Goal: Task Accomplishment & Management: Manage account settings

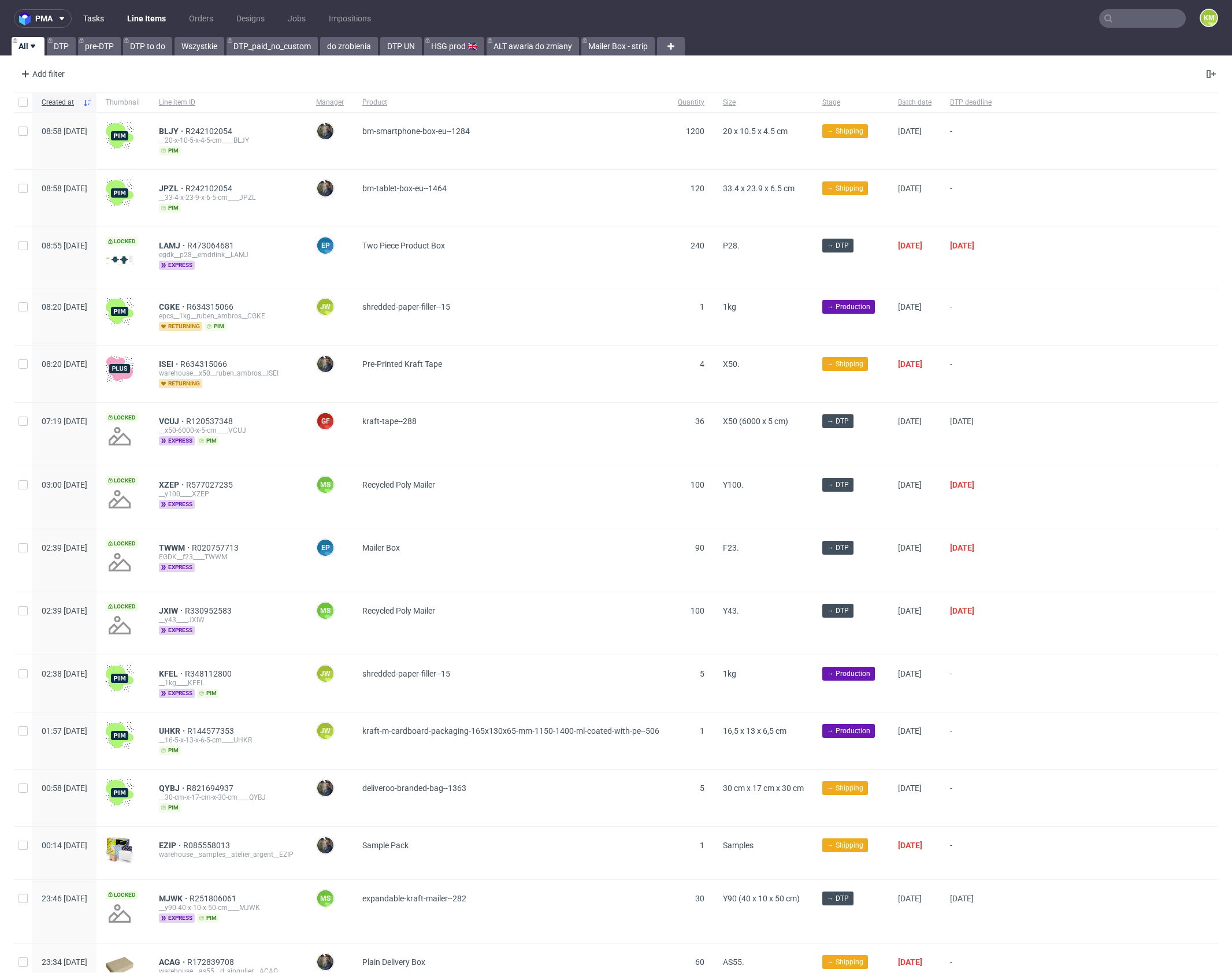
click at [93, 14] on link "Tasks" at bounding box center [93, 18] width 35 height 19
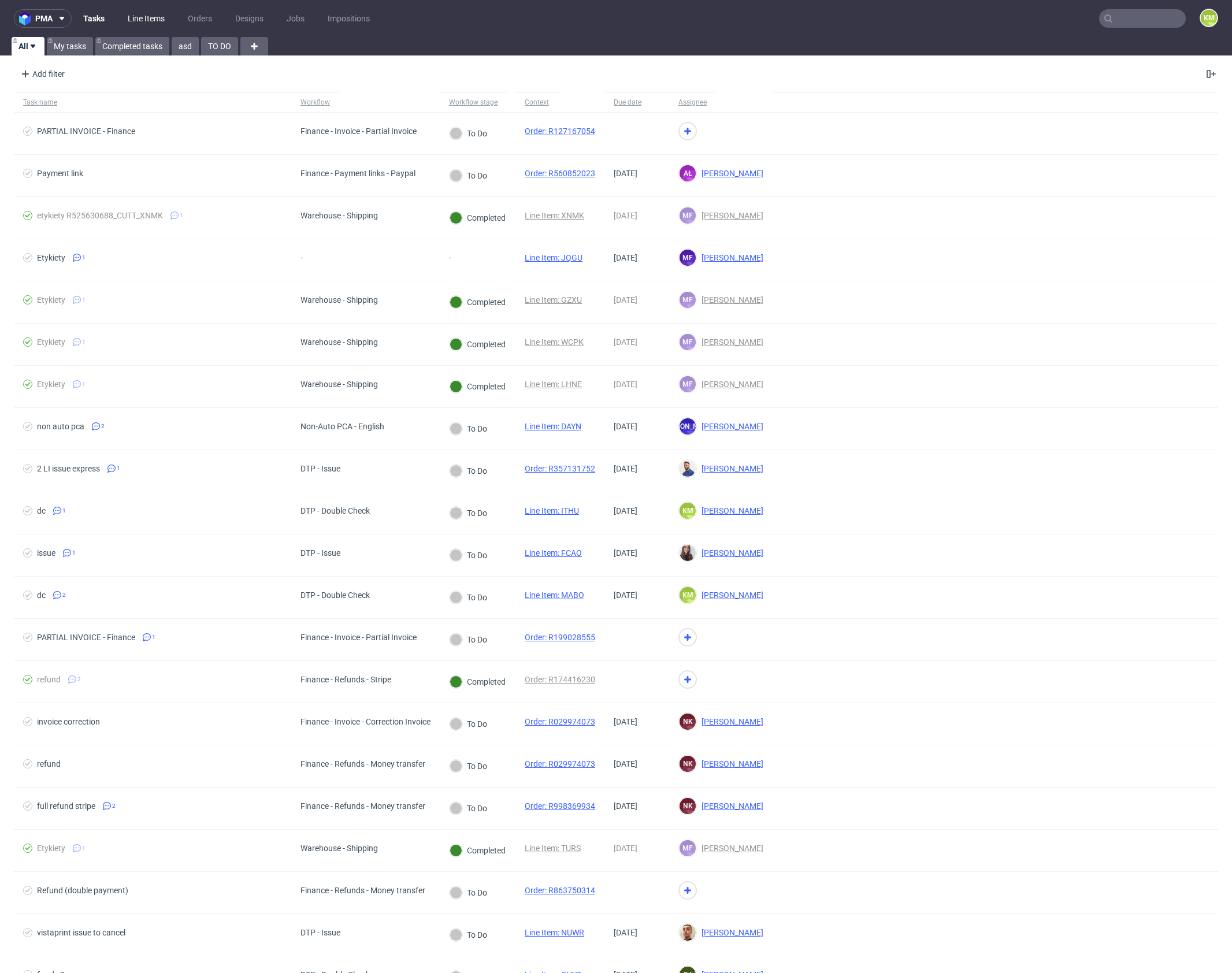
click at [143, 17] on link "Line Items" at bounding box center [146, 18] width 51 height 19
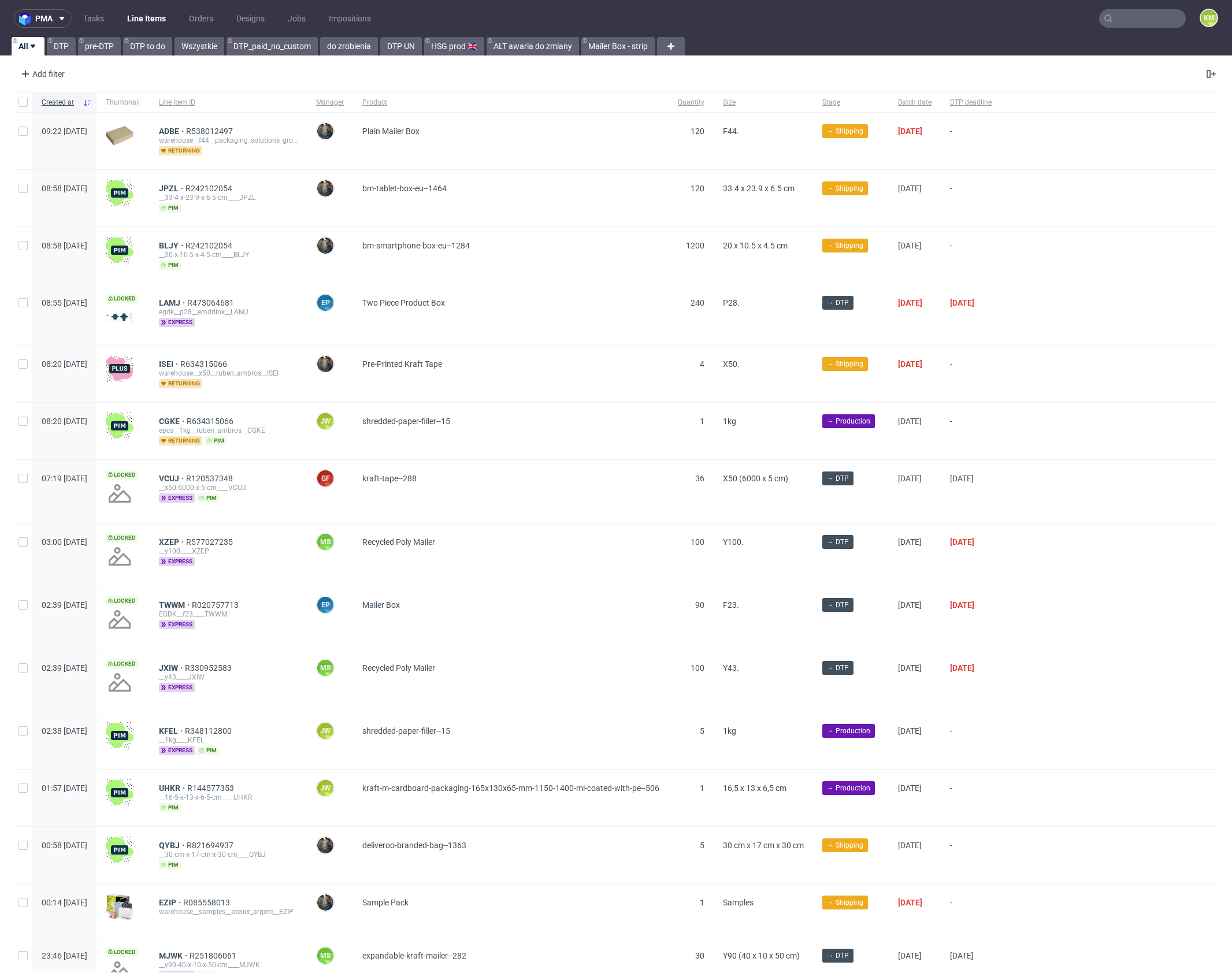
click at [110, 14] on ul "Tasks Line Items Orders Designs Jobs Impositions" at bounding box center [227, 18] width 311 height 19
click at [106, 18] on link "Tasks" at bounding box center [93, 18] width 35 height 19
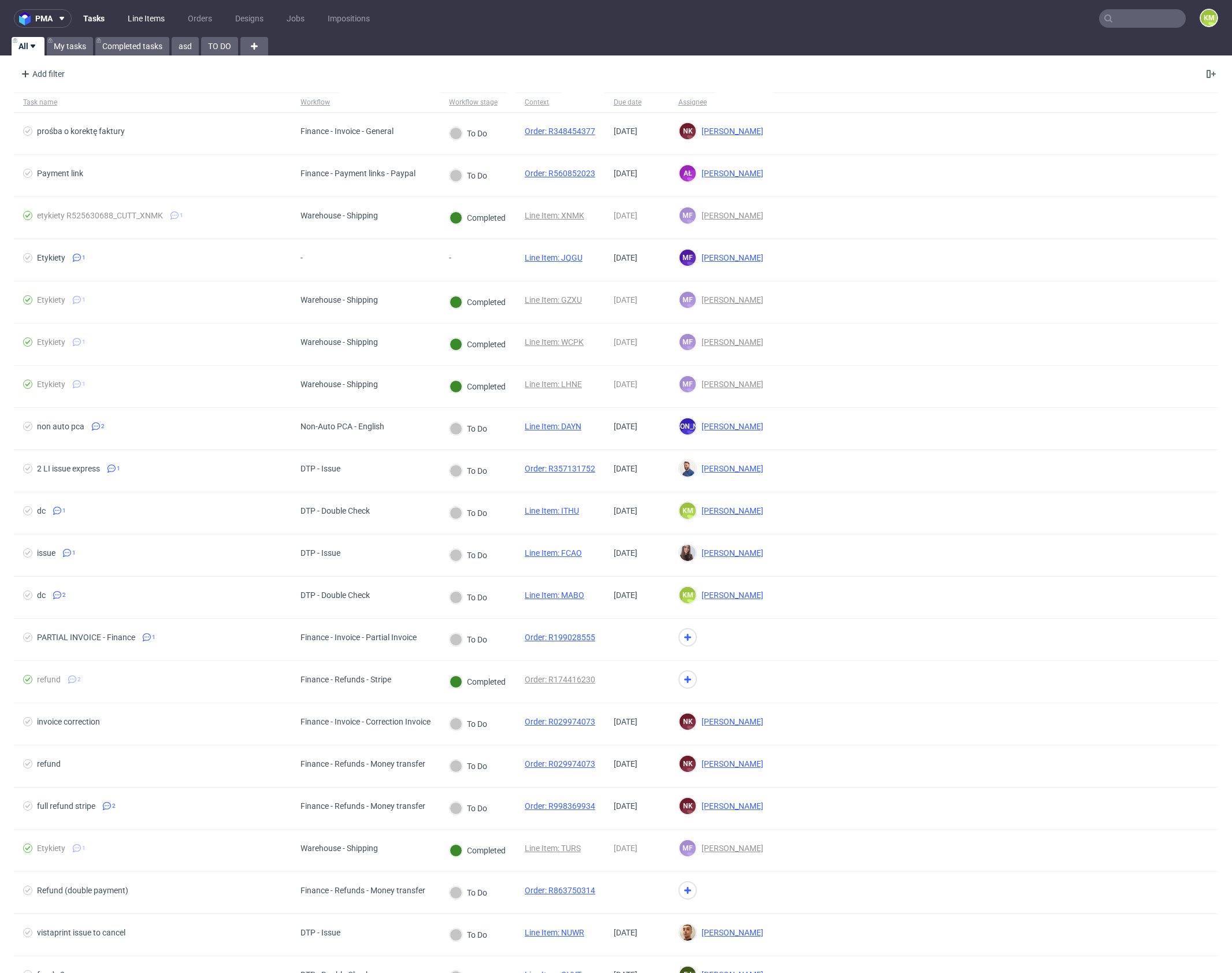
click at [143, 20] on link "Line Items" at bounding box center [146, 18] width 51 height 19
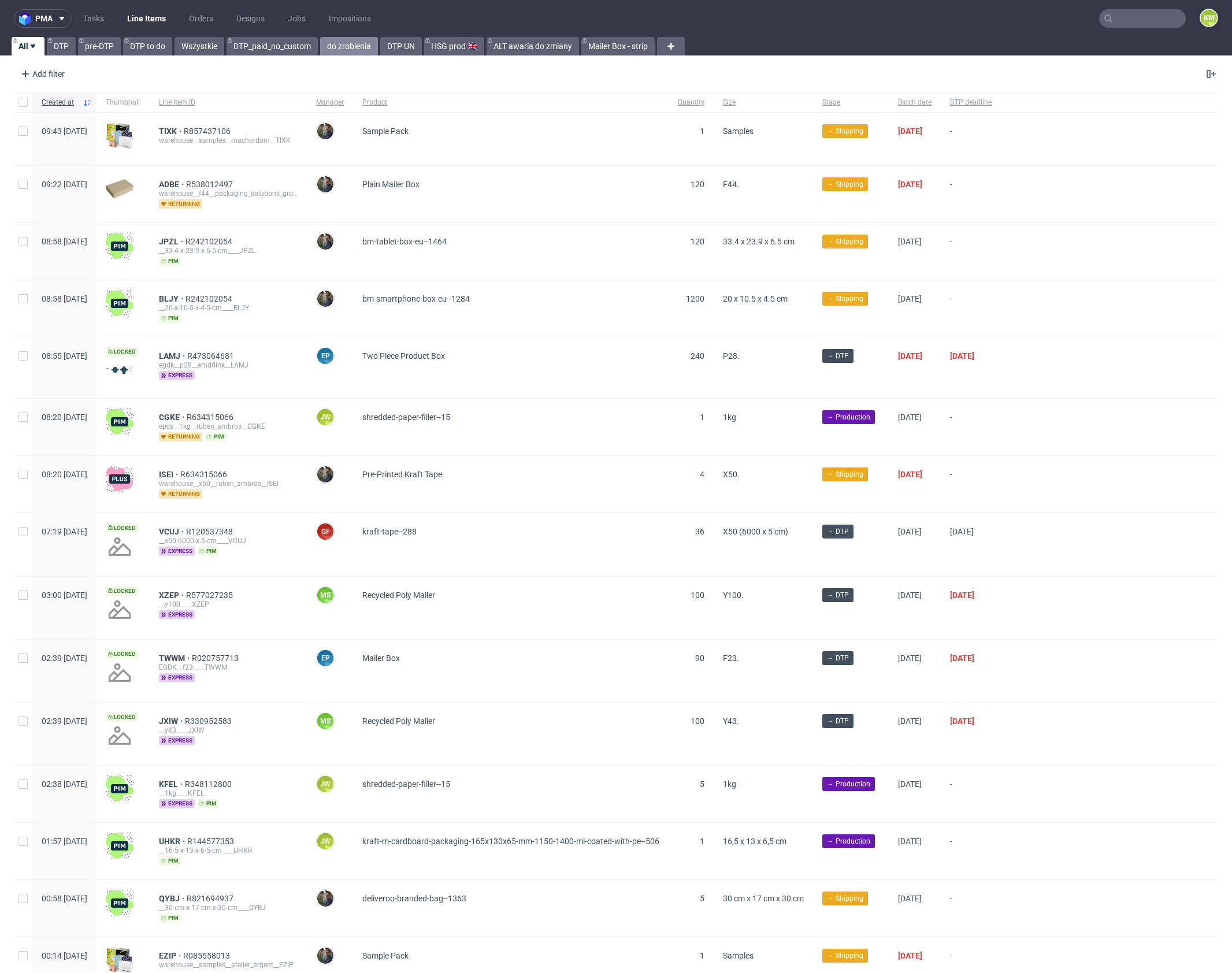
click at [357, 55] on link "do zrobienia" at bounding box center [349, 46] width 57 height 19
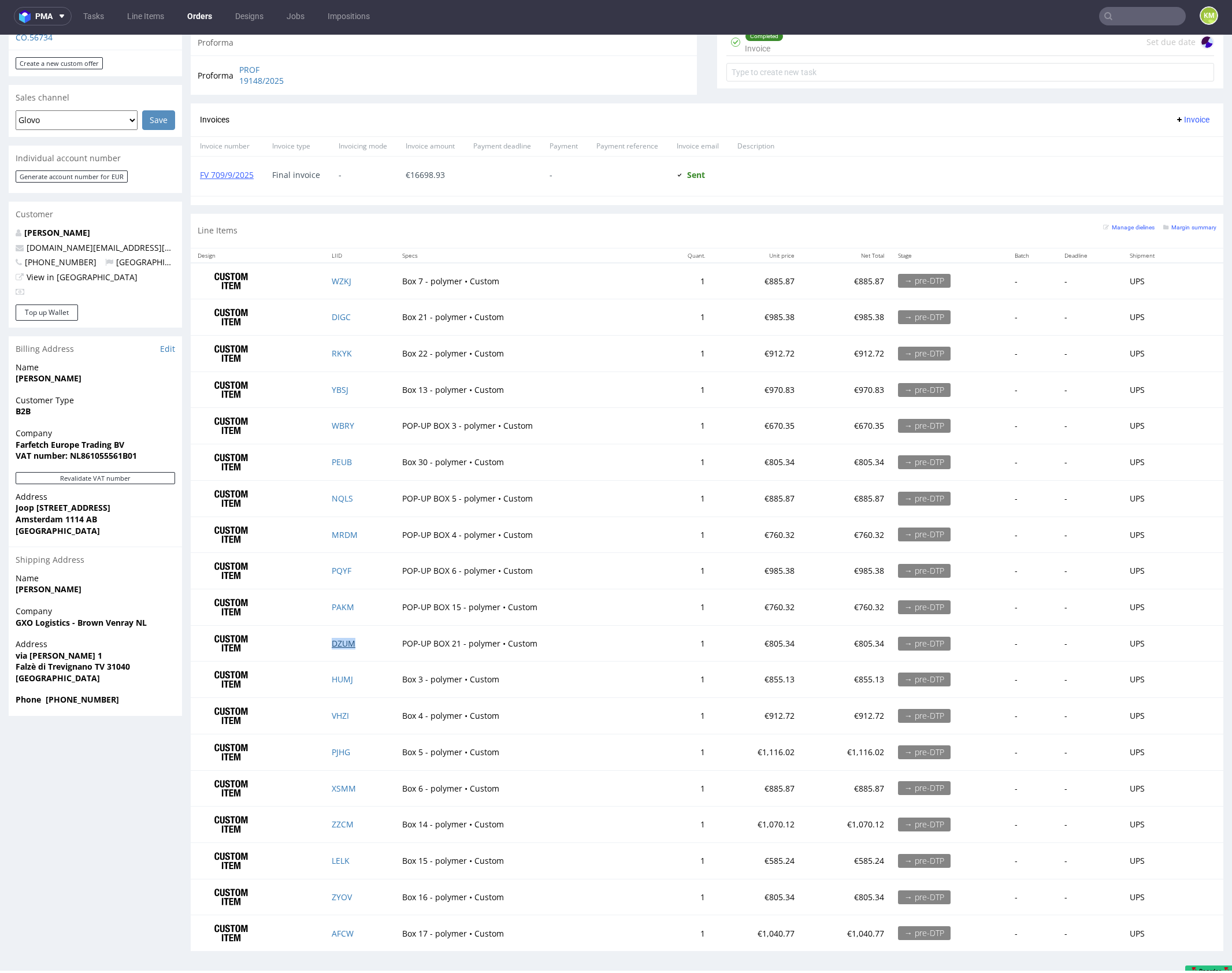
scroll to position [3, 0]
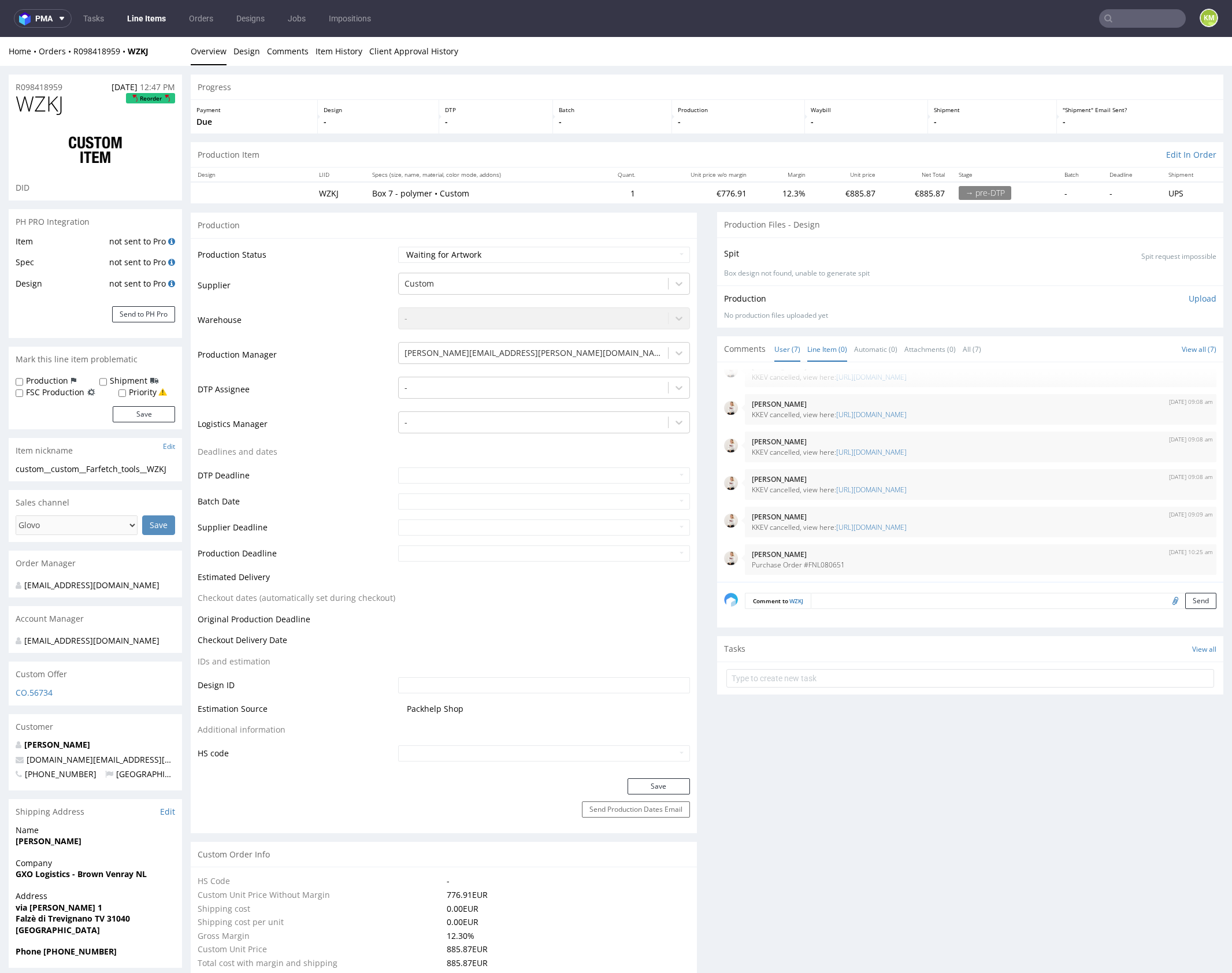
click at [832, 351] on link "Line Item (0)" at bounding box center [827, 350] width 40 height 25
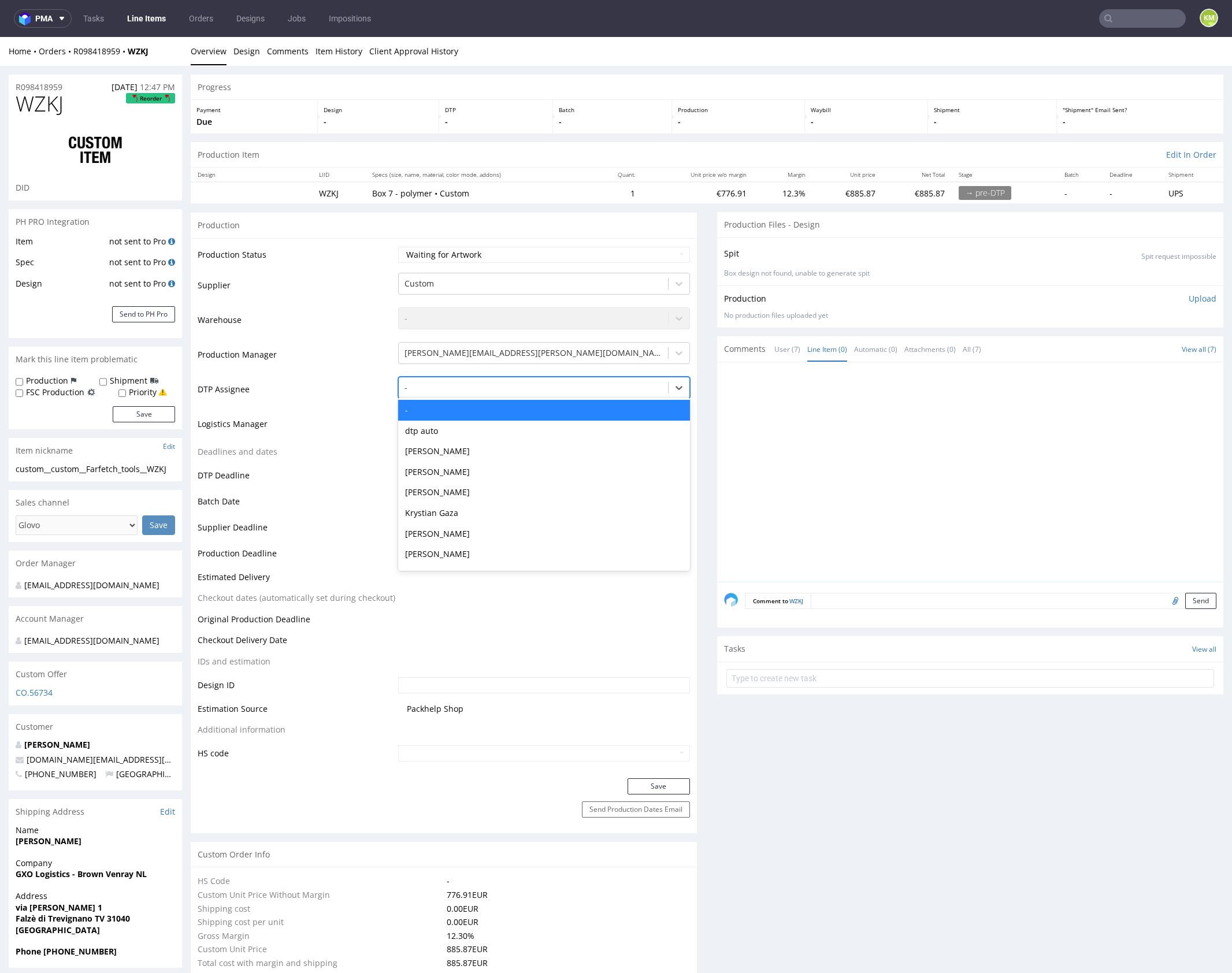
click at [496, 388] on div at bounding box center [533, 388] width 258 height 14
type input "mark"
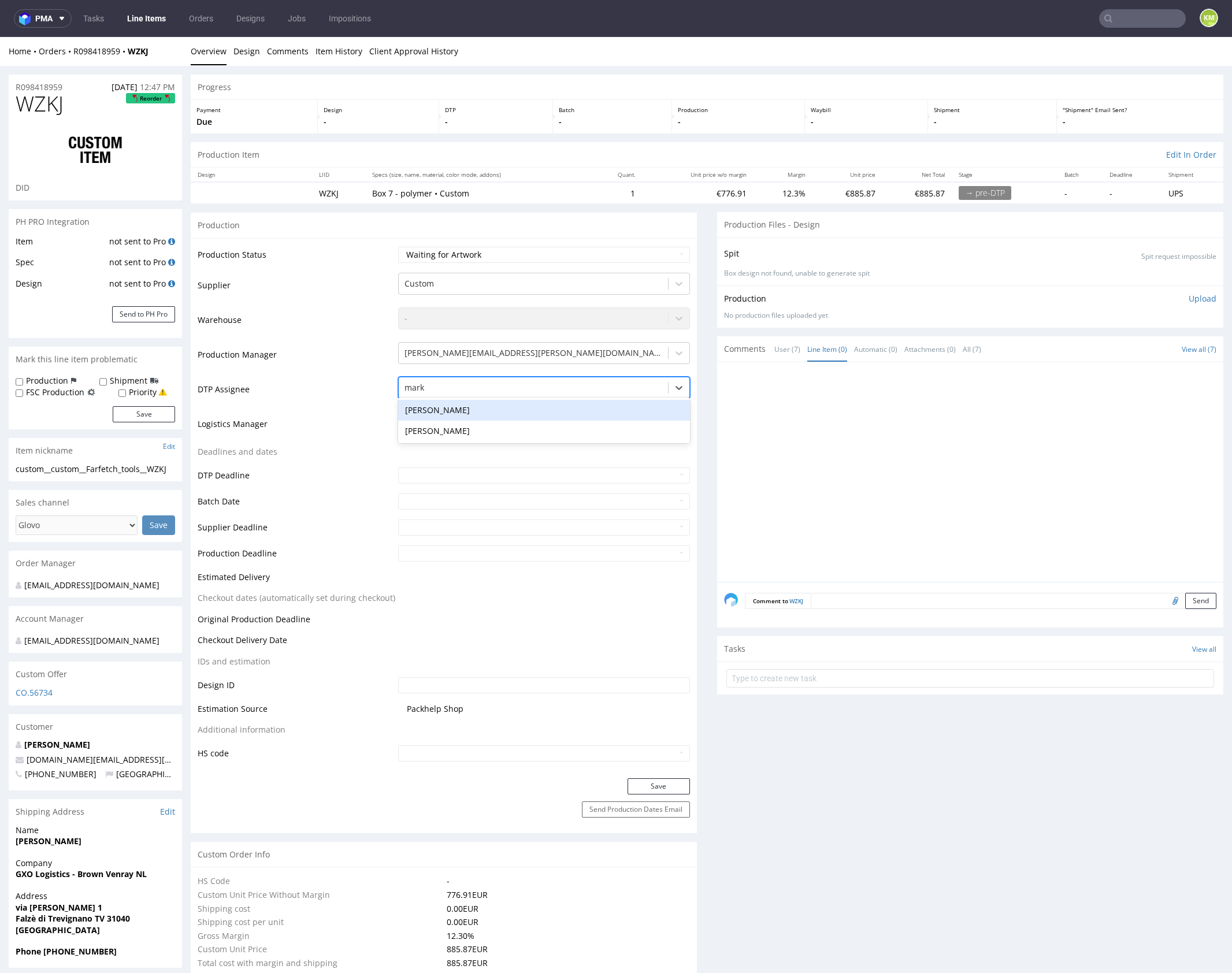
click at [548, 407] on div "[PERSON_NAME]" at bounding box center [544, 410] width 292 height 20
click at [657, 783] on button "Save" at bounding box center [658, 786] width 62 height 17
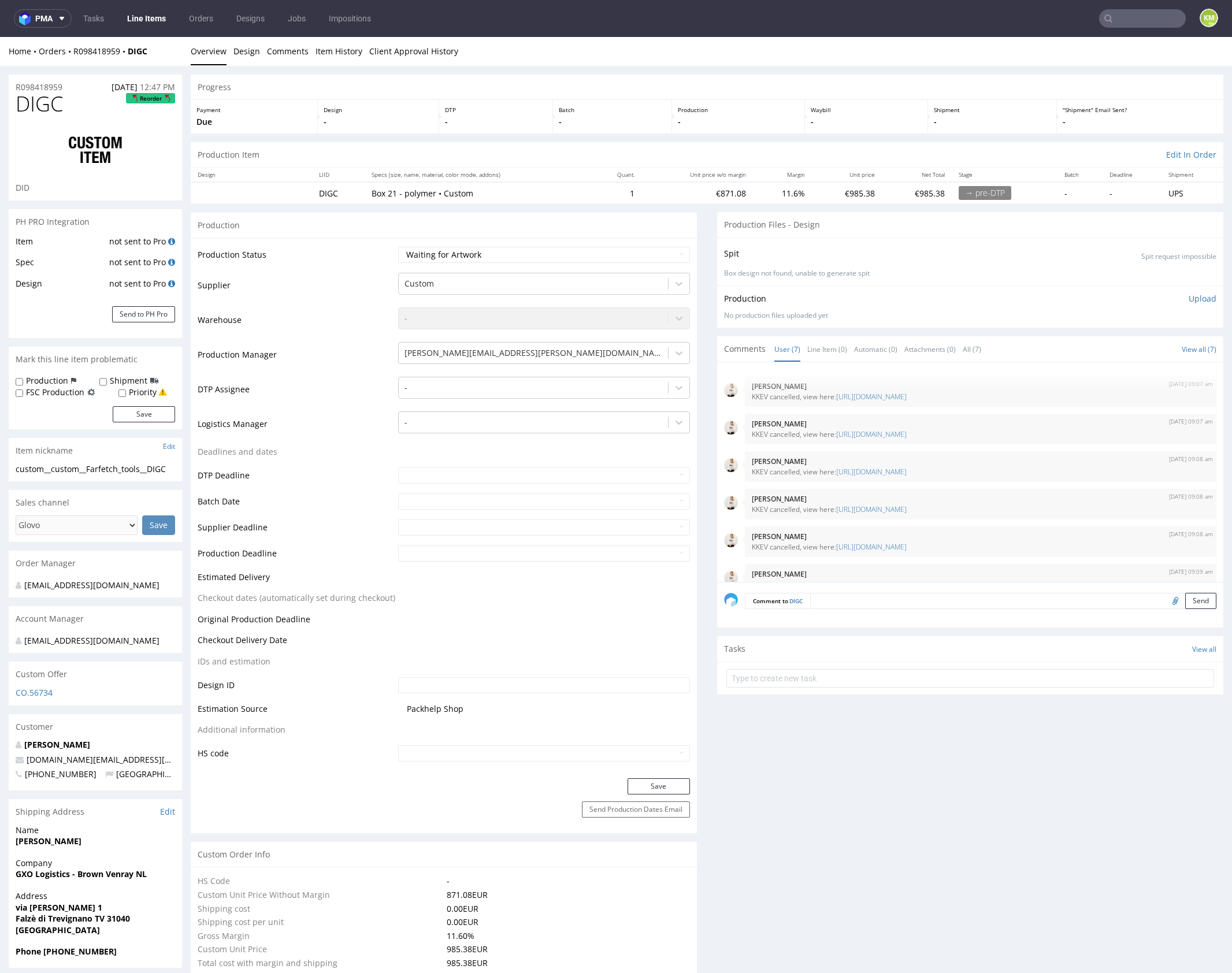
scroll to position [57, 0]
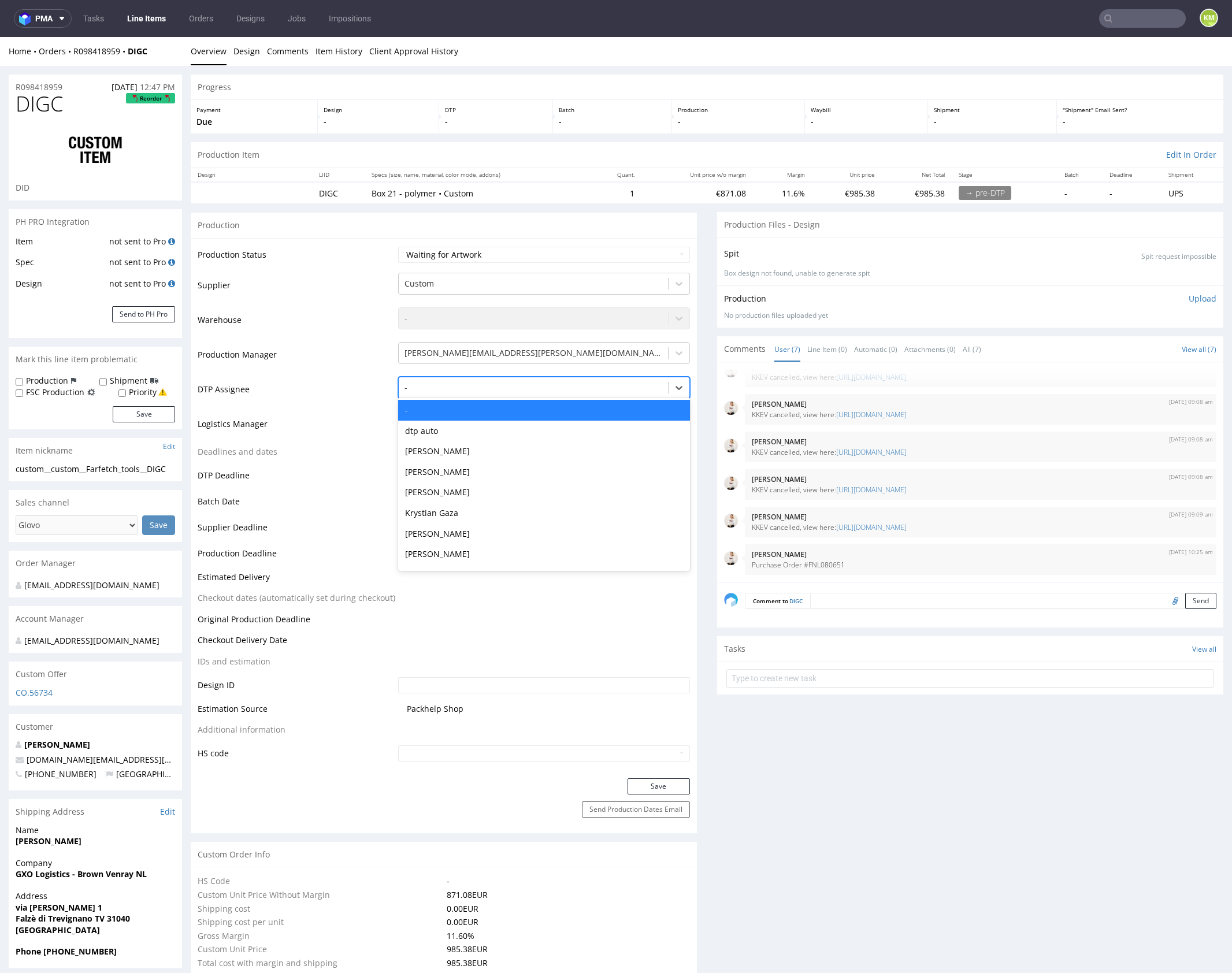
click at [457, 386] on div at bounding box center [533, 388] width 258 height 14
type input "mark"
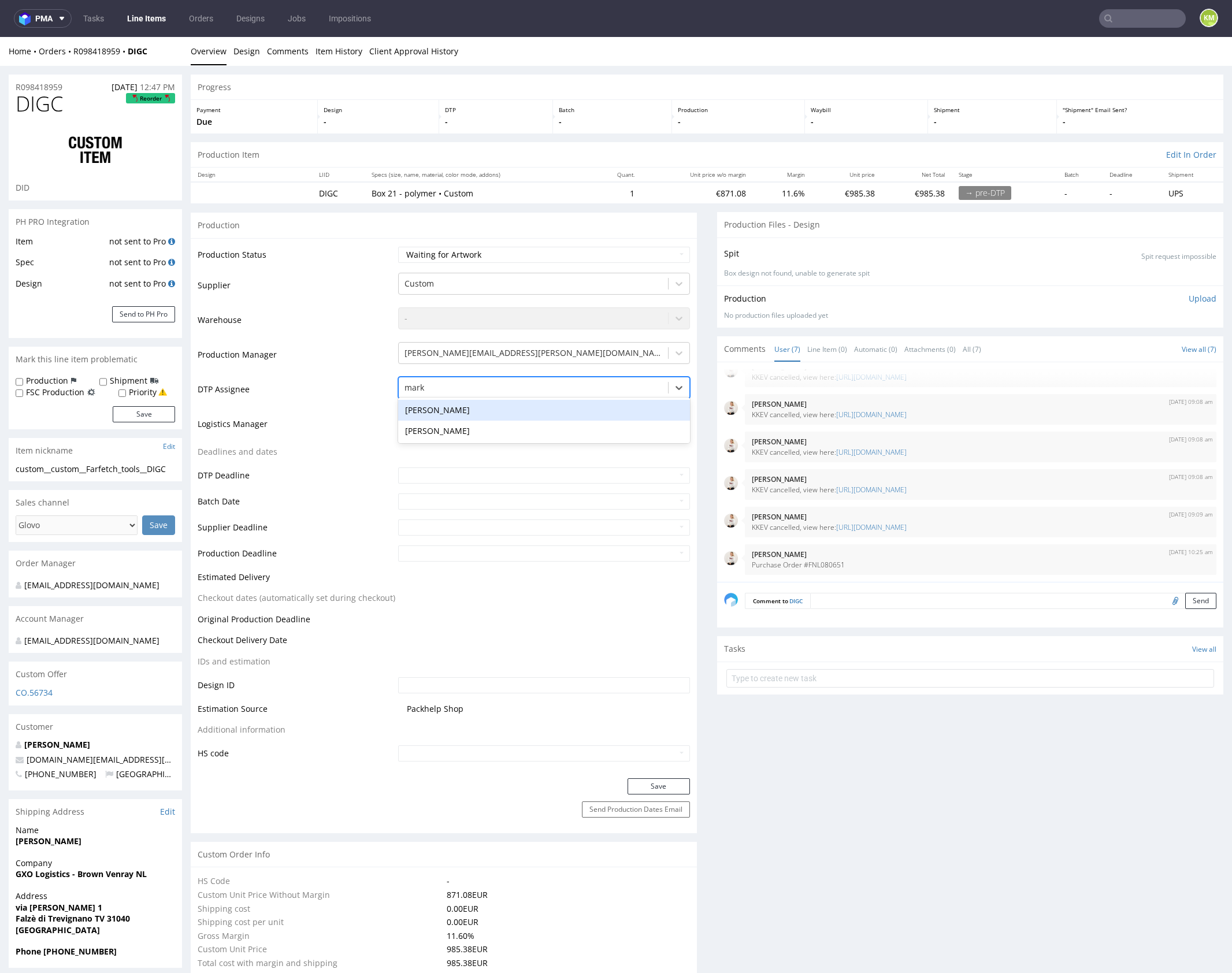
click at [462, 412] on div "[PERSON_NAME]" at bounding box center [544, 410] width 292 height 20
click at [649, 786] on button "Save" at bounding box center [658, 786] width 62 height 17
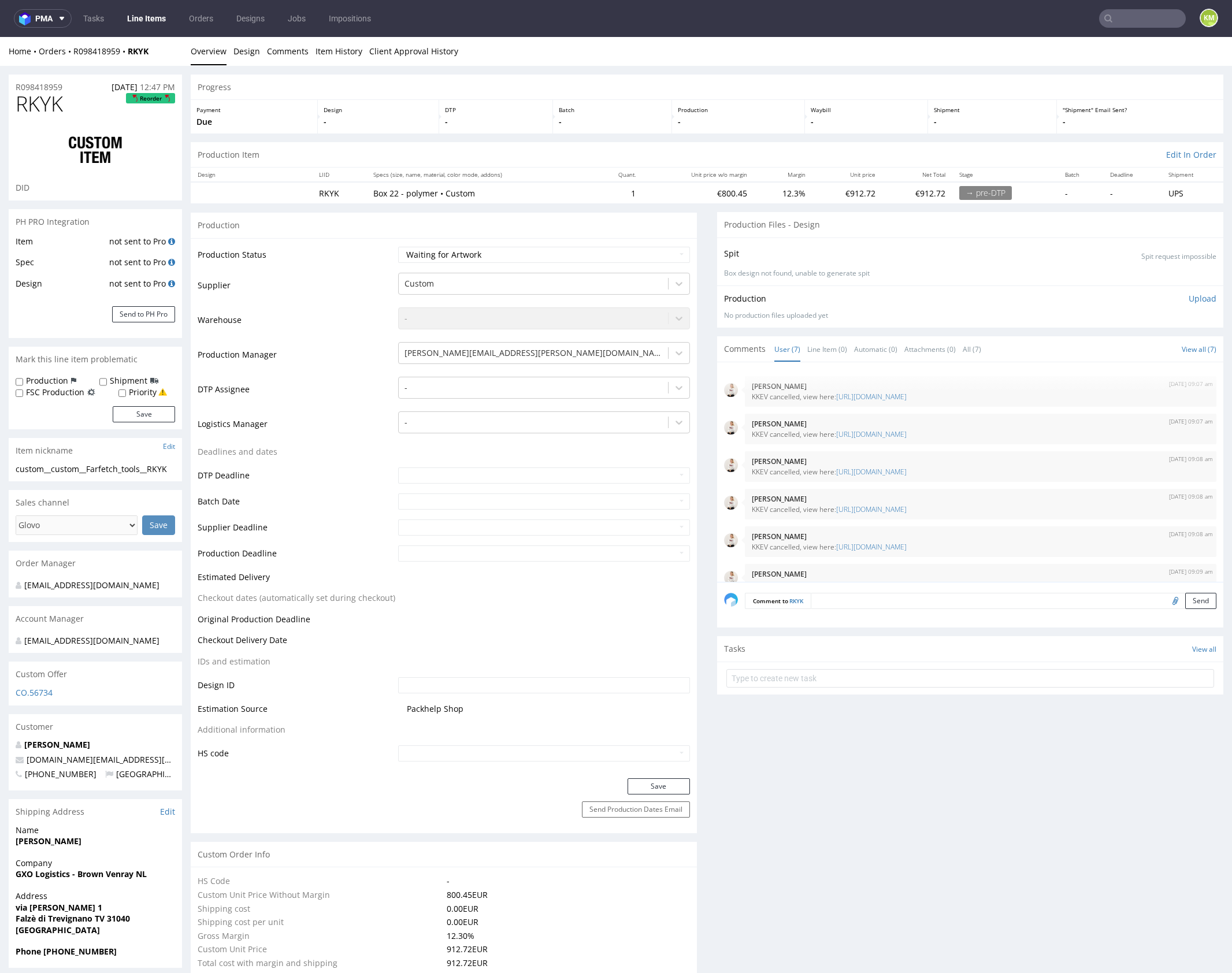
scroll to position [57, 0]
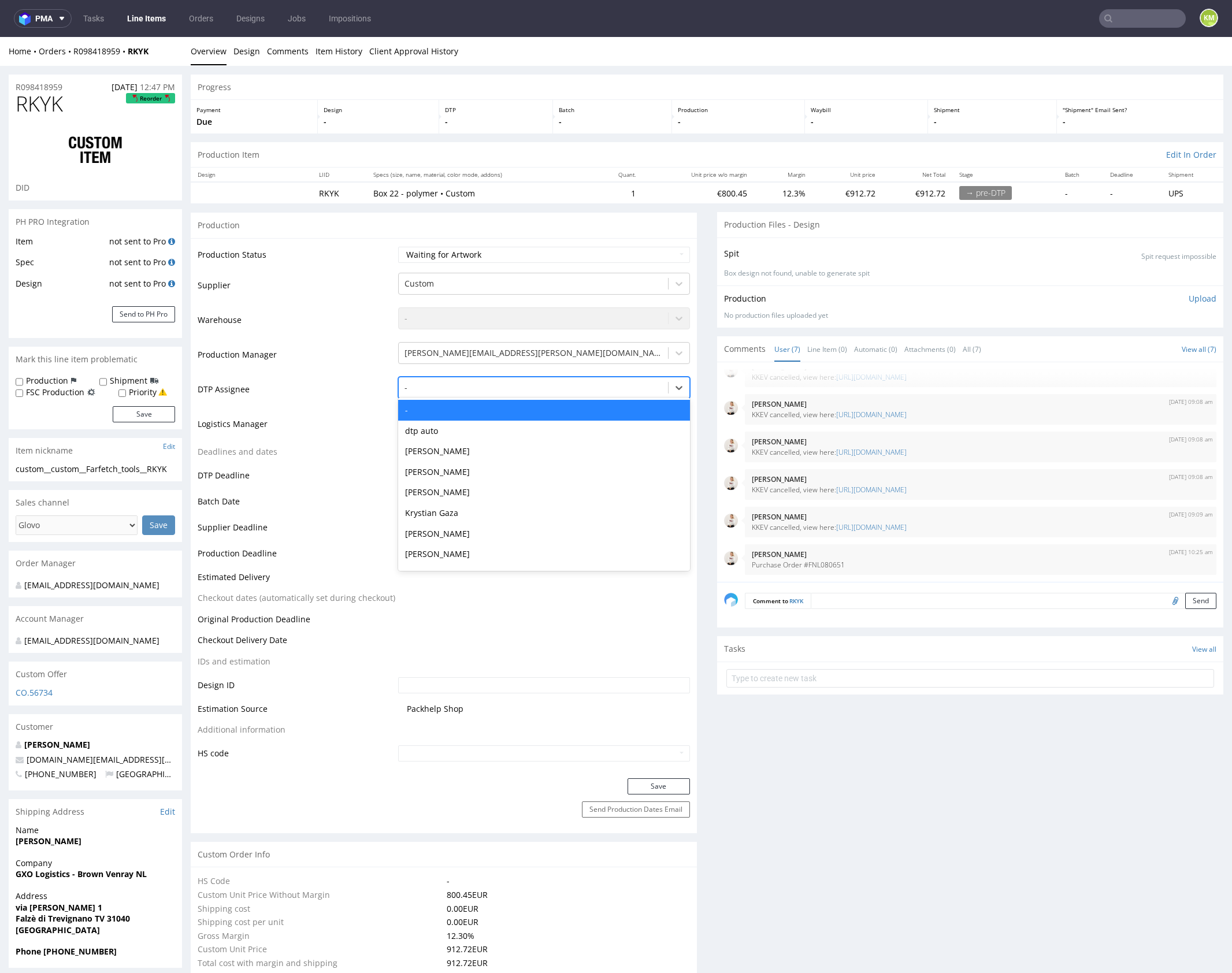
click at [454, 386] on div at bounding box center [533, 388] width 258 height 14
type input "mark"
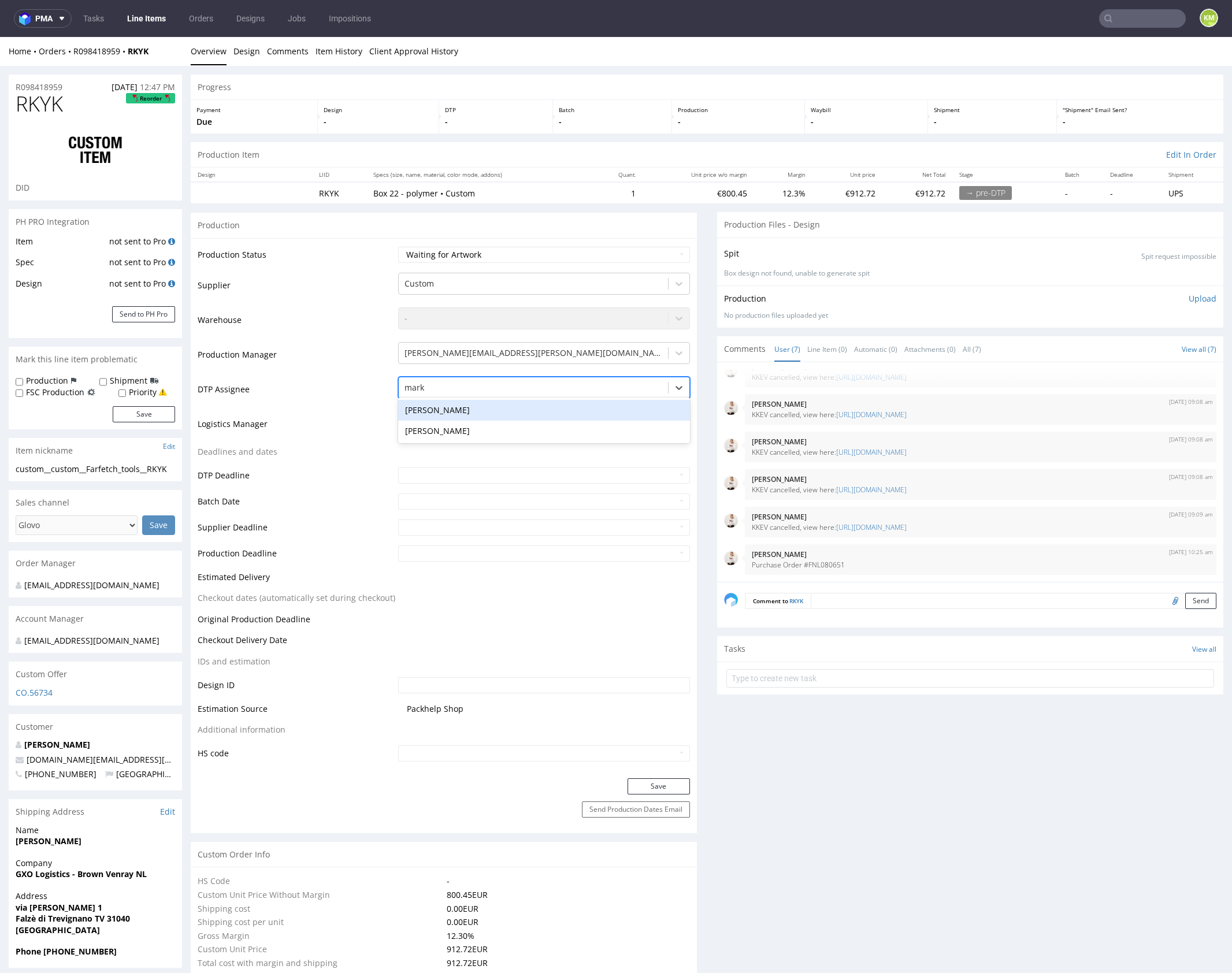
click at [468, 411] on div "[PERSON_NAME]" at bounding box center [544, 410] width 292 height 20
click at [664, 785] on button "Save" at bounding box center [658, 786] width 62 height 17
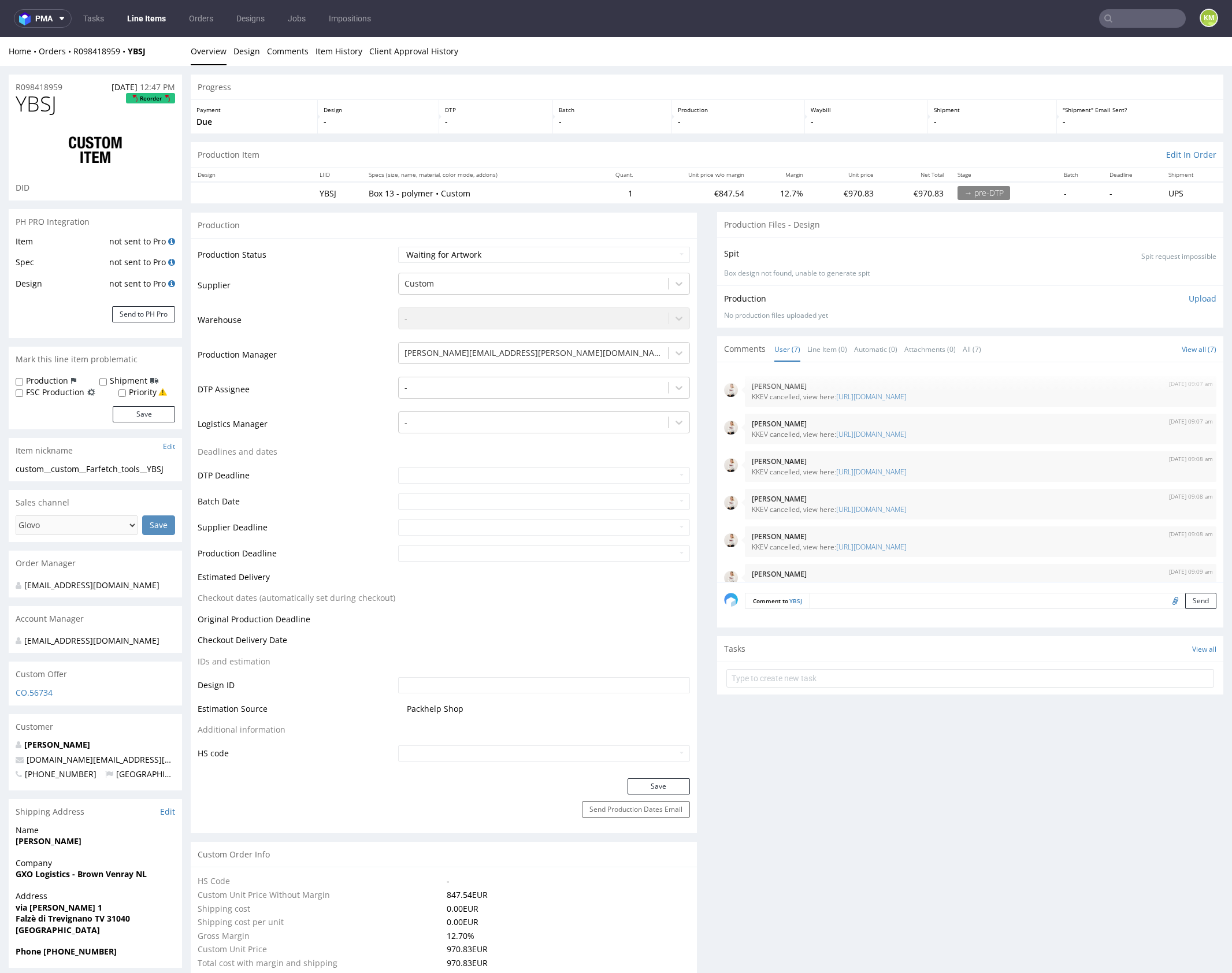
scroll to position [57, 0]
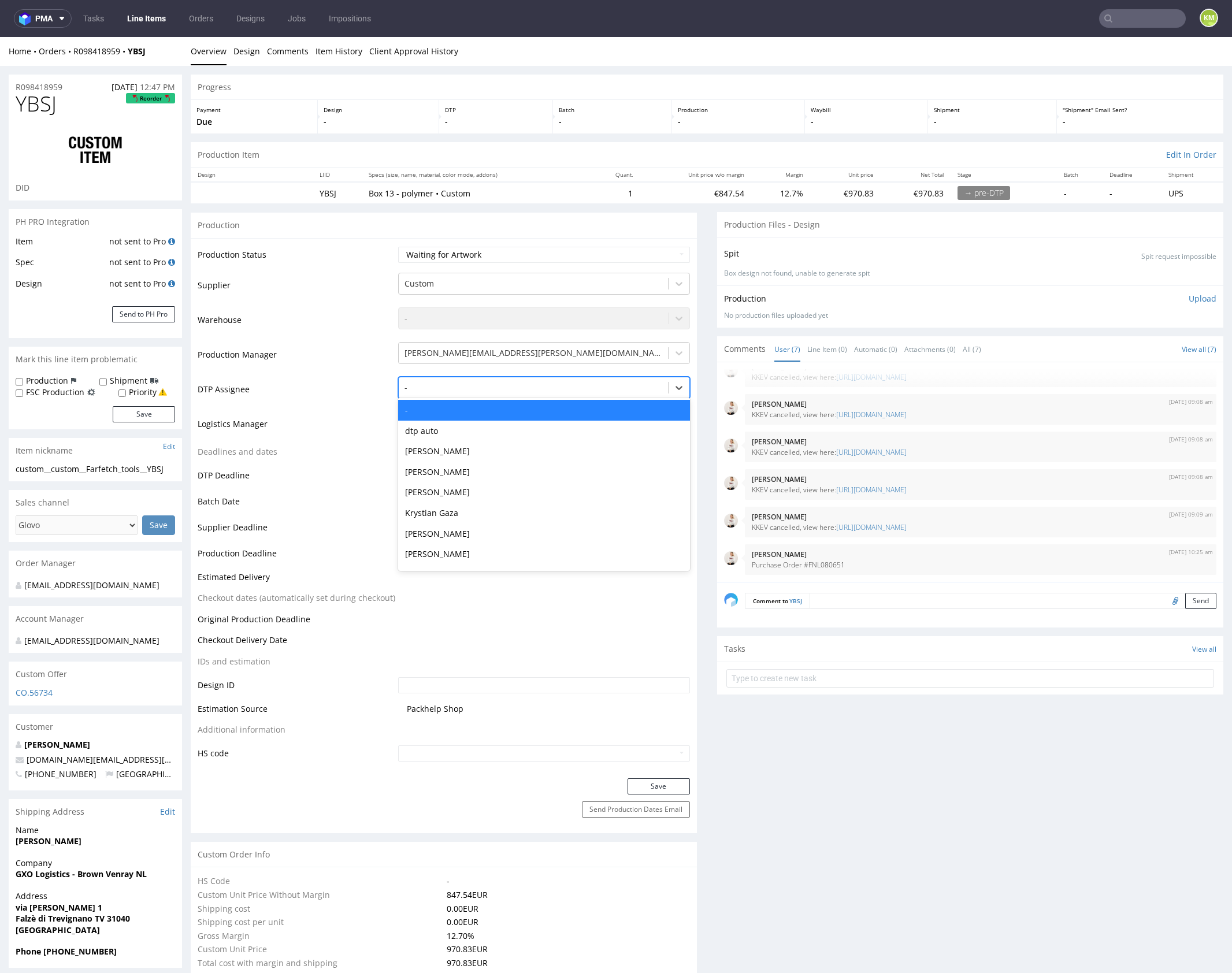
click at [496, 392] on div at bounding box center [533, 388] width 258 height 14
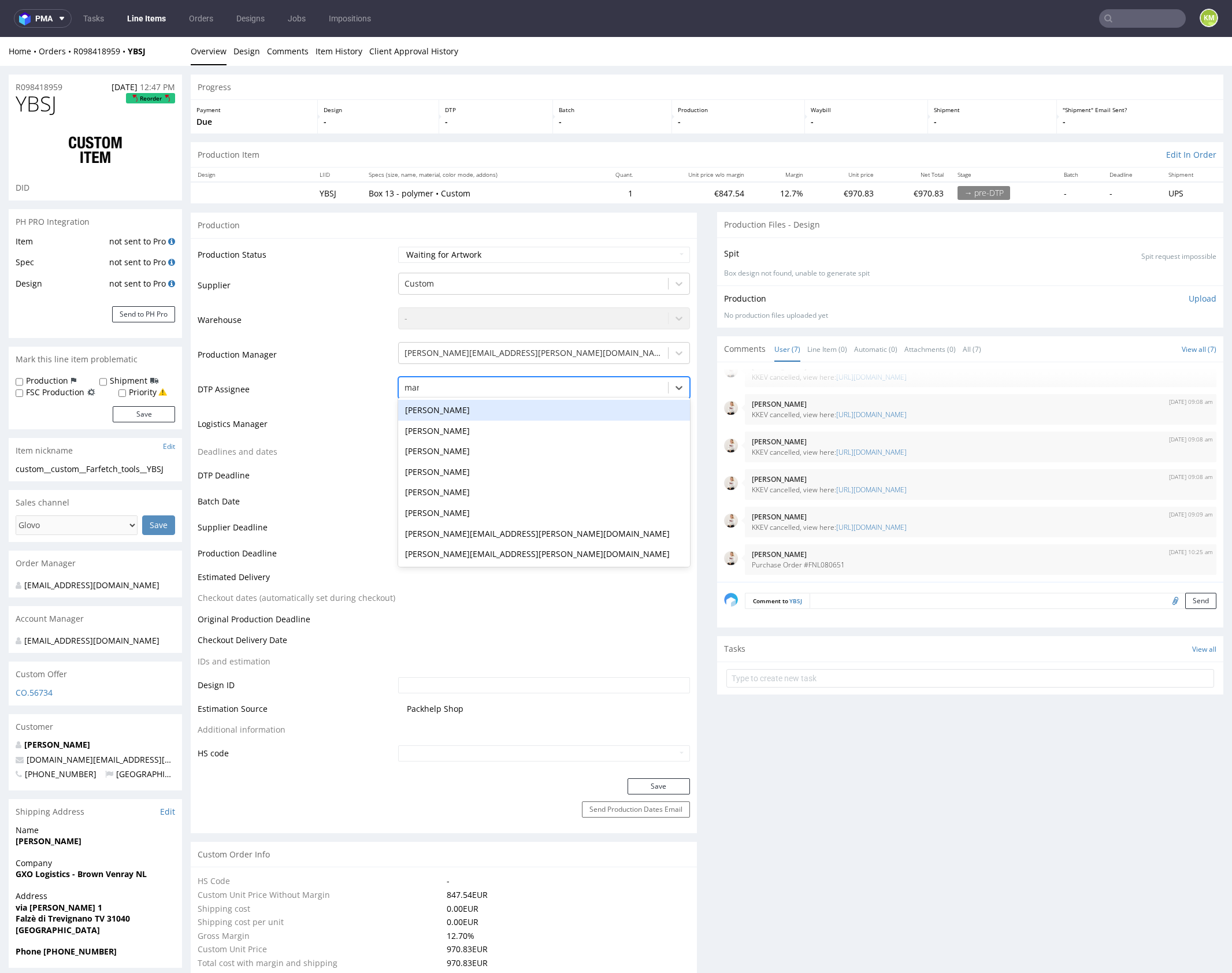
type input "mark"
click at [494, 412] on div "[PERSON_NAME]" at bounding box center [544, 410] width 292 height 20
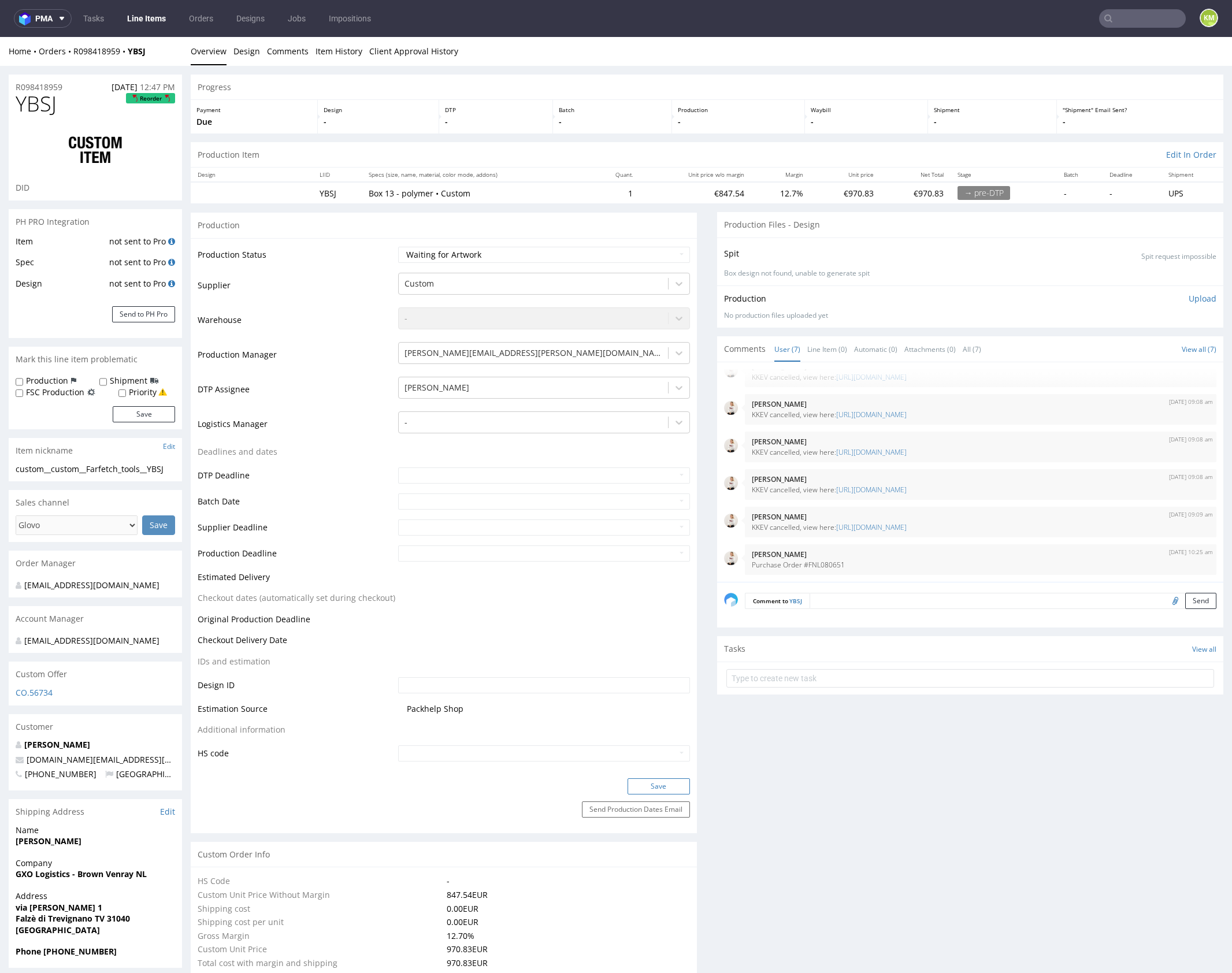
click at [641, 783] on button "Save" at bounding box center [658, 786] width 62 height 17
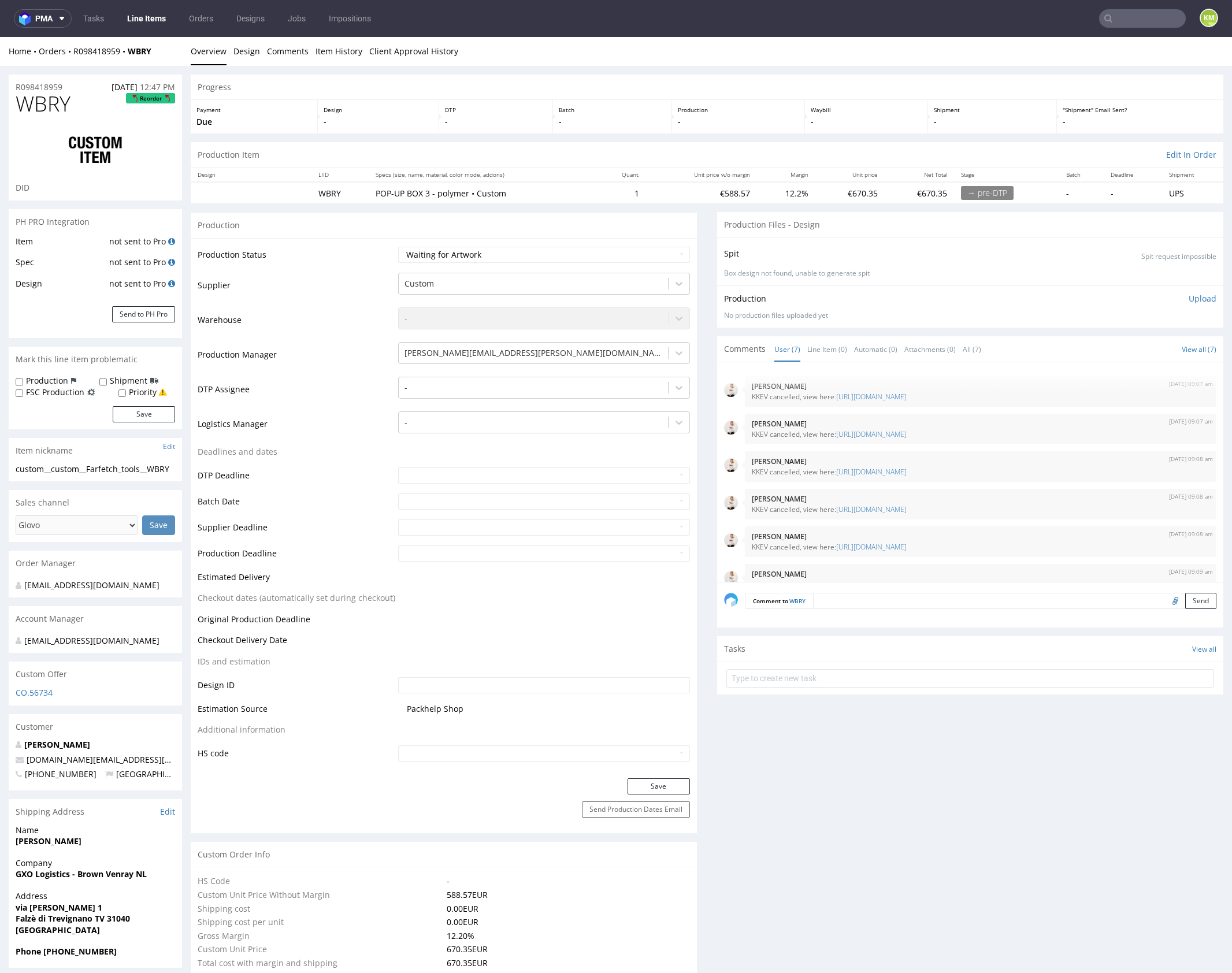
scroll to position [57, 0]
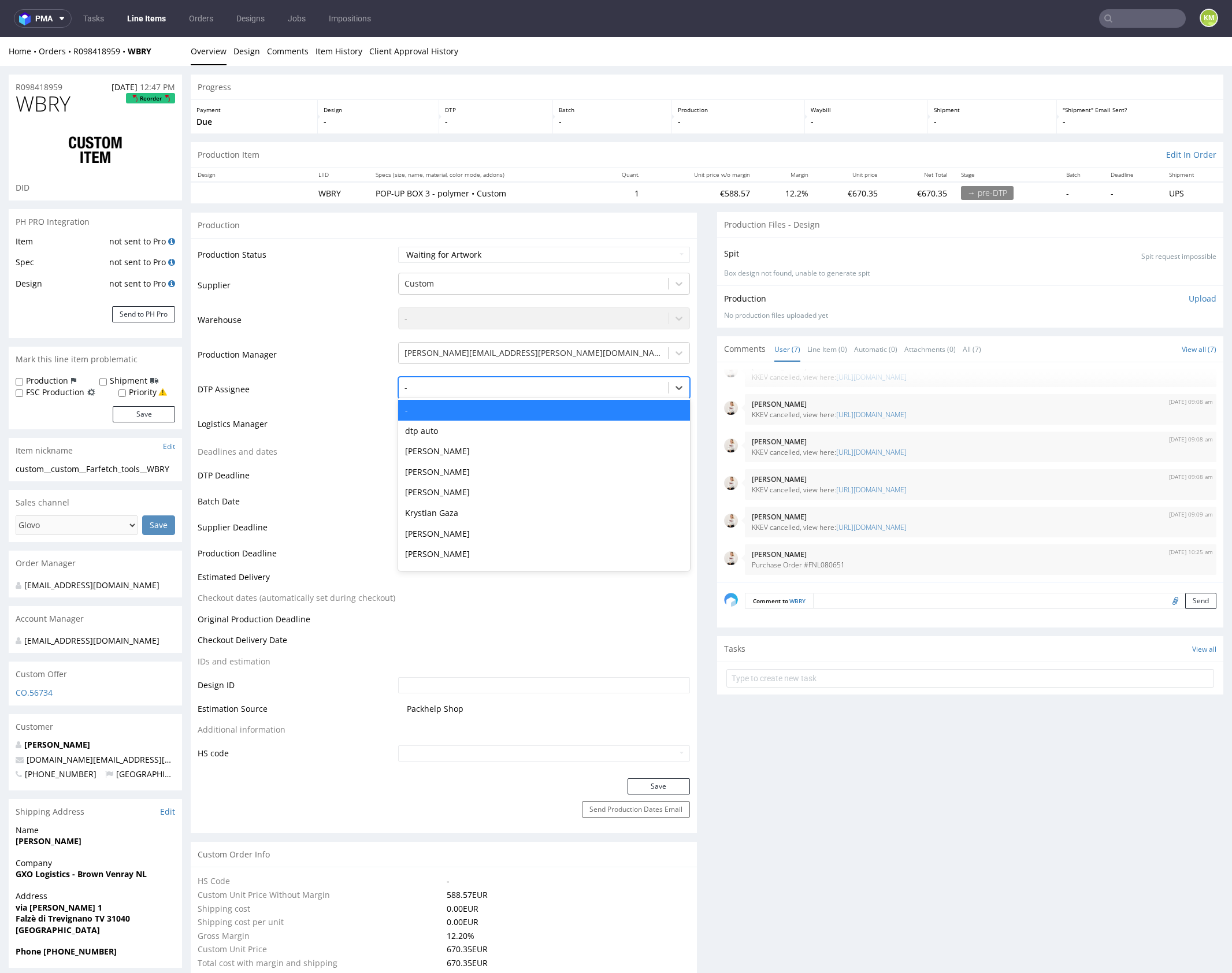
click at [527, 390] on div at bounding box center [533, 388] width 258 height 14
type input "mark"
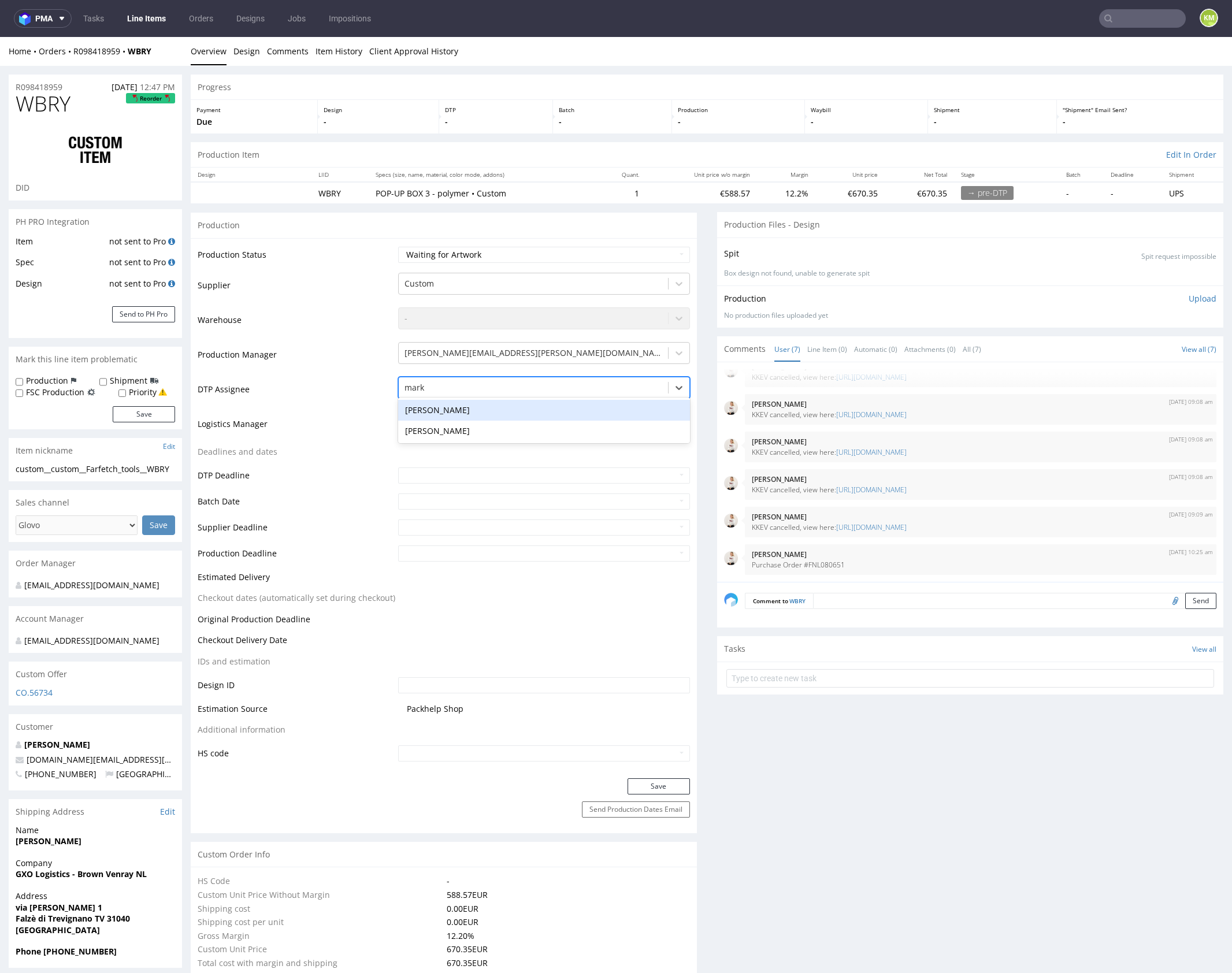
click at [532, 408] on div "[PERSON_NAME]" at bounding box center [544, 410] width 292 height 20
click at [671, 781] on button "Save" at bounding box center [658, 786] width 62 height 17
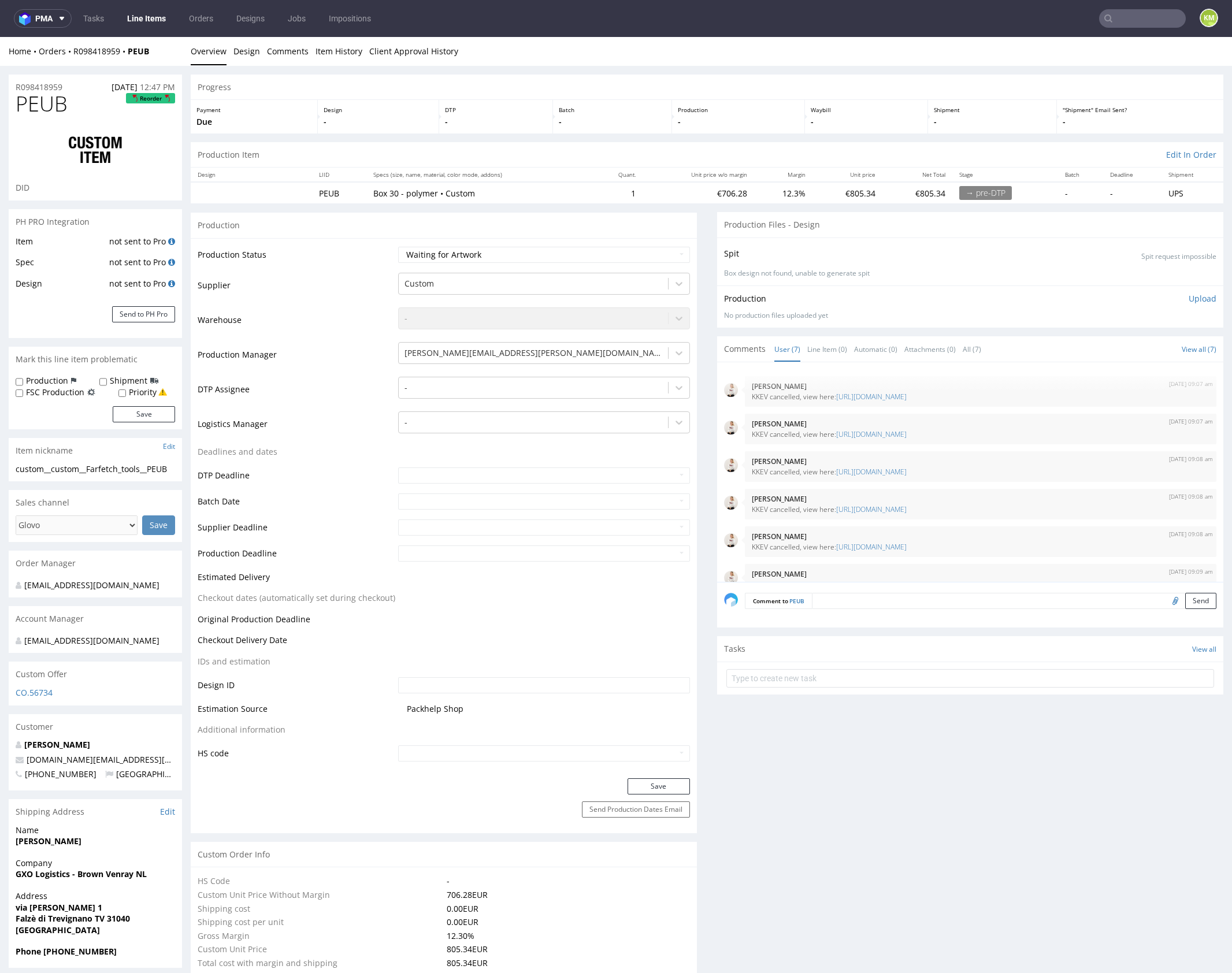
scroll to position [57, 0]
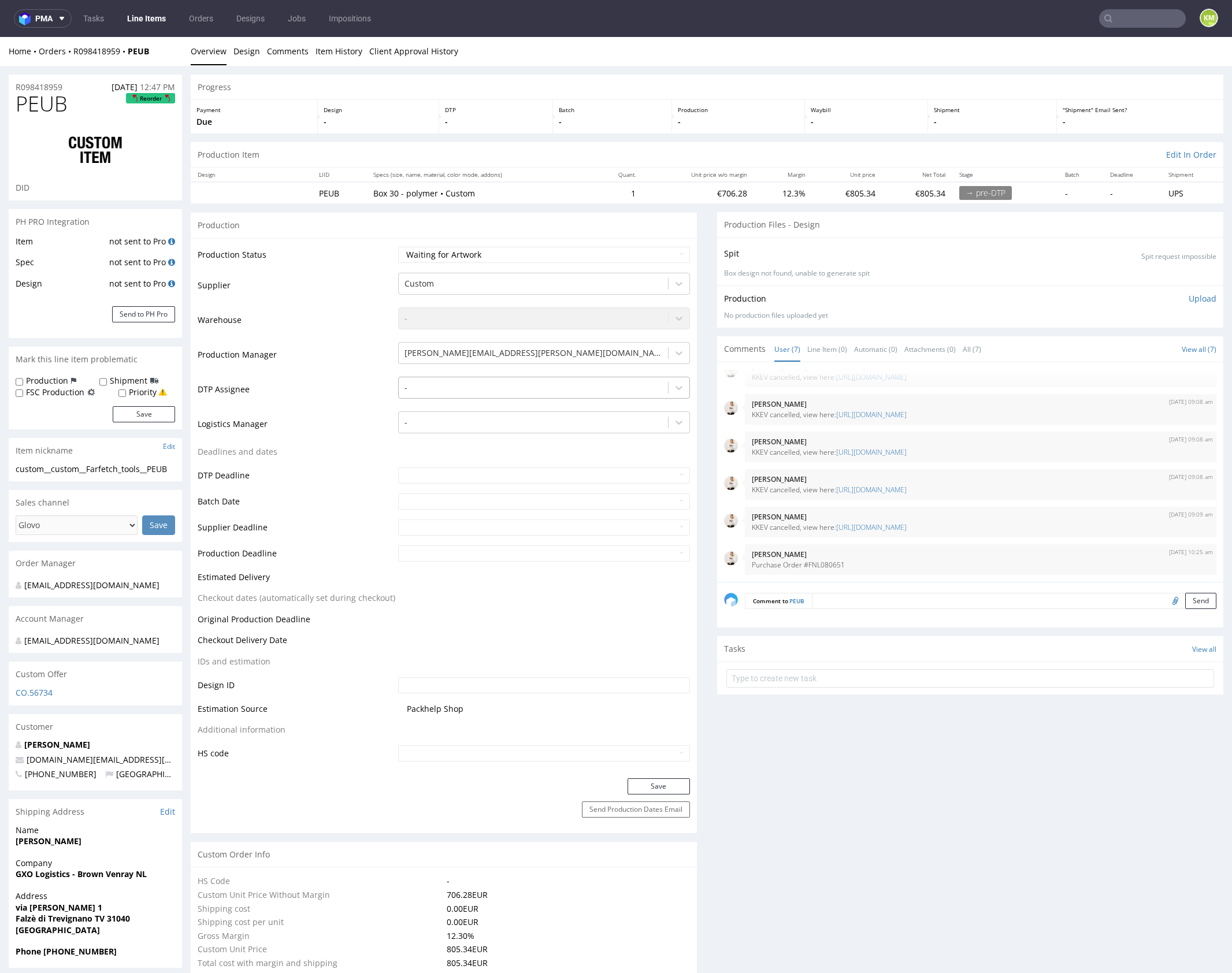
click at [507, 389] on div at bounding box center [533, 388] width 258 height 14
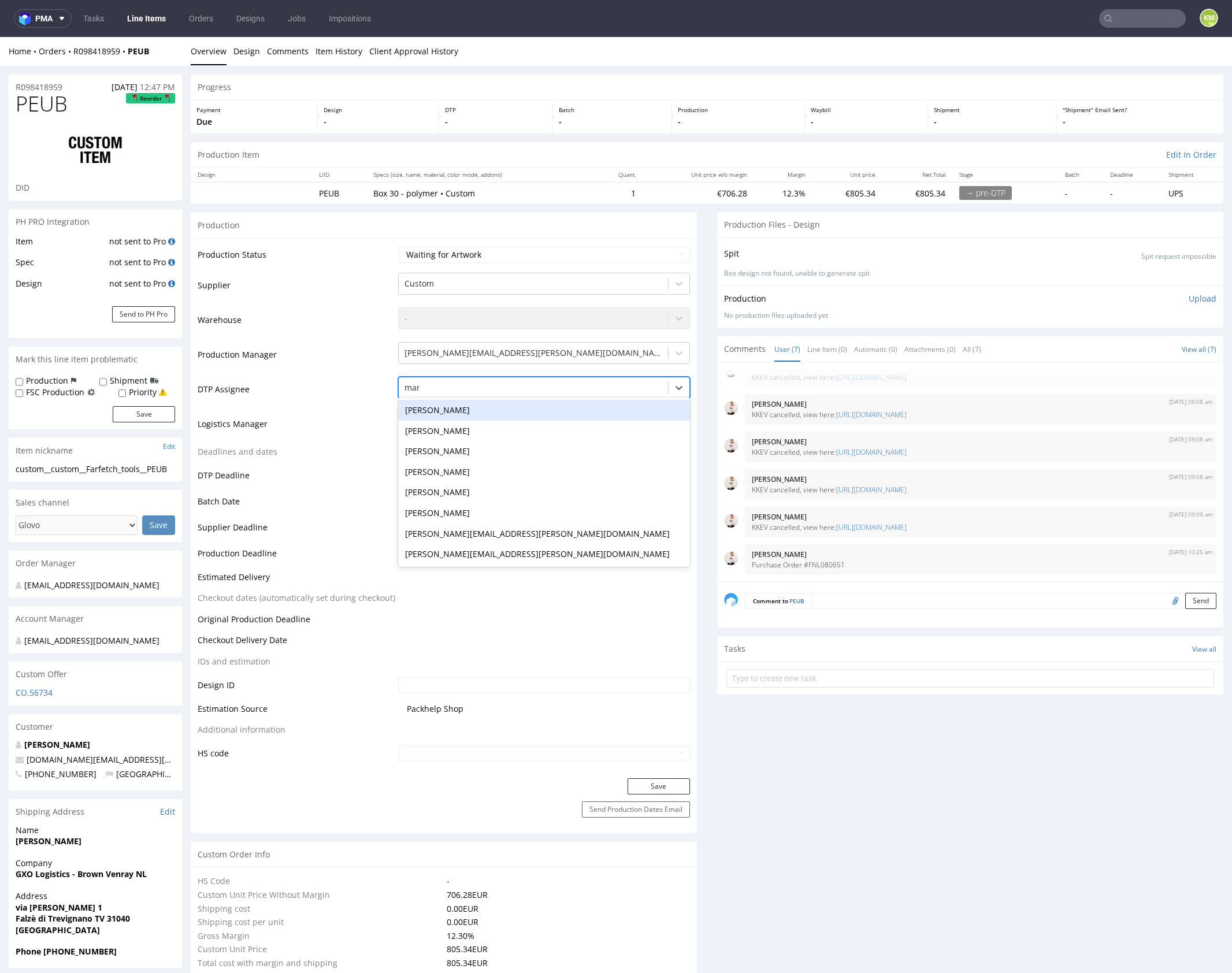
type input "mark"
click at [524, 409] on div "[PERSON_NAME]" at bounding box center [544, 410] width 292 height 20
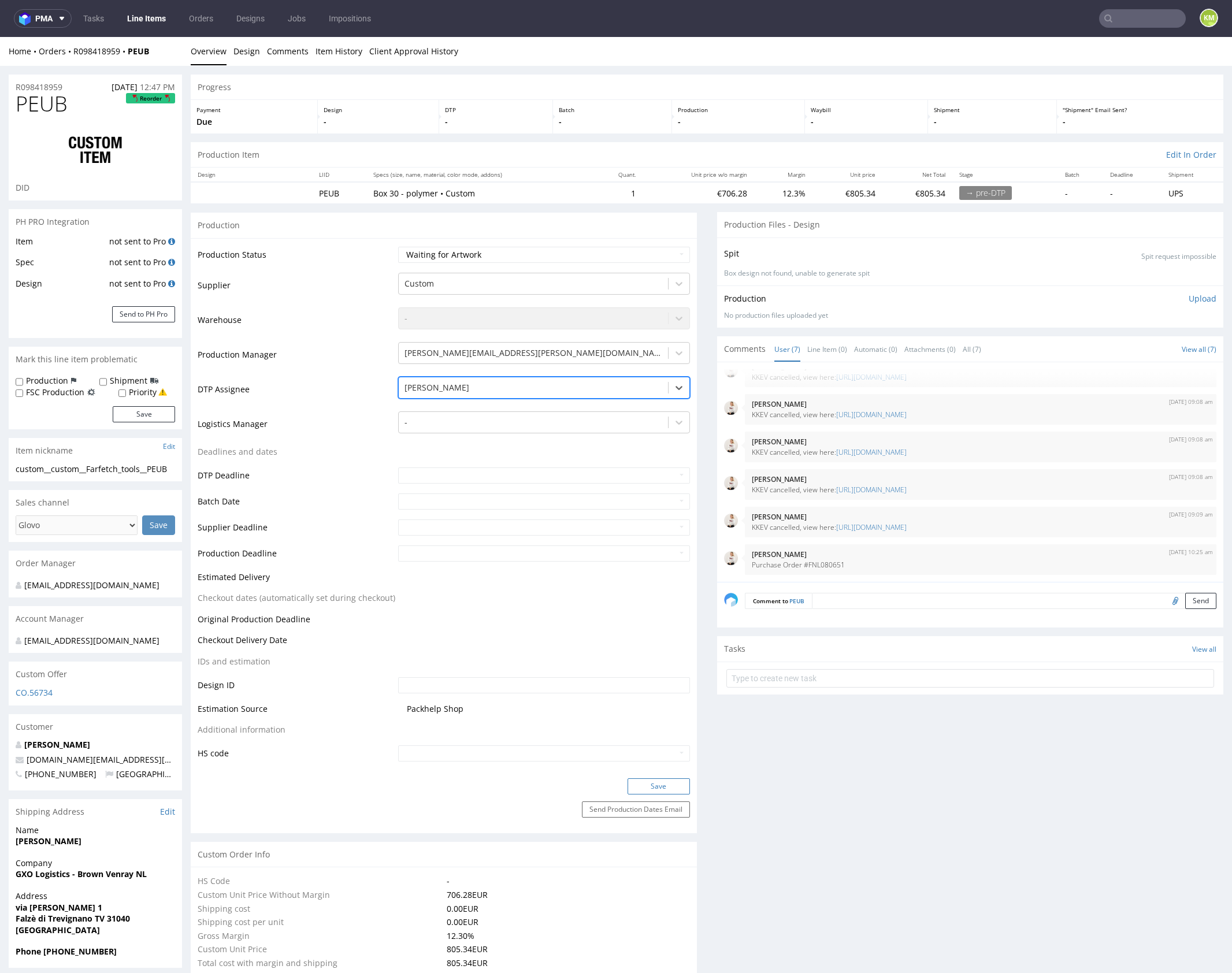
click at [660, 785] on button "Save" at bounding box center [658, 786] width 62 height 17
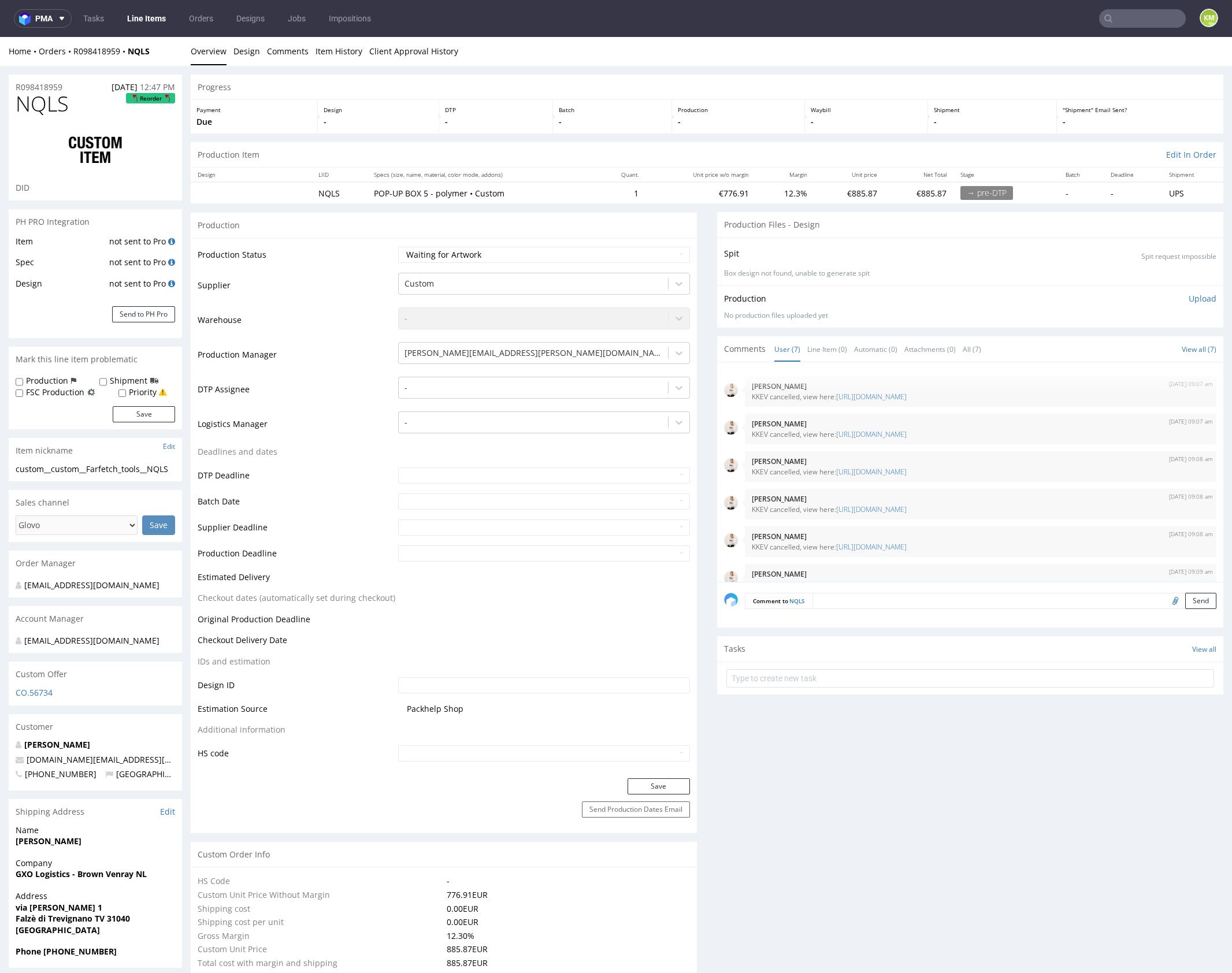
scroll to position [57, 0]
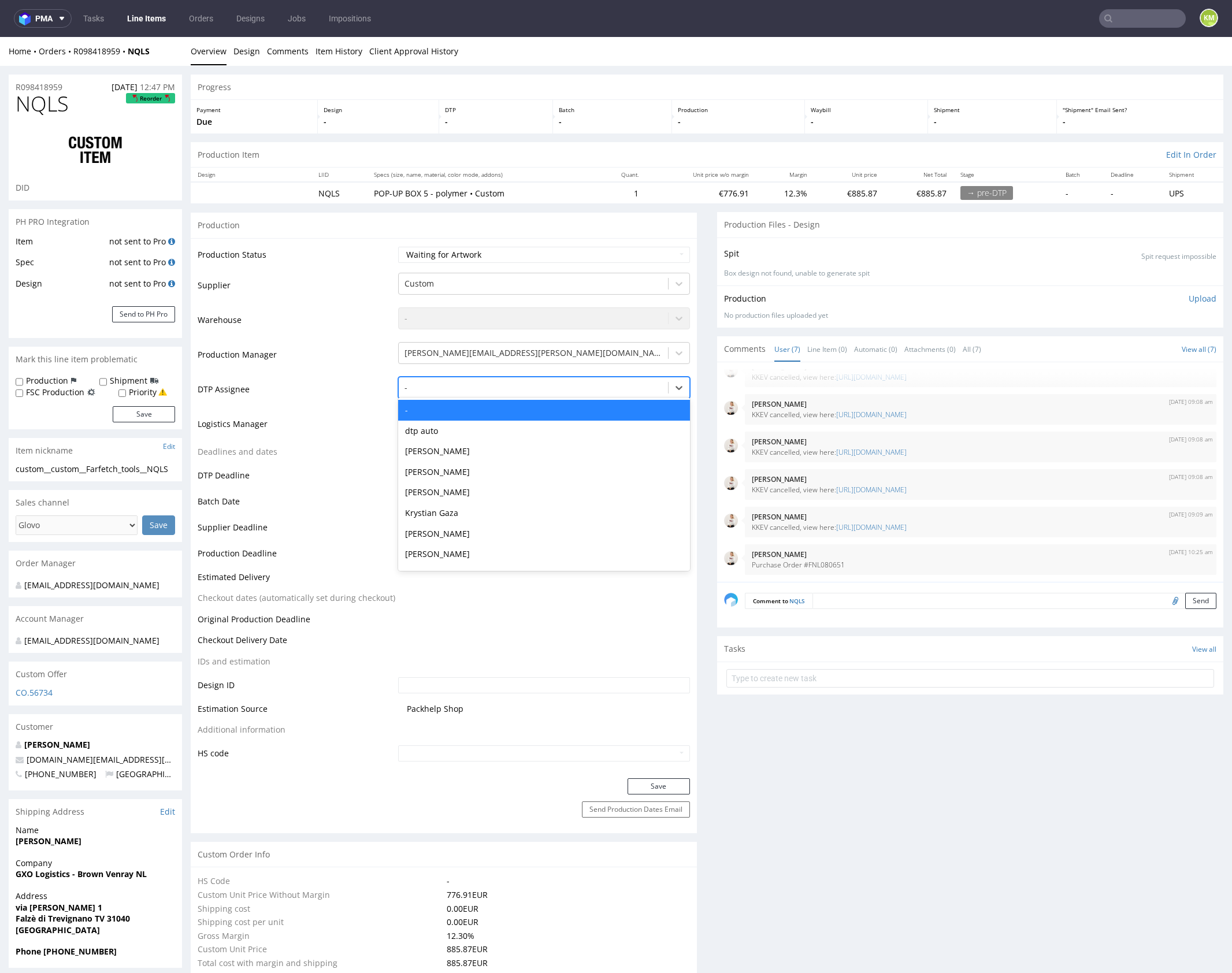
click at [473, 386] on div at bounding box center [533, 388] width 258 height 14
type input "mark"
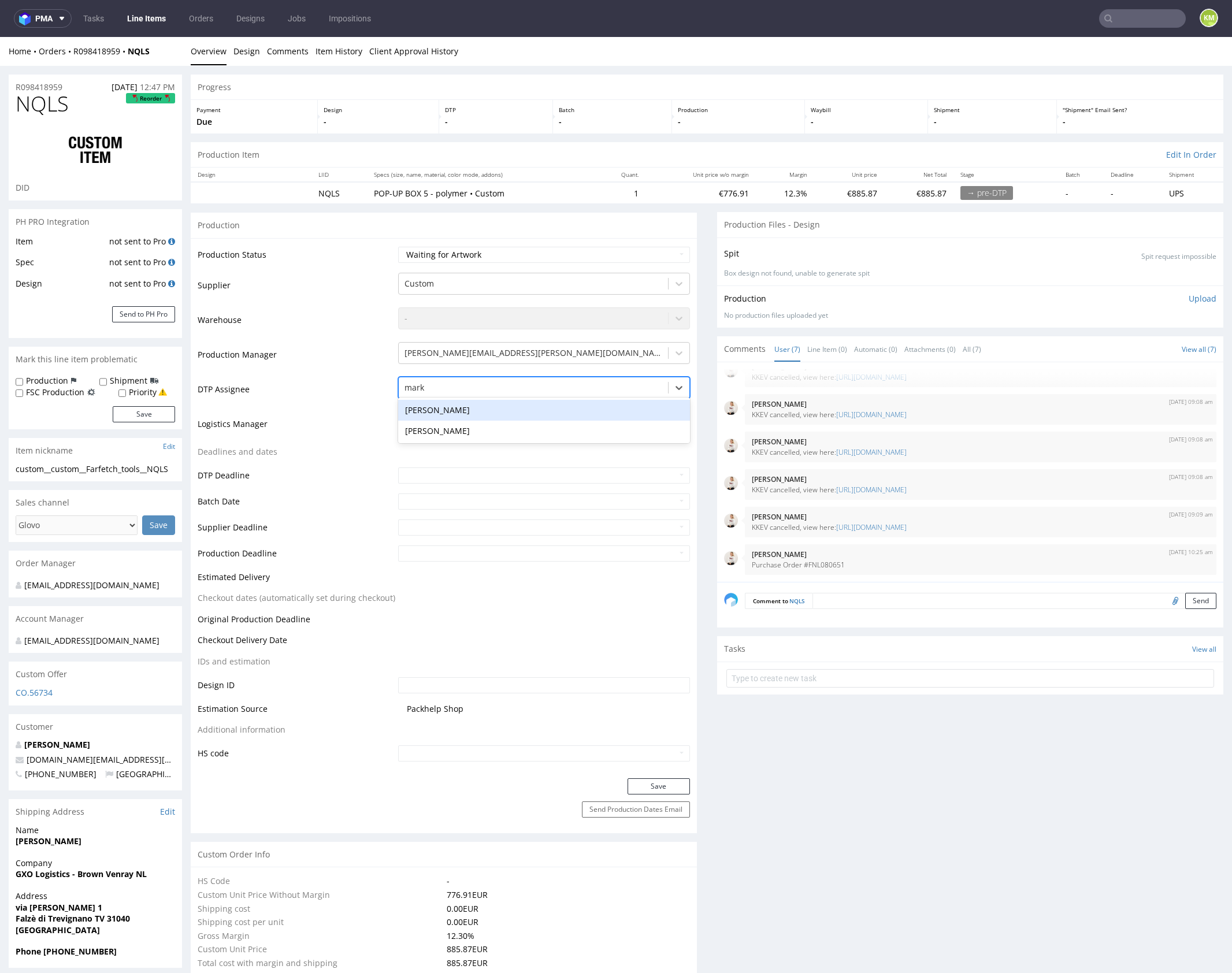
click at [480, 406] on div "[PERSON_NAME]" at bounding box center [544, 410] width 292 height 20
click at [678, 783] on button "Save" at bounding box center [658, 786] width 62 height 17
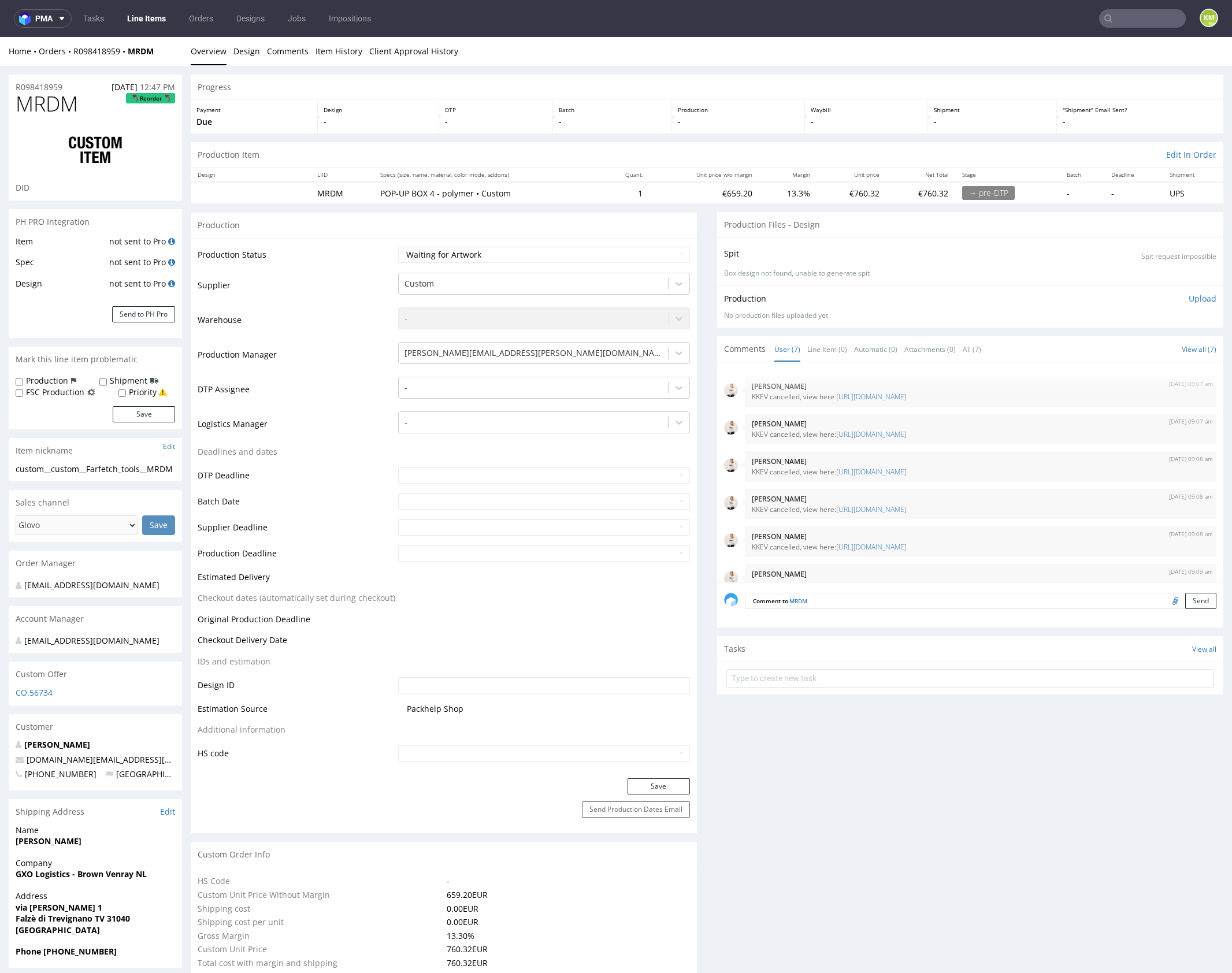
scroll to position [57, 0]
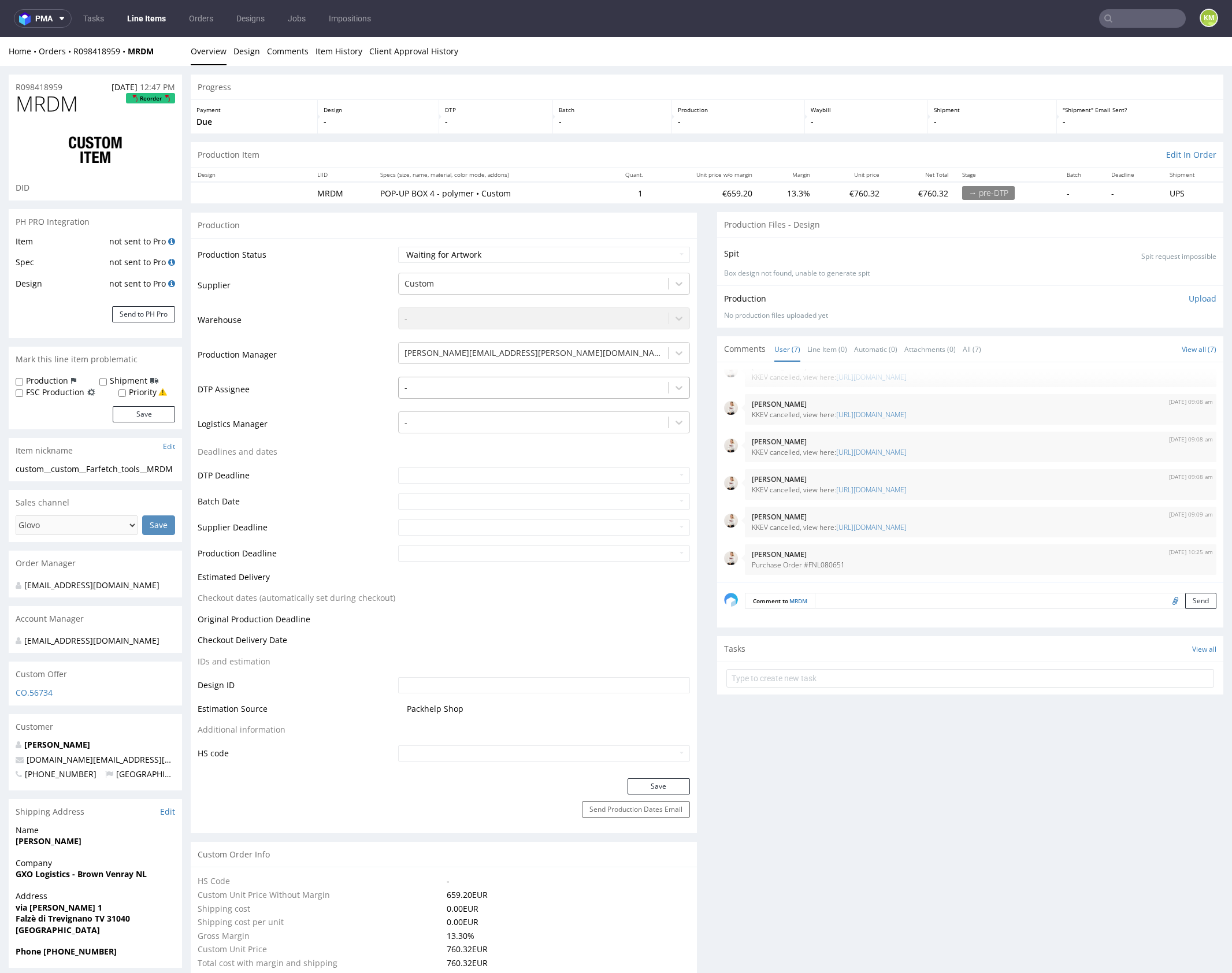
click at [493, 391] on div at bounding box center [533, 388] width 258 height 14
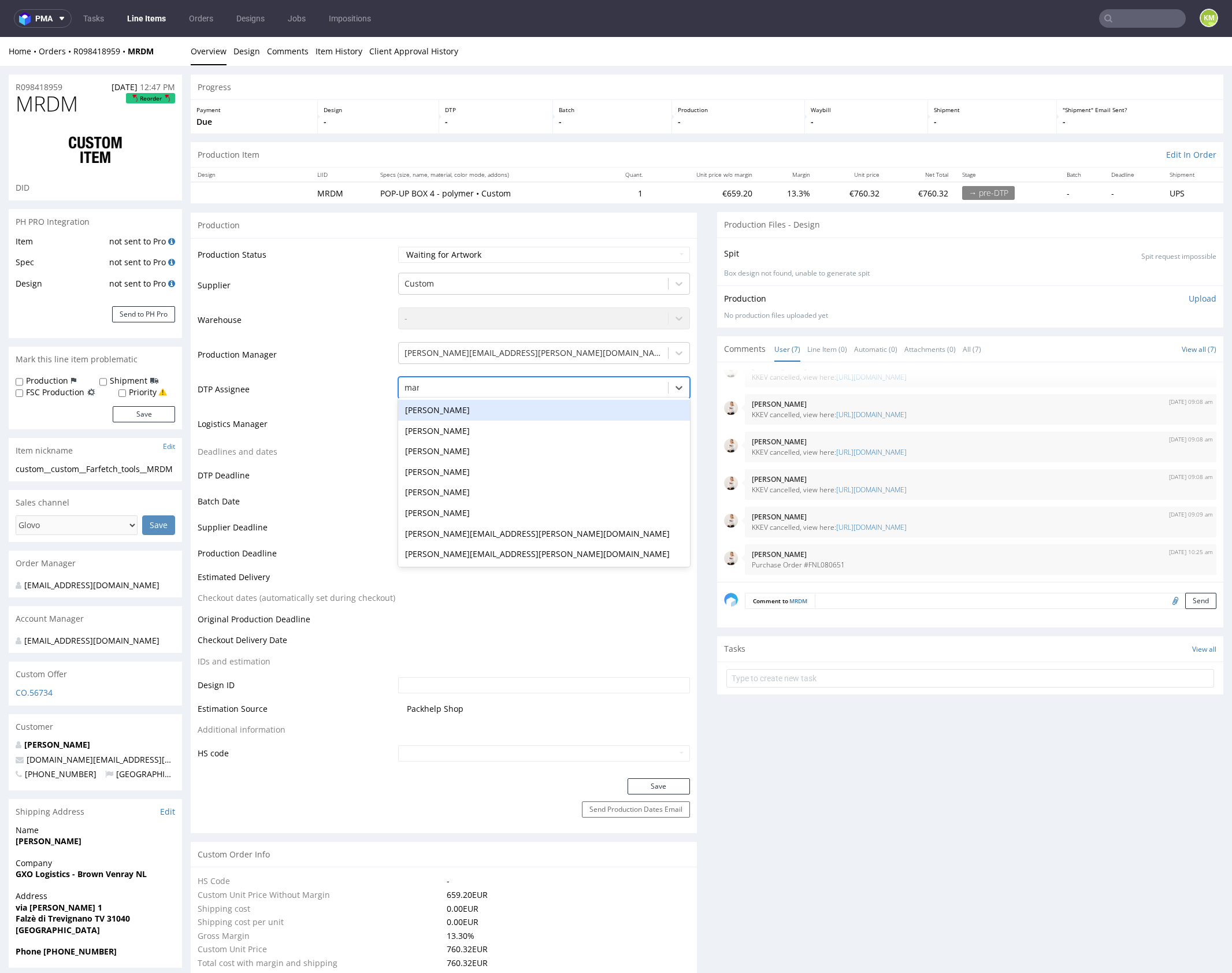
type input "mark"
click at [490, 415] on div "[PERSON_NAME]" at bounding box center [544, 410] width 292 height 20
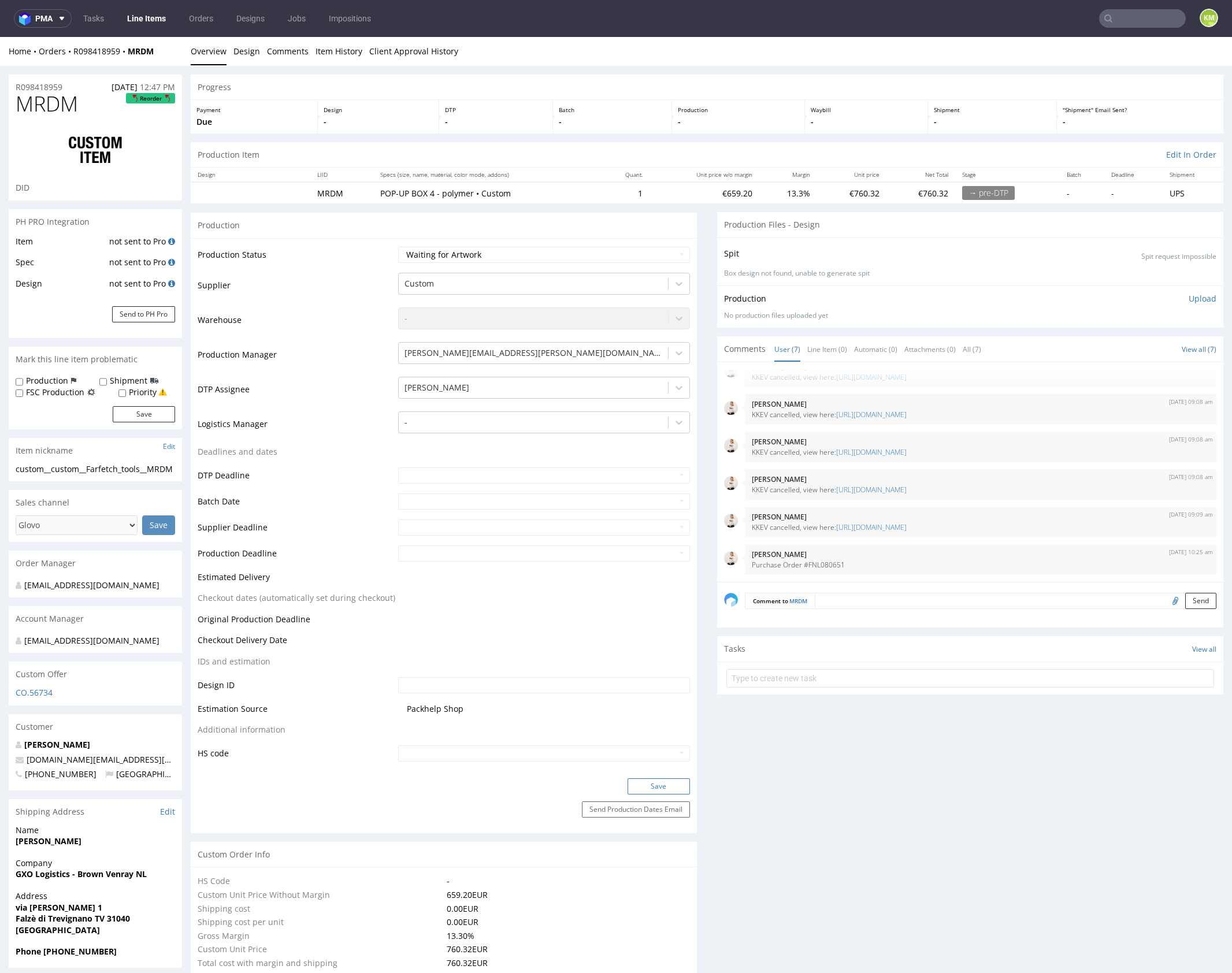
click at [649, 785] on button "Save" at bounding box center [658, 786] width 62 height 17
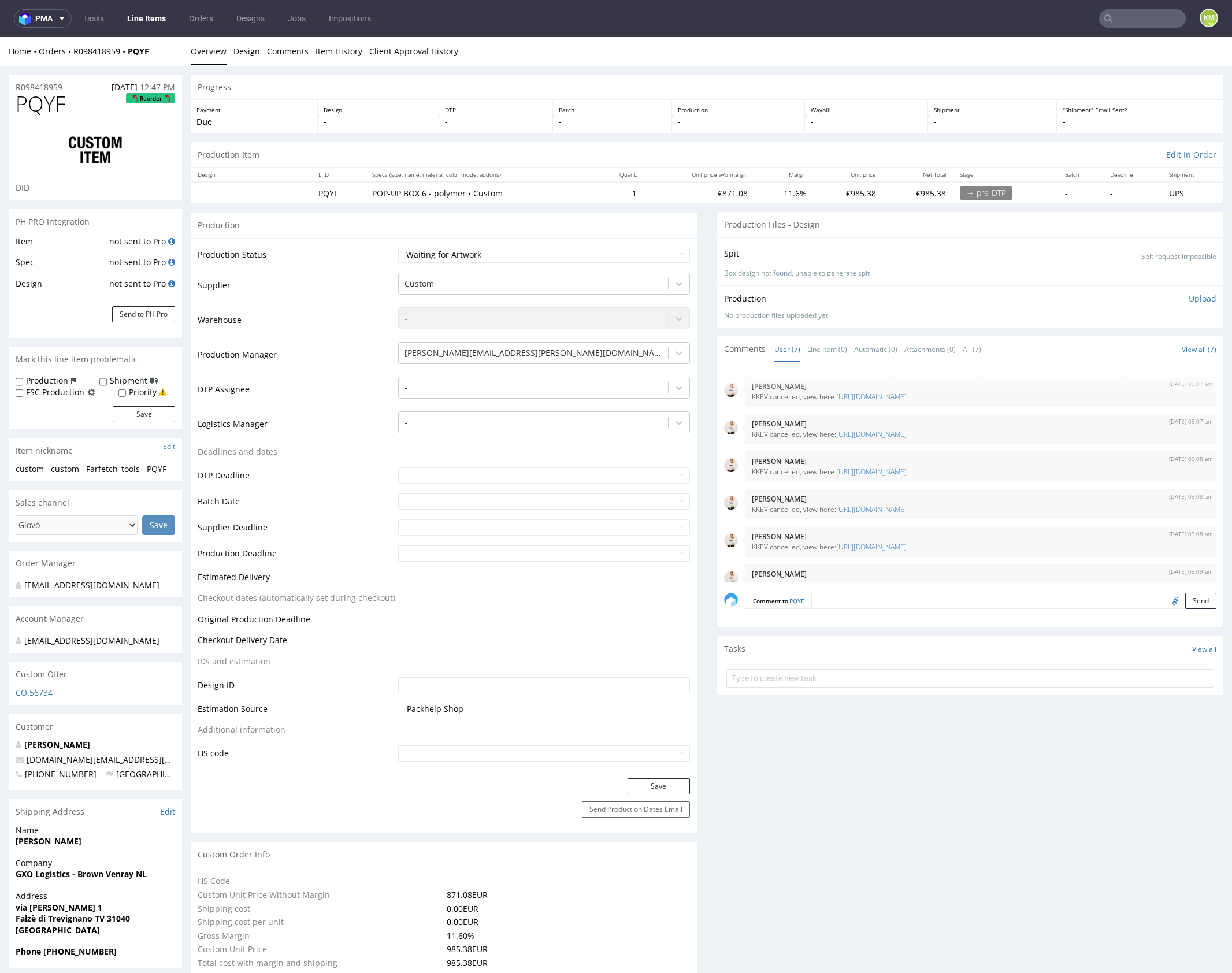
scroll to position [57, 0]
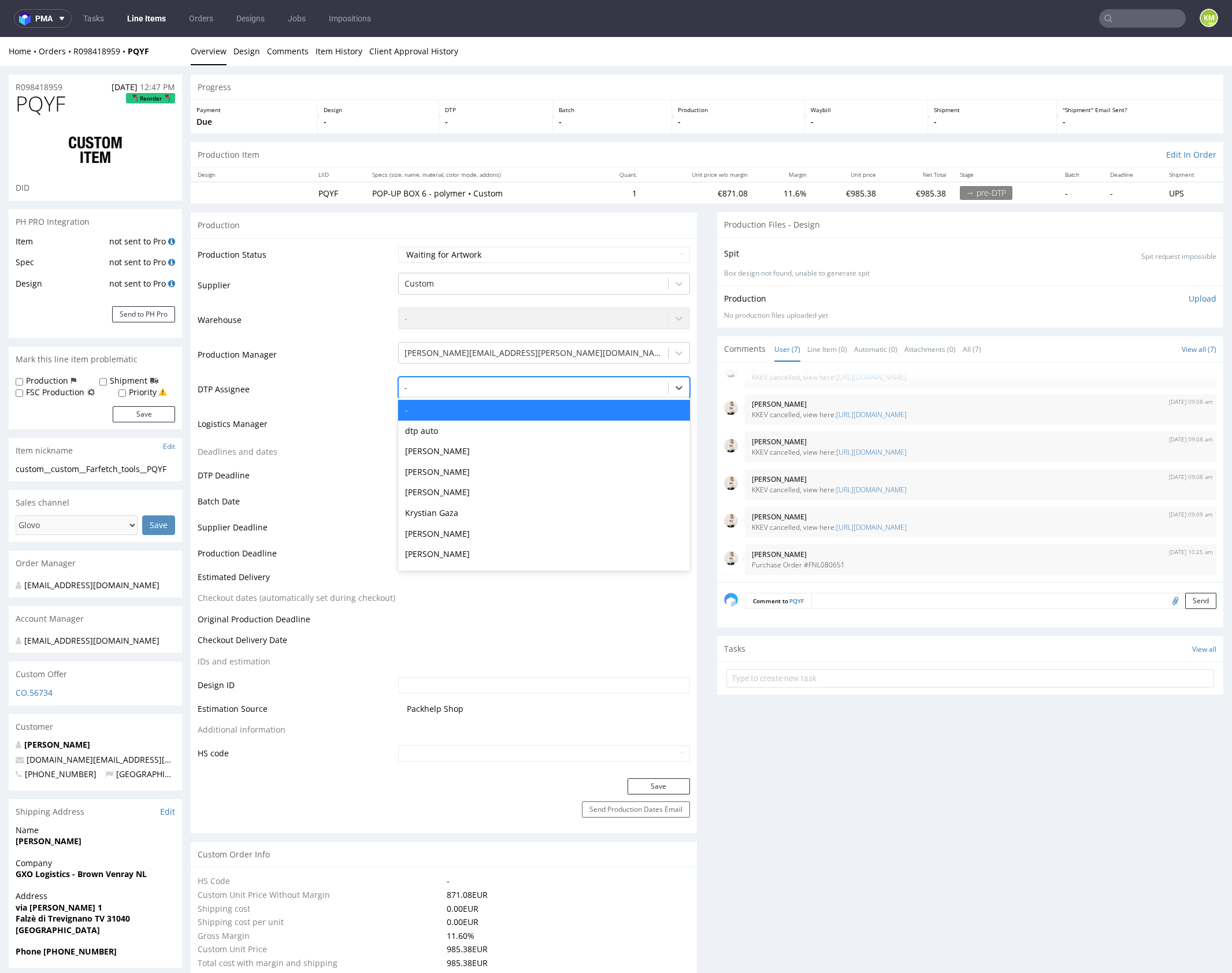
click at [549, 382] on div at bounding box center [533, 388] width 258 height 14
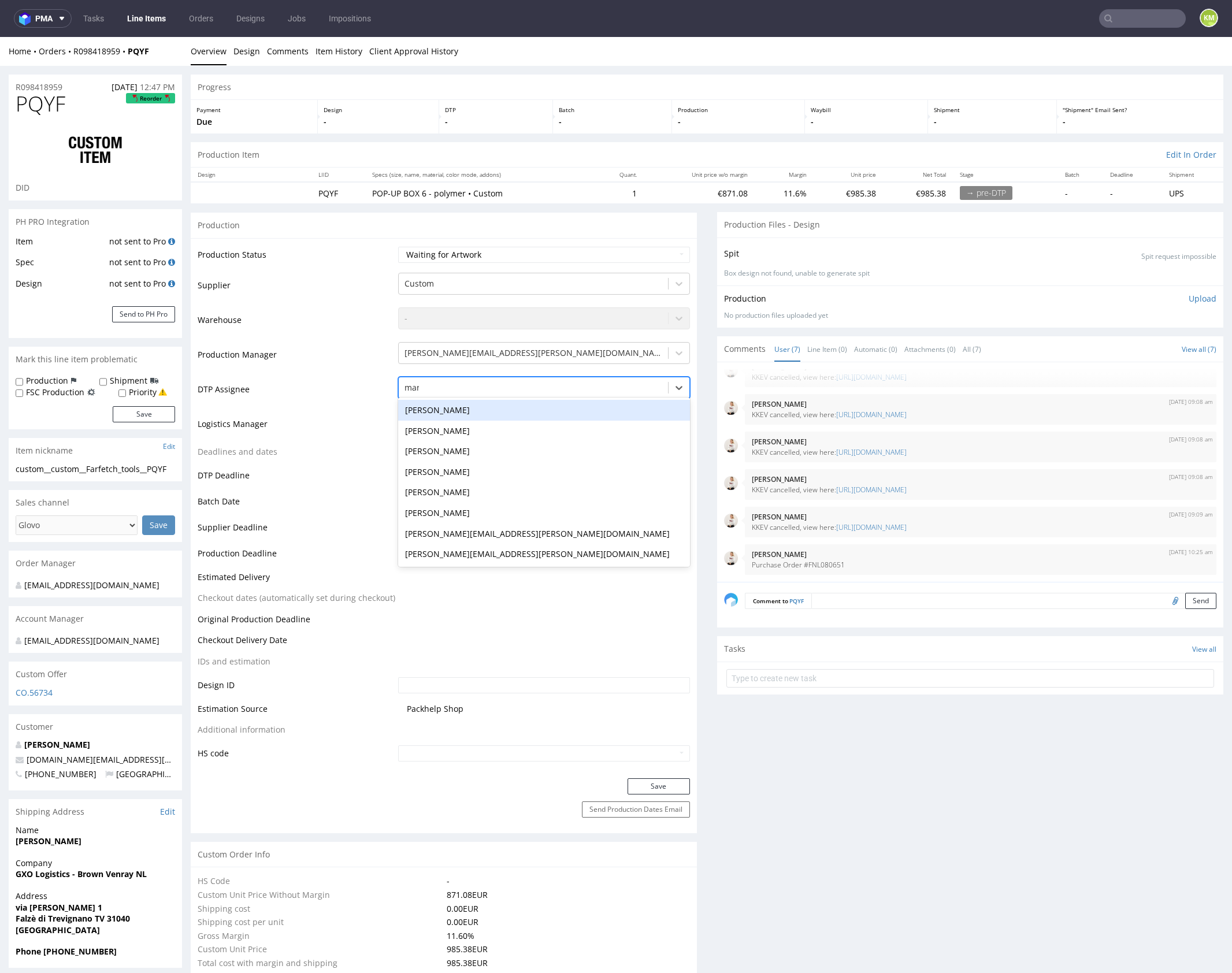
type input "mark"
click at [534, 405] on div "[PERSON_NAME]" at bounding box center [544, 410] width 292 height 20
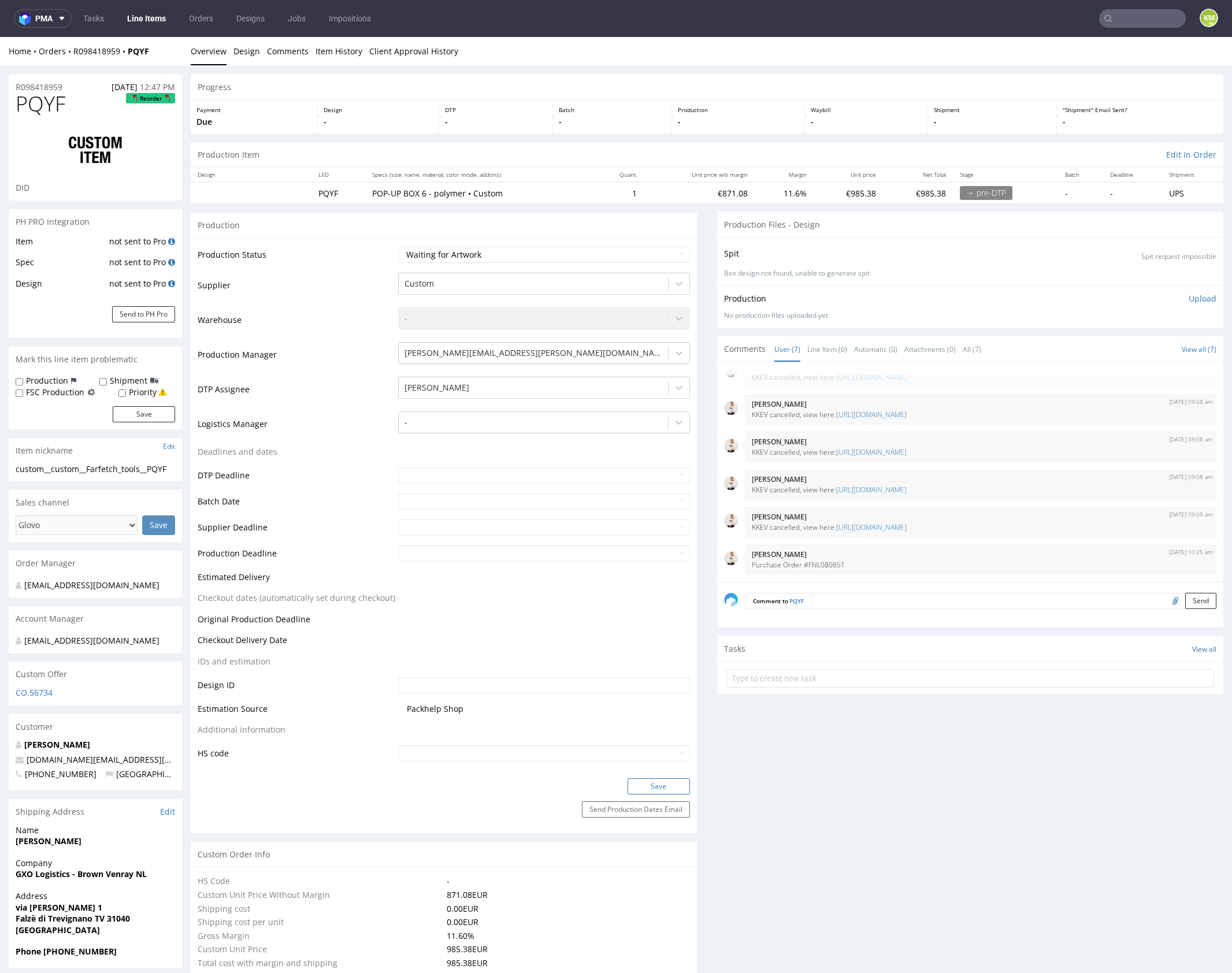
click at [627, 784] on button "Save" at bounding box center [658, 786] width 62 height 17
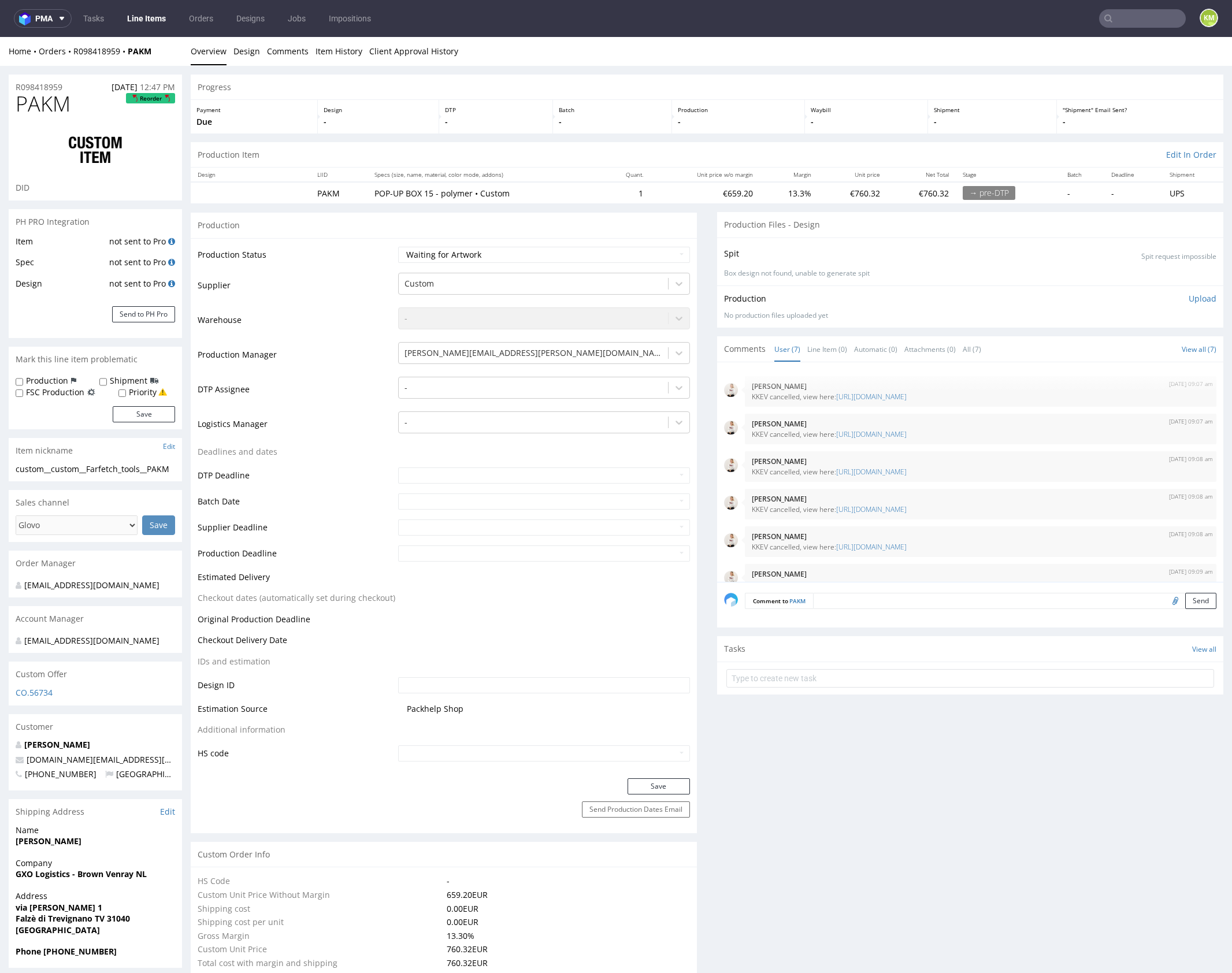
scroll to position [57, 0]
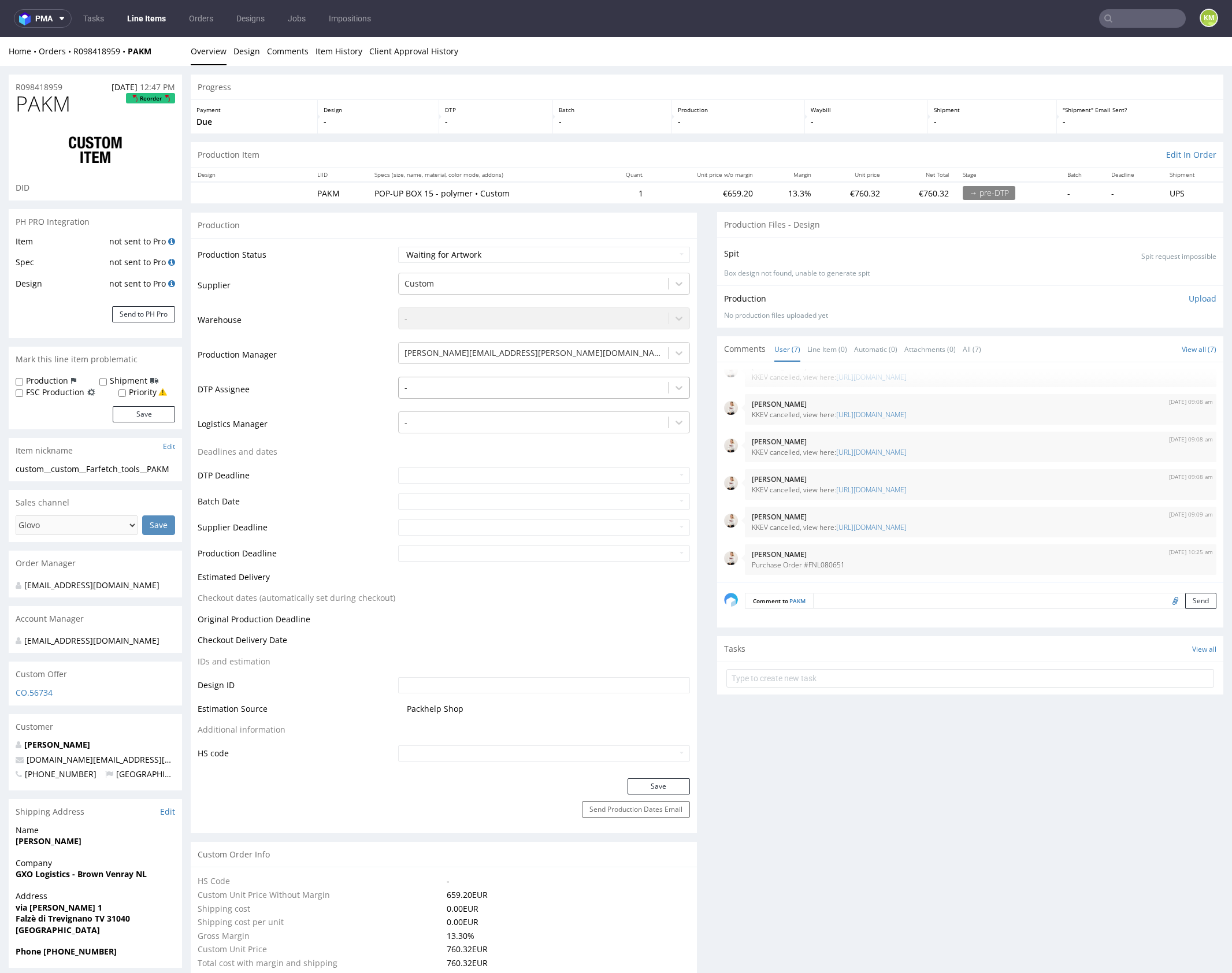
click at [512, 382] on div at bounding box center [533, 388] width 258 height 14
type input "mark"
click at [501, 401] on div "[PERSON_NAME]" at bounding box center [544, 410] width 292 height 20
click at [648, 783] on button "Save" at bounding box center [658, 786] width 62 height 17
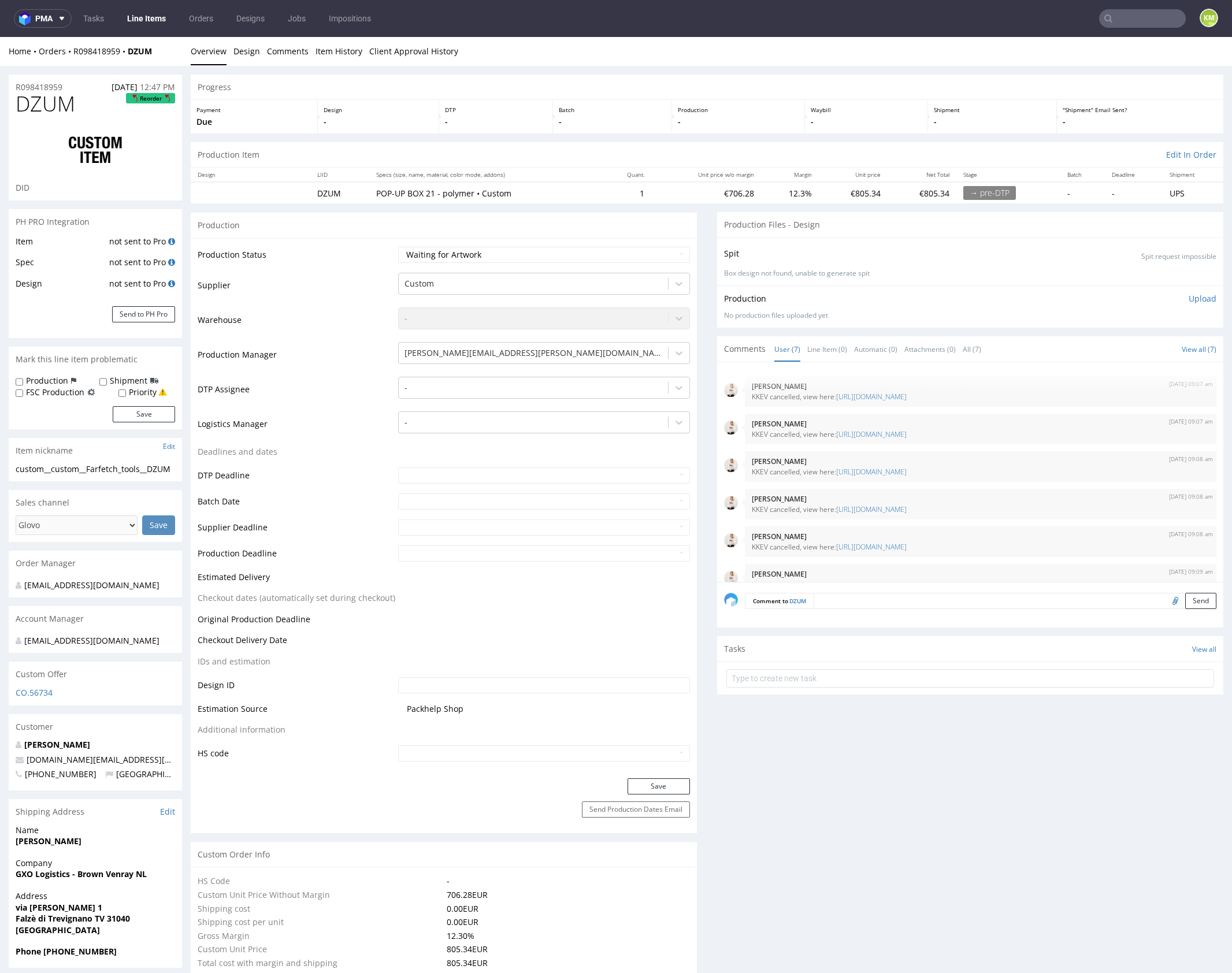
scroll to position [57, 0]
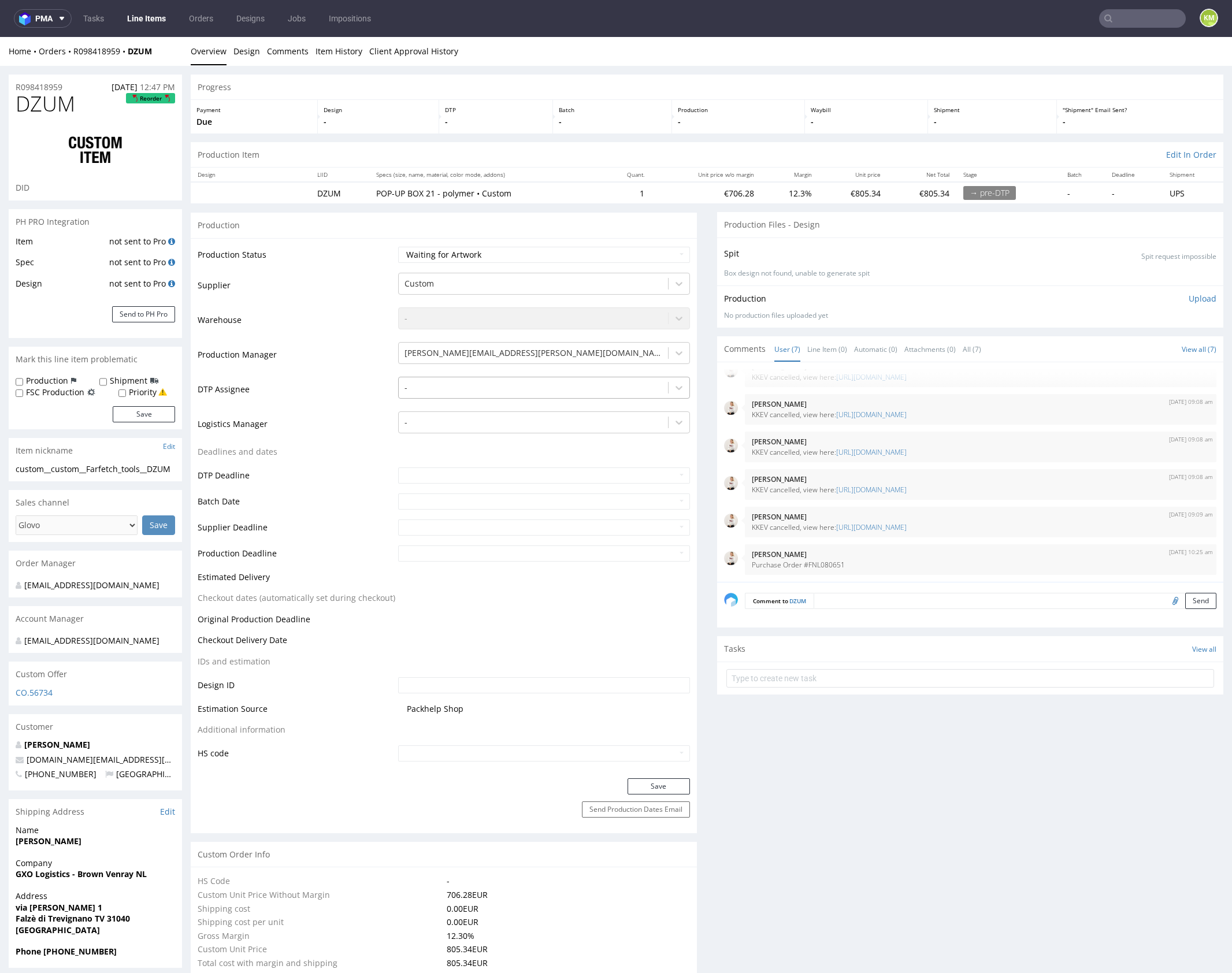
click at [516, 384] on div at bounding box center [533, 388] width 258 height 14
type input "mark"
click at [471, 416] on div "[PERSON_NAME]" at bounding box center [544, 410] width 292 height 20
click at [672, 789] on button "Save" at bounding box center [658, 786] width 62 height 17
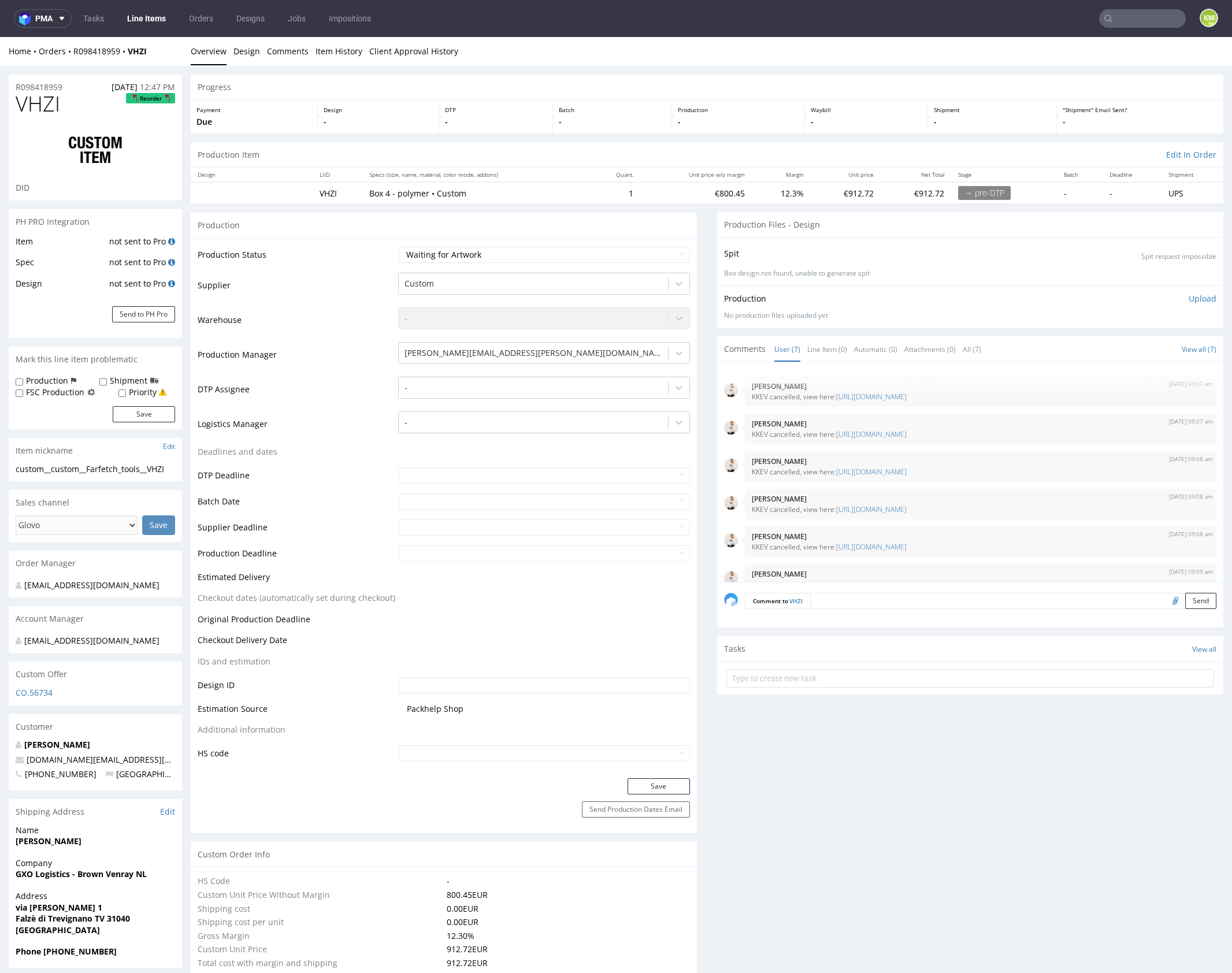
scroll to position [57, 0]
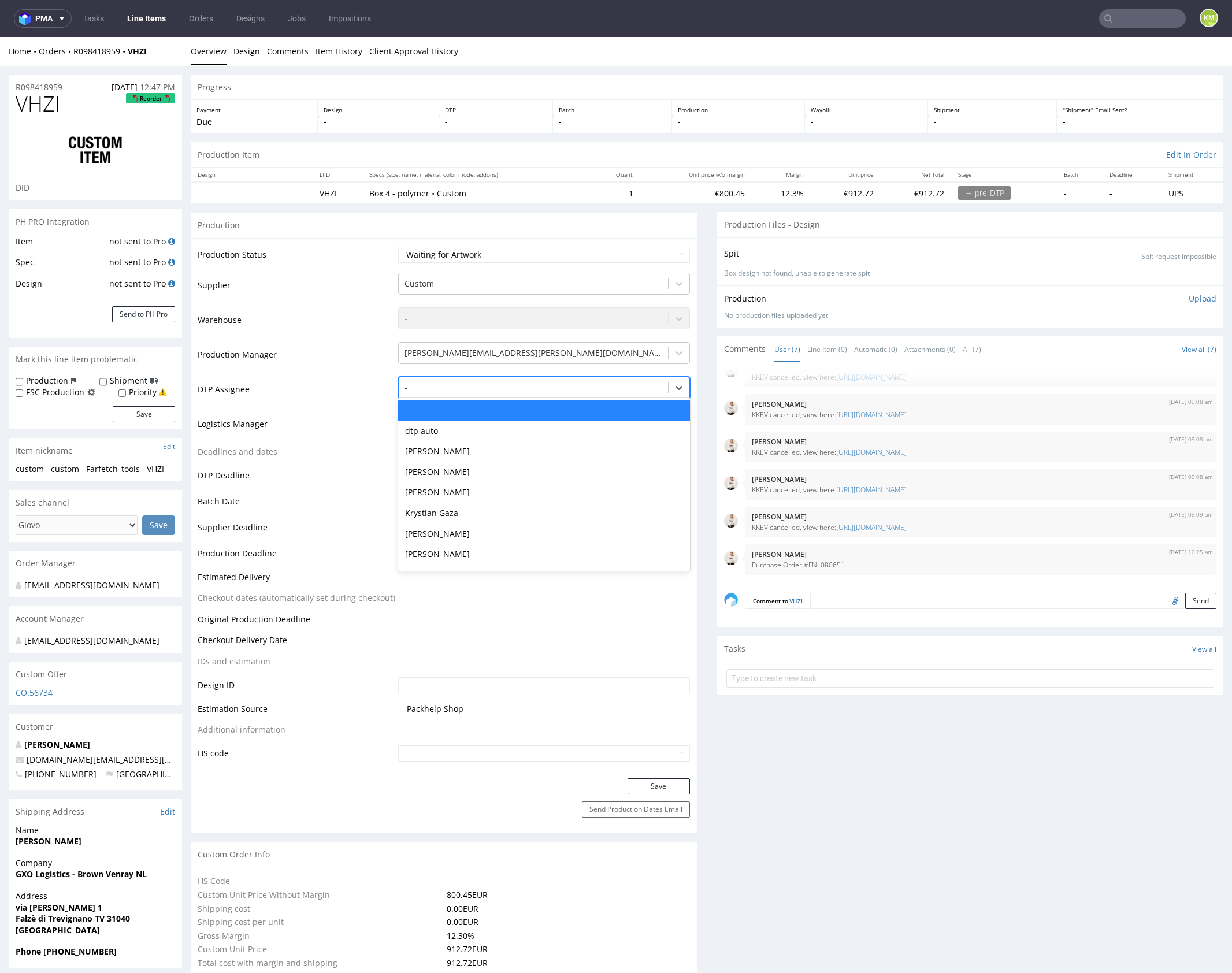
click at [468, 391] on div at bounding box center [533, 388] width 258 height 14
type input "mark"
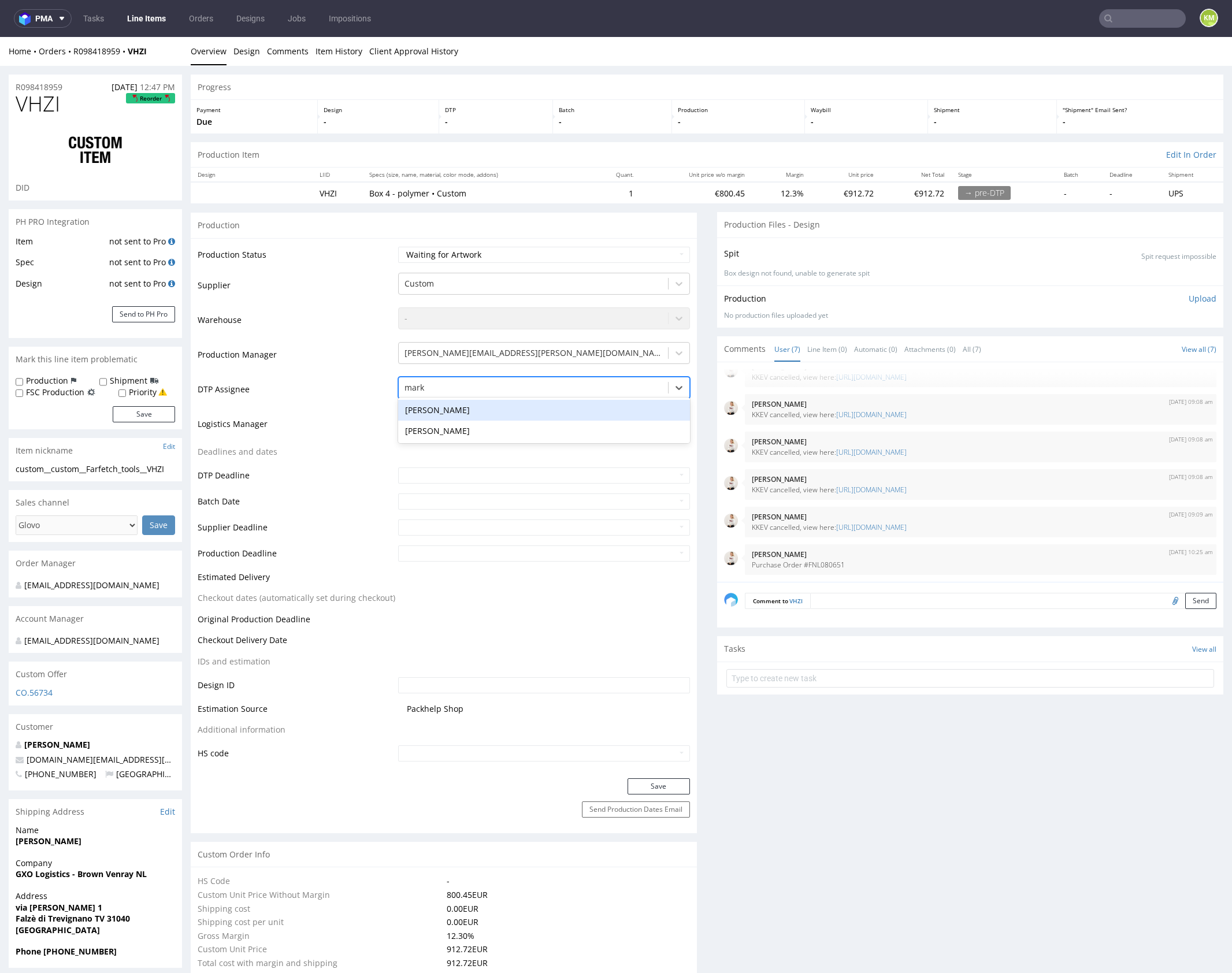
click at [467, 407] on div "[PERSON_NAME]" at bounding box center [544, 410] width 292 height 20
click at [642, 784] on button "Save" at bounding box center [658, 786] width 62 height 17
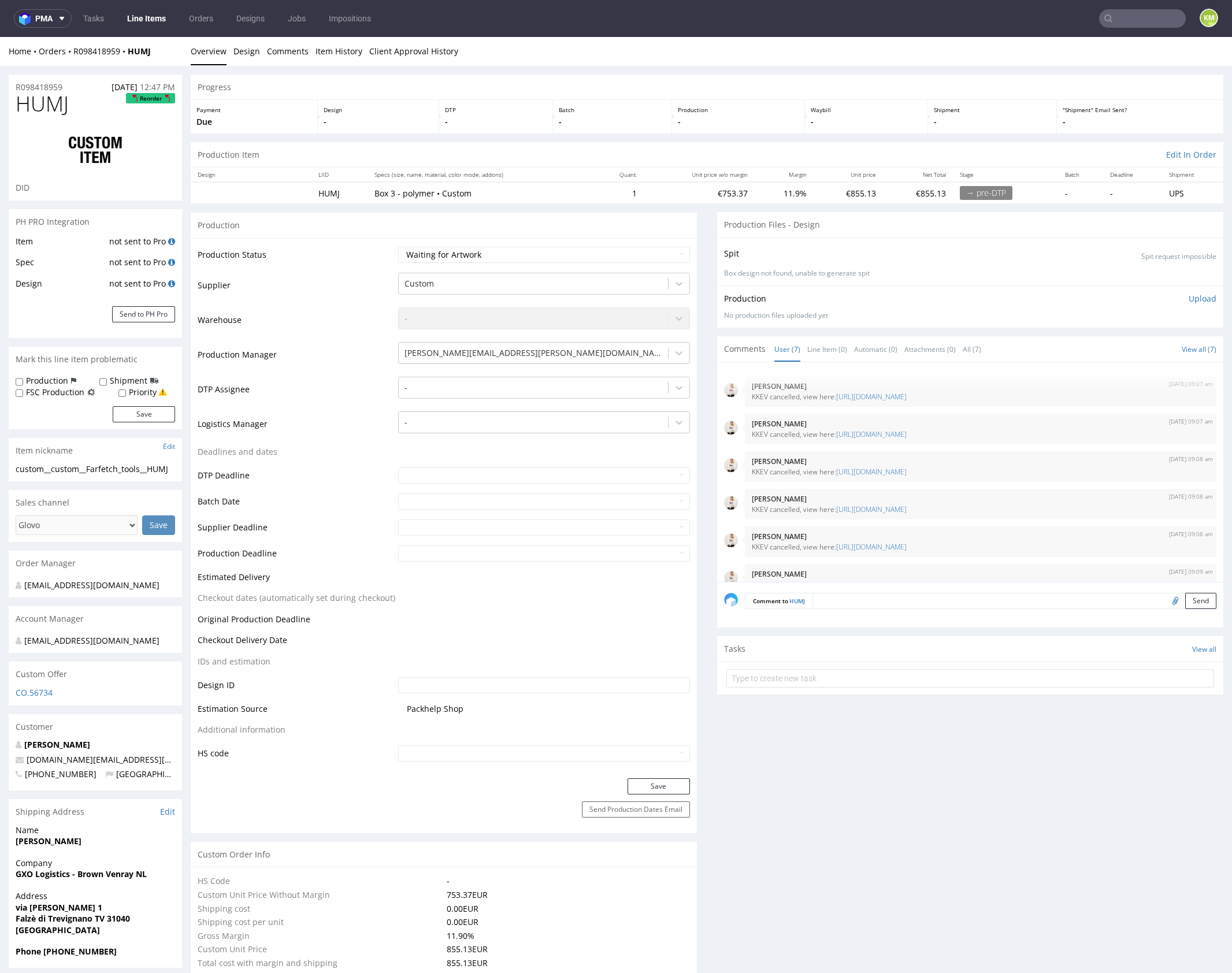
scroll to position [57, 0]
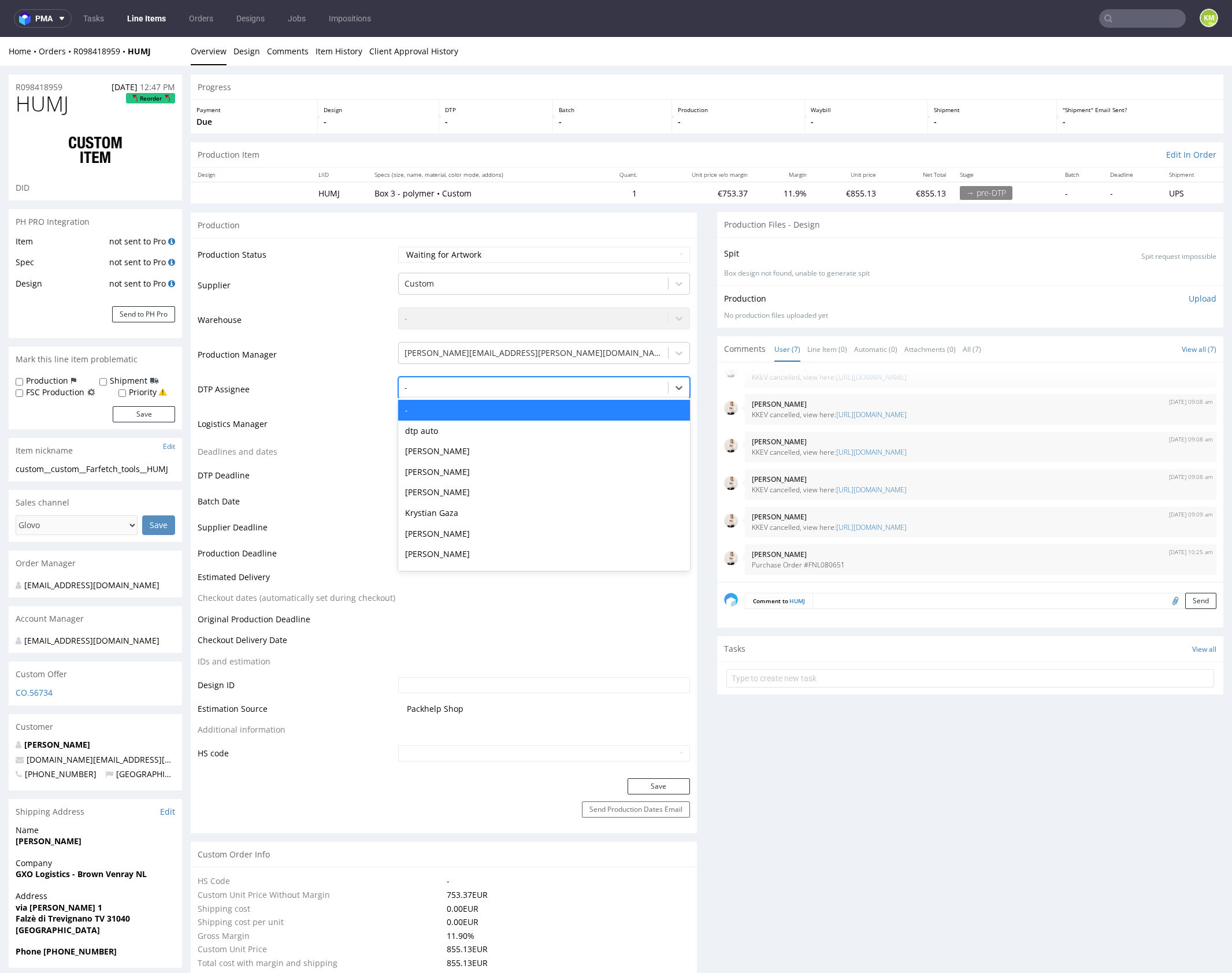
click at [489, 388] on div at bounding box center [533, 388] width 258 height 14
type input "mark"
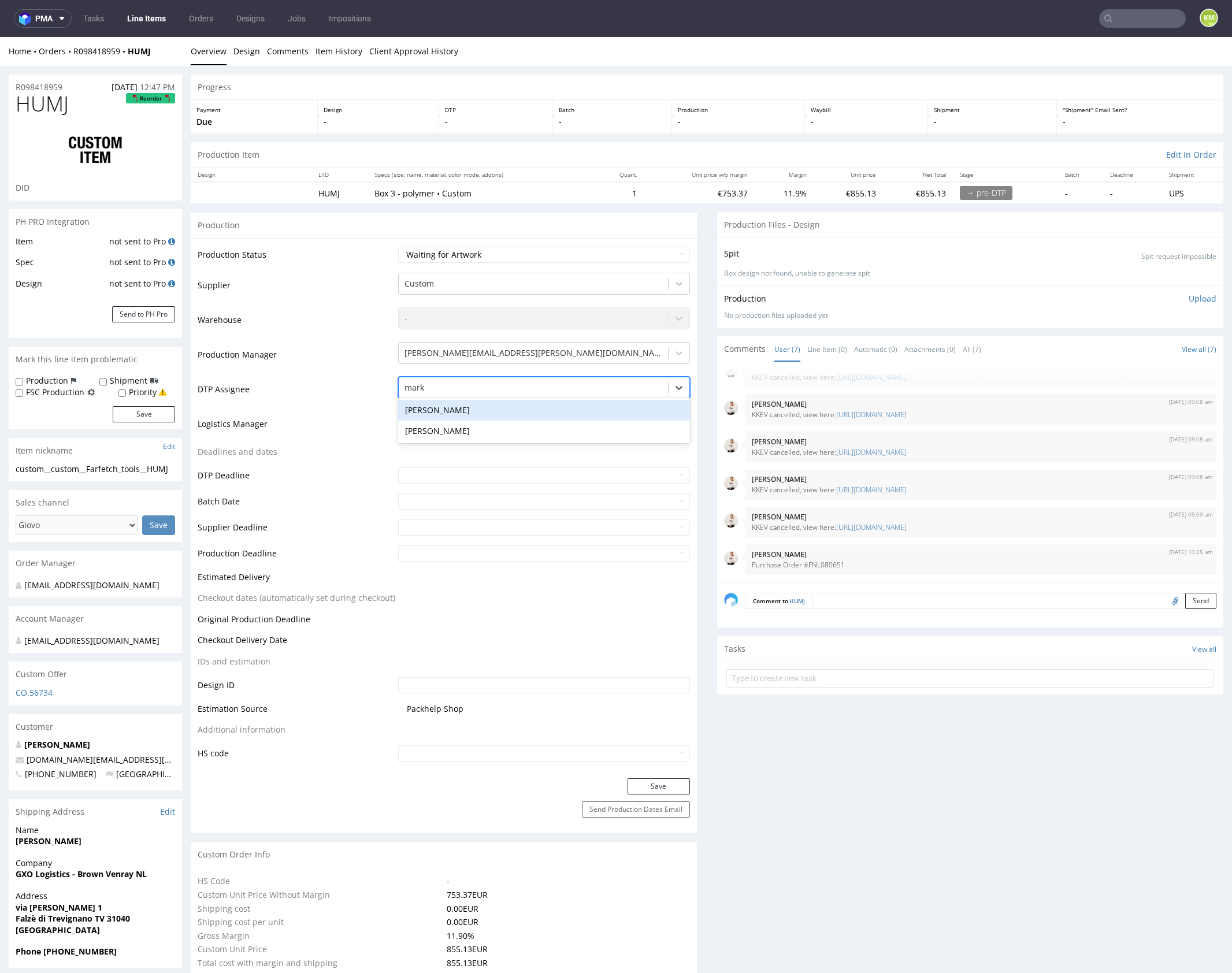
click at [485, 407] on div "[PERSON_NAME]" at bounding box center [544, 410] width 292 height 20
click at [645, 788] on button "Save" at bounding box center [658, 786] width 62 height 17
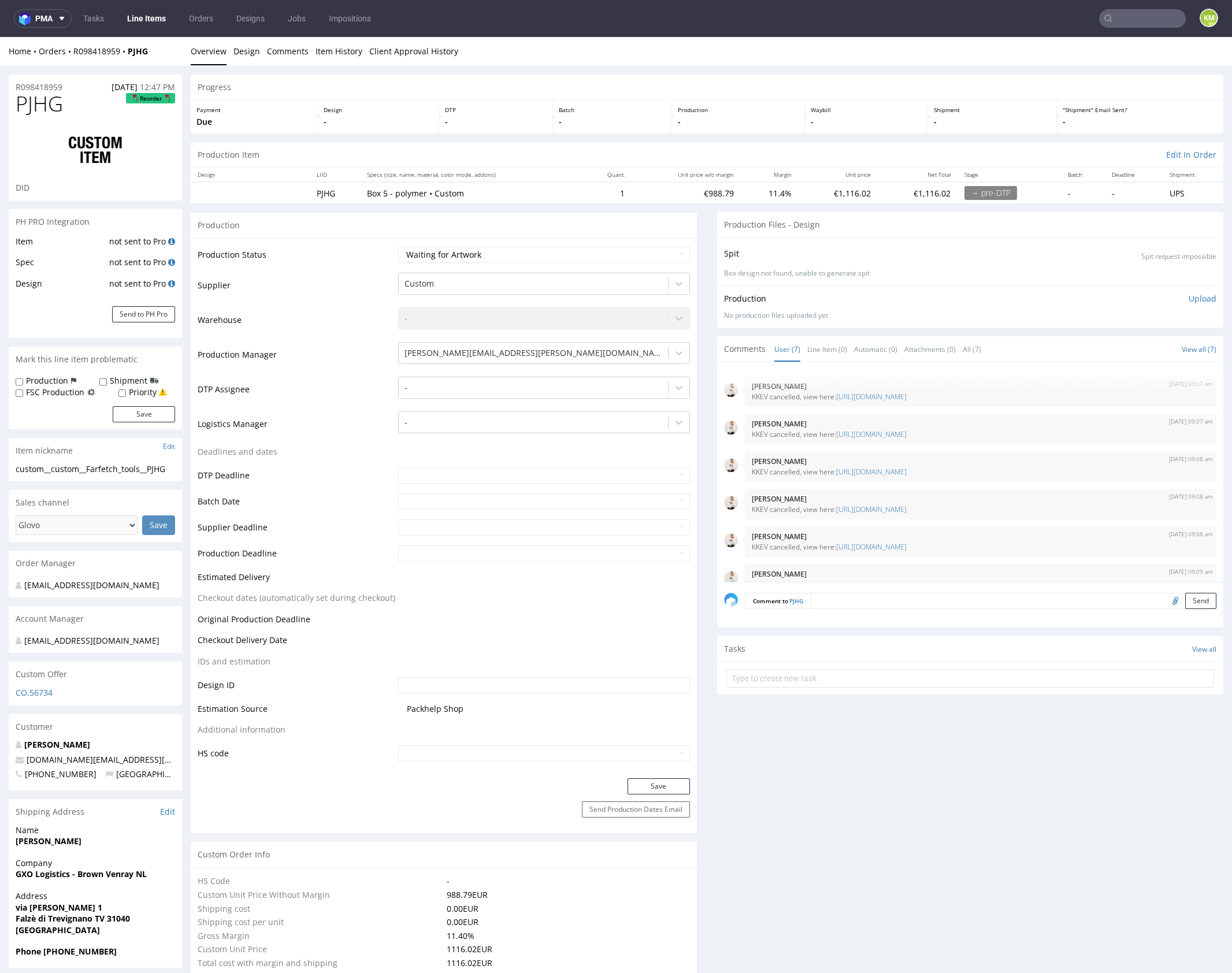
scroll to position [57, 0]
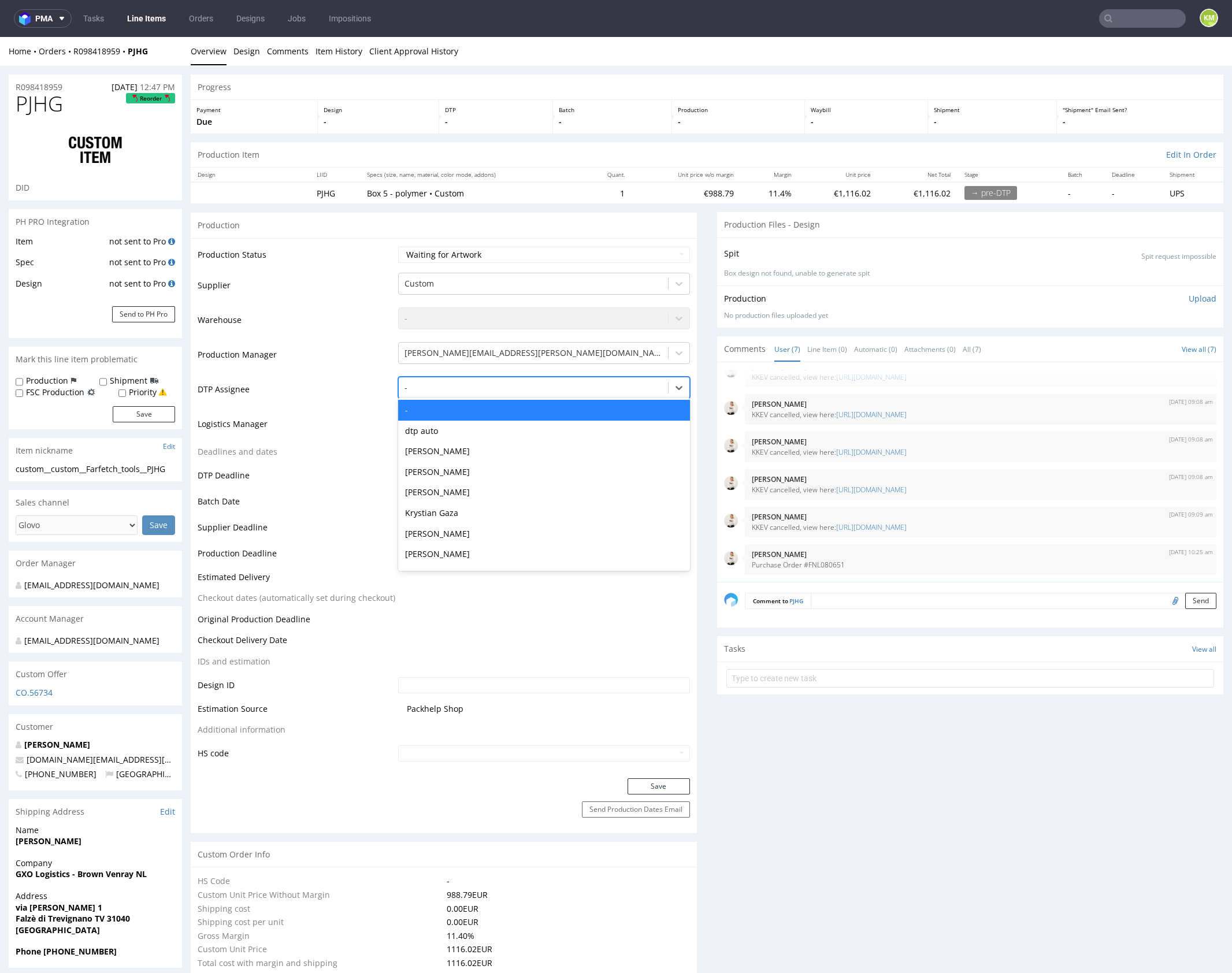
click at [506, 383] on div at bounding box center [533, 388] width 258 height 14
type input "mark"
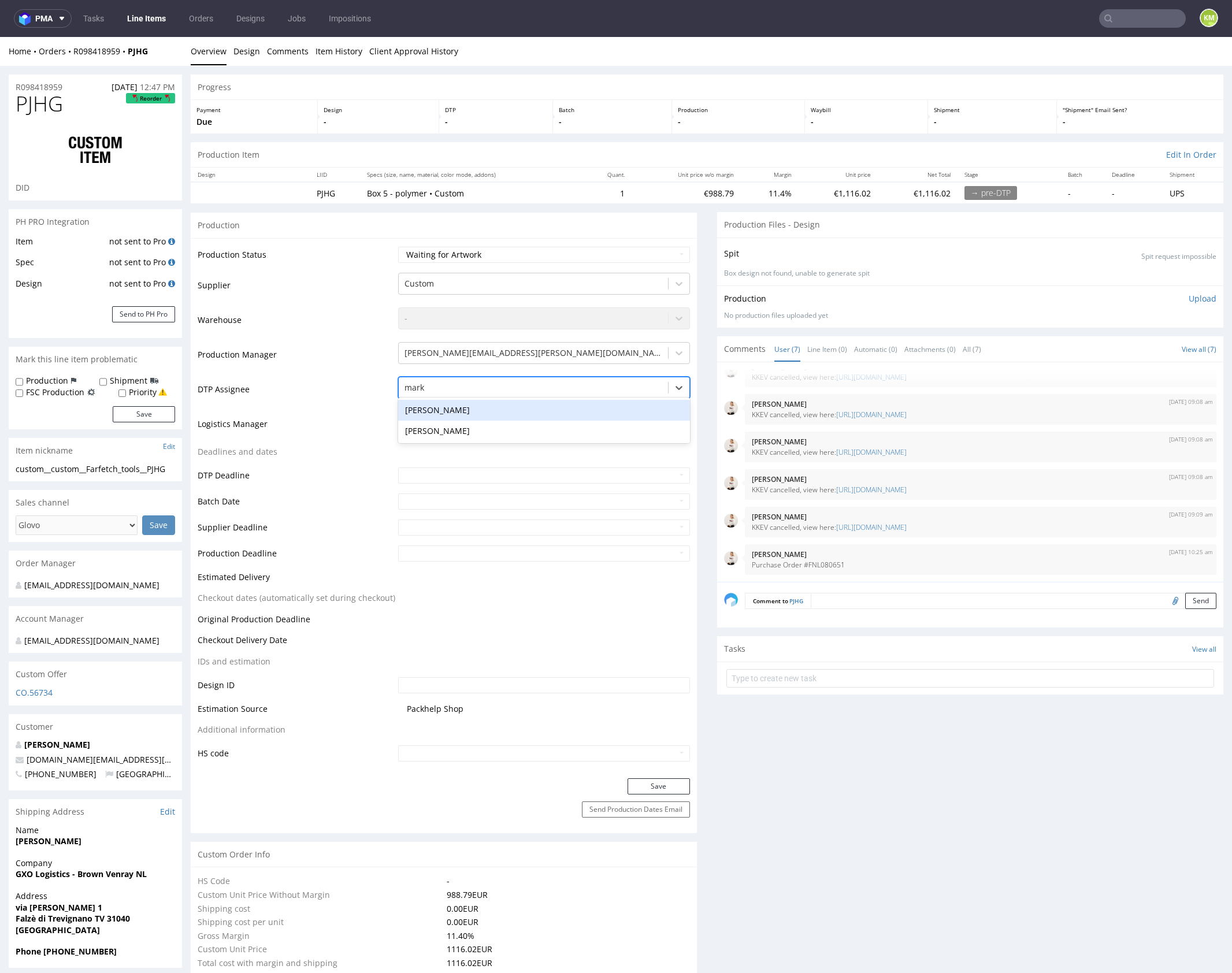
click at [498, 404] on div "[PERSON_NAME]" at bounding box center [544, 410] width 292 height 20
click at [647, 784] on button "Save" at bounding box center [658, 786] width 62 height 17
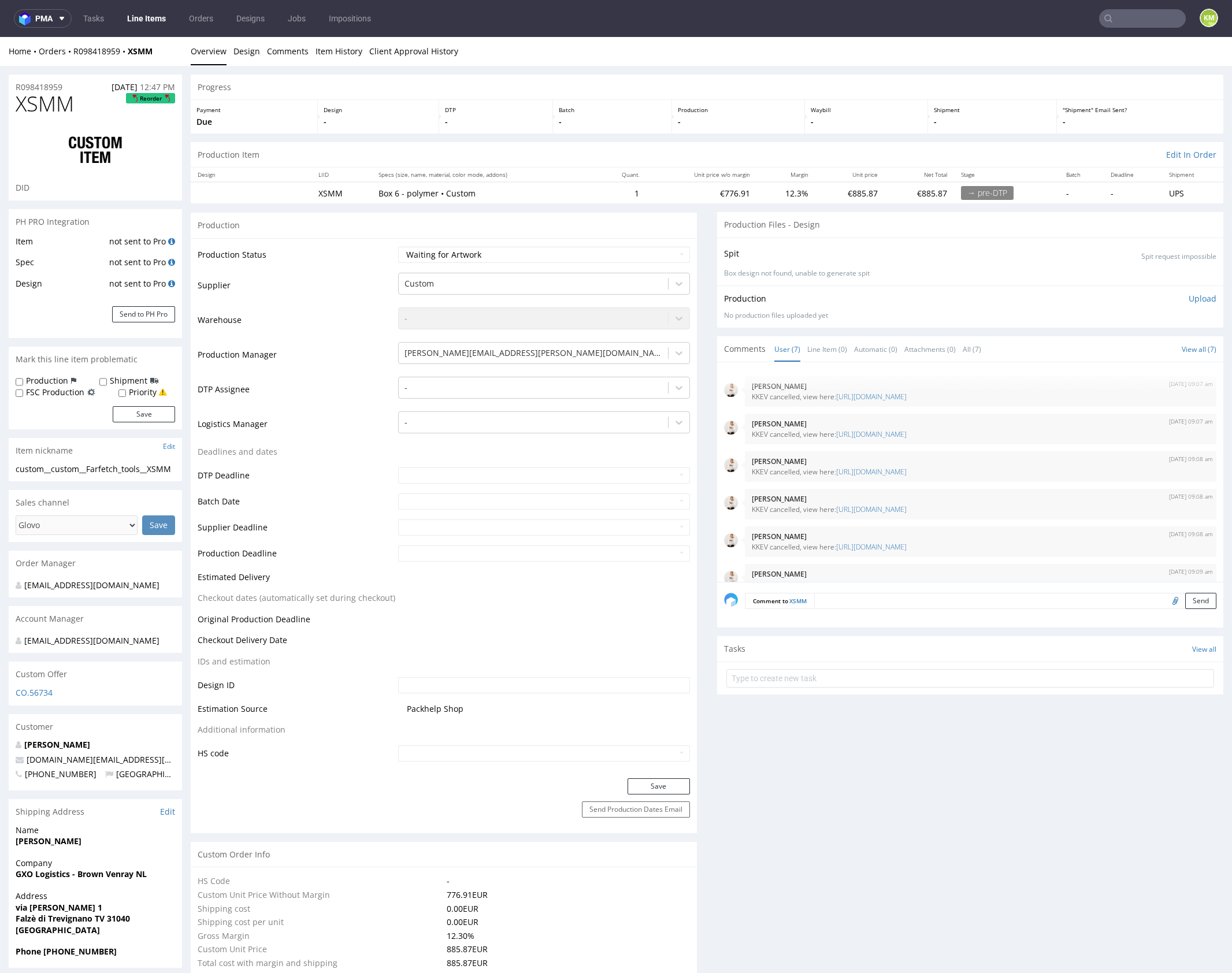
scroll to position [57, 0]
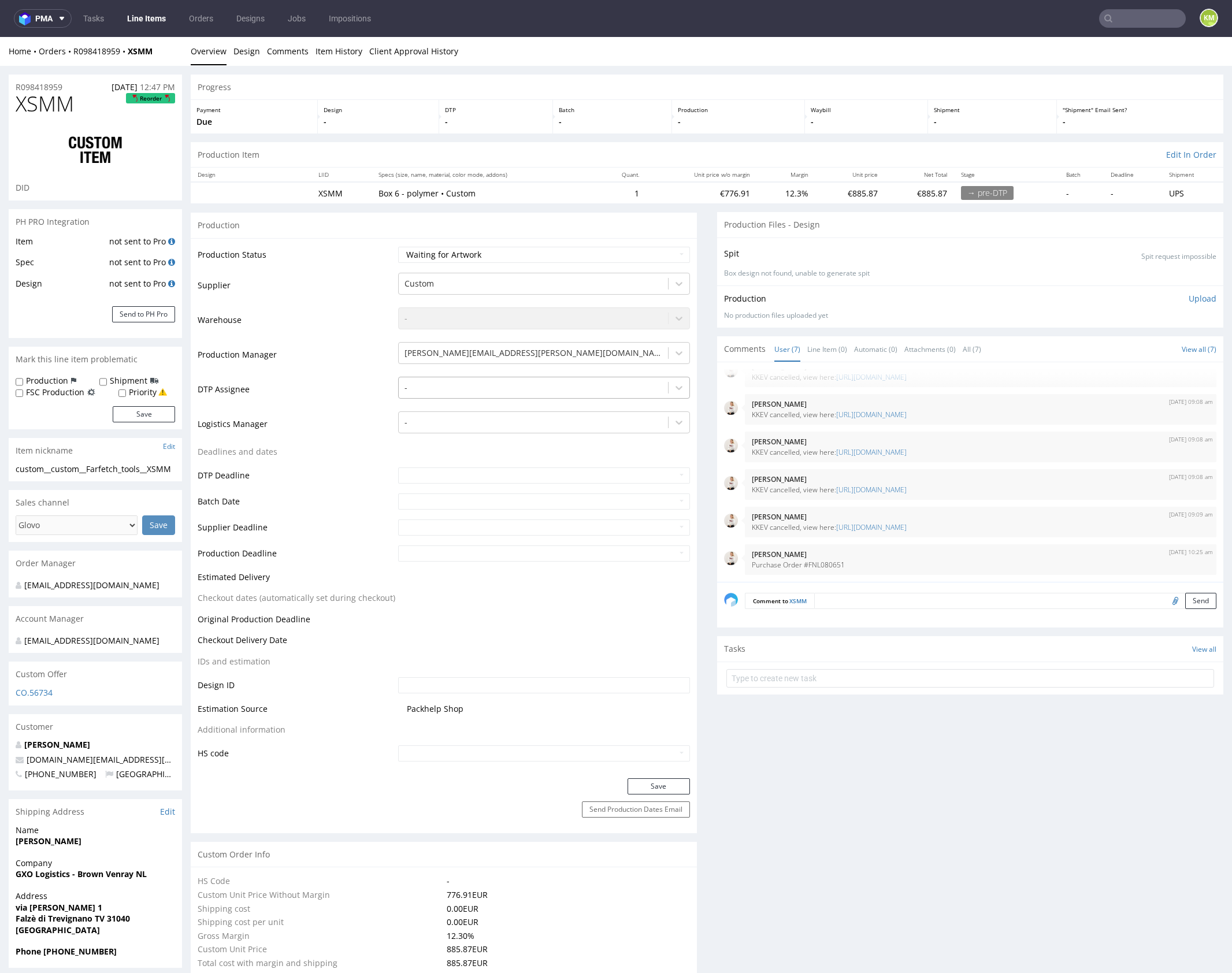
click at [558, 388] on div at bounding box center [533, 388] width 258 height 14
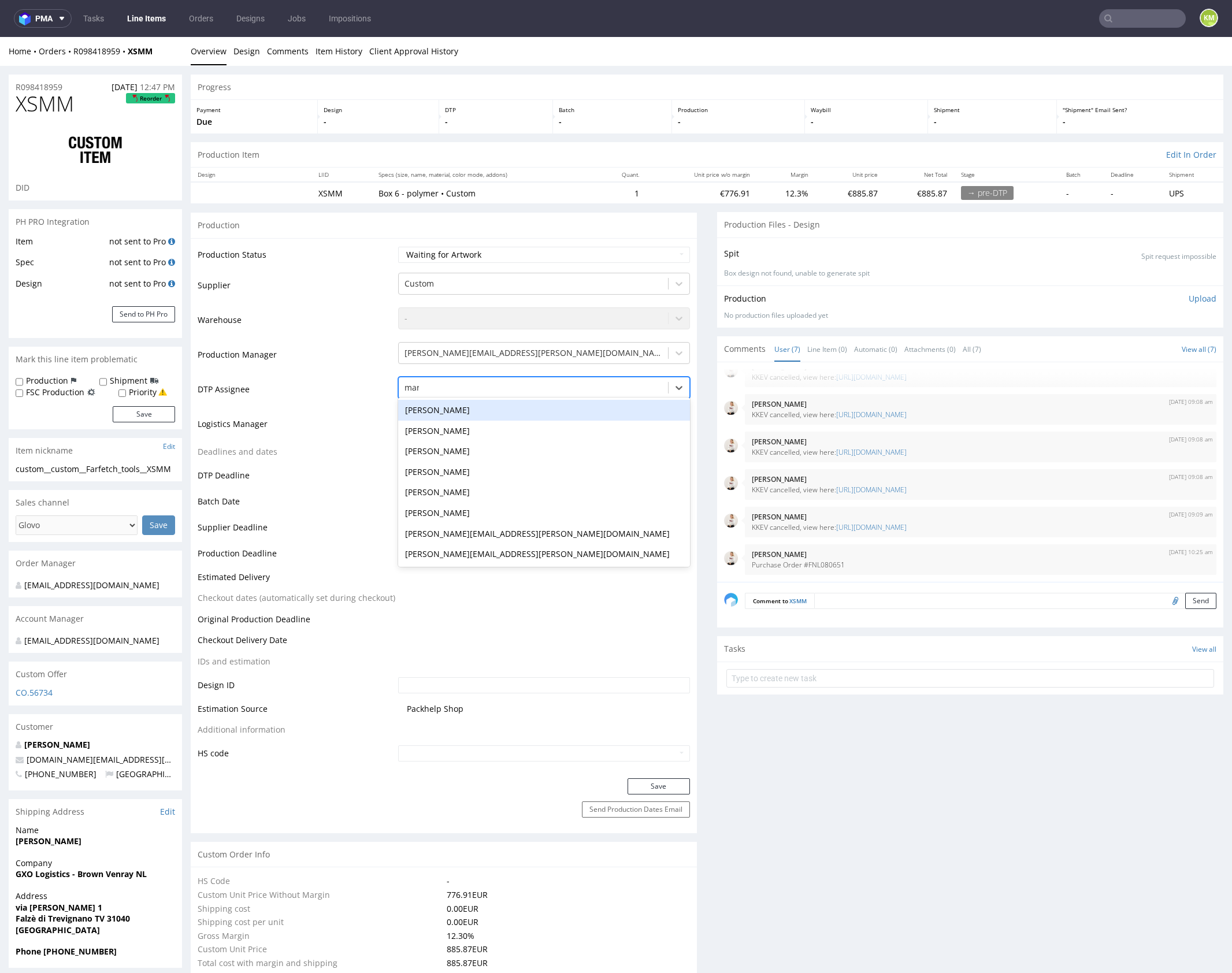
type input "mark"
drag, startPoint x: 558, startPoint y: 402, endPoint x: 574, endPoint y: 423, distance: 26.4
click at [558, 402] on div "[PERSON_NAME]" at bounding box center [544, 410] width 292 height 20
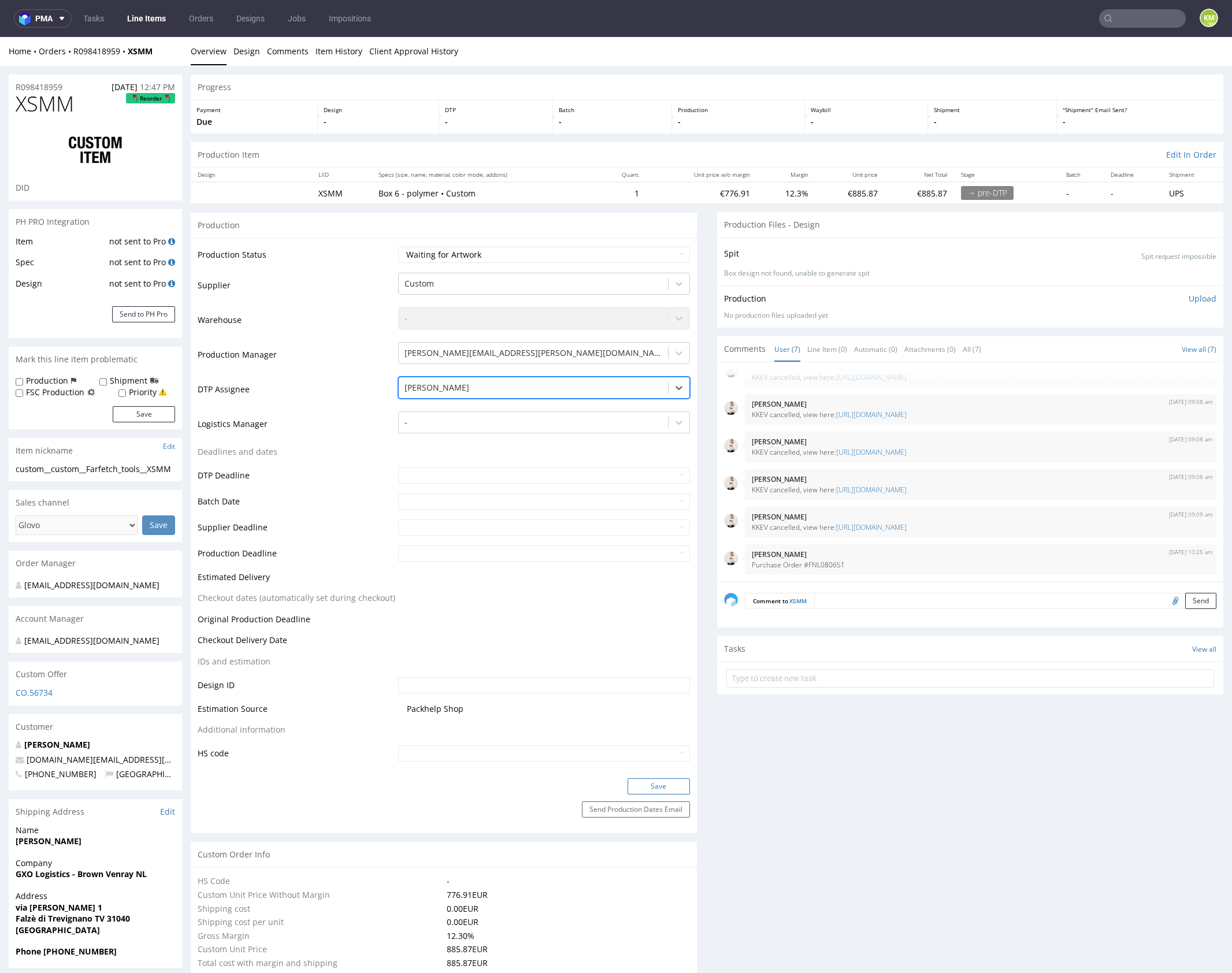
click at [662, 782] on button "Save" at bounding box center [658, 786] width 62 height 17
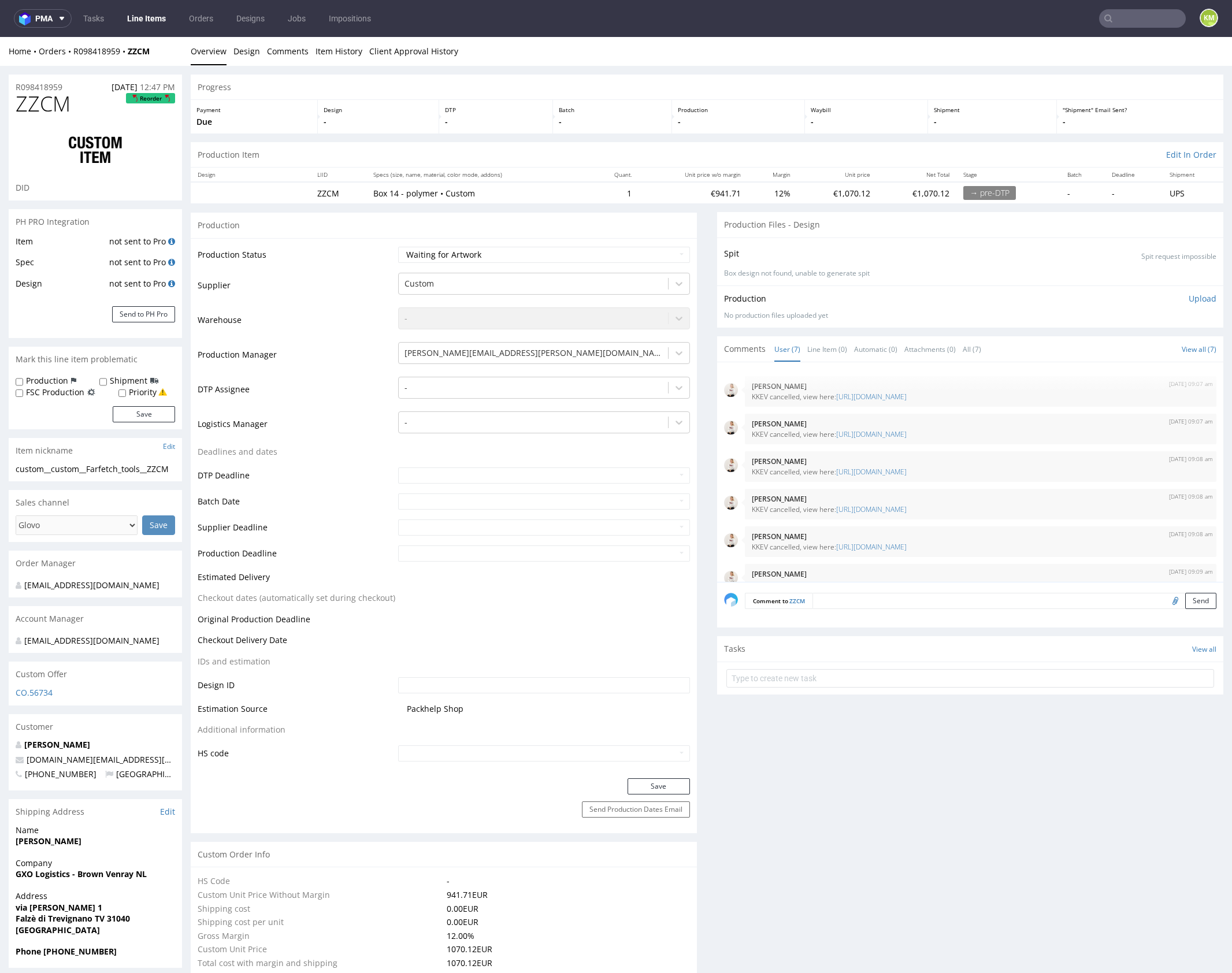
scroll to position [57, 0]
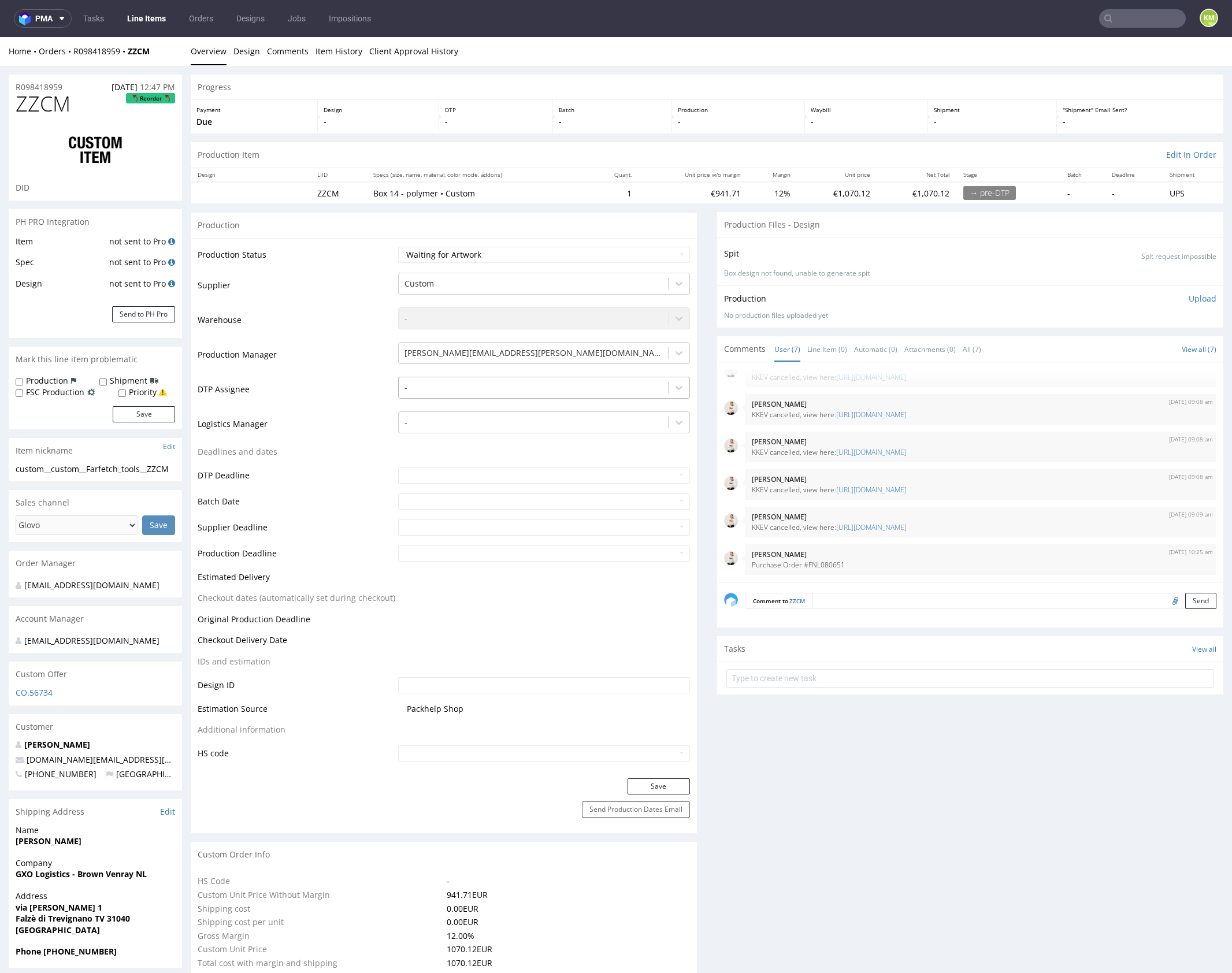
click at [472, 389] on div at bounding box center [533, 388] width 258 height 14
type input "mark"
click at [442, 407] on div "[PERSON_NAME]" at bounding box center [544, 410] width 292 height 20
click at [642, 778] on button "Save" at bounding box center [658, 786] width 62 height 17
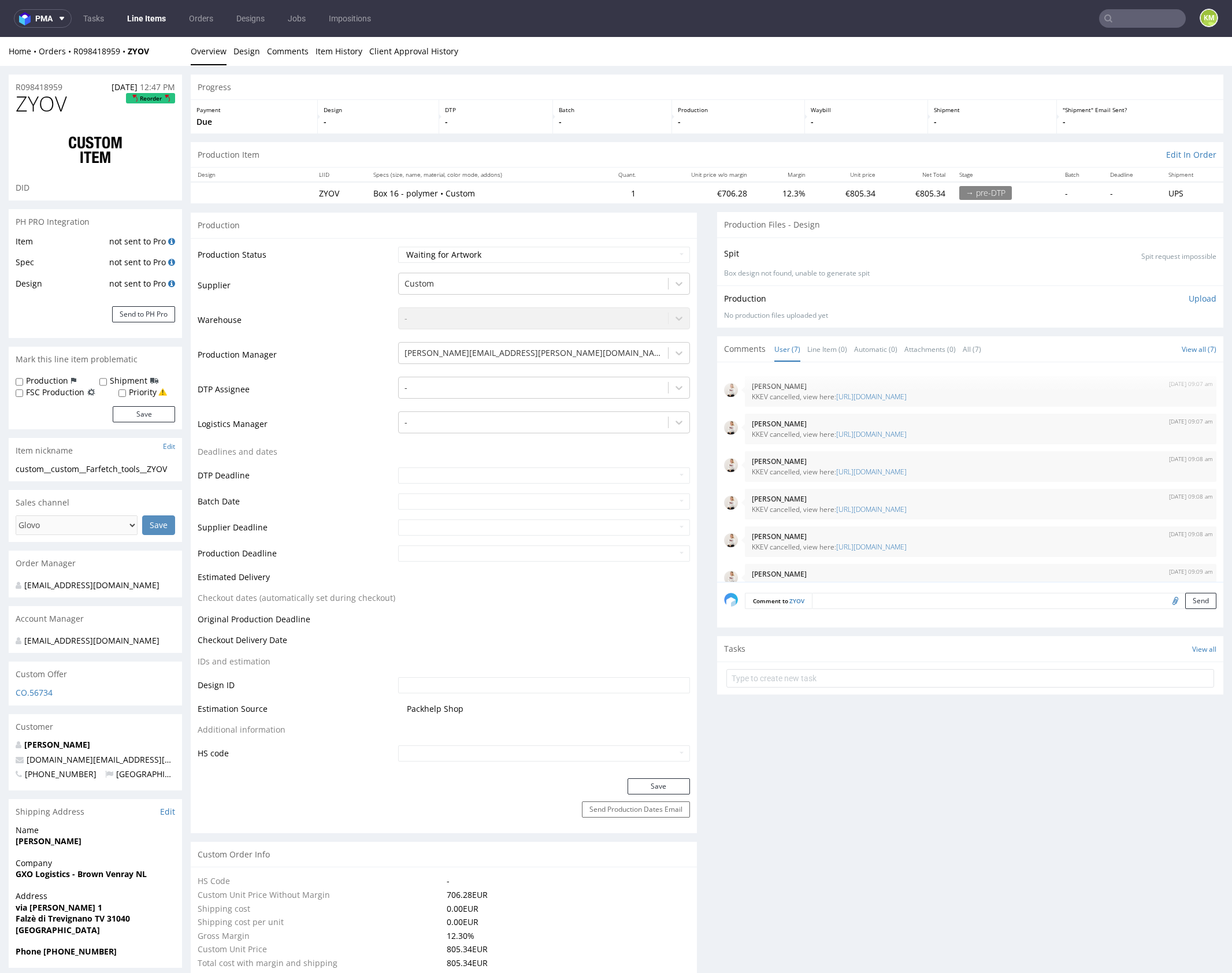
scroll to position [57, 0]
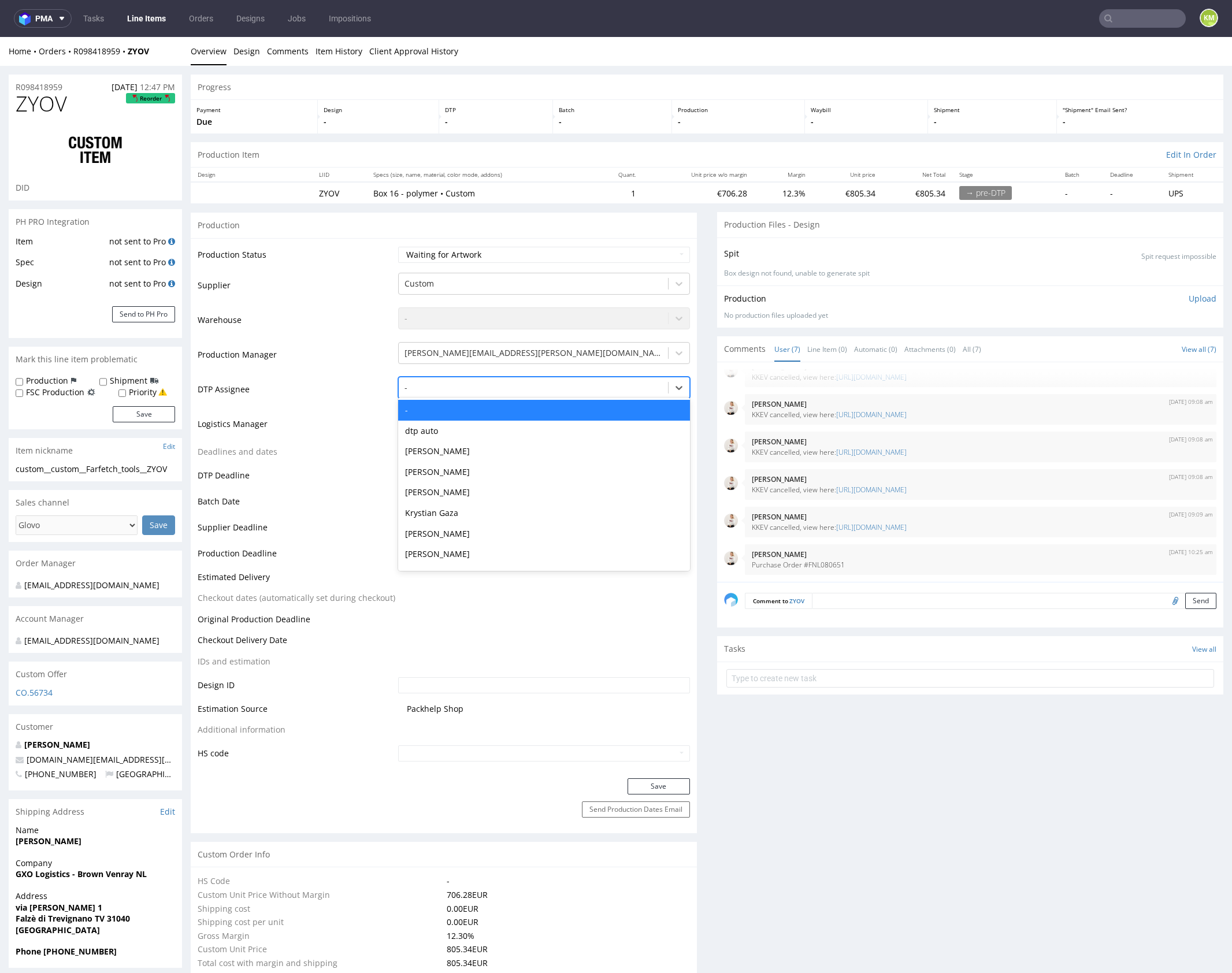
click at [552, 382] on div at bounding box center [533, 388] width 258 height 14
type input "mark"
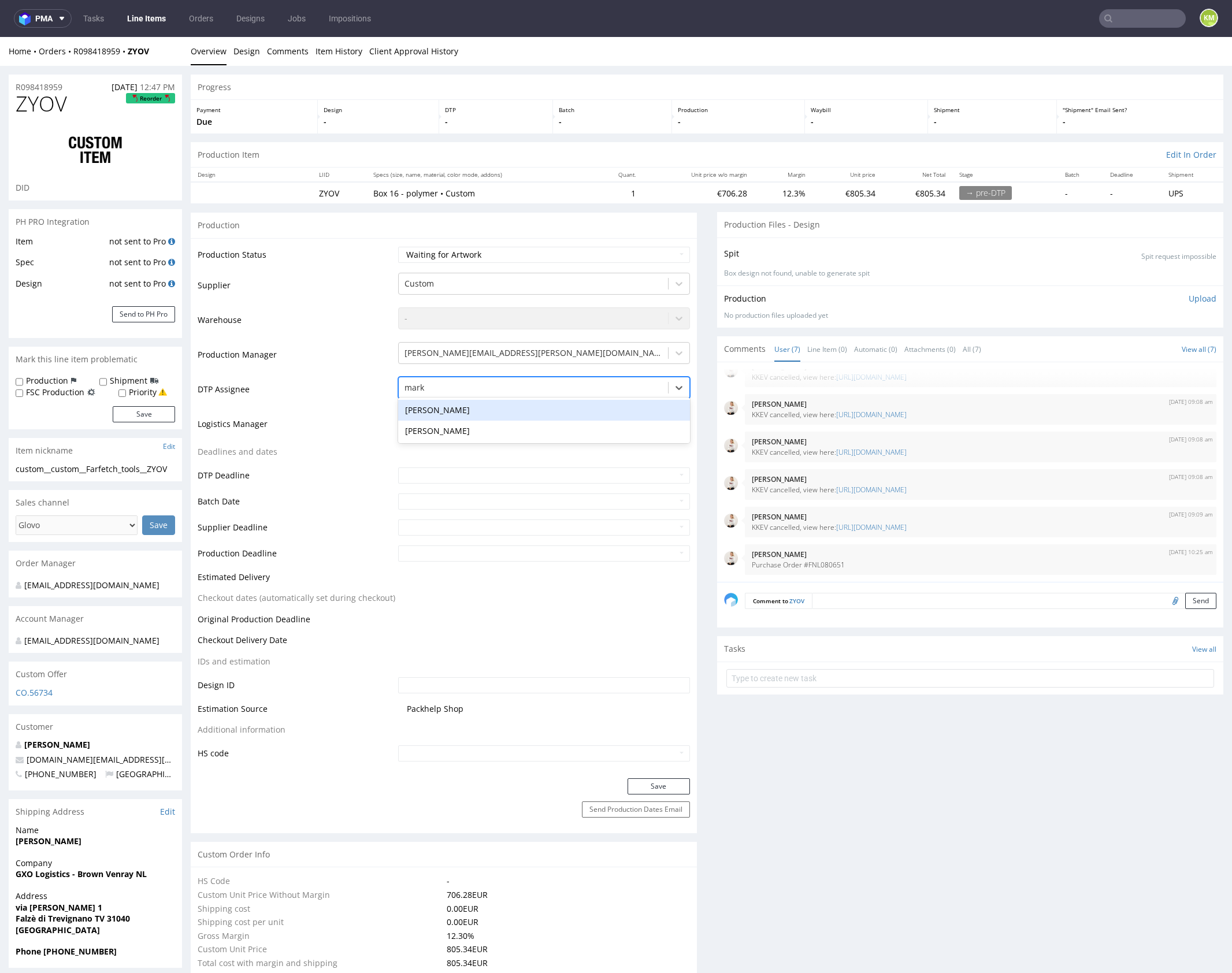
click at [526, 409] on div "[PERSON_NAME]" at bounding box center [544, 410] width 292 height 20
click at [666, 784] on button "Save" at bounding box center [658, 786] width 62 height 17
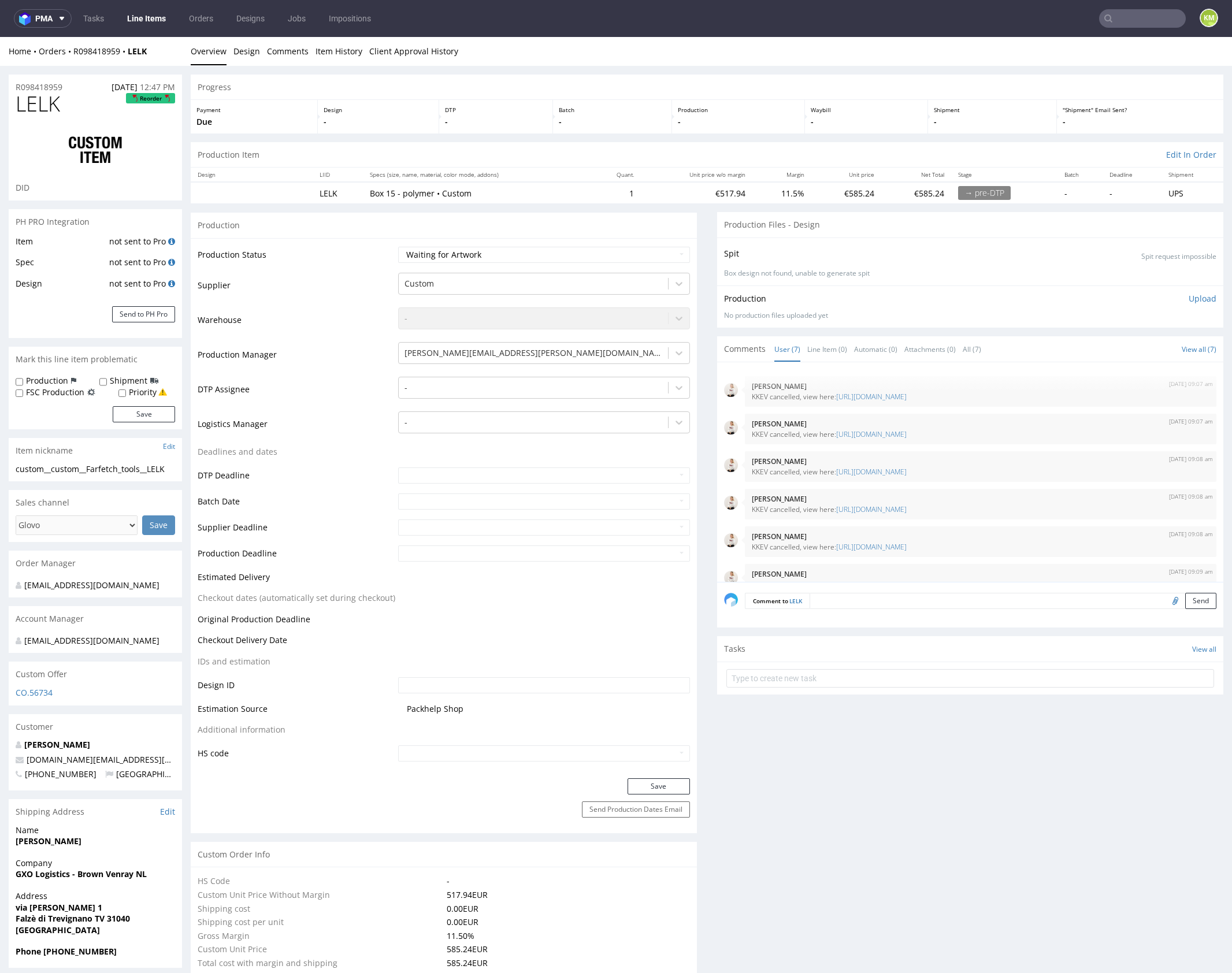
scroll to position [57, 0]
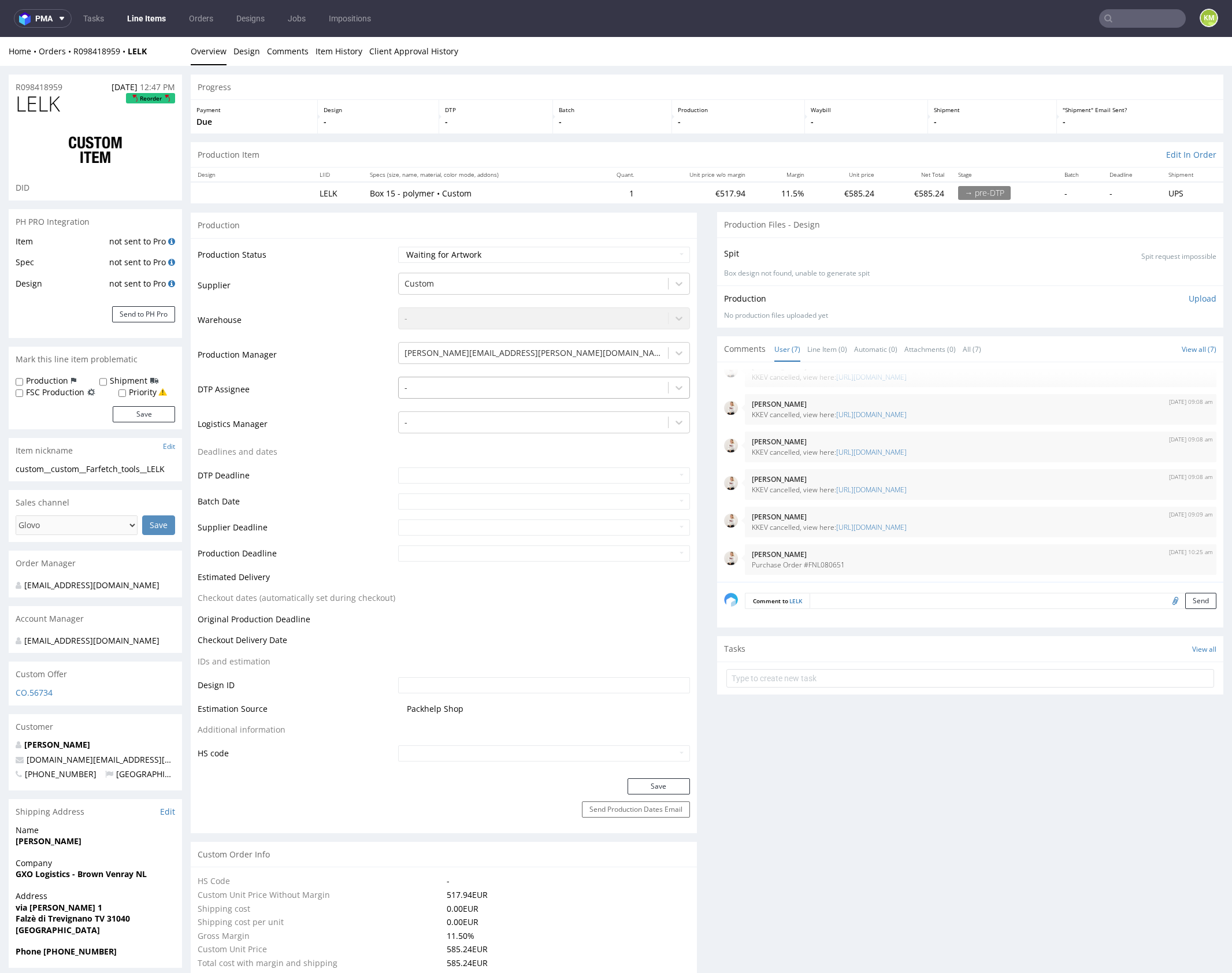
click at [561, 387] on div at bounding box center [533, 388] width 258 height 14
type input "mark"
click at [509, 412] on div "[PERSON_NAME]" at bounding box center [544, 410] width 292 height 20
click at [662, 781] on button "Save" at bounding box center [658, 786] width 62 height 17
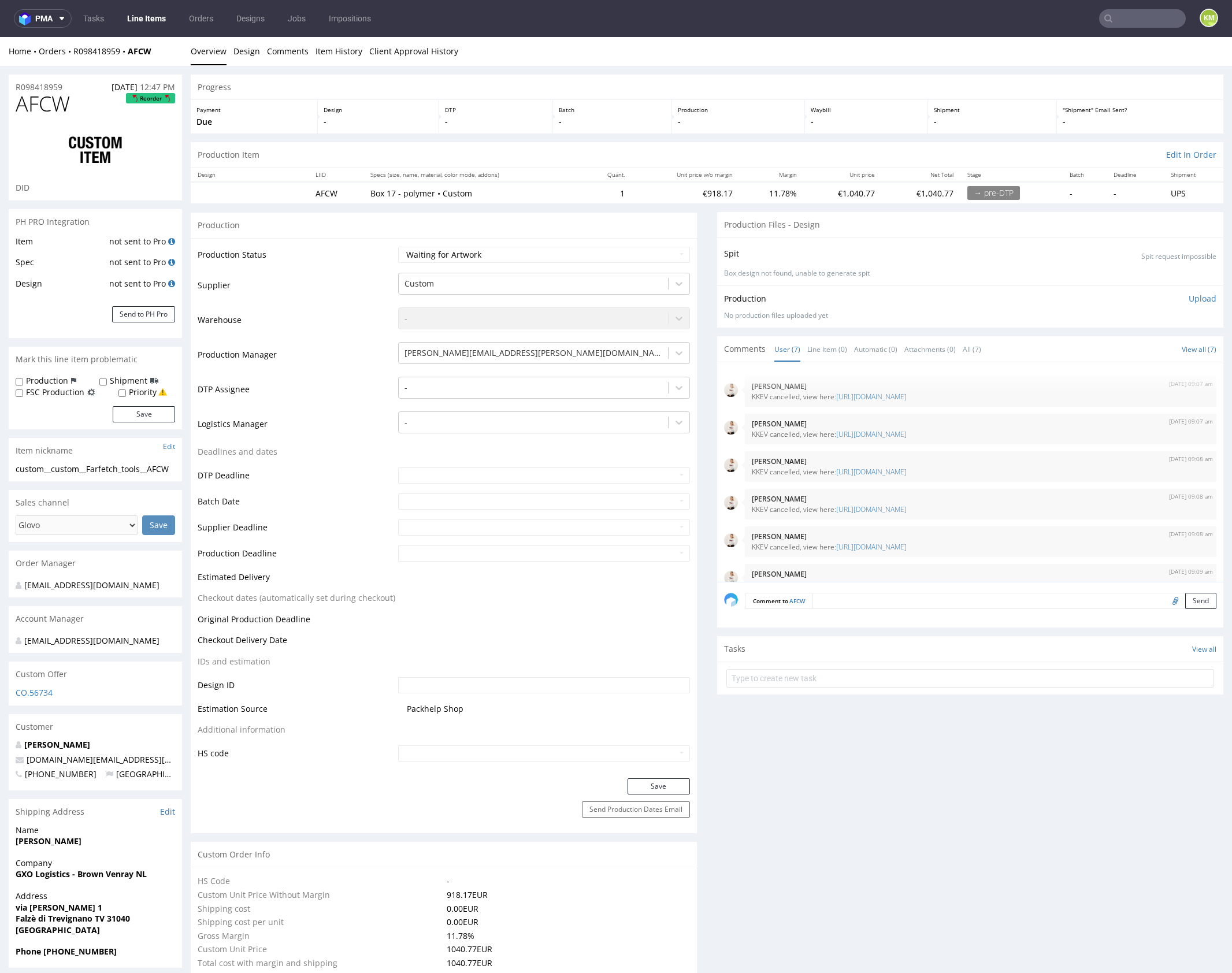
scroll to position [57, 0]
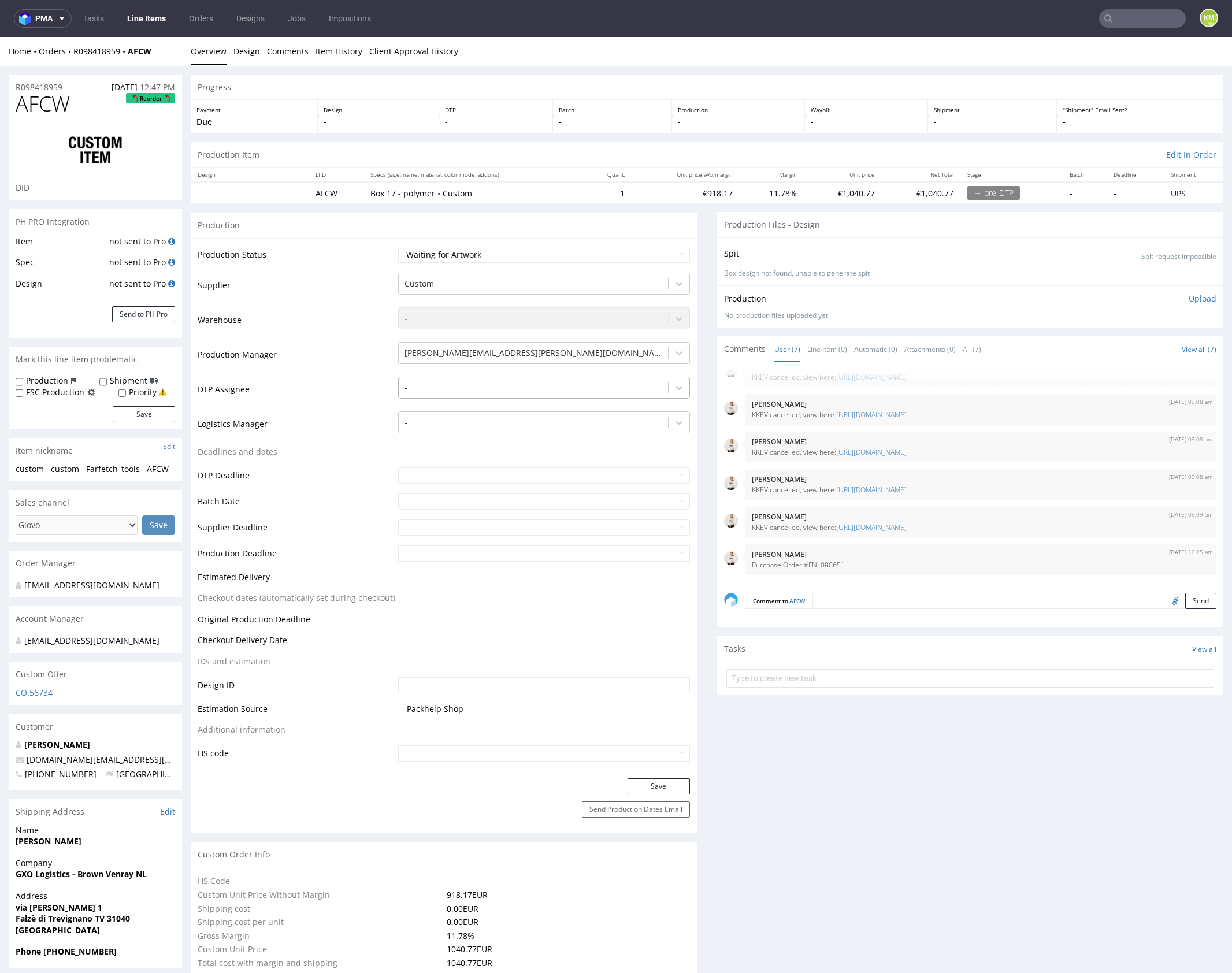
click at [531, 393] on div at bounding box center [533, 388] width 258 height 14
type input "mark"
click at [497, 407] on div "[PERSON_NAME]" at bounding box center [544, 410] width 292 height 20
click at [671, 788] on button "Save" at bounding box center [658, 786] width 62 height 17
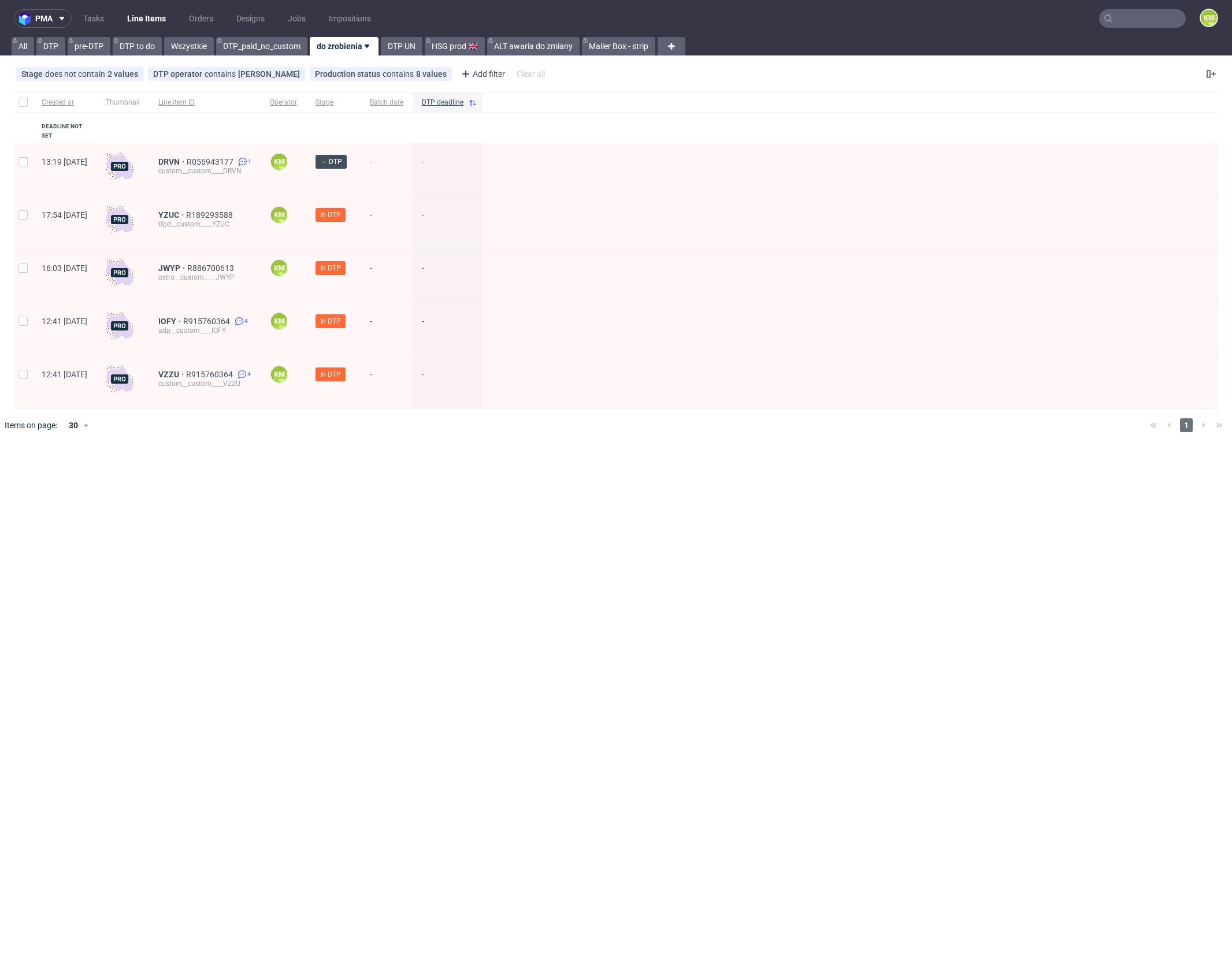
drag, startPoint x: 720, startPoint y: 558, endPoint x: 700, endPoint y: 540, distance: 26.9
click at [718, 556] on div "pma Tasks Line Items Orders Designs Jobs Impositions KM All DTP pre-DTP DTP to …" at bounding box center [616, 486] width 1232 height 973
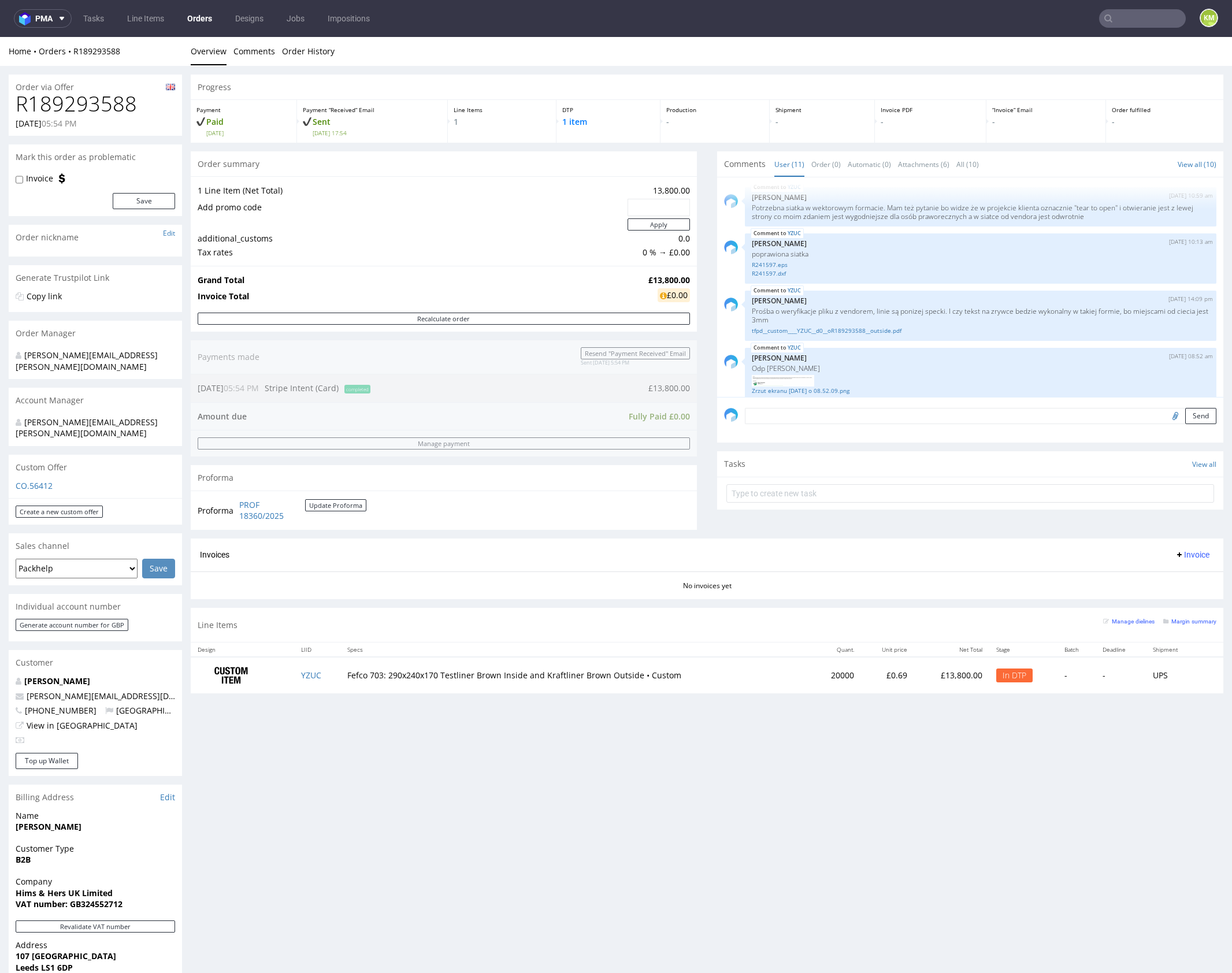
scroll to position [227, 0]
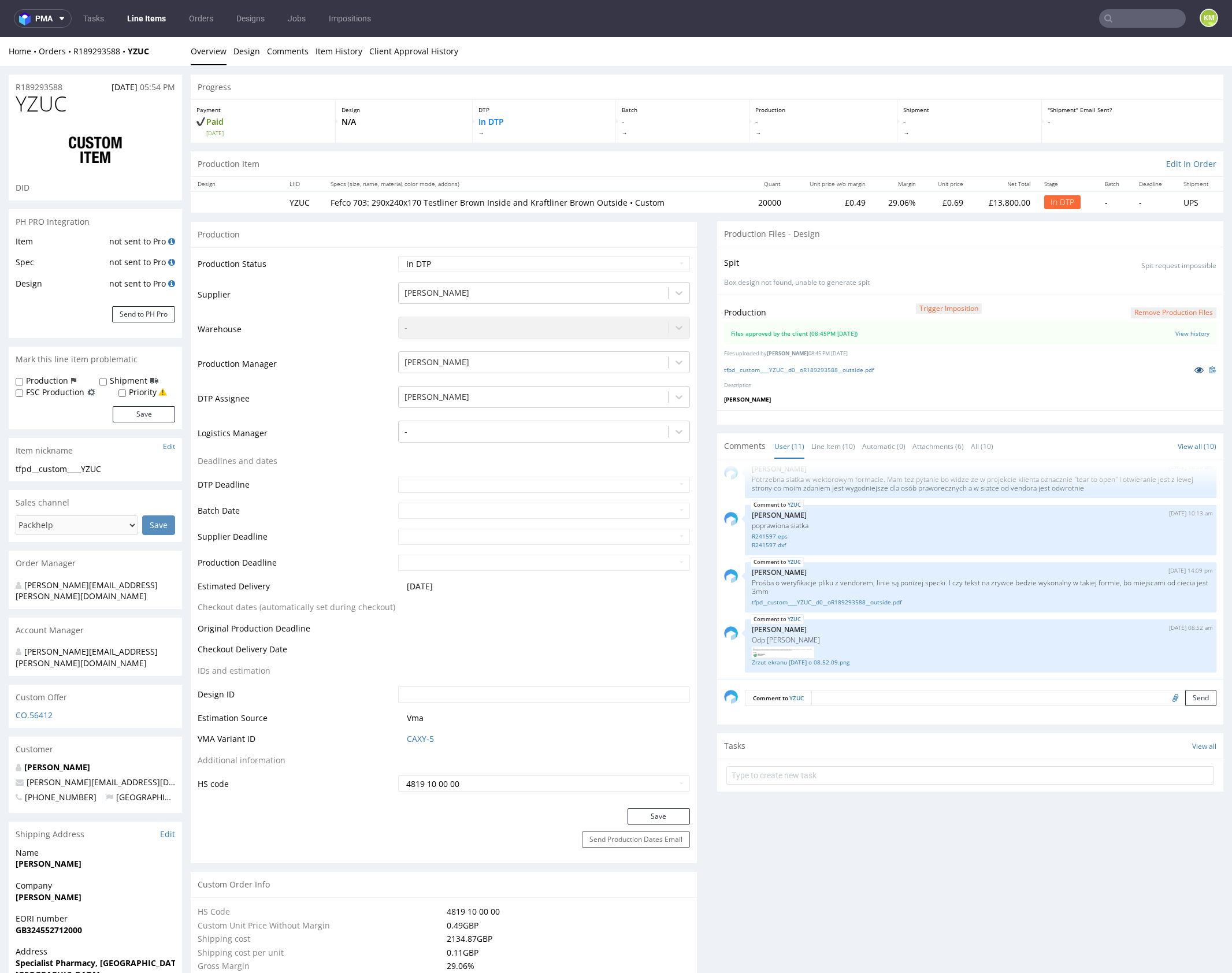
click at [1195, 369] on icon at bounding box center [1199, 370] width 9 height 8
click at [656, 268] on select "Waiting for Artwork Waiting for Diecut Waiting for Mockup Waiting for DTP Waiti…" at bounding box center [544, 264] width 292 height 17
select select "dtp_waiting_for_double_check"
click at [398, 256] on select "Waiting for Artwork Waiting for Diecut Waiting for Mockup Waiting for DTP Waiti…" at bounding box center [544, 264] width 292 height 17
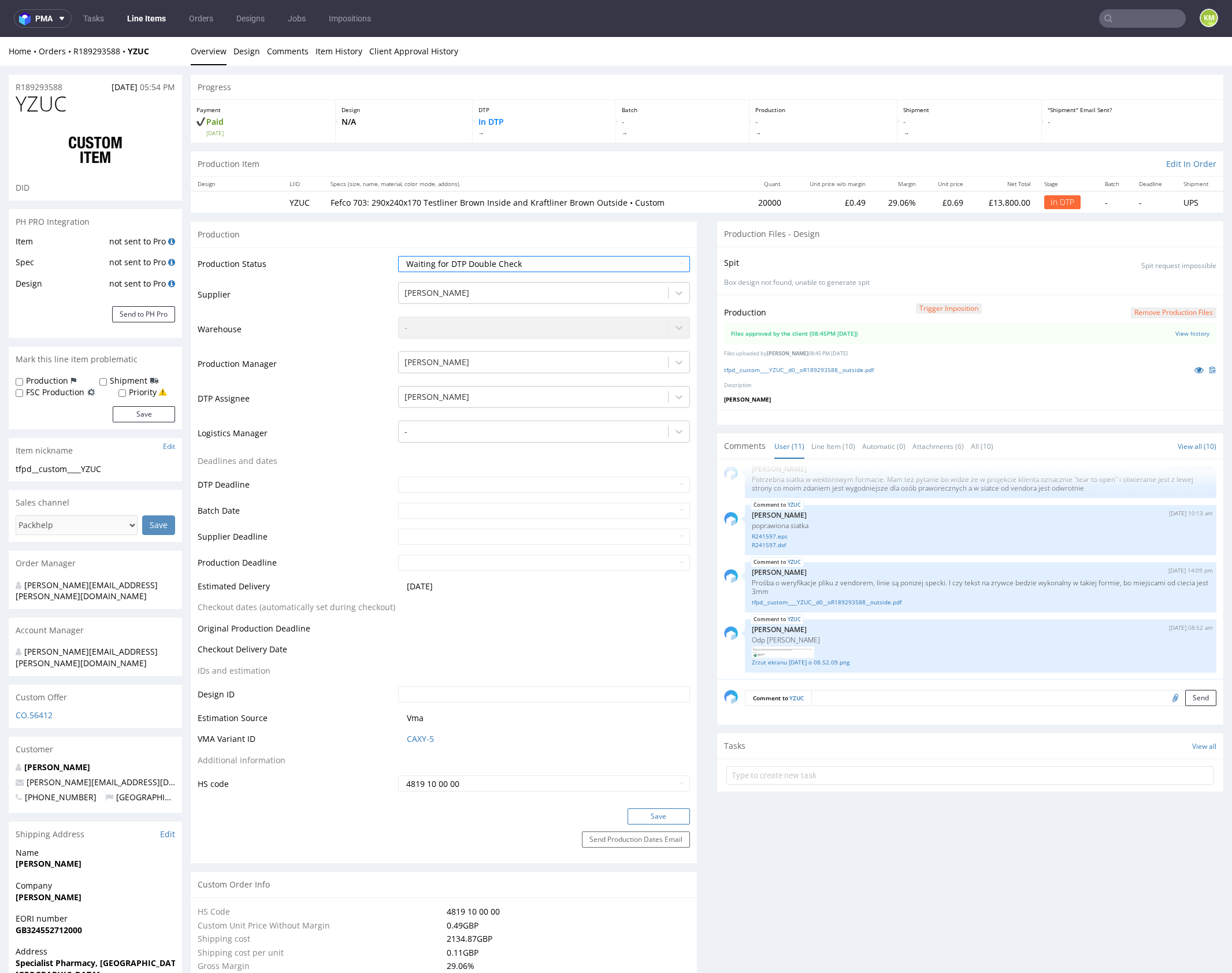
click at [642, 815] on button "Save" at bounding box center [658, 816] width 62 height 17
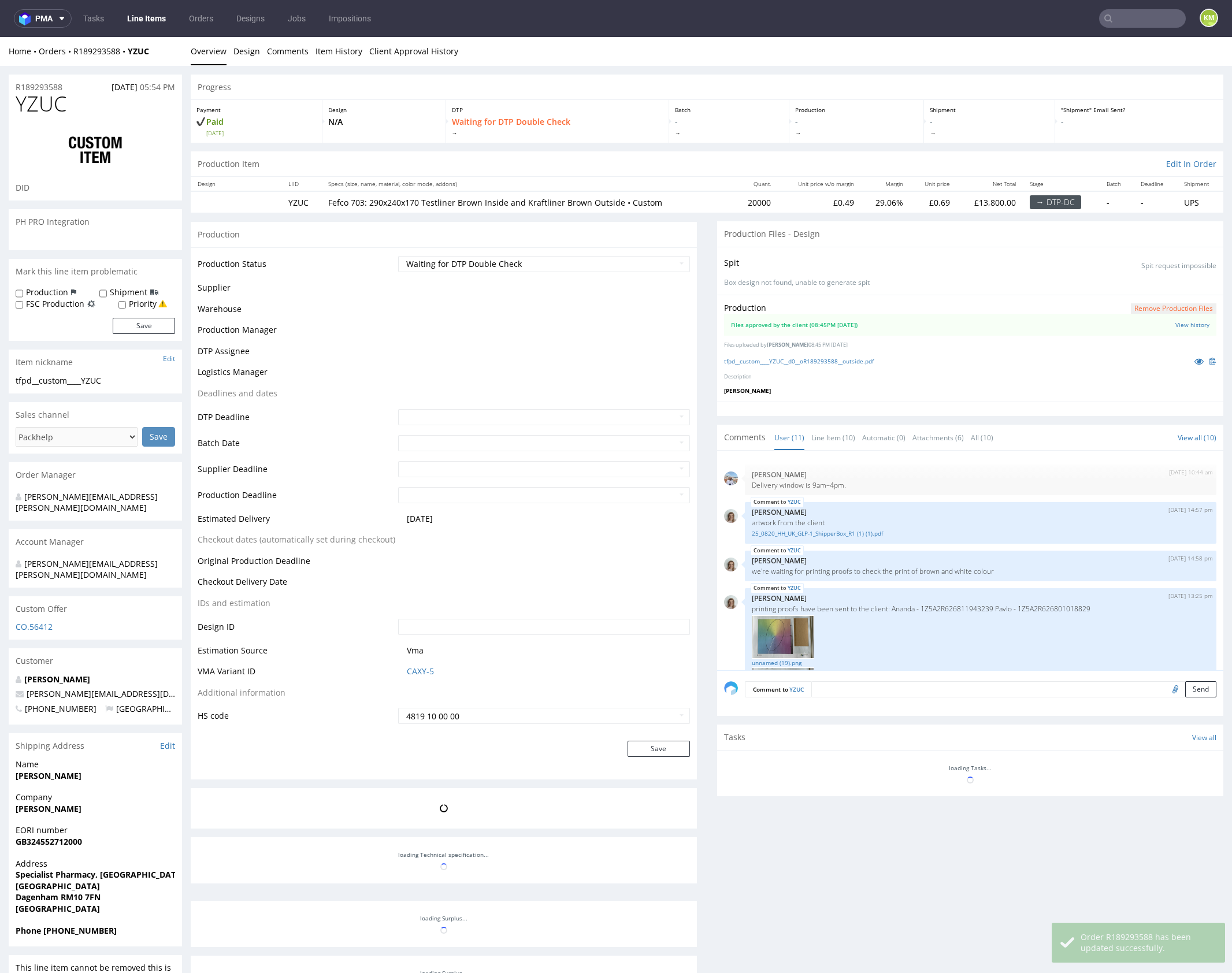
scroll to position [457, 0]
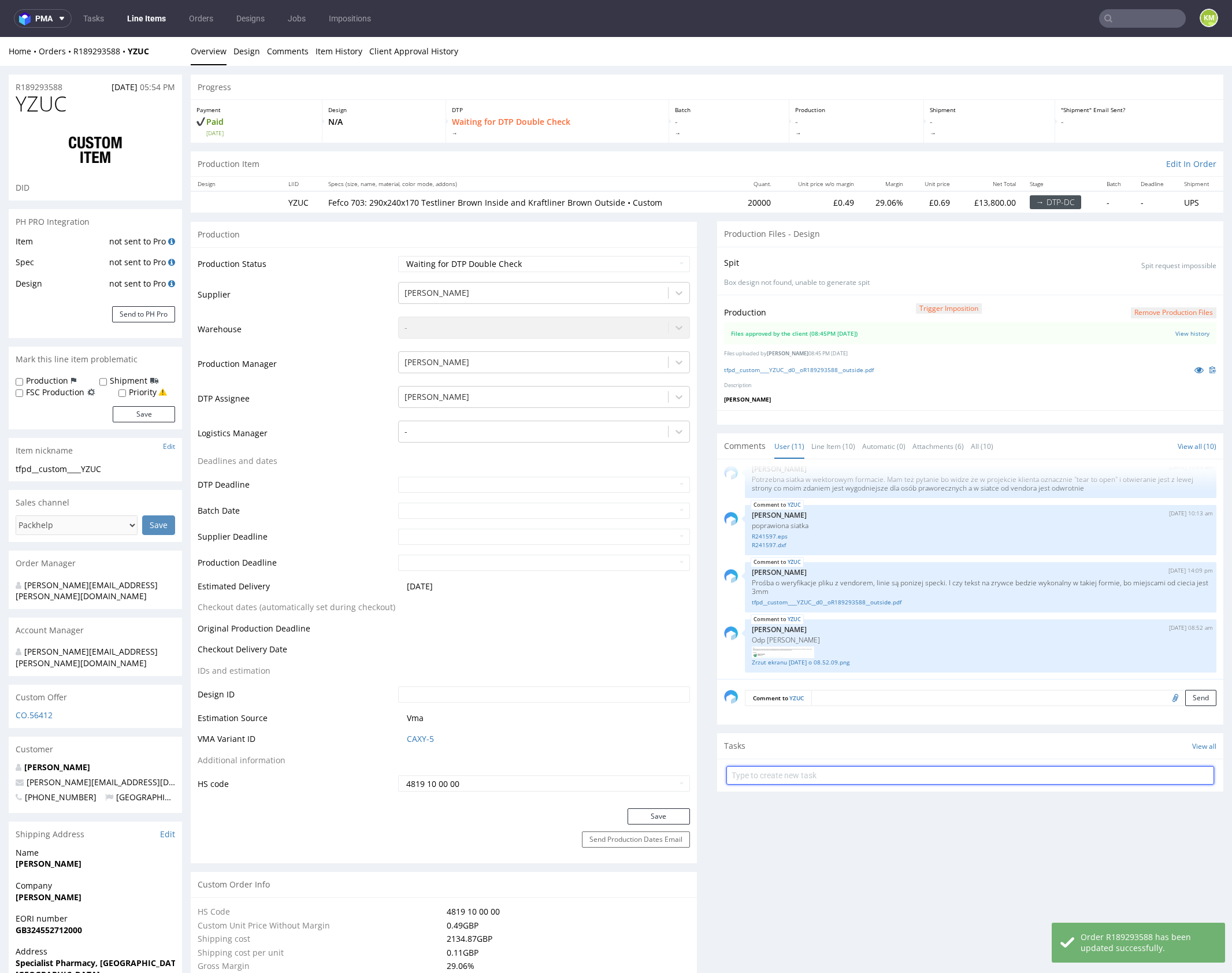
click at [775, 781] on input "text" at bounding box center [970, 775] width 488 height 19
type input "dch"
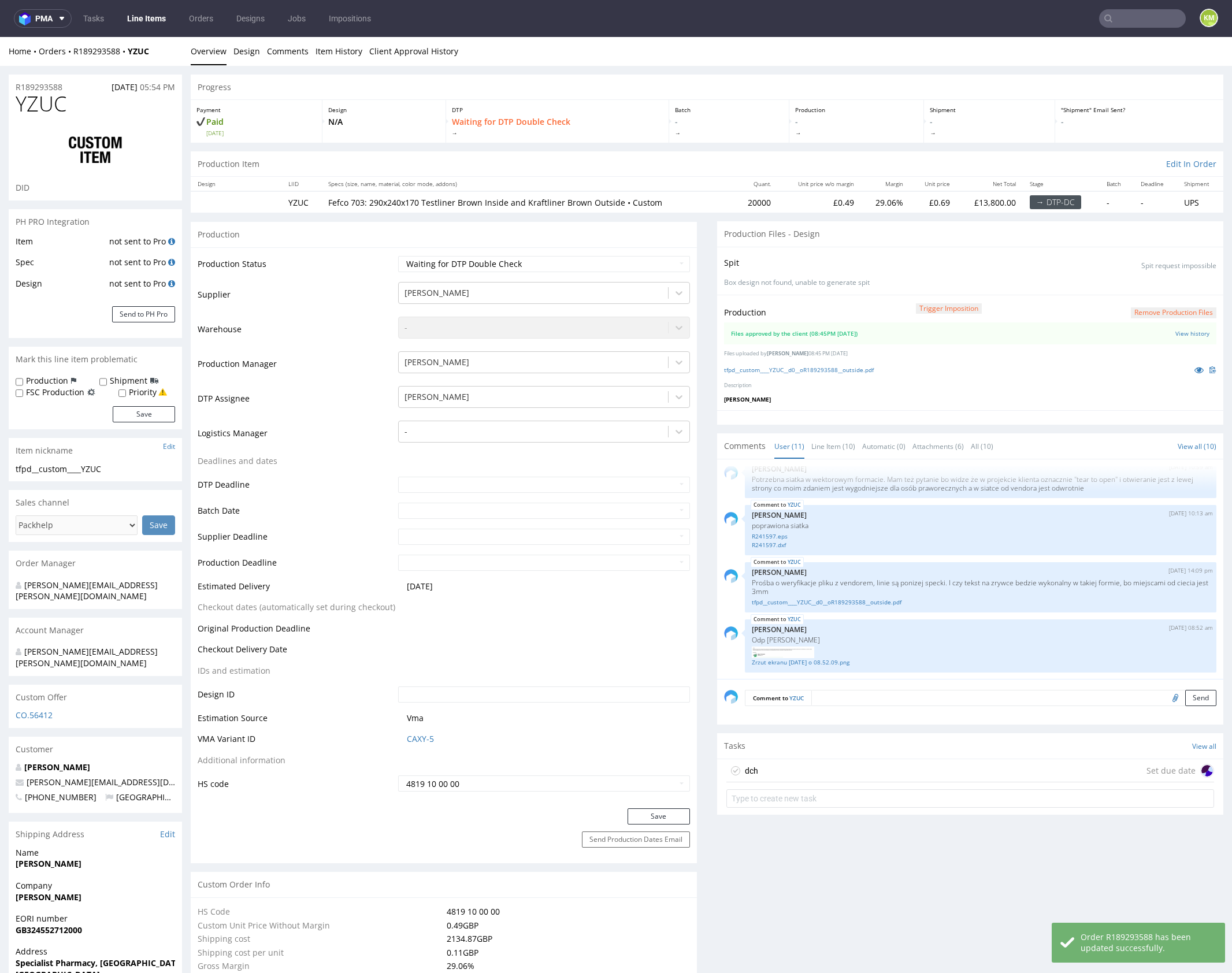
click at [769, 766] on div "dch Set due date" at bounding box center [970, 771] width 488 height 23
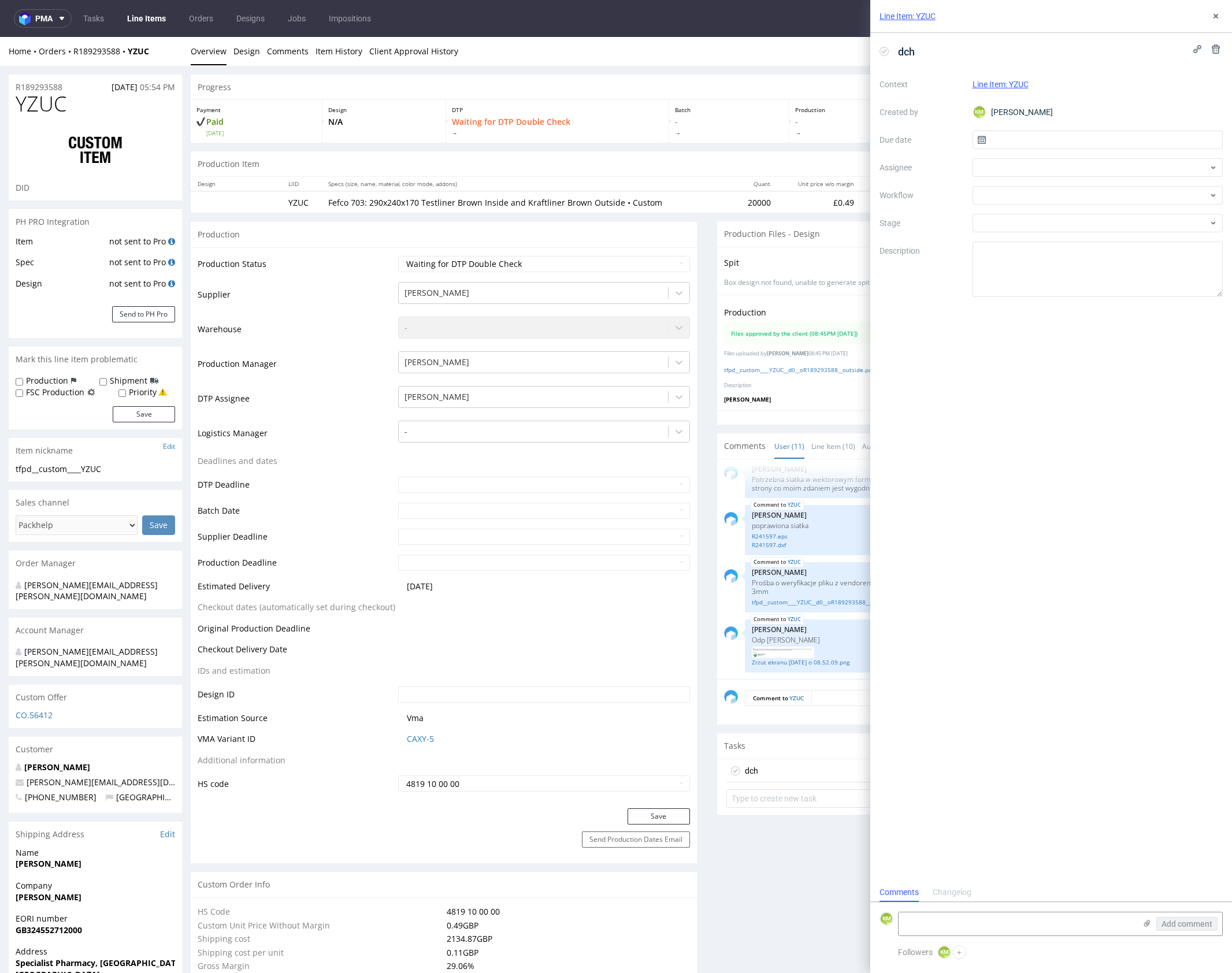
scroll to position [9, 0]
click at [1032, 135] on input "text" at bounding box center [1099, 139] width 251 height 19
click at [1099, 276] on span "24" at bounding box center [1097, 278] width 9 height 12
type input "24/09/2025"
click at [1019, 160] on div at bounding box center [1099, 168] width 251 height 19
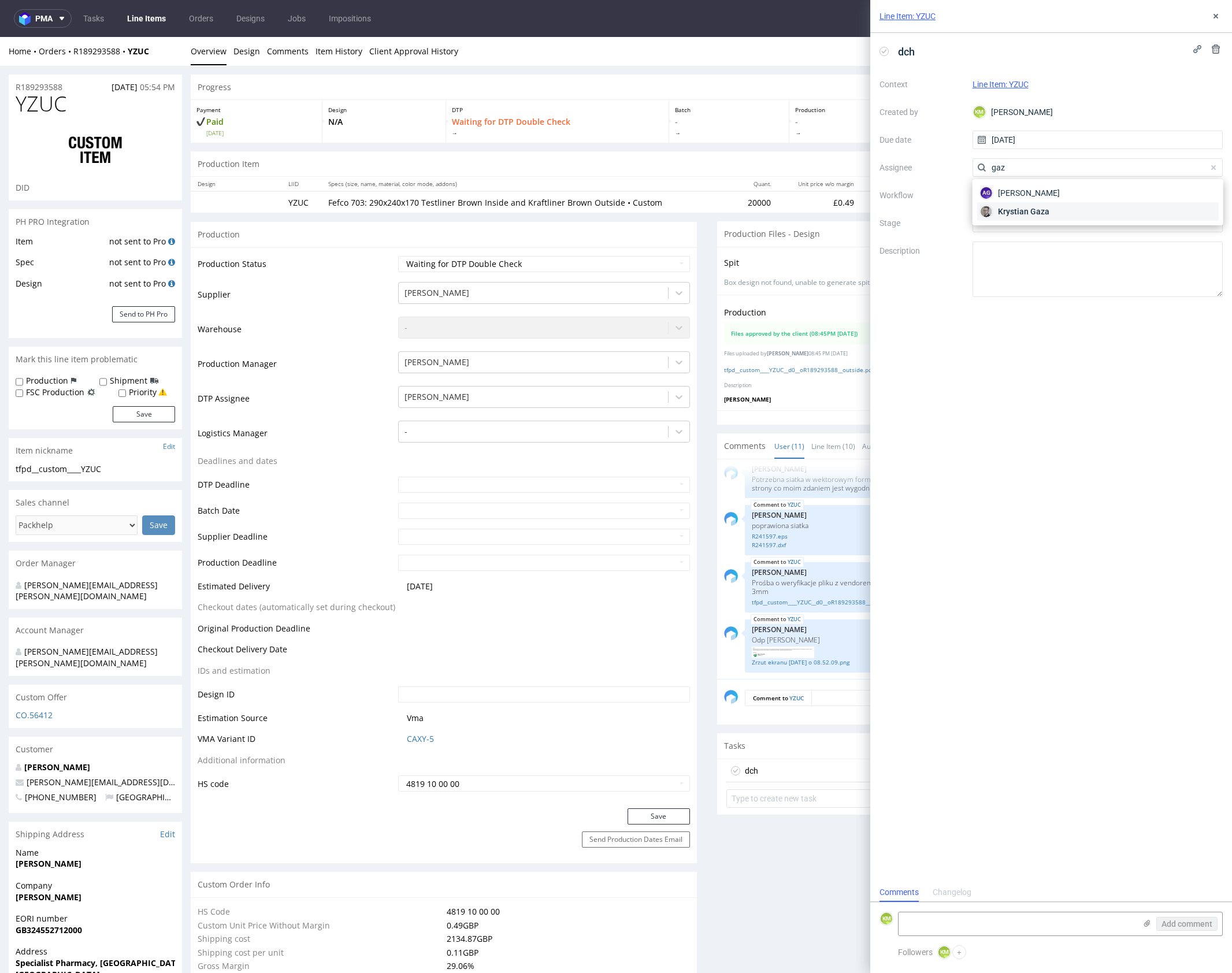
type input "gaz"
click at [1022, 214] on span "Krystian Gaza" at bounding box center [1024, 211] width 52 height 12
click at [1017, 200] on div at bounding box center [1099, 195] width 251 height 19
click at [1018, 240] on div "DTP - Double Check" at bounding box center [1098, 237] width 241 height 20
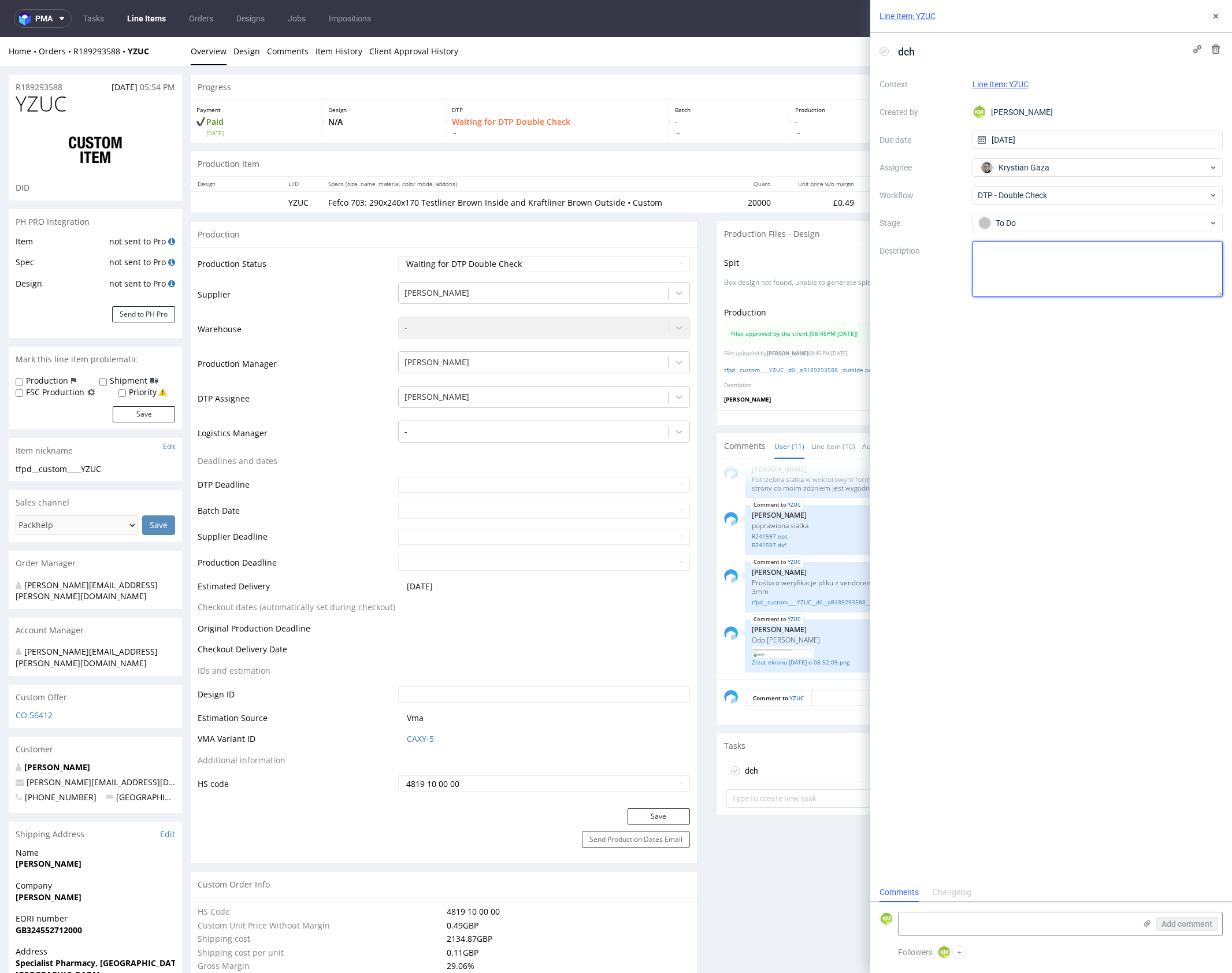
click at [1013, 275] on textarea at bounding box center [1099, 269] width 251 height 56
click at [1210, 24] on div "Line Item: YZUC" at bounding box center [1051, 17] width 361 height 33
click at [1213, 19] on icon at bounding box center [1215, 16] width 9 height 9
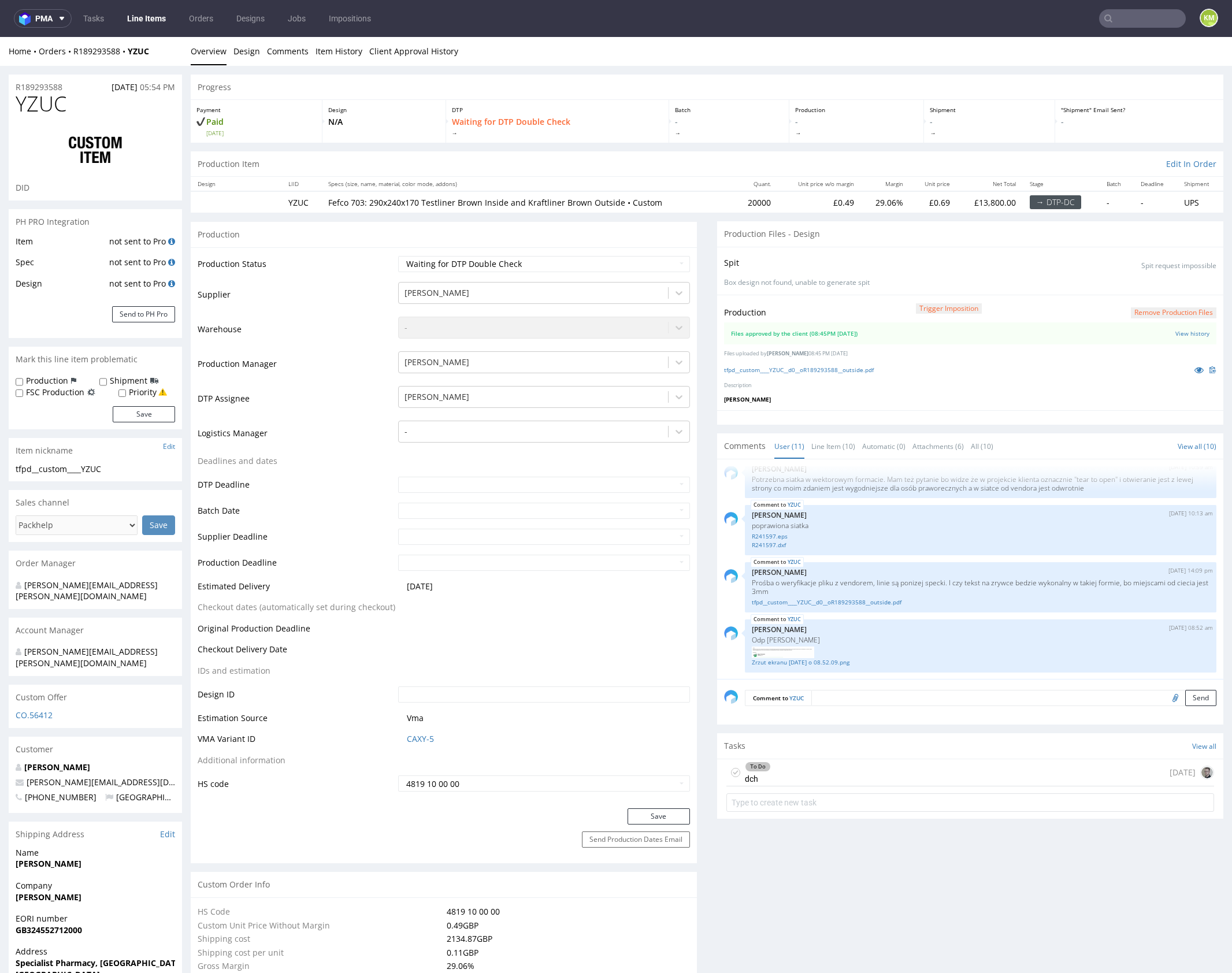
click at [794, 774] on div "To Do dch today" at bounding box center [970, 773] width 488 height 27
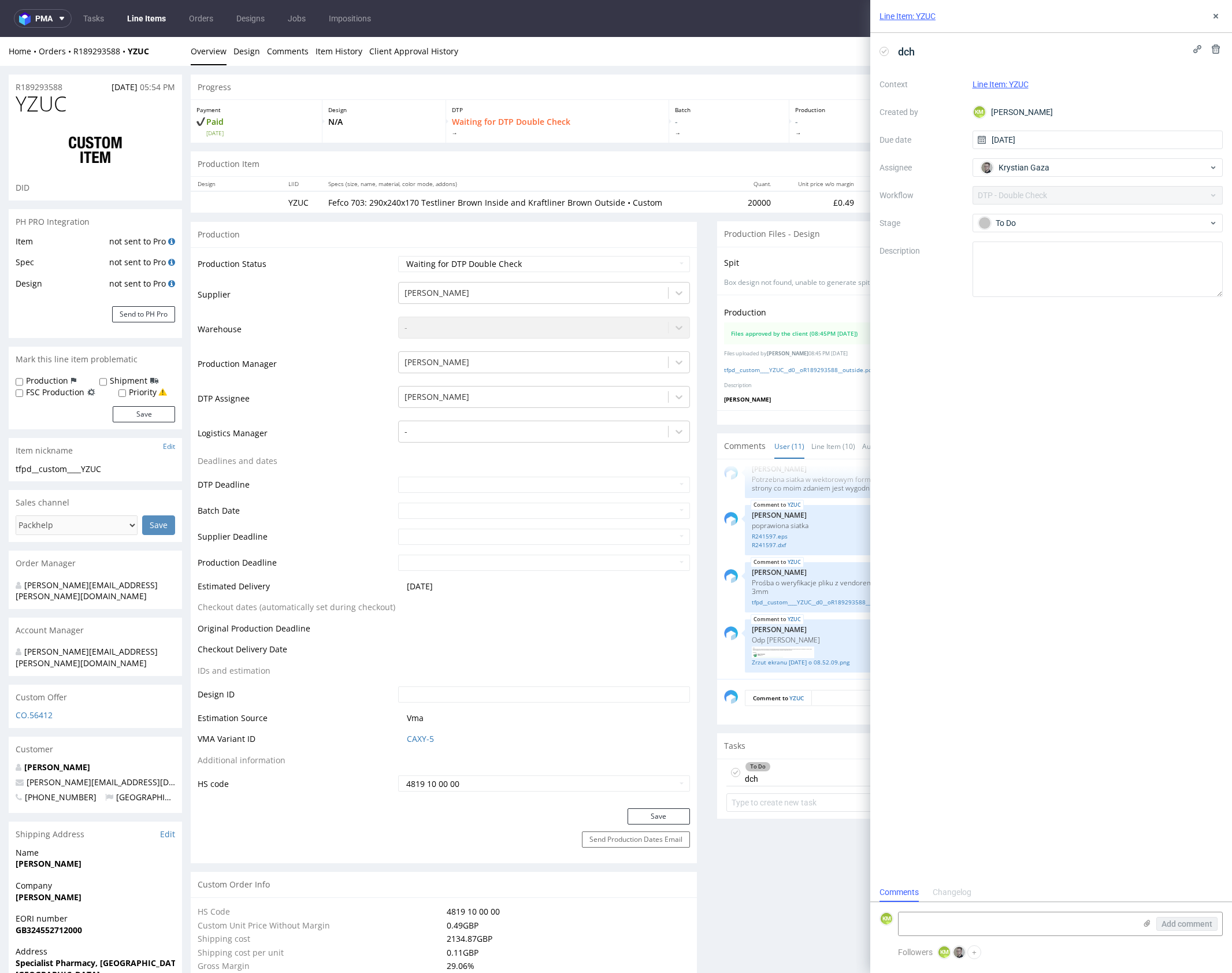
scroll to position [9, 0]
click at [1216, 17] on use at bounding box center [1215, 16] width 5 height 5
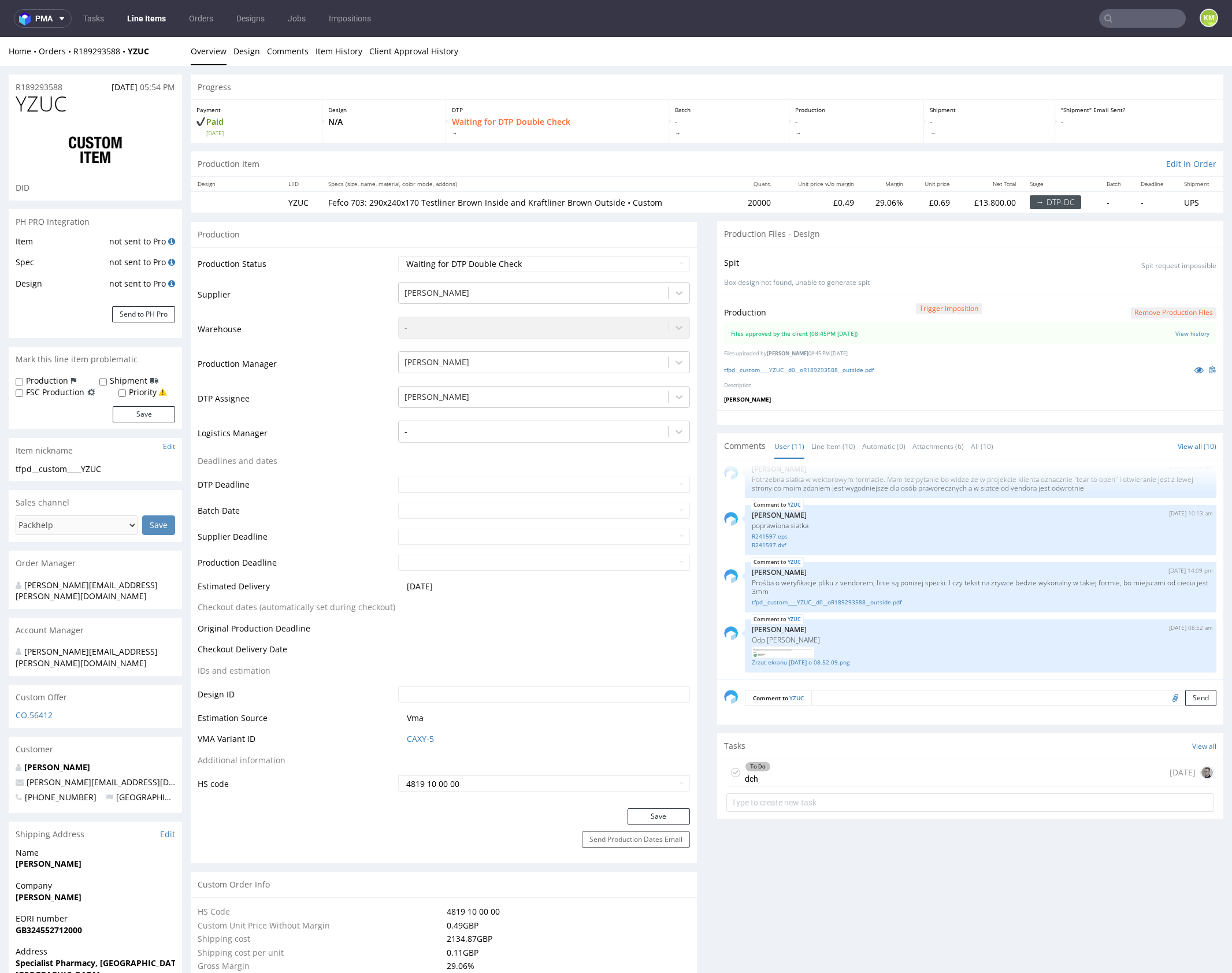
click at [856, 771] on div "To Do dch today" at bounding box center [970, 773] width 488 height 27
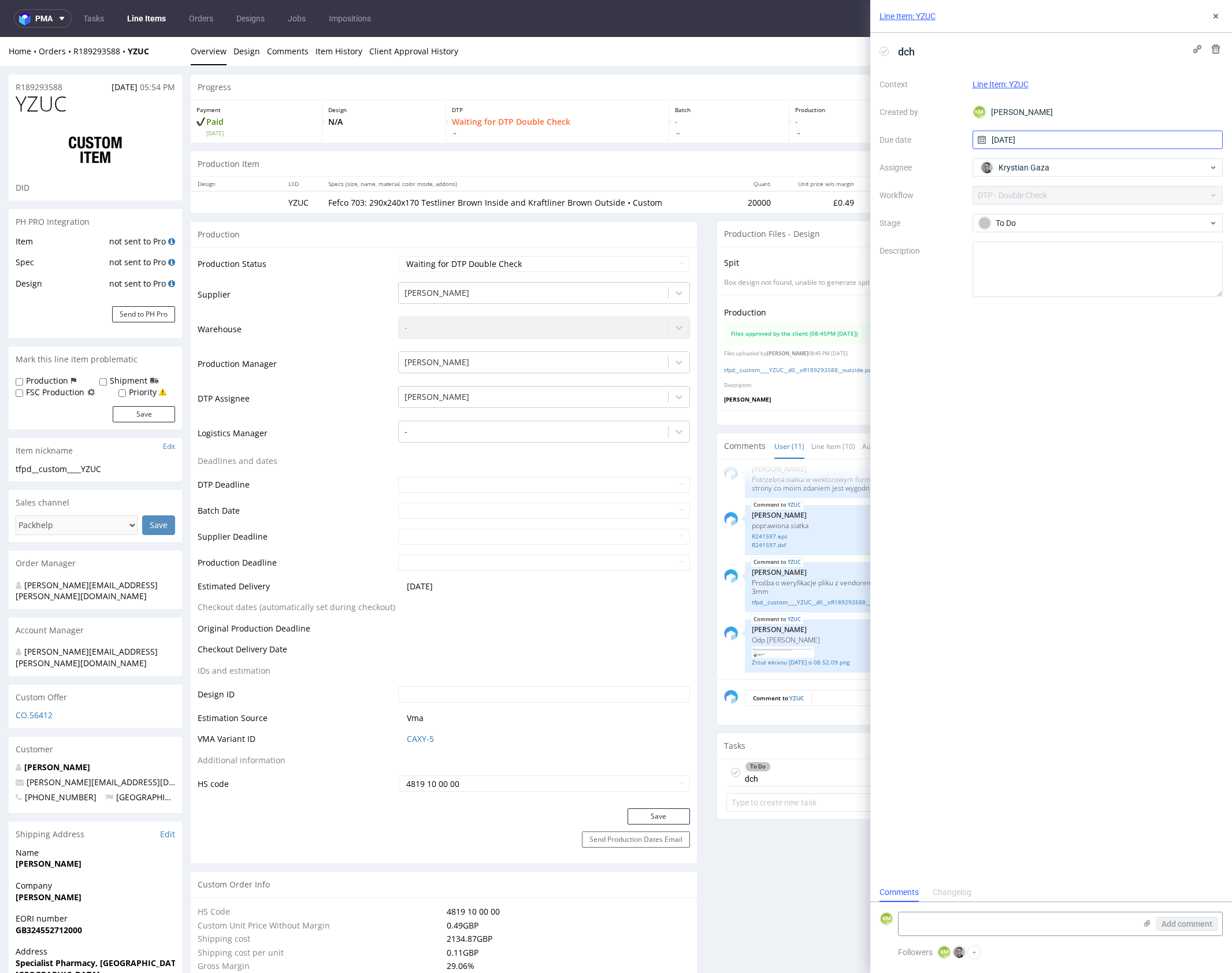
scroll to position [9, 0]
click at [1219, 19] on icon at bounding box center [1215, 16] width 9 height 9
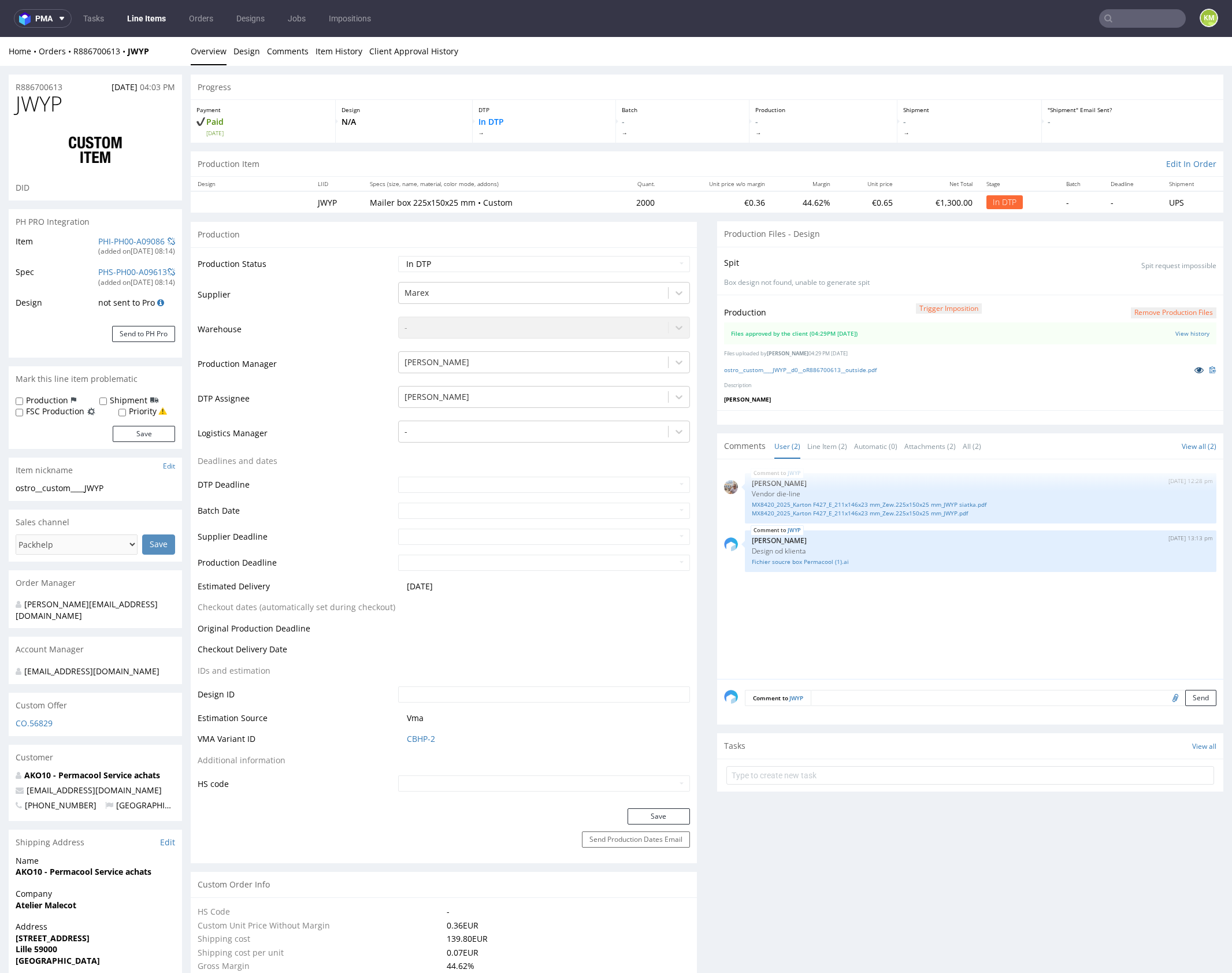
click at [1195, 370] on icon at bounding box center [1199, 370] width 9 height 8
click at [593, 270] on select "Waiting for Artwork Waiting for Diecut Waiting for Mockup Waiting for DTP Waiti…" at bounding box center [544, 264] width 292 height 17
select select "dtp_waiting_for_double_check"
click at [398, 256] on select "Waiting for Artwork Waiting for Diecut Waiting for Mockup Waiting for DTP Waiti…" at bounding box center [544, 264] width 292 height 17
click at [659, 812] on button "Save" at bounding box center [658, 816] width 62 height 17
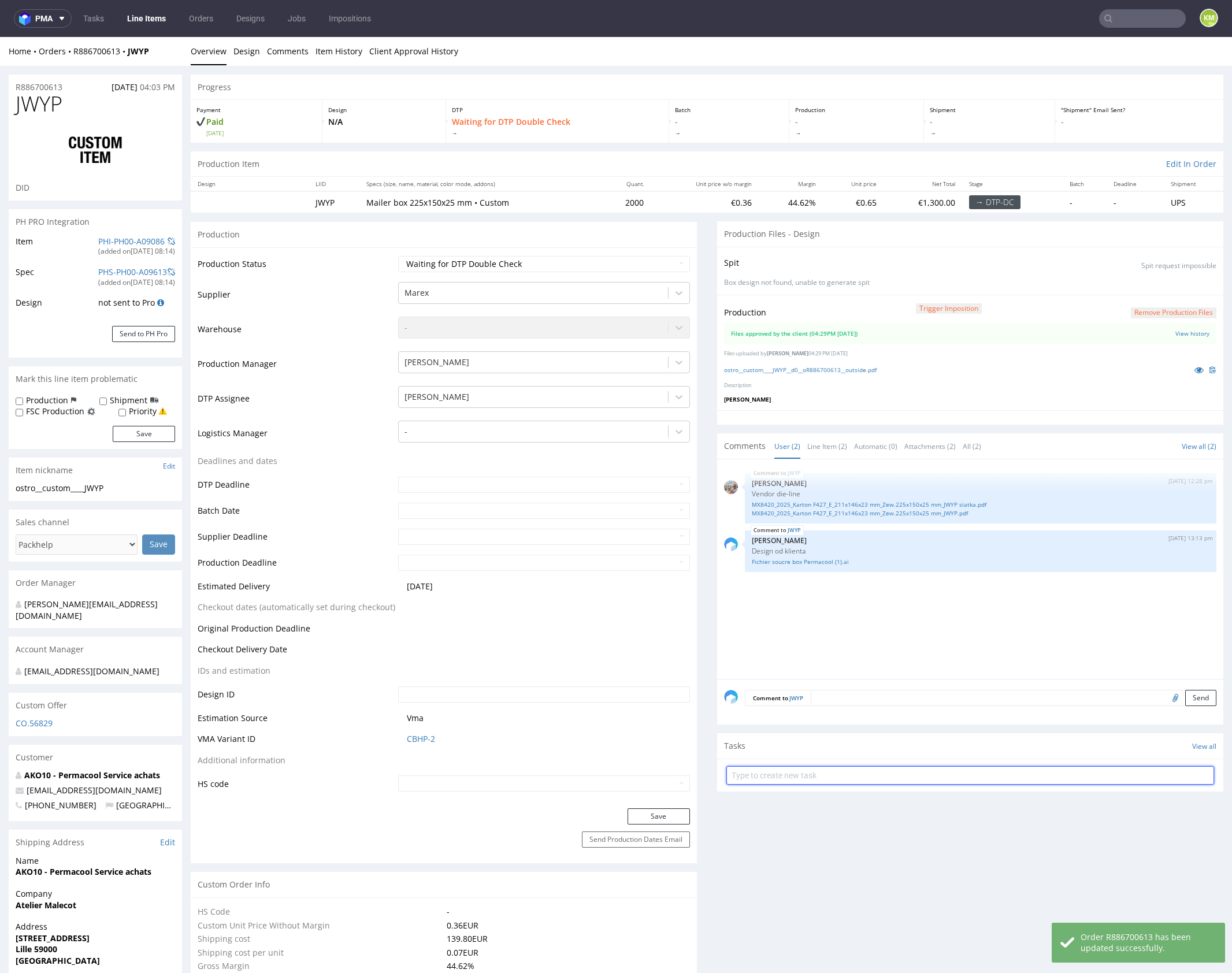
click at [819, 771] on input "text" at bounding box center [970, 775] width 488 height 19
type input "dch"
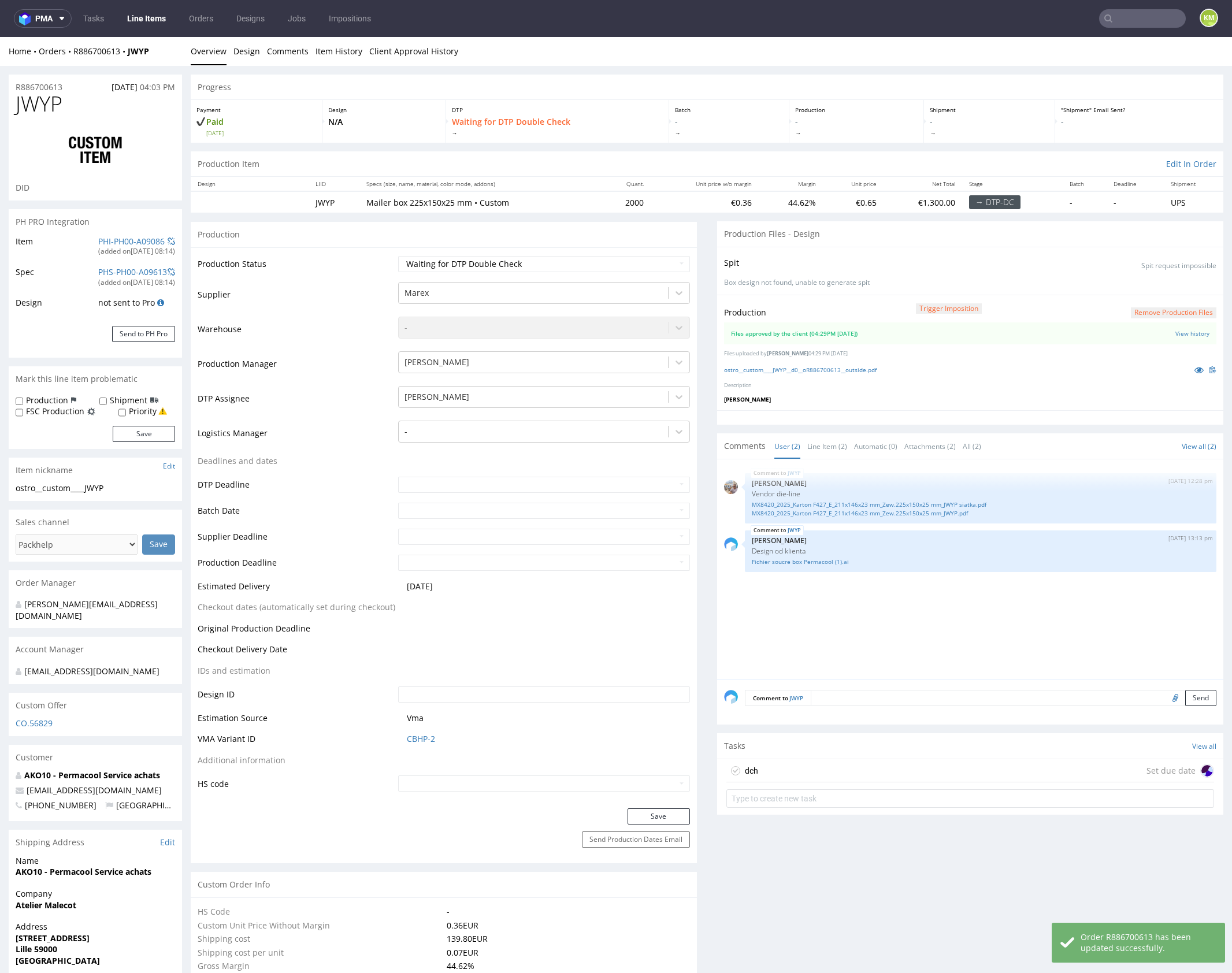
click at [899, 772] on div "dch Set due date" at bounding box center [970, 771] width 488 height 23
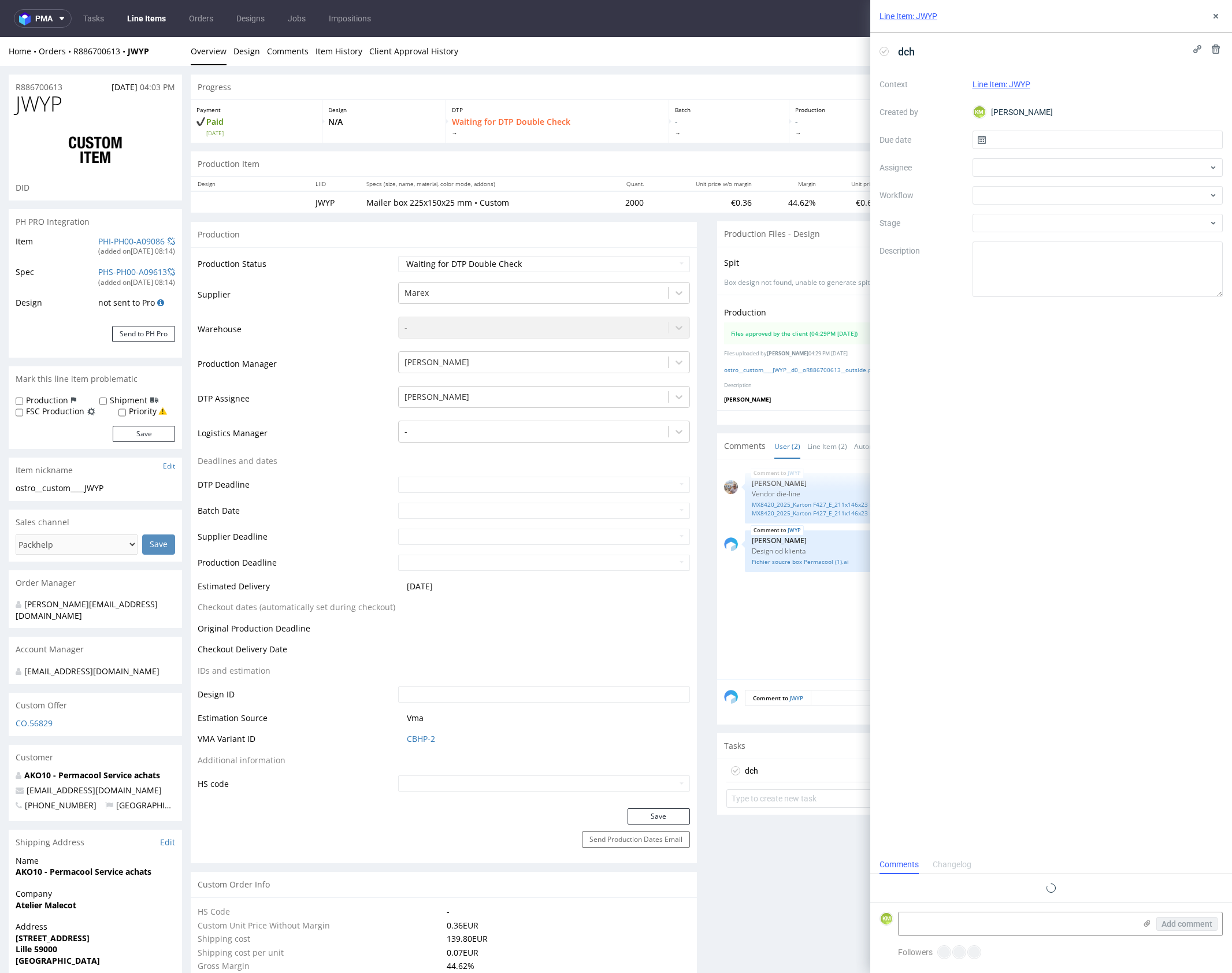
scroll to position [9, 0]
click at [1027, 143] on input "text" at bounding box center [1099, 139] width 251 height 19
click at [1100, 281] on span "24" at bounding box center [1097, 278] width 9 height 12
type input "[DATE]"
click at [1010, 171] on div at bounding box center [1099, 168] width 251 height 19
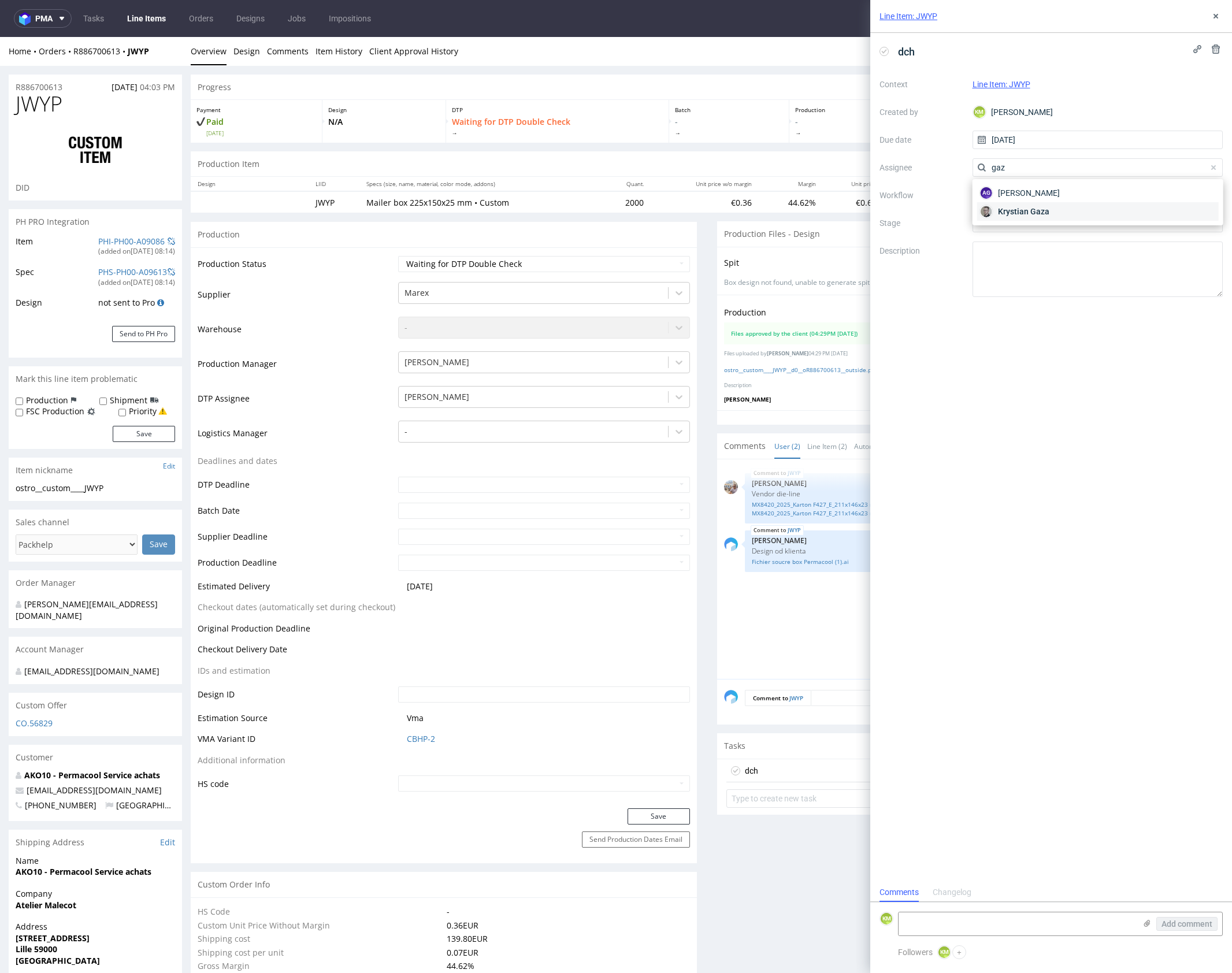
type input "gaz"
click at [1017, 208] on span "Krystian Gaza" at bounding box center [1024, 211] width 52 height 12
click at [1011, 198] on div at bounding box center [1099, 195] width 251 height 19
click at [1022, 235] on div "DTP - Double Check" at bounding box center [1098, 237] width 241 height 20
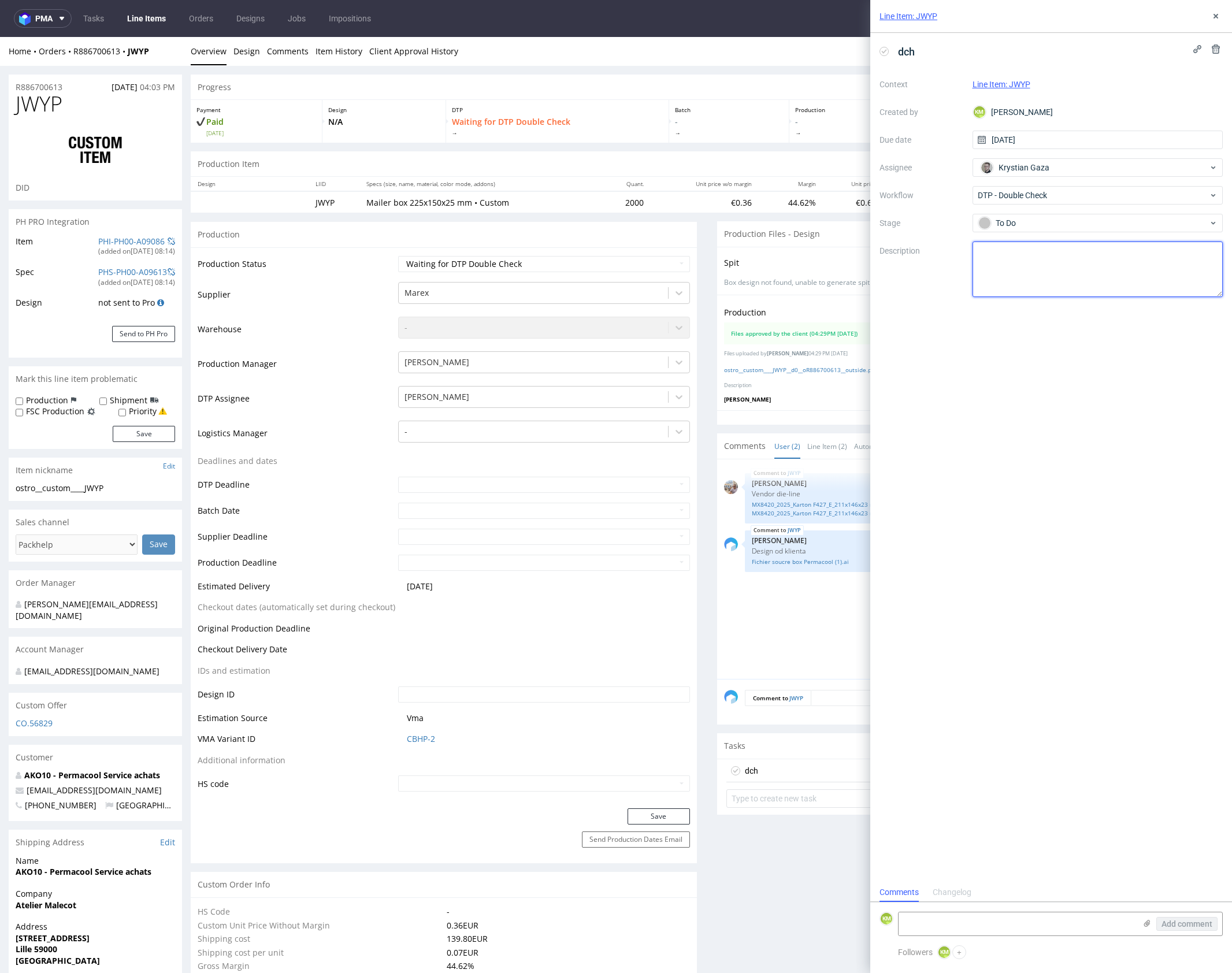
click at [1027, 249] on textarea at bounding box center [1099, 269] width 251 height 56
click at [1208, 20] on div "Line Item: JWYP" at bounding box center [1051, 17] width 361 height 33
click at [1213, 17] on icon at bounding box center [1215, 16] width 9 height 9
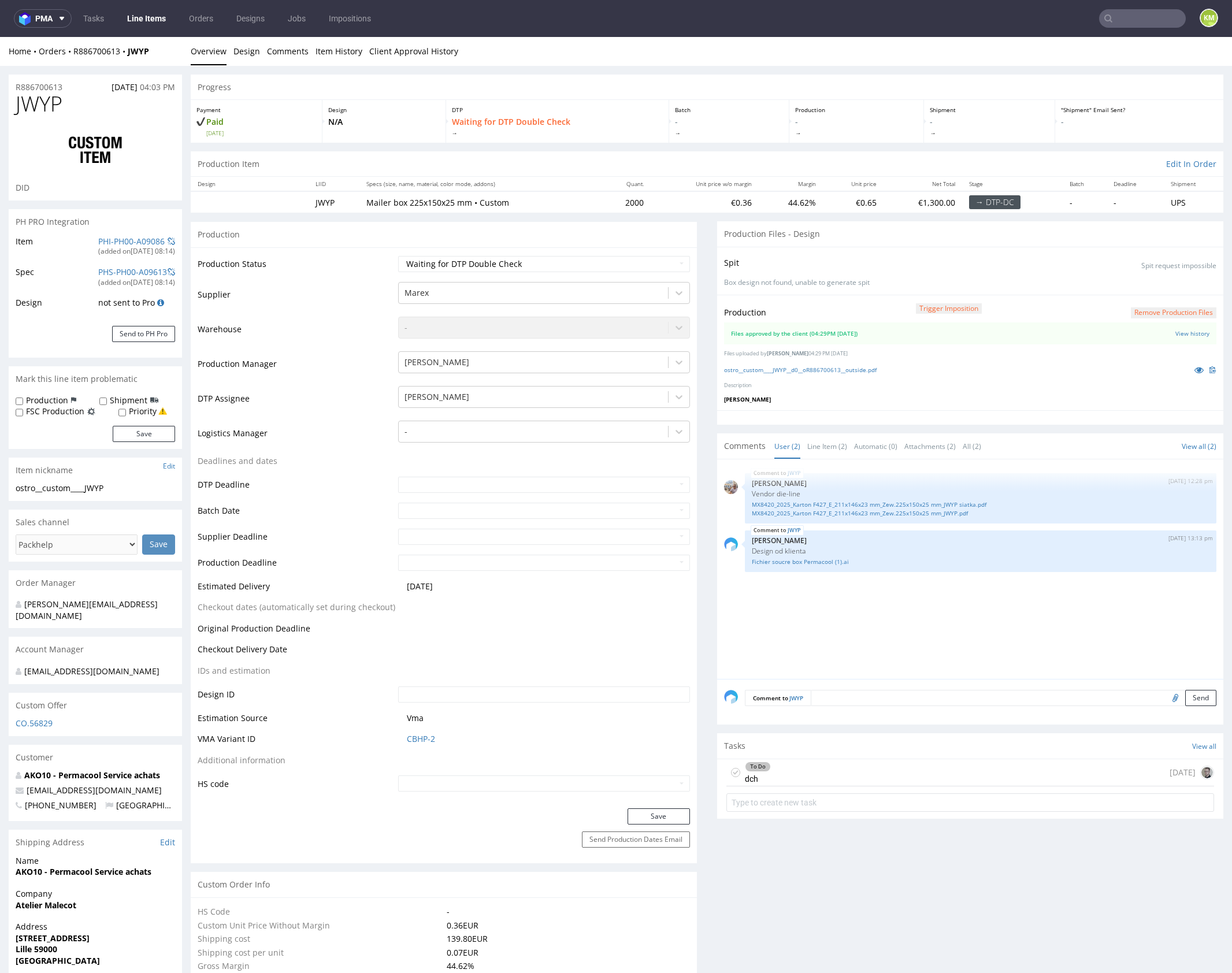
click at [859, 627] on div "JWYP 17th Sep 25 | 12:28 pm Michał Palasek Vendor die-line MX8420_2025_Karton F…" at bounding box center [974, 573] width 500 height 212
click at [860, 626] on div "JWYP 17th Sep 25 | 12:28 pm Michał Palasek Vendor die-line MX8420_2025_Karton F…" at bounding box center [974, 573] width 500 height 212
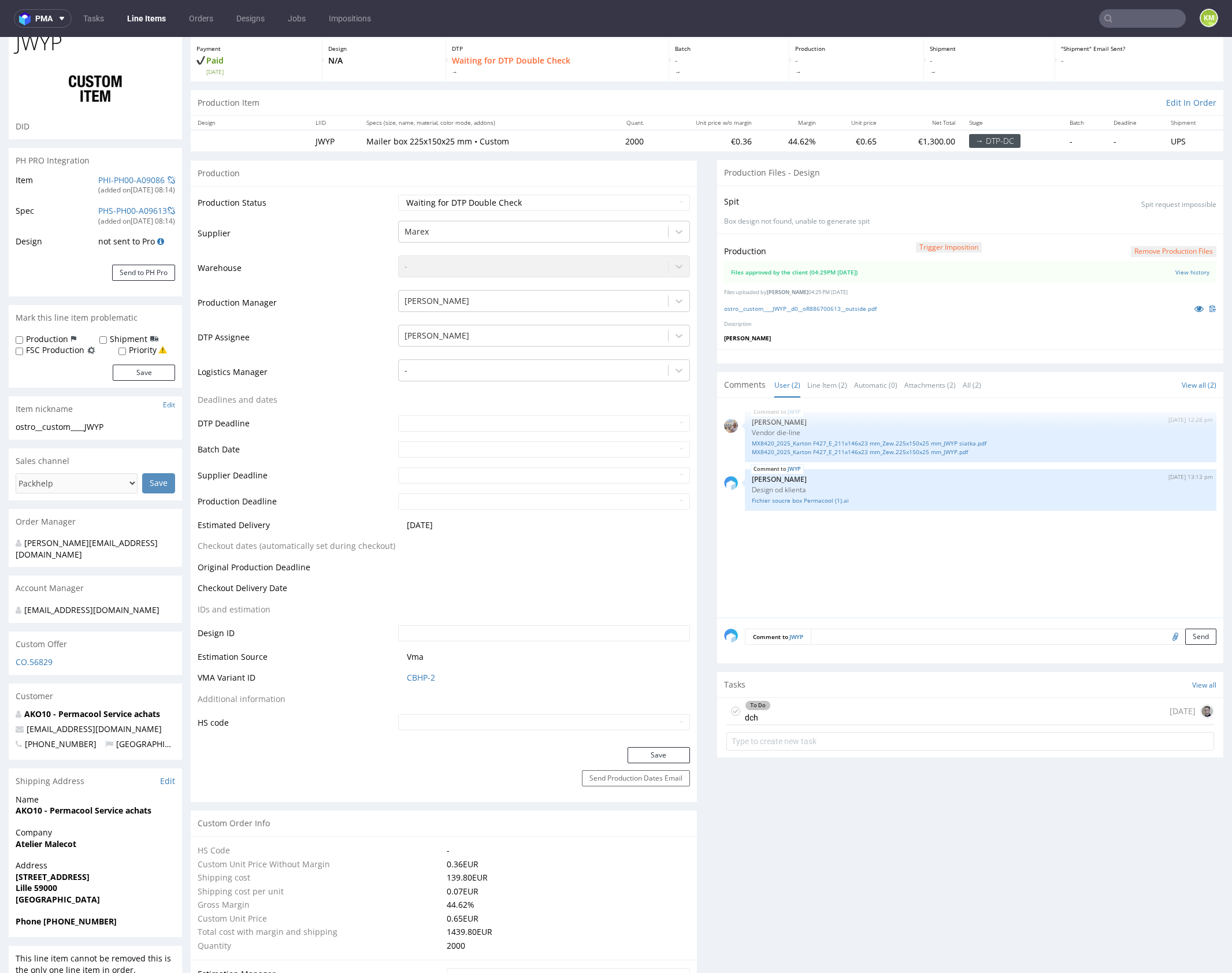
scroll to position [93, 0]
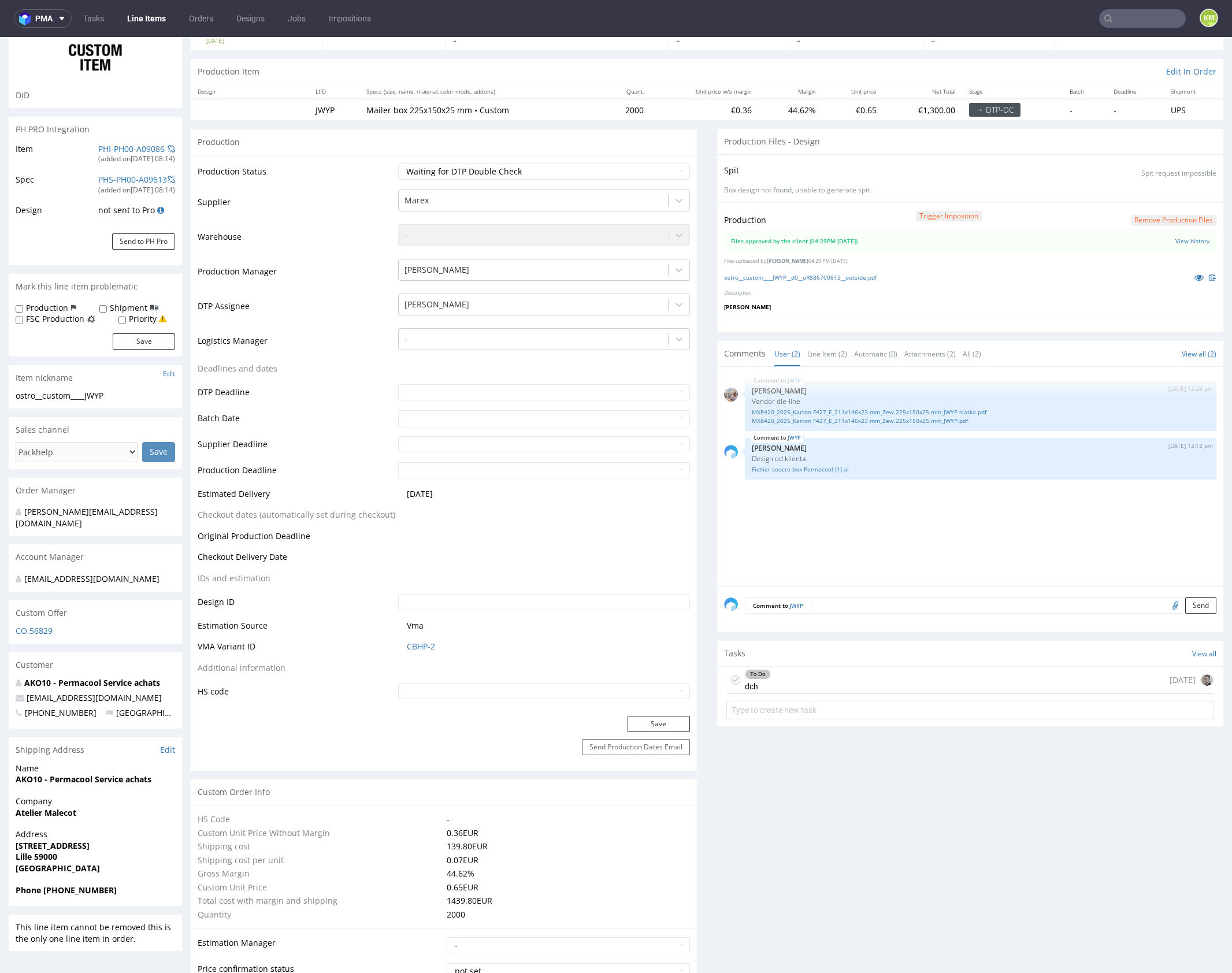
click at [997, 508] on div "JWYP 17th Sep 25 | 12:28 pm Michał Palasek Vendor die-line MX8420_2025_Karton F…" at bounding box center [974, 480] width 500 height 212
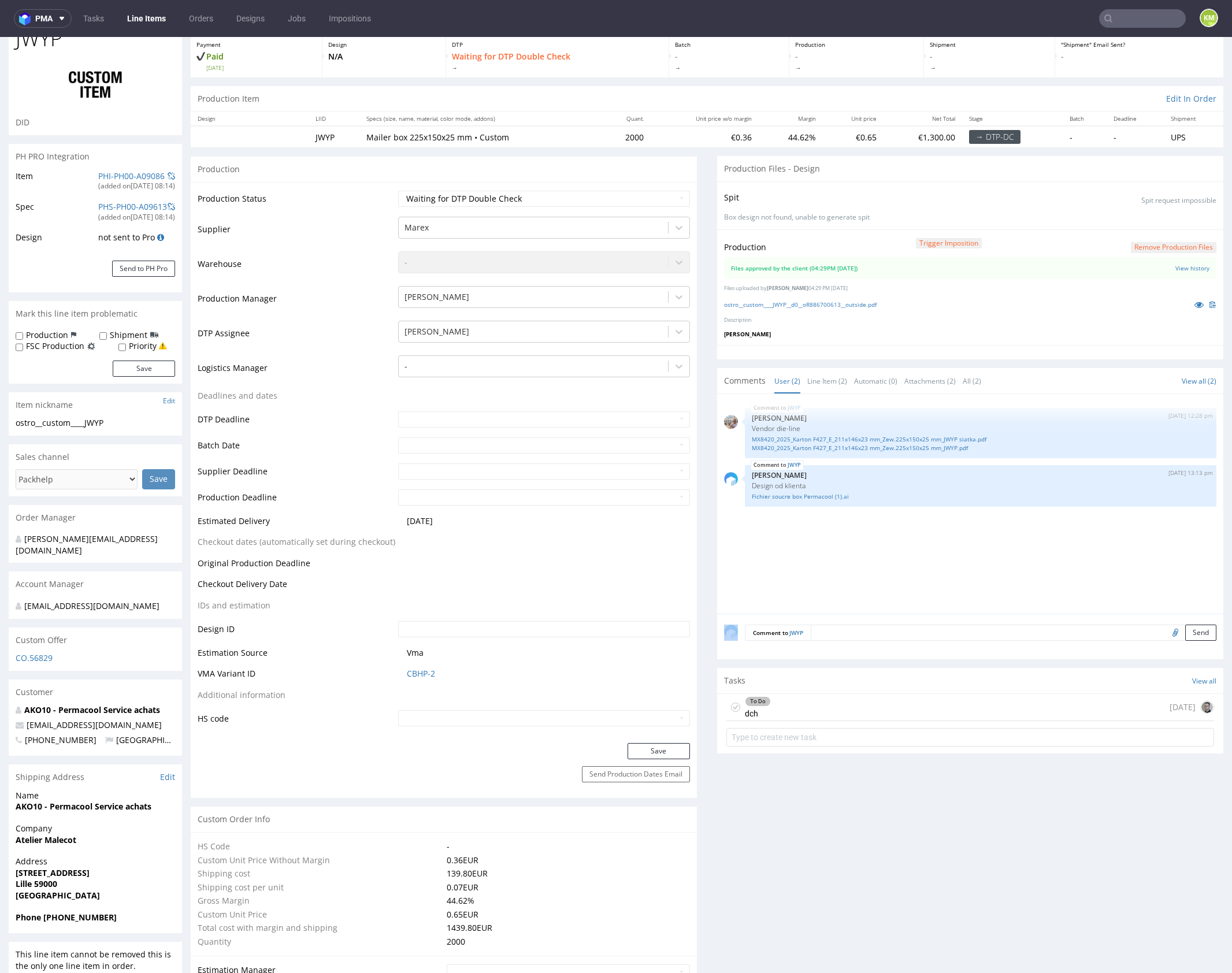
scroll to position [0, 0]
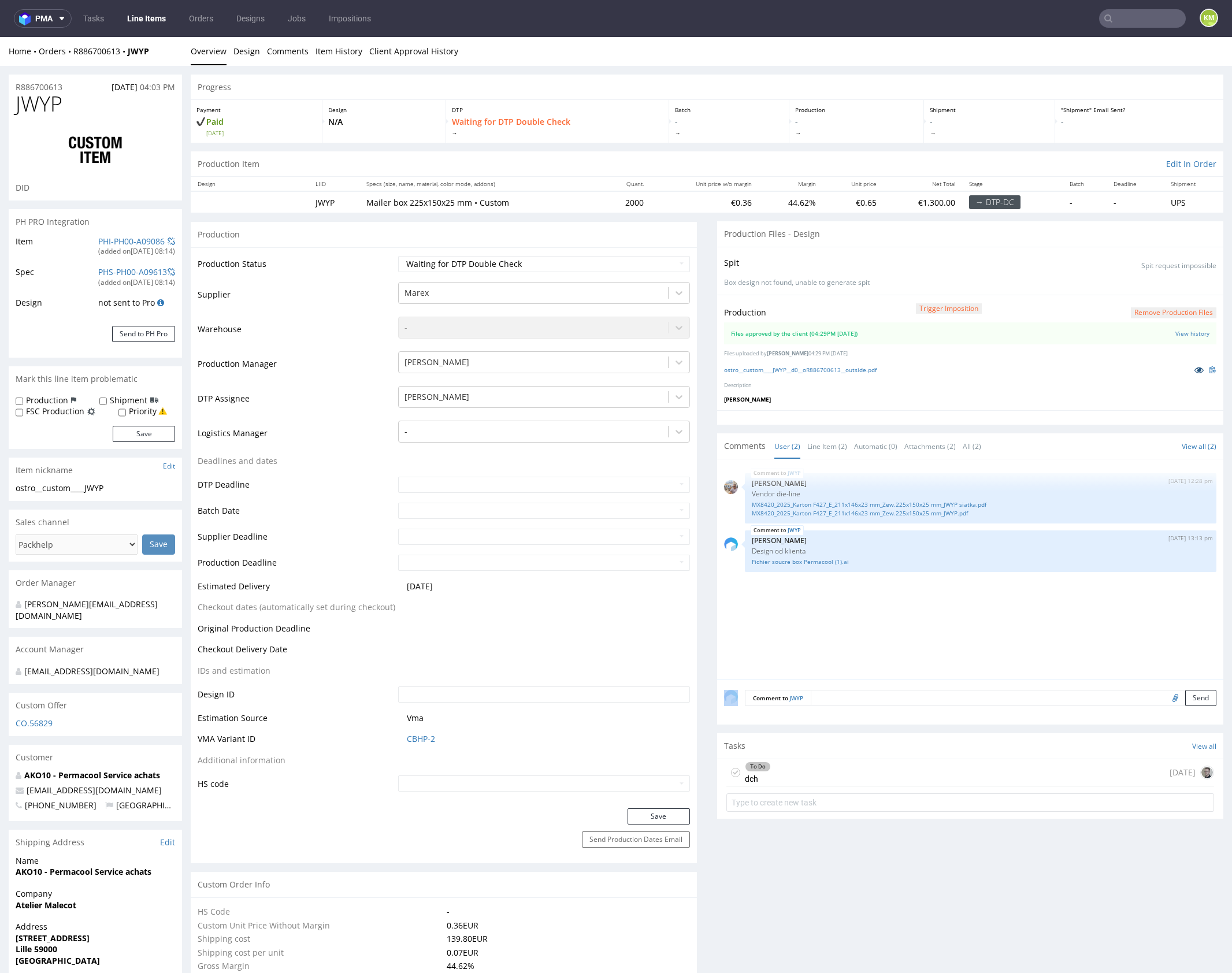
click at [1195, 367] on icon at bounding box center [1199, 370] width 9 height 8
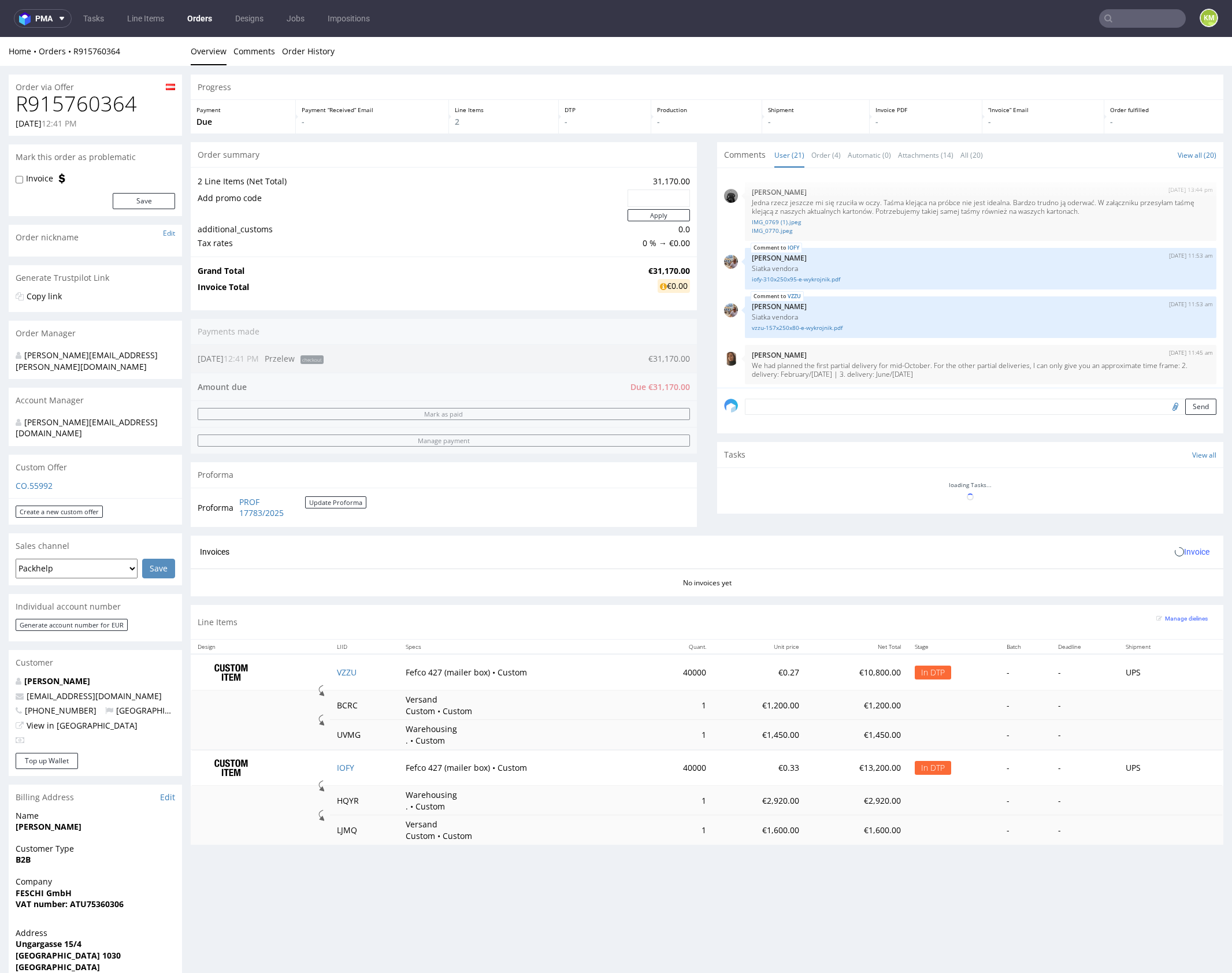
scroll to position [933, 0]
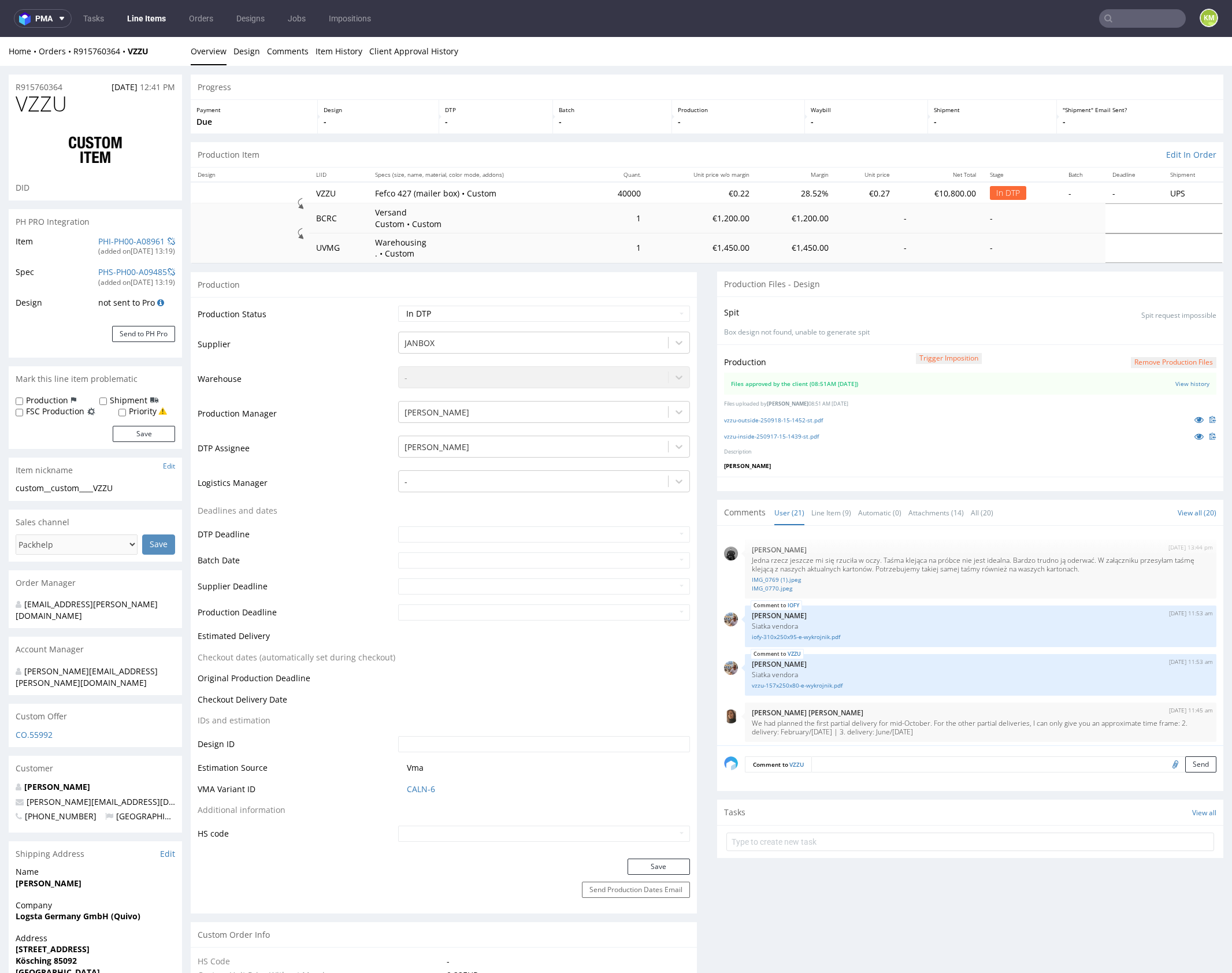
scroll to position [933, 0]
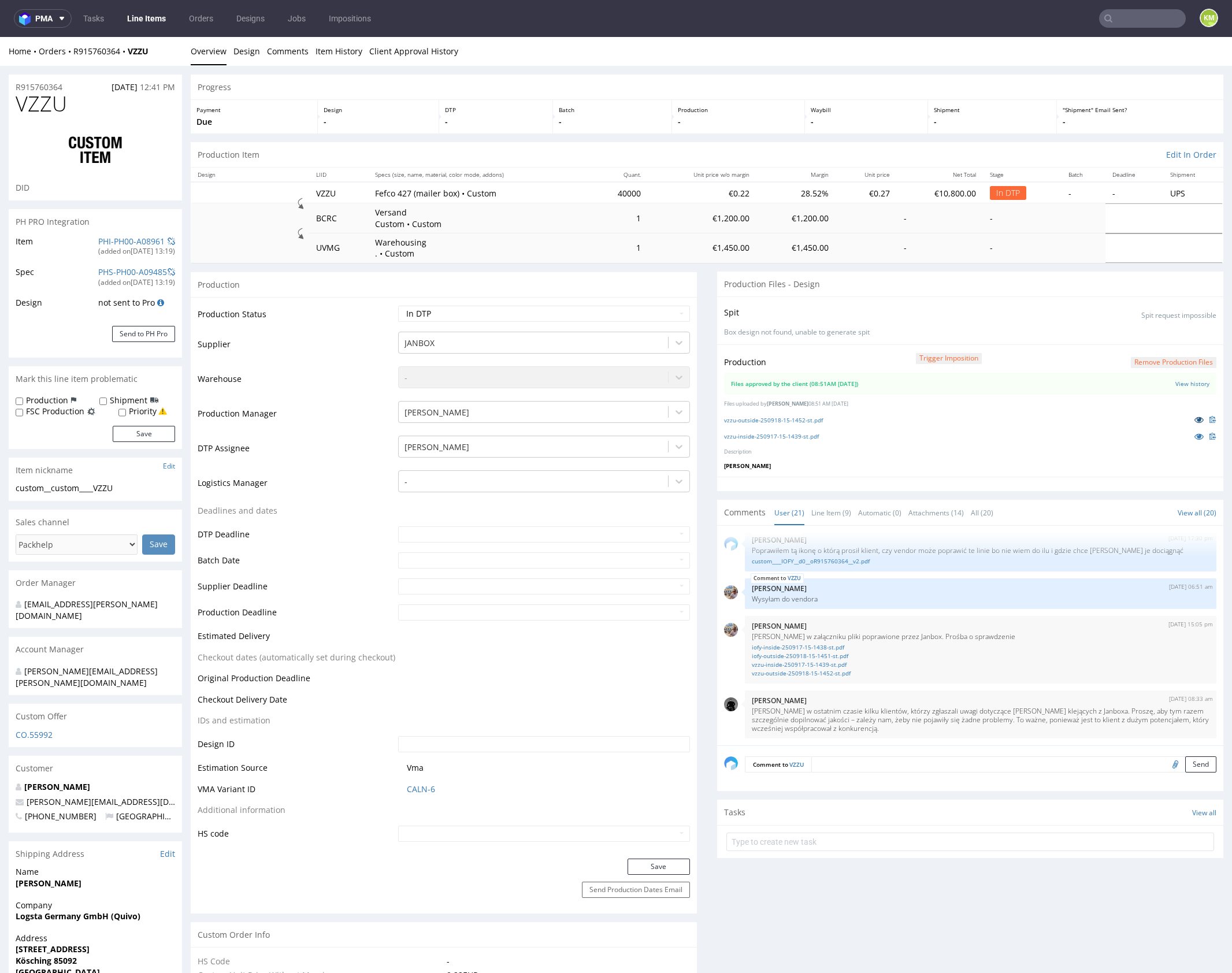
click at [1189, 420] on link at bounding box center [1199, 419] width 20 height 13
click at [1195, 434] on icon at bounding box center [1199, 436] width 9 height 8
click at [1195, 435] on icon at bounding box center [1199, 436] width 9 height 8
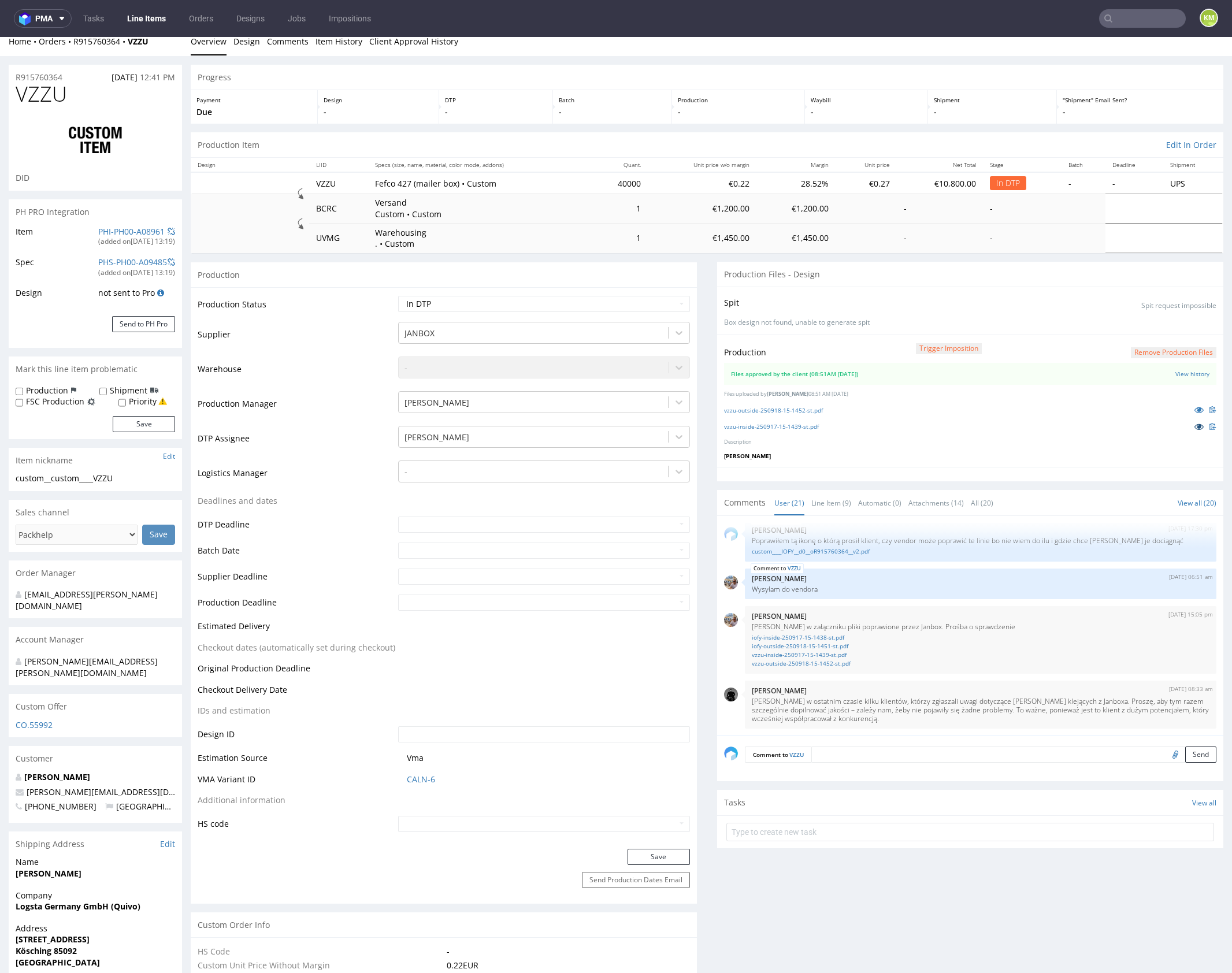
scroll to position [0, 0]
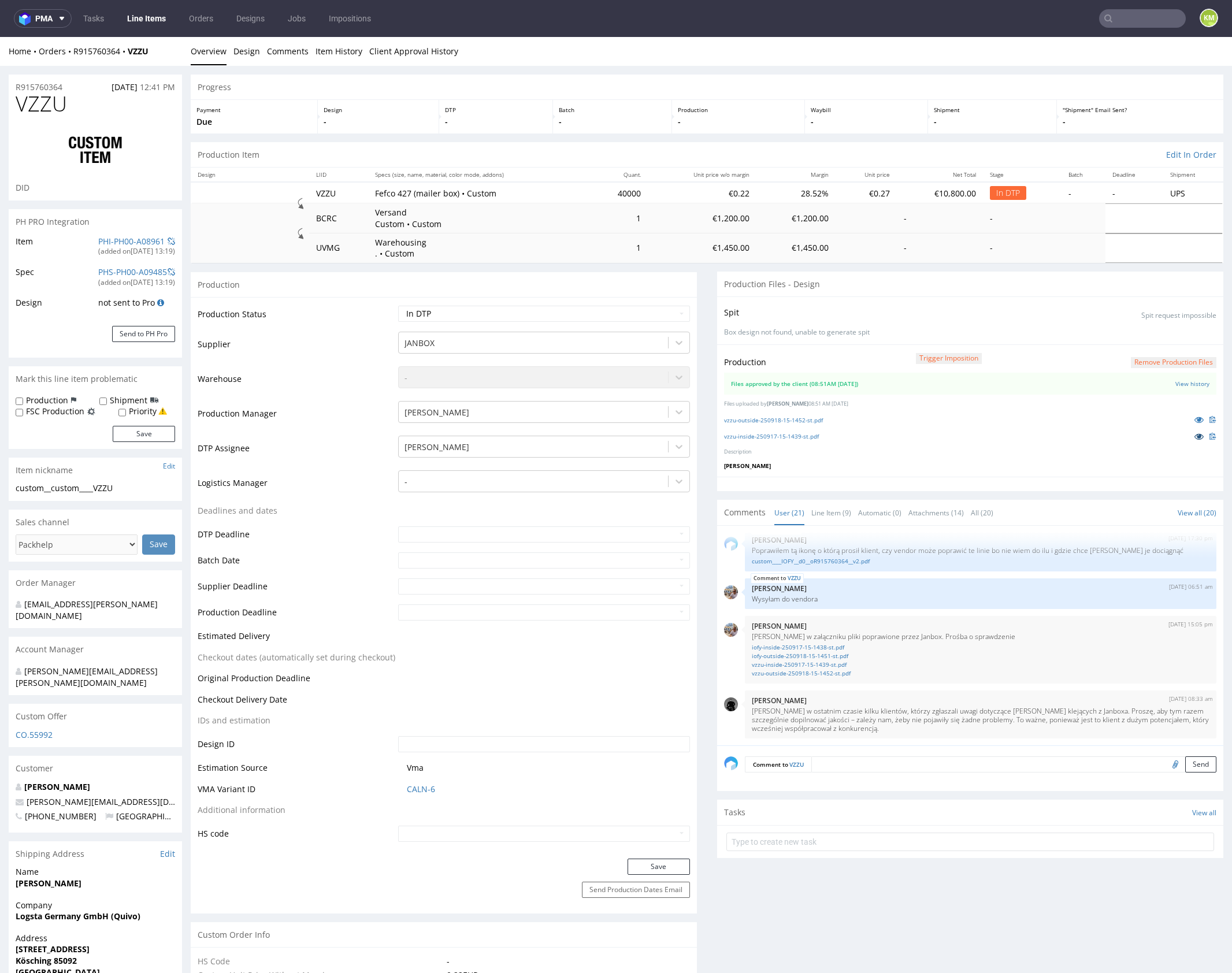
click at [1195, 436] on icon at bounding box center [1199, 436] width 9 height 8
click at [1195, 420] on icon at bounding box center [1199, 420] width 9 height 8
click at [798, 435] on link "vzzu-inside-250917-15-1439-st.pdf" at bounding box center [771, 436] width 94 height 8
click at [803, 422] on link "vzzu-outside-250918-15-1452-st.pdf" at bounding box center [773, 420] width 98 height 8
click at [822, 512] on link "Line Item (9)" at bounding box center [831, 513] width 40 height 25
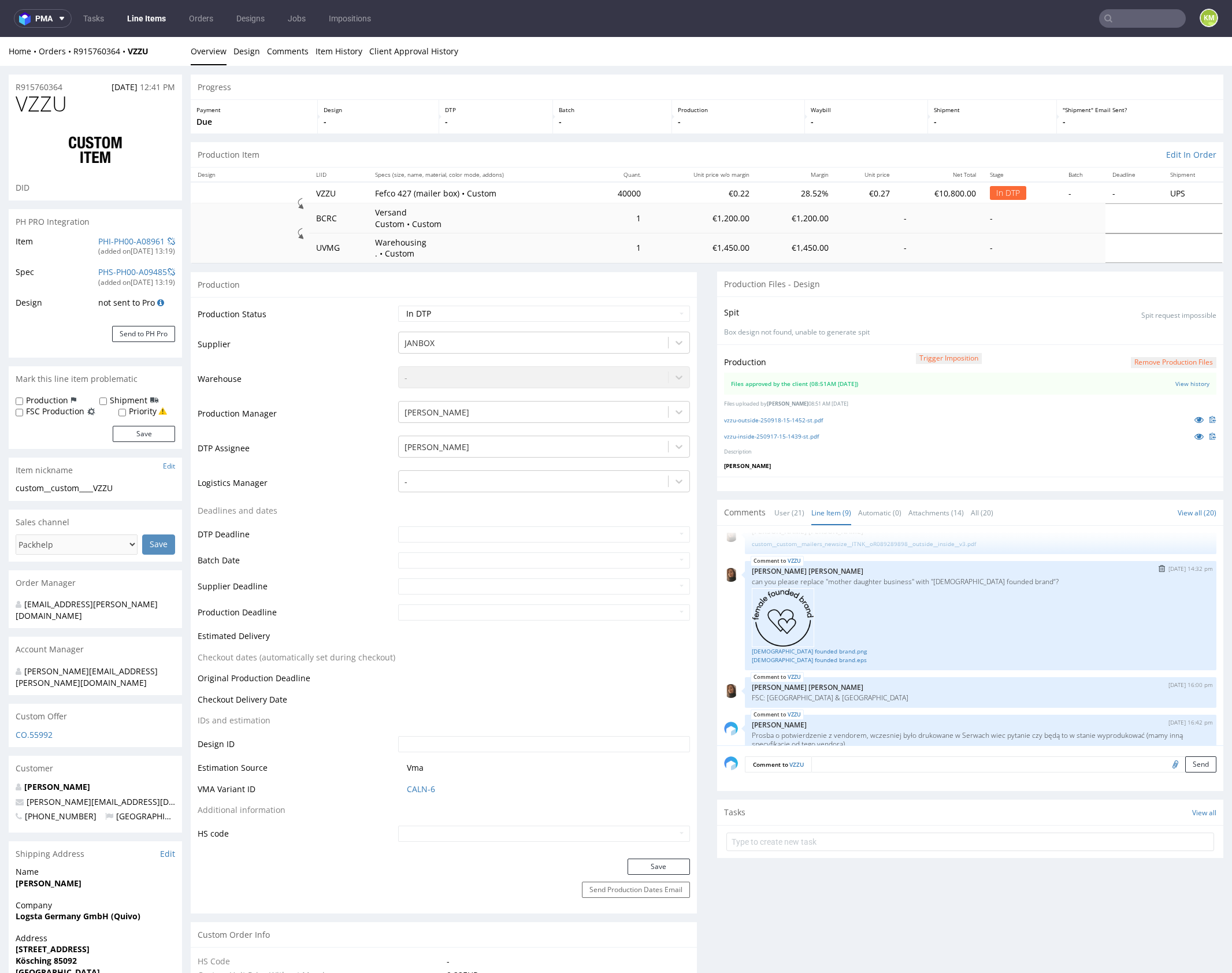
scroll to position [257, 0]
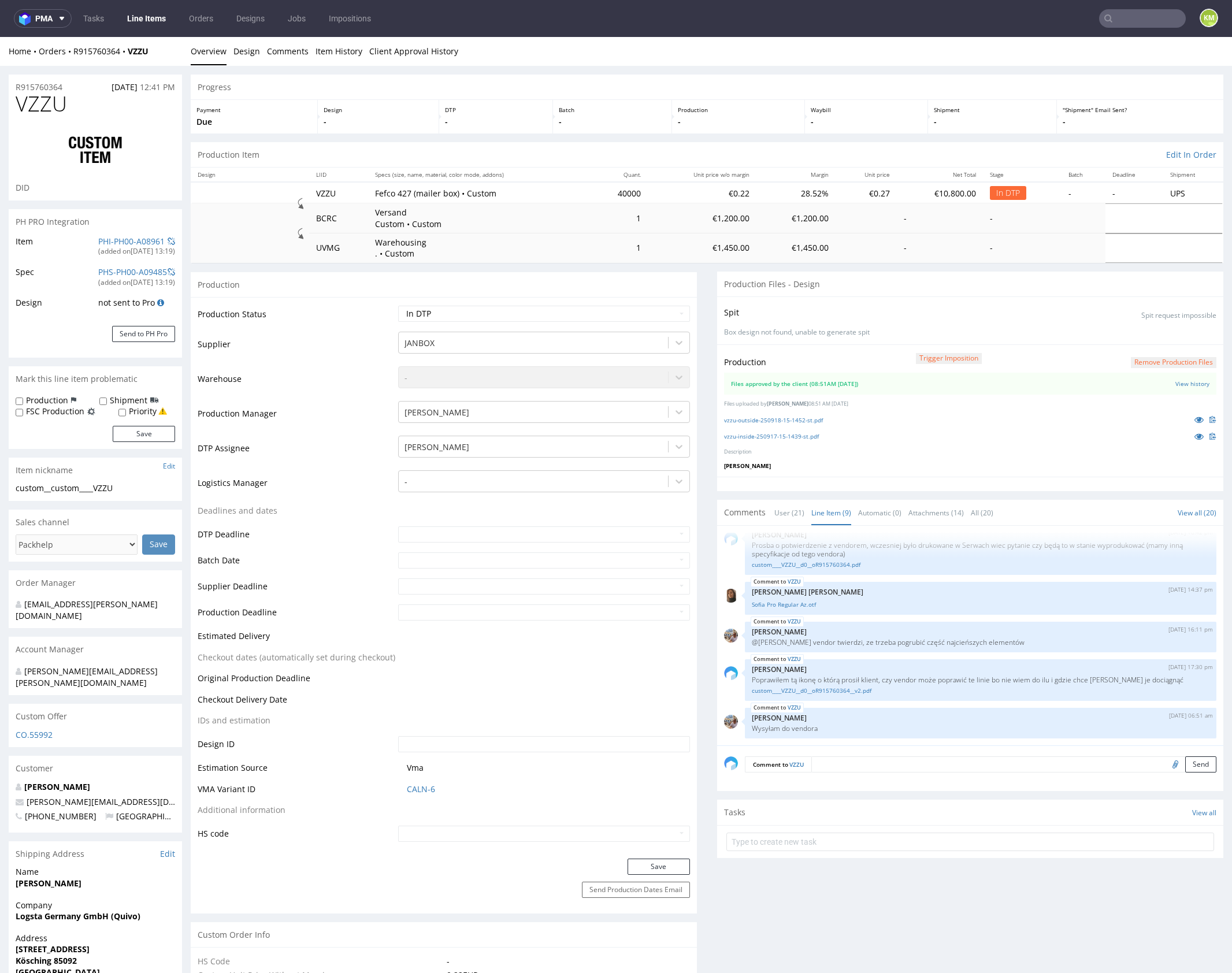
click at [879, 655] on div "VZZU 25th Aug 25 | 11:53 am Michał Palasek Siatka vendora vzzu-157x250x80-e-wyk…" at bounding box center [974, 639] width 500 height 212
click at [880, 660] on div "VZZU 15th Sep 25 | 17:30 pm Karol Markowski Poprawiłem tą ikonę o którą prosił …" at bounding box center [981, 680] width 471 height 42
click at [867, 692] on link "custom____VZZU__d0__oR915760364__v2.pdf" at bounding box center [981, 691] width 458 height 9
click at [650, 312] on select "Waiting for Artwork Waiting for Diecut Waiting for Mockup Waiting for DTP Waiti…" at bounding box center [544, 314] width 292 height 17
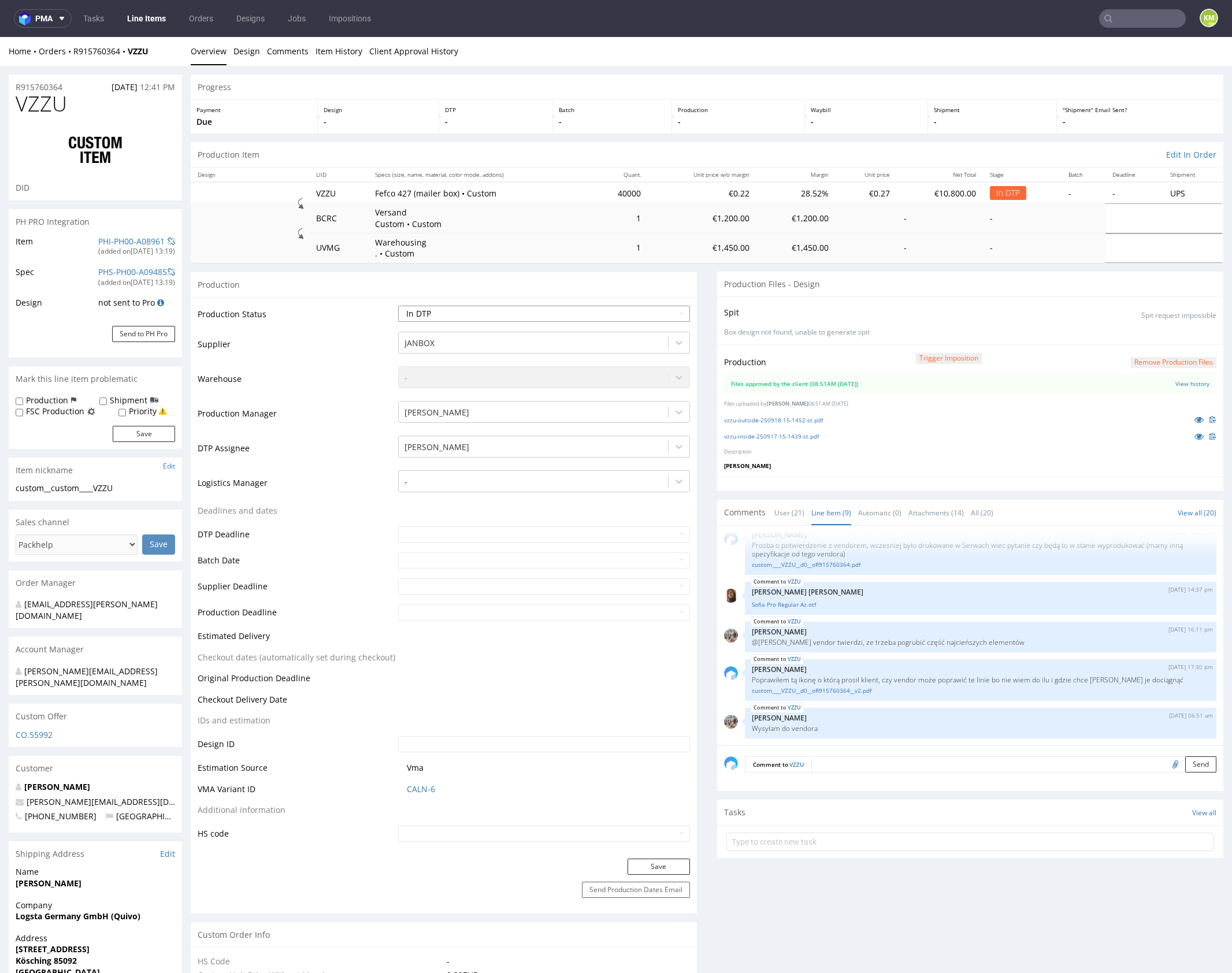
select select "dtp_waiting_for_double_check"
click at [398, 306] on select "Waiting for Artwork Waiting for Diecut Waiting for Mockup Waiting for DTP Waiti…" at bounding box center [544, 314] width 292 height 17
click at [676, 870] on button "Save" at bounding box center [658, 867] width 62 height 17
click at [868, 691] on link "custom____VZZU__d0__oR915760364__v2.pdf" at bounding box center [981, 691] width 458 height 9
click at [793, 419] on link "vzzu-outside-250918-15-1452-st.pdf" at bounding box center [773, 420] width 98 height 8
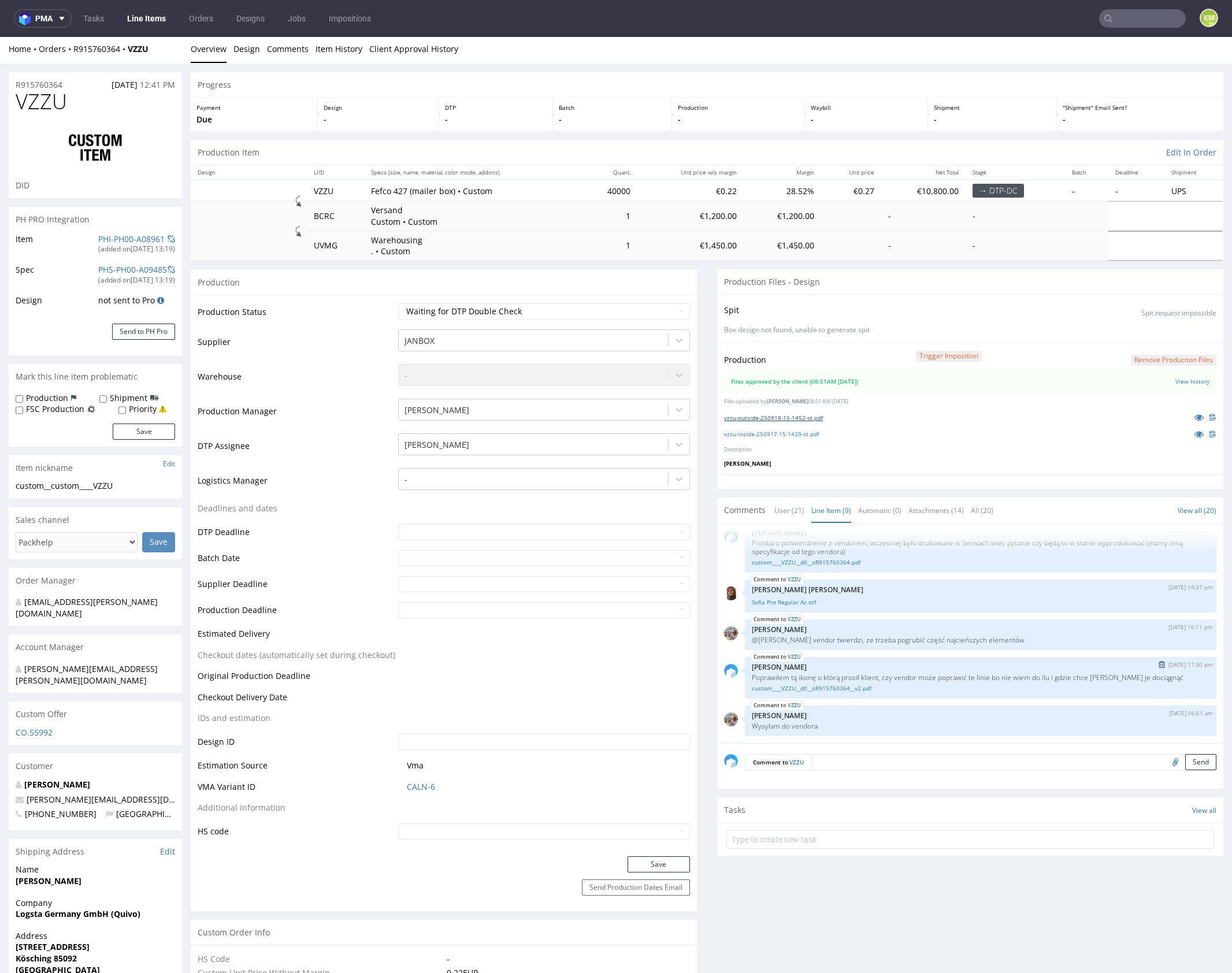
scroll to position [3, 0]
click at [781, 517] on link "User (21)" at bounding box center [789, 510] width 30 height 25
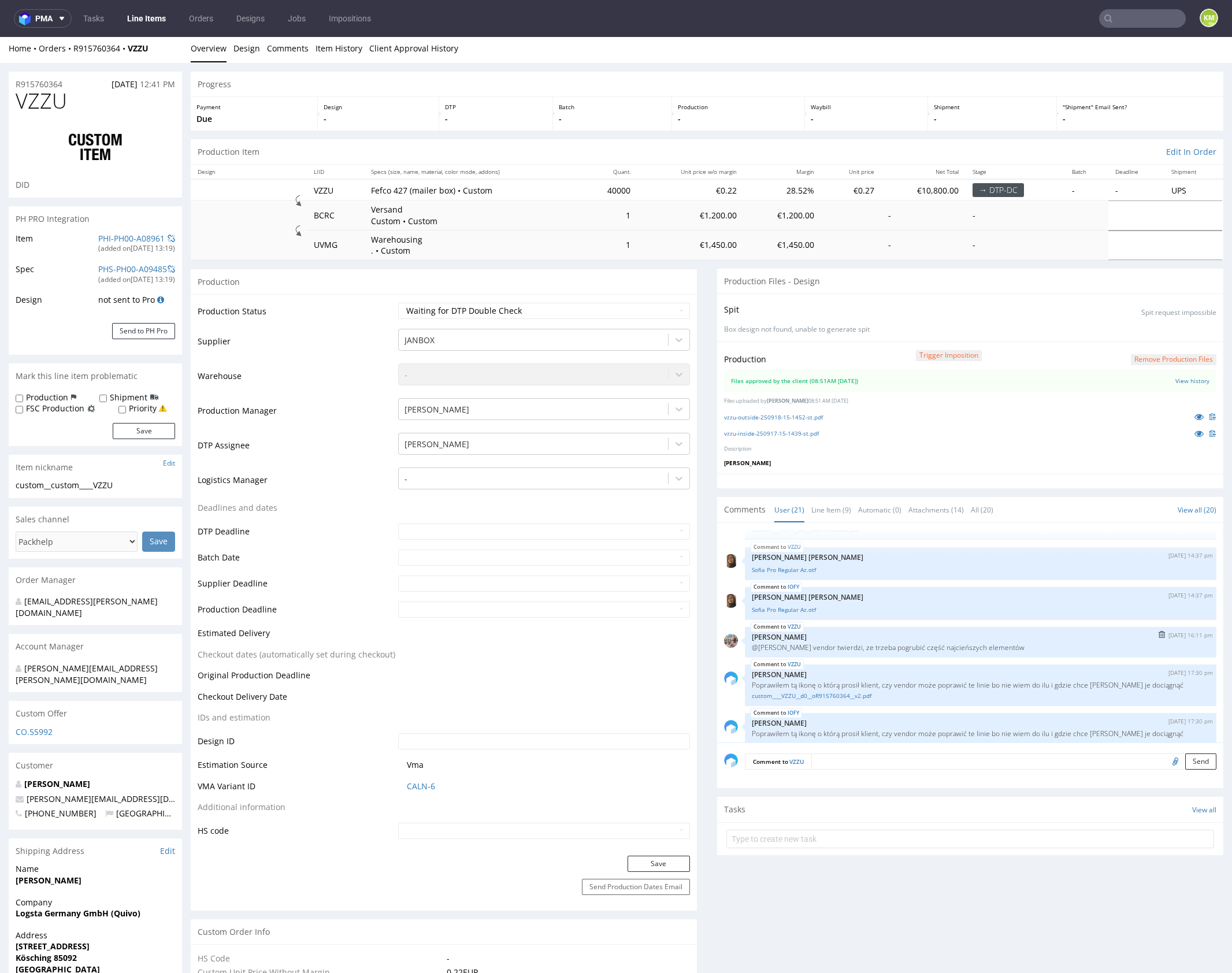
scroll to position [933, 0]
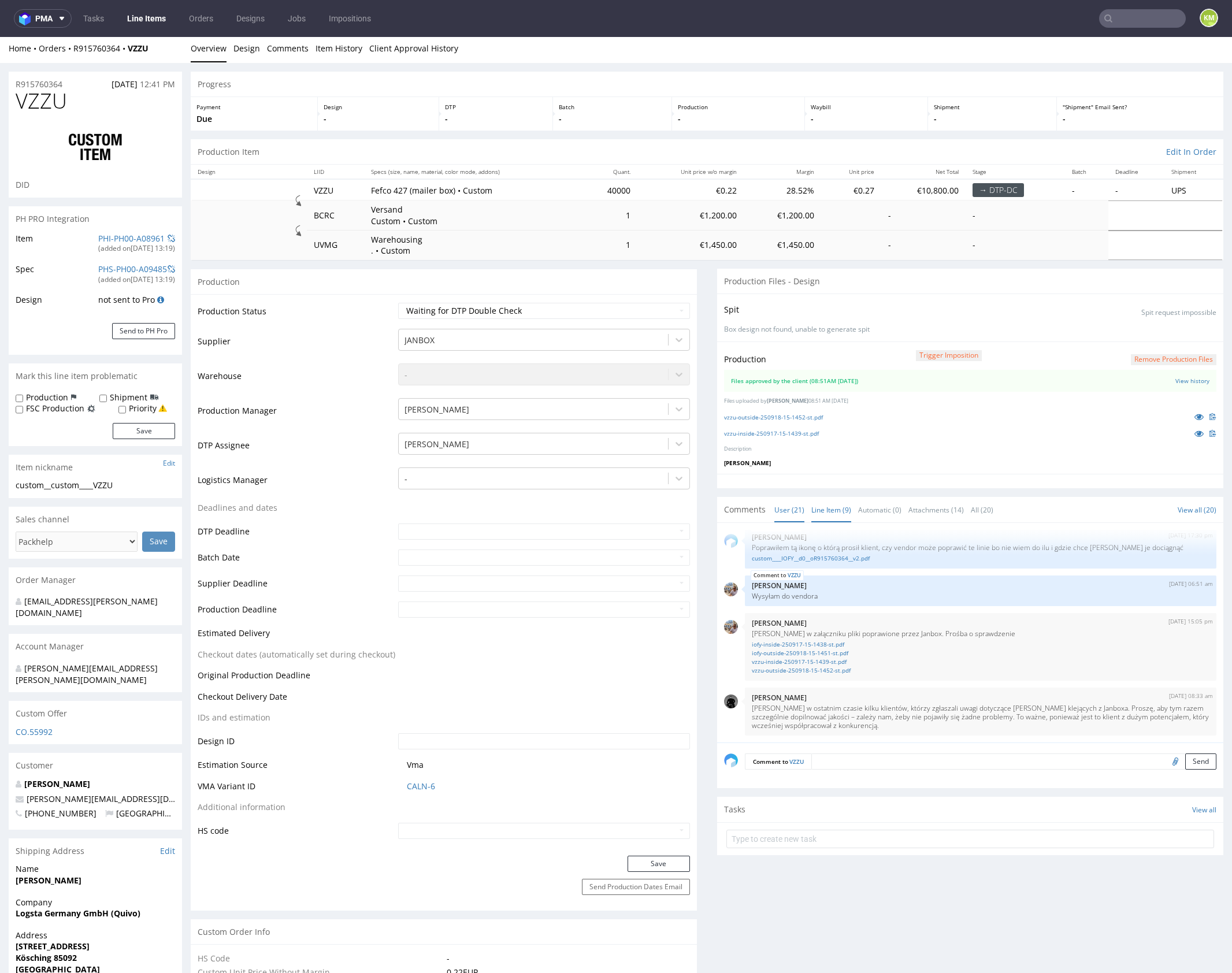
click at [828, 510] on link "Line Item (9)" at bounding box center [831, 510] width 40 height 25
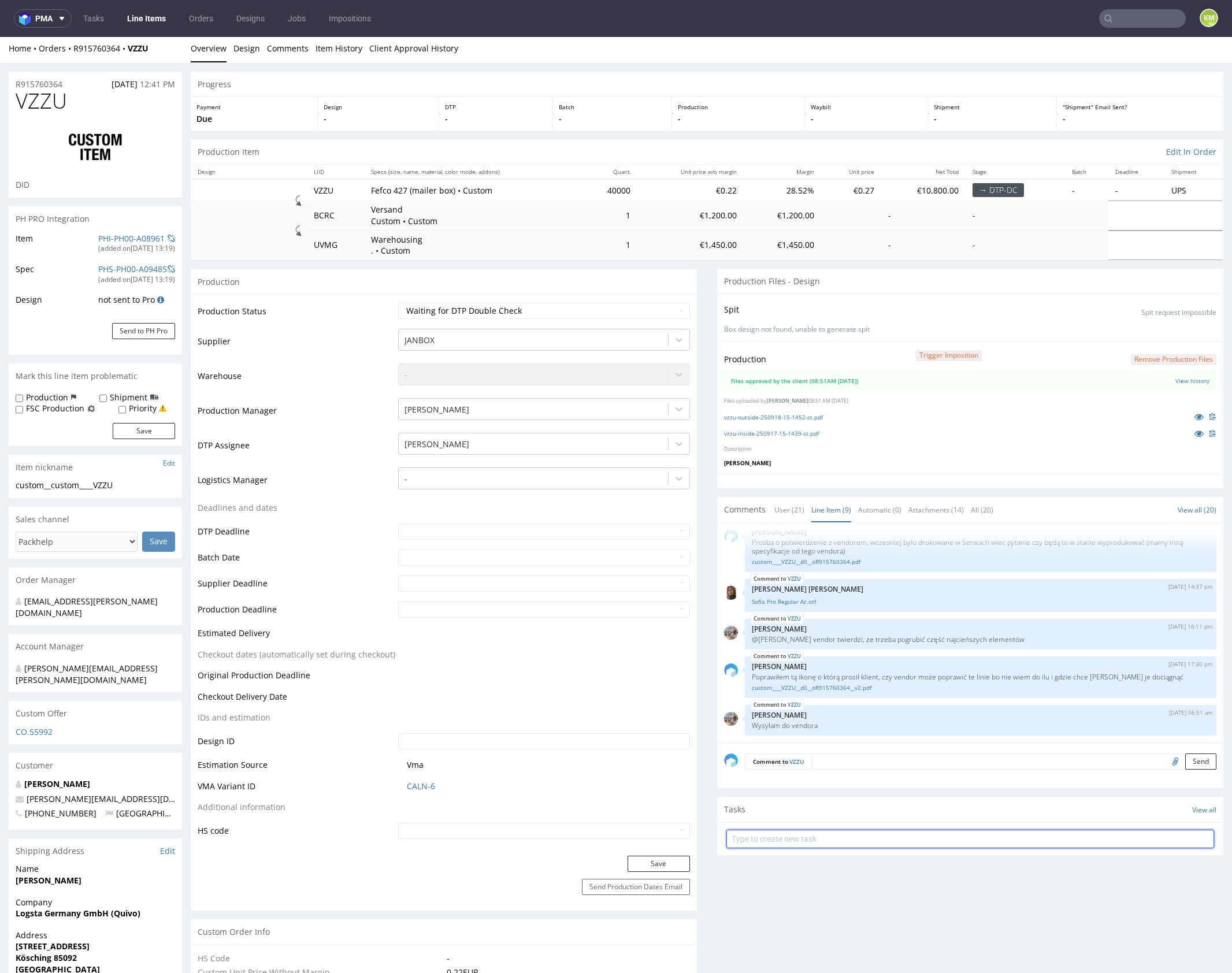
click at [848, 835] on input "text" at bounding box center [970, 839] width 488 height 19
type input "dch 1/2"
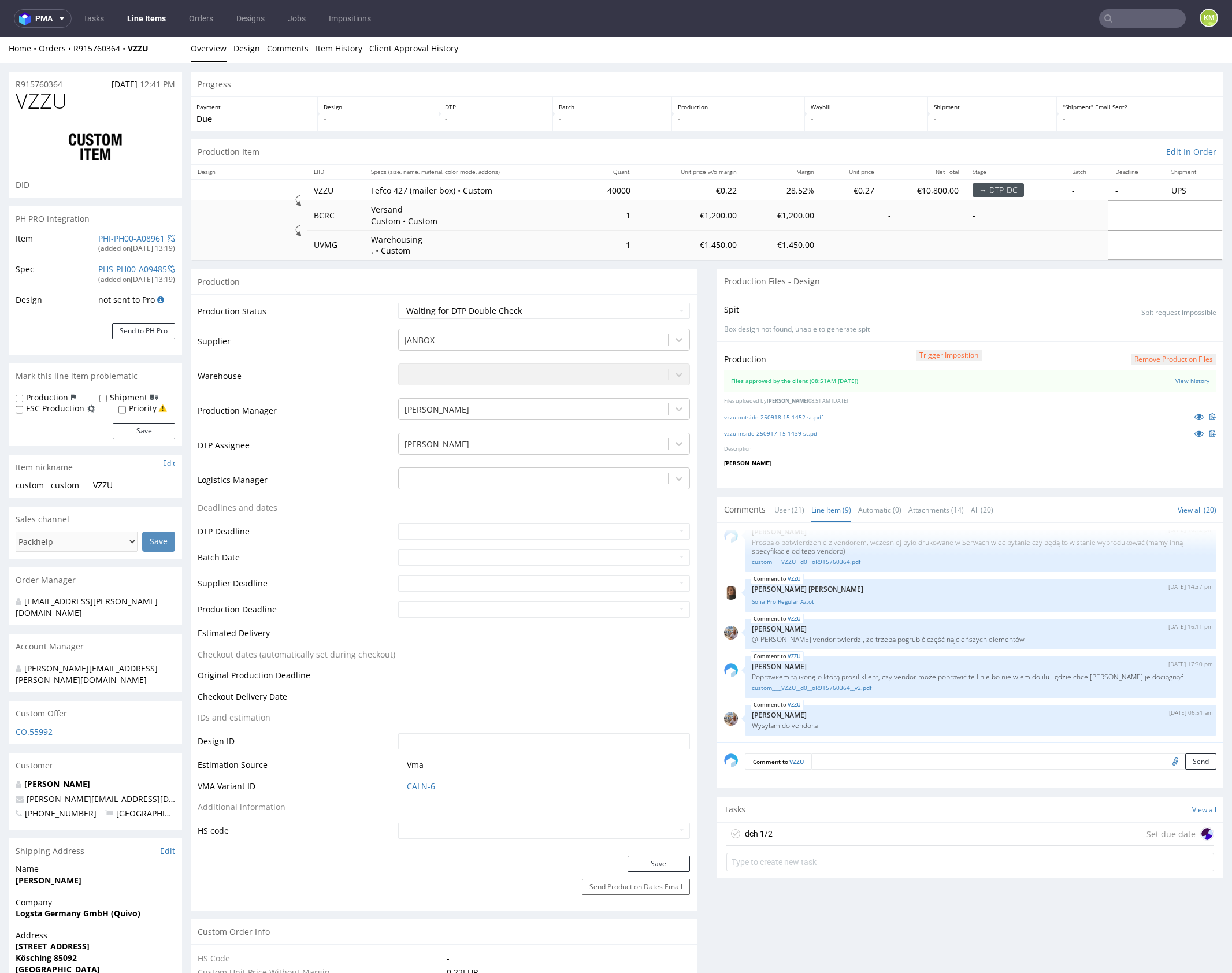
click at [842, 830] on div "dch 1/2 Set due date" at bounding box center [970, 835] width 488 height 23
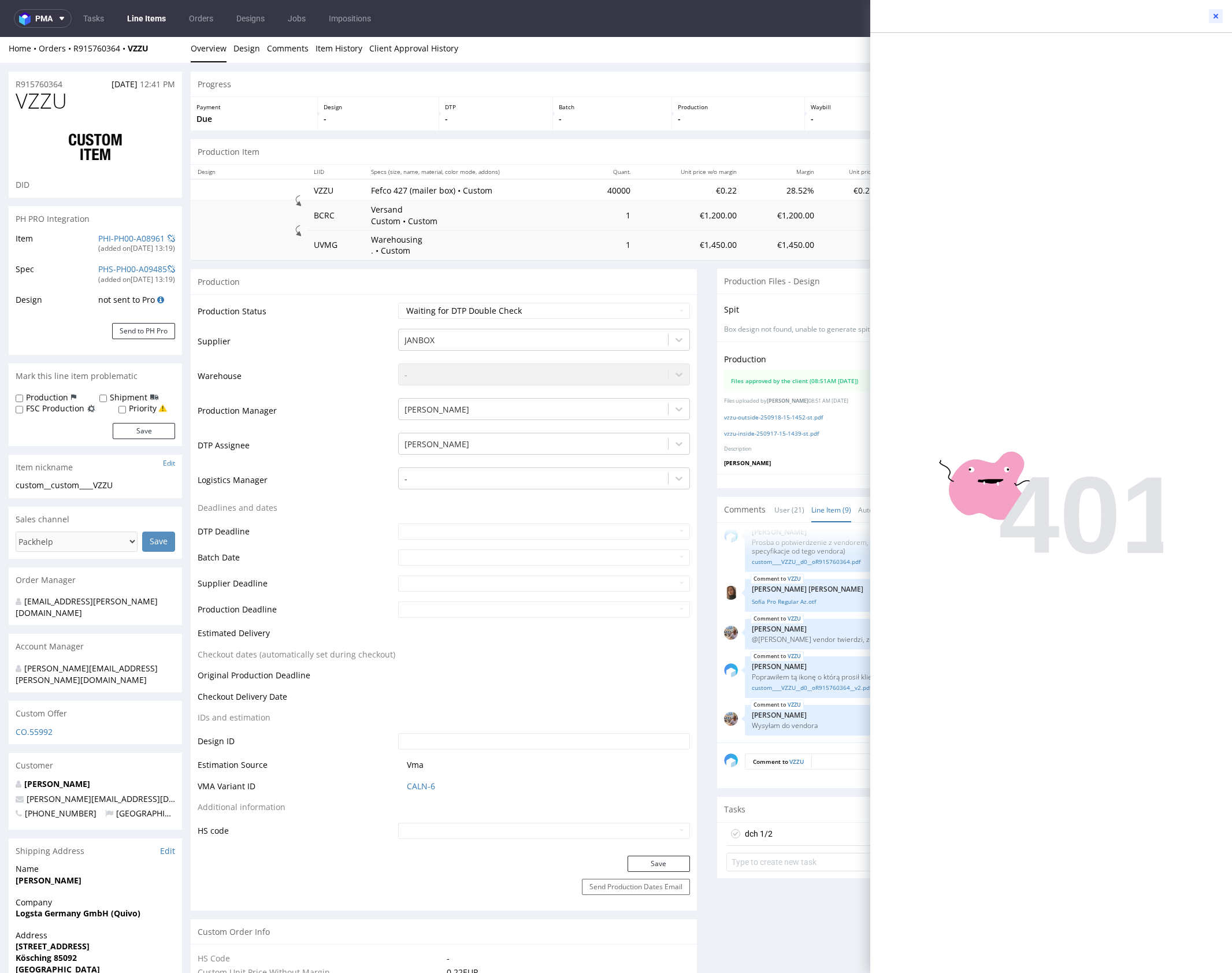
drag, startPoint x: 1213, startPoint y: 19, endPoint x: 794, endPoint y: 19, distance: 419.0
click at [1206, 17] on div at bounding box center [1051, 17] width 361 height 33
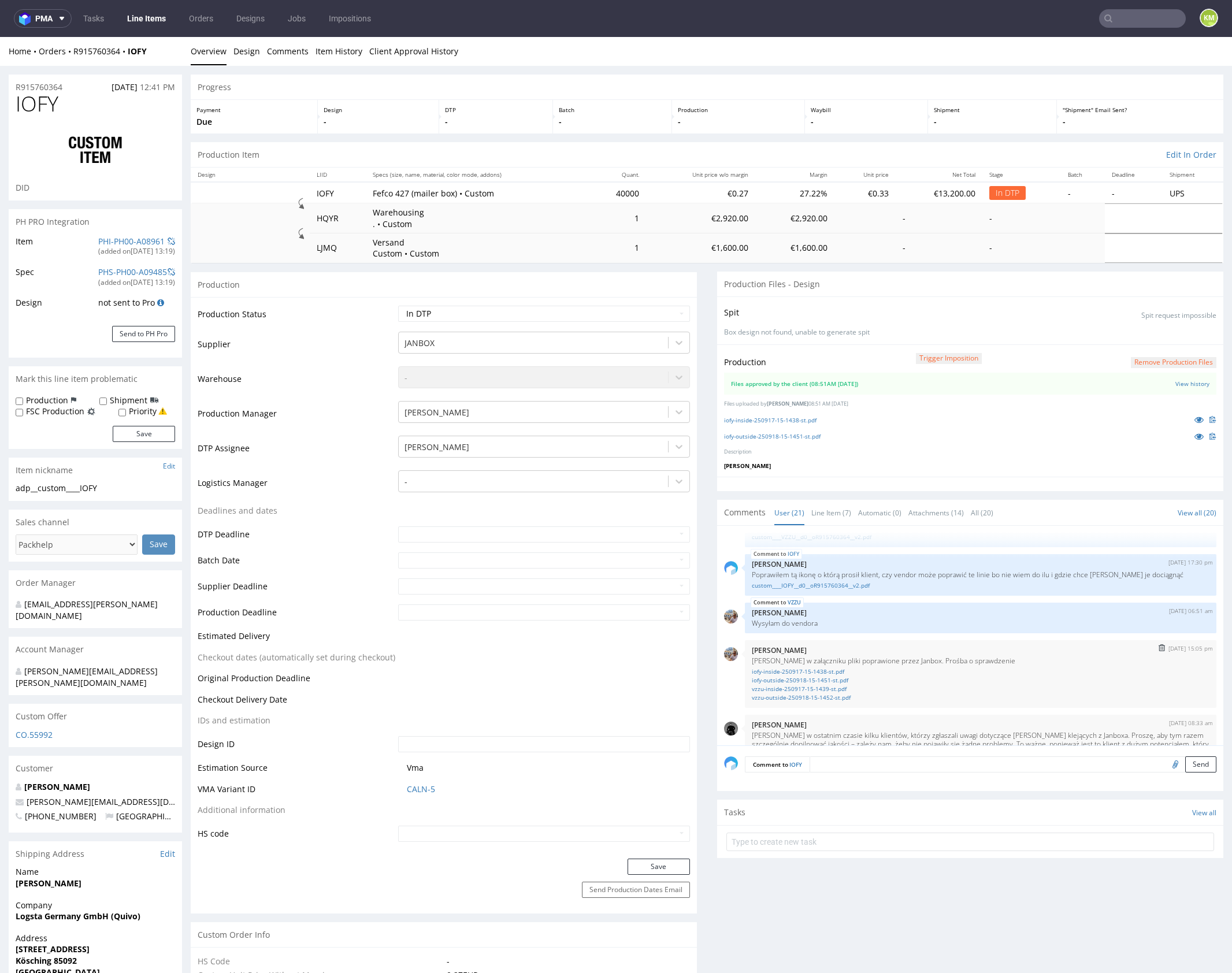
scroll to position [887, 0]
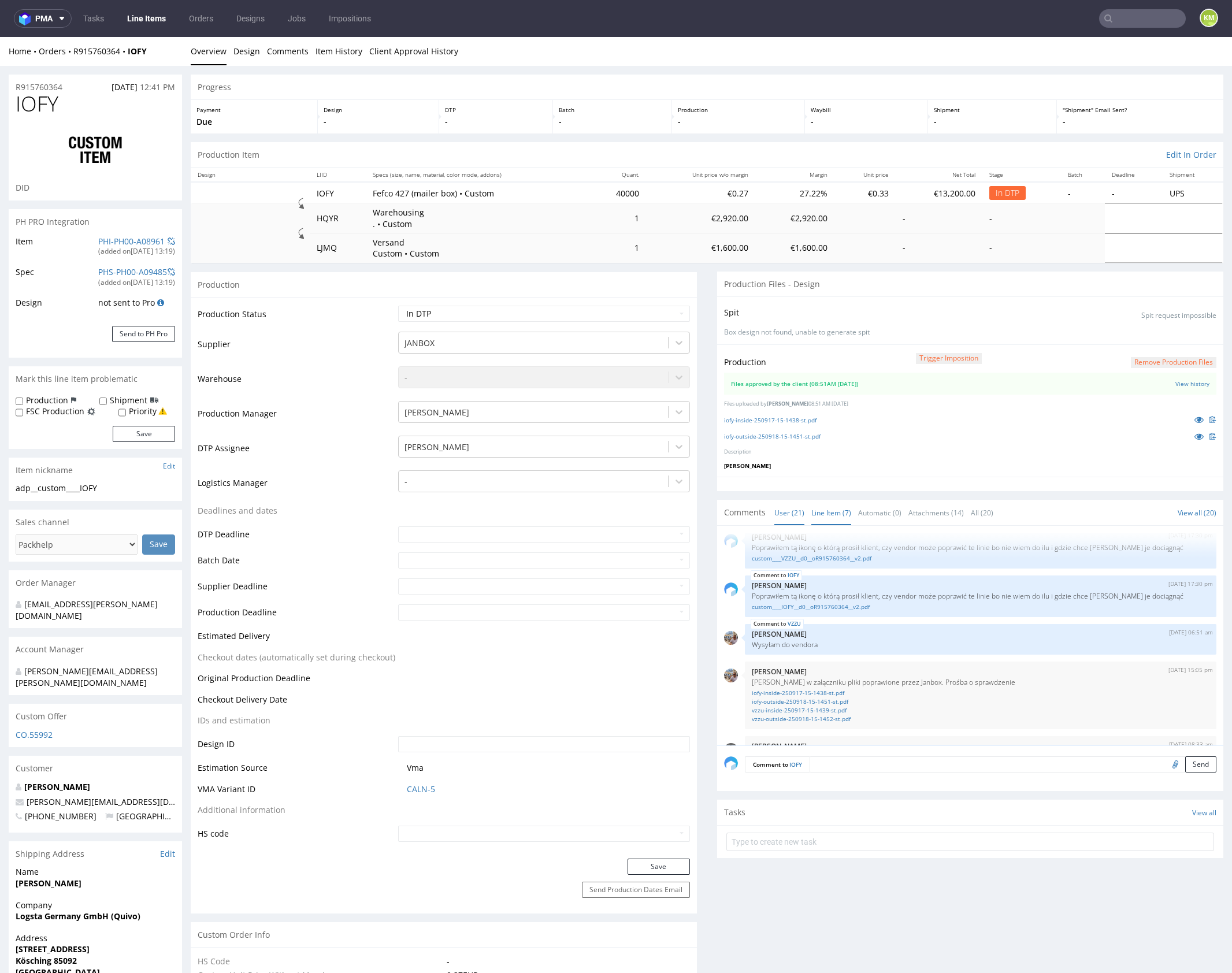
click at [824, 516] on link "Line Item (7)" at bounding box center [831, 513] width 40 height 25
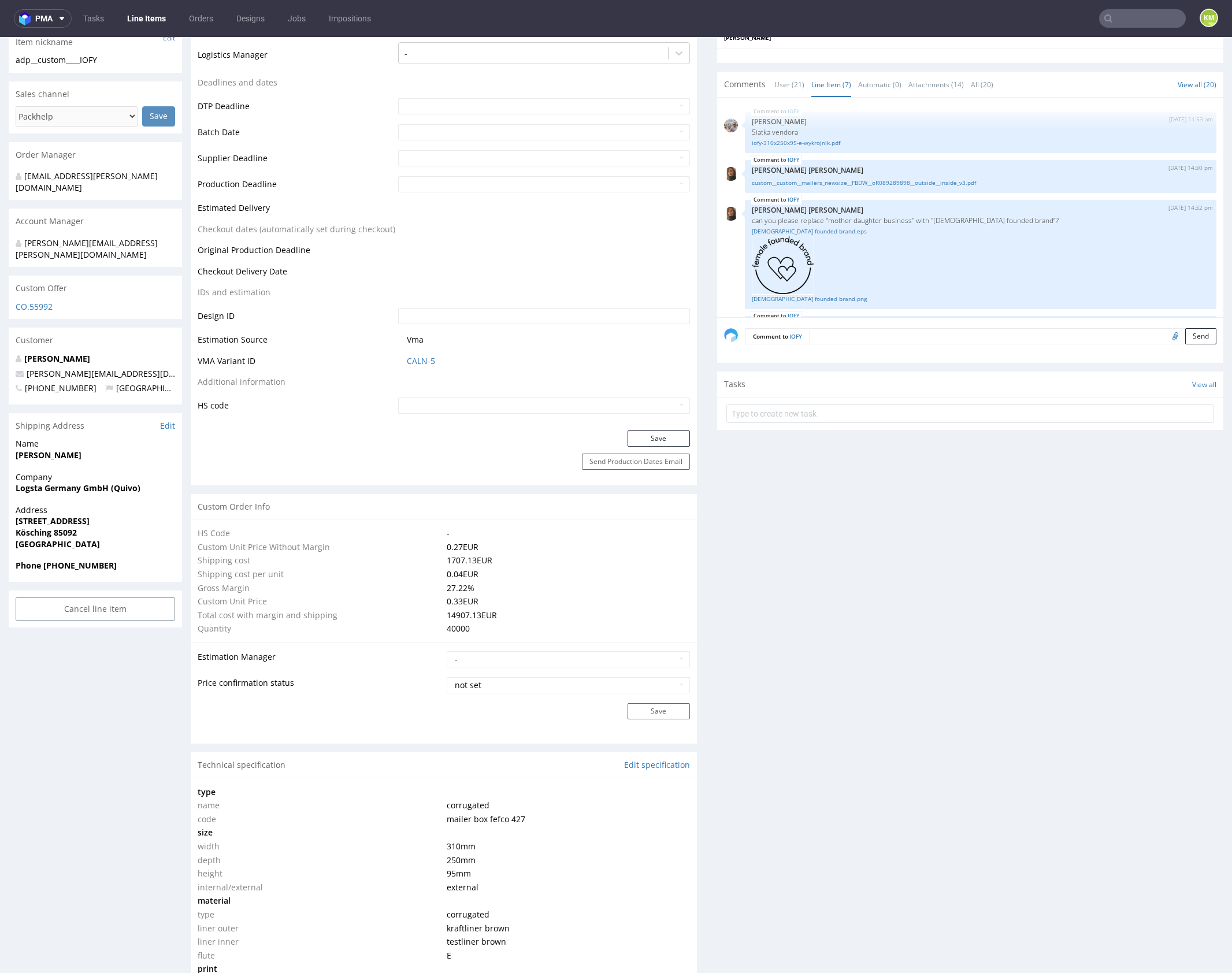
scroll to position [0, 0]
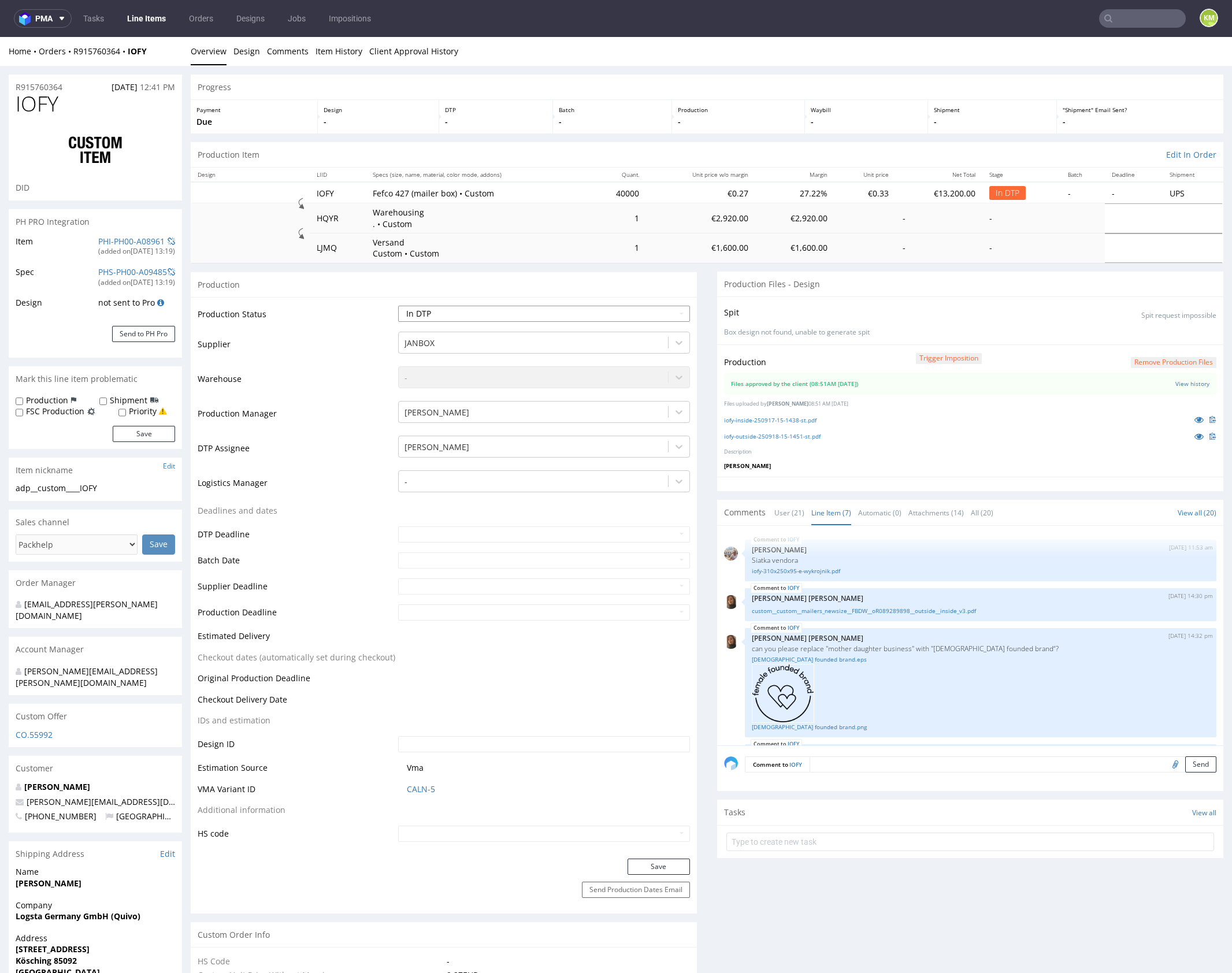
click at [599, 316] on select "Waiting for Artwork Waiting for Diecut Waiting for Mockup Waiting for DTP Waiti…" at bounding box center [544, 314] width 292 height 17
select select "dtp_waiting_for_double_check"
click at [398, 306] on select "Waiting for Artwork Waiting for Diecut Waiting for Mockup Waiting for DTP Waiti…" at bounding box center [544, 314] width 292 height 17
click at [669, 865] on button "Save" at bounding box center [658, 867] width 62 height 17
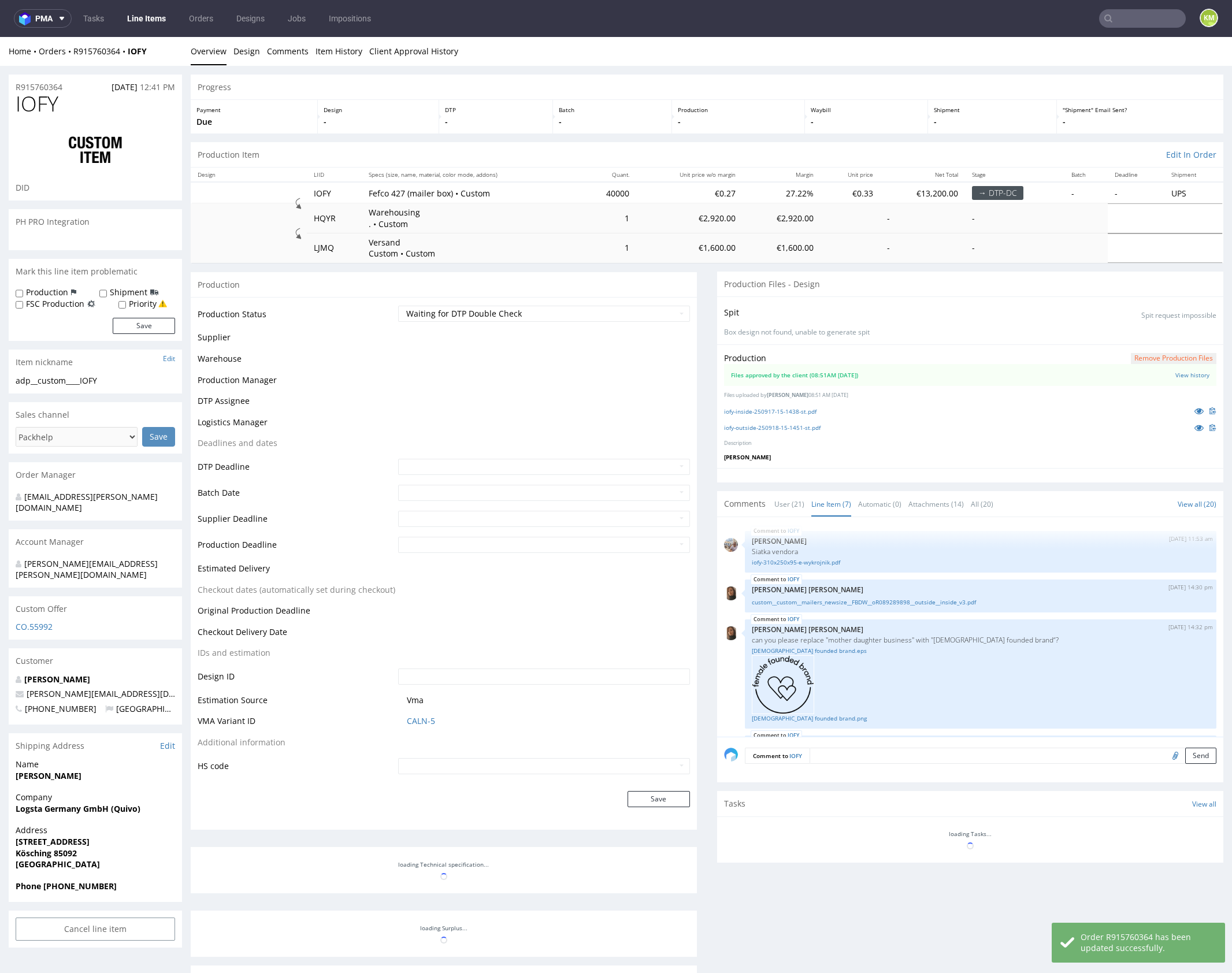
scroll to position [182, 0]
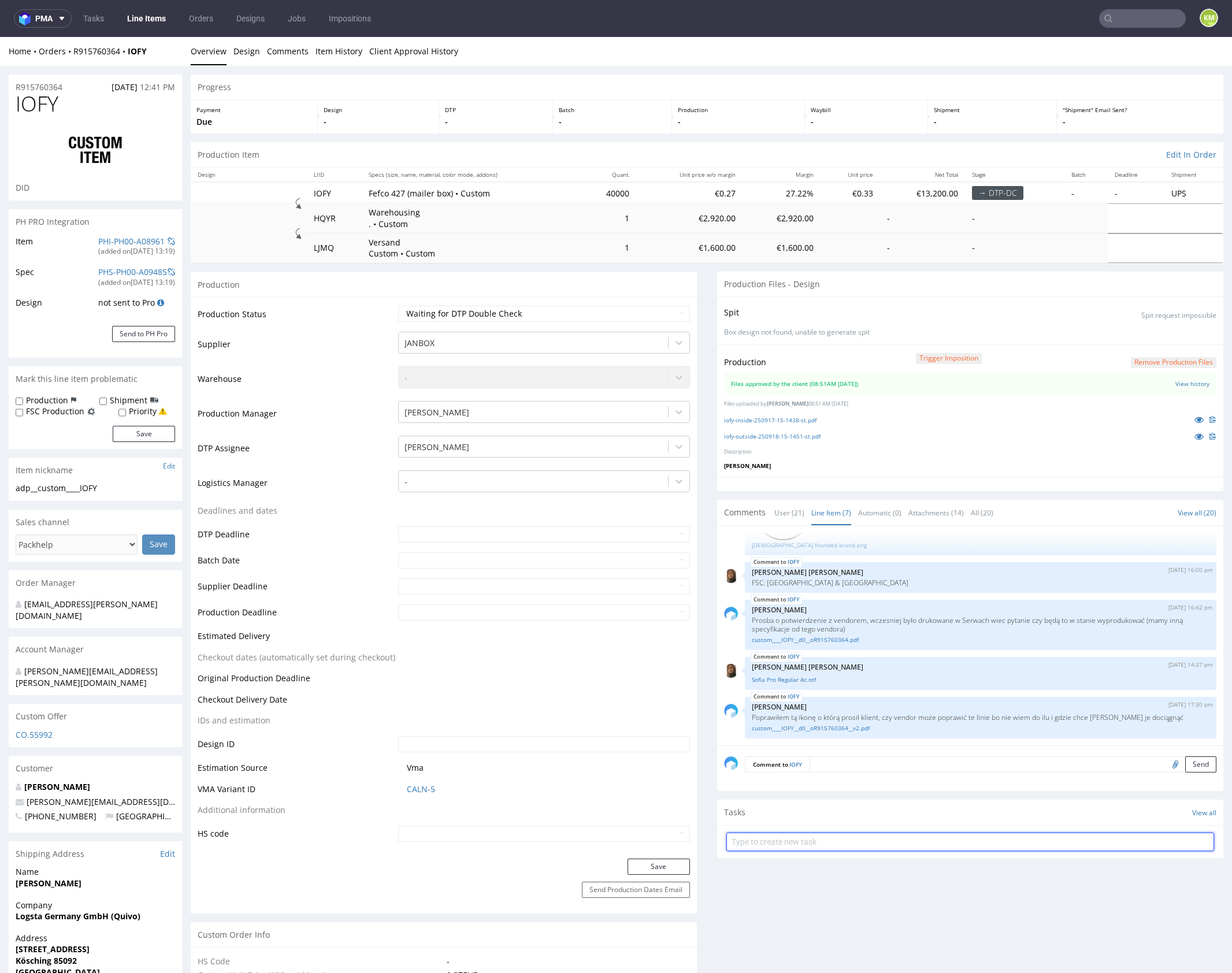
click at [800, 838] on input "text" at bounding box center [970, 842] width 488 height 19
type input "dch 2/2"
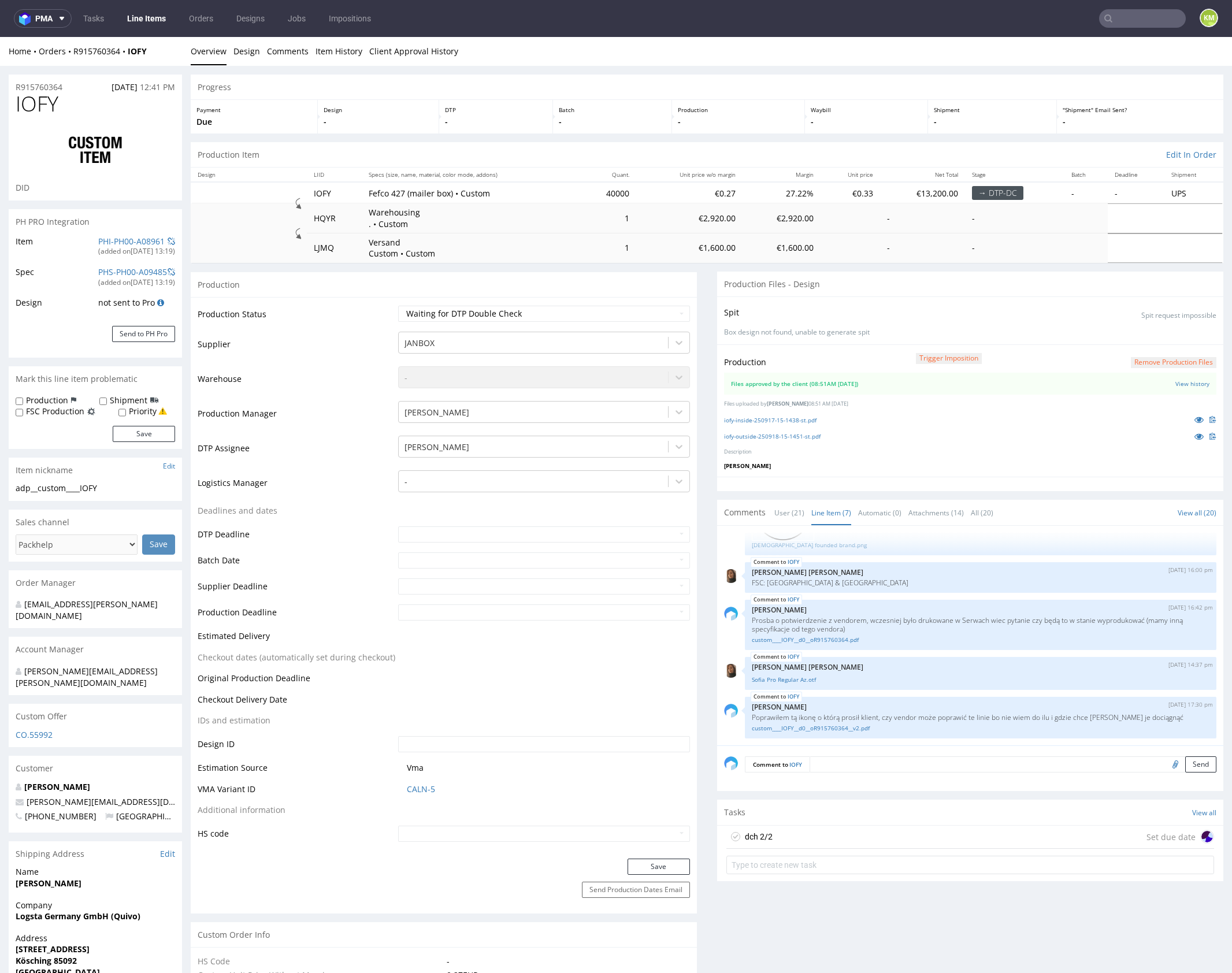
click at [824, 828] on div "dch 2/2 Set due date" at bounding box center [970, 838] width 488 height 23
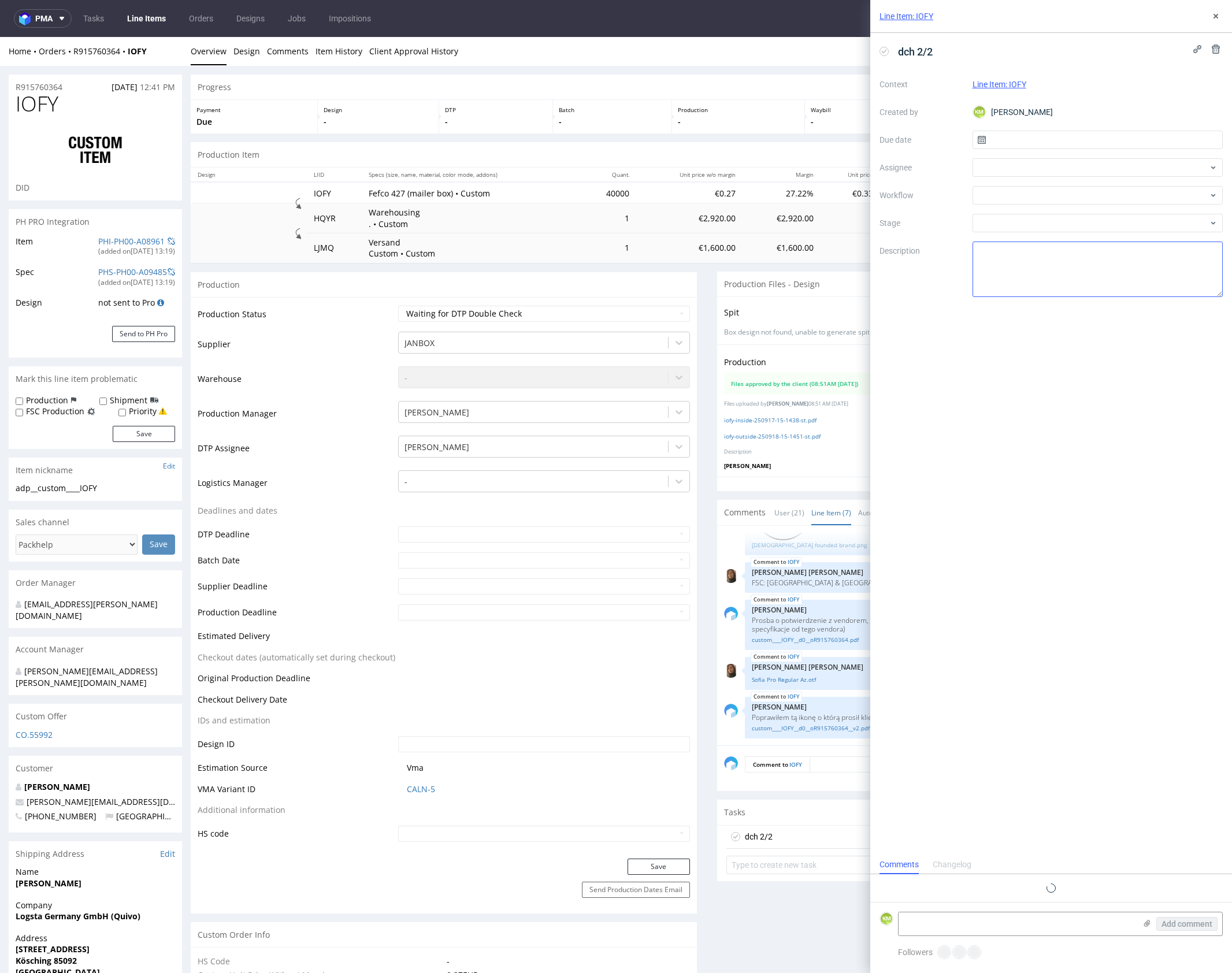
scroll to position [9, 0]
click at [993, 142] on input "text" at bounding box center [1099, 139] width 251 height 19
click at [1105, 273] on button "24" at bounding box center [1098, 277] width 18 height 19
type input "[DATE]"
click at [1042, 163] on div at bounding box center [1099, 168] width 251 height 19
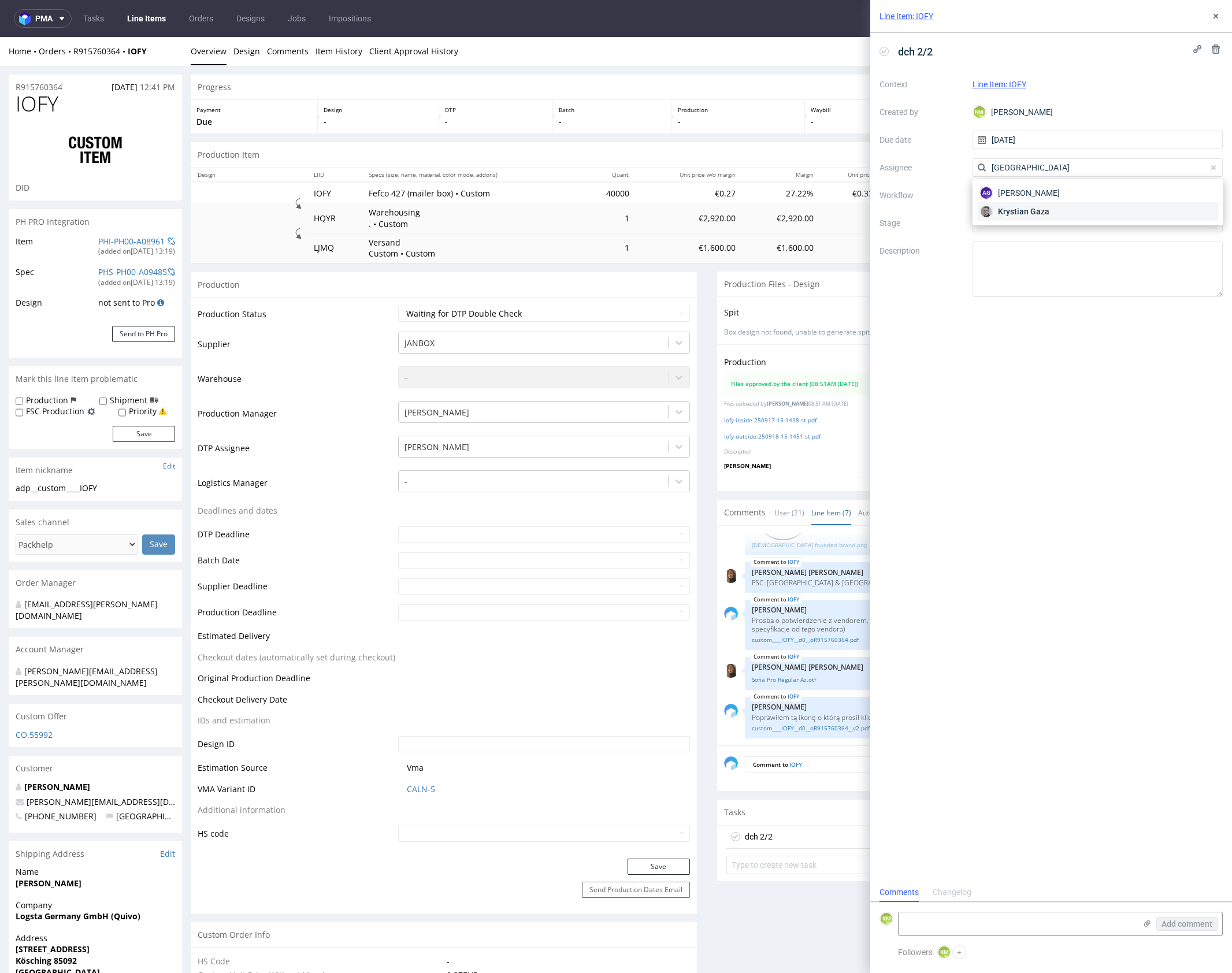
type input "gaza"
click at [1036, 212] on span "Krystian Gaza" at bounding box center [1024, 211] width 52 height 12
click at [1025, 199] on div at bounding box center [1099, 195] width 251 height 19
click at [1053, 241] on div "DTP - Double Check" at bounding box center [1098, 237] width 241 height 20
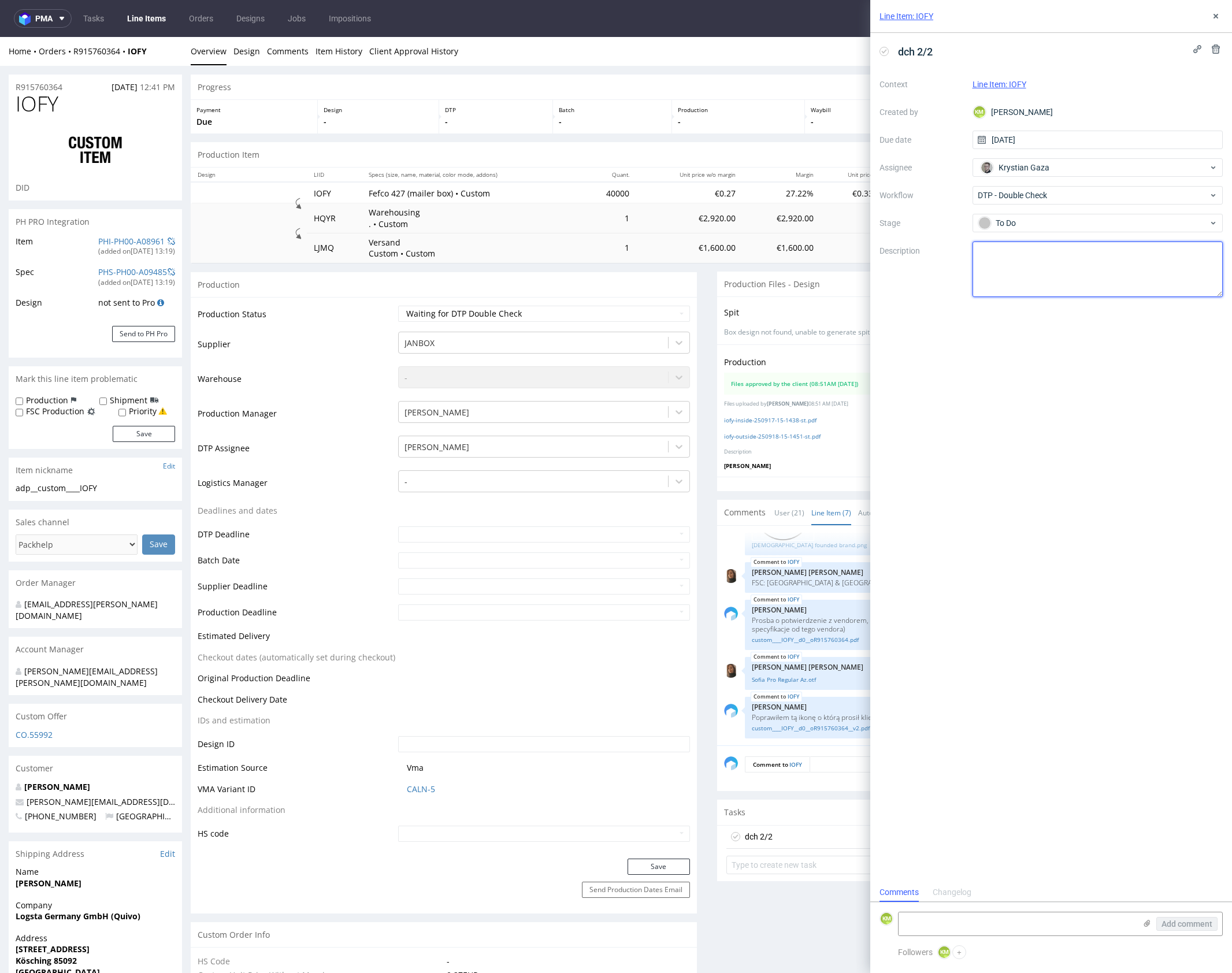
click at [1063, 259] on textarea at bounding box center [1099, 269] width 251 height 56
click at [1216, 18] on icon at bounding box center [1215, 16] width 9 height 9
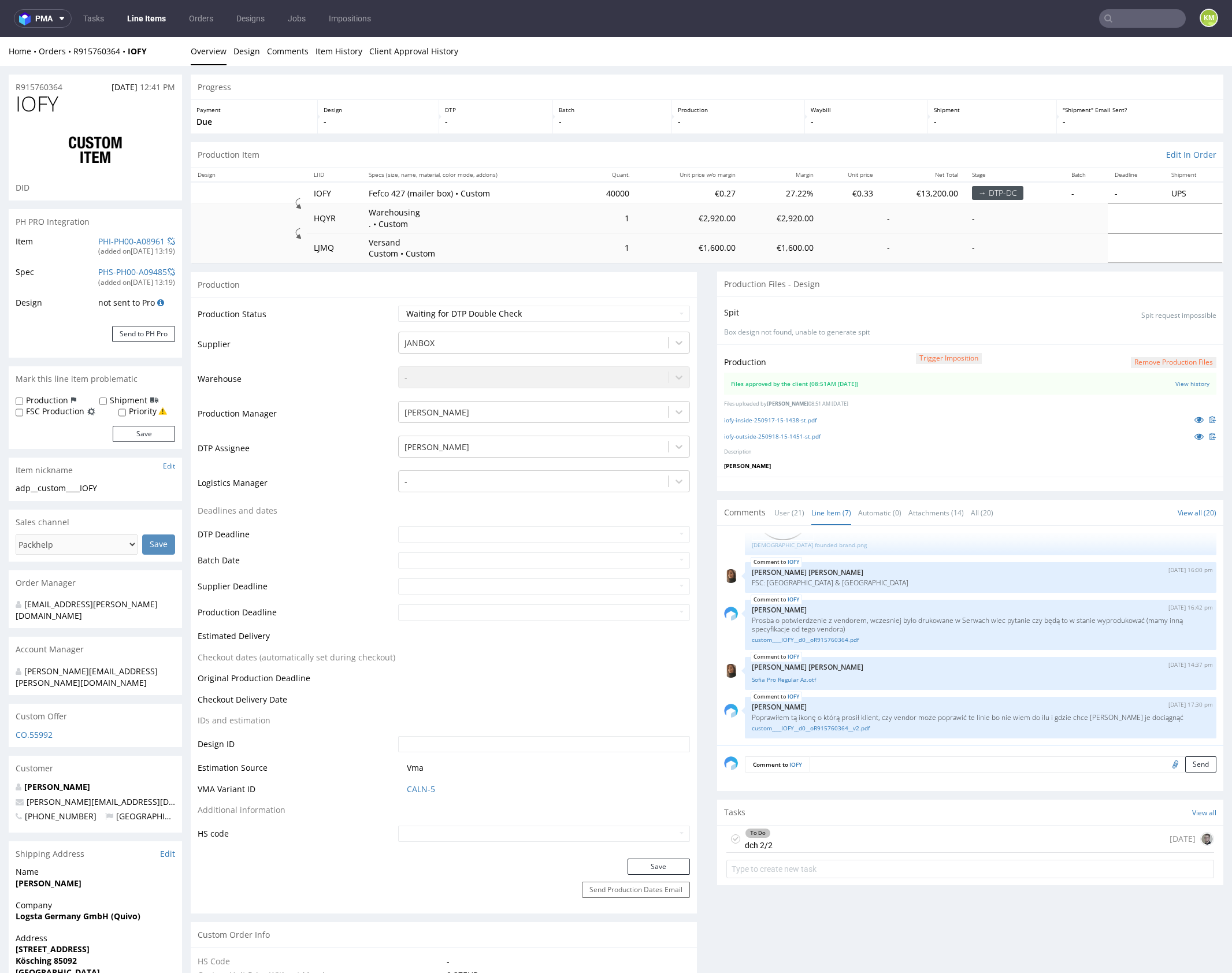
click at [899, 831] on div "To Do dch 2/2 today" at bounding box center [970, 840] width 488 height 27
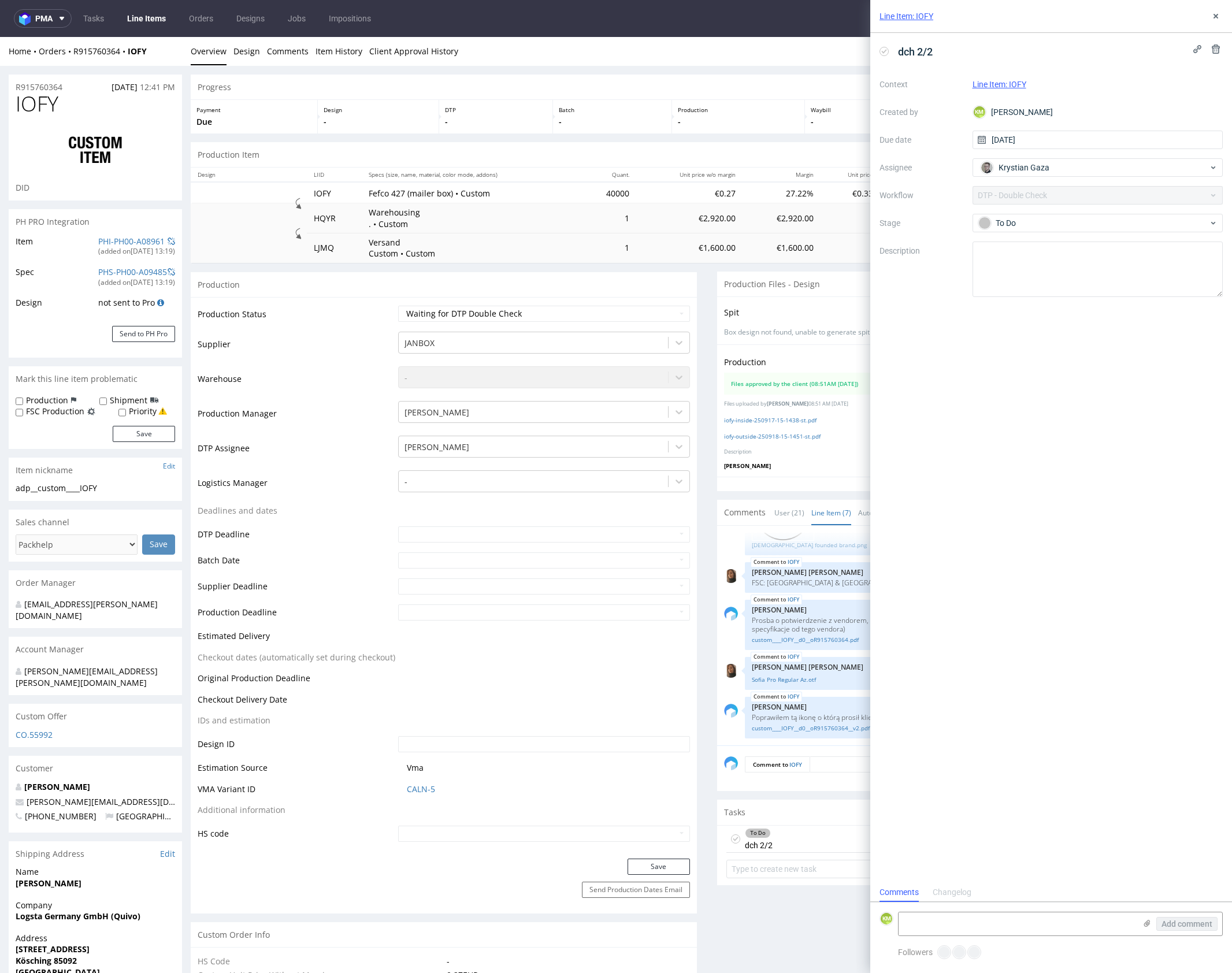
scroll to position [9, 0]
drag, startPoint x: 1211, startPoint y: 21, endPoint x: 1167, endPoint y: 25, distance: 44.2
click at [1211, 21] on button at bounding box center [1215, 16] width 14 height 14
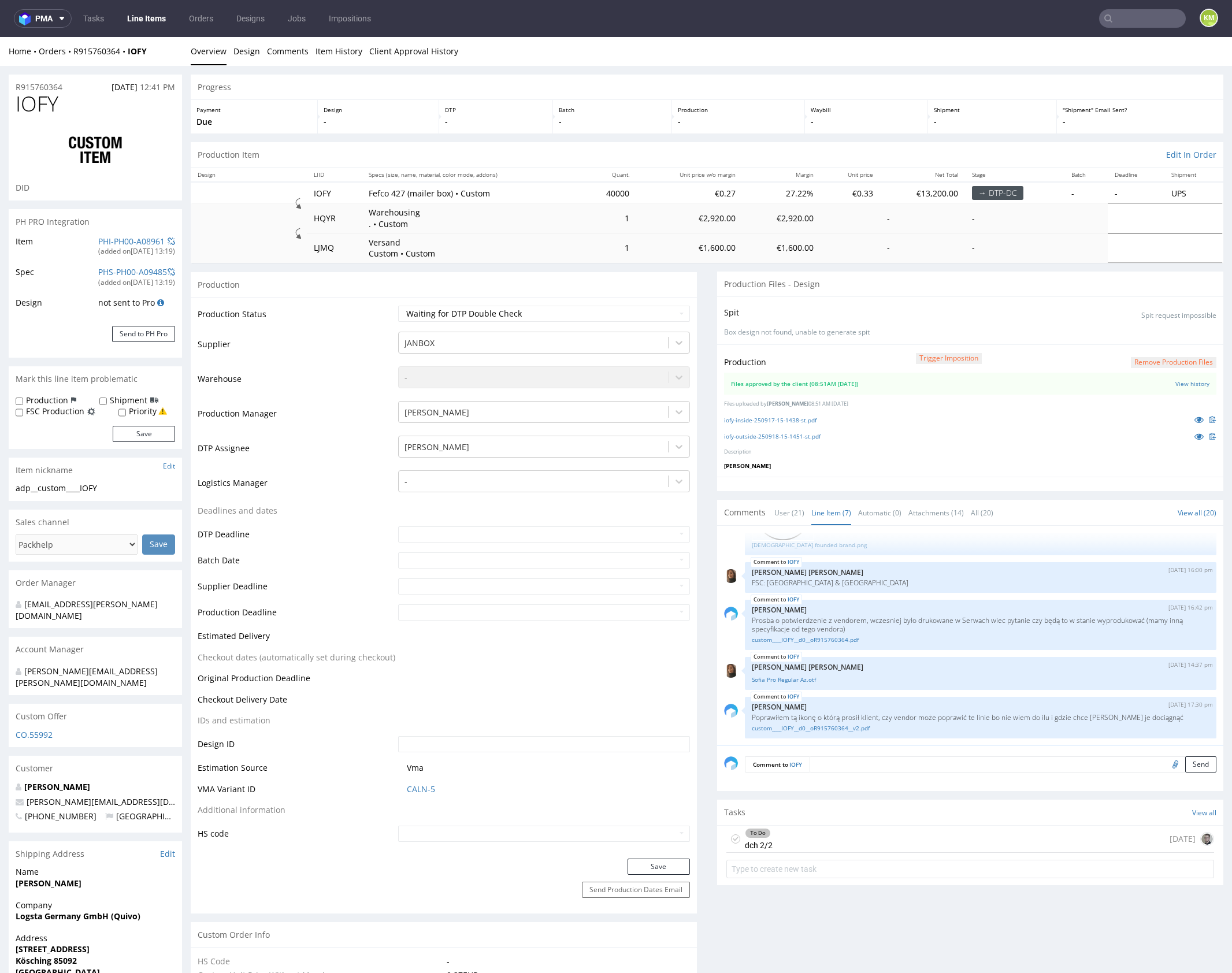
click at [873, 840] on div "To Do dch 2/2 today" at bounding box center [970, 840] width 488 height 27
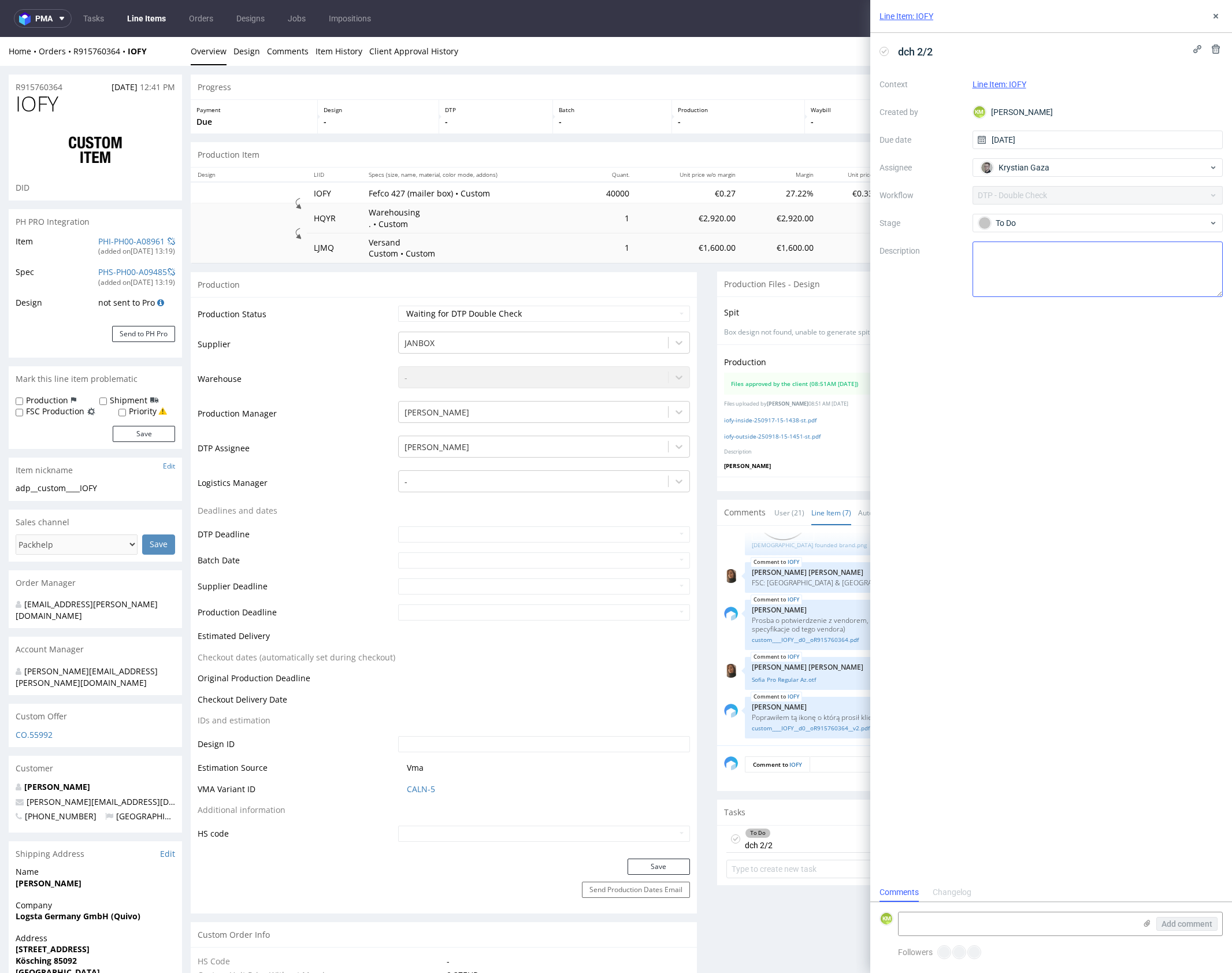
scroll to position [9, 0]
click at [1213, 15] on icon at bounding box center [1215, 16] width 9 height 9
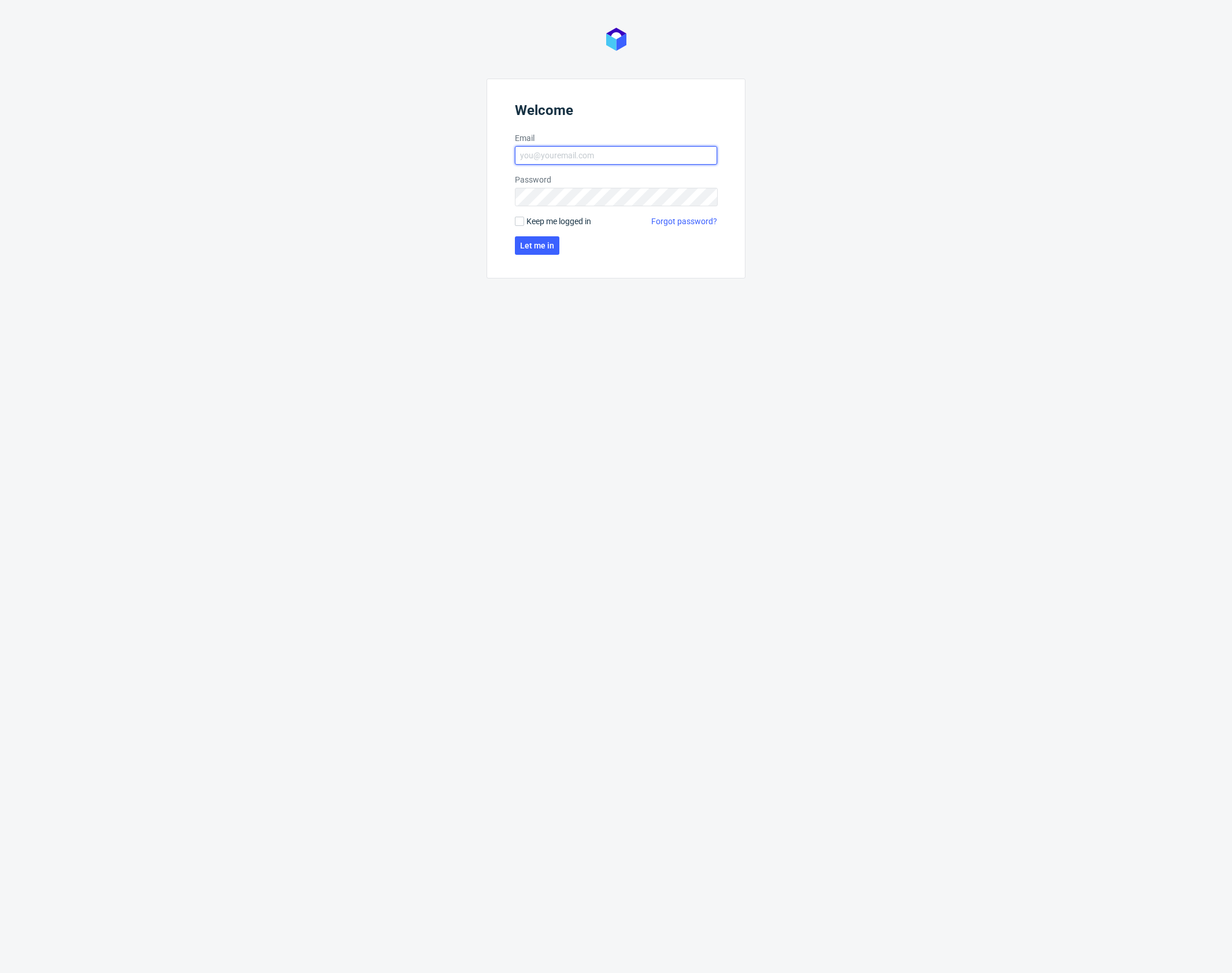
click at [617, 156] on input "Email" at bounding box center [616, 155] width 203 height 19
type input "[PERSON_NAME][EMAIL_ADDRESS][PERSON_NAME][DOMAIN_NAME]"
click at [545, 244] on span "Let me in" at bounding box center [537, 245] width 34 height 8
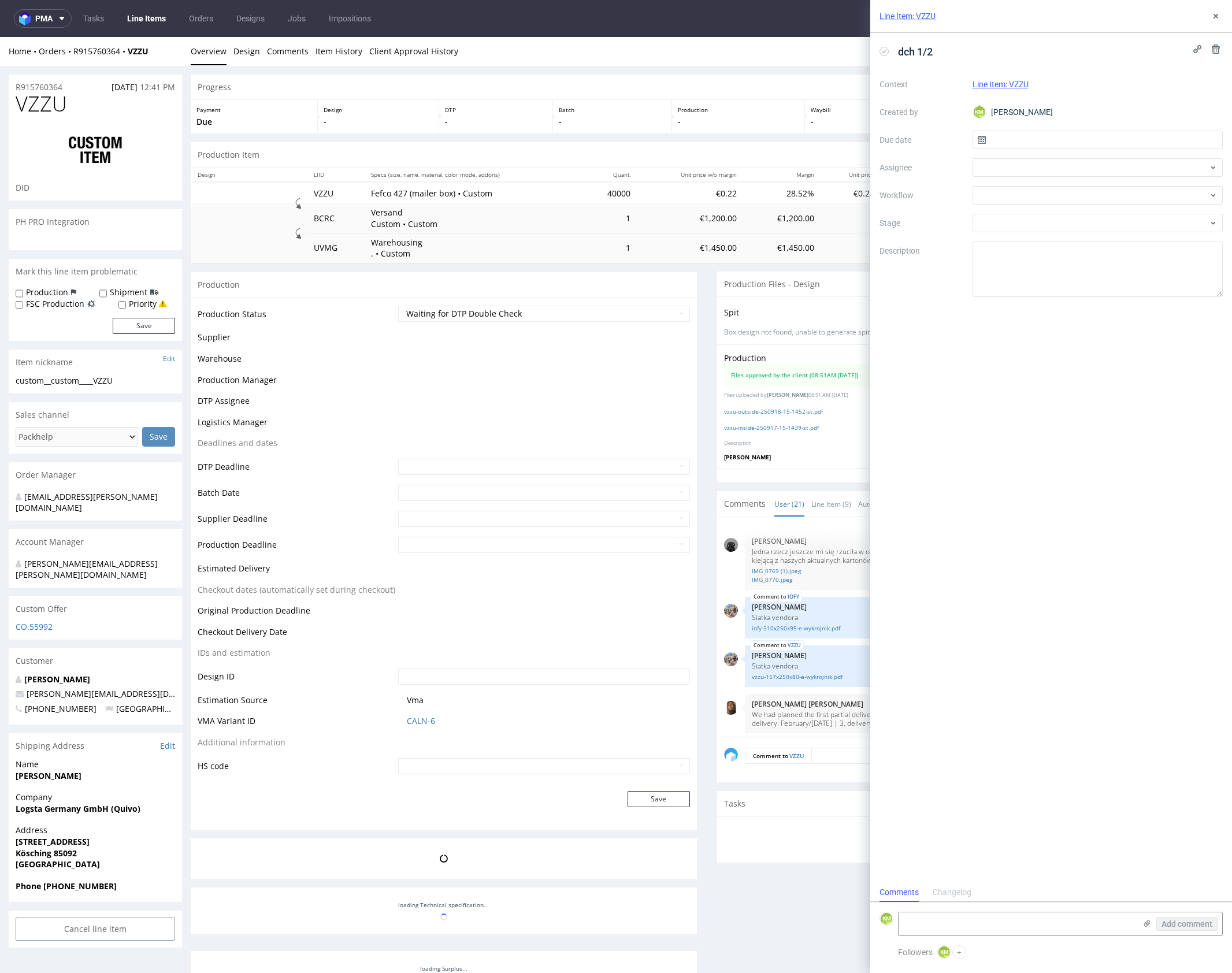
scroll to position [933, 0]
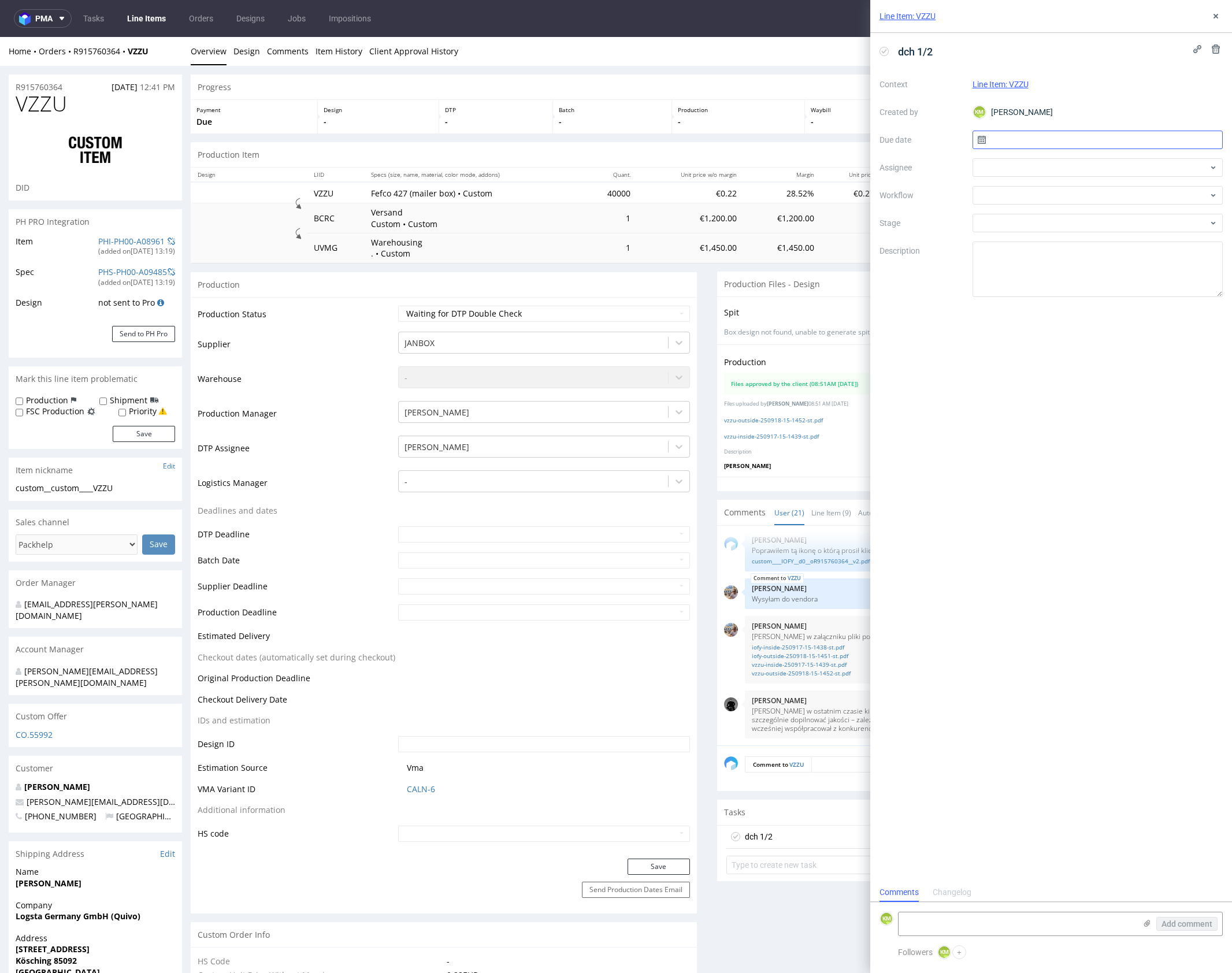
click at [1033, 141] on input "text" at bounding box center [1099, 139] width 251 height 19
click at [1100, 276] on span "24" at bounding box center [1097, 278] width 9 height 12
type input "[DATE]"
click at [1007, 168] on div at bounding box center [1099, 168] width 251 height 19
type input "gaz"
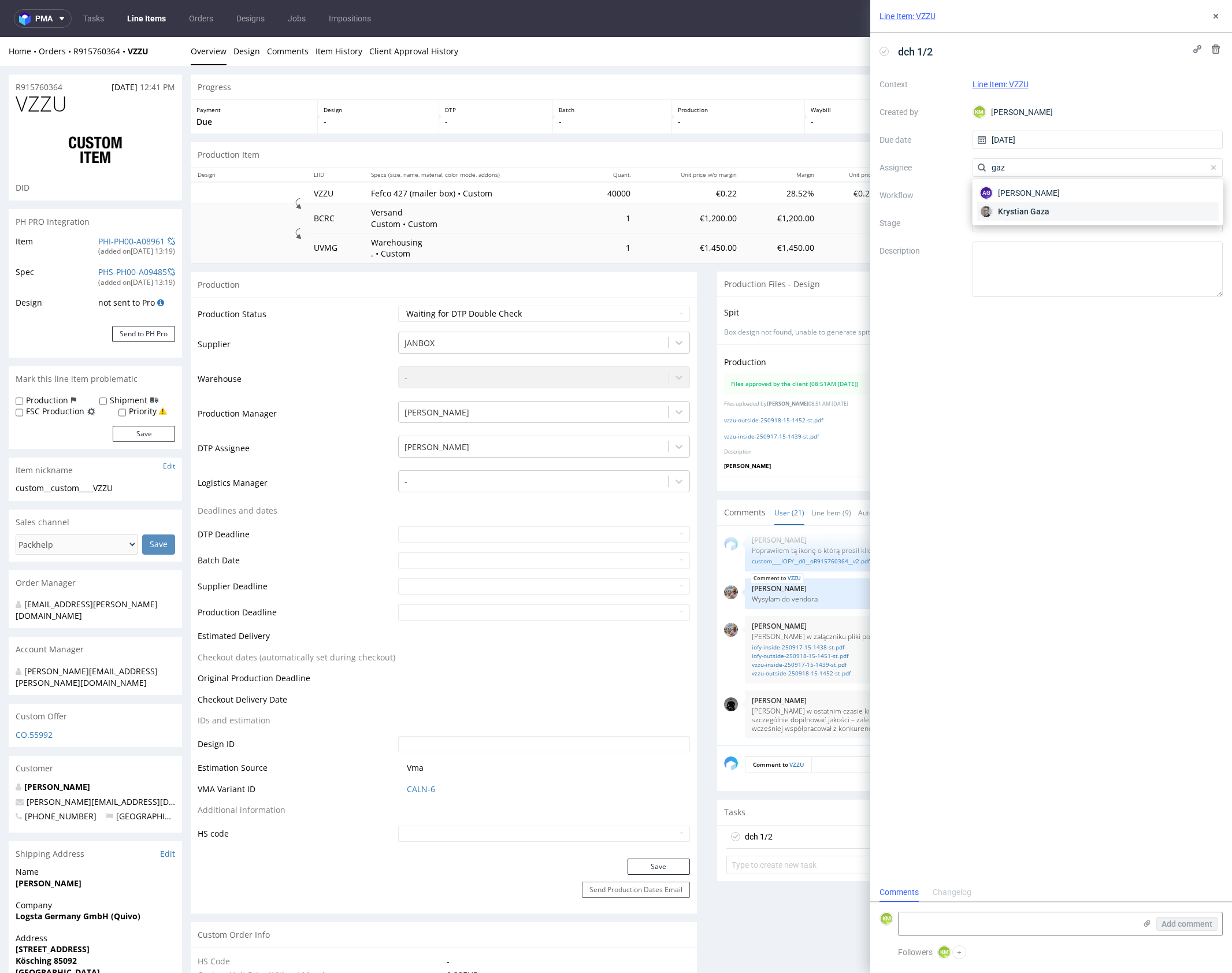
click at [1024, 213] on span "Krystian Gaza" at bounding box center [1024, 211] width 52 height 12
click at [1019, 189] on div at bounding box center [1099, 195] width 251 height 19
click at [1019, 200] on input "text" at bounding box center [1099, 195] width 251 height 19
click at [1013, 197] on div at bounding box center [1099, 195] width 251 height 19
click at [1217, 15] on icon at bounding box center [1215, 16] width 9 height 9
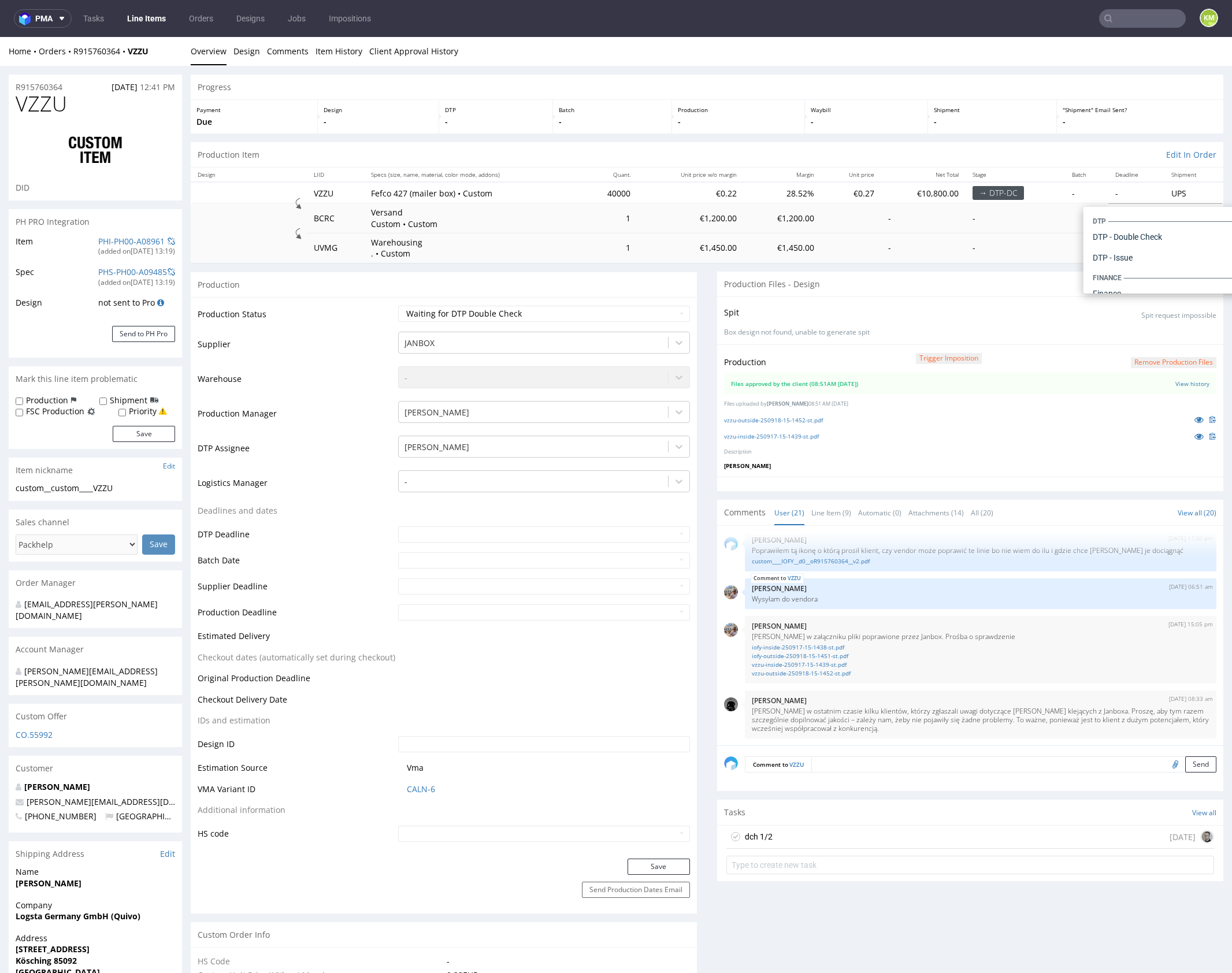
drag, startPoint x: 949, startPoint y: 884, endPoint x: 830, endPoint y: 446, distance: 453.9
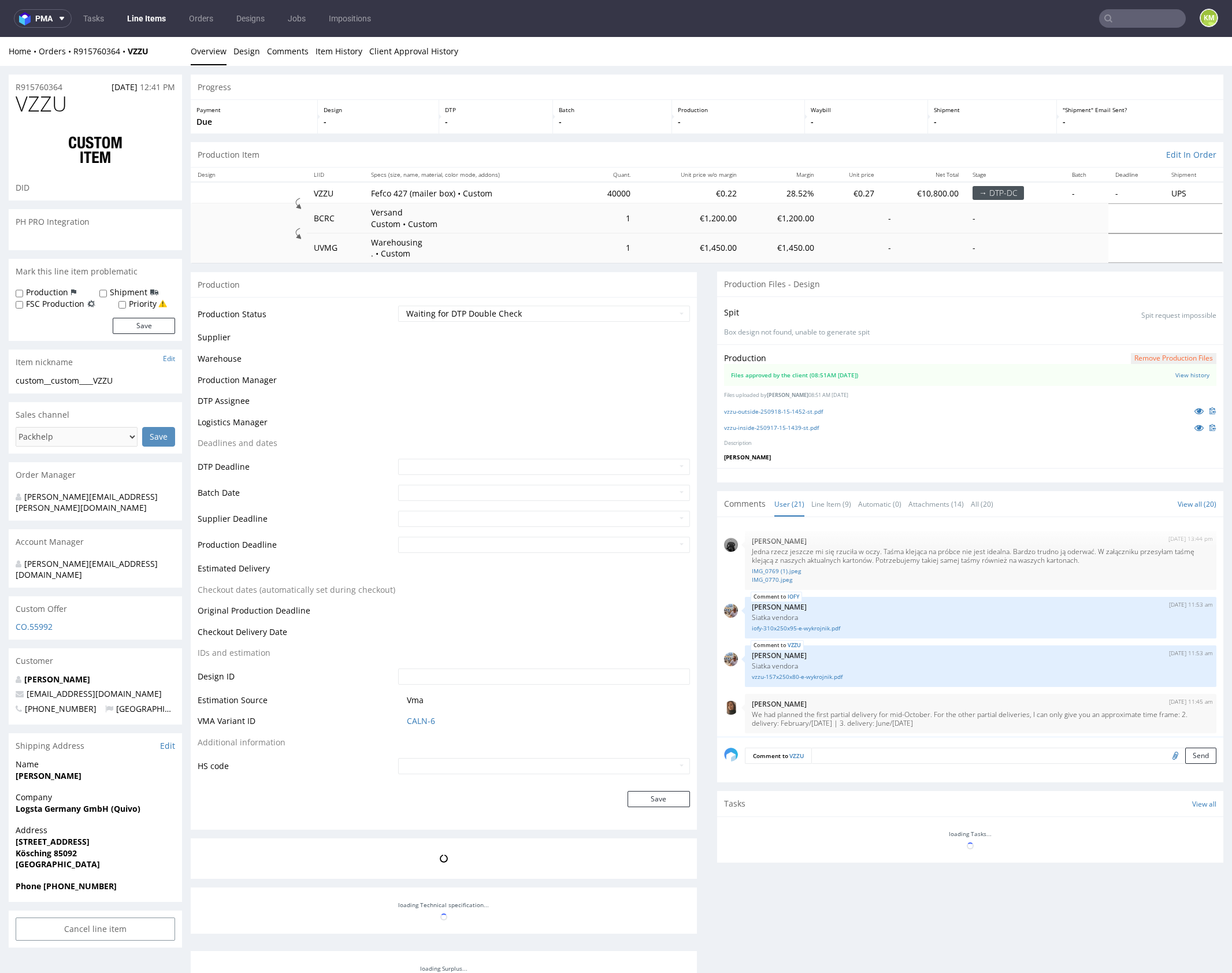
scroll to position [933, 0]
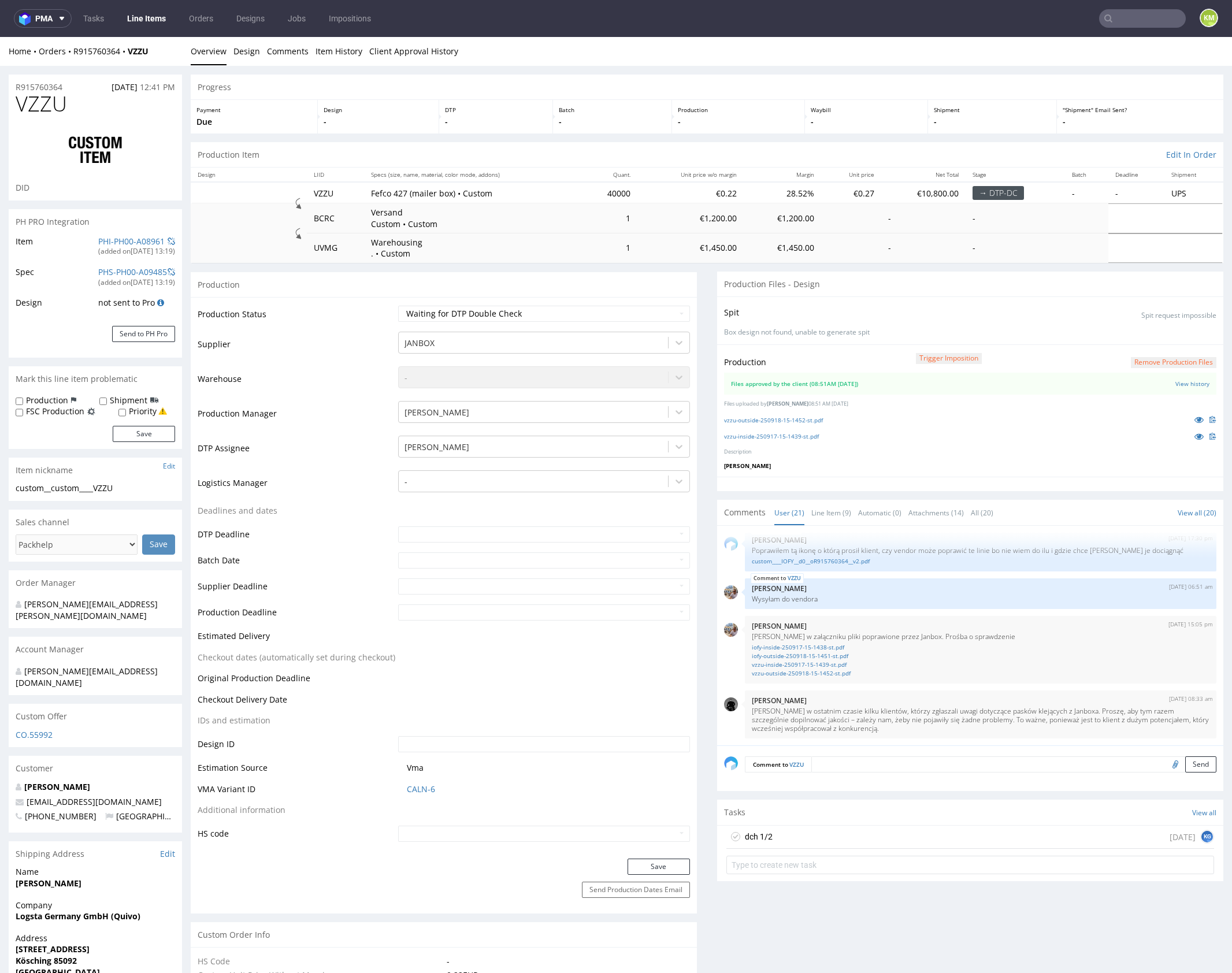
click at [846, 840] on div "dch 1/2 [DATE] KG" at bounding box center [970, 838] width 488 height 23
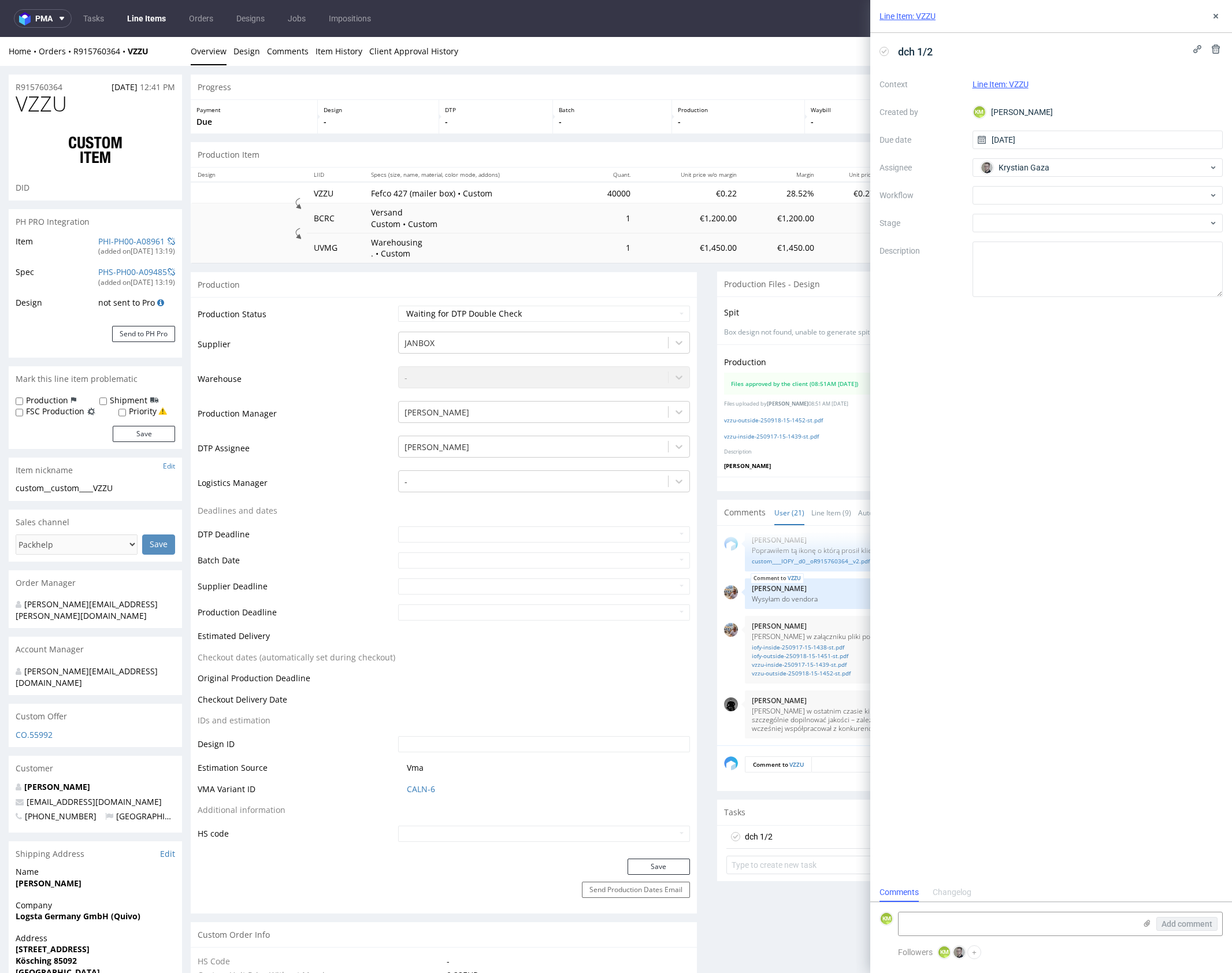
scroll to position [9, 0]
click at [1043, 190] on div at bounding box center [1099, 195] width 251 height 19
click at [1040, 240] on div "DTP - Double Check" at bounding box center [1098, 237] width 241 height 20
click at [1048, 272] on textarea at bounding box center [1099, 269] width 251 height 56
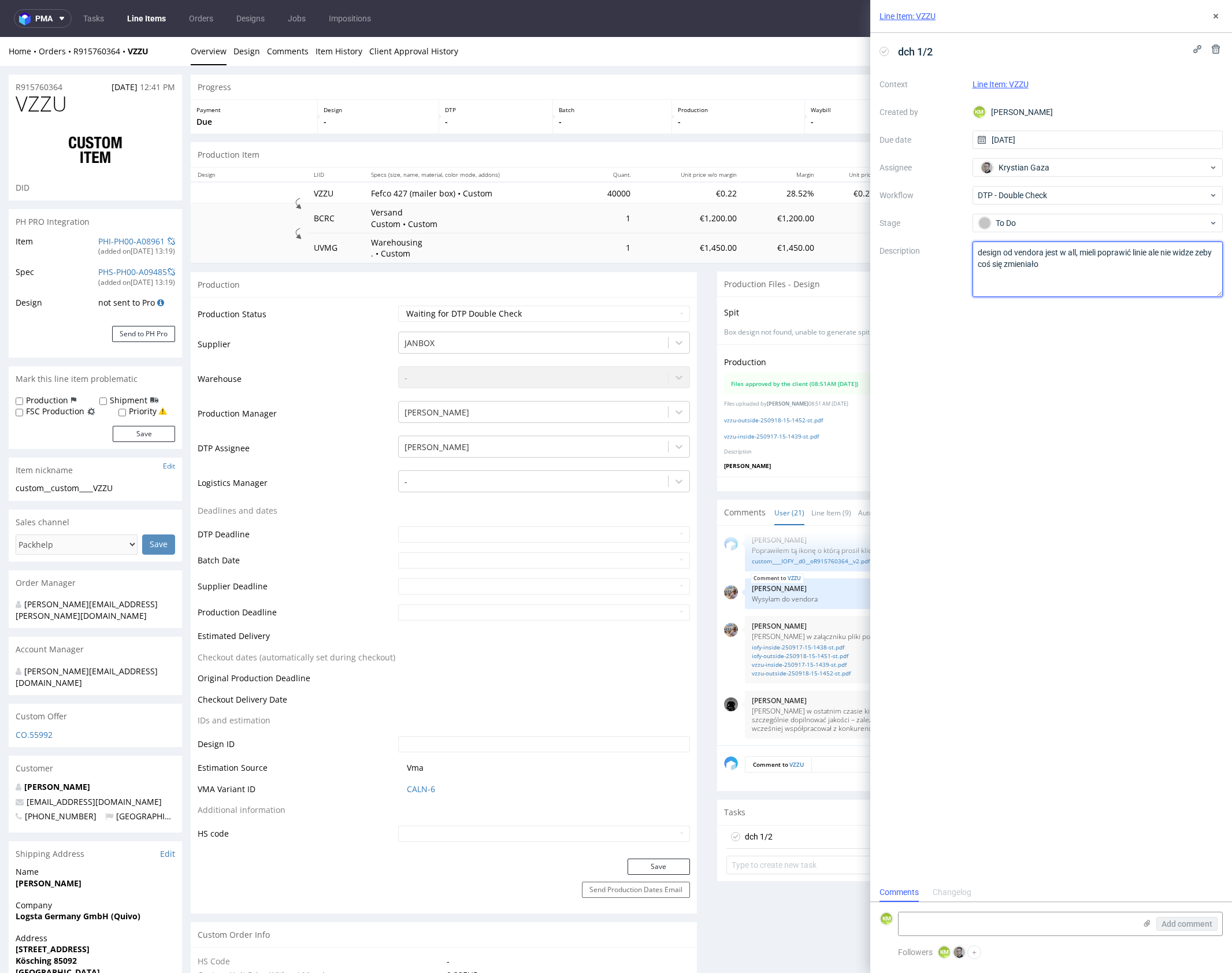
click at [1151, 254] on textarea "design od vendora jest w all, mieli poprawić linie ale nie widze zeby coś się z…" at bounding box center [1099, 269] width 251 height 56
click at [1157, 265] on textarea "design od vendora jest w all, mieli poprawić linie na pliku który przygotowałem…" at bounding box center [1099, 269] width 251 height 56
type textarea "design od vendora jest w all, mieli poprawić linie na pliku który przygotowałem…"
click at [1124, 374] on div "dch 1/2 Context Line Item: VZZU Created by KM [PERSON_NAME] Due date [DATE] Ass…" at bounding box center [1051, 458] width 361 height 850
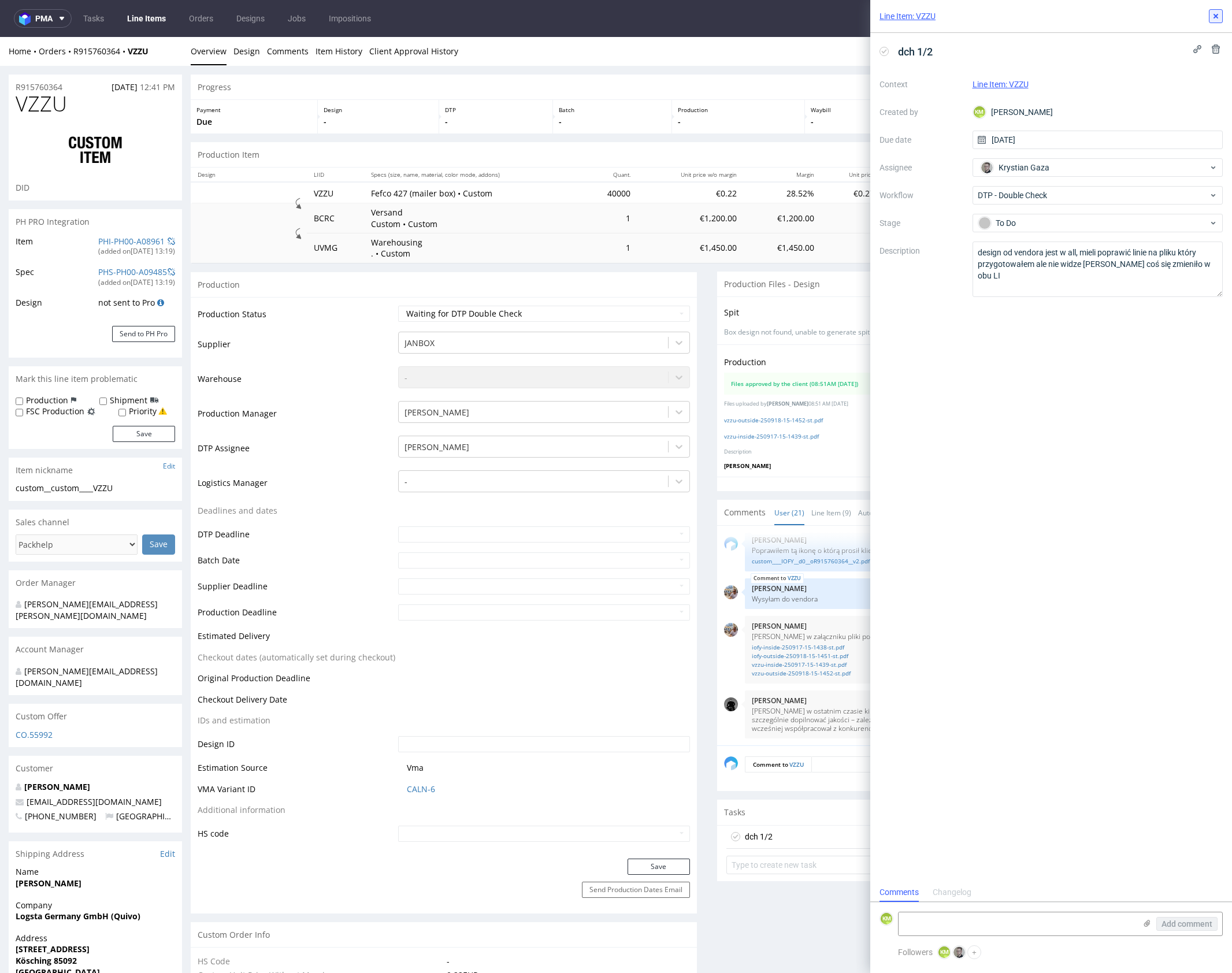
click at [1217, 18] on use at bounding box center [1215, 16] width 5 height 5
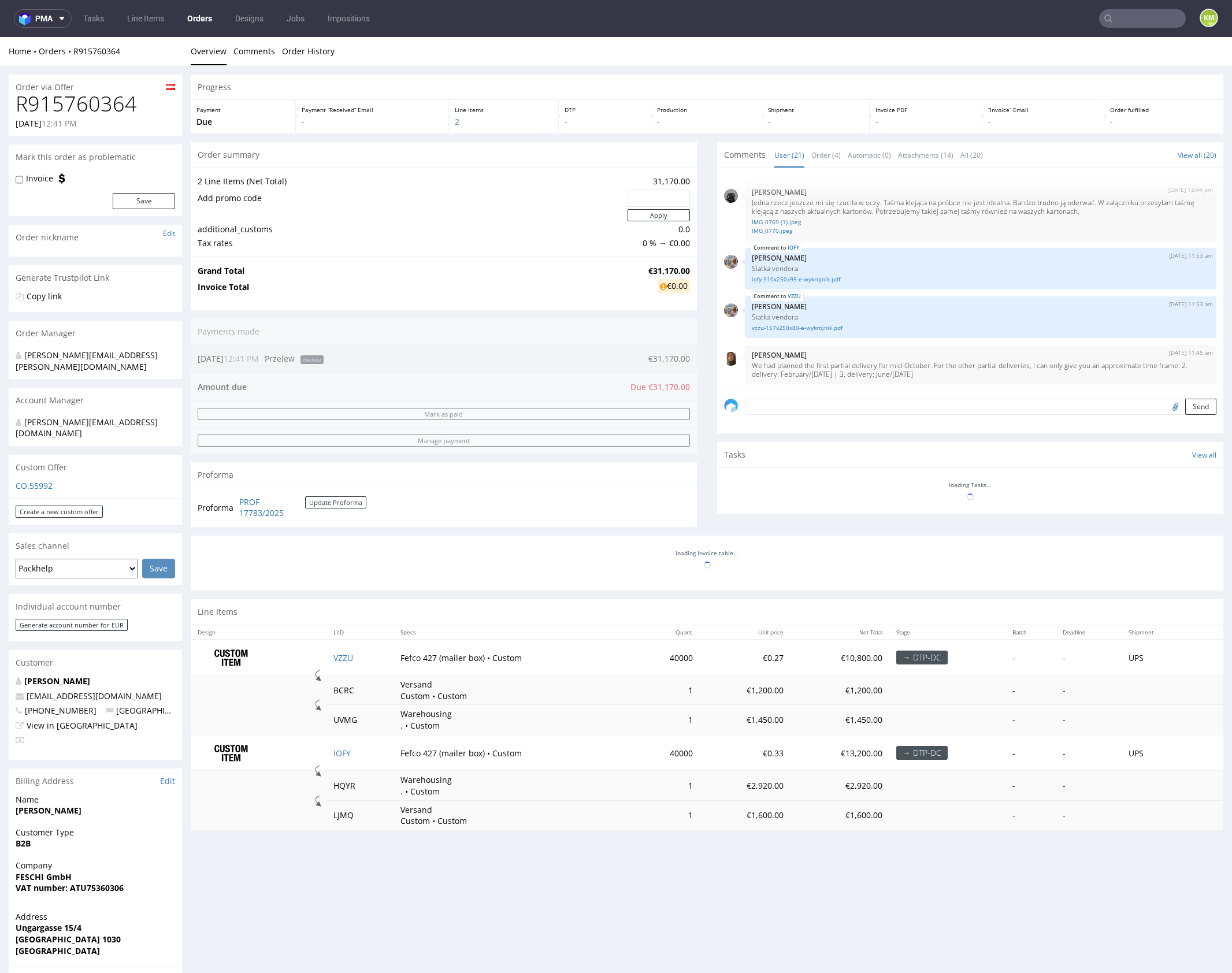
scroll to position [933, 0]
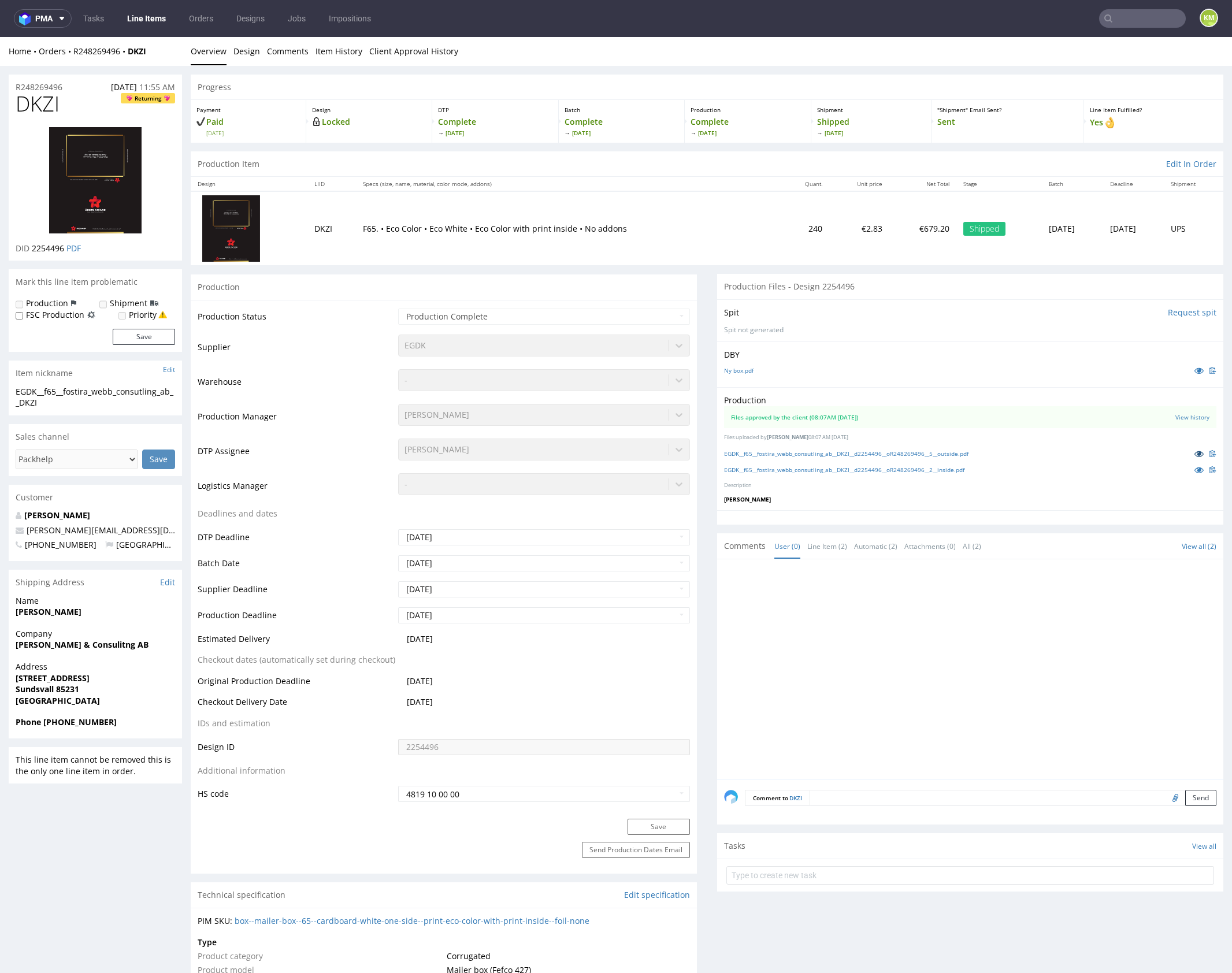
click at [1195, 452] on icon at bounding box center [1199, 454] width 9 height 8
drag, startPoint x: 635, startPoint y: 251, endPoint x: 538, endPoint y: 267, distance: 98.3
click at [635, 251] on td "F65. • Eco Color • Eco White • Eco Color with print inside • No addons" at bounding box center [569, 228] width 426 height 74
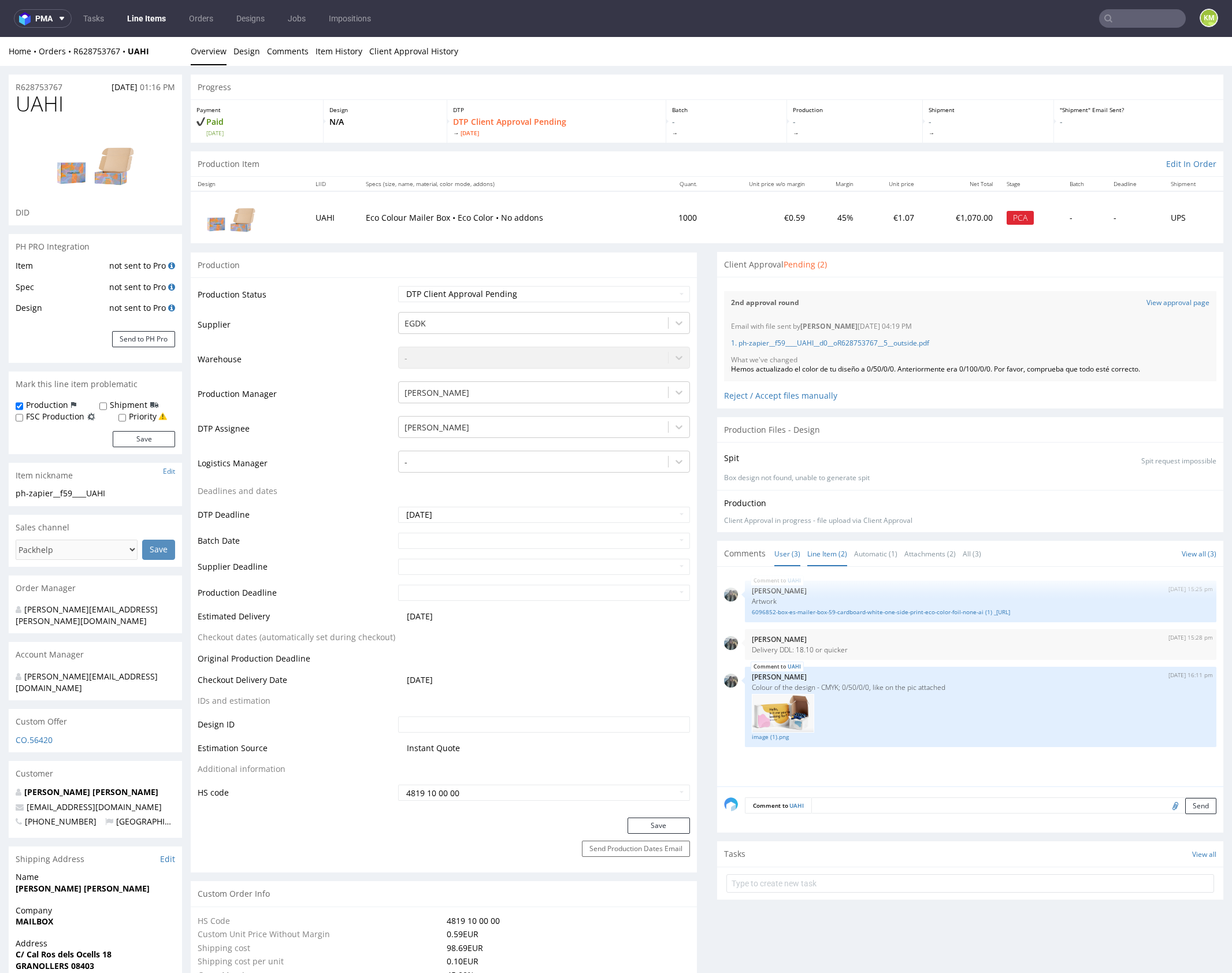
click at [826, 552] on link "Line Item (2)" at bounding box center [827, 554] width 40 height 25
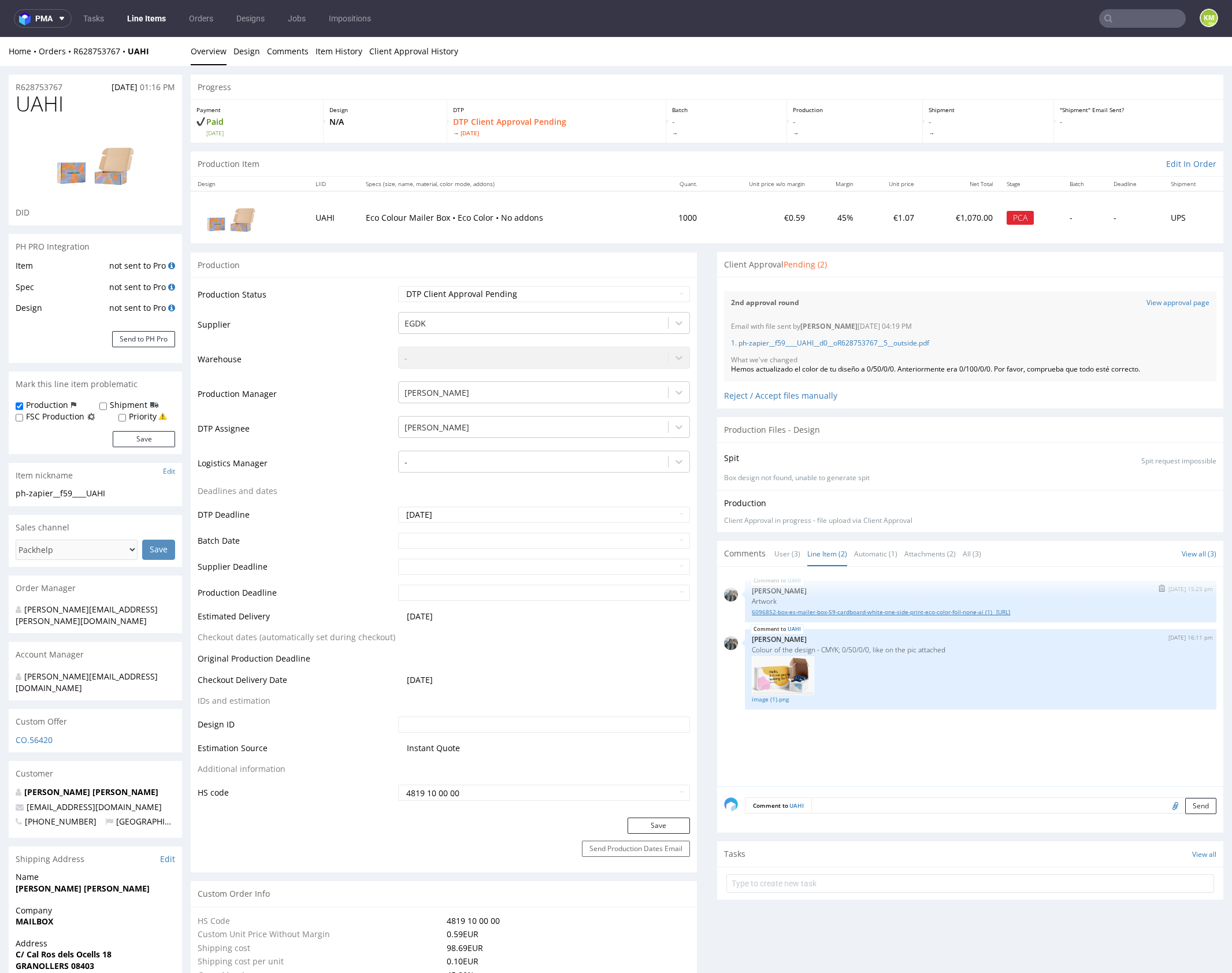
click at [888, 612] on link "6096852-box-es-mailer-box-59-cardboard-white-one-side-print-eco-color-foil-none…" at bounding box center [981, 612] width 458 height 9
click at [909, 343] on link "1. ph-zapier__f59____UAHI__d0__oR628753767__5__outside.pdf" at bounding box center [831, 343] width 199 height 10
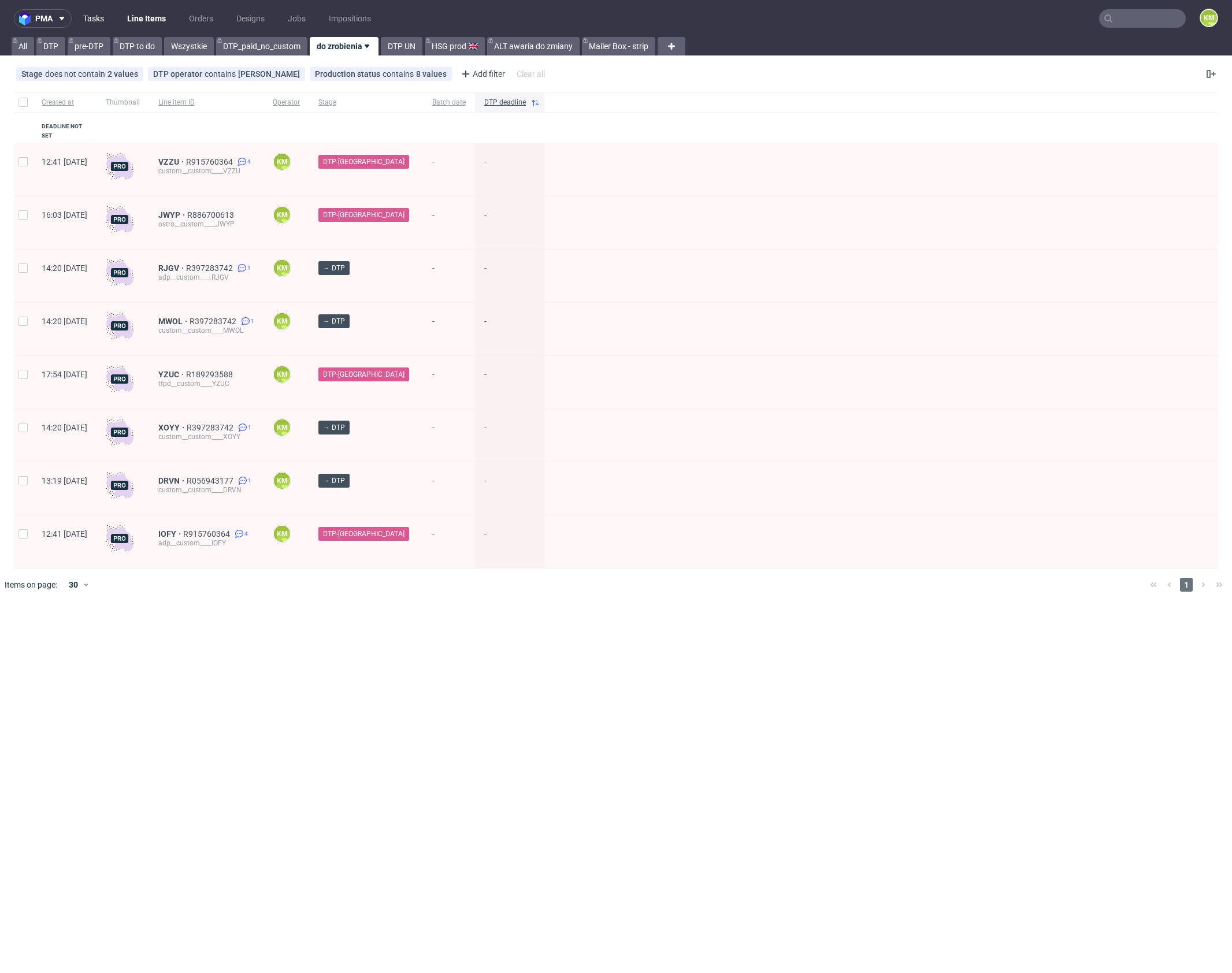
click at [89, 22] on link "Tasks" at bounding box center [93, 18] width 35 height 19
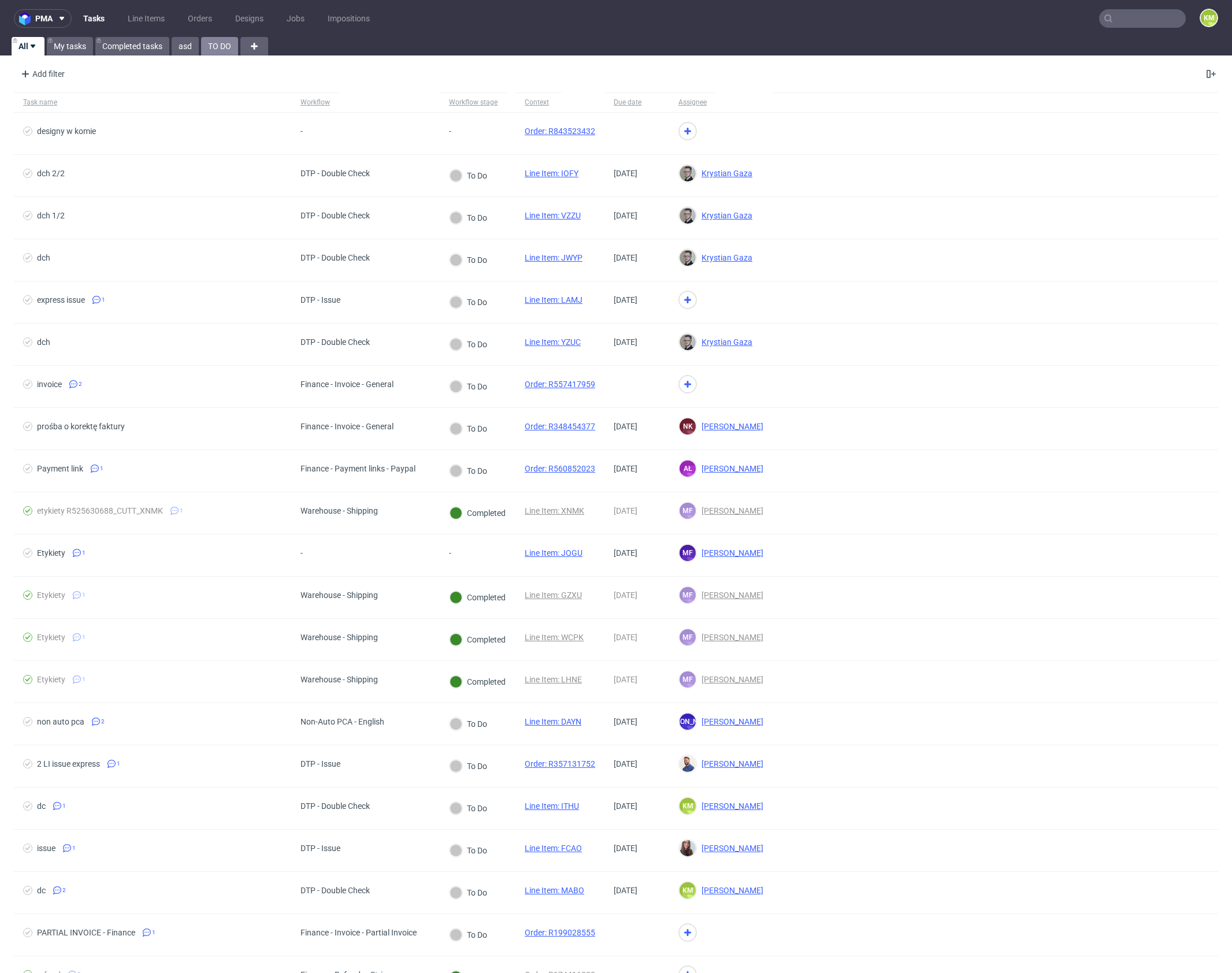
click at [214, 46] on link "TO DO" at bounding box center [220, 46] width 37 height 19
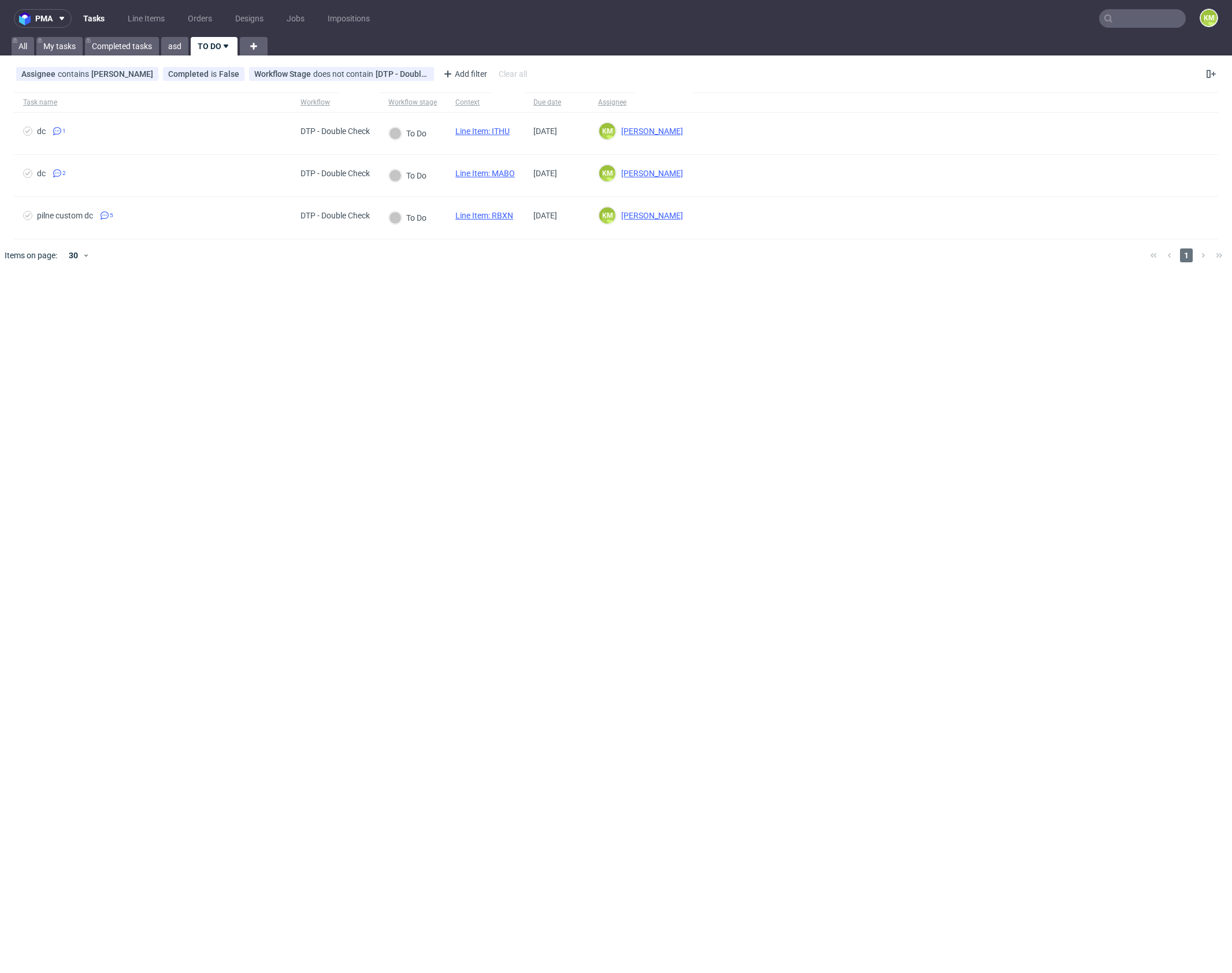
click at [384, 270] on div at bounding box center [632, 255] width 1016 height 32
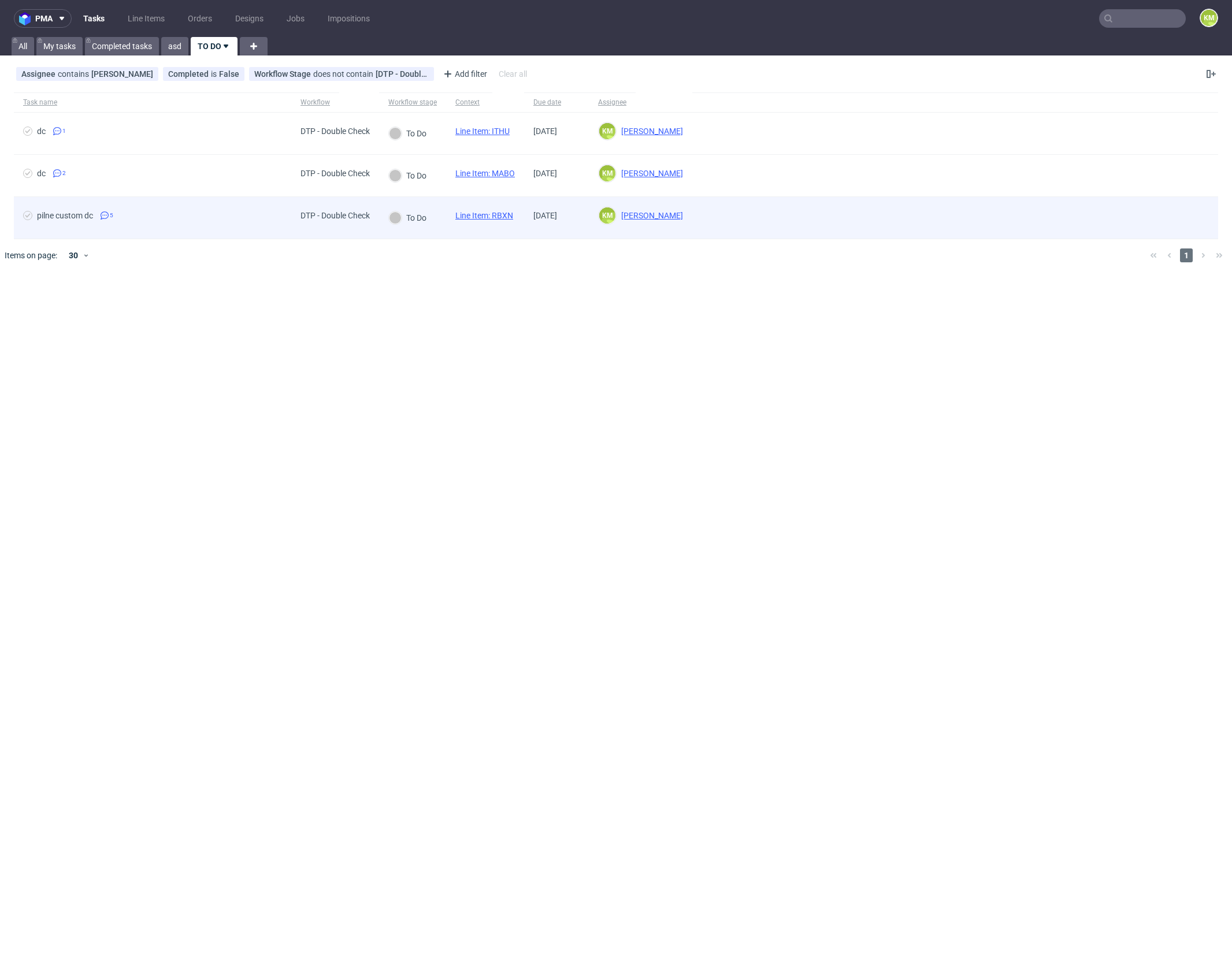
click at [508, 217] on link "Line Item: RBXN" at bounding box center [484, 215] width 57 height 9
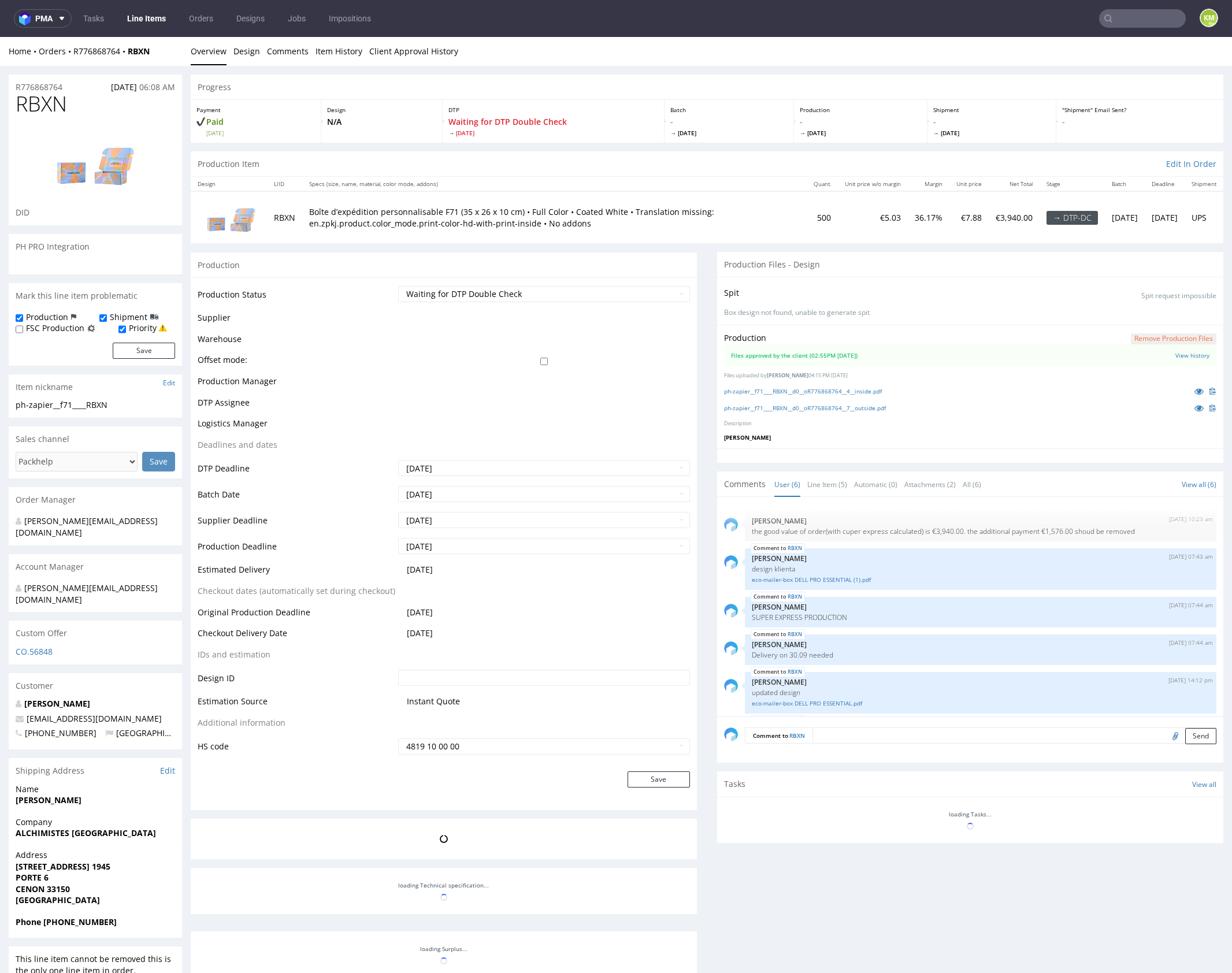
scroll to position [42, 0]
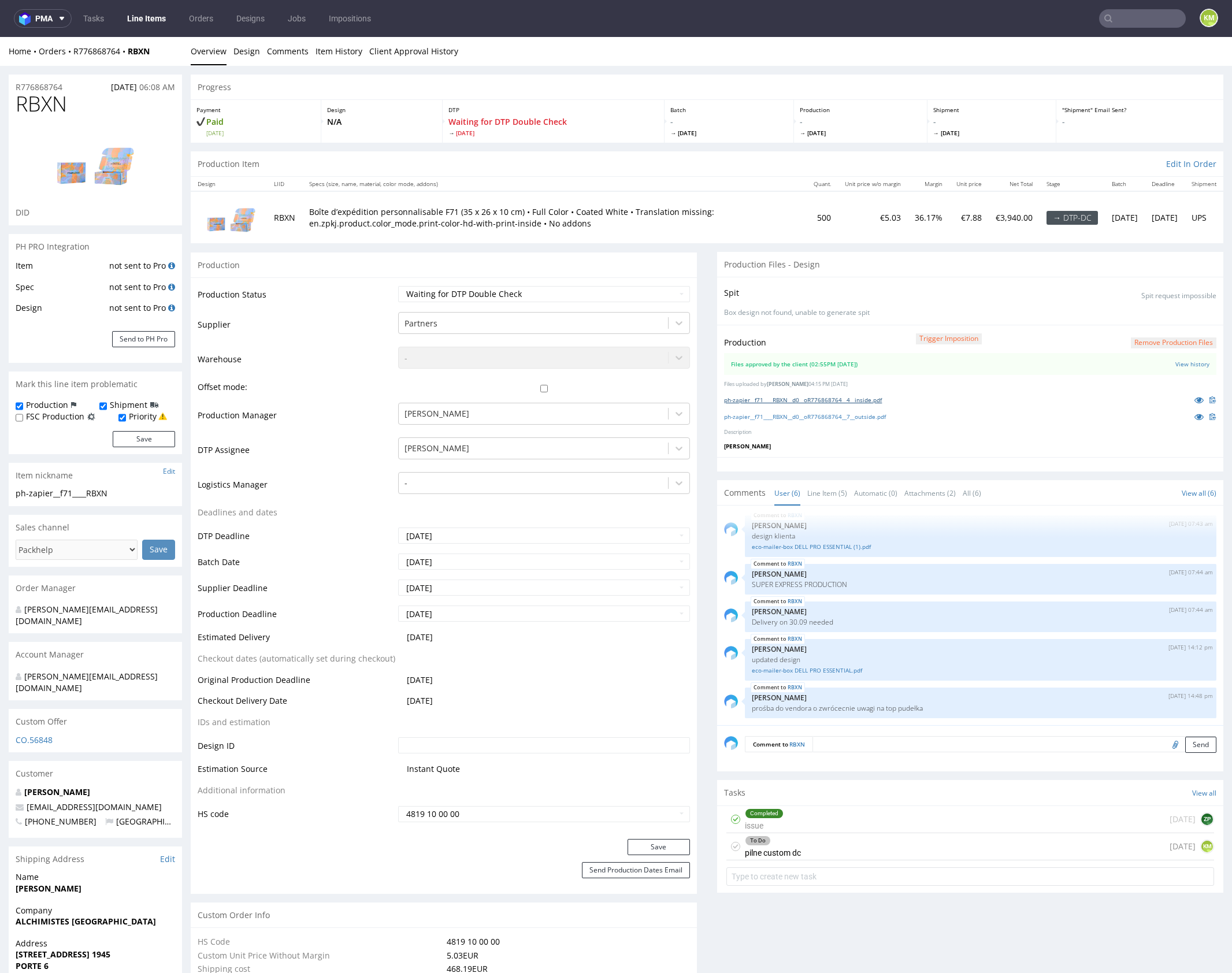
click at [833, 398] on link "ph-zapier__f71____RBXN__d0__oR776868764__4__inside.pdf" at bounding box center [803, 400] width 158 height 8
click at [884, 418] on link "ph-zapier__f71____RBXN__d0__oR776868764__7__outside.pdf" at bounding box center [805, 417] width 162 height 8
click at [862, 844] on div "To Do pilne custom dc [DATE] KM" at bounding box center [970, 847] width 488 height 27
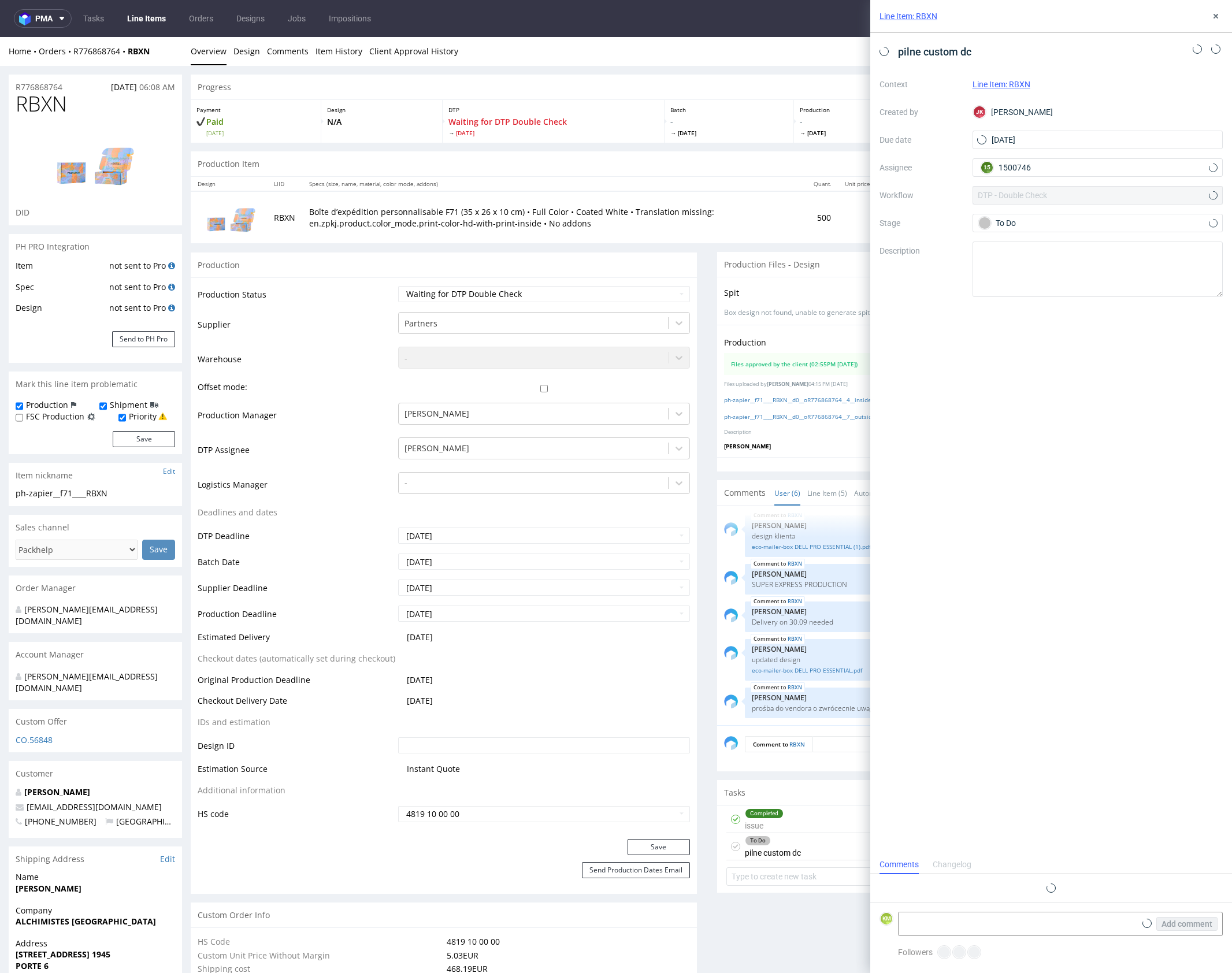
scroll to position [16, 0]
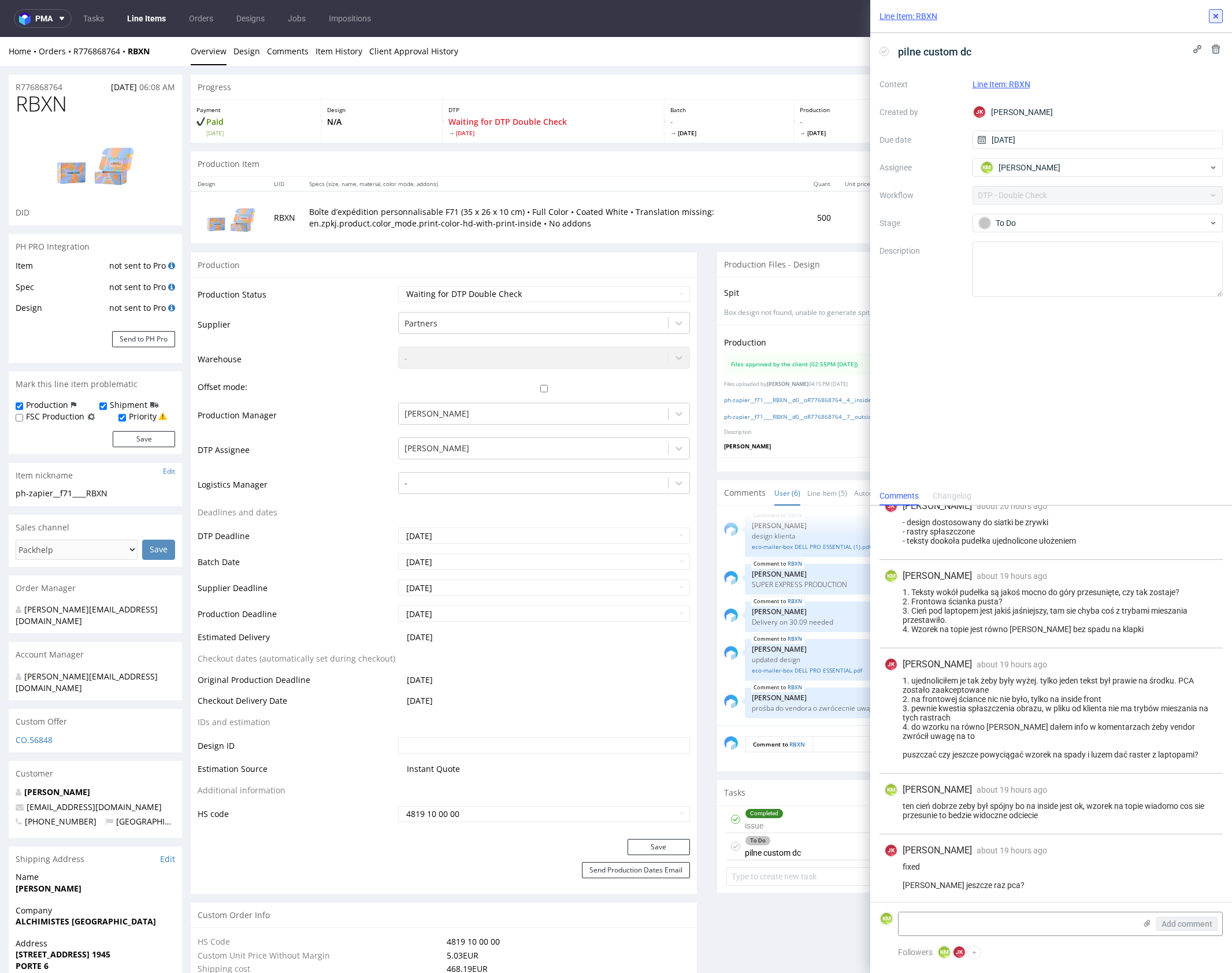
click at [1212, 17] on icon at bounding box center [1215, 16] width 9 height 9
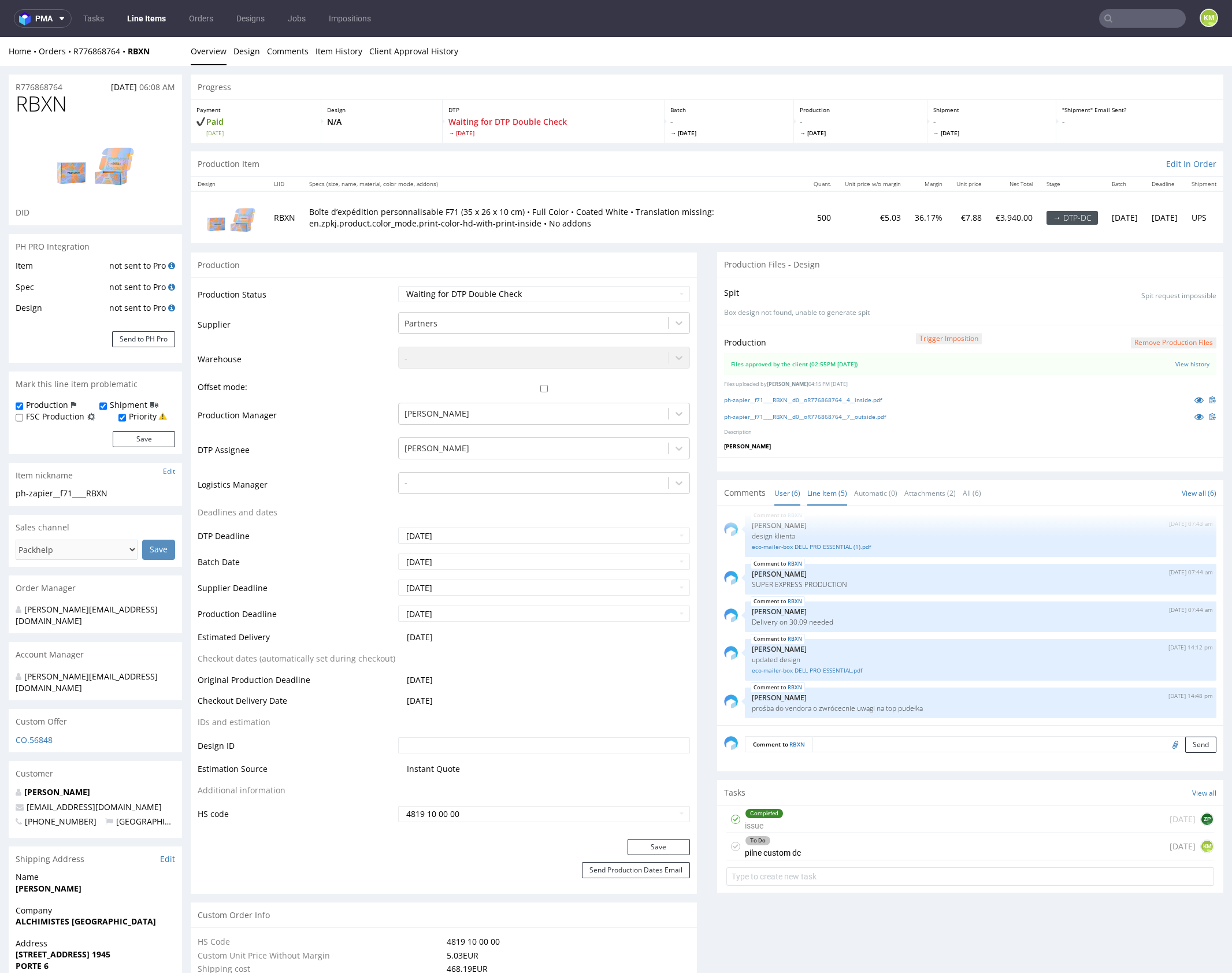
click at [827, 491] on link "Line Item (5)" at bounding box center [827, 494] width 40 height 25
click at [834, 816] on div "Completed issue [DATE] ZP" at bounding box center [970, 820] width 488 height 27
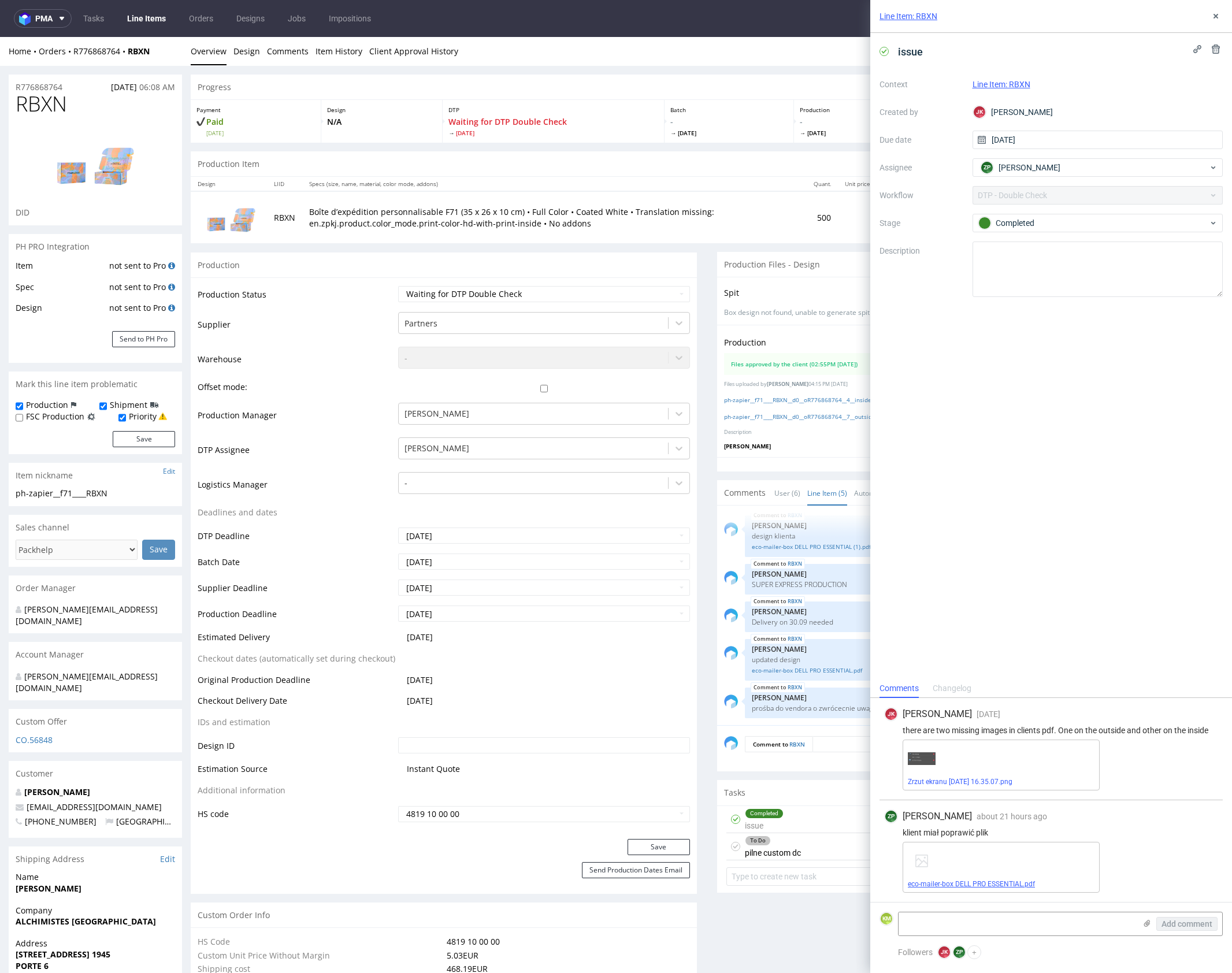
click at [990, 884] on link "eco-mailer-box DELL PRO ESSENTIAL.pdf" at bounding box center [971, 884] width 128 height 8
click at [1213, 18] on icon at bounding box center [1215, 16] width 9 height 9
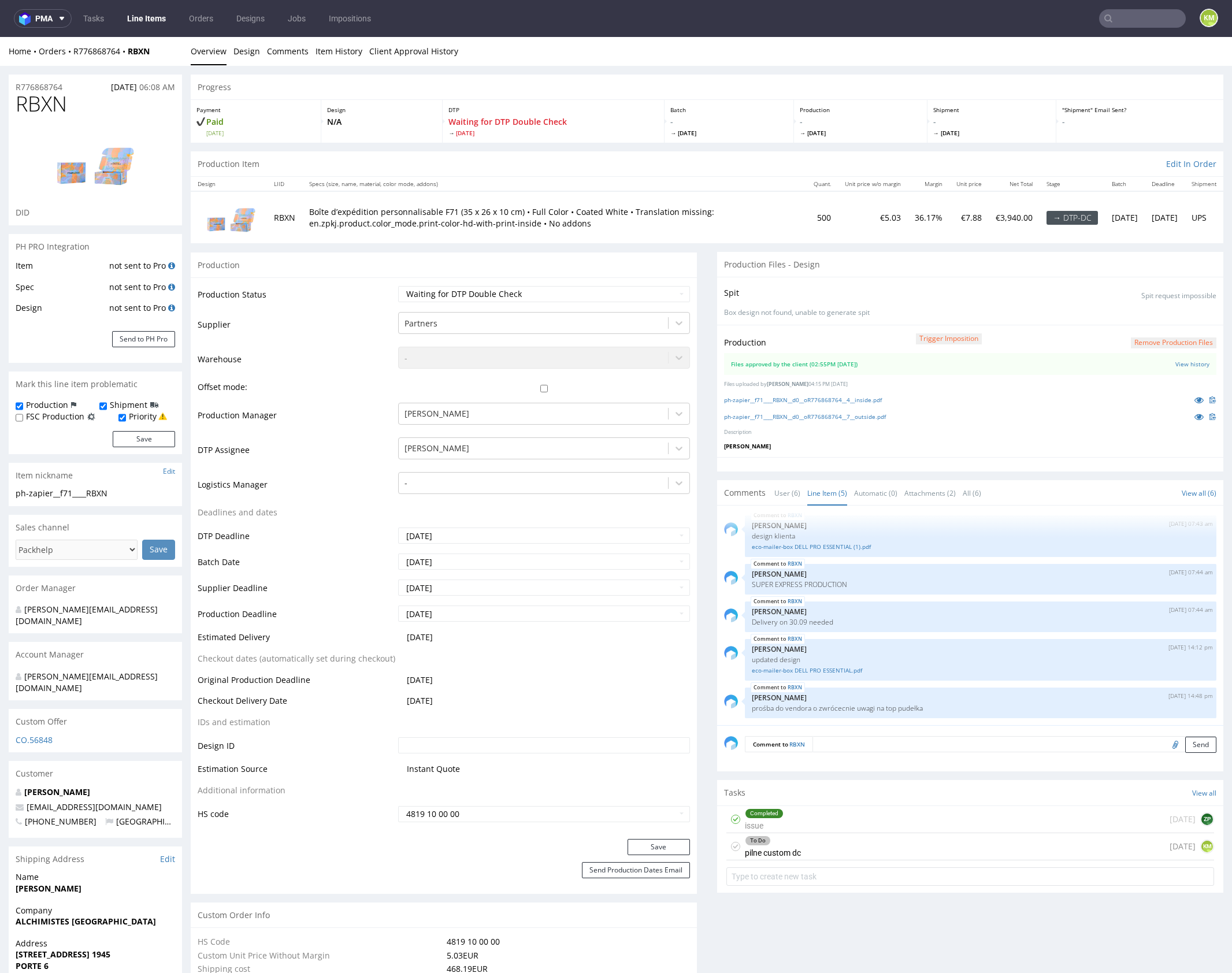
click at [827, 845] on div "To Do pilne custom dc [DATE] KM" at bounding box center [970, 847] width 488 height 27
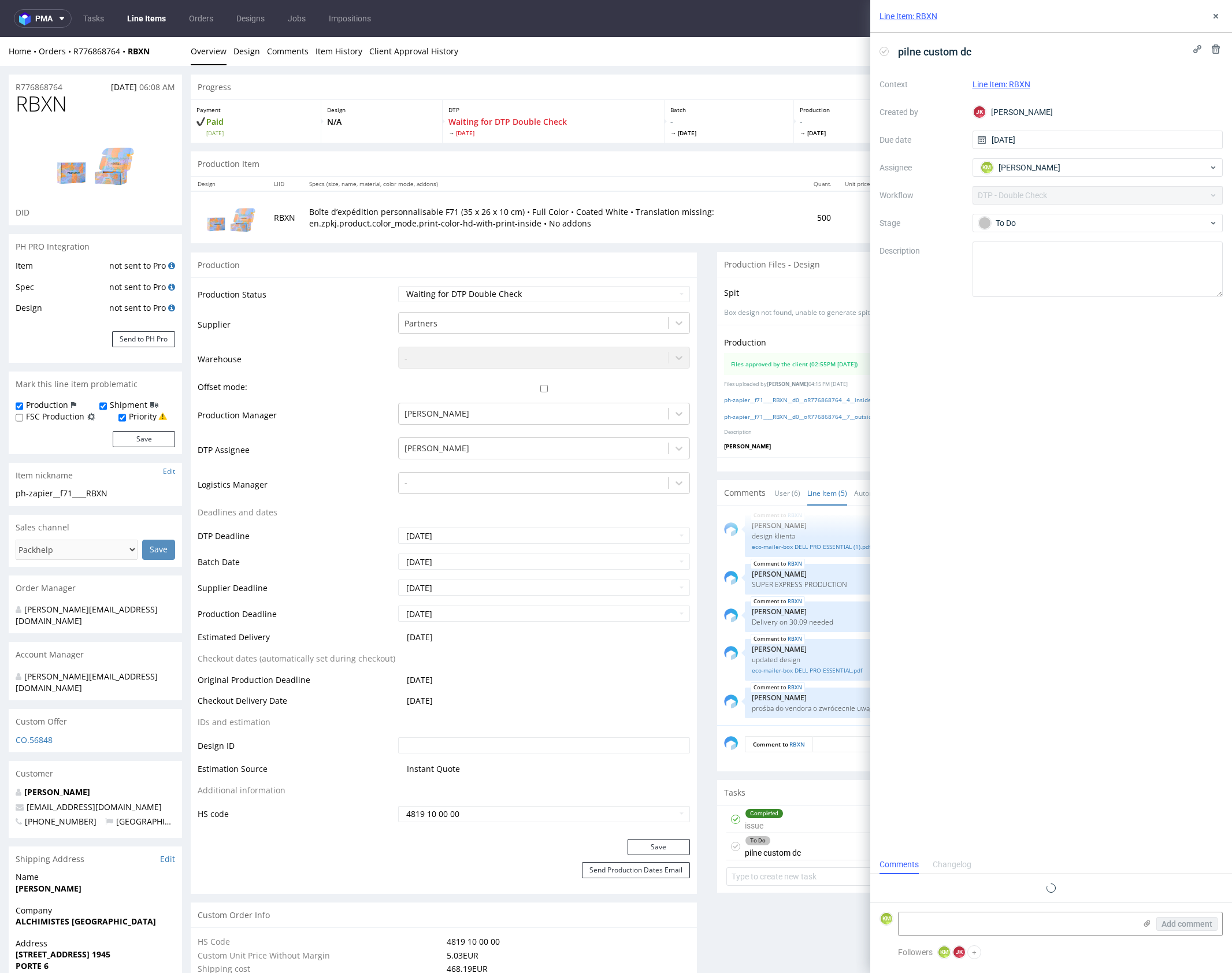
scroll to position [16, 0]
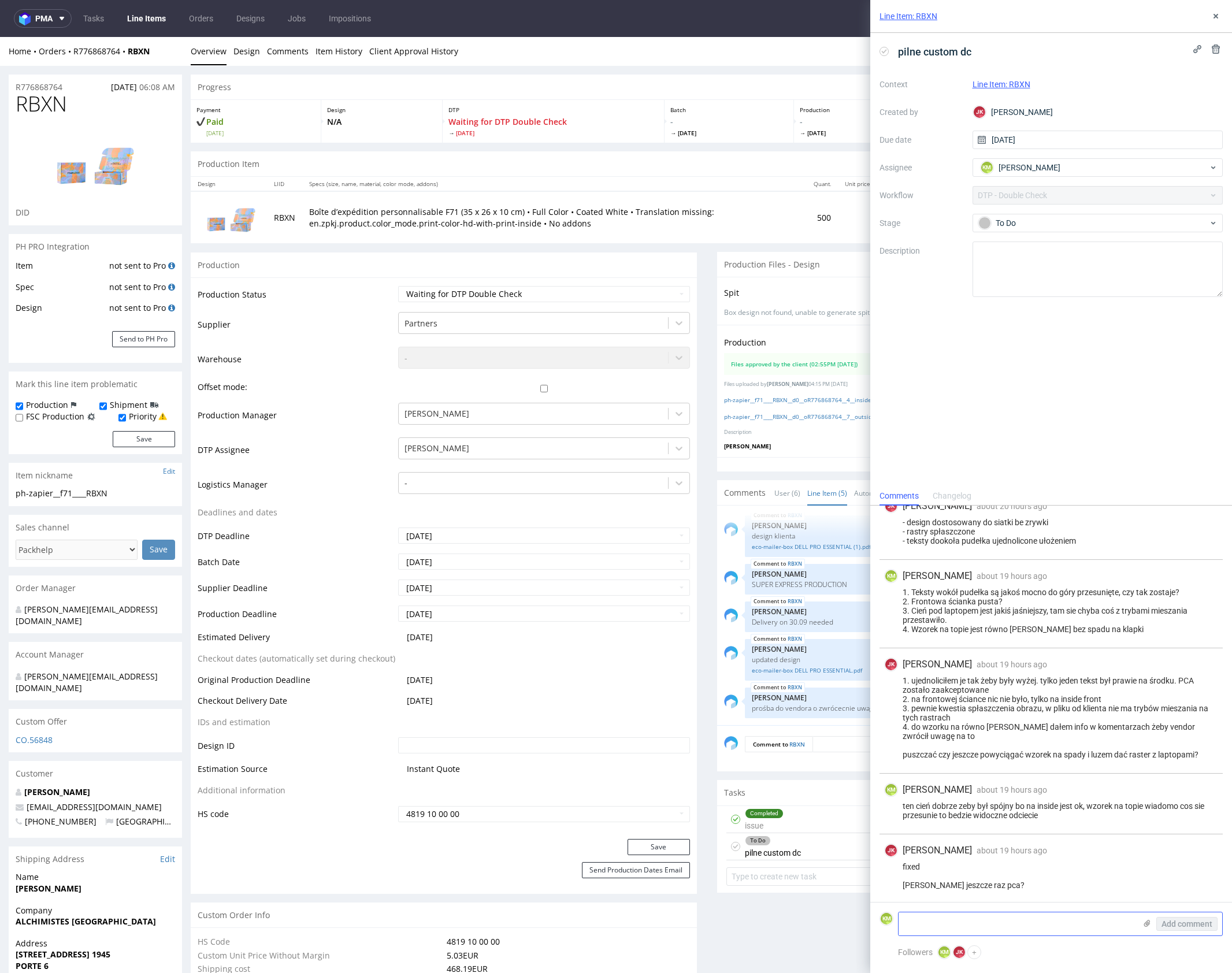
click at [973, 925] on textarea at bounding box center [1017, 924] width 237 height 23
type textarea "Rozwinąłbym efekt cienia zeby nie było jako efekt programu, możesz wysłać pca"
click at [1189, 925] on span "Add comment" at bounding box center [1187, 924] width 51 height 8
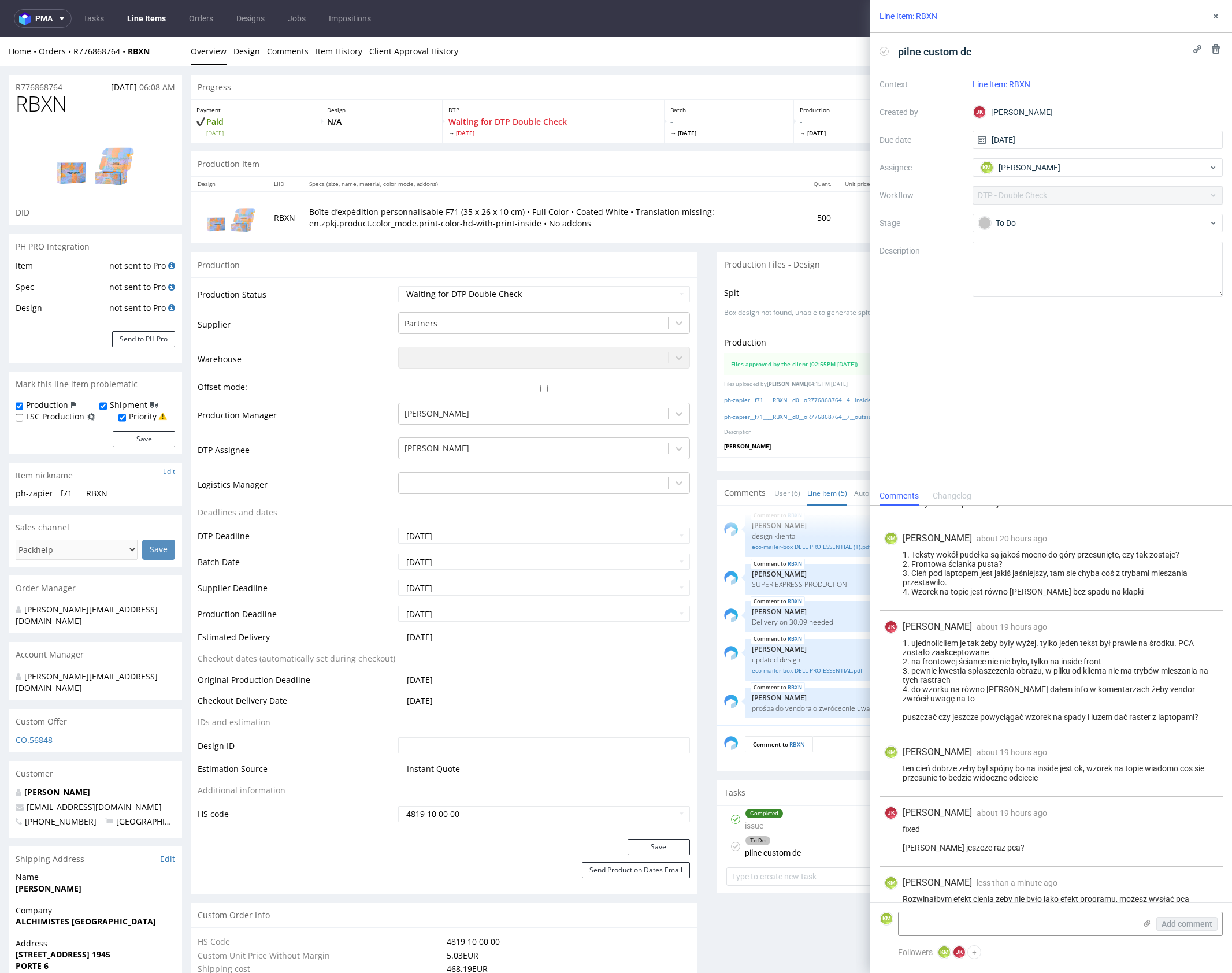
scroll to position [67, 0]
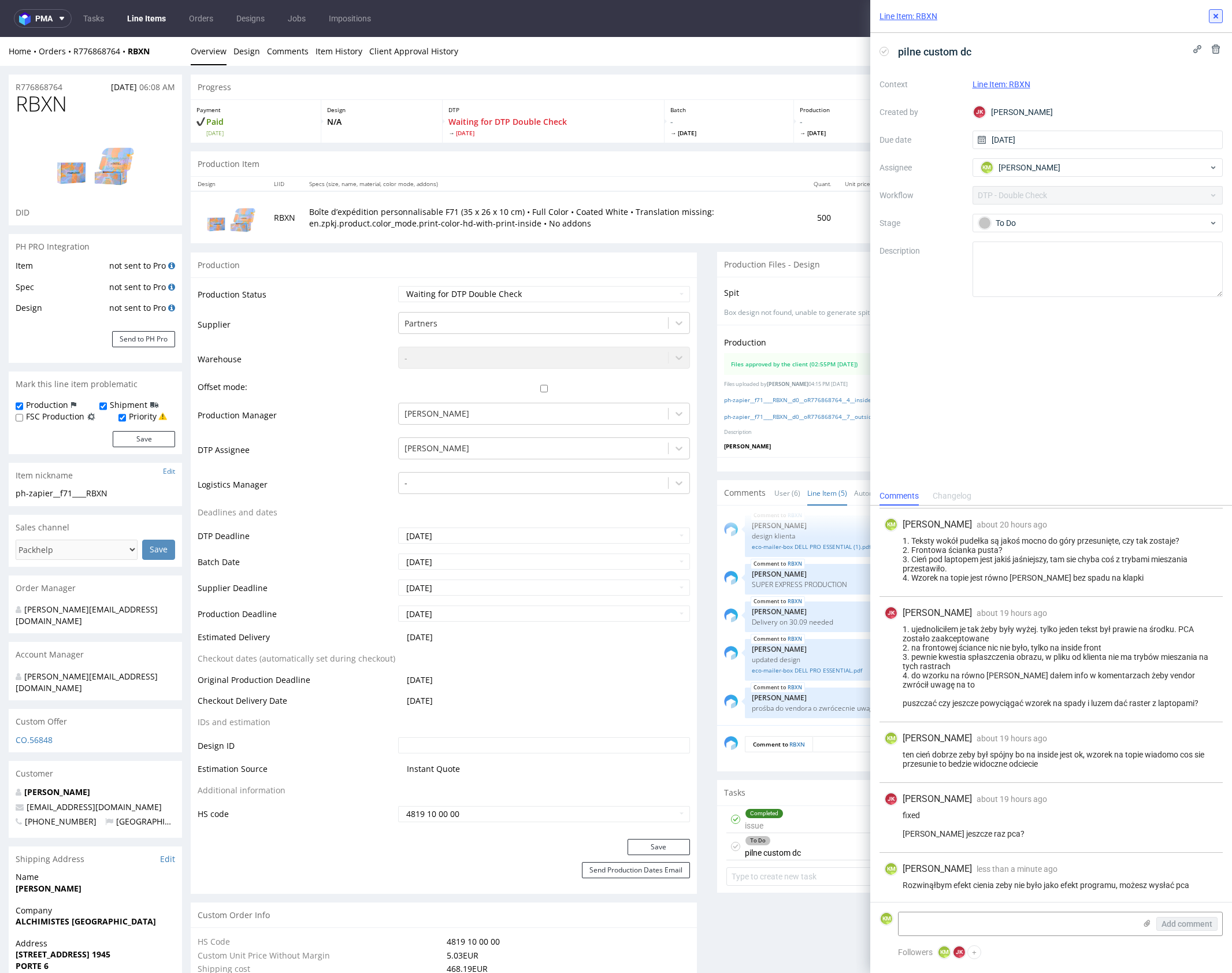
click at [1214, 19] on icon at bounding box center [1215, 16] width 9 height 9
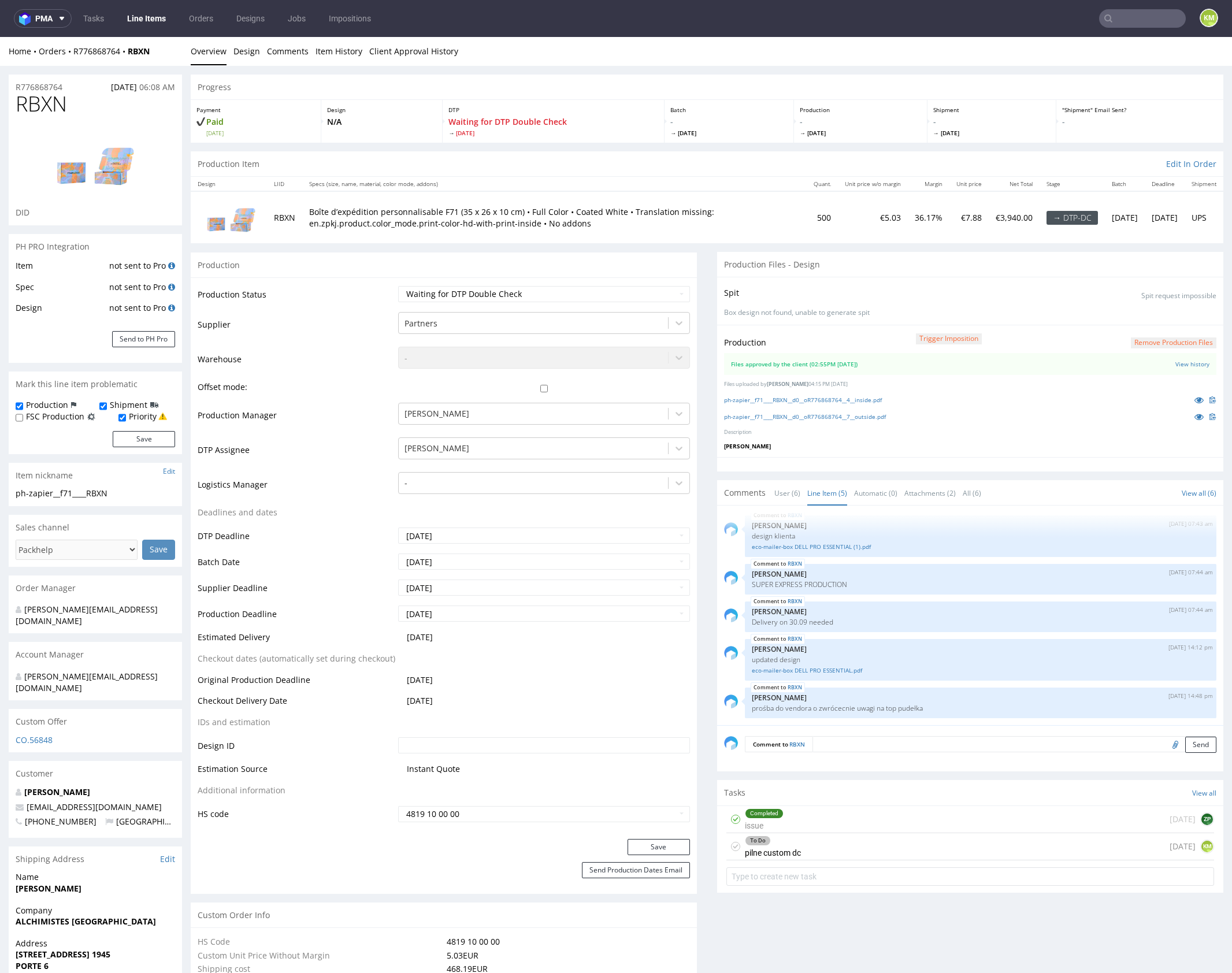
click at [797, 854] on div "To Do pilne custom dc [DATE] KM" at bounding box center [970, 847] width 488 height 27
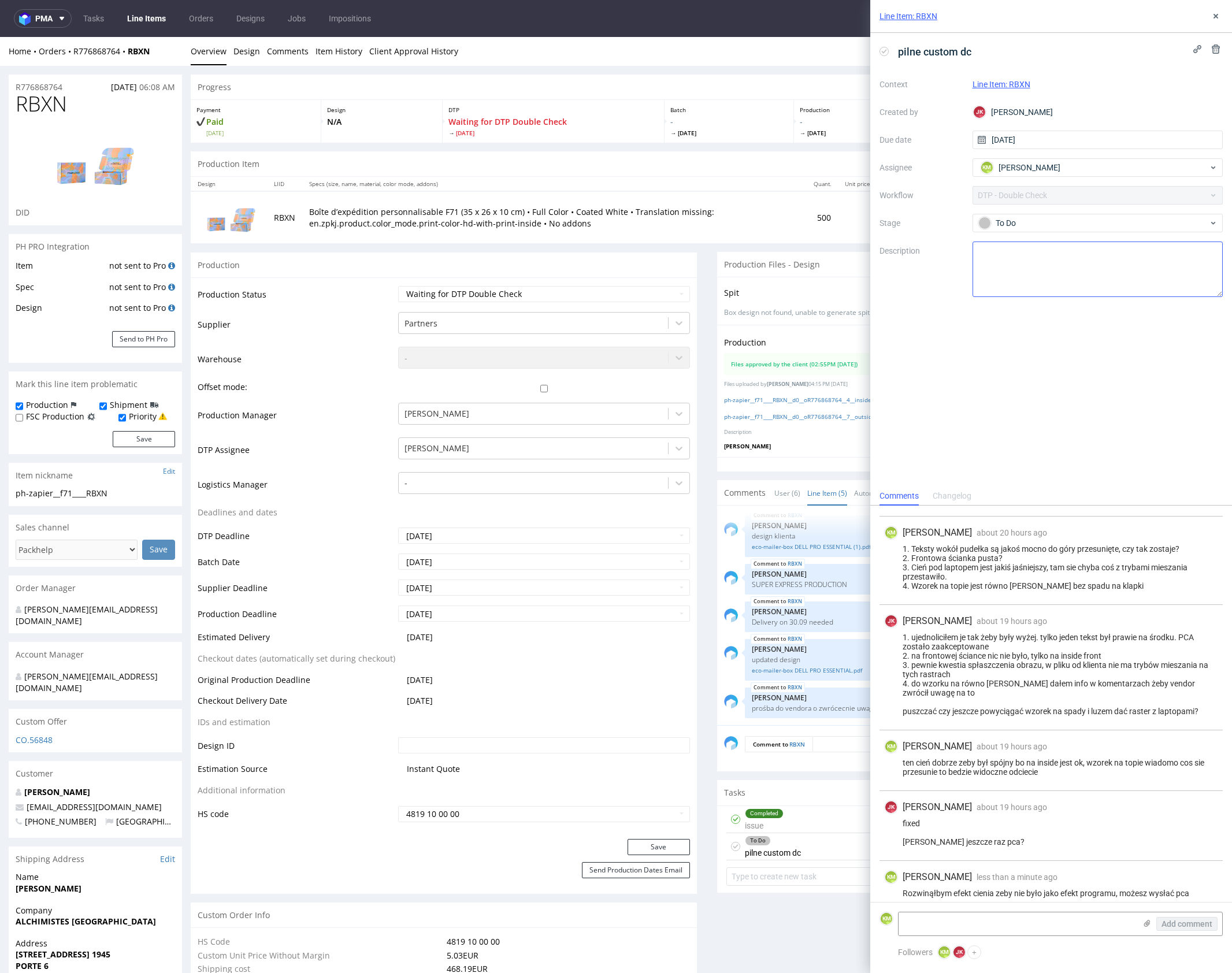
scroll to position [67, 0]
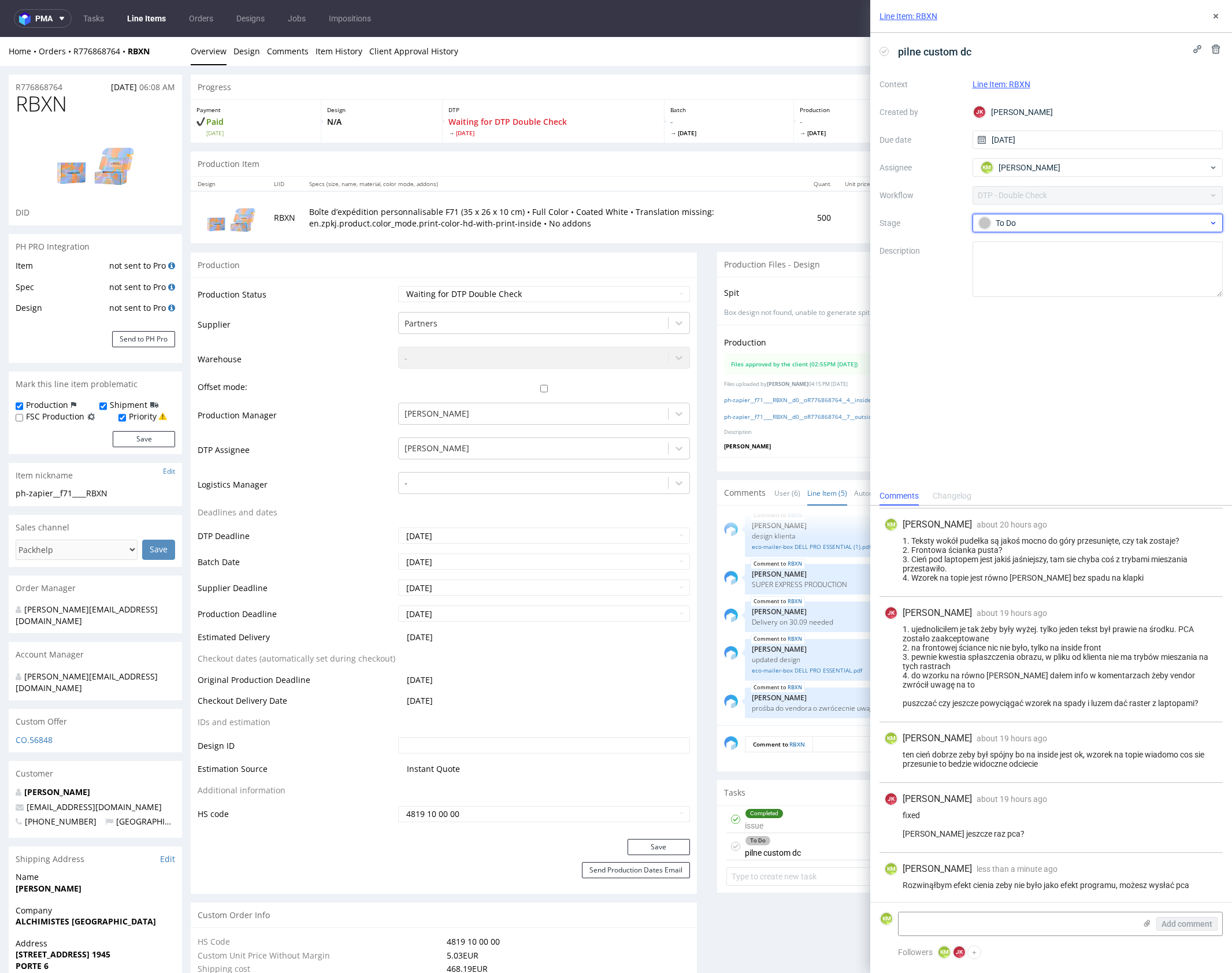
click at [1025, 225] on div "To Do" at bounding box center [1094, 223] width 230 height 13
click at [1048, 295] on div "Needs fixes" at bounding box center [1098, 297] width 231 height 13
drag, startPoint x: 1214, startPoint y: 21, endPoint x: 1176, endPoint y: 31, distance: 39.3
click at [1214, 21] on button at bounding box center [1215, 16] width 14 height 14
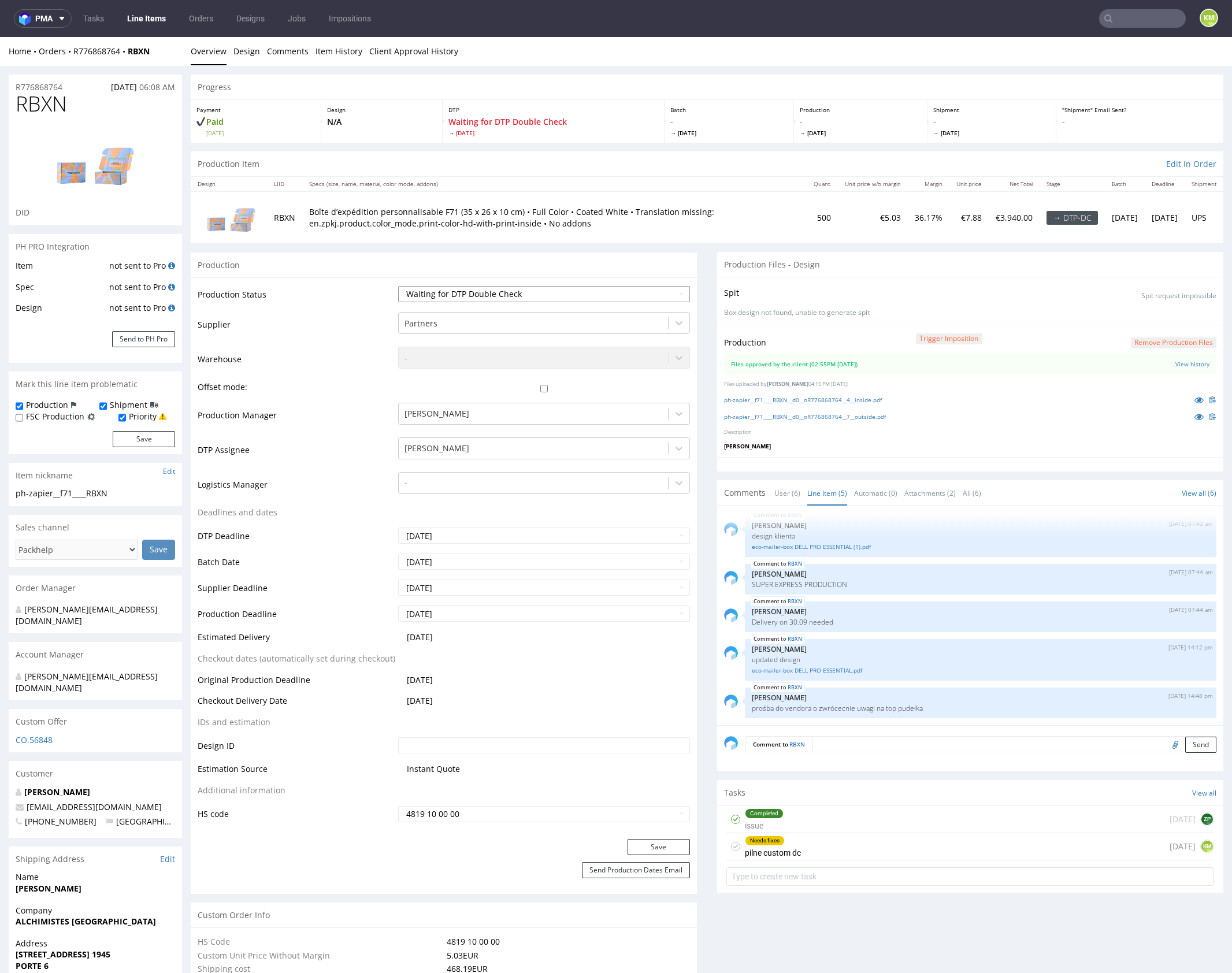
click at [552, 296] on select "Waiting for Artwork Waiting for Diecut Waiting for Mockup Waiting for DTP Waiti…" at bounding box center [544, 294] width 292 height 17
select select "dtp_dc_done"
click at [398, 286] on select "Waiting for Artwork Waiting for Diecut Waiting for Mockup Waiting for DTP Waiti…" at bounding box center [544, 294] width 292 height 17
click at [664, 845] on button "Save" at bounding box center [658, 847] width 62 height 17
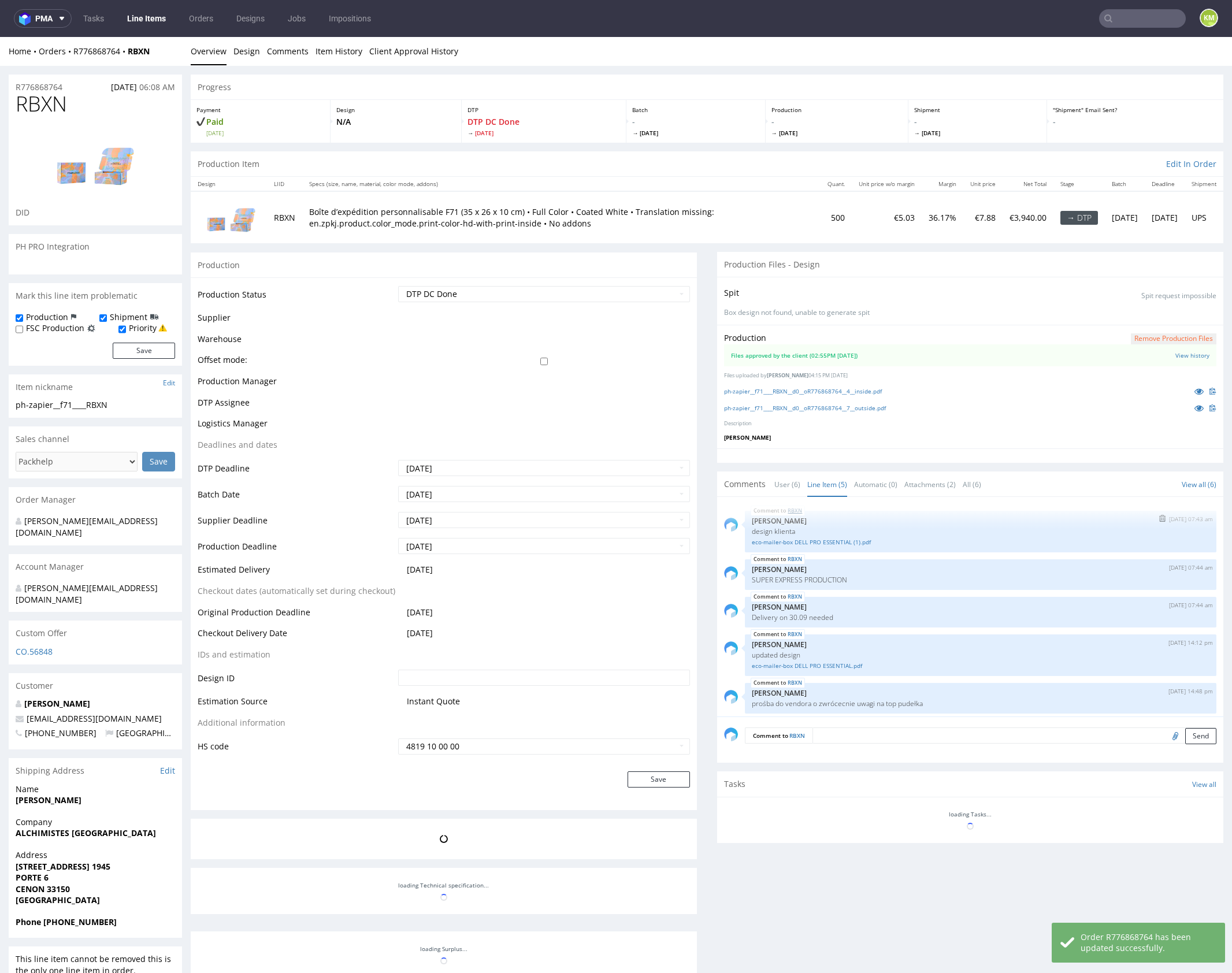
scroll to position [4, 0]
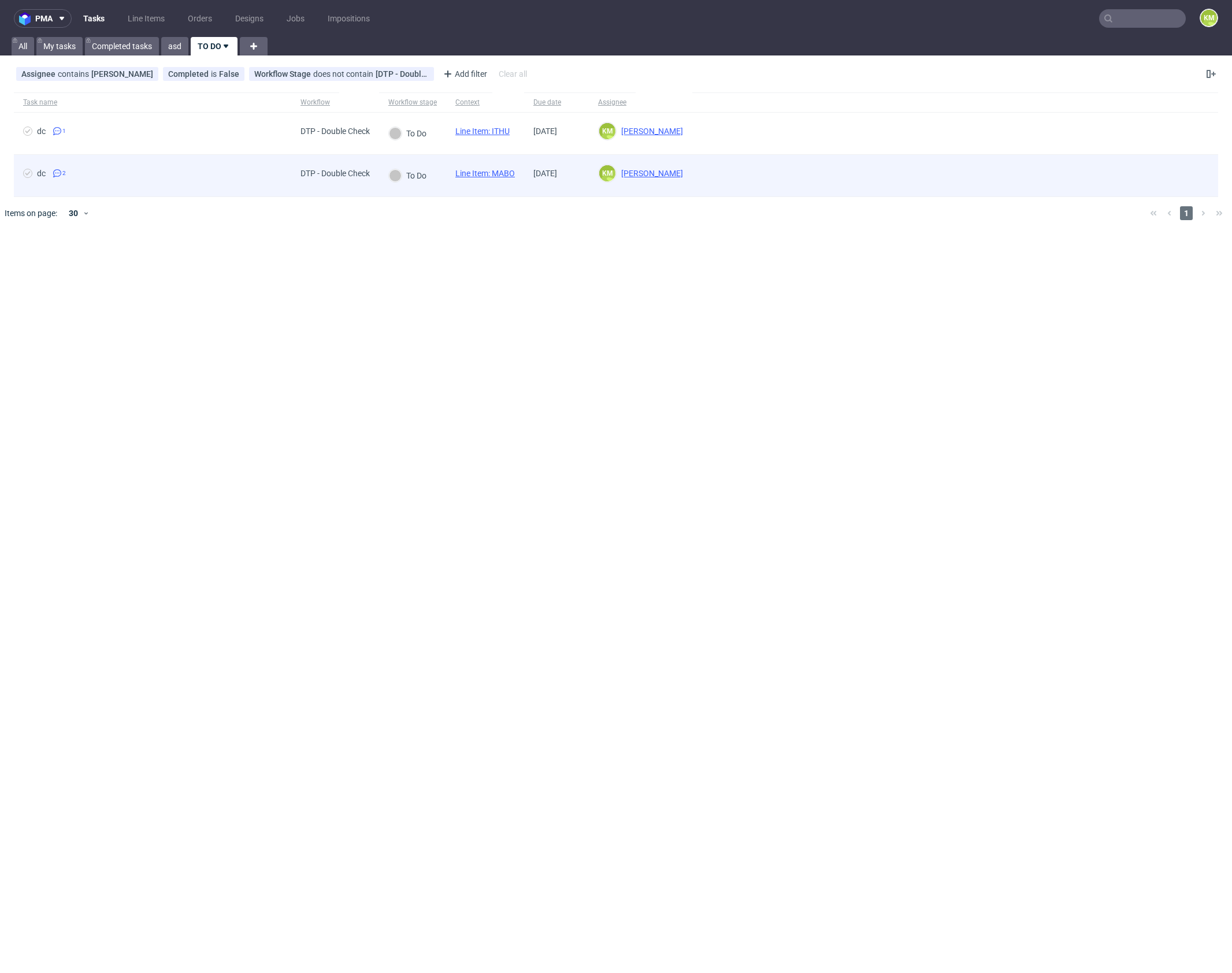
click at [511, 174] on link "Line Item: MABO" at bounding box center [485, 172] width 59 height 9
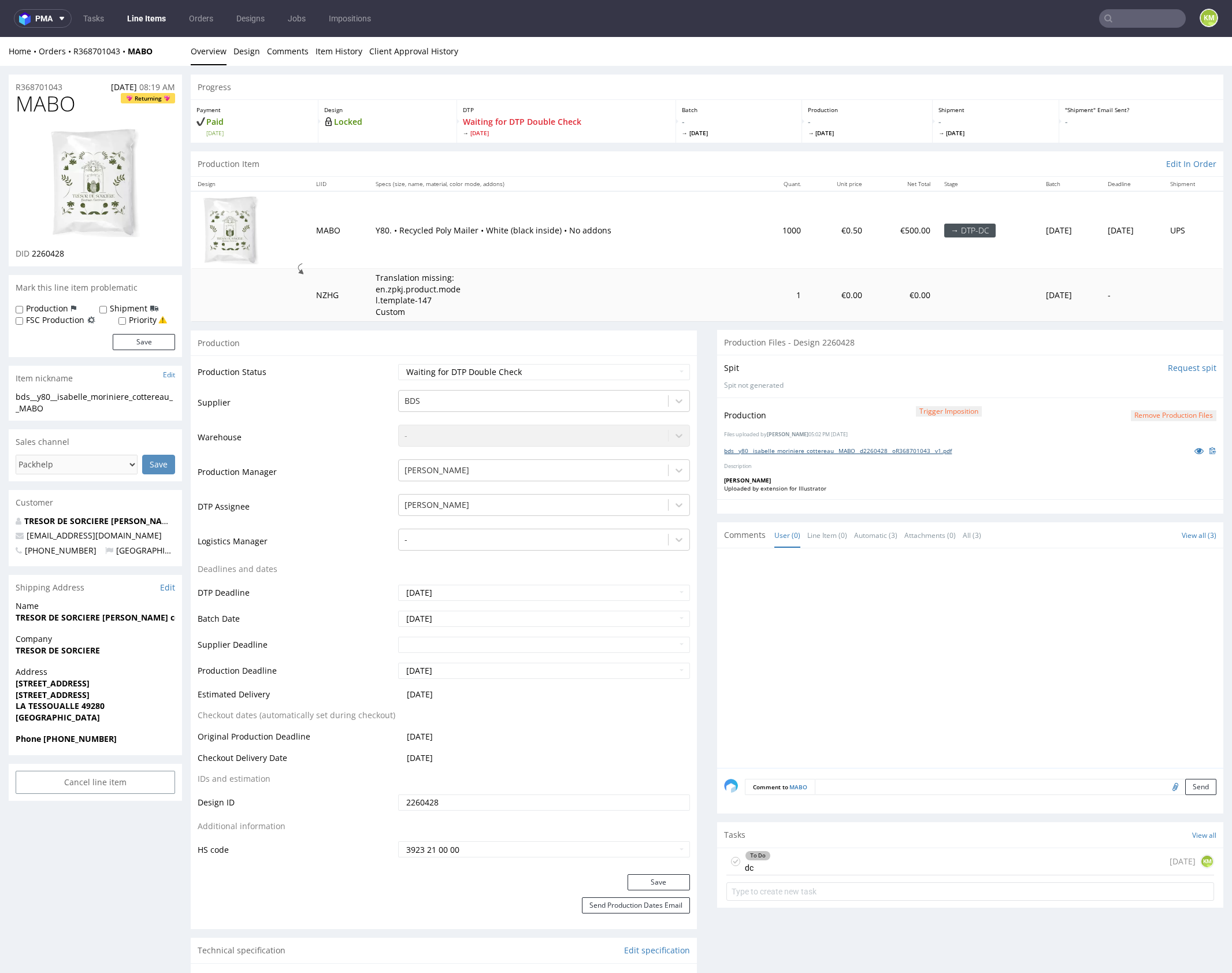
click at [854, 450] on link "bds__y80__isabelle_moriniere_cottereau__MABO__d2260428__oR368701043__v1.pdf" at bounding box center [839, 451] width 228 height 8
click at [892, 857] on div "To Do dc [DATE] KM" at bounding box center [970, 862] width 488 height 27
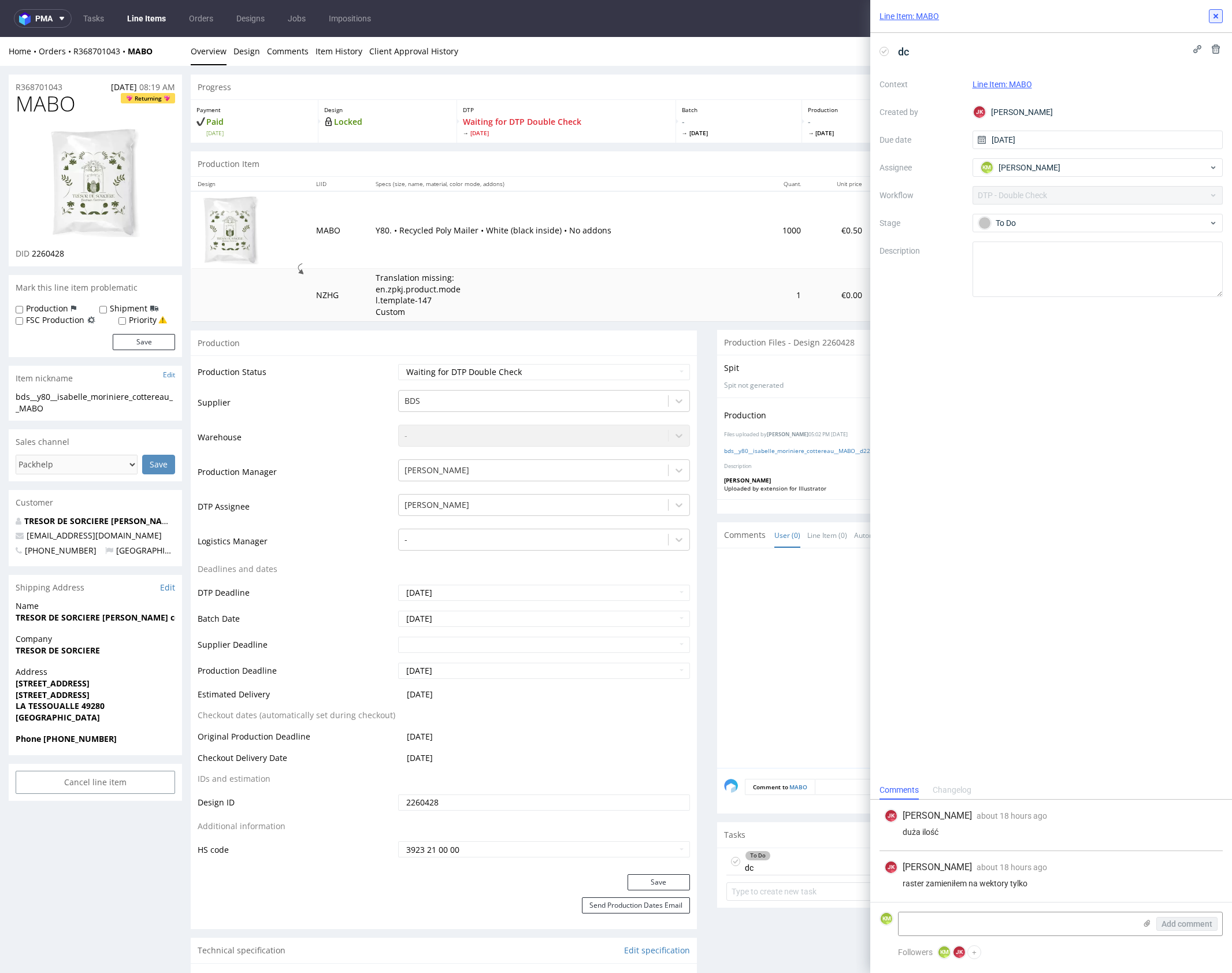
click at [1217, 14] on use at bounding box center [1215, 16] width 5 height 5
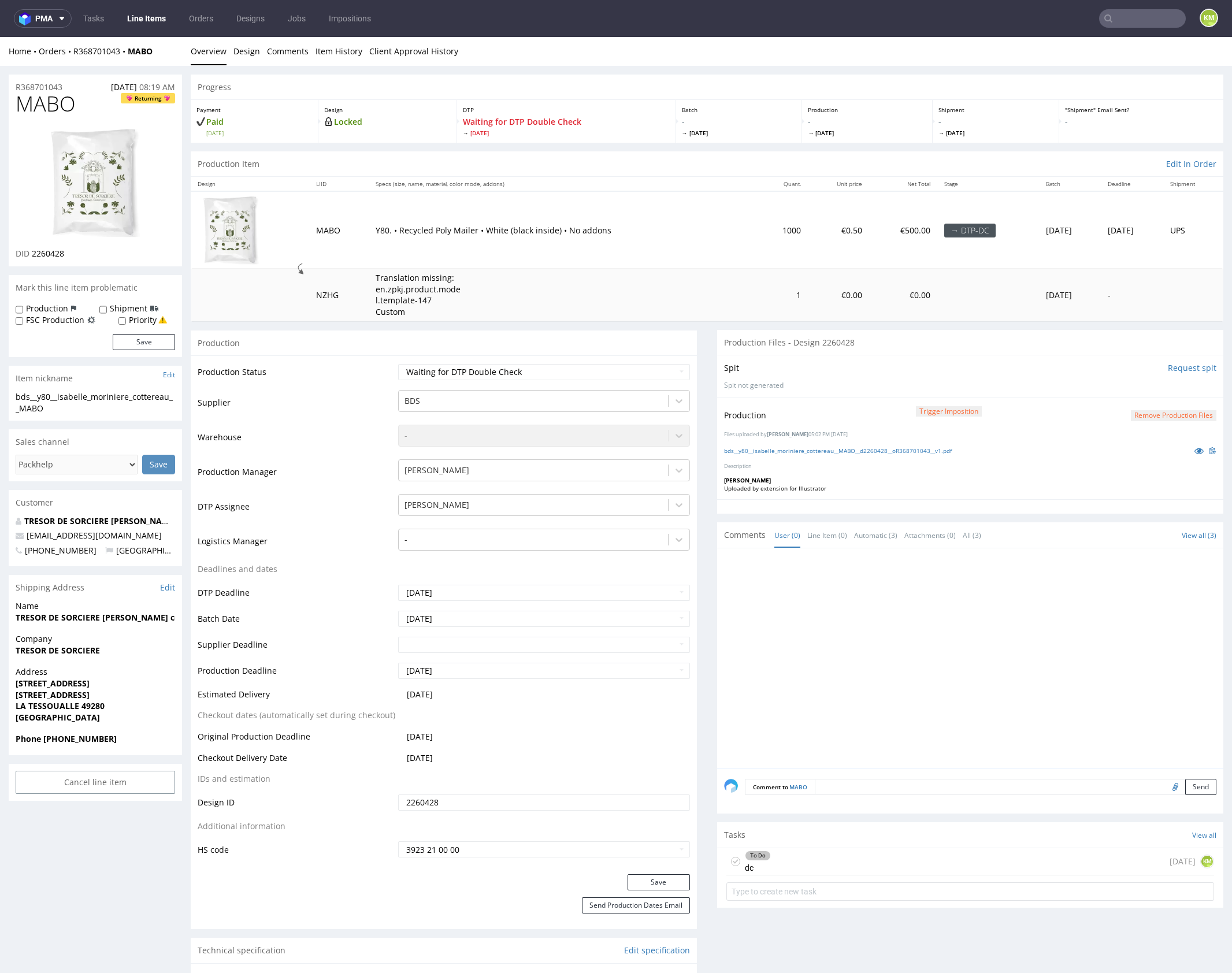
click at [846, 866] on div "To Do dc [DATE] KM" at bounding box center [970, 862] width 488 height 27
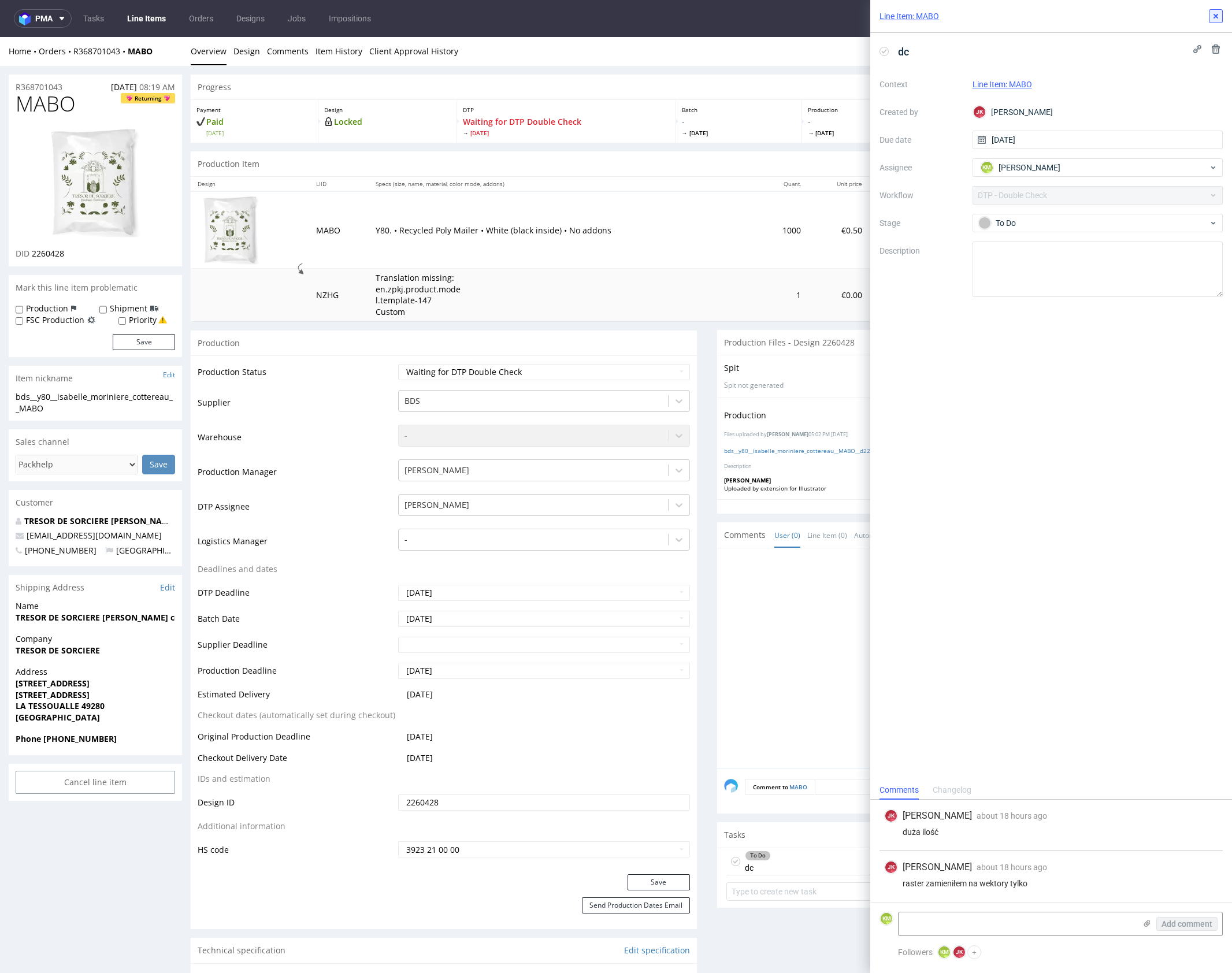
click at [1216, 18] on icon at bounding box center [1215, 16] width 9 height 9
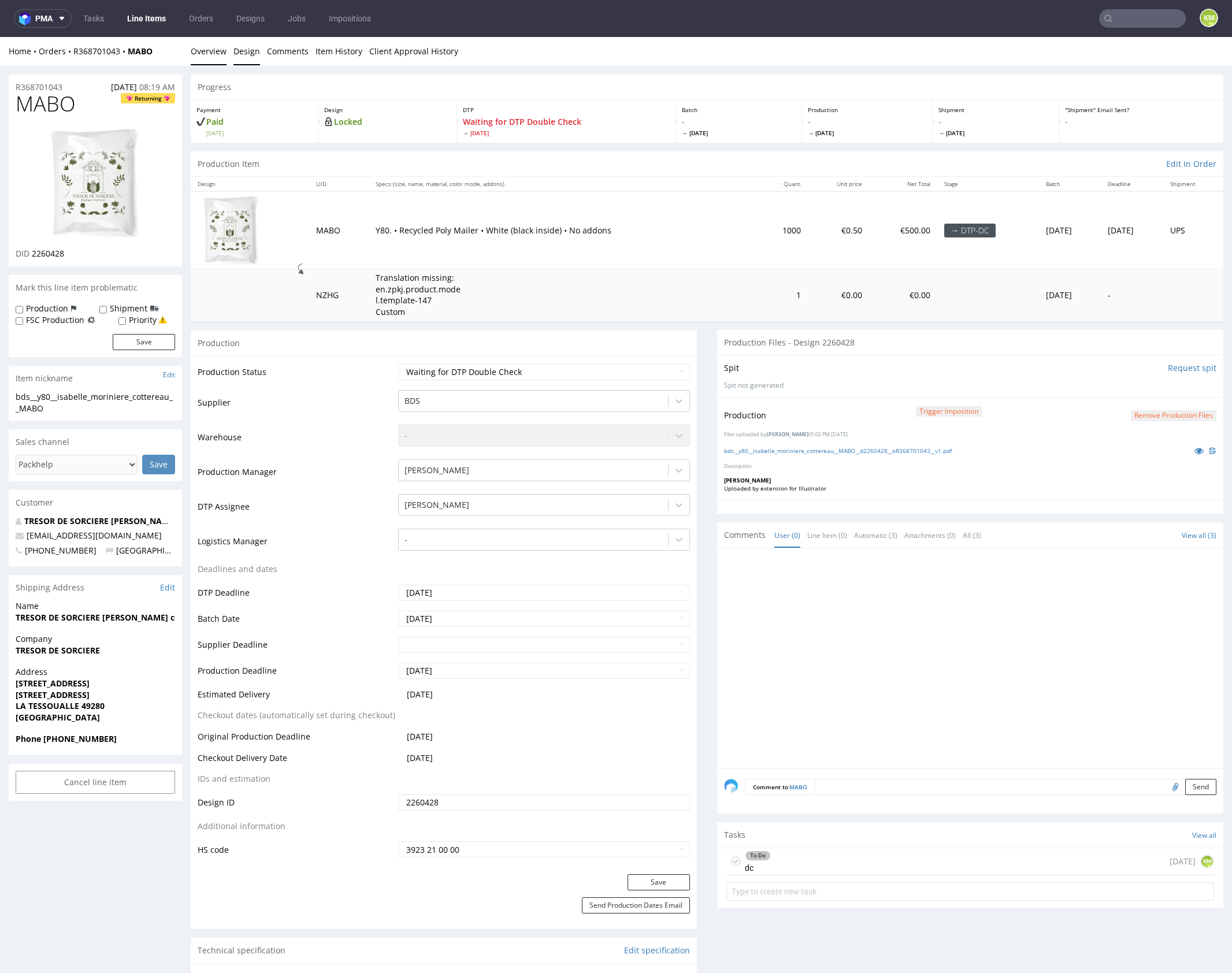
click at [245, 53] on link "Design" at bounding box center [246, 51] width 26 height 28
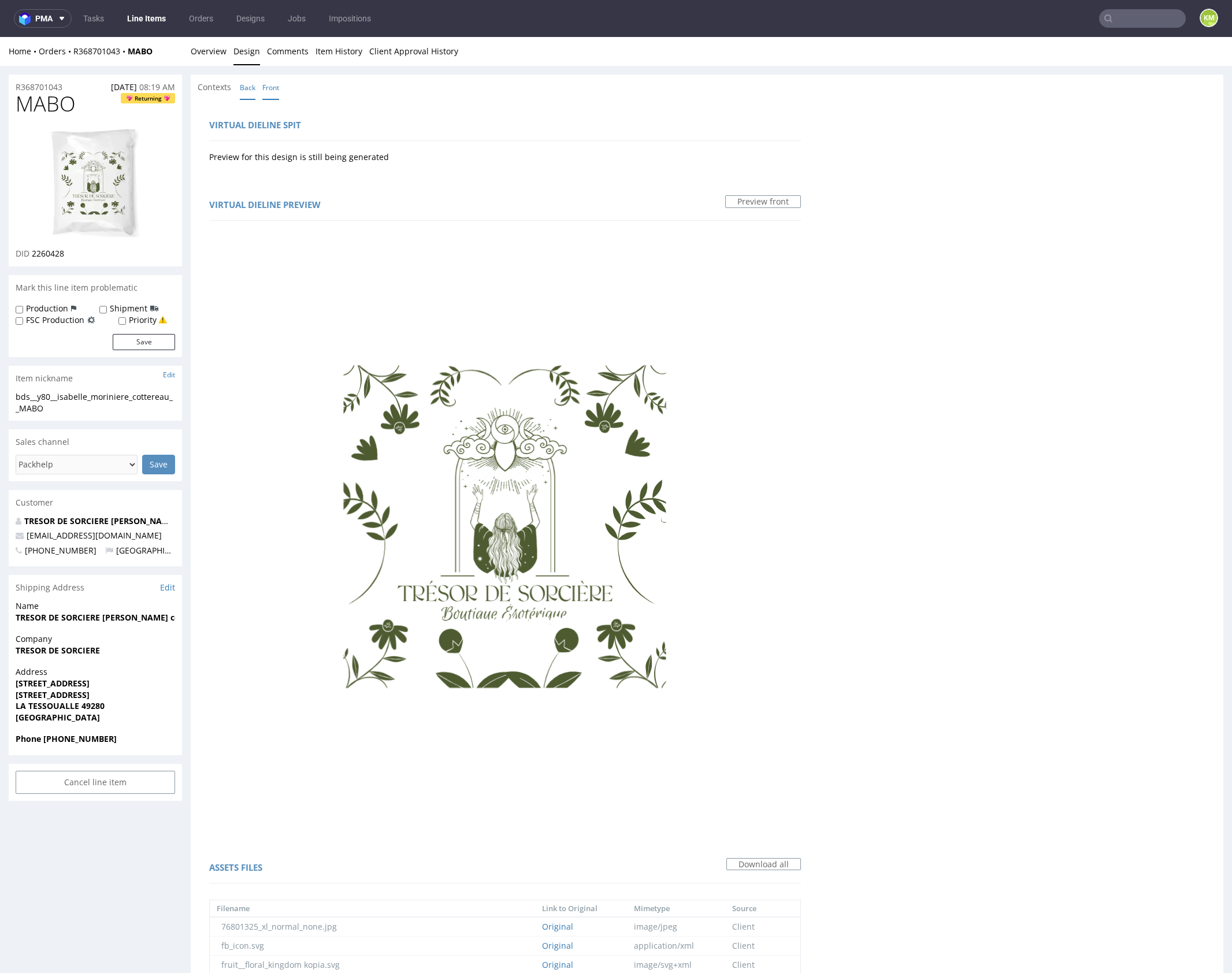
click at [249, 89] on link "Back" at bounding box center [247, 88] width 16 height 25
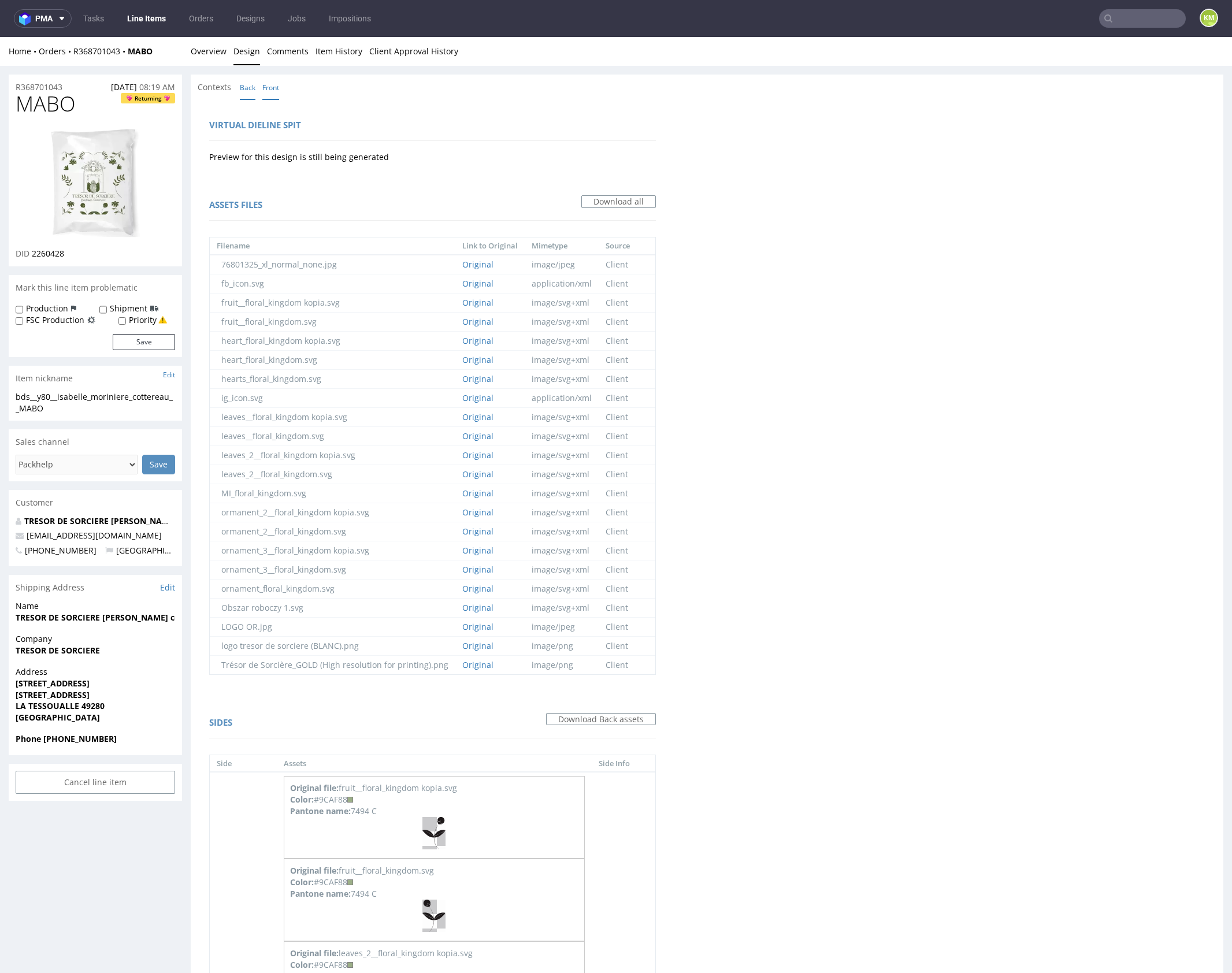
click at [271, 90] on link "Front" at bounding box center [270, 88] width 17 height 25
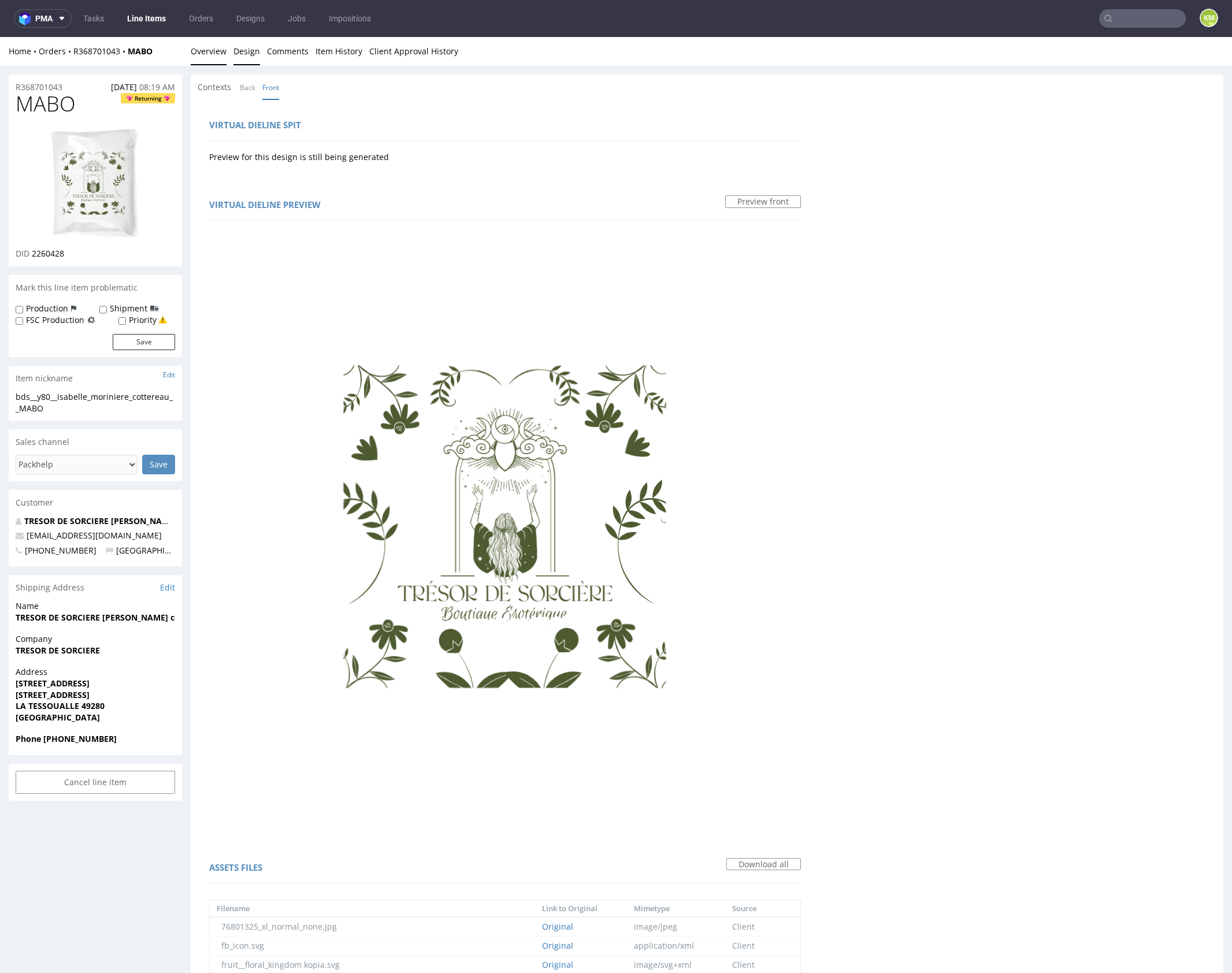
click at [205, 54] on link "Overview" at bounding box center [208, 51] width 36 height 28
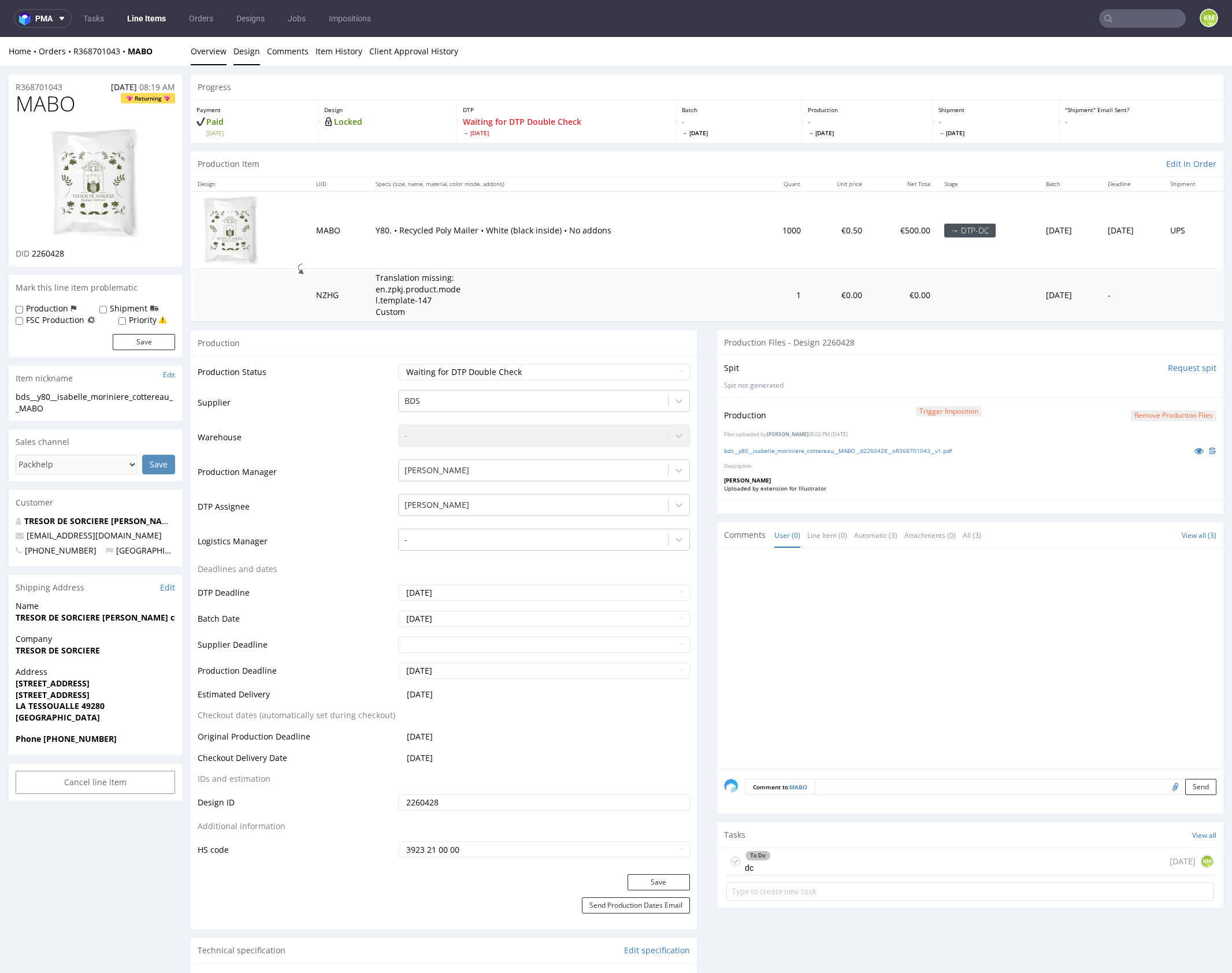
click at [252, 55] on link "Design" at bounding box center [246, 51] width 26 height 28
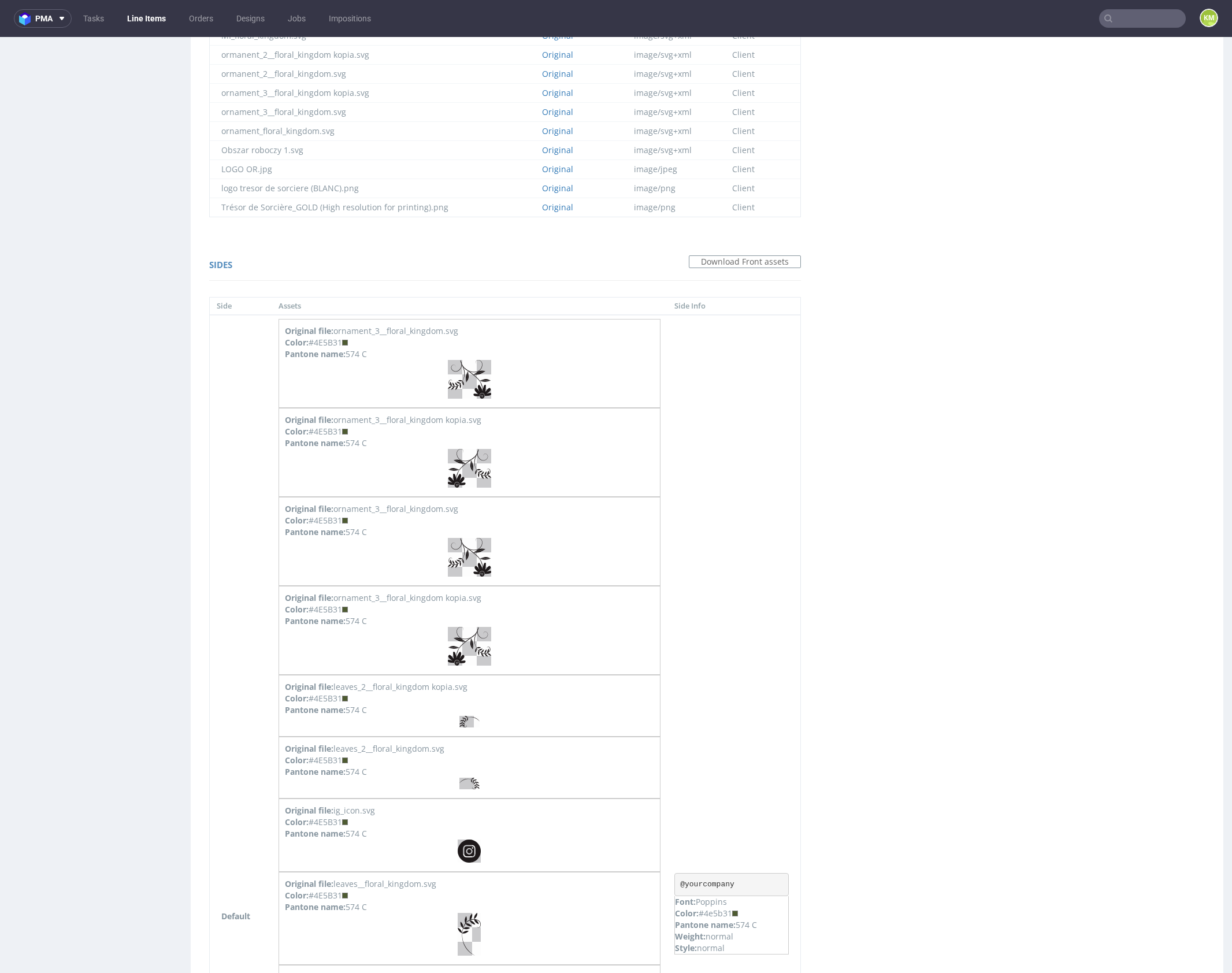
scroll to position [1130, 0]
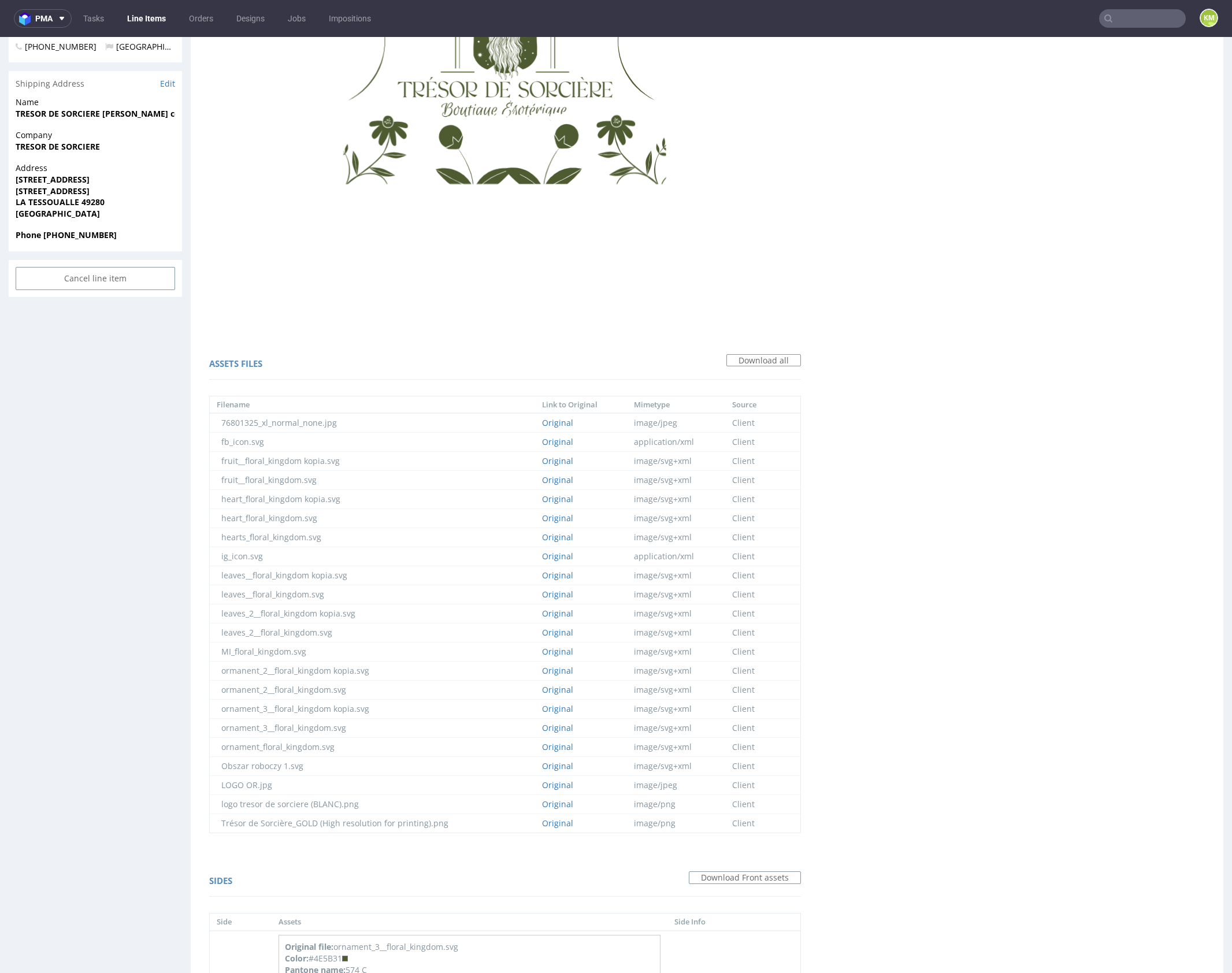
scroll to position [0, 0]
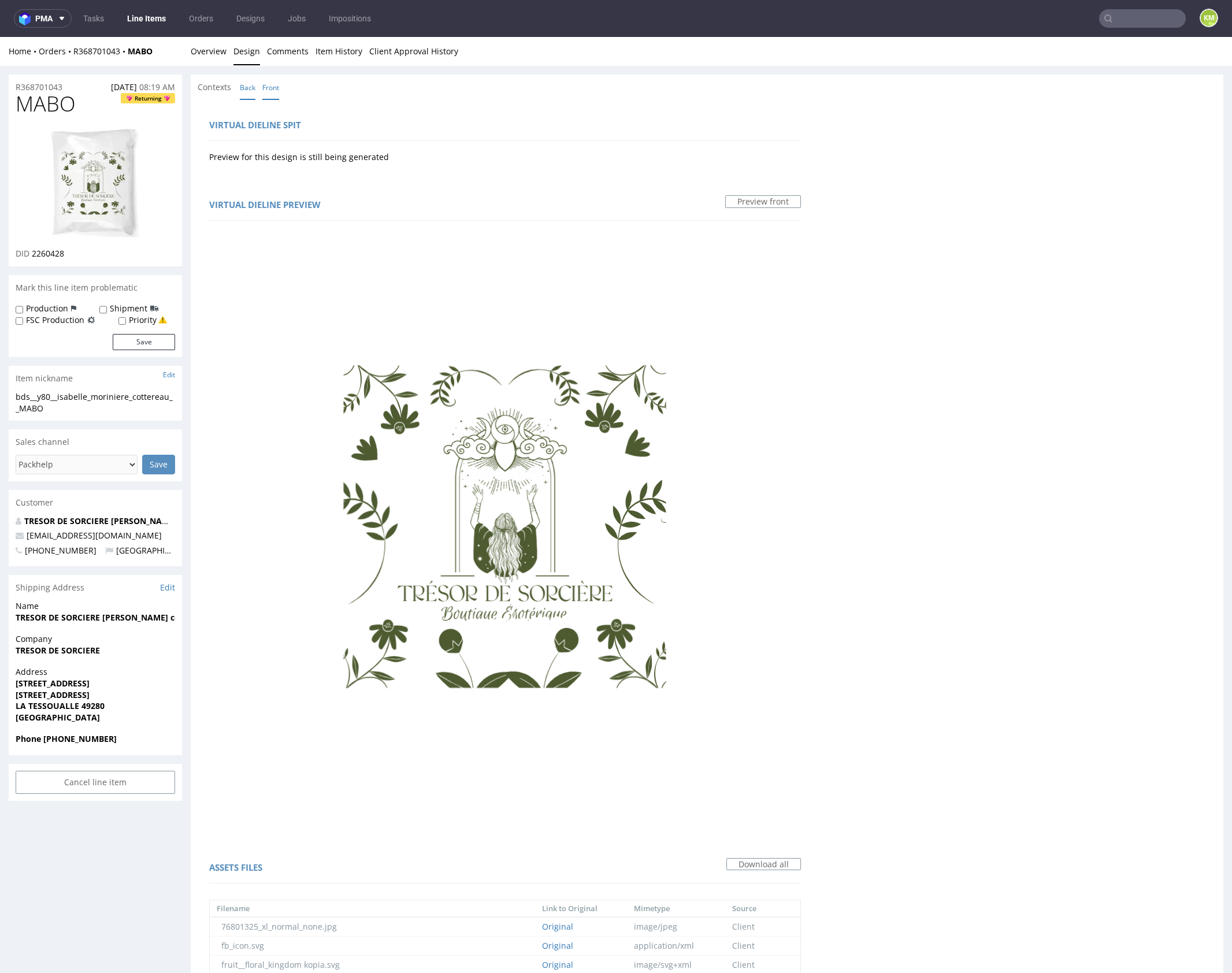
click at [243, 86] on link "Back" at bounding box center [247, 88] width 16 height 25
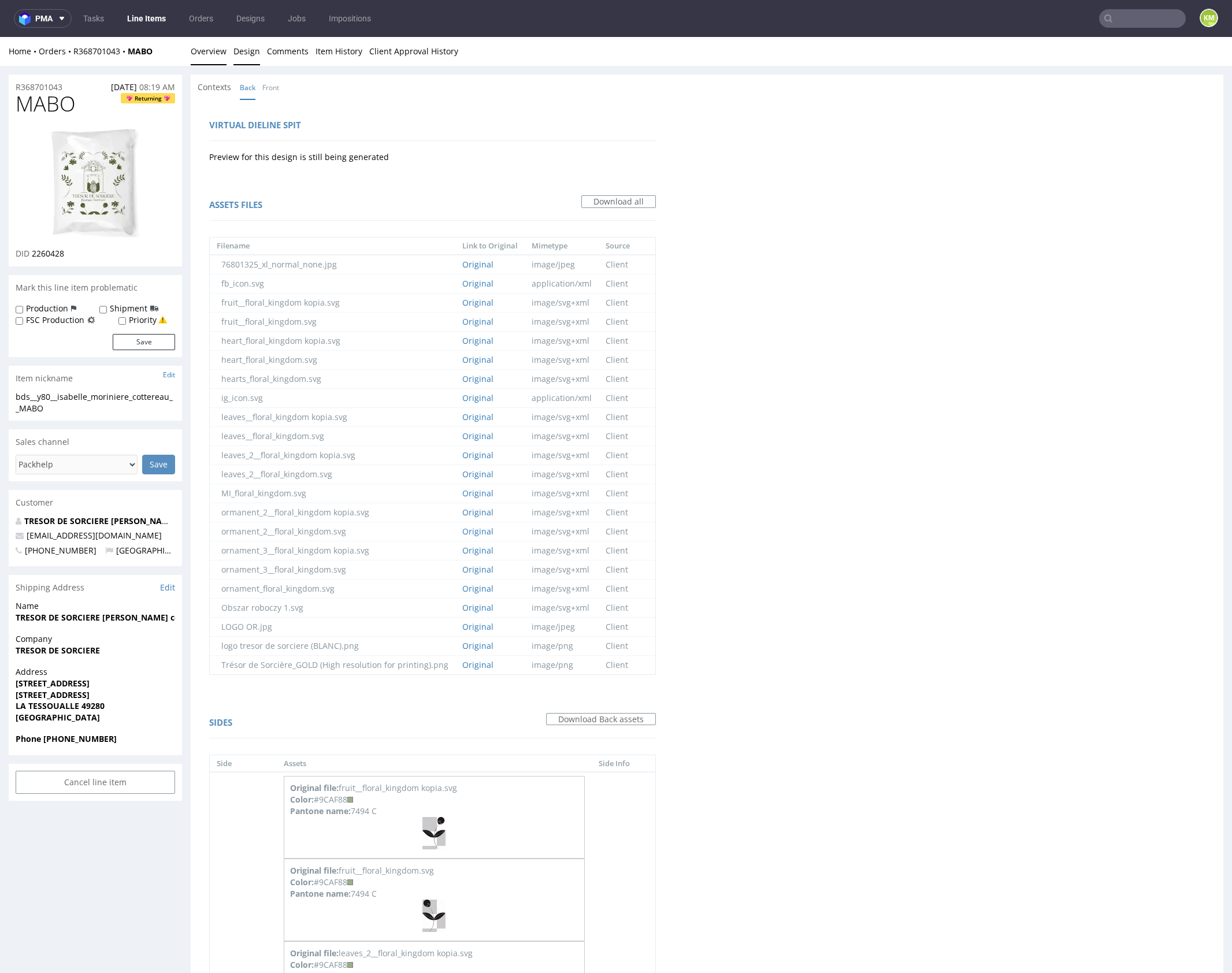
click at [209, 55] on link "Overview" at bounding box center [208, 51] width 36 height 28
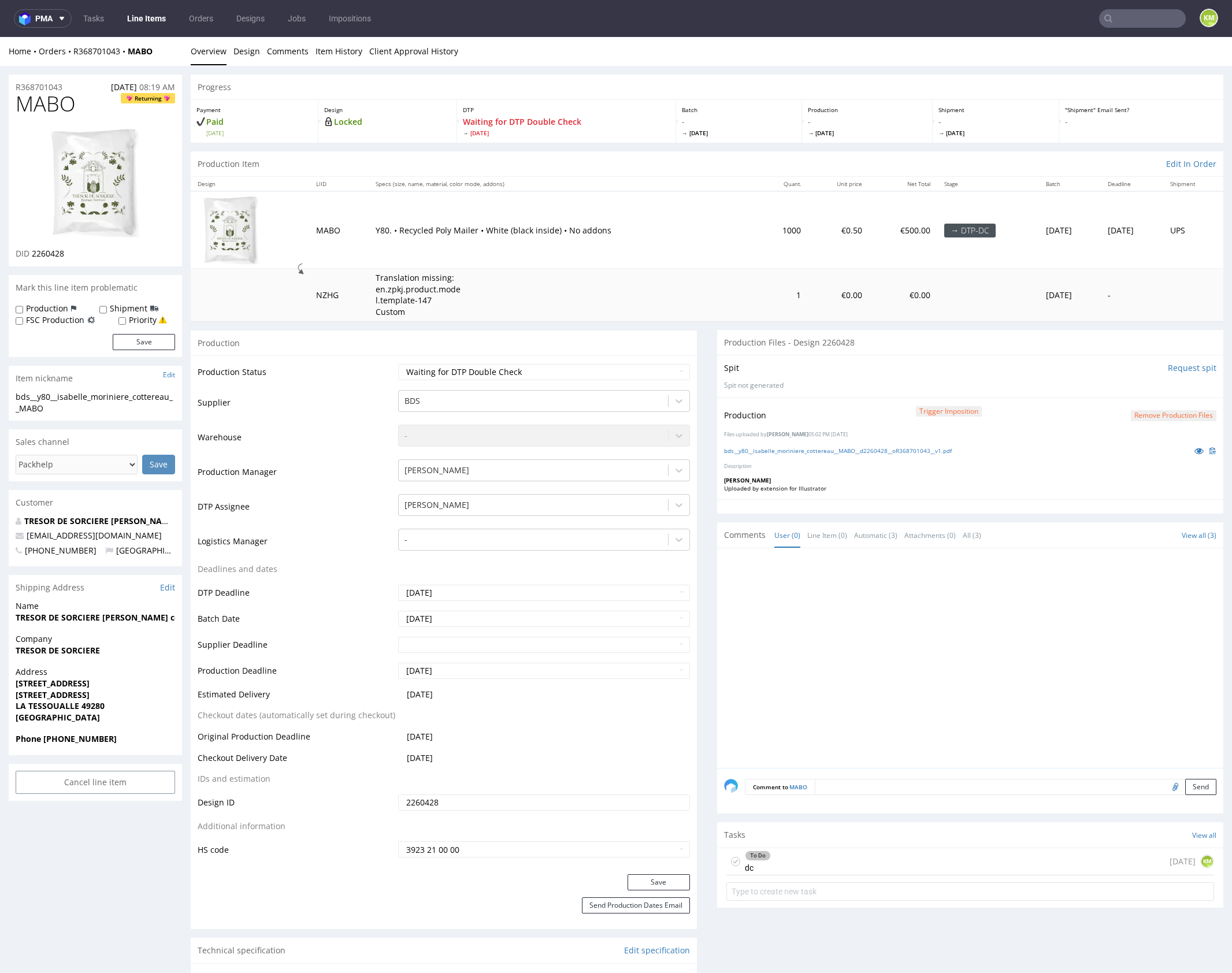
click at [893, 628] on div at bounding box center [974, 661] width 500 height 212
click at [864, 853] on div "To Do dc 1 day ago KM" at bounding box center [970, 862] width 488 height 27
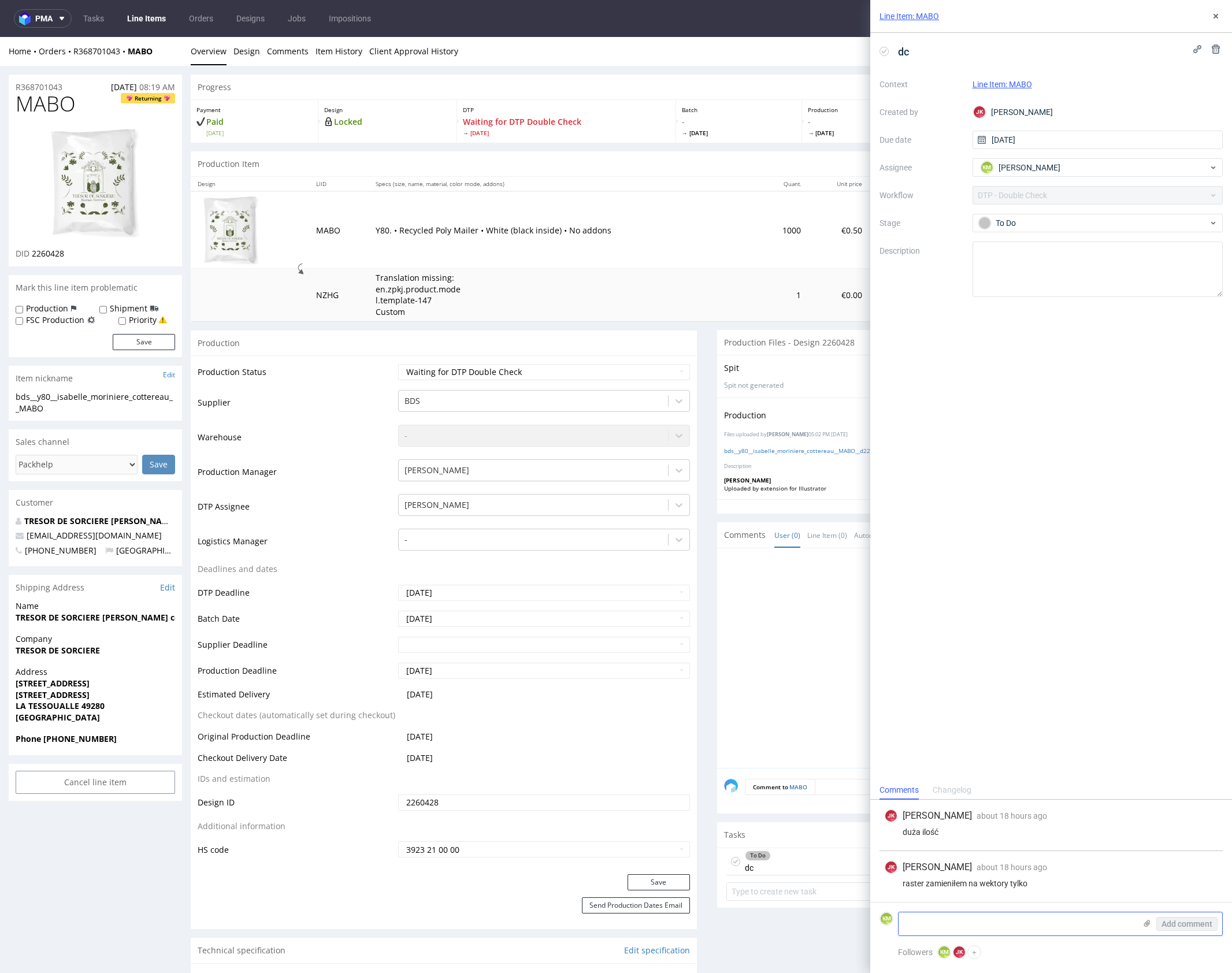
click at [1044, 920] on textarea at bounding box center [1017, 924] width 237 height 23
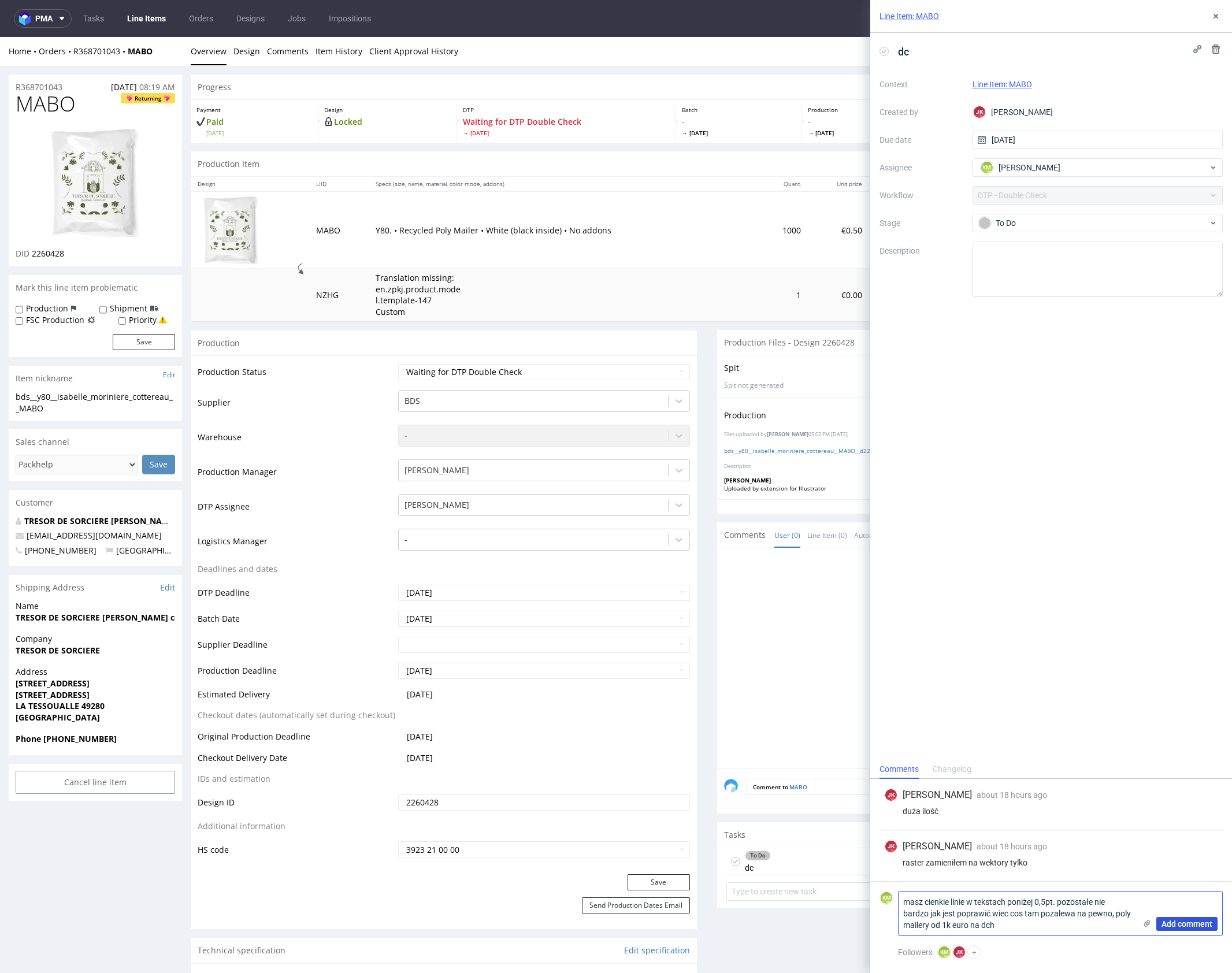
type textarea "masz cienkie linie w tekstach poniżej 0,5pt. pozostałe nie bardzo jak jest popr…"
click at [1189, 923] on span "Add comment" at bounding box center [1187, 924] width 51 height 8
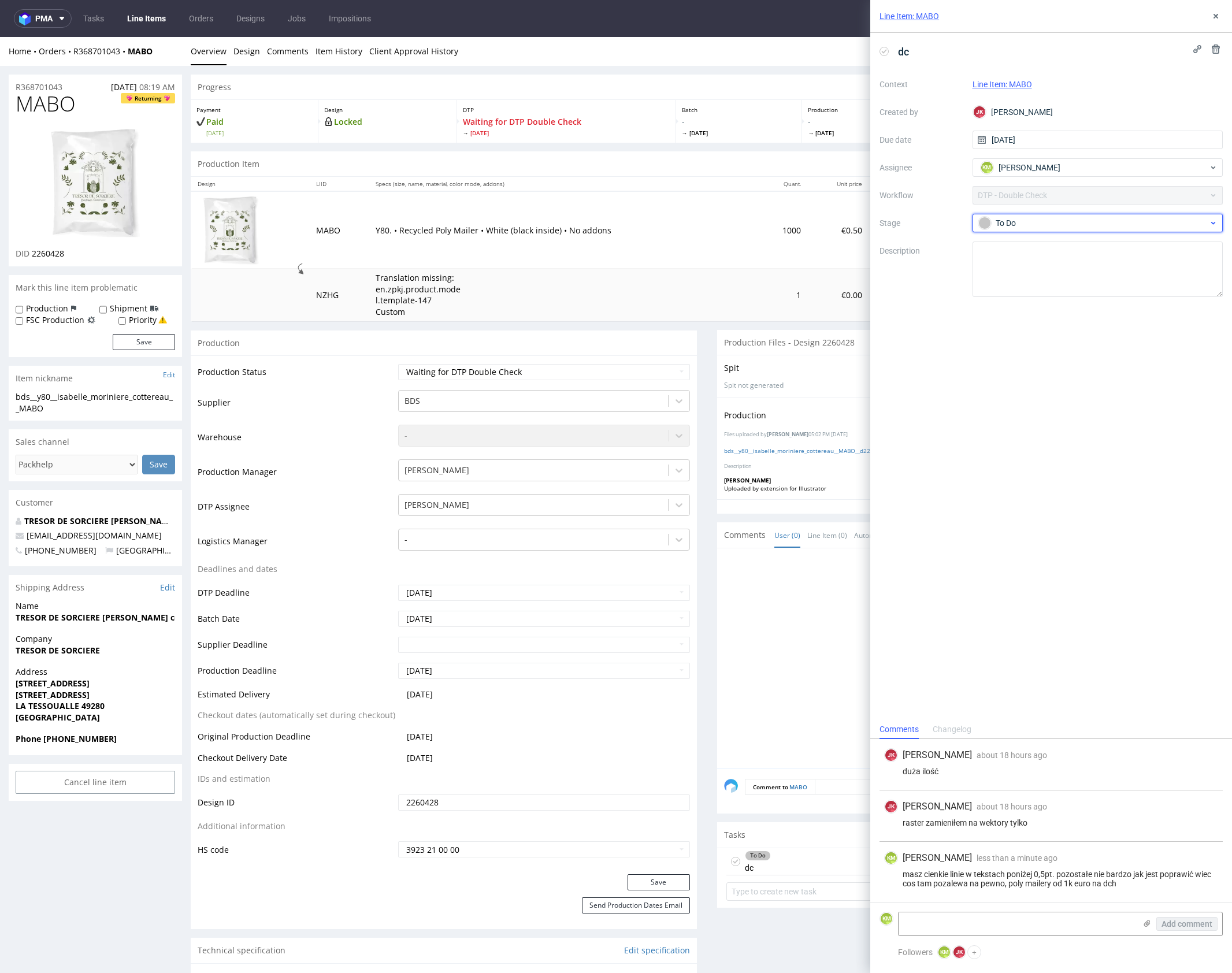
click at [1063, 221] on div "To Do" at bounding box center [1094, 223] width 230 height 13
click at [1074, 293] on div "Needs fixes" at bounding box center [1098, 297] width 231 height 13
drag, startPoint x: 1219, startPoint y: 17, endPoint x: 1022, endPoint y: 68, distance: 203.5
click at [1219, 17] on icon at bounding box center [1215, 16] width 9 height 9
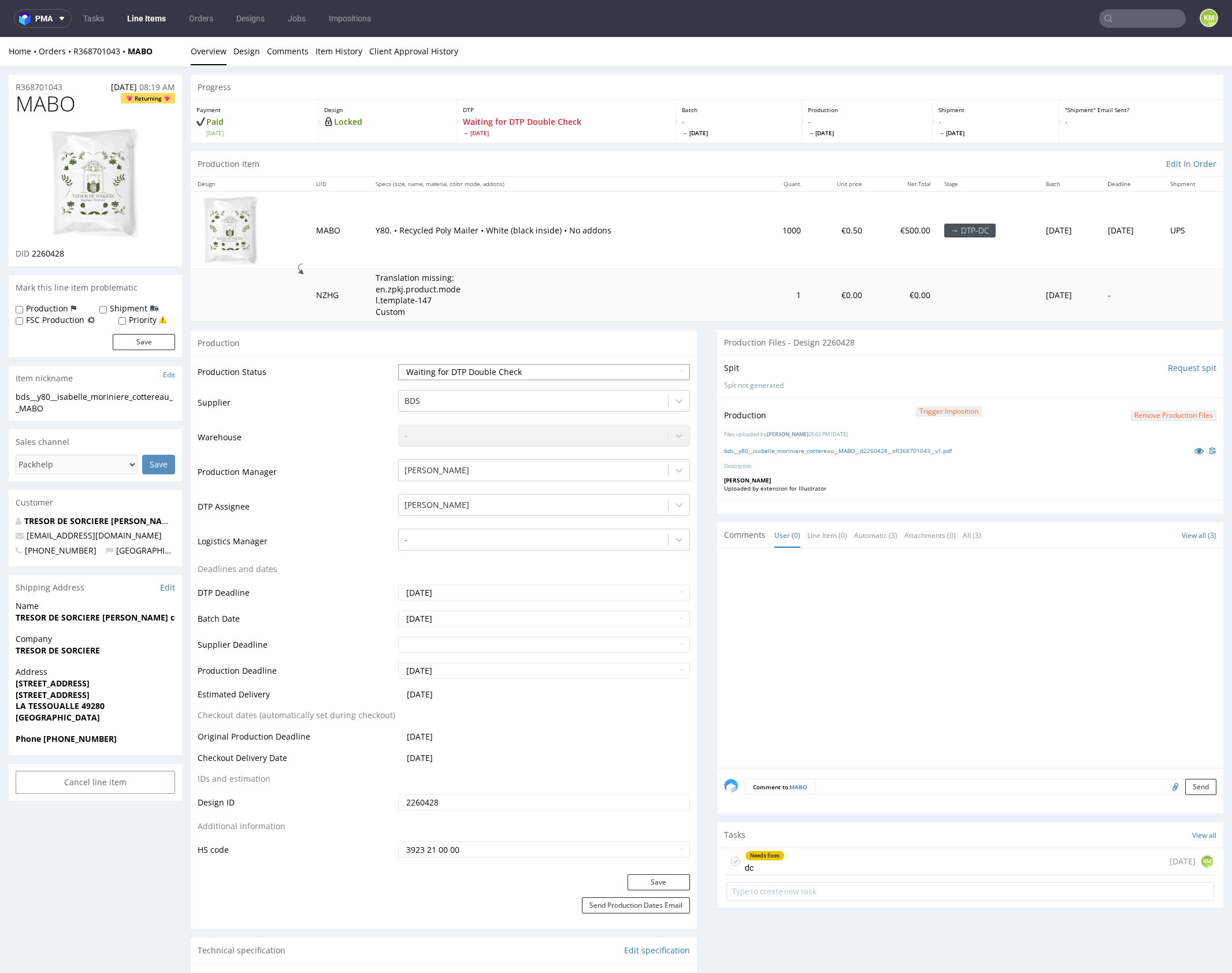
click at [547, 375] on select "Waiting for Artwork Waiting for Diecut Waiting for Mockup Waiting for DTP Waiti…" at bounding box center [544, 372] width 292 height 17
select select "dtp_dc_done"
click at [398, 364] on select "Waiting for Artwork Waiting for Diecut Waiting for Mockup Waiting for DTP Waiti…" at bounding box center [544, 372] width 292 height 17
click at [654, 878] on button "Save" at bounding box center [658, 882] width 62 height 17
click at [967, 624] on div at bounding box center [974, 661] width 500 height 212
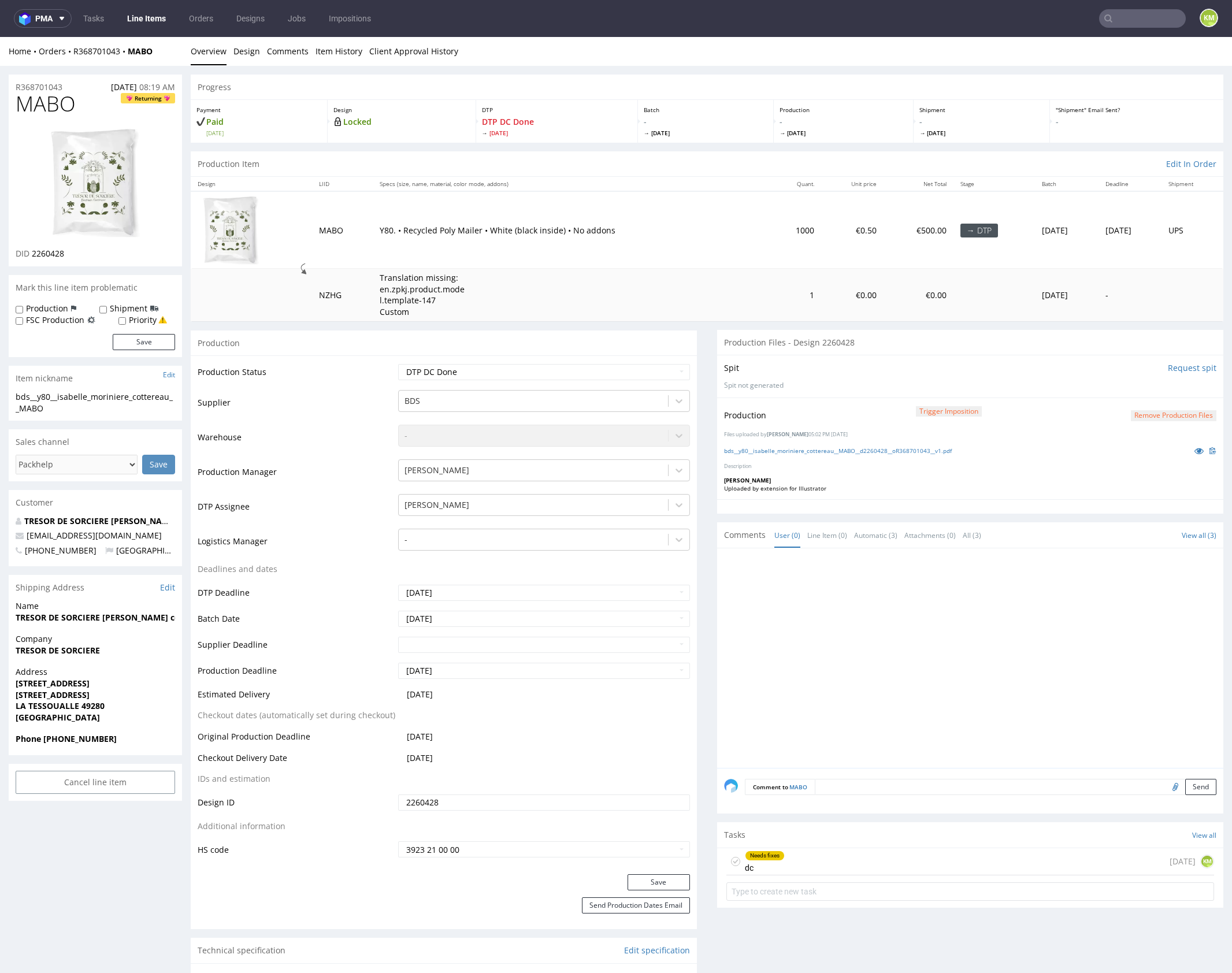
click at [848, 641] on div at bounding box center [974, 661] width 500 height 212
click at [848, 643] on div at bounding box center [974, 661] width 500 height 212
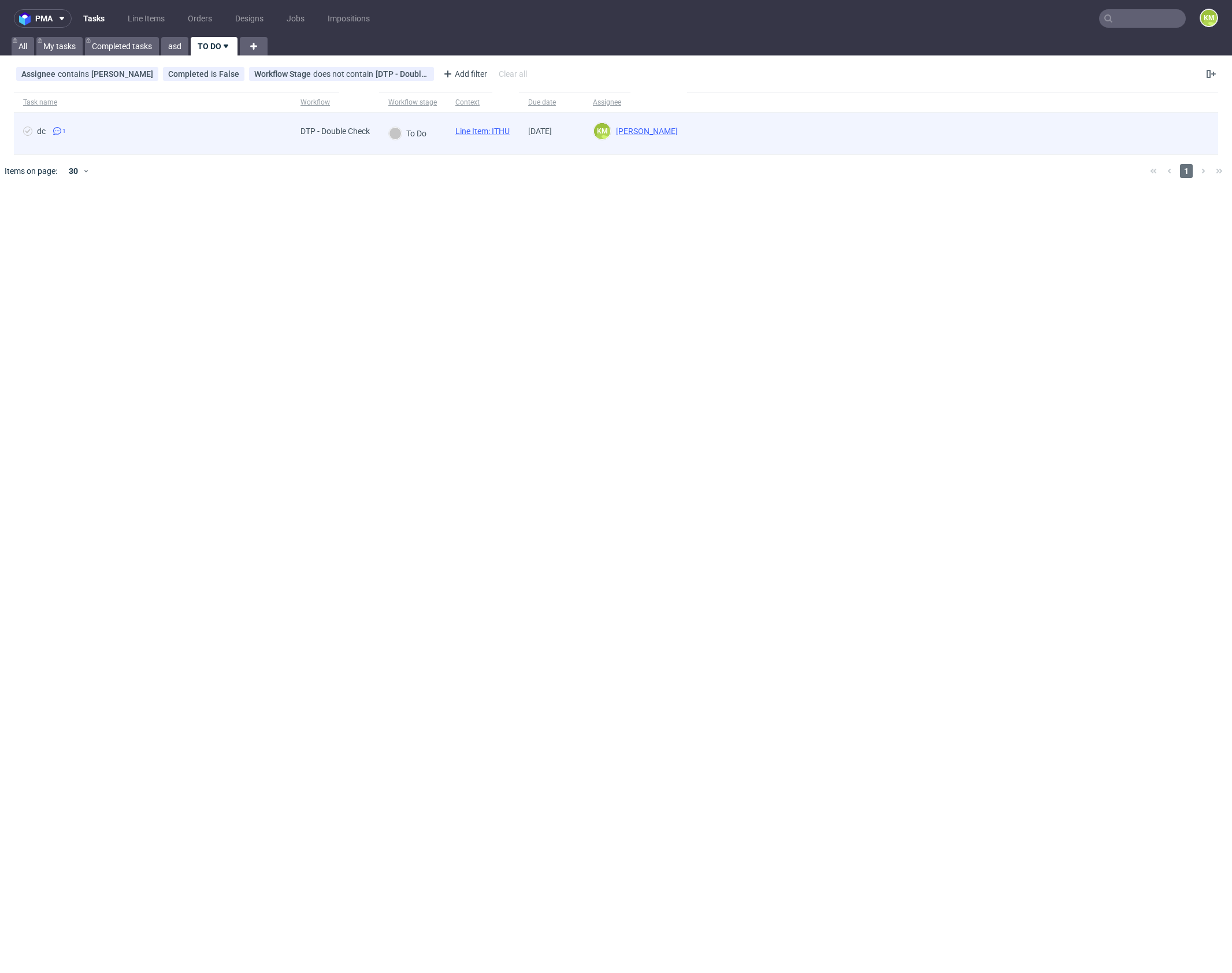
click at [505, 134] on link "Line Item: ITHU" at bounding box center [483, 131] width 55 height 9
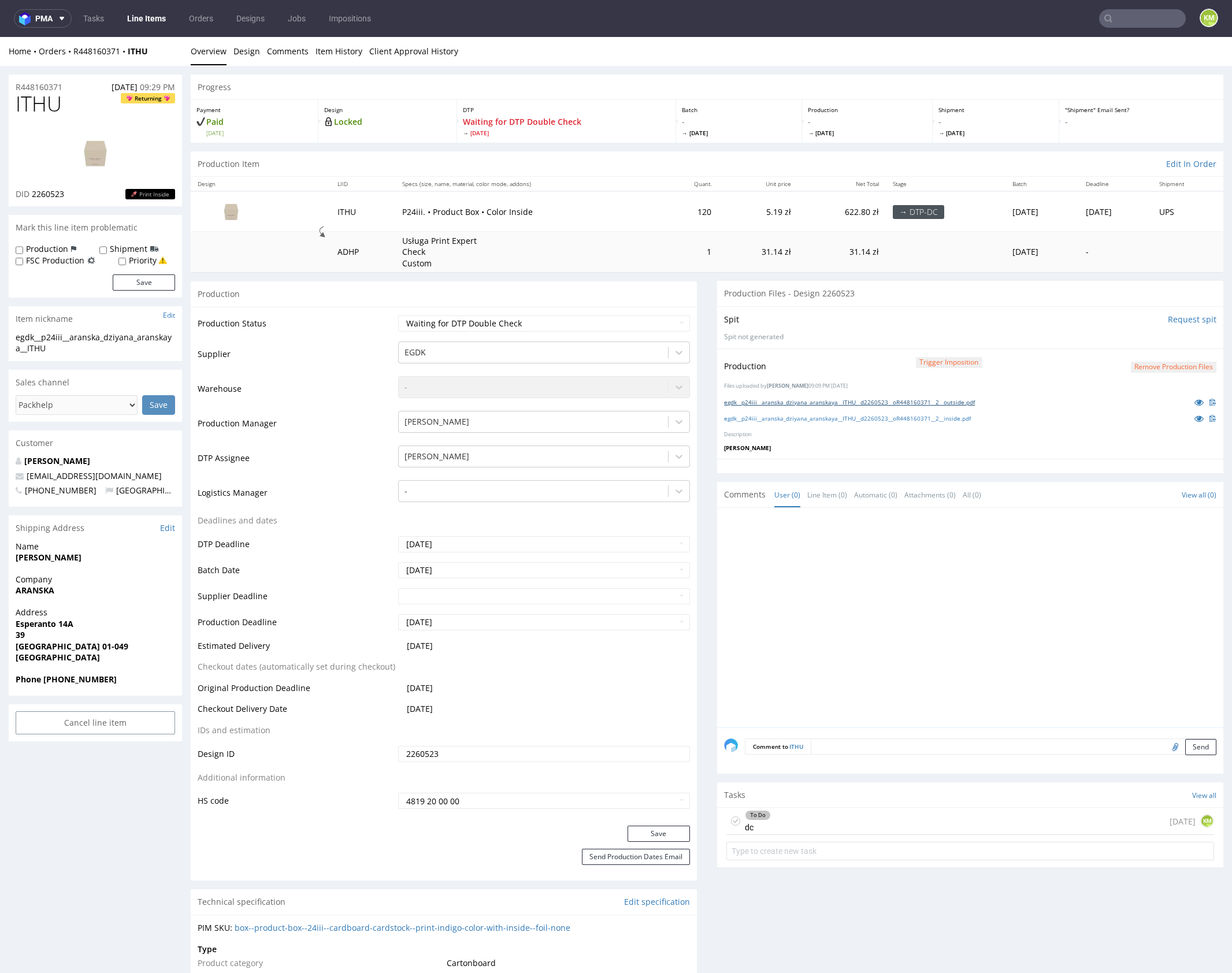
click at [870, 401] on link "egdk__p24iii__aranska_dziyana_aranskaya__ITHU__d2260523__oR448160371__2__outsid…" at bounding box center [850, 402] width 251 height 8
click at [877, 417] on link "egdk__p24iii__aranska_dziyana_aranskaya__ITHU__d2260523__oR448160371__2__inside…" at bounding box center [847, 418] width 246 height 8
drag, startPoint x: 868, startPoint y: 821, endPoint x: 941, endPoint y: 828, distance: 73.3
click at [868, 821] on div "To Do dc [DATE] KM" at bounding box center [970, 822] width 488 height 27
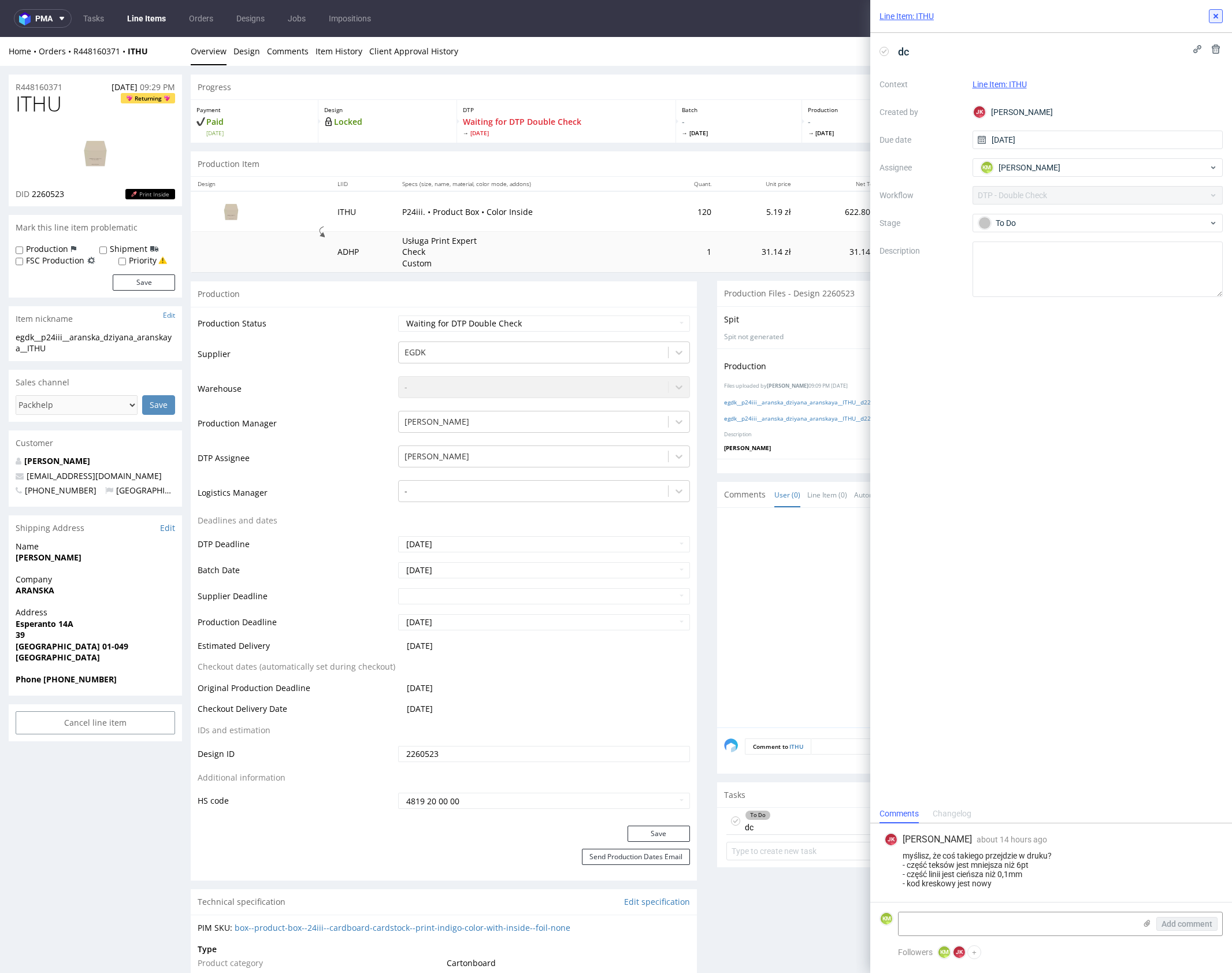
click at [1217, 18] on use at bounding box center [1215, 16] width 5 height 5
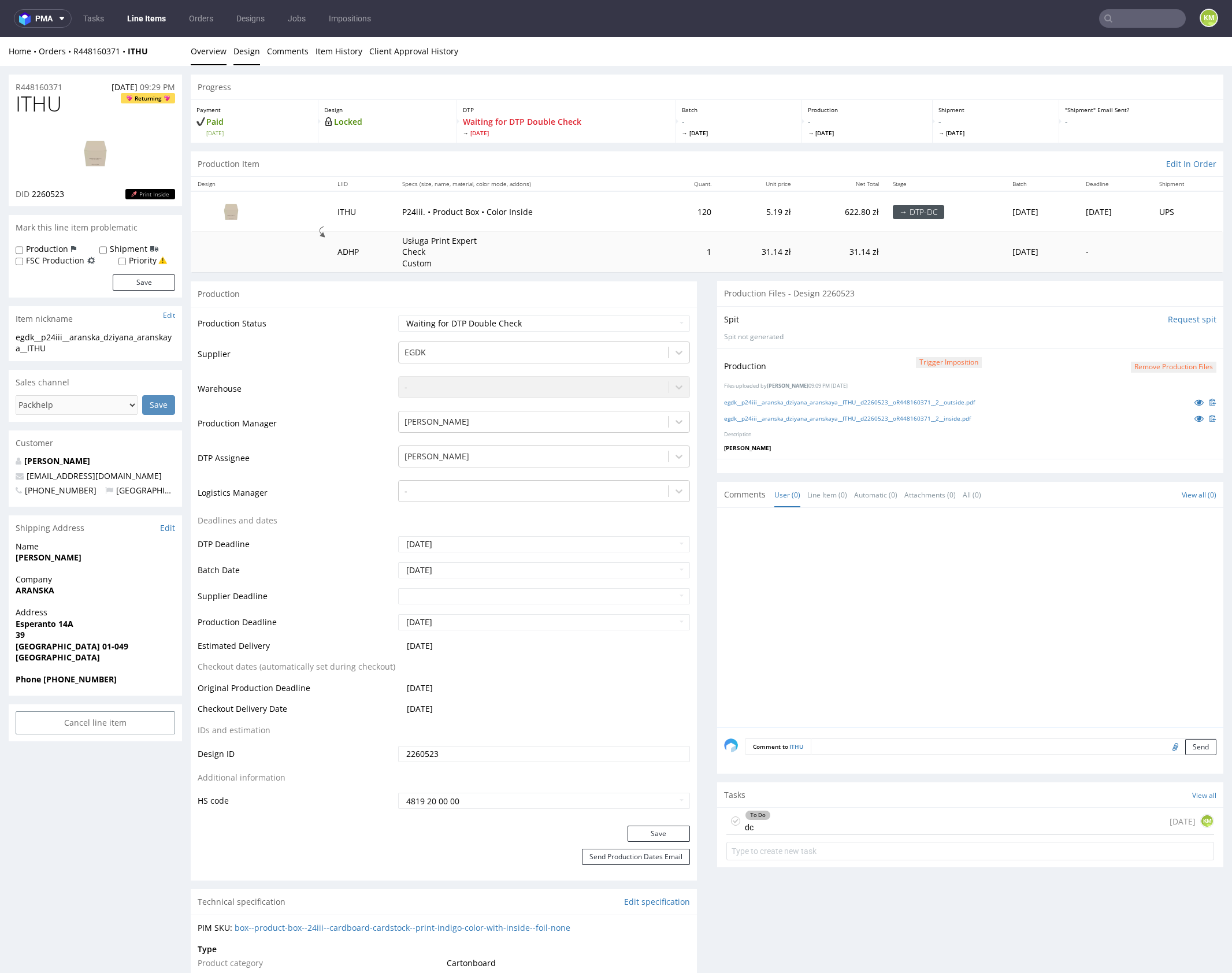
click at [248, 44] on link "Design" at bounding box center [246, 51] width 26 height 28
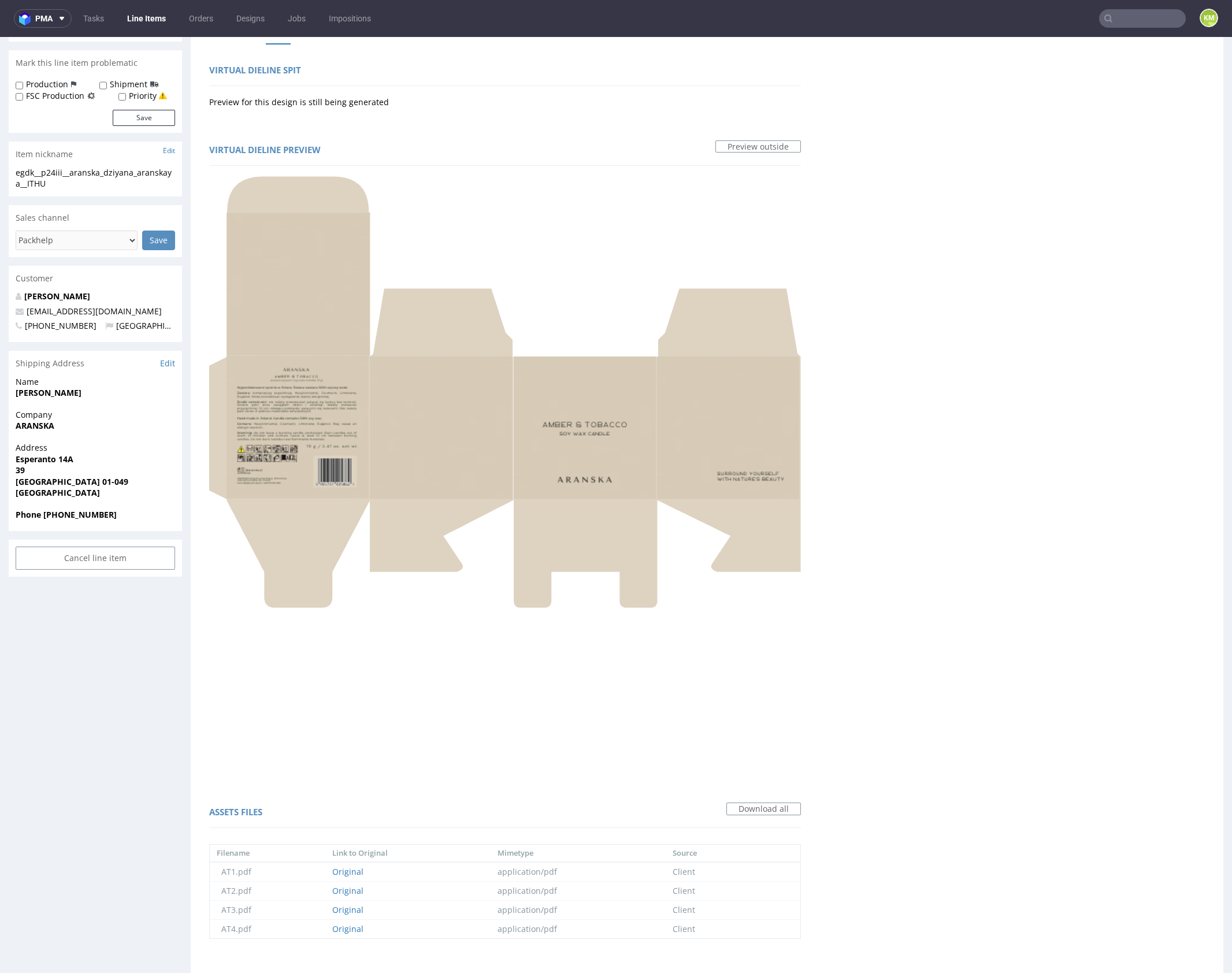
scroll to position [400, 0]
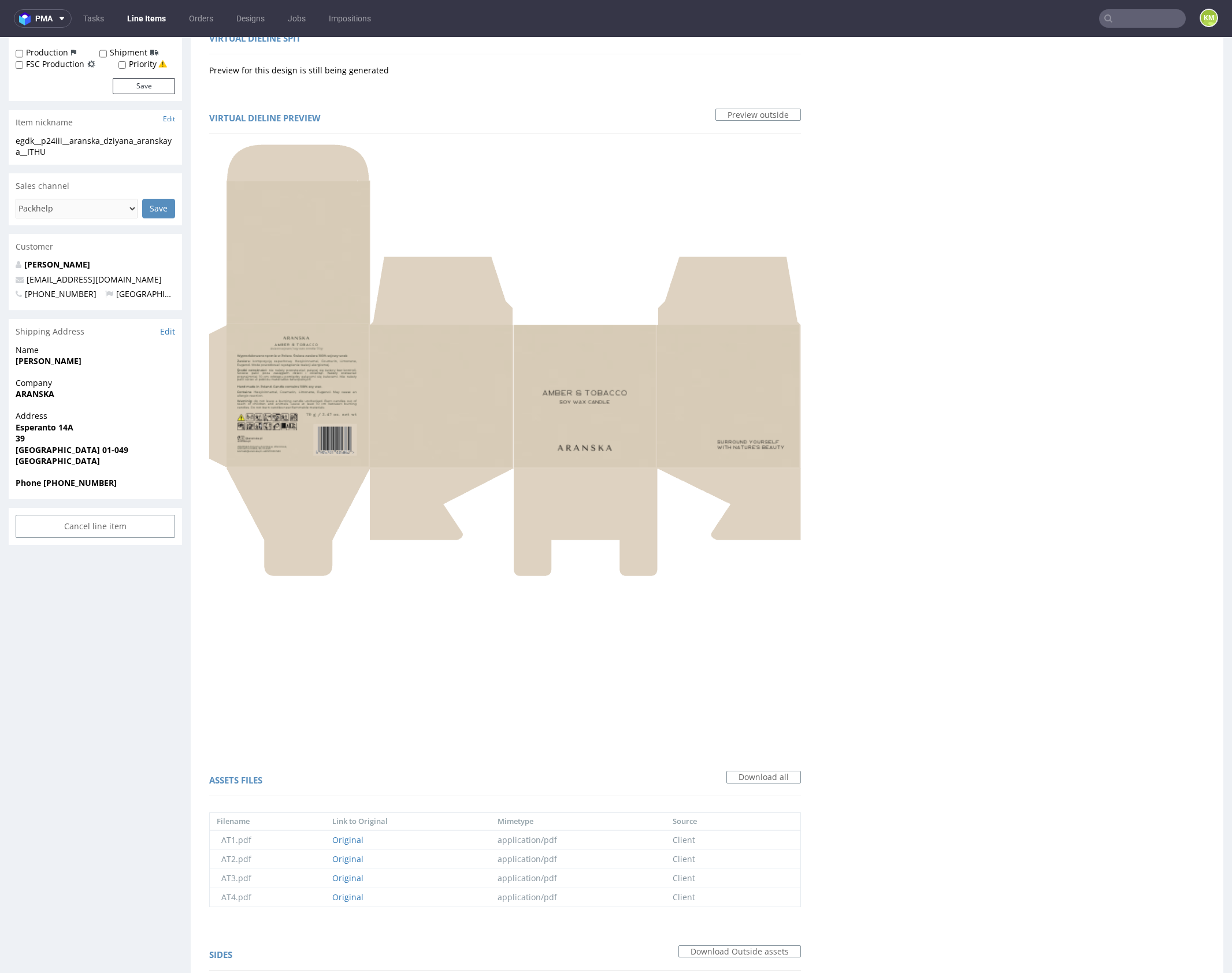
scroll to position [0, 0]
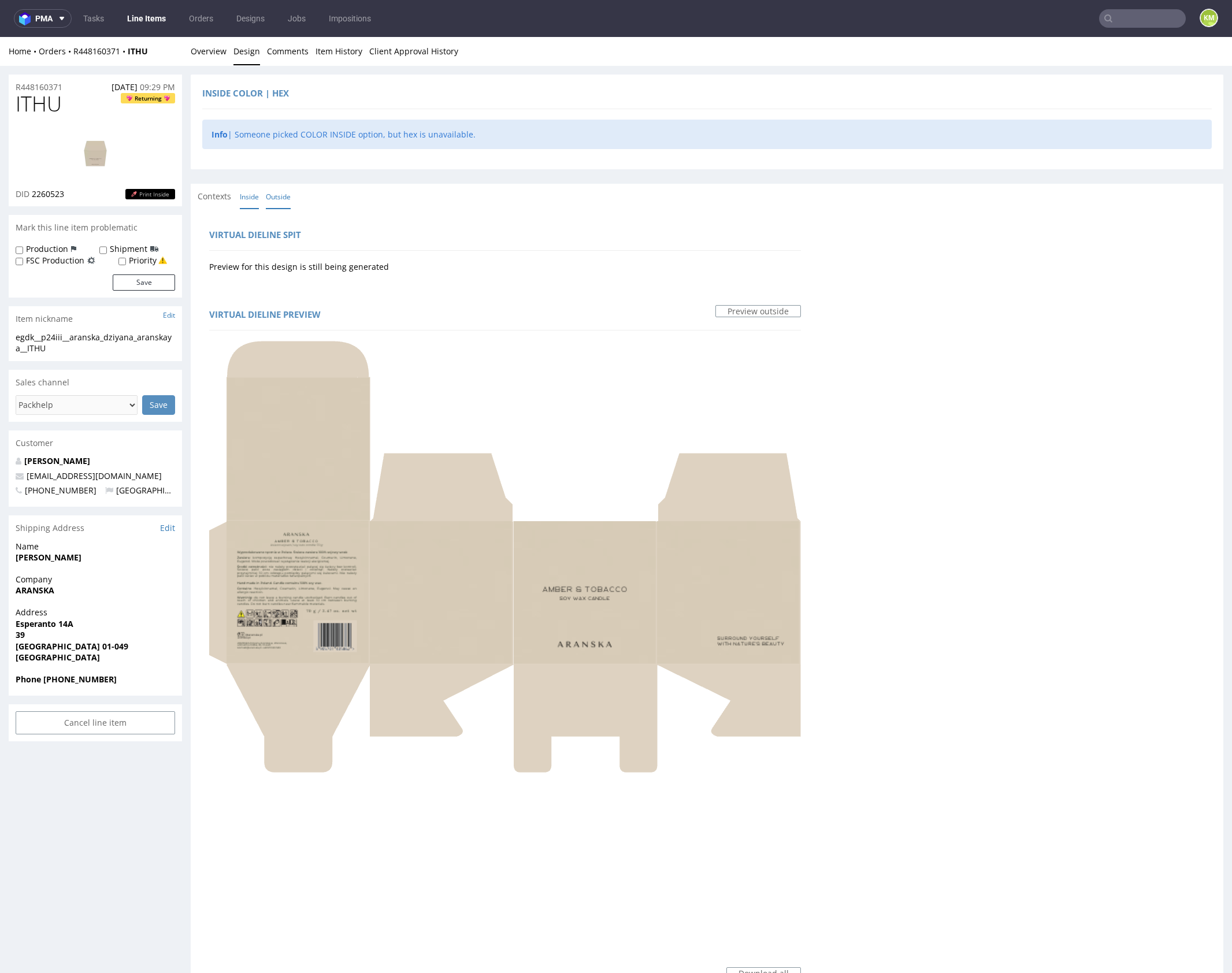
click at [249, 191] on link "Inside" at bounding box center [249, 197] width 19 height 25
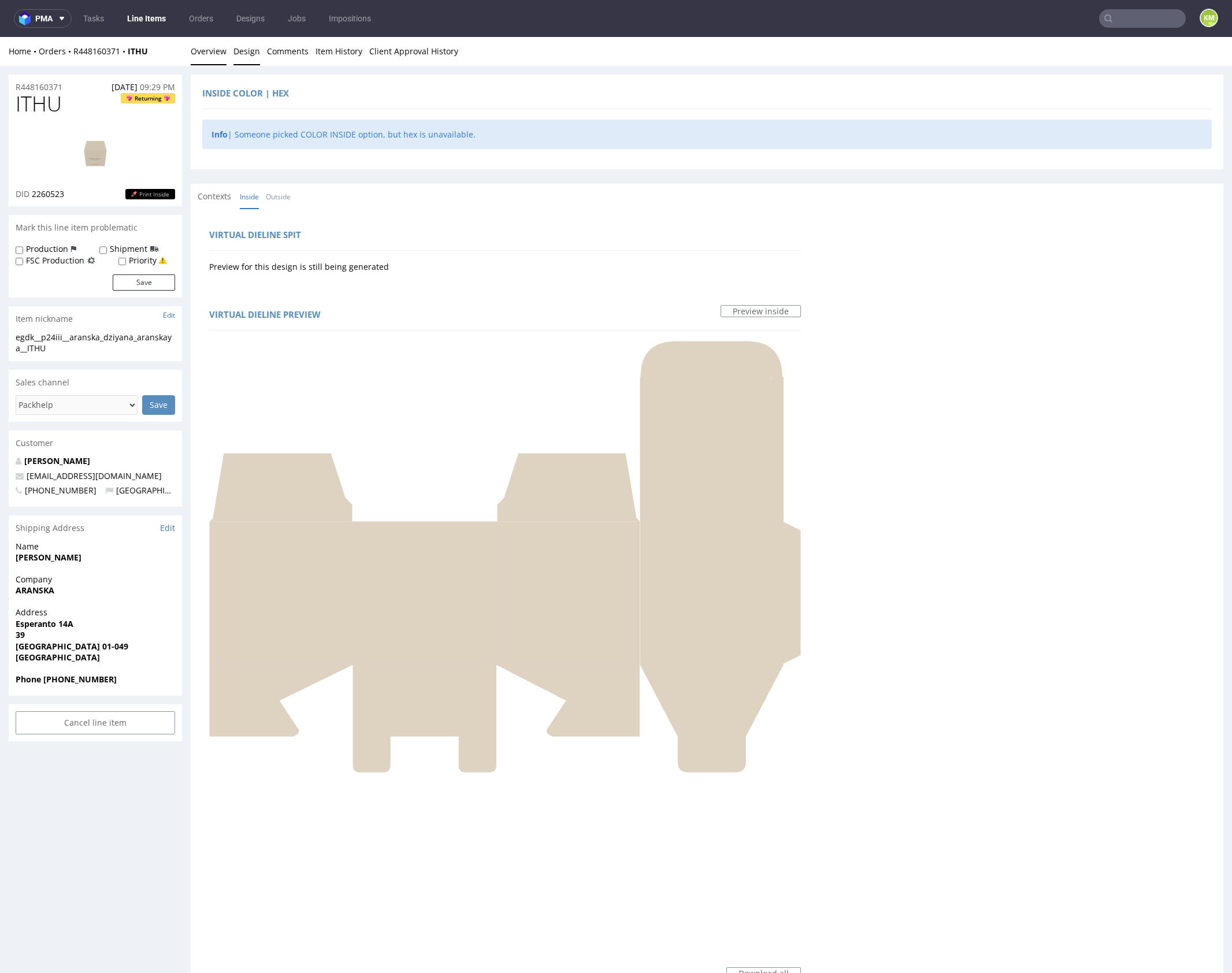
click at [214, 54] on link "Overview" at bounding box center [208, 51] width 36 height 28
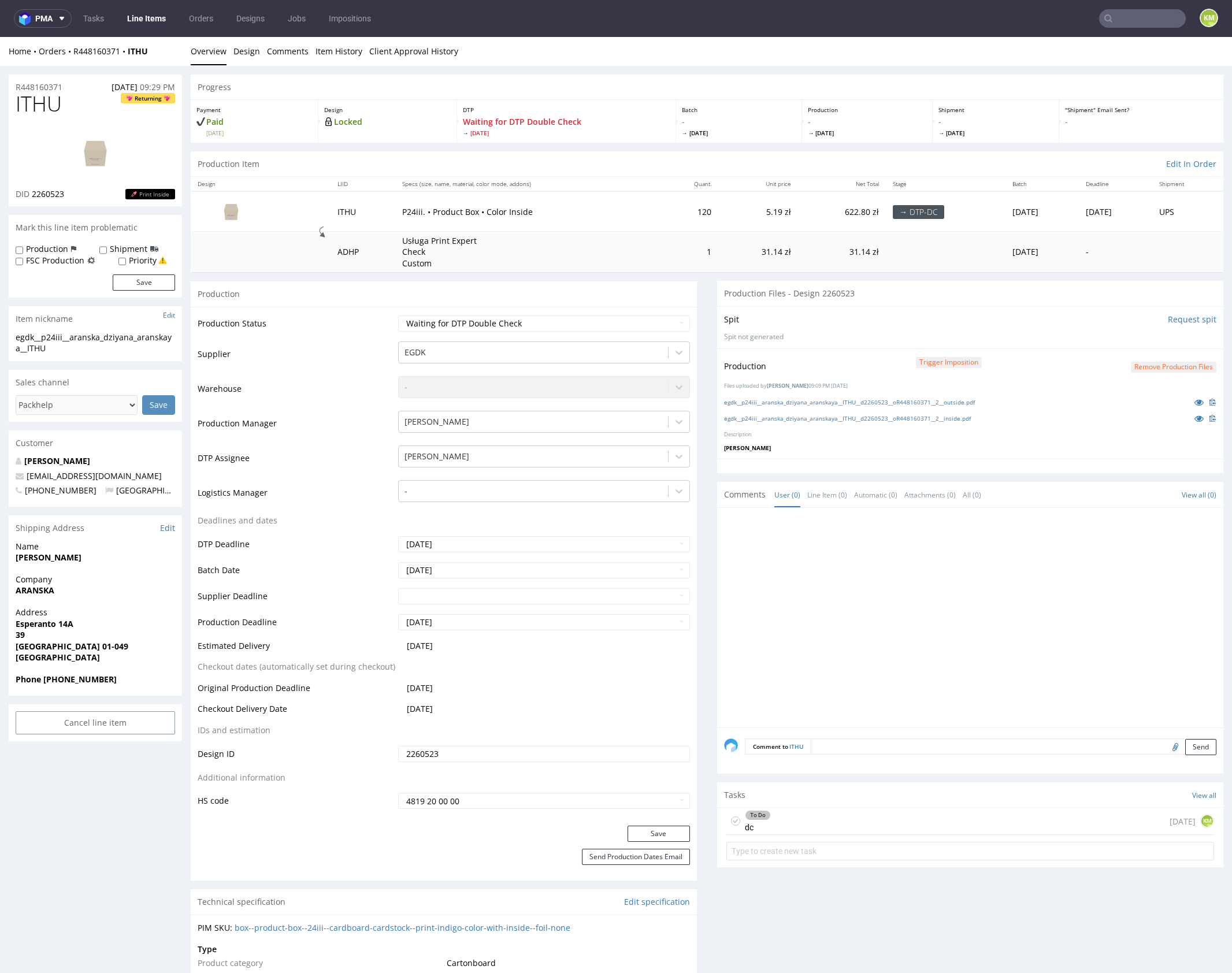
drag, startPoint x: 820, startPoint y: 818, endPoint x: 877, endPoint y: 856, distance: 68.5
click at [820, 818] on div "To Do dc 1 day ago KM" at bounding box center [970, 822] width 488 height 27
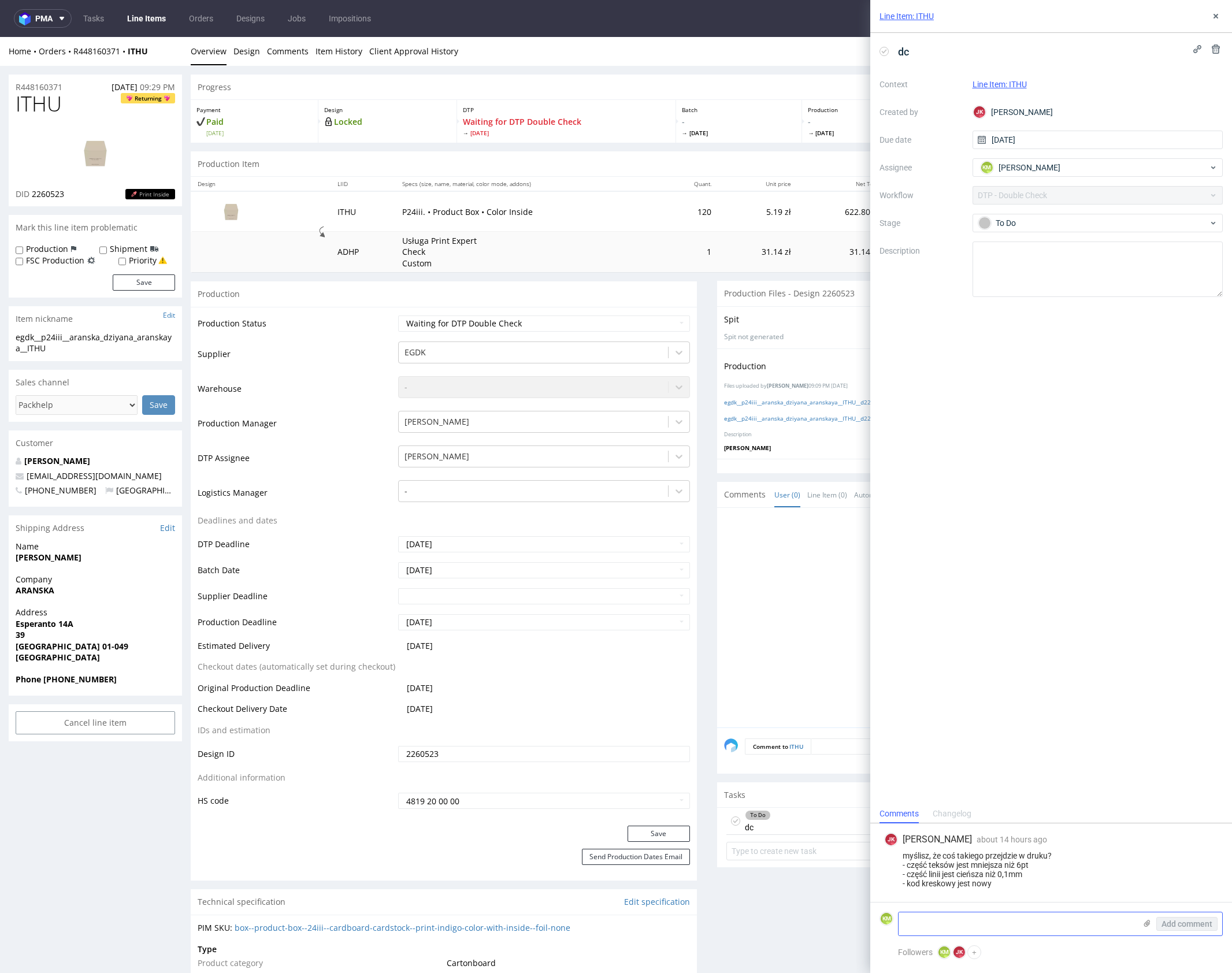
click at [1004, 928] on textarea at bounding box center [1017, 924] width 237 height 23
drag, startPoint x: 933, startPoint y: 923, endPoint x: 1047, endPoint y: 929, distance: 114.2
click at [1047, 929] on textarea "1. Kolor jest ciemniejszy niż" at bounding box center [1017, 924] width 237 height 23
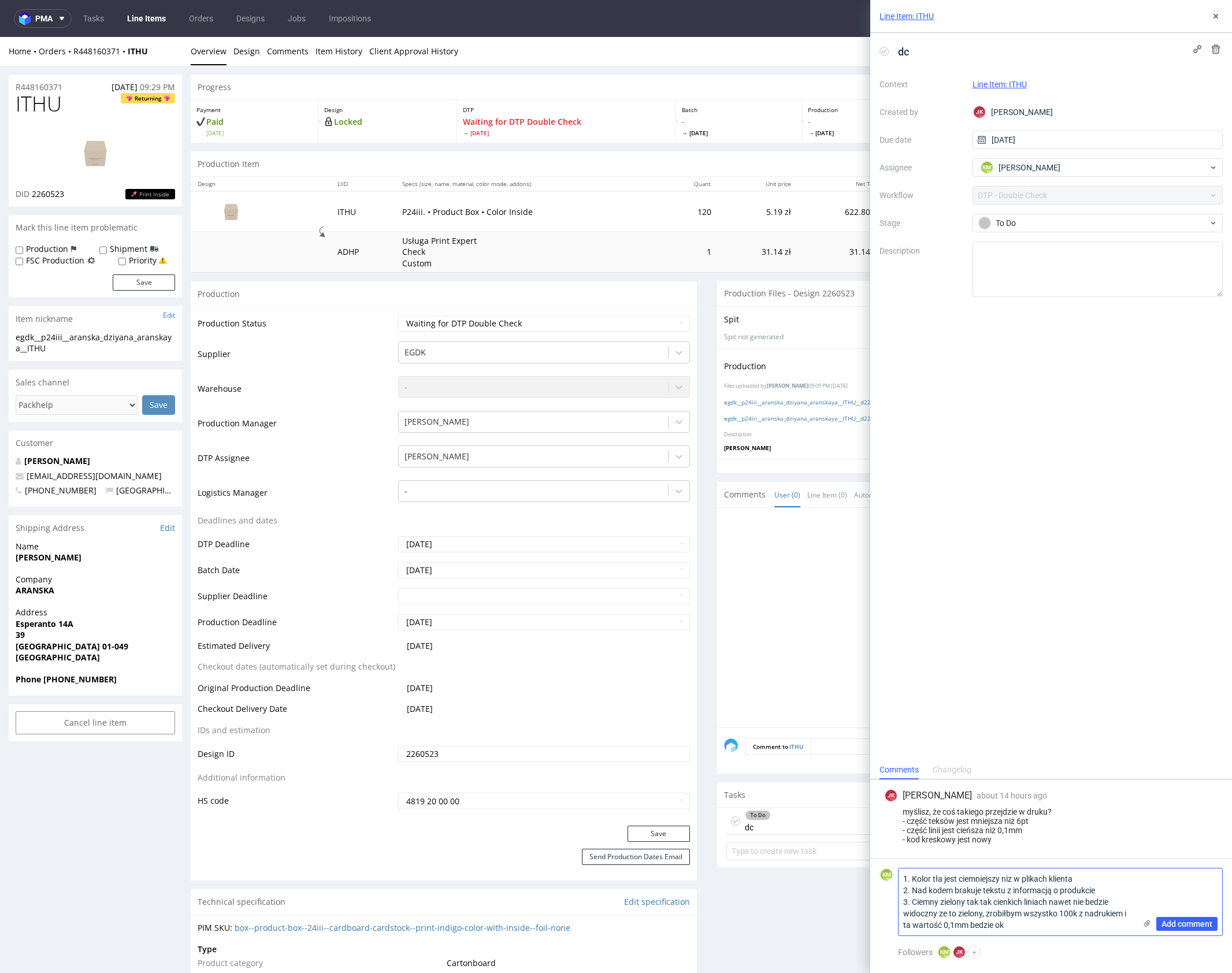
click at [989, 902] on textarea "1. Kolor tła jest ciemniejszy niz w plikach klienta 2. Nad kodem brakuje tekstu…" at bounding box center [1017, 902] width 237 height 67
click at [1054, 926] on textarea "1. Kolor tła jest ciemniejszy niz w plikach klienta 2. Nad kodem brakuje tekstu…" at bounding box center [1017, 902] width 237 height 67
type textarea "1. Kolor tła jest ciemniejszy niz w plikach klienta 2. Nad kodem brakuje tekstu…"
click at [1196, 925] on span "Add comment" at bounding box center [1187, 924] width 51 height 8
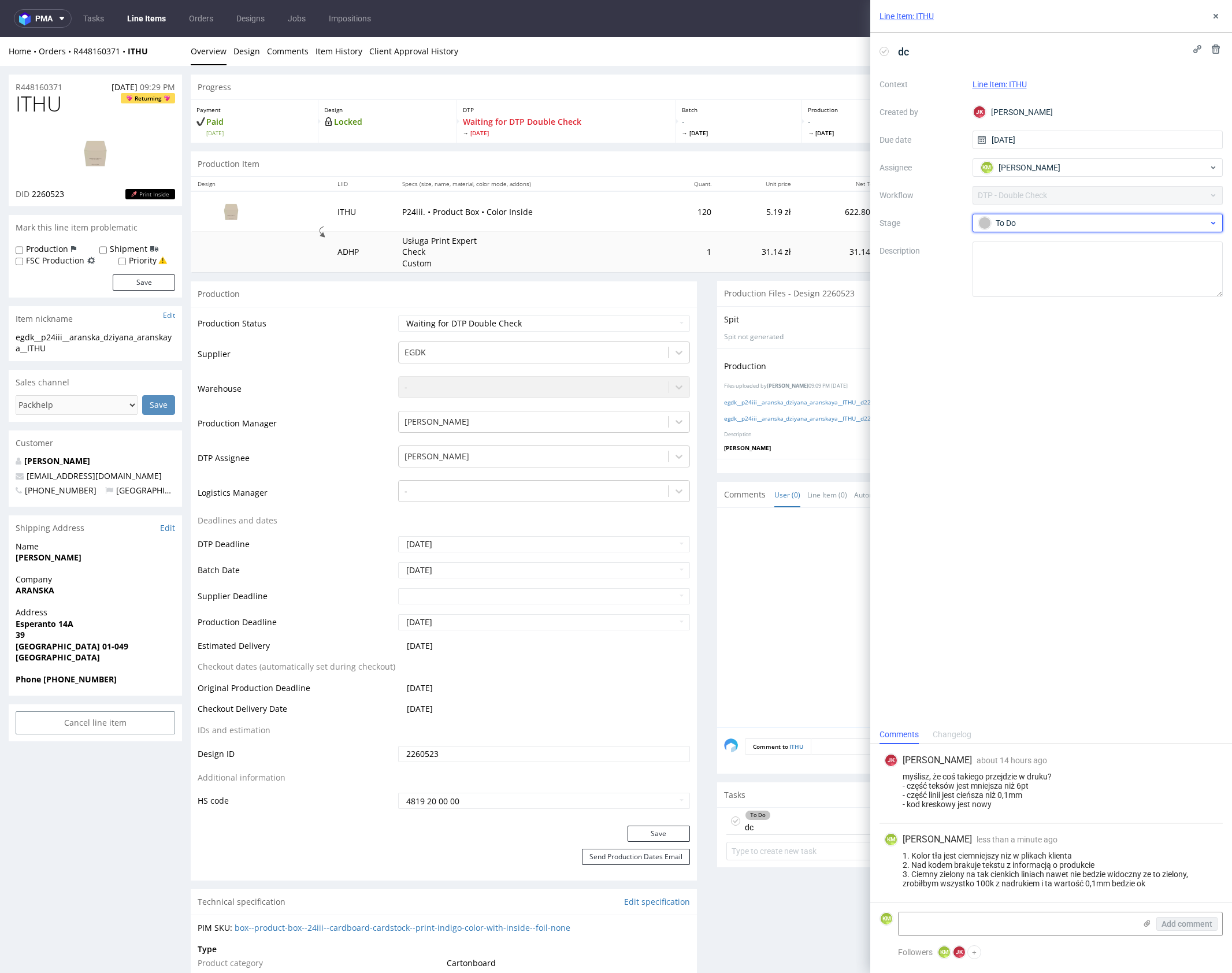
click at [1054, 230] on div "To Do" at bounding box center [1099, 223] width 251 height 19
click at [1063, 289] on div "Needs fixes" at bounding box center [1098, 297] width 241 height 23
click at [1217, 13] on icon at bounding box center [1215, 16] width 9 height 9
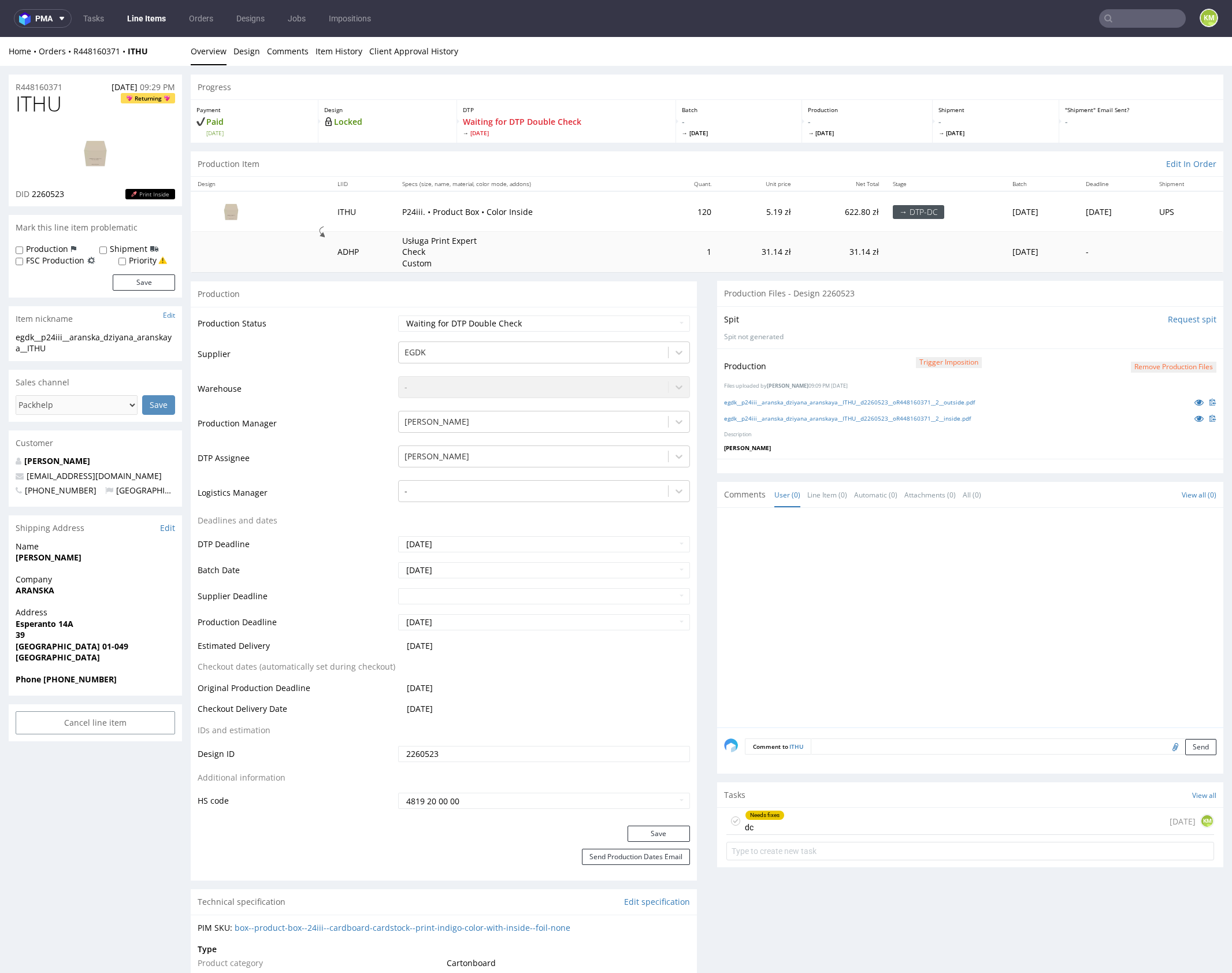
click at [912, 537] on div at bounding box center [974, 621] width 500 height 212
click at [559, 319] on select "Waiting for Artwork Waiting for Diecut Waiting for Mockup Waiting for DTP Waiti…" at bounding box center [544, 323] width 292 height 17
select select "dtp_dc_done"
click at [398, 316] on select "Waiting for Artwork Waiting for Diecut Waiting for Mockup Waiting for DTP Waiti…" at bounding box center [544, 323] width 292 height 17
click at [670, 826] on button "Save" at bounding box center [658, 834] width 62 height 17
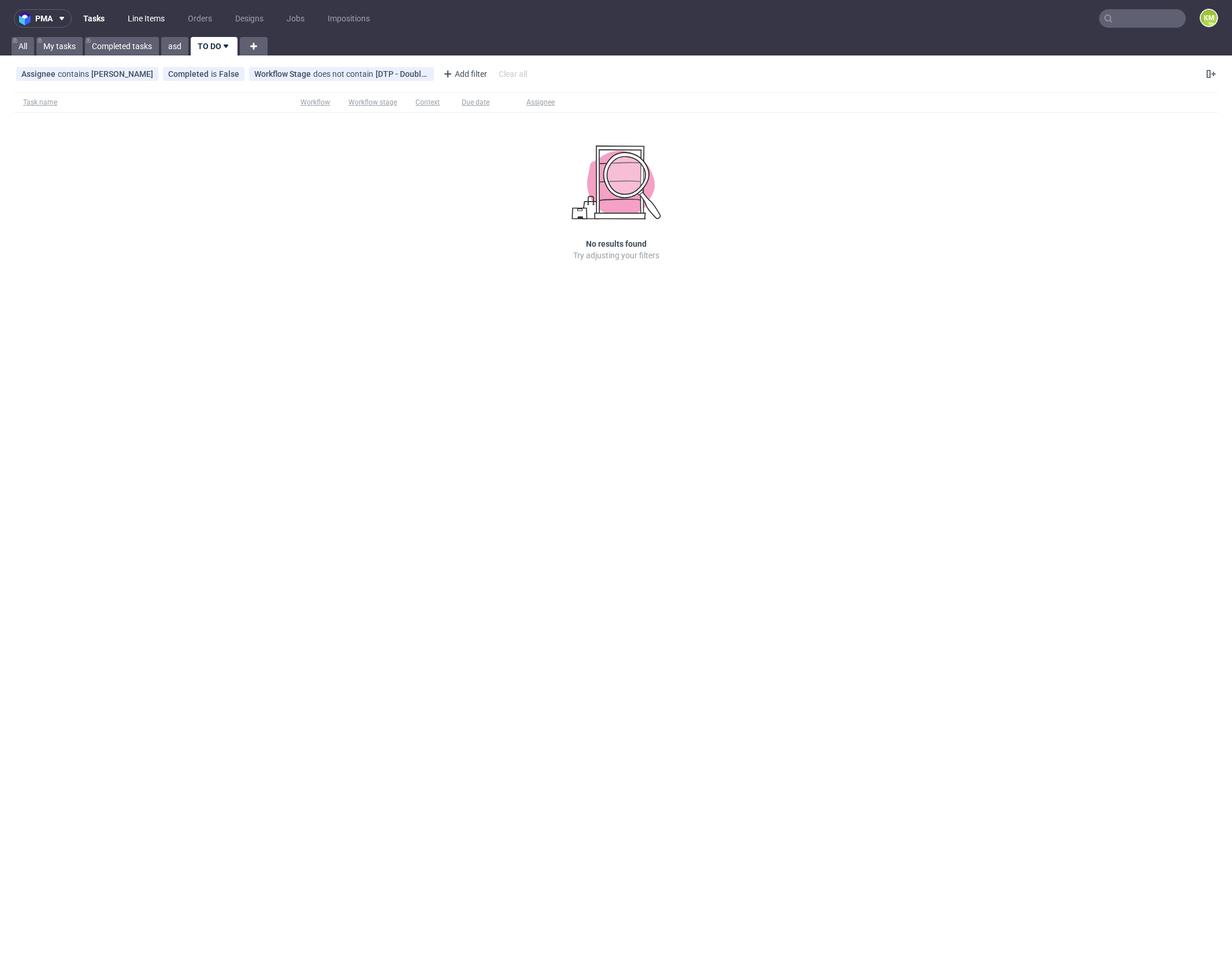
click at [149, 22] on link "Line Items" at bounding box center [146, 18] width 51 height 19
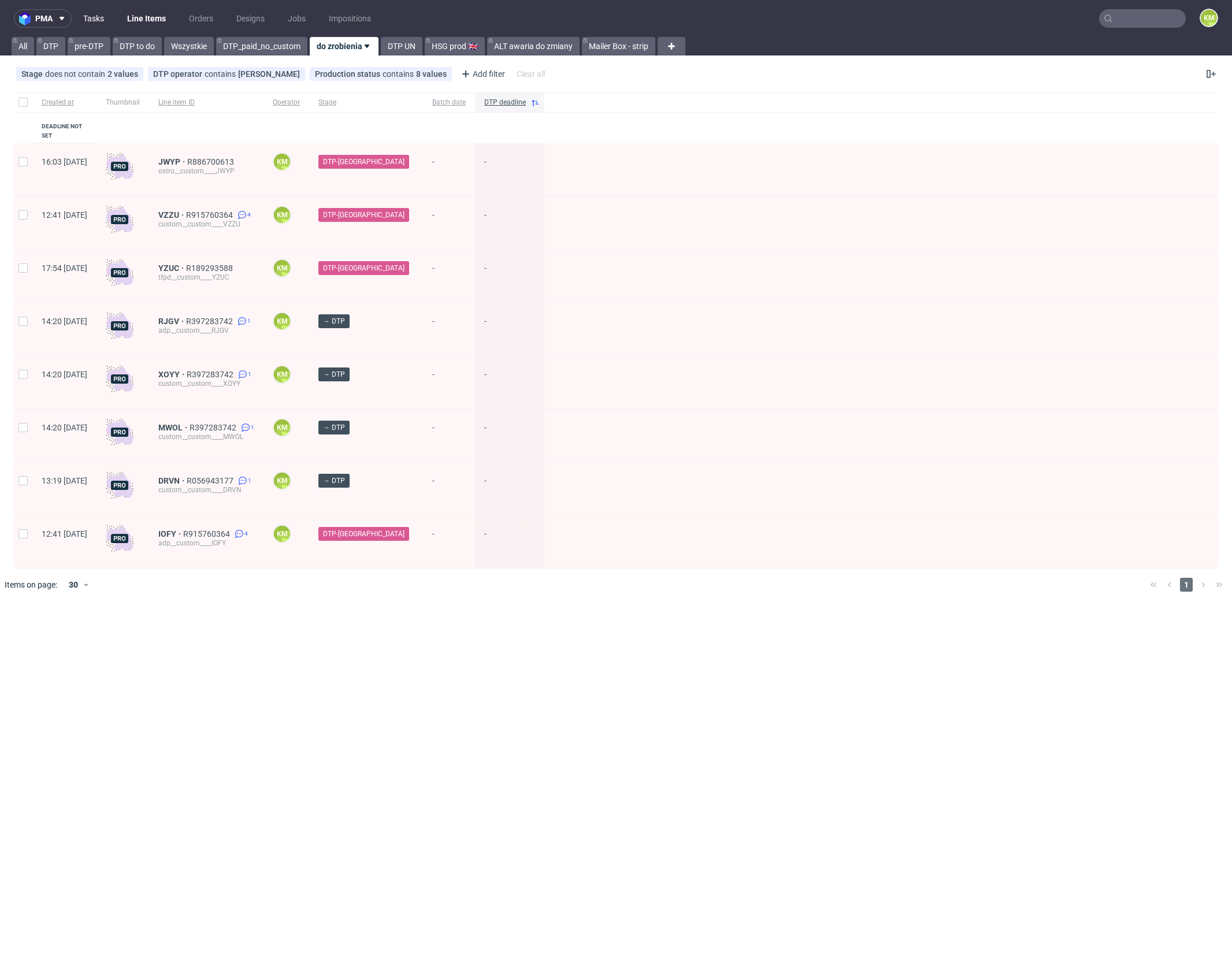
click at [97, 21] on link "Tasks" at bounding box center [93, 18] width 35 height 19
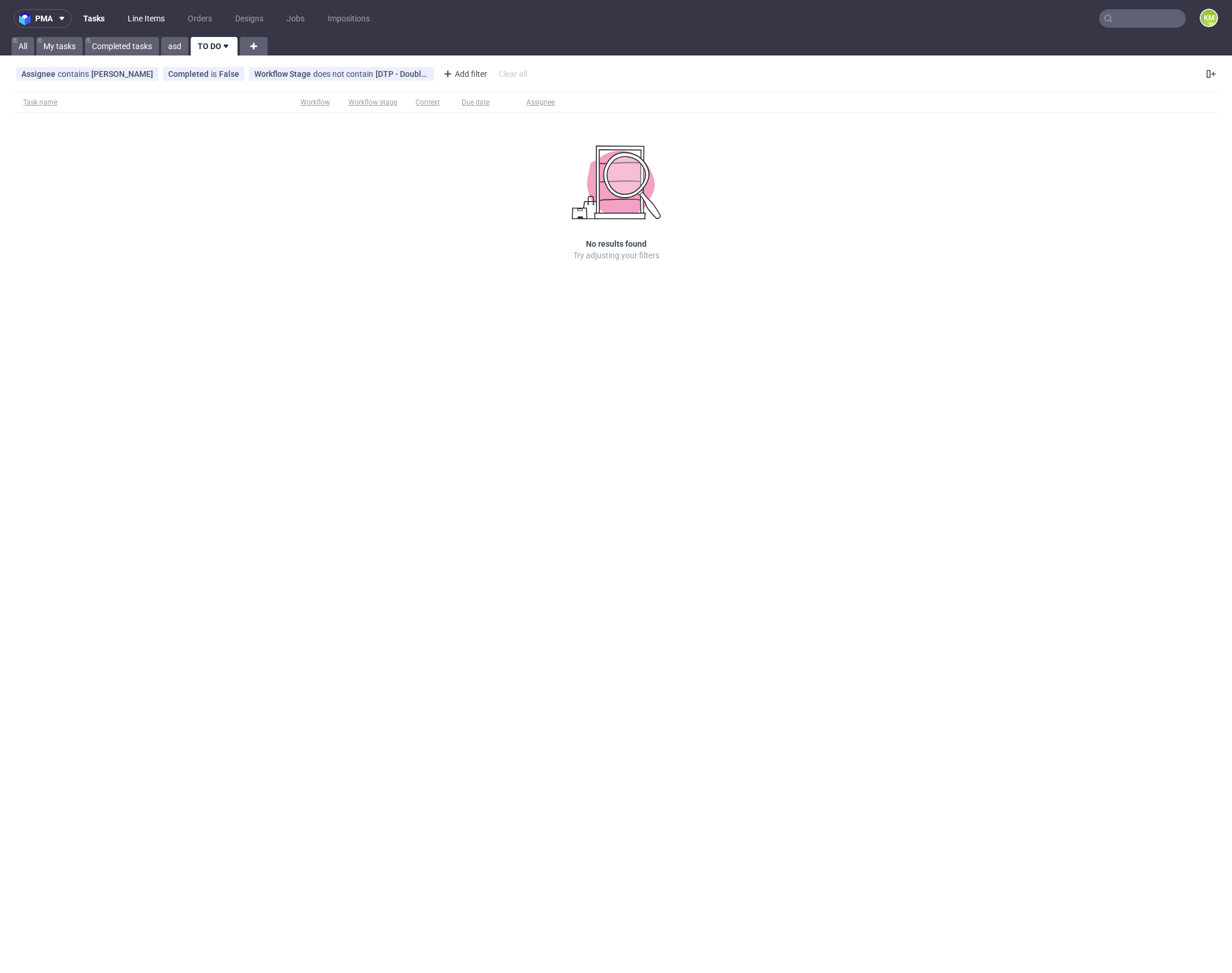
click at [159, 22] on link "Line Items" at bounding box center [146, 18] width 51 height 19
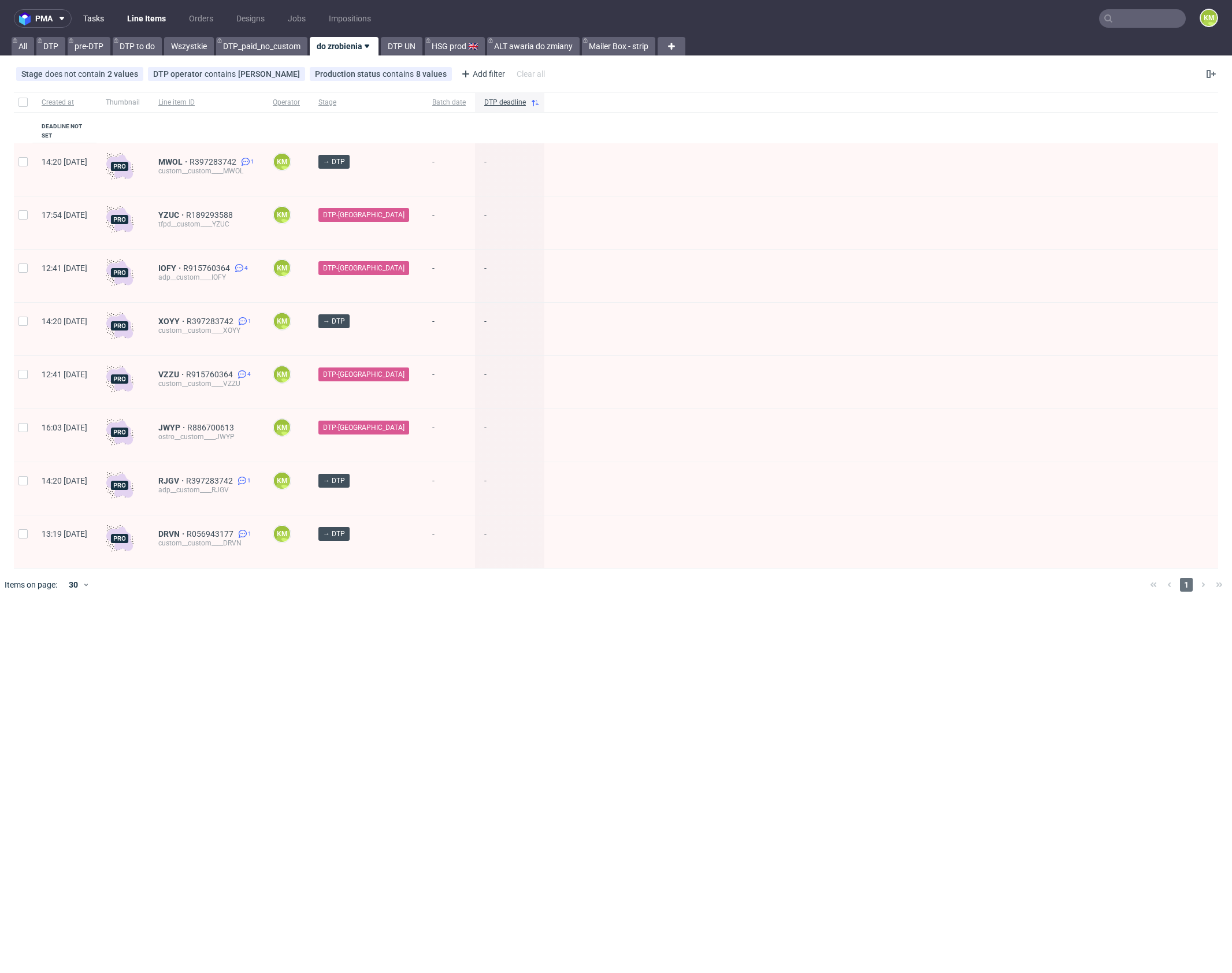
click at [89, 19] on link "Tasks" at bounding box center [93, 18] width 35 height 19
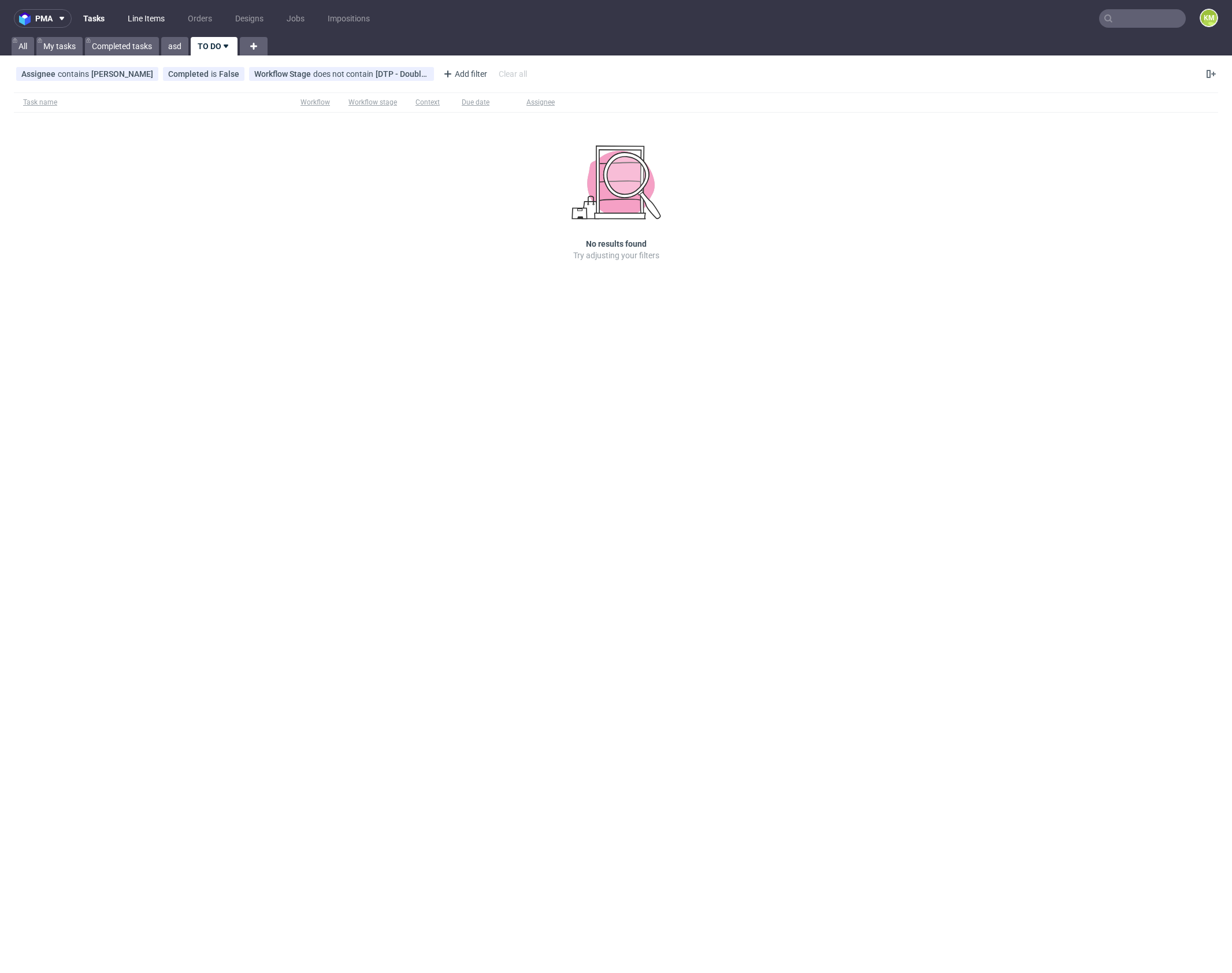
click at [145, 22] on link "Line Items" at bounding box center [146, 18] width 51 height 19
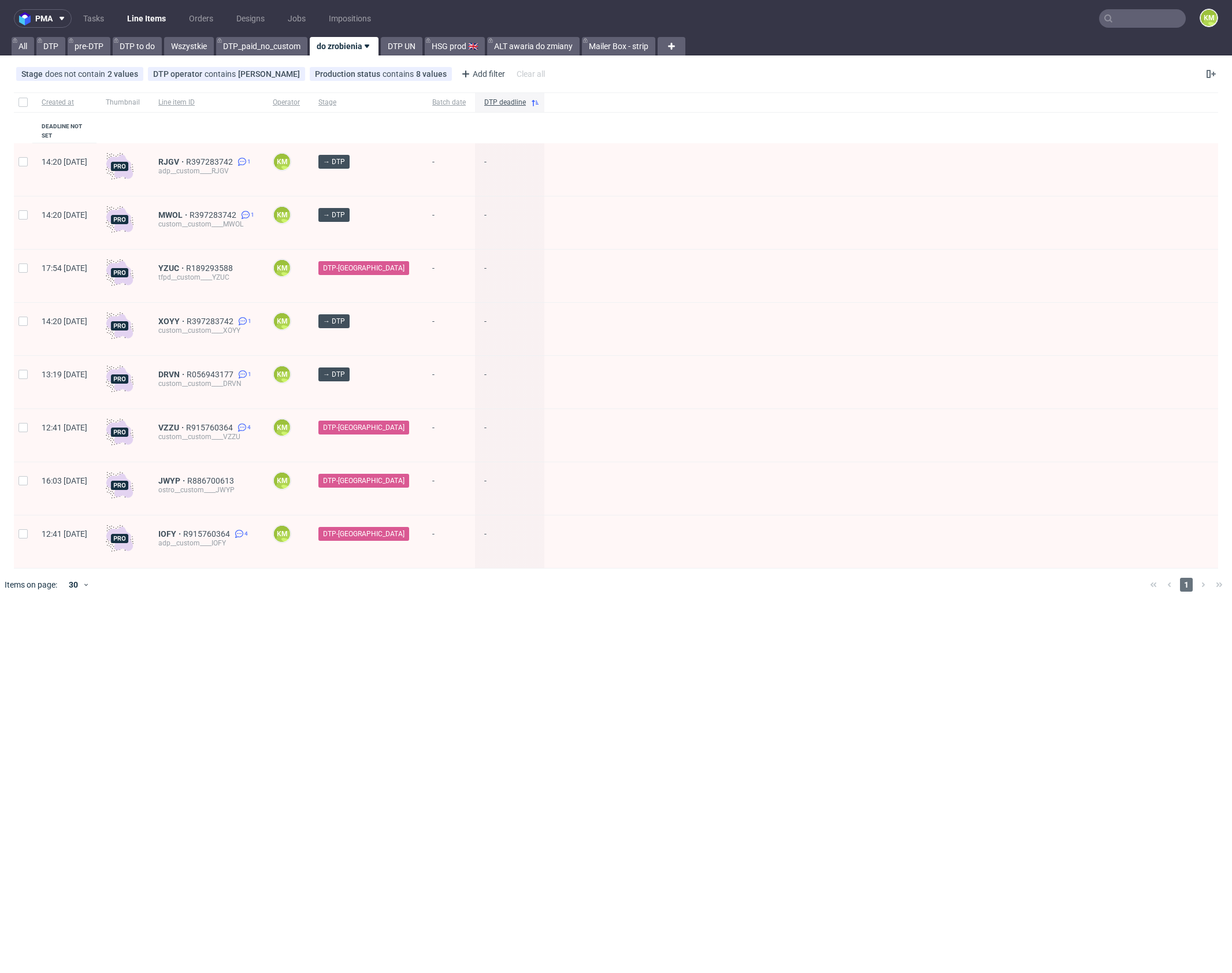
click at [532, 629] on div "pma Tasks Line Items Orders Designs Jobs Impositions KM All DTP pre-DTP DTP to …" at bounding box center [616, 486] width 1232 height 973
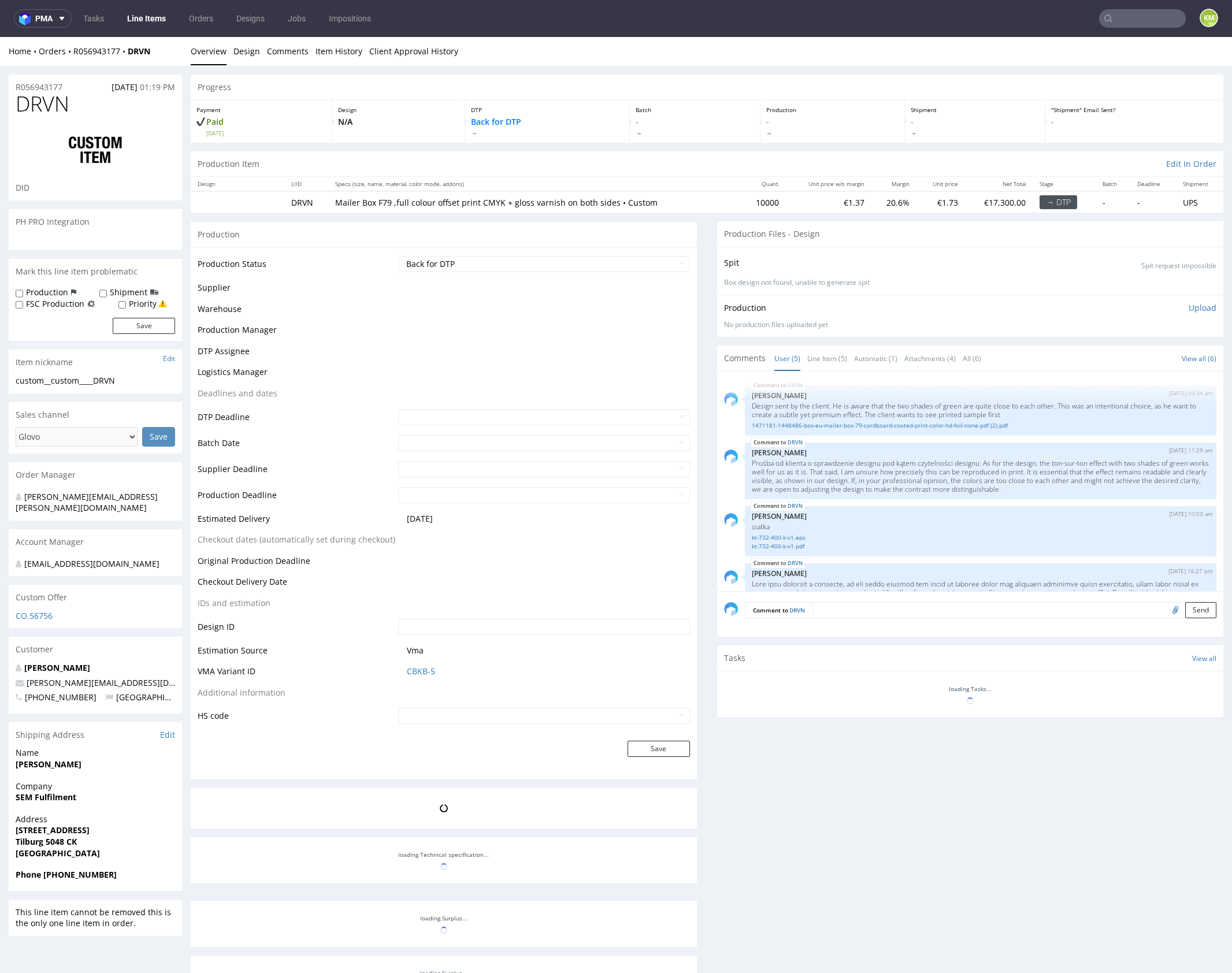
scroll to position [148, 0]
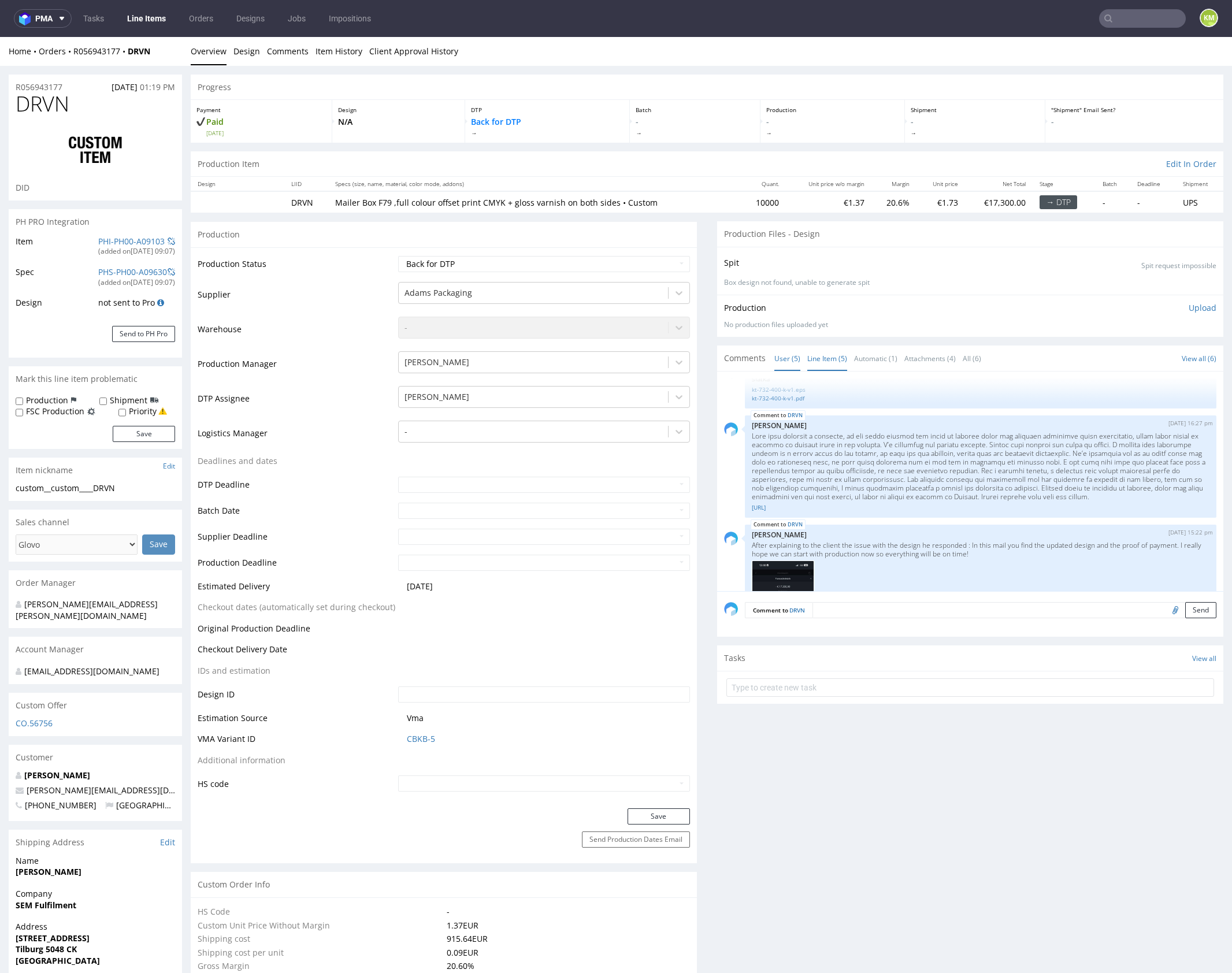
select select "in_progress"
click at [809, 356] on link "Line Item (5)" at bounding box center [827, 358] width 40 height 25
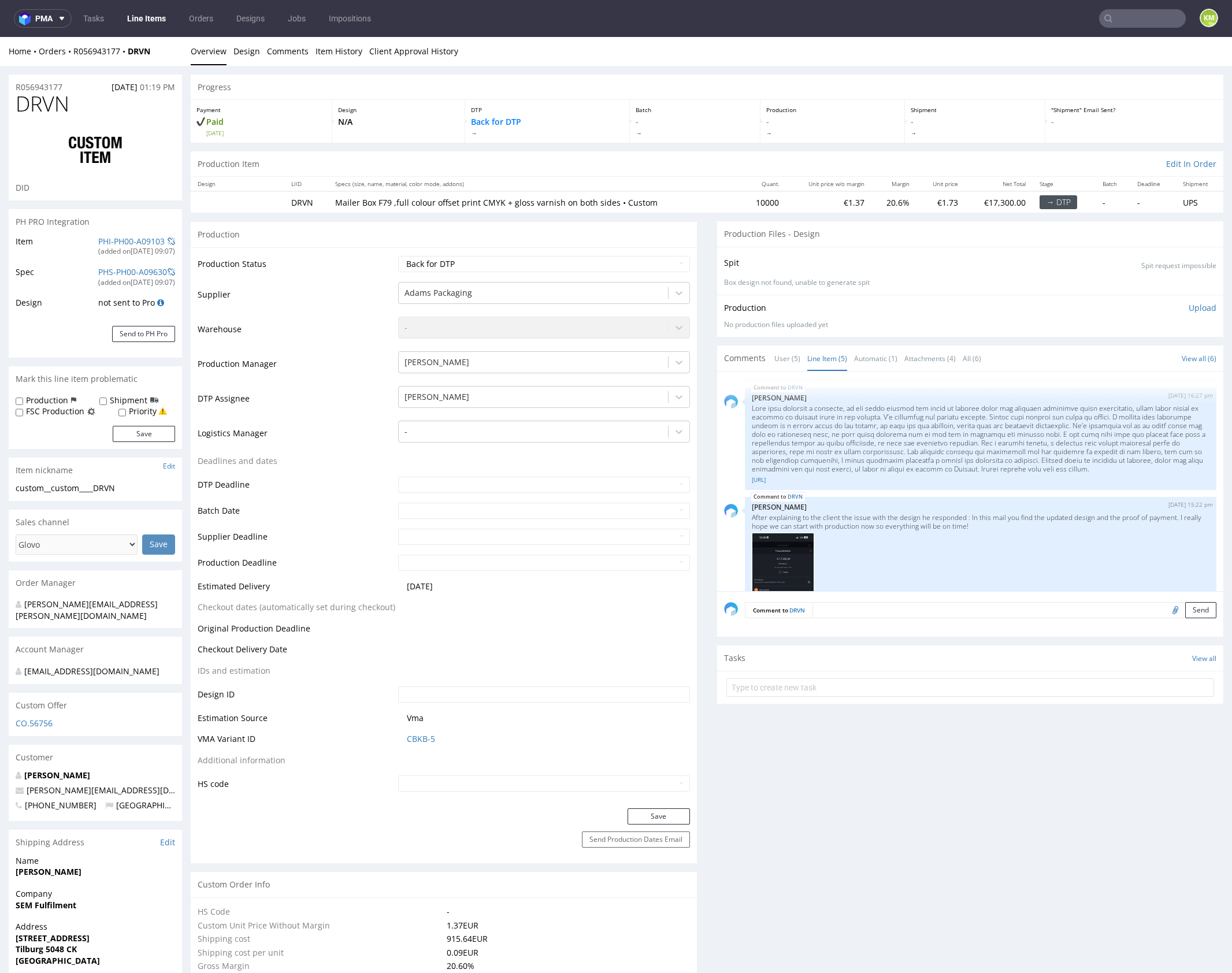
scroll to position [238, 0]
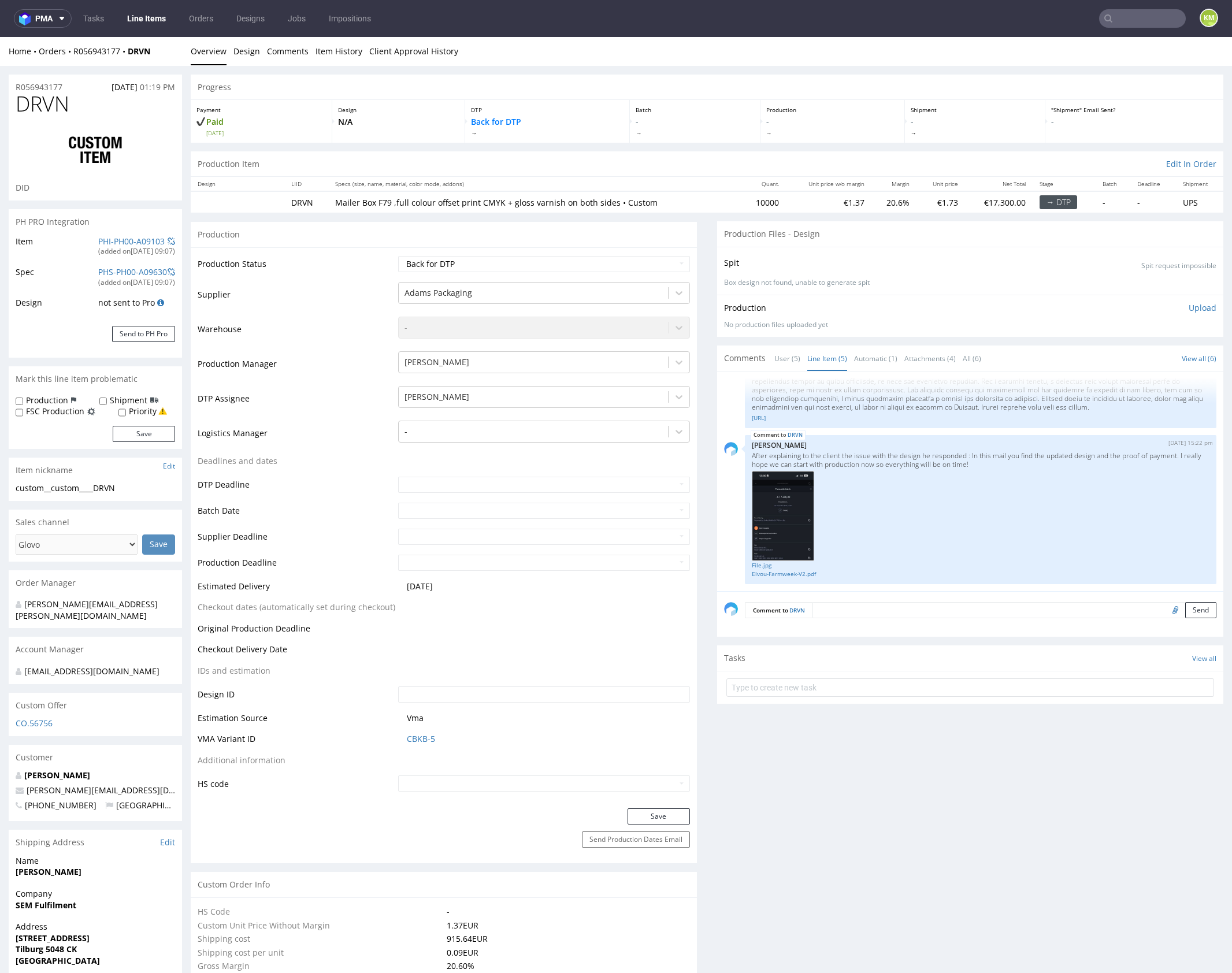
click at [621, 262] on select "Waiting for Artwork Waiting for Diecut Waiting for Mockup Waiting for DTP Waiti…" at bounding box center [544, 264] width 292 height 17
select select "dtp_ca_needed"
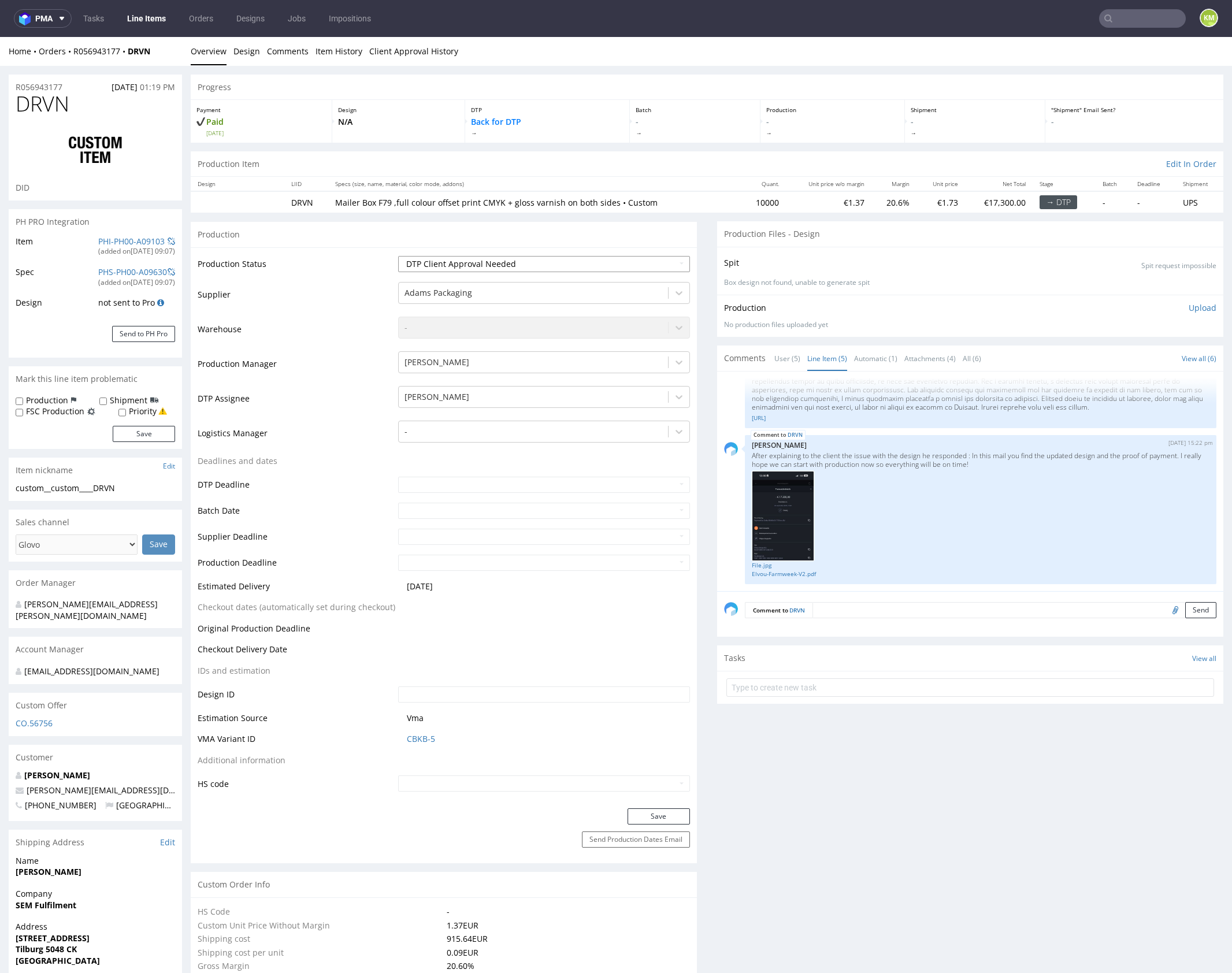
click at [398, 256] on select "Waiting for Artwork Waiting for Diecut Waiting for Mockup Waiting for DTP Waiti…" at bounding box center [544, 264] width 292 height 17
click at [656, 817] on button "Save" at bounding box center [658, 816] width 62 height 17
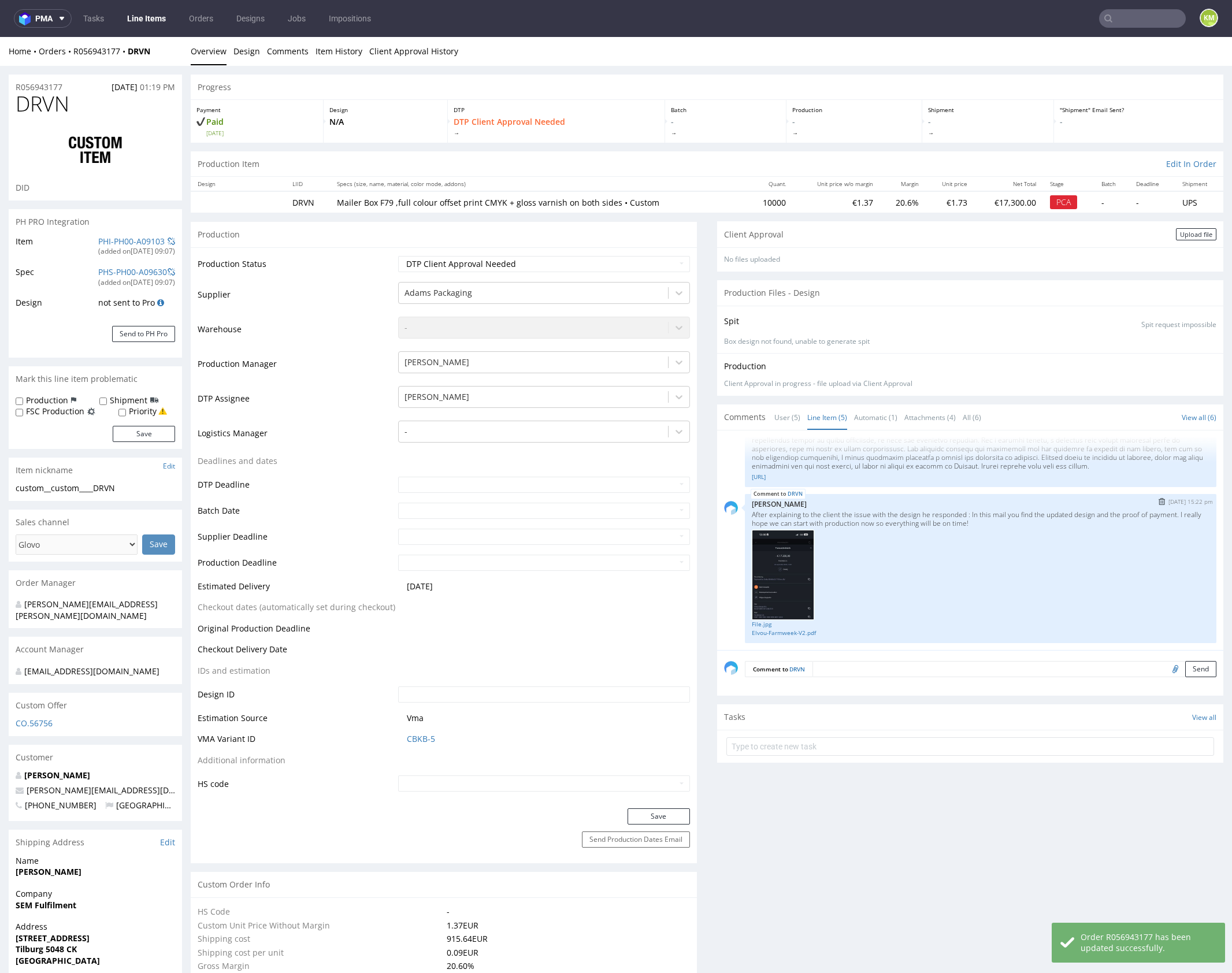
select select "in_progress"
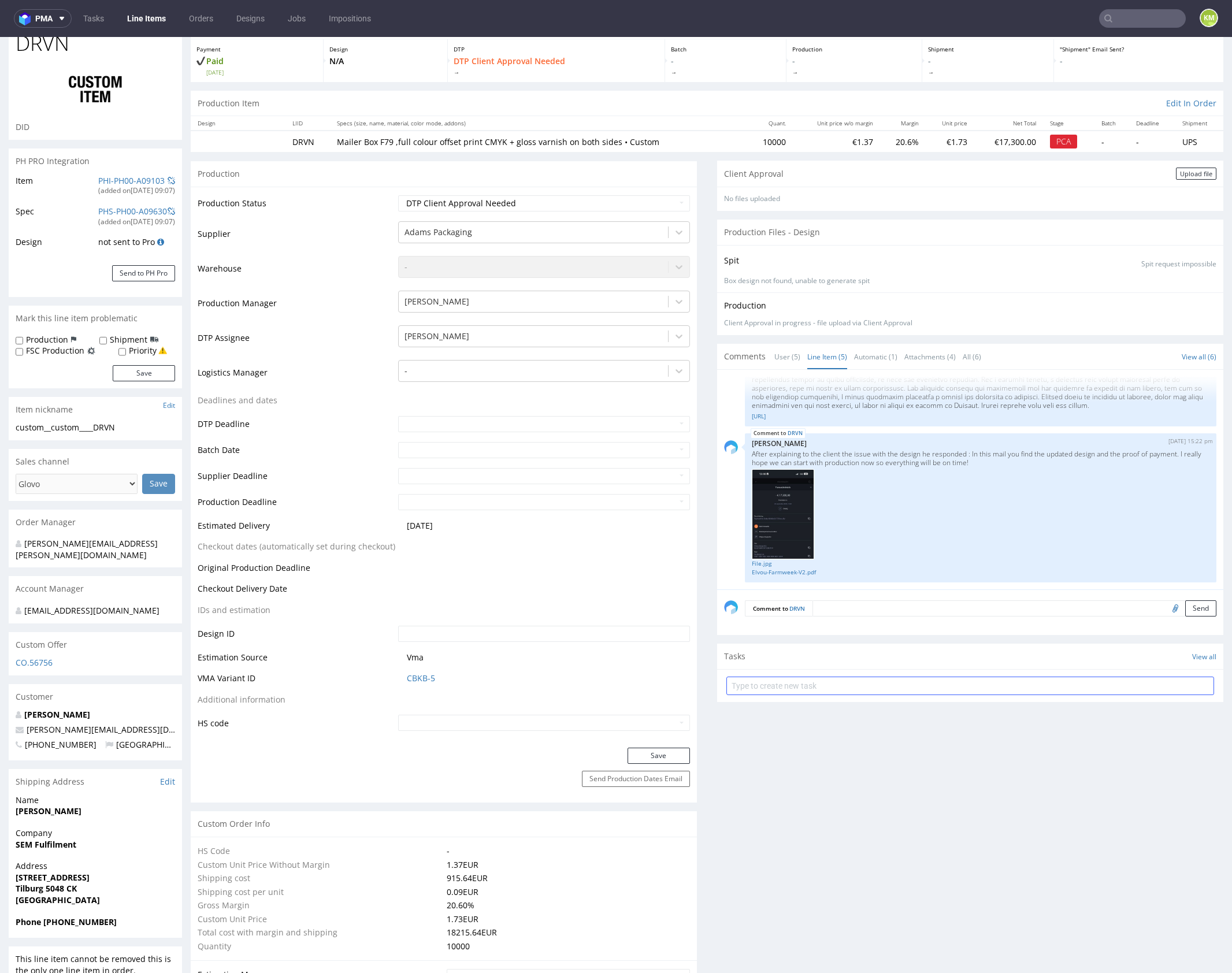
scroll to position [0, 0]
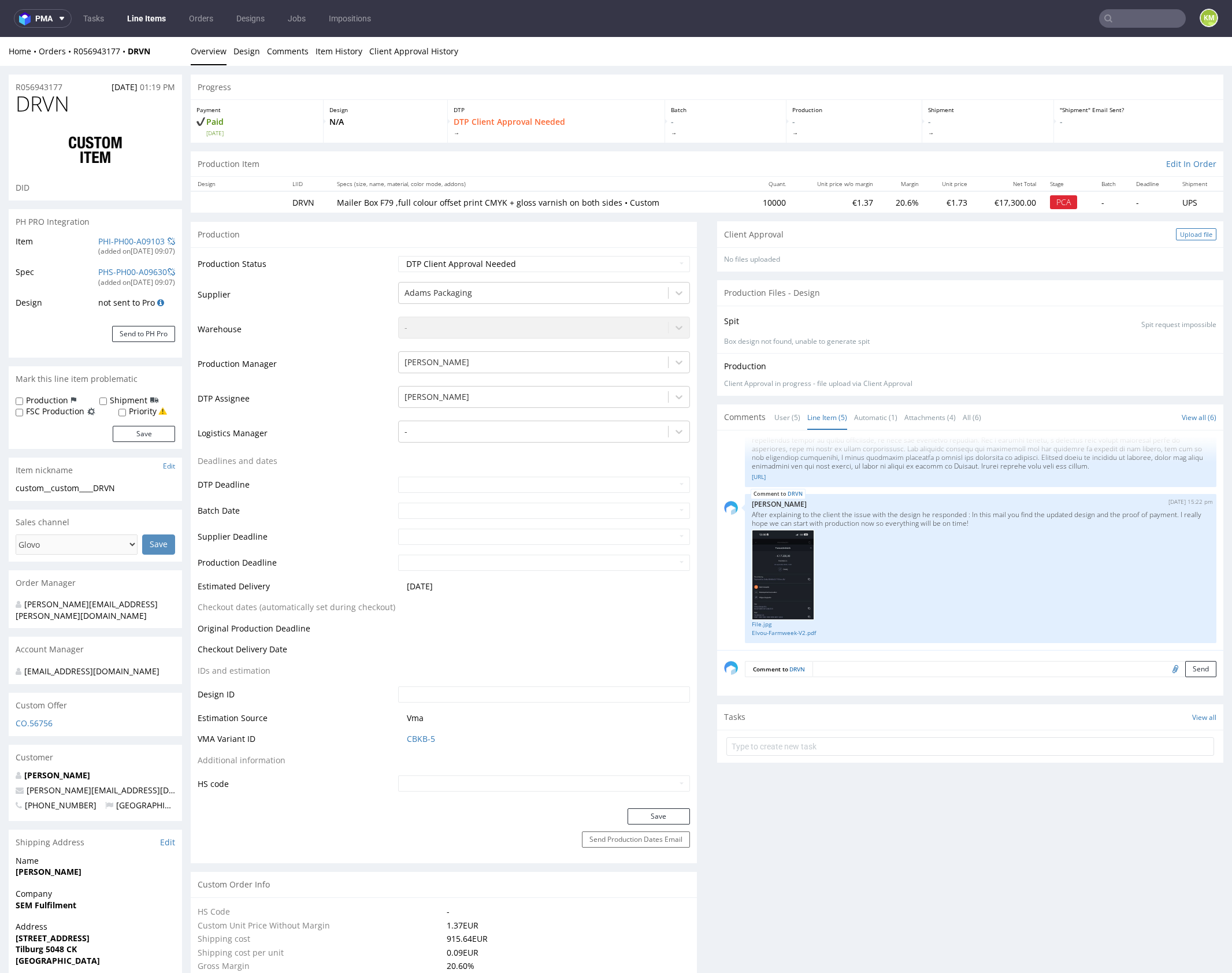
click at [1189, 232] on div "Upload file" at bounding box center [1197, 234] width 41 height 12
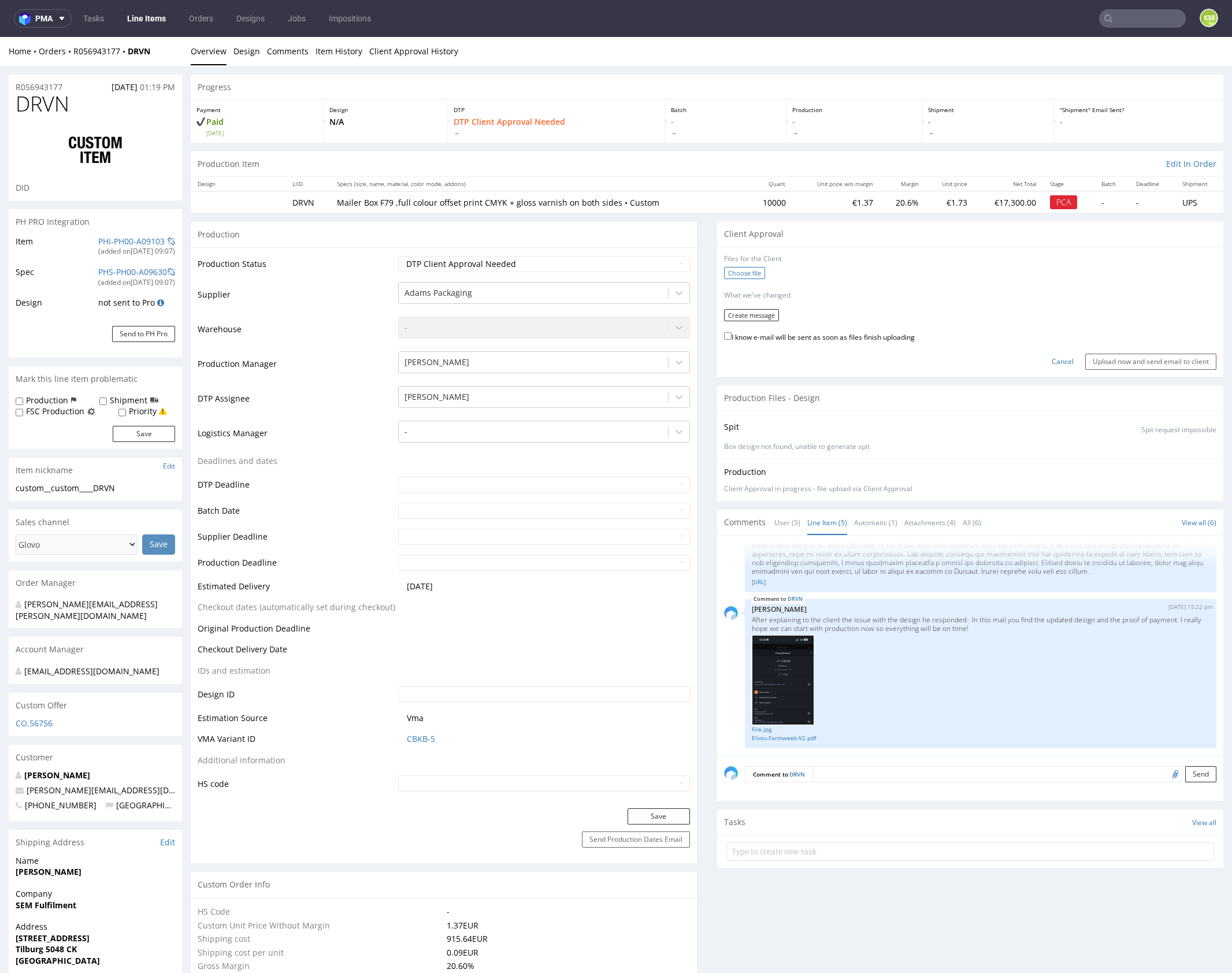
click at [749, 268] on label "Choose file" at bounding box center [745, 273] width 41 height 12
click at [0, 37] on input "Choose file" at bounding box center [0, 37] width 0 height 0
click at [760, 312] on button "Create message" at bounding box center [752, 311] width 55 height 12
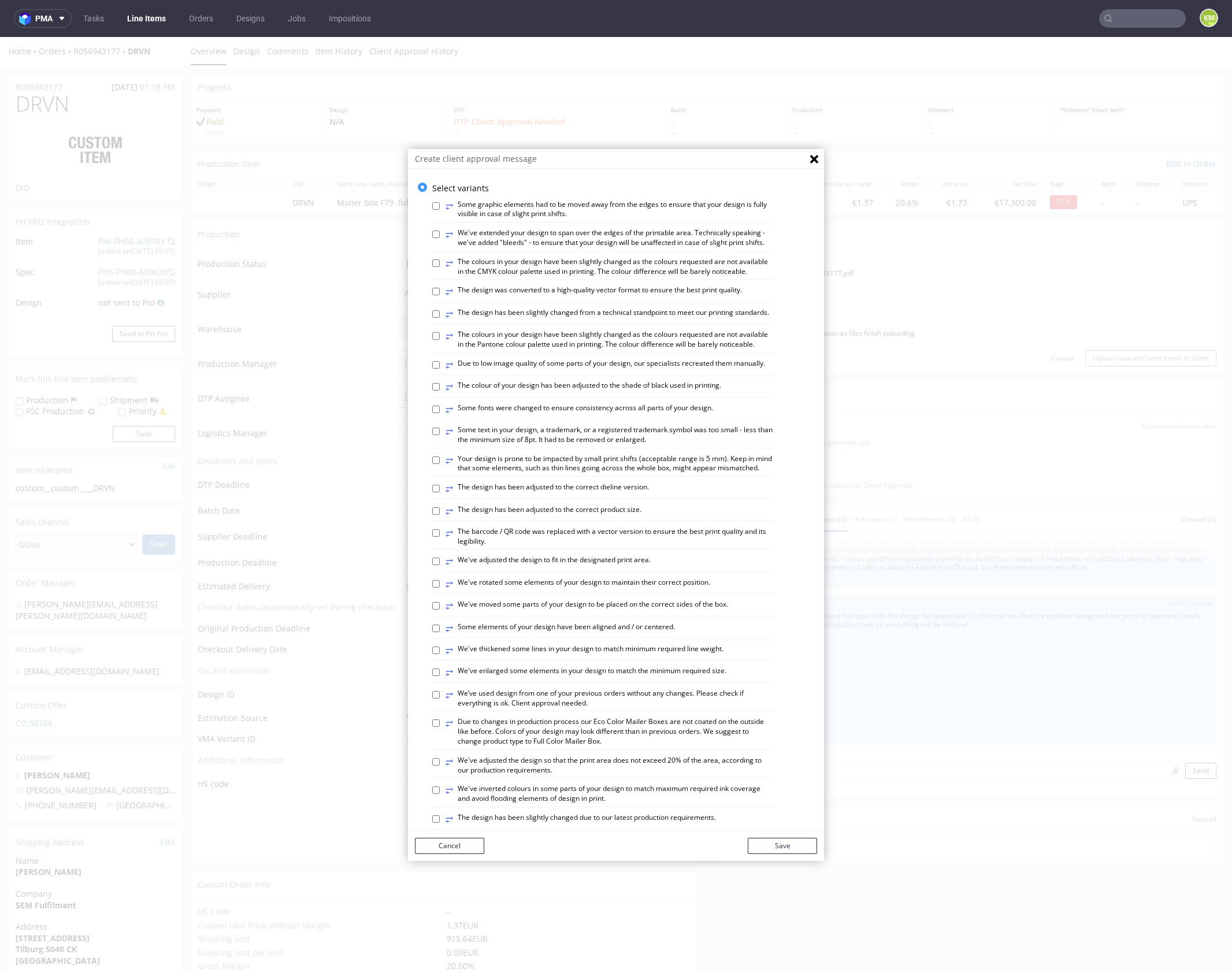
scroll to position [320, 0]
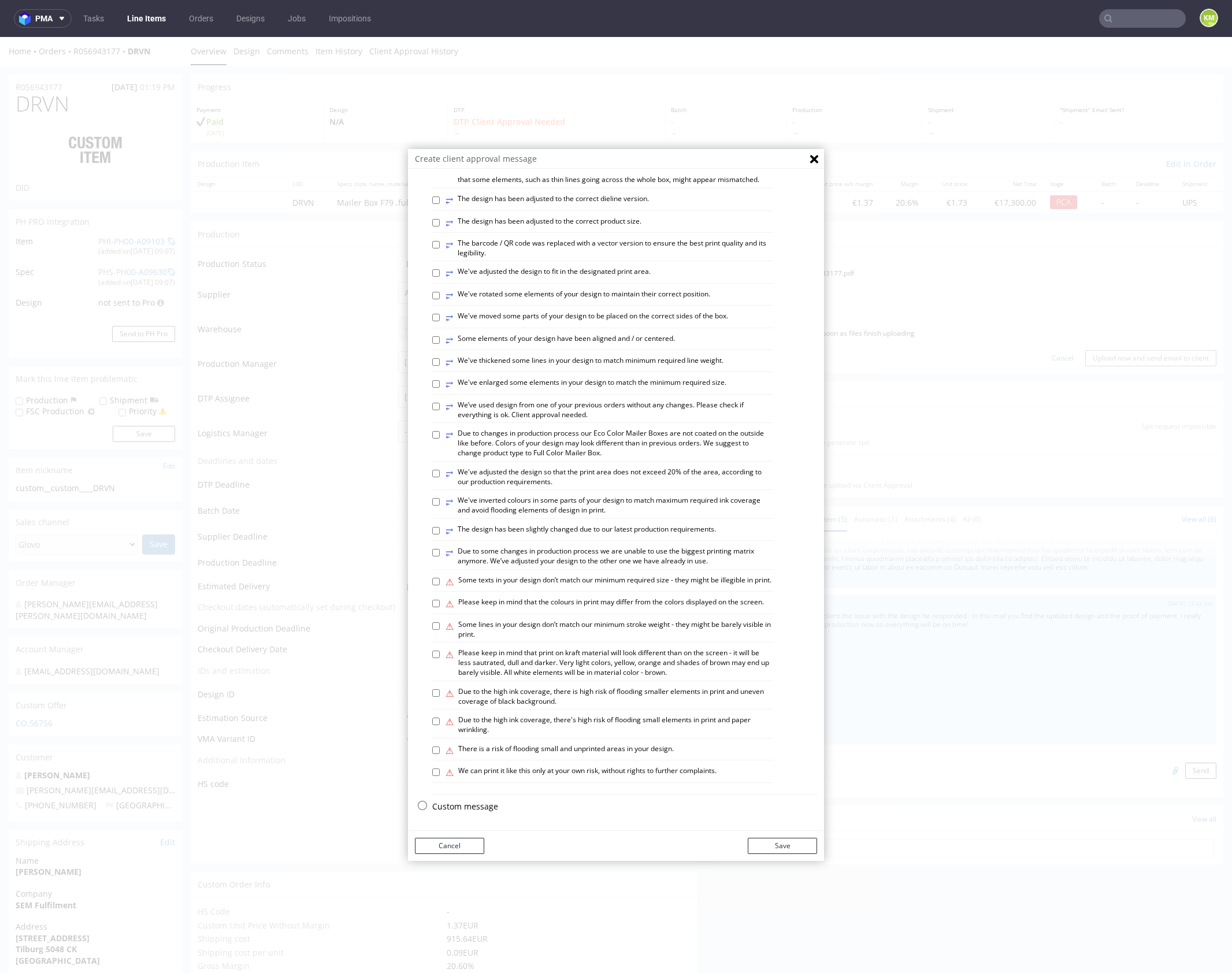
click at [473, 806] on p "Custom message" at bounding box center [624, 807] width 385 height 12
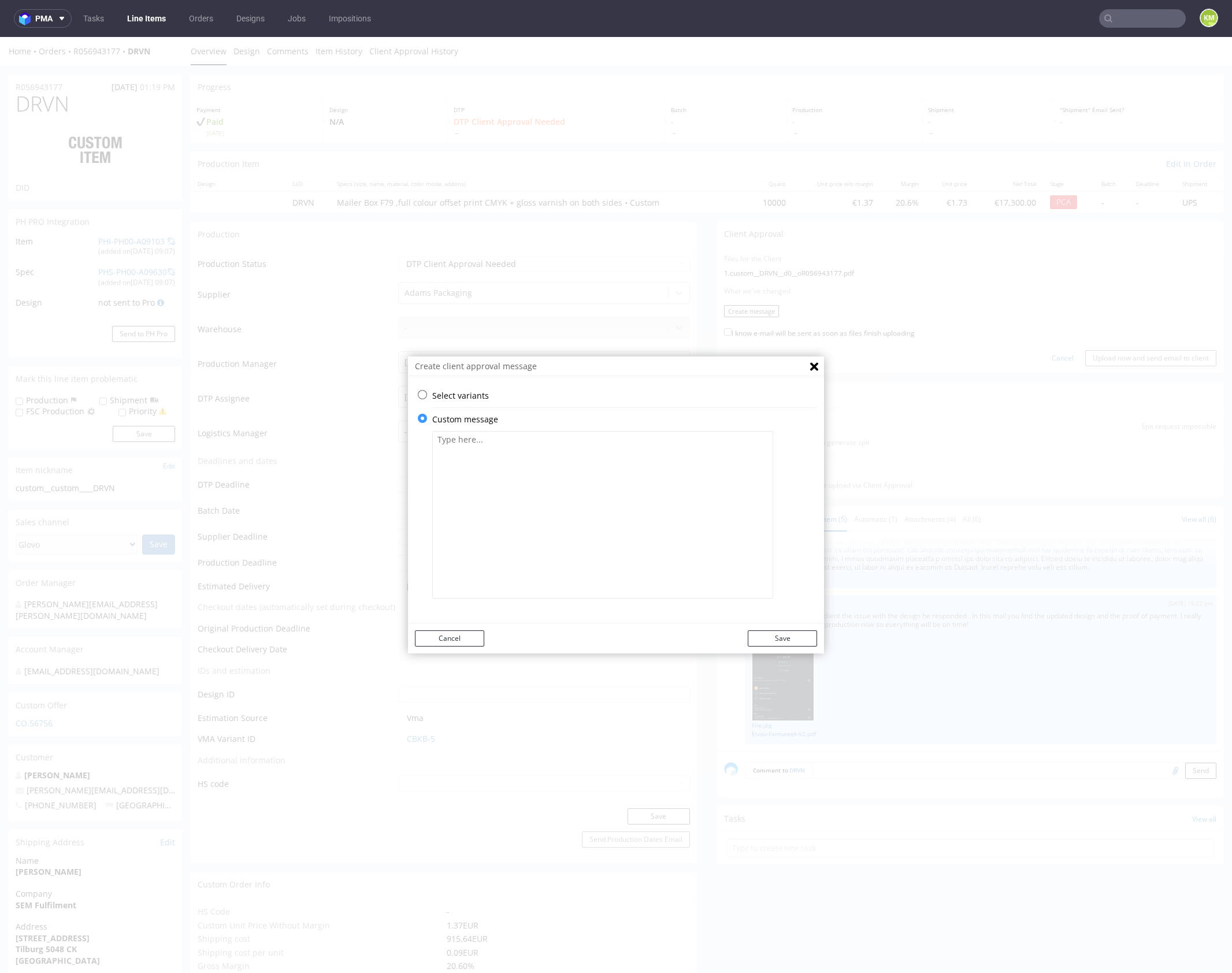
scroll to position [0, 0]
click at [511, 491] on textarea at bounding box center [603, 515] width 341 height 168
paste textarea "The design has been changed from a technical standpoint."
type textarea "The design has been changed from a technical standpoint."
click at [793, 636] on button "Save" at bounding box center [782, 638] width 69 height 17
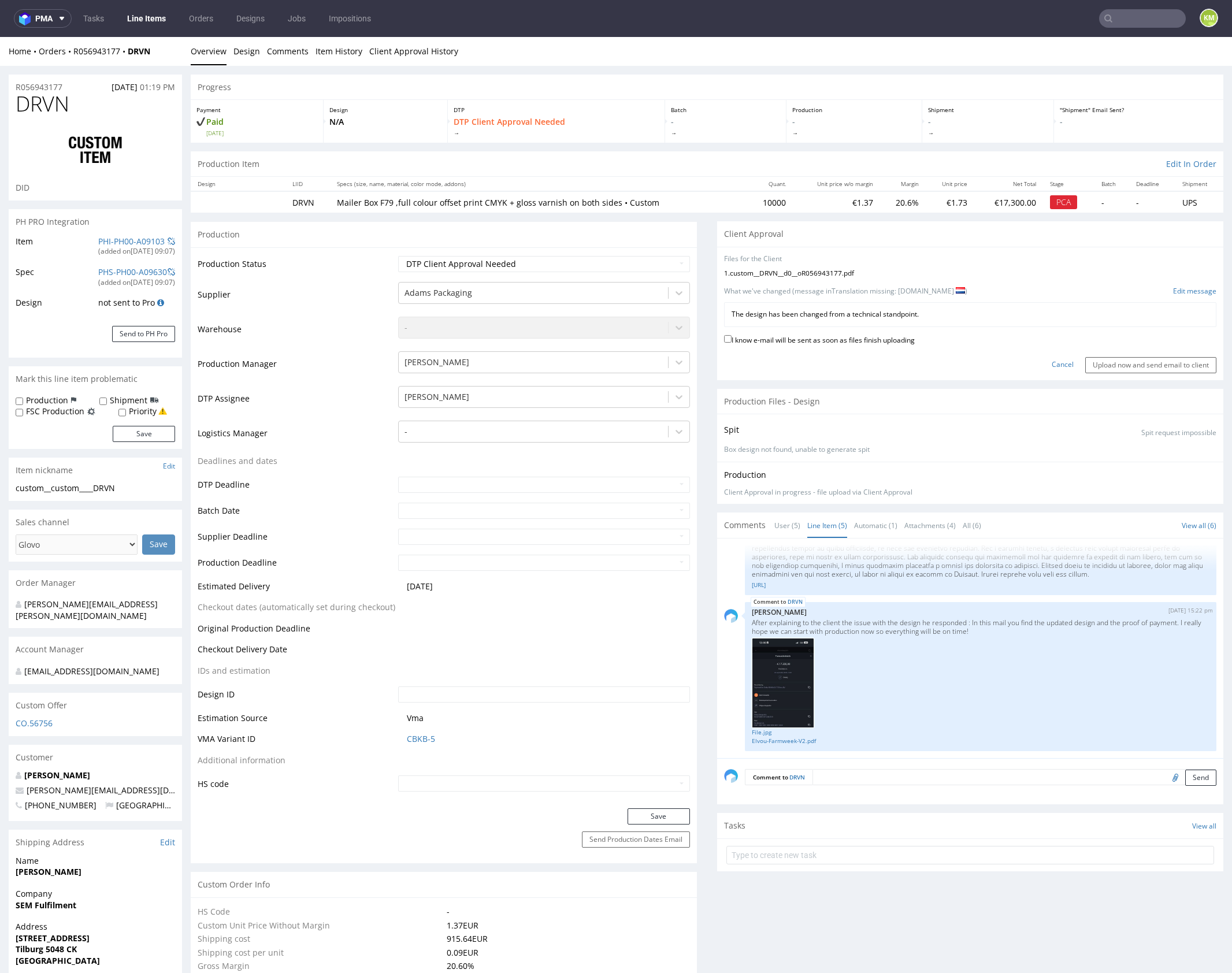
click at [850, 344] on div "I know e-mail will be sent as soon as files finish uploading" at bounding box center [971, 341] width 493 height 16
click at [854, 340] on label "I know e-mail will be sent as soon as files finish uploading" at bounding box center [820, 339] width 191 height 13
click at [731, 340] on input "I know e-mail will be sent as soon as files finish uploading" at bounding box center [728, 339] width 8 height 8
checkbox input "true"
click at [1111, 359] on input "Upload now and send email to client" at bounding box center [1150, 365] width 131 height 17
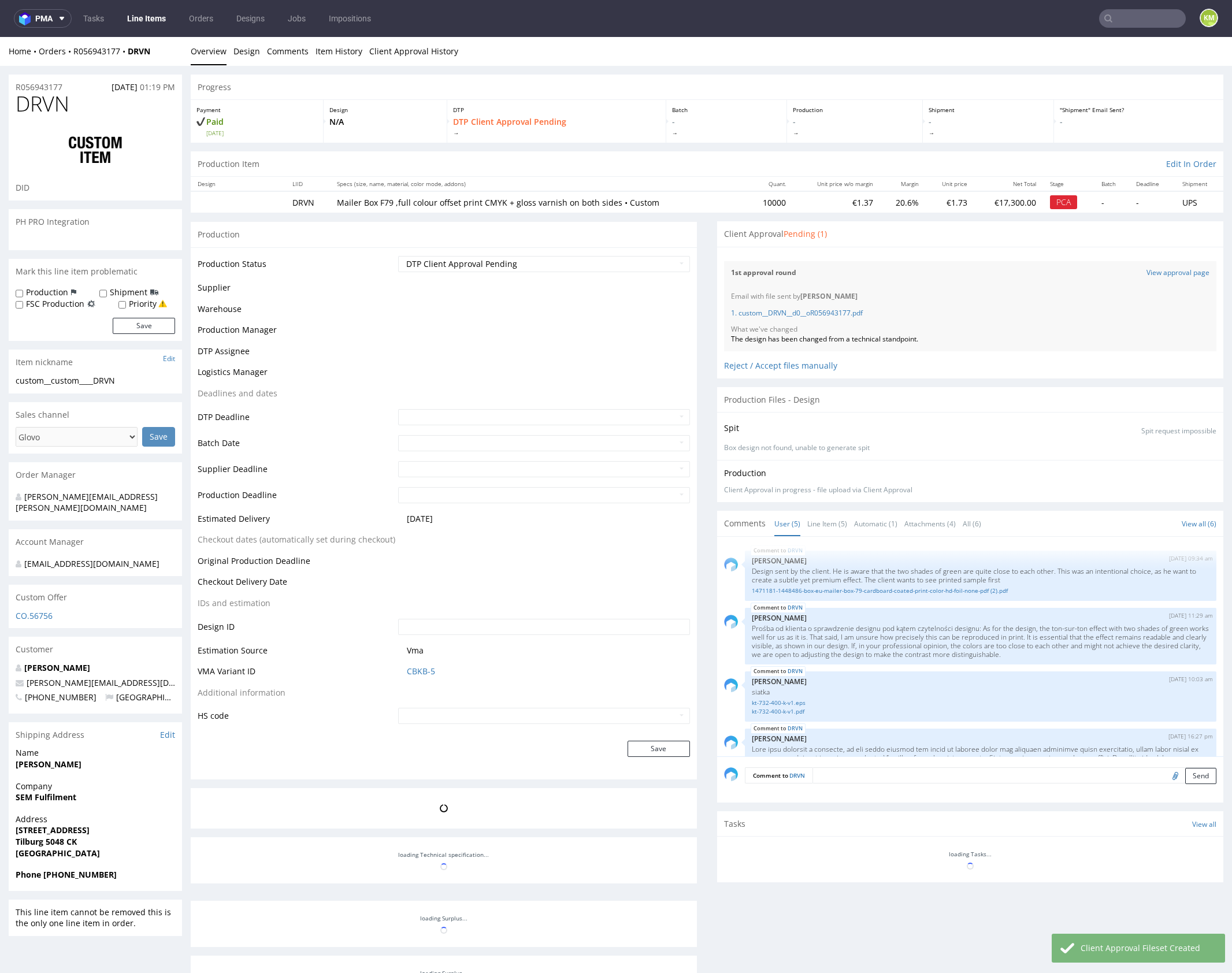
scroll to position [238, 0]
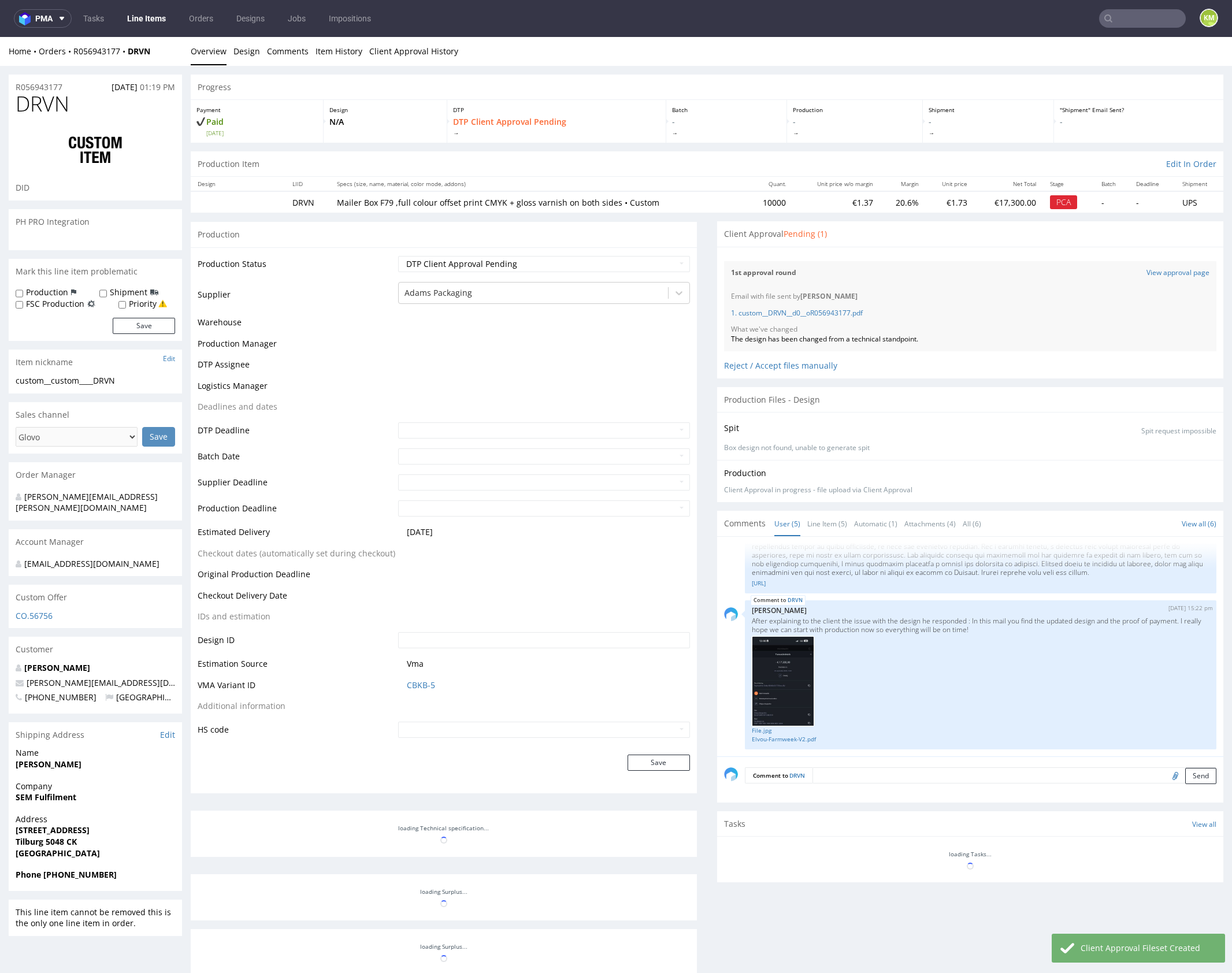
select select "in_progress"
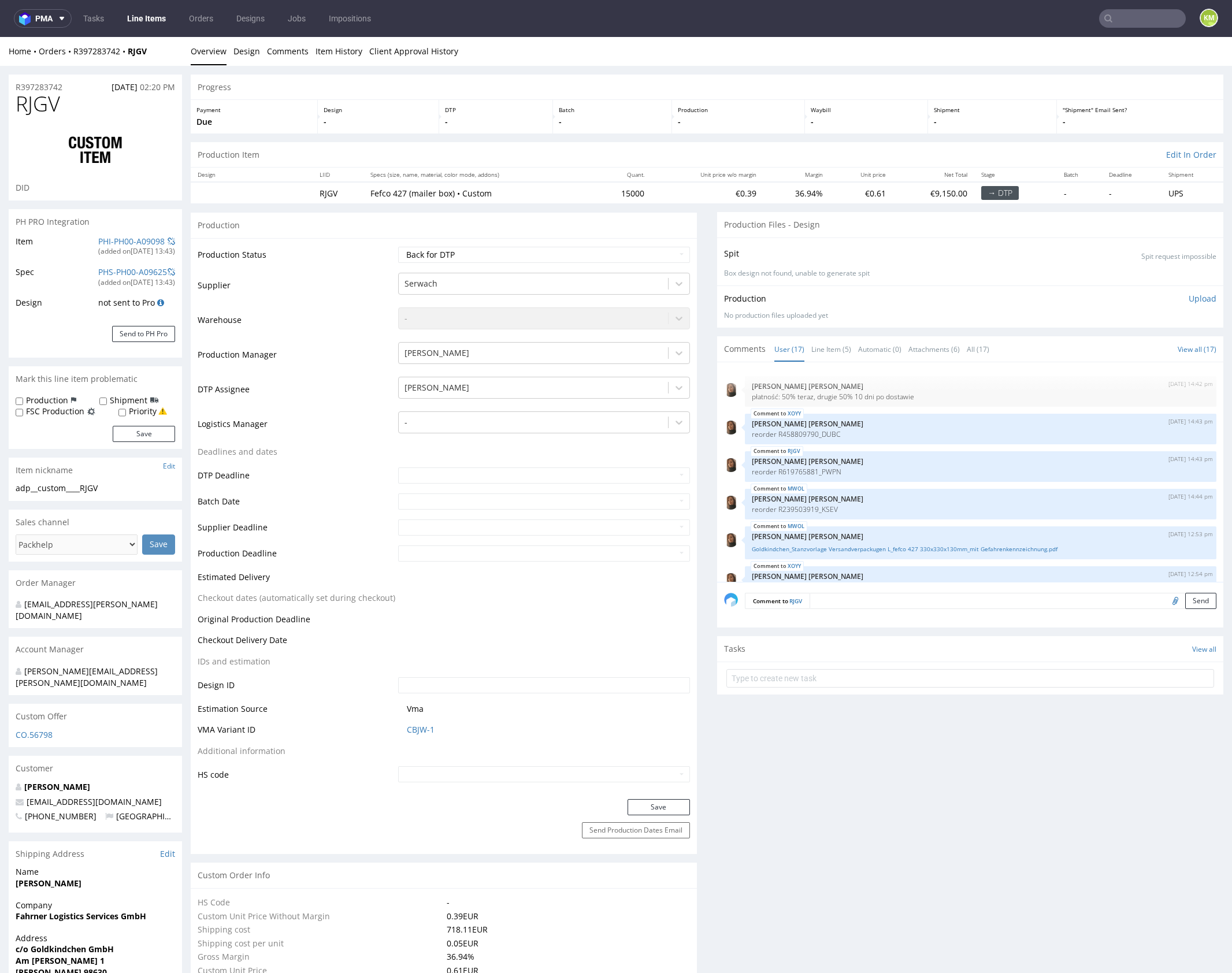
scroll to position [490, 0]
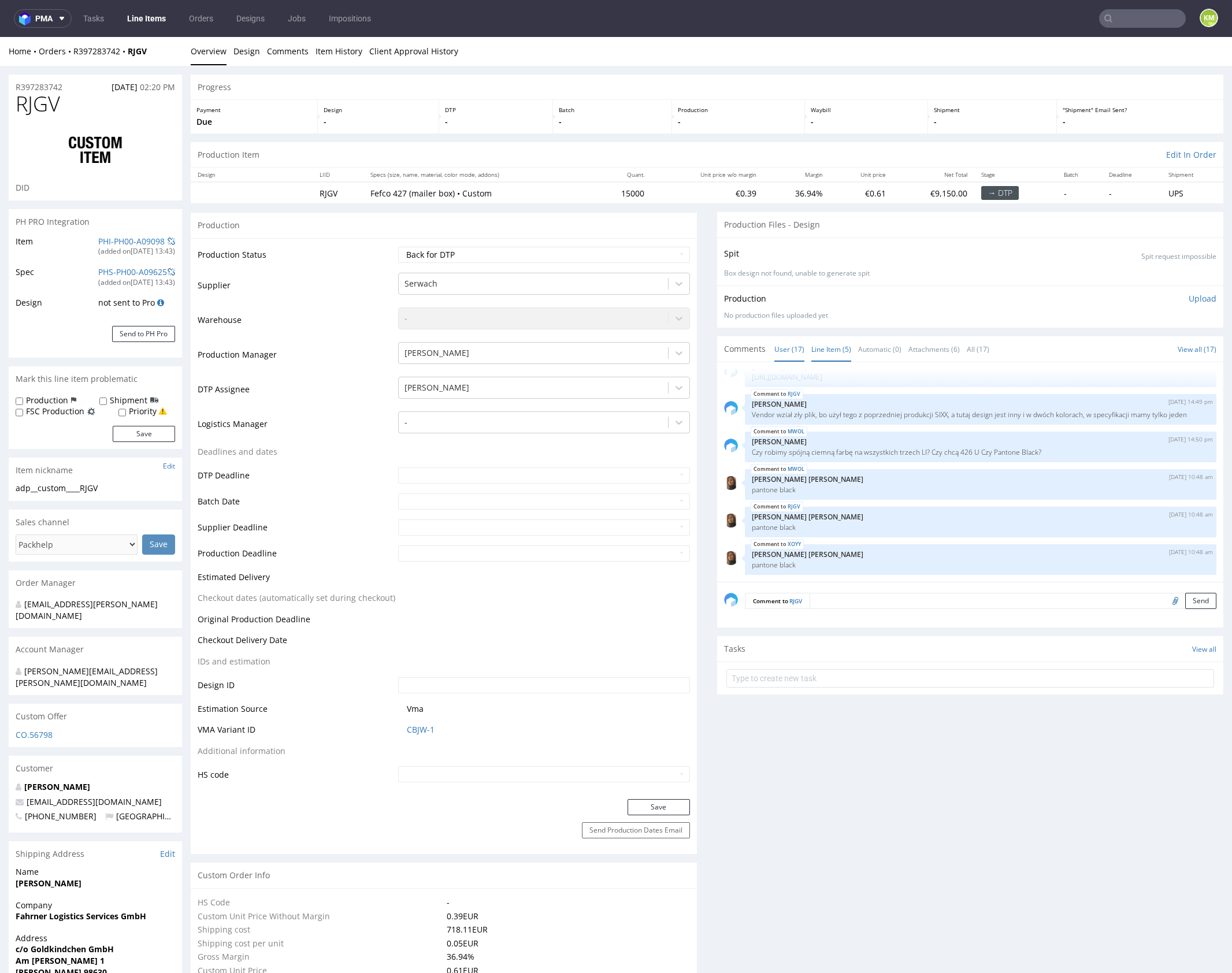
click at [843, 351] on link "Line Item (5)" at bounding box center [831, 350] width 40 height 25
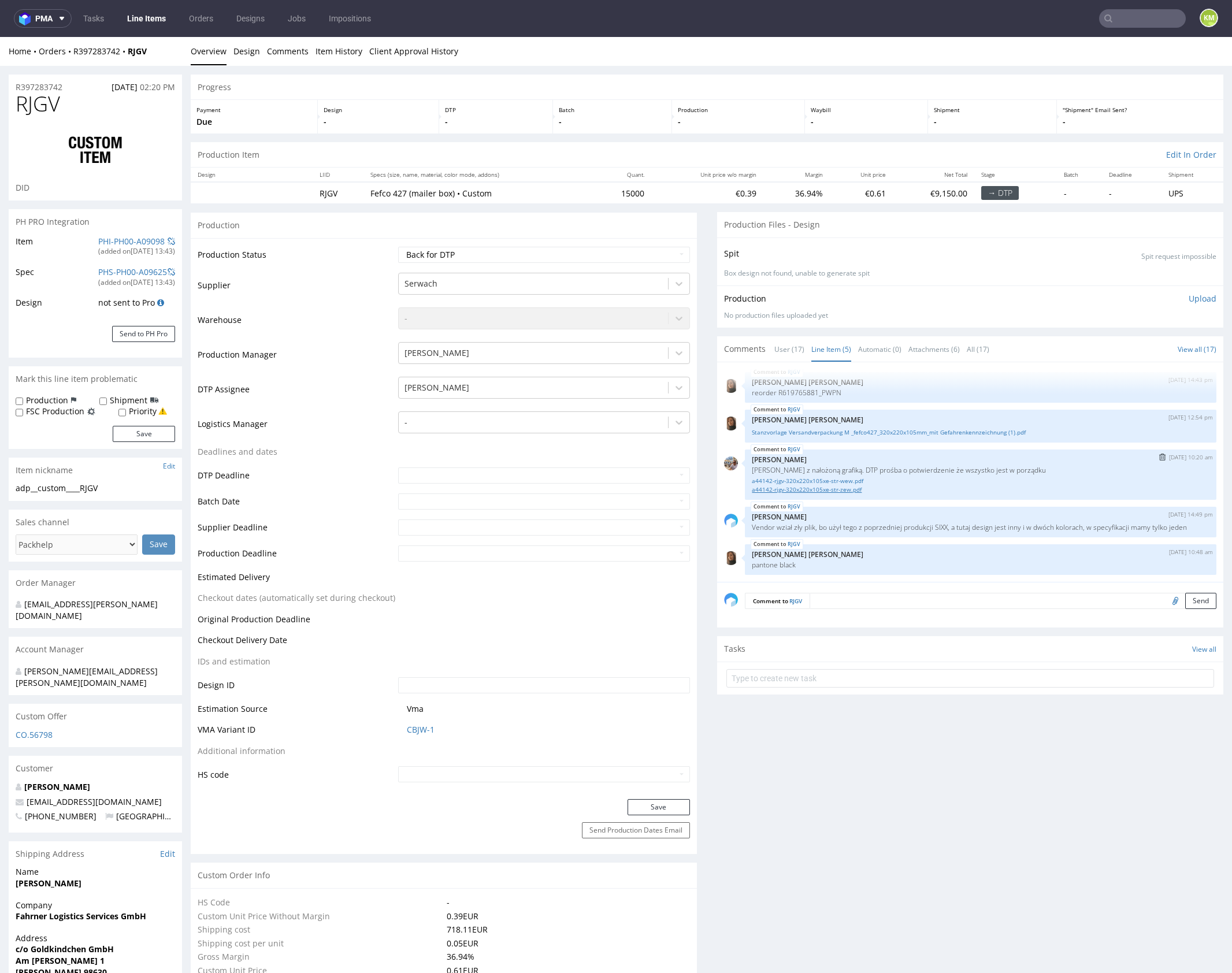
scroll to position [13, 0]
click at [897, 541] on div "RJGV 15th Sep 25 | 14:43 pm Angelina Marć reorder R619765881_PWPN RJGV 16th Sep…" at bounding box center [974, 475] width 500 height 212
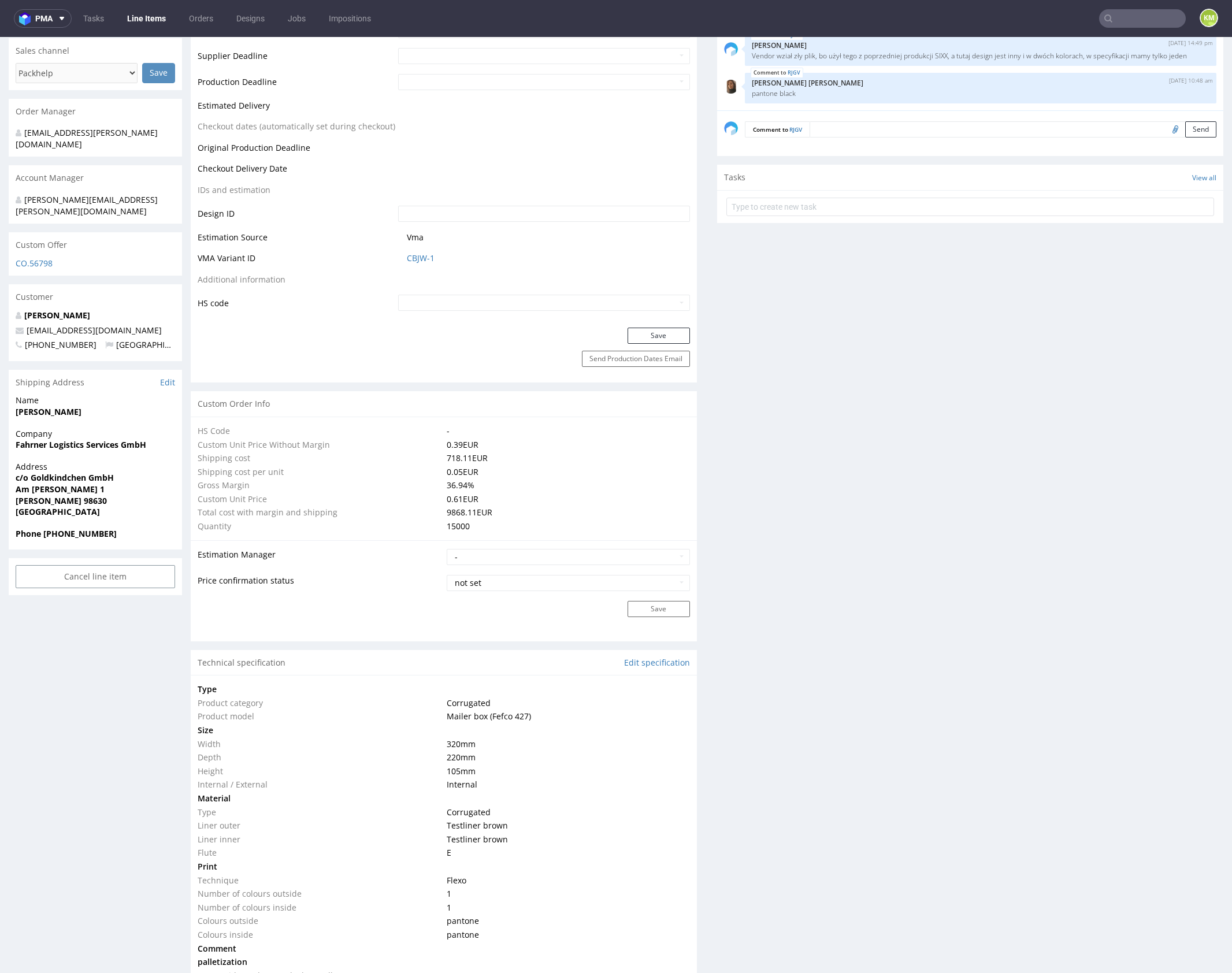
scroll to position [0, 0]
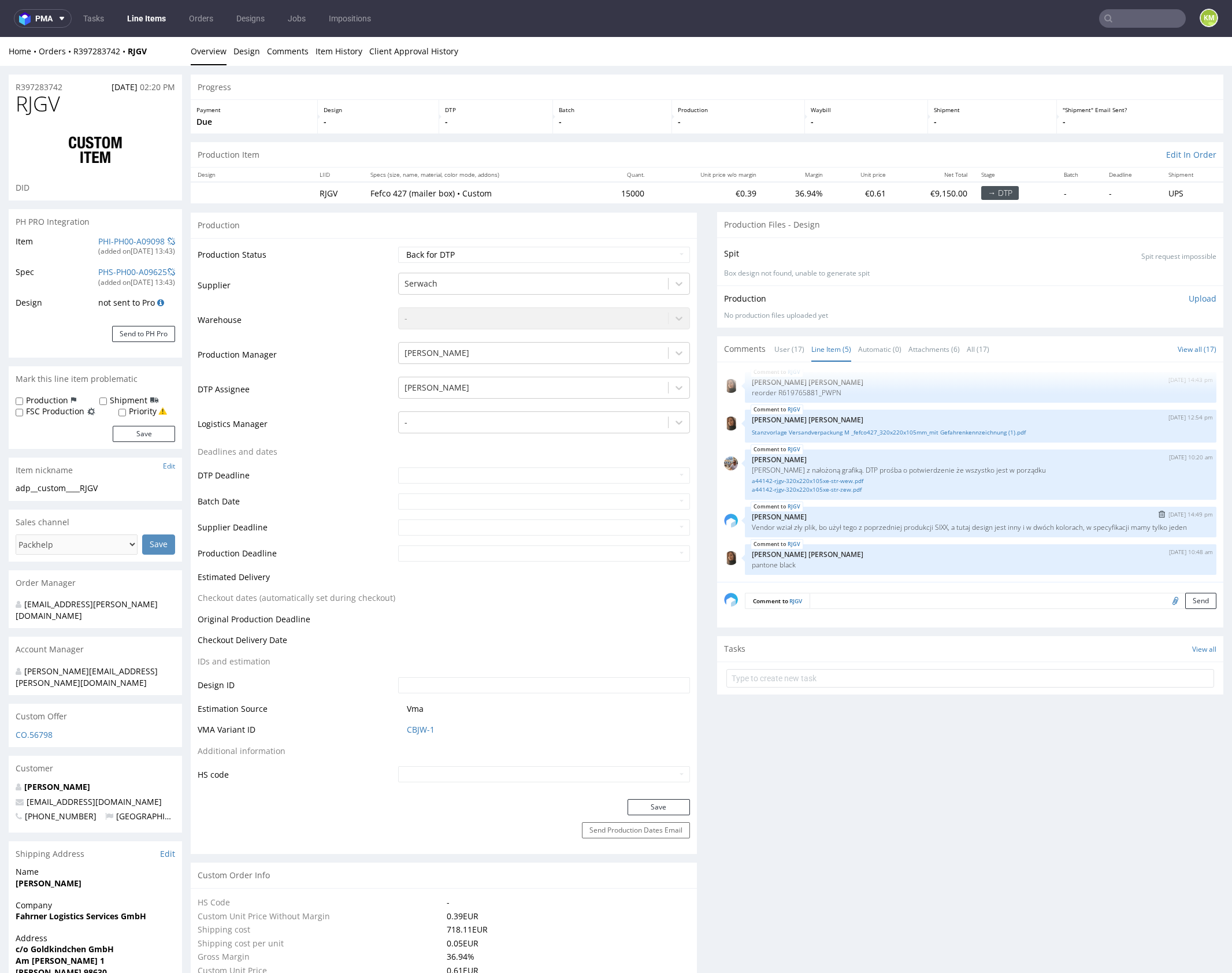
click at [859, 523] on p "Vendor wział zły plik, bo użył tego z poprzedniej produkcji SIXX, a tutaj desig…" at bounding box center [981, 527] width 458 height 9
click at [17, 93] on span "RJGV" at bounding box center [38, 104] width 45 height 23
click at [42, 105] on span "RJGV" at bounding box center [38, 104] width 45 height 23
copy span "RJGV"
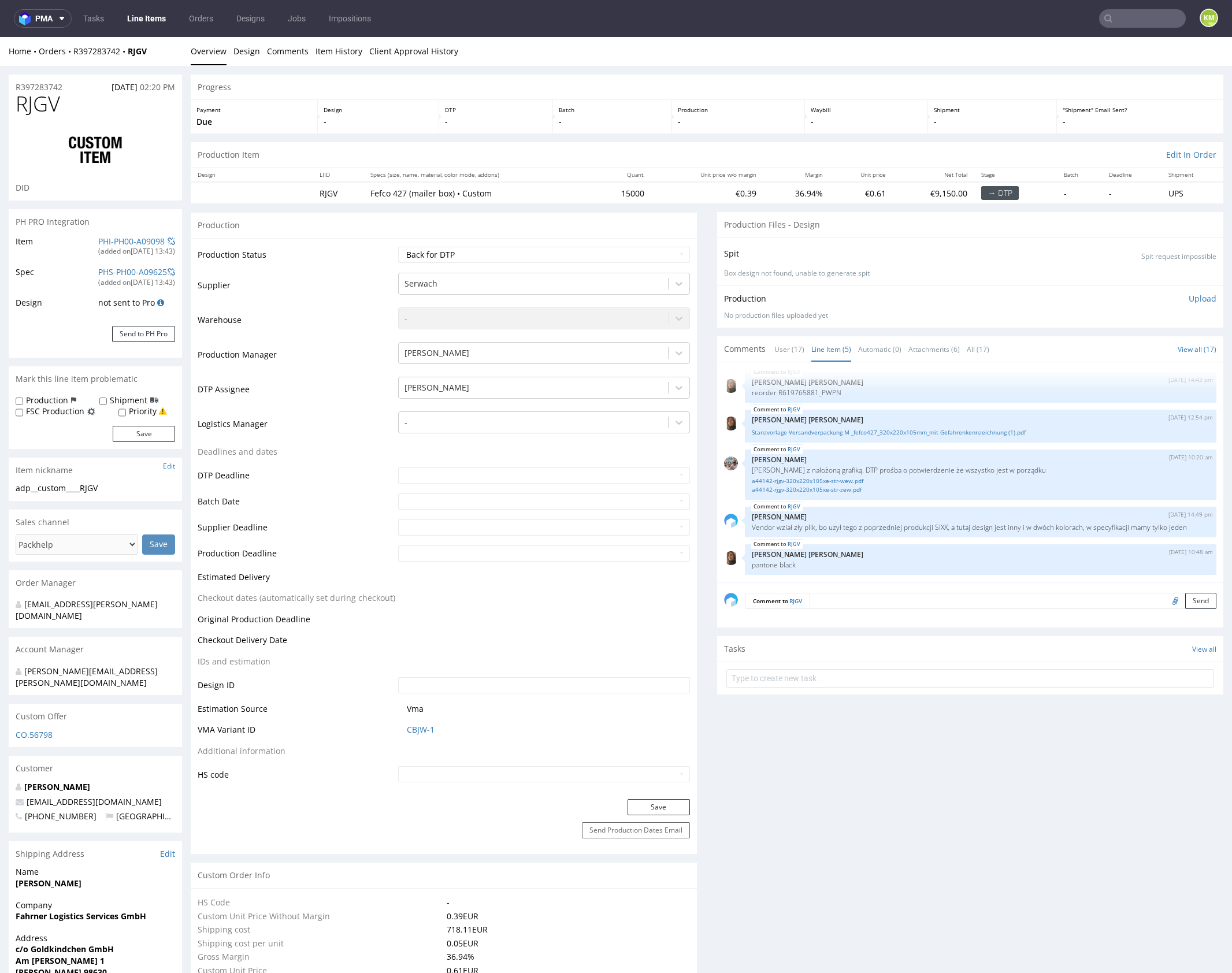
click at [840, 600] on textarea at bounding box center [1013, 601] width 407 height 17
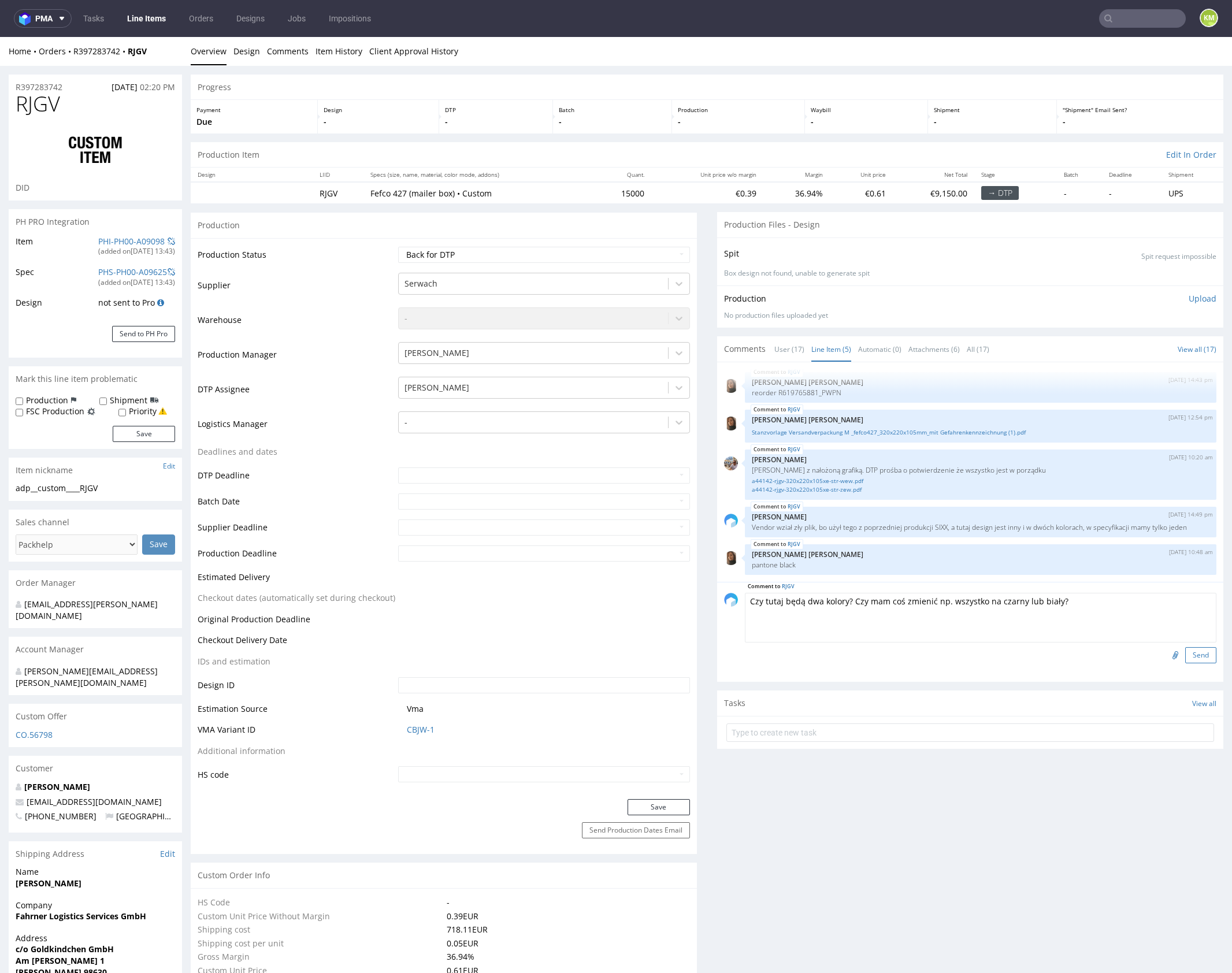
type textarea "Czy tutaj będą dwa kolory? Czy mam coś zmienić np. wszystko na czarny lub biały?"
click at [1188, 653] on button "Send" at bounding box center [1201, 655] width 31 height 17
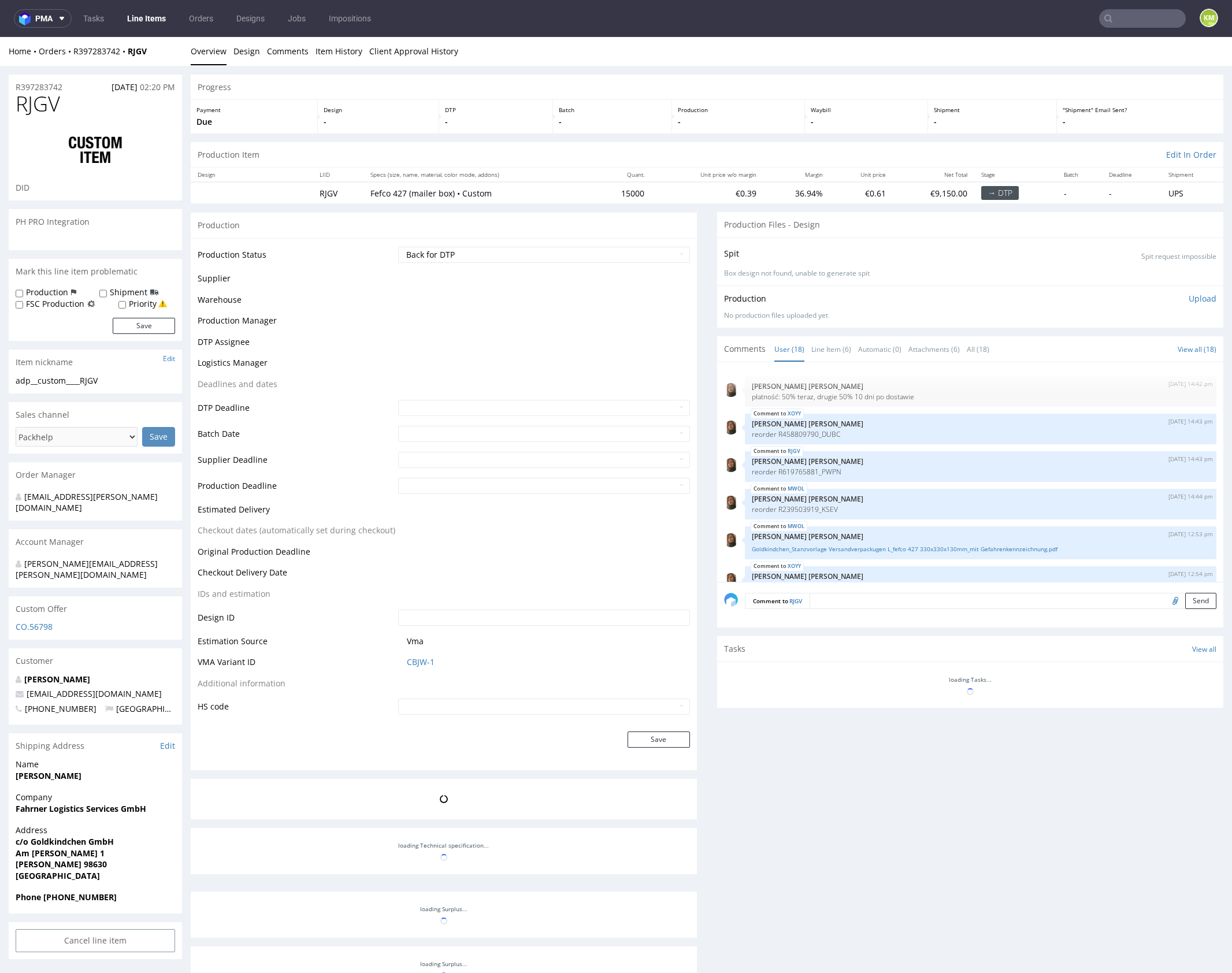
click at [615, 252] on select "Waiting for Artwork Waiting for Diecut Waiting for Mockup Waiting for DTP Waiti…" at bounding box center [544, 254] width 292 height 17
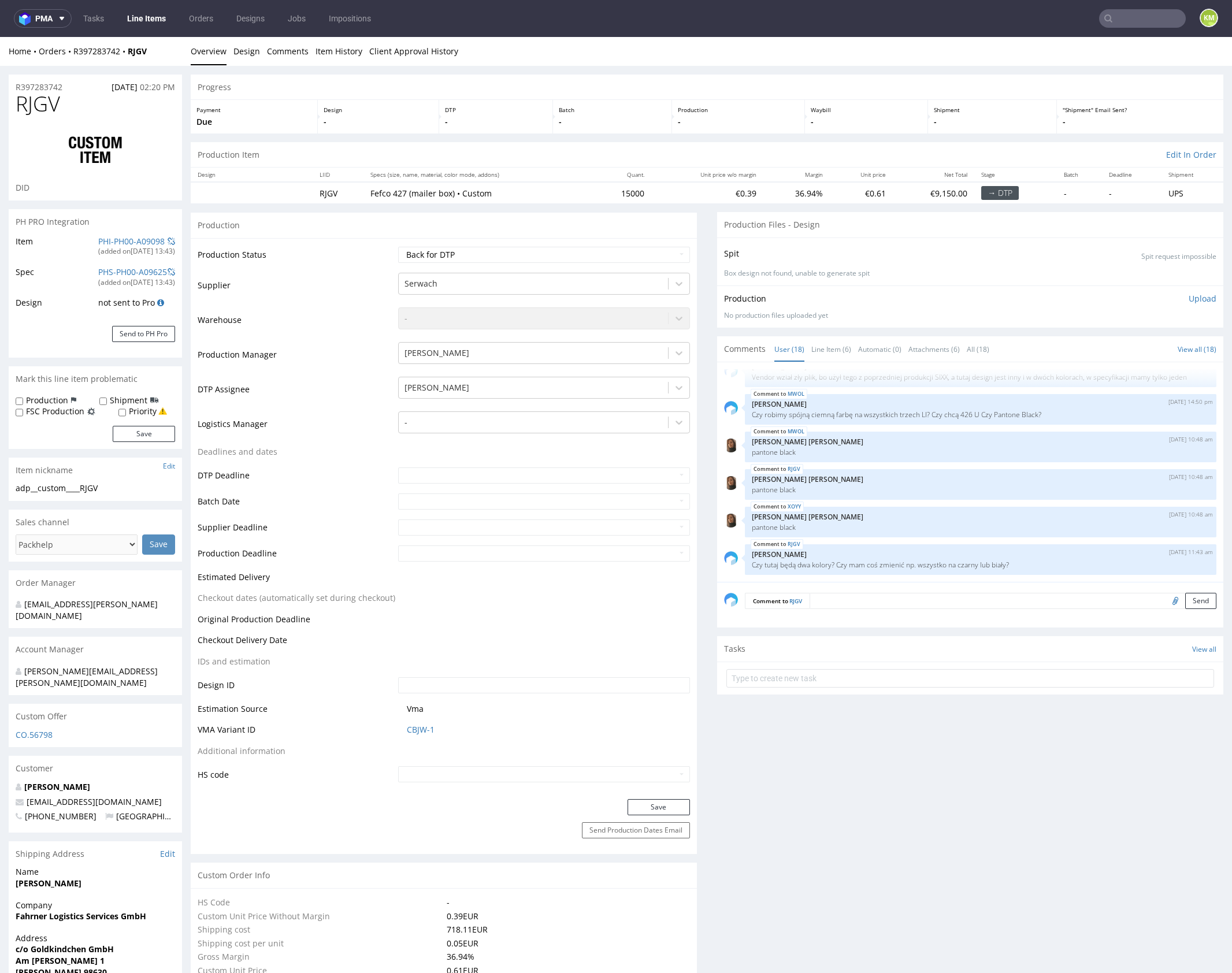
select select "dtp_issue"
click at [398, 246] on select "Waiting for Artwork Waiting for Diecut Waiting for Mockup Waiting for DTP Waiti…" at bounding box center [544, 254] width 292 height 17
drag, startPoint x: 678, startPoint y: 805, endPoint x: 824, endPoint y: 775, distance: 149.1
click at [678, 805] on button "Save" at bounding box center [658, 807] width 62 height 17
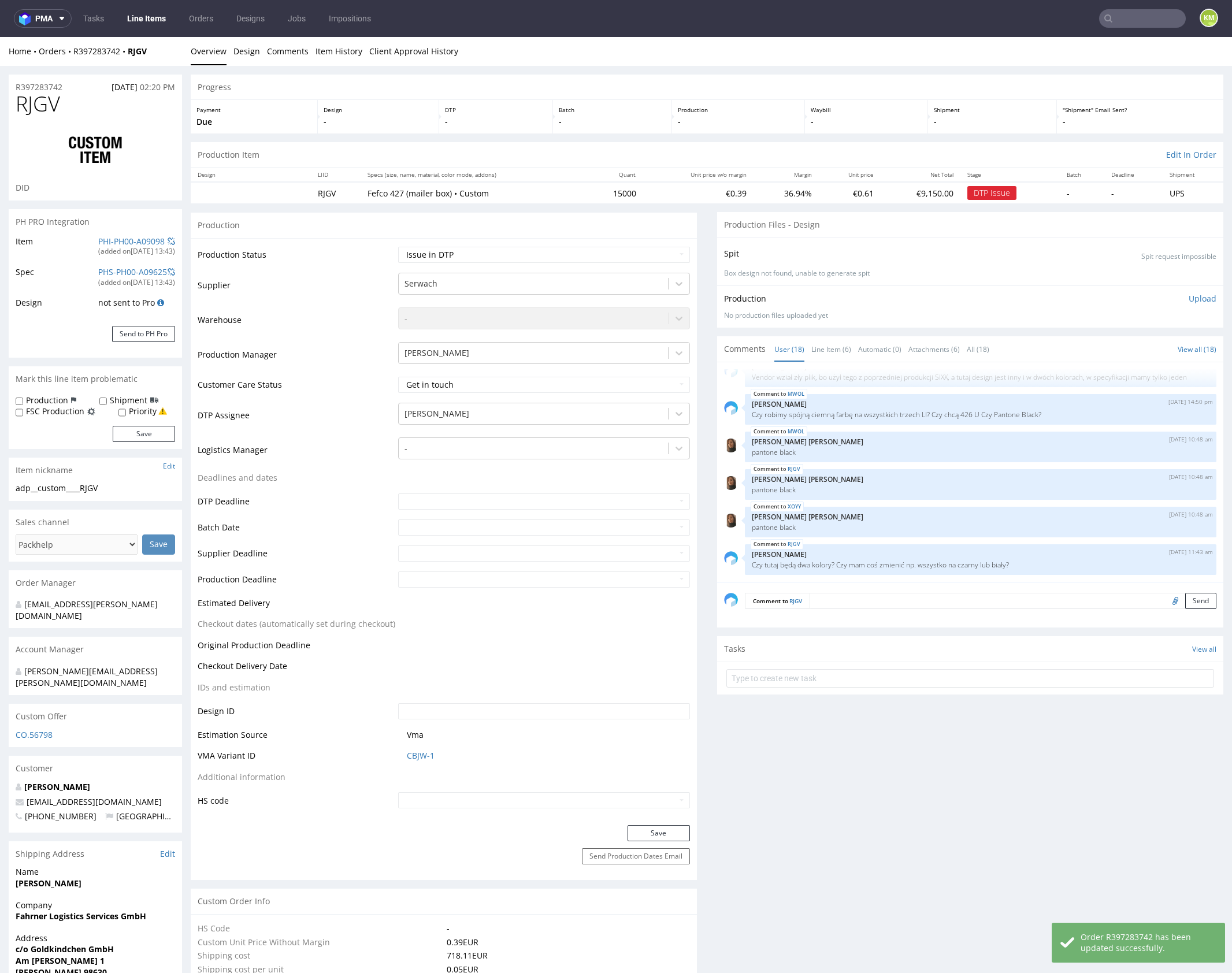
click at [882, 464] on div "15th Sep 25 | 14:42 pm Angelina Marć płatność: 50% teraz, drugie 50% 10 dni po …" at bounding box center [974, 475] width 500 height 212
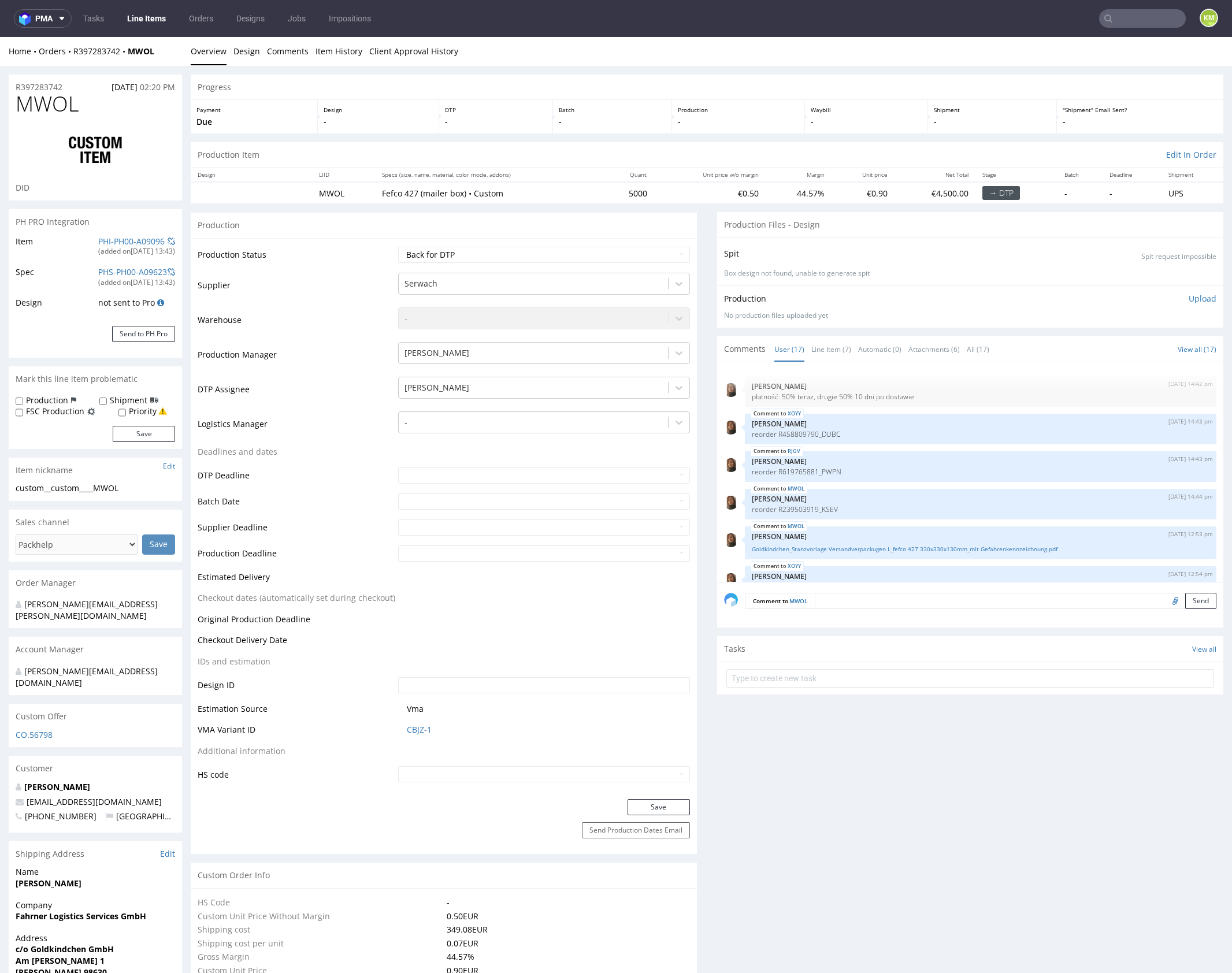
scroll to position [490, 0]
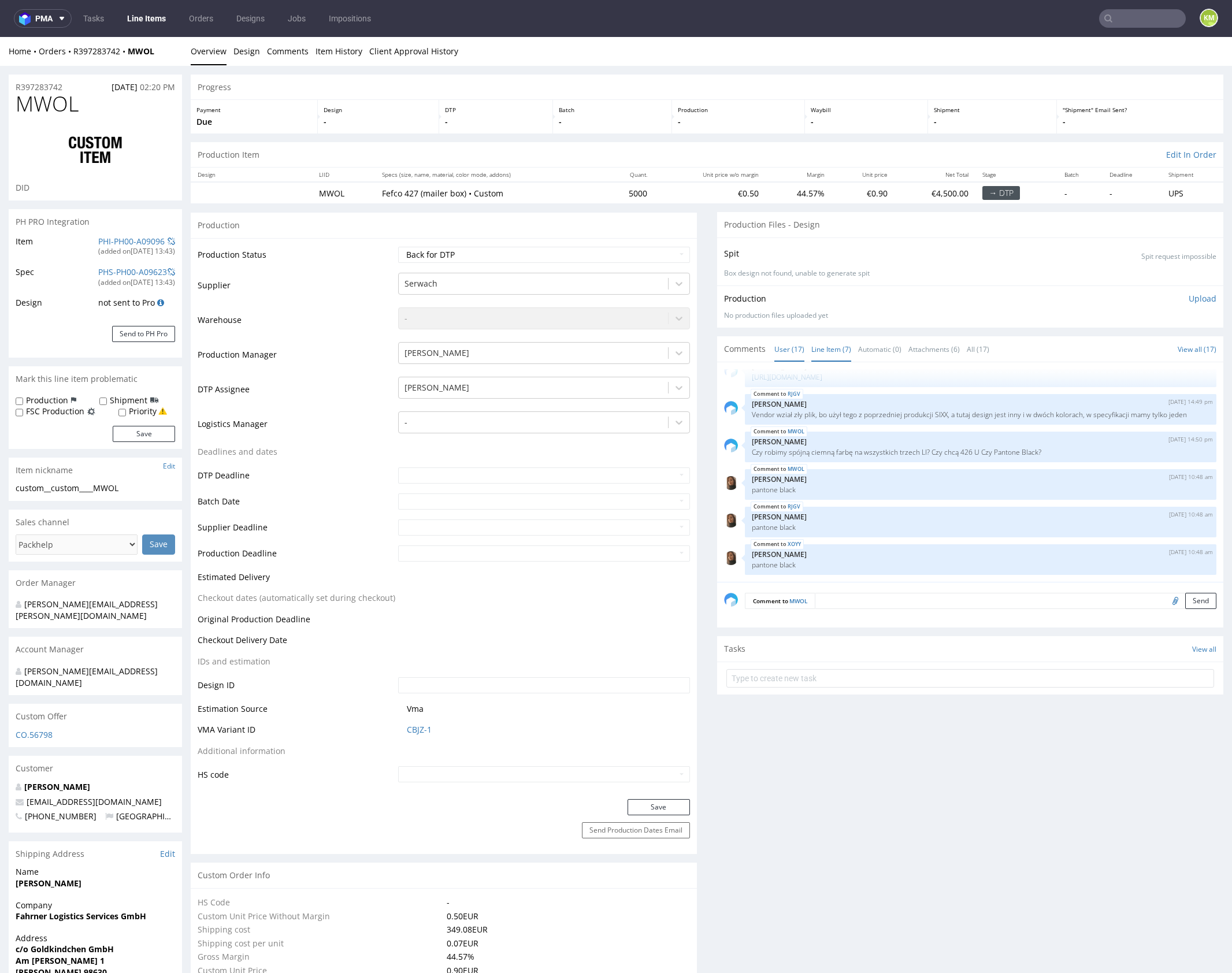
click at [831, 344] on link "Line Item (7)" at bounding box center [831, 350] width 40 height 25
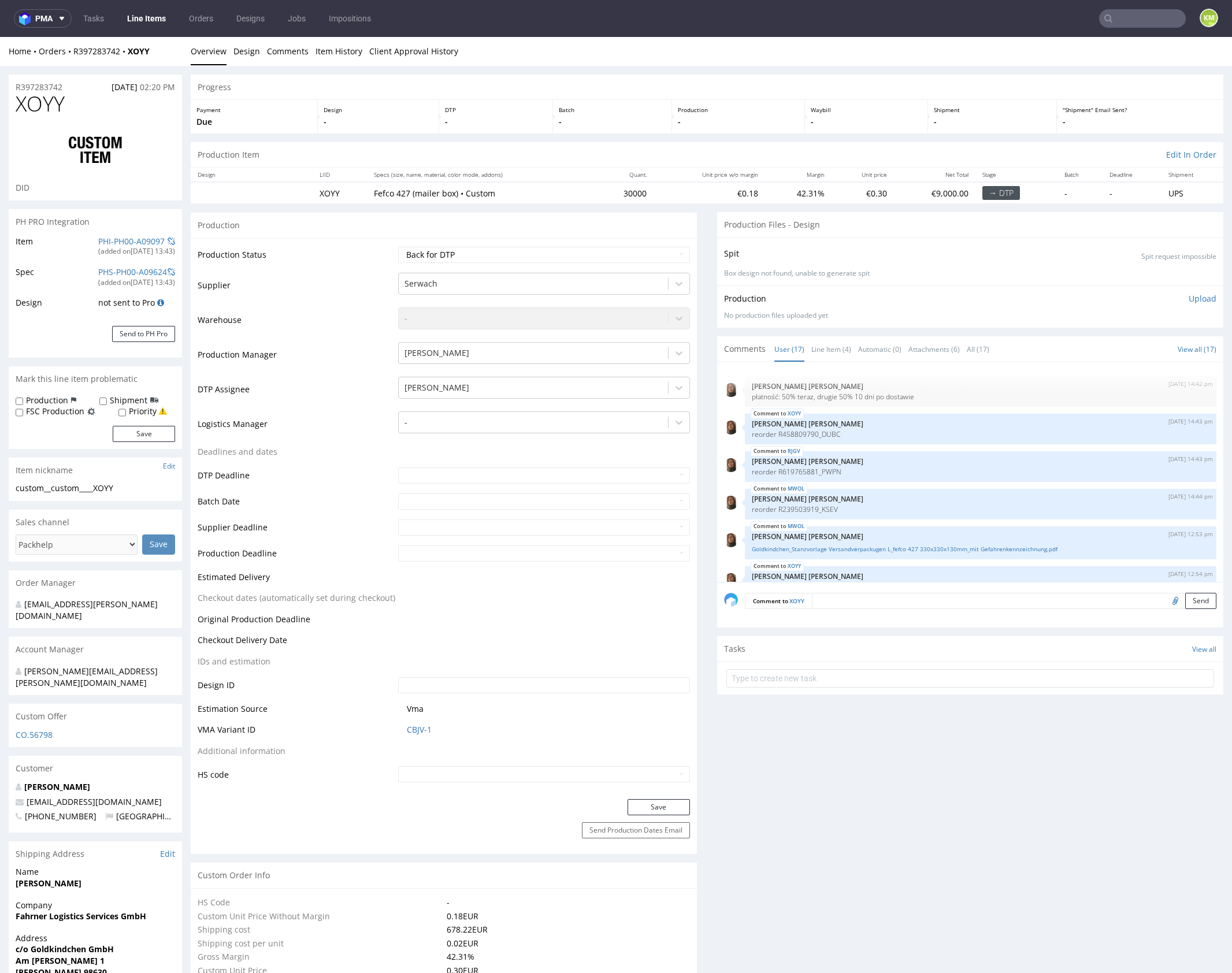
scroll to position [490, 0]
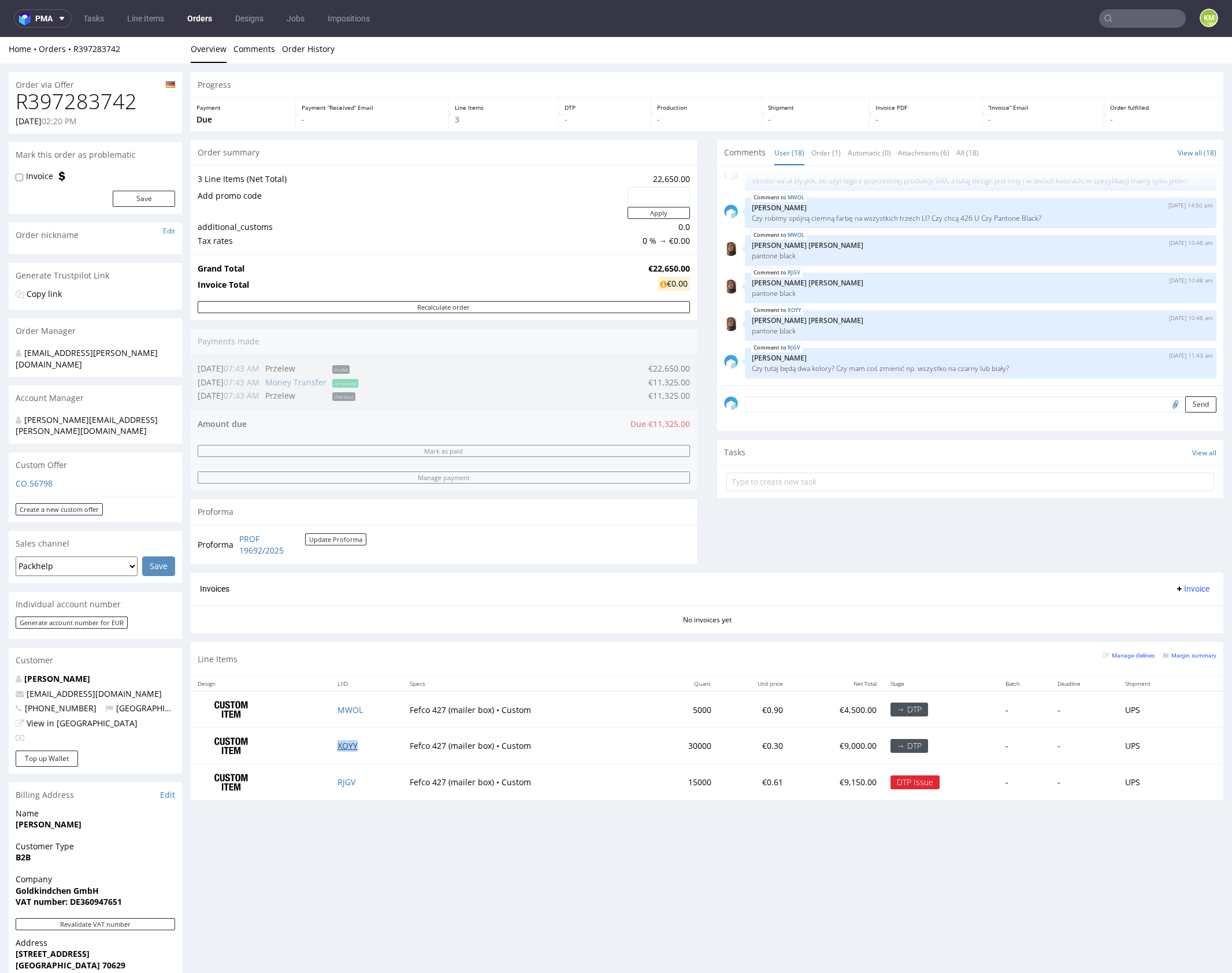
scroll to position [3, 0]
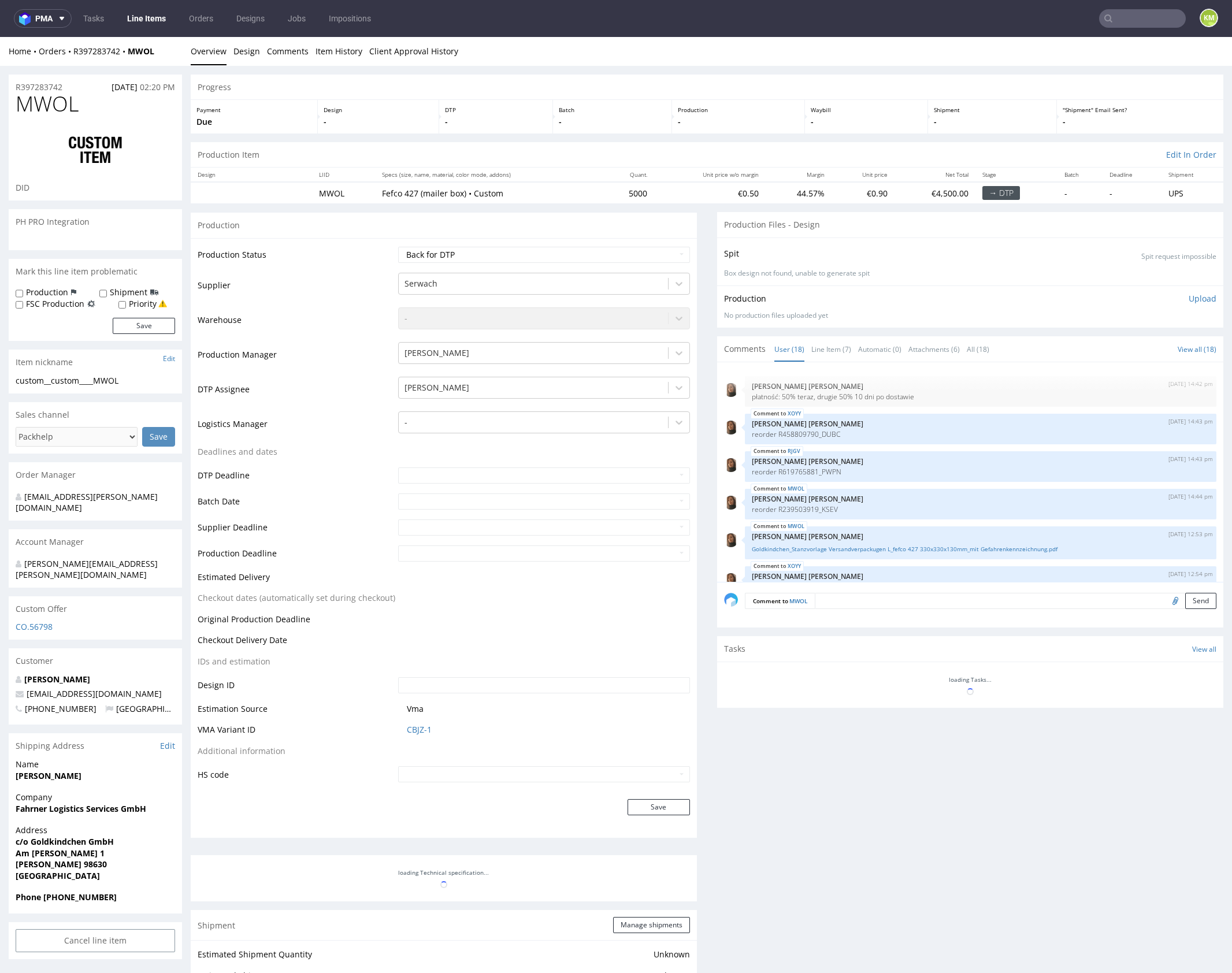
scroll to position [528, 0]
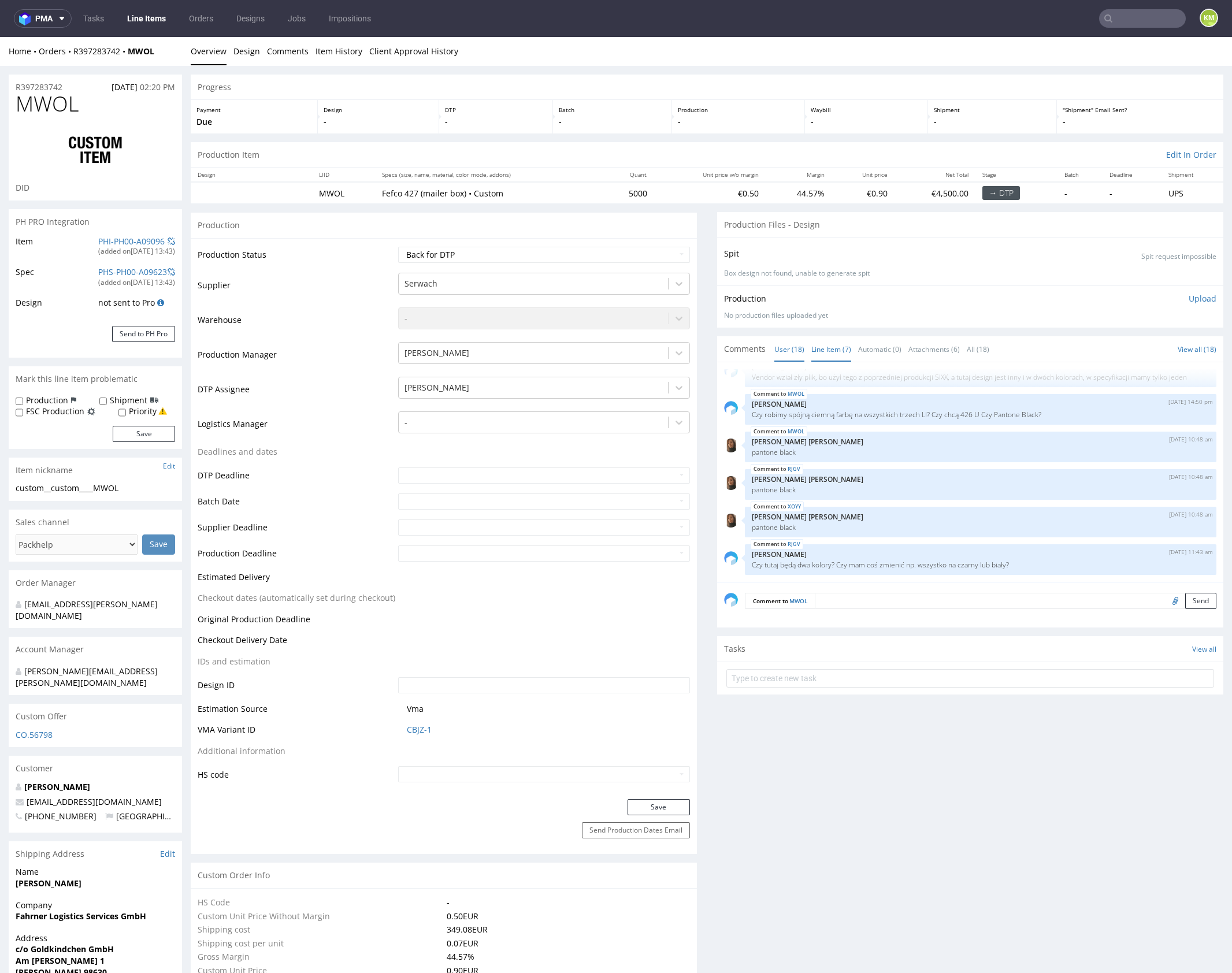
click at [828, 355] on link "Line Item (7)" at bounding box center [831, 350] width 40 height 25
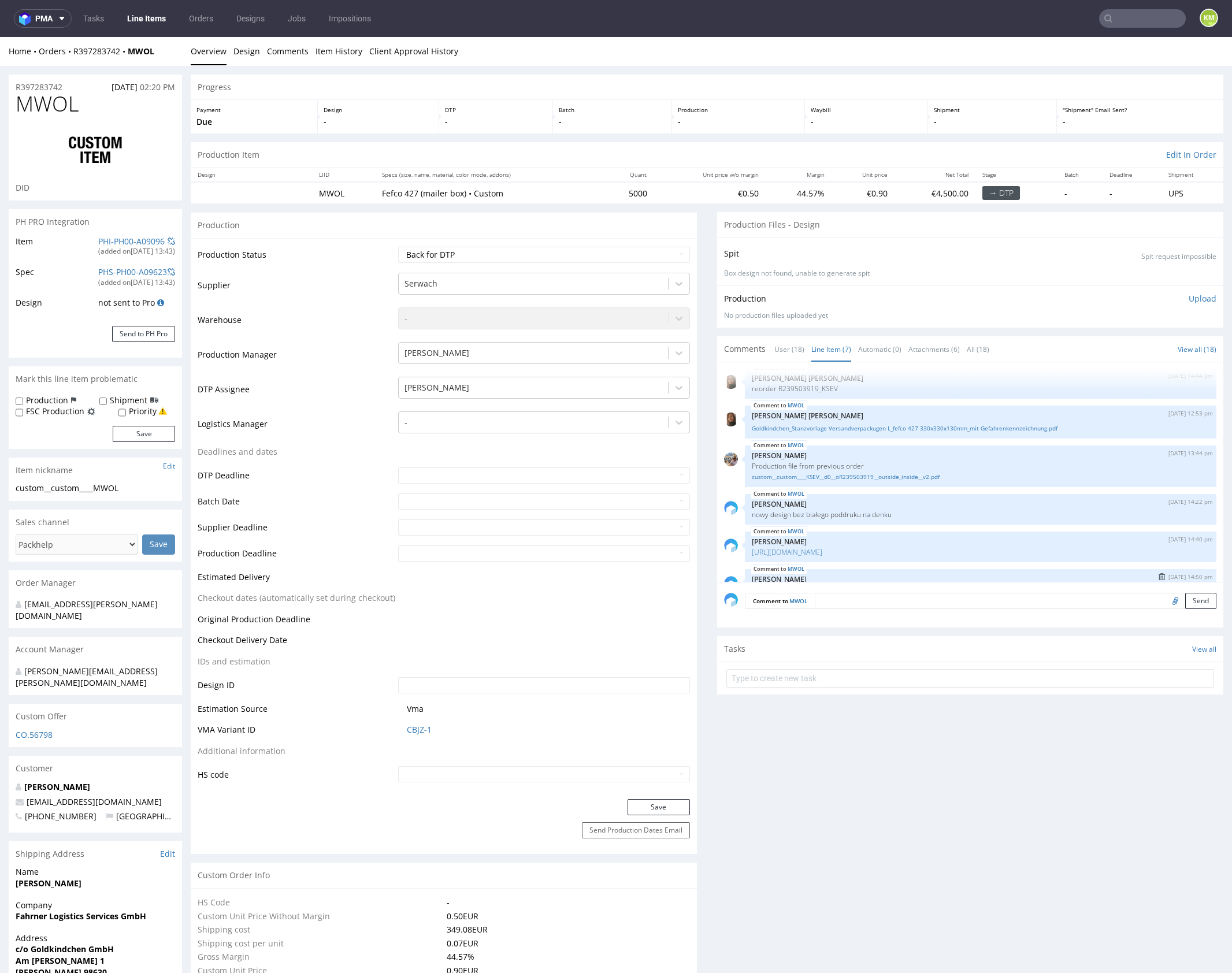
scroll to position [0, 0]
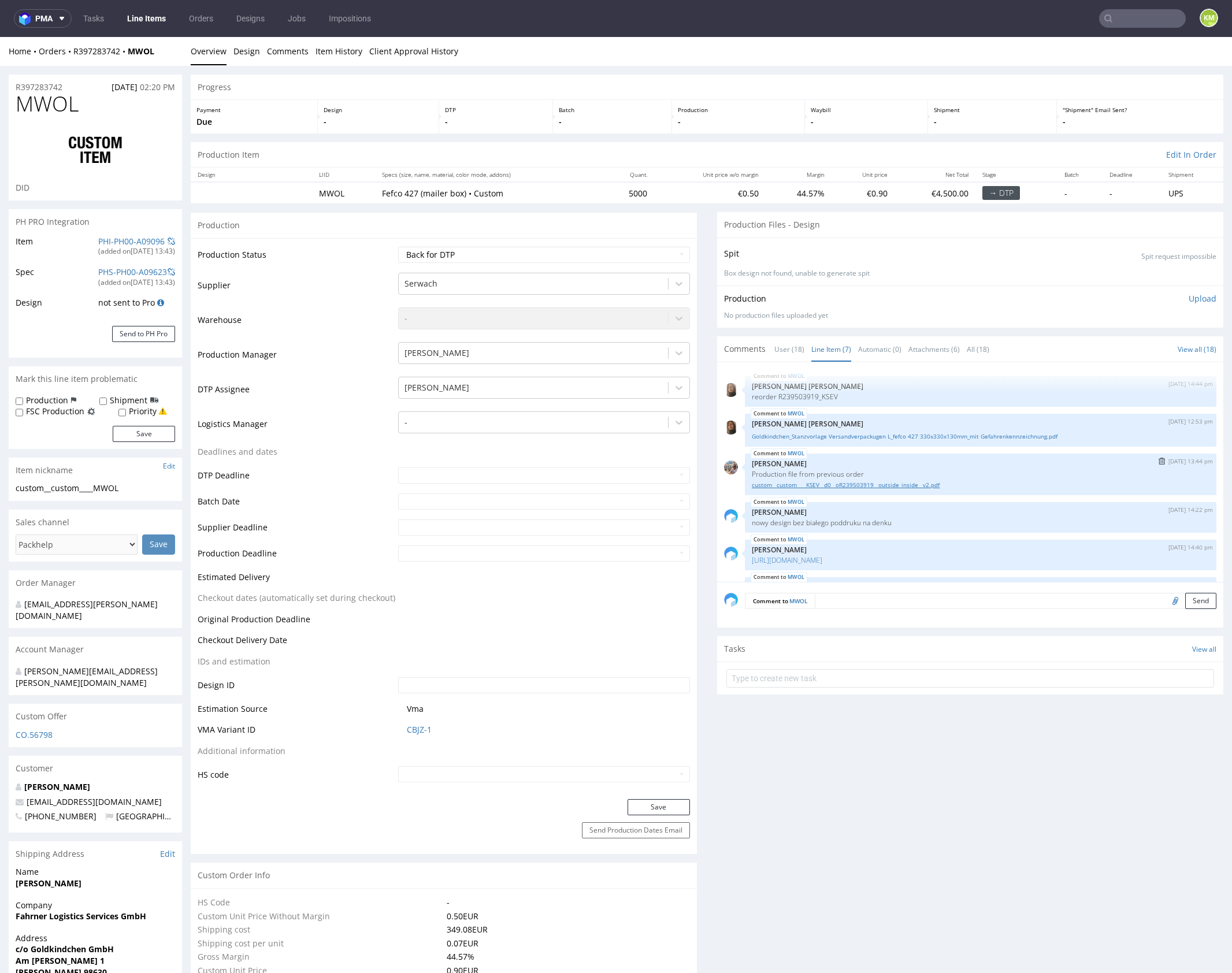
click at [865, 485] on link "custom__custom____KSEV__d0__oR239503919__outside_inside__v2.pdf" at bounding box center [981, 485] width 458 height 9
click at [867, 436] on link "Goldkindchen_Stanzvorlage Versandverpackugen L_fefco 427 330x330x130mm_mit Gefa…" at bounding box center [981, 436] width 458 height 9
click at [90, 490] on div "custom__custom____MWOL" at bounding box center [95, 489] width 160 height 12
drag, startPoint x: 54, startPoint y: 488, endPoint x: 160, endPoint y: 487, distance: 106.0
click at [160, 487] on div "custom__custom____MWOL" at bounding box center [95, 489] width 160 height 12
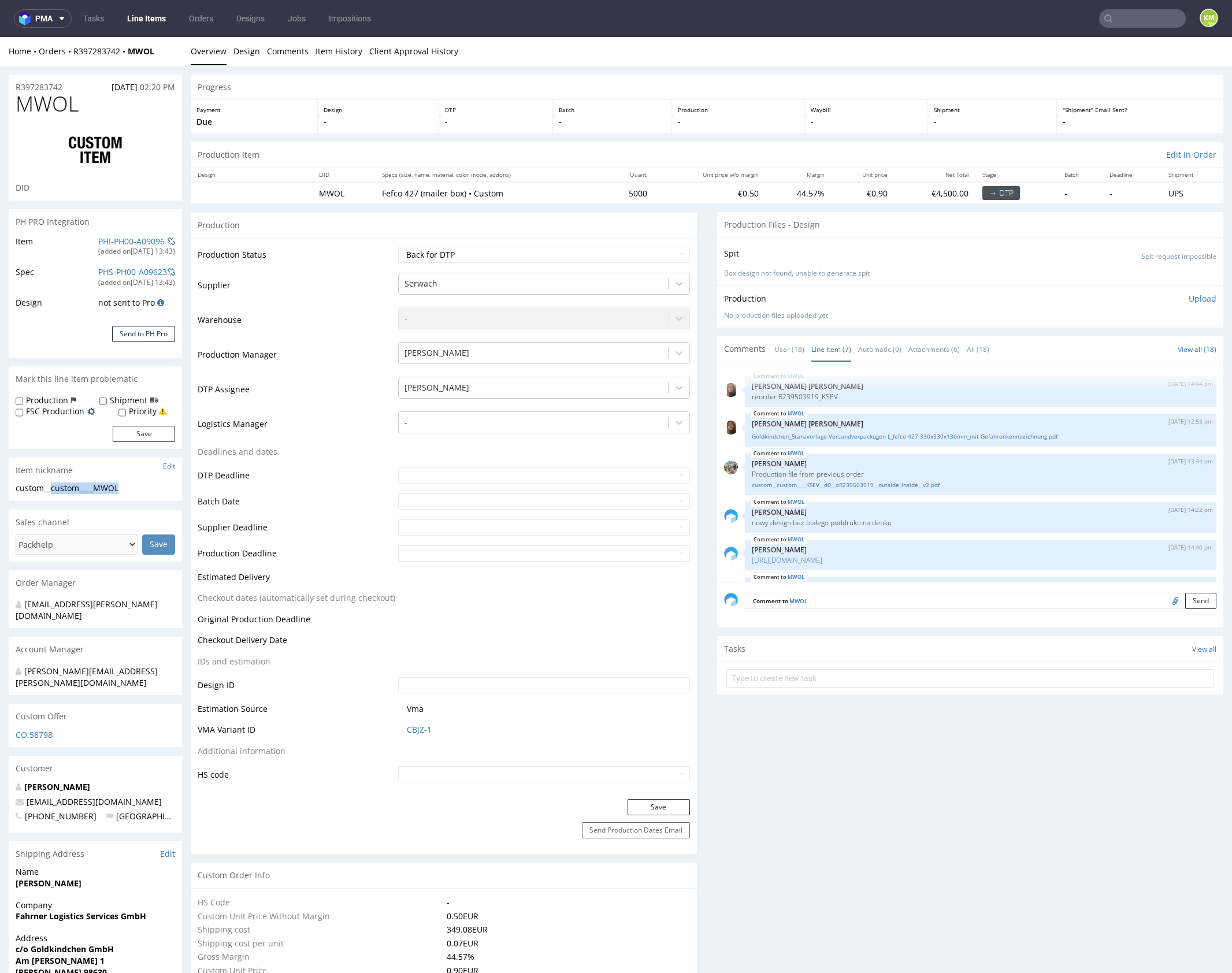
copy div "custom____MWOL"
copy link "R397283742"
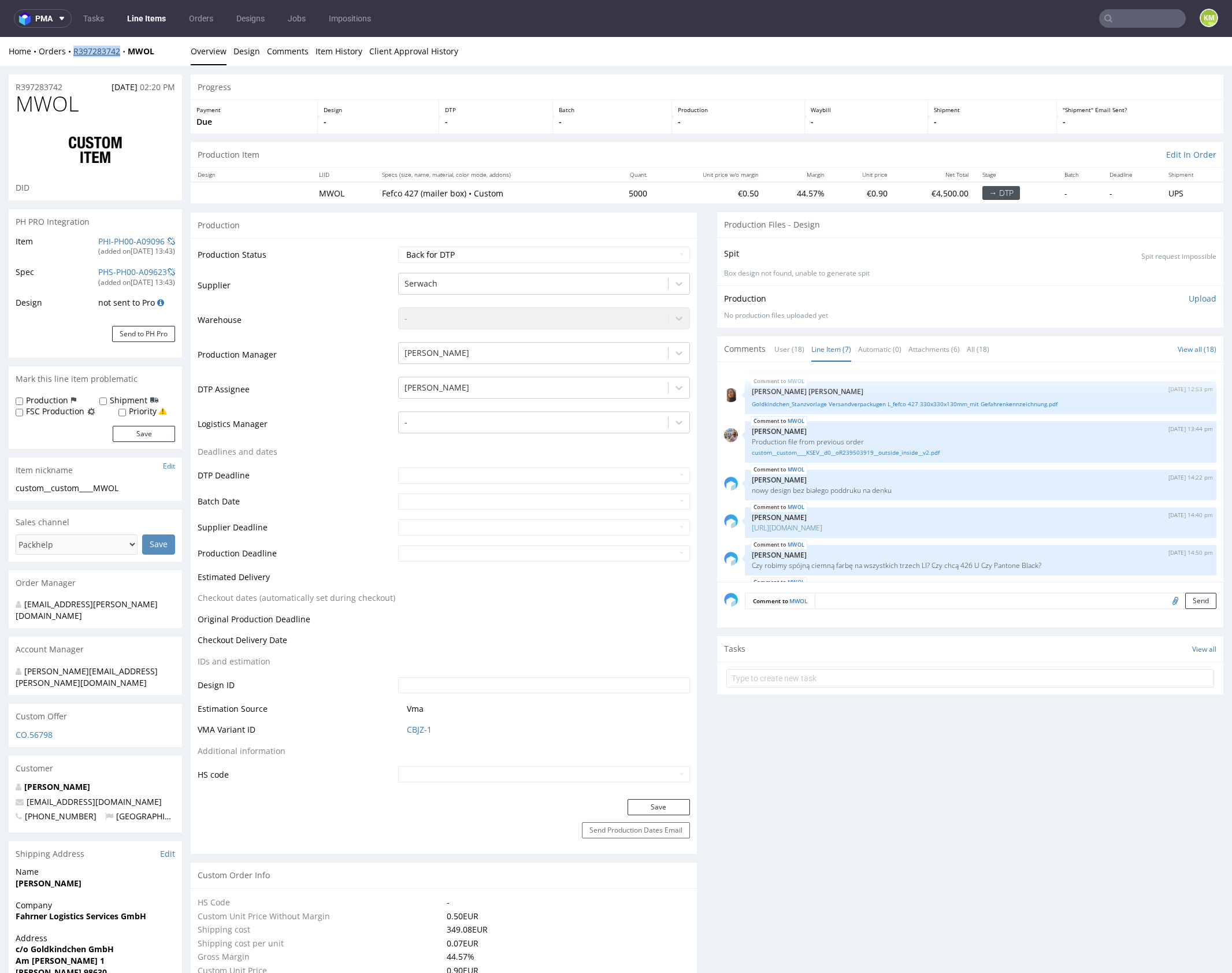
scroll to position [70, 0]
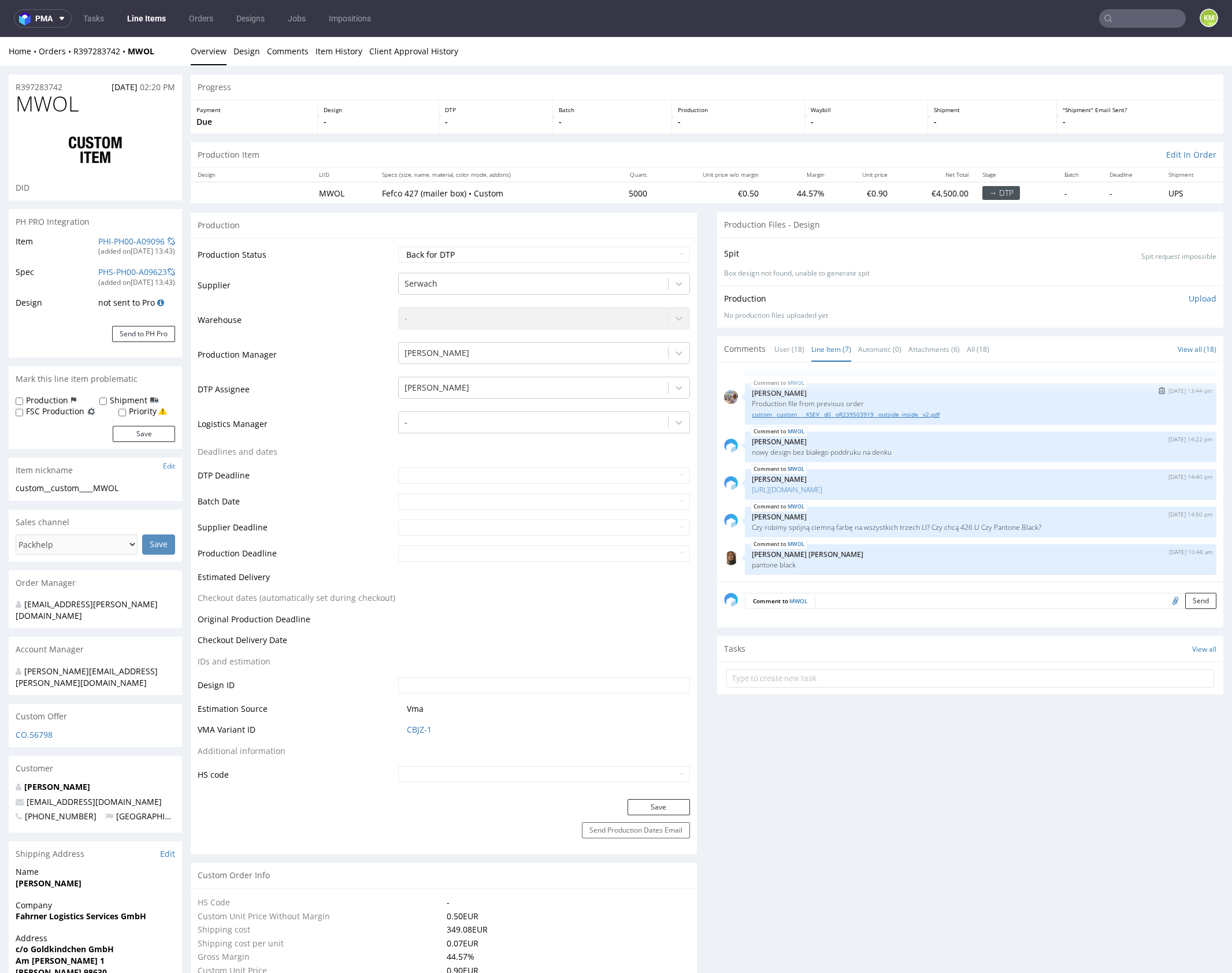
click at [845, 414] on link "custom__custom____KSEV__d0__oR239503919__outside_inside__v2.pdf" at bounding box center [981, 414] width 458 height 9
click at [588, 254] on select "Waiting for Artwork Waiting for Diecut Waiting for Mockup Waiting for DTP Waiti…" at bounding box center [544, 254] width 292 height 17
select select "dtp_ca_needed"
click at [398, 246] on select "Waiting for Artwork Waiting for Diecut Waiting for Mockup Waiting for DTP Waiti…" at bounding box center [544, 254] width 292 height 17
click at [653, 805] on button "Save" at bounding box center [658, 807] width 62 height 17
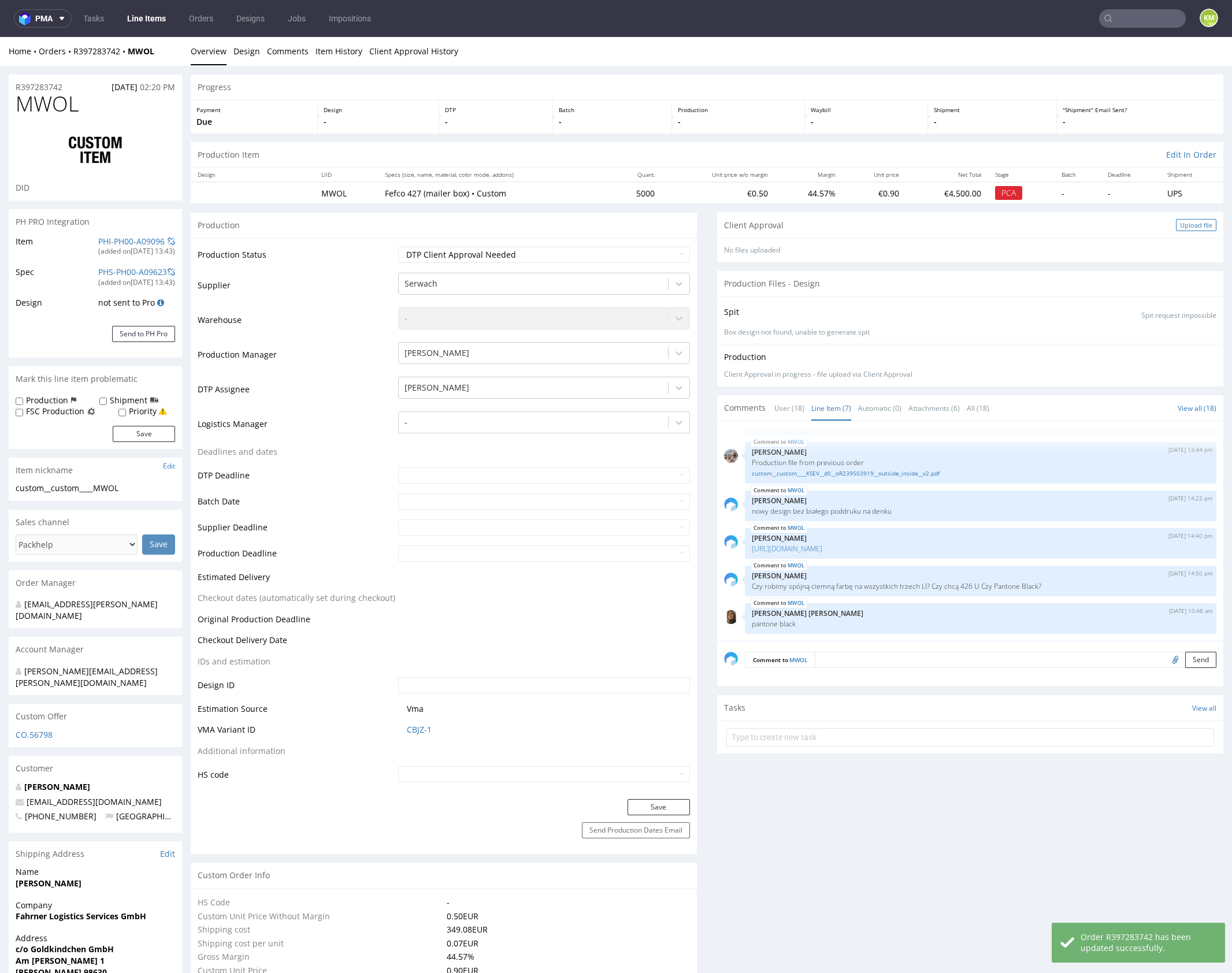
click at [1188, 224] on div "Upload file" at bounding box center [1197, 225] width 41 height 12
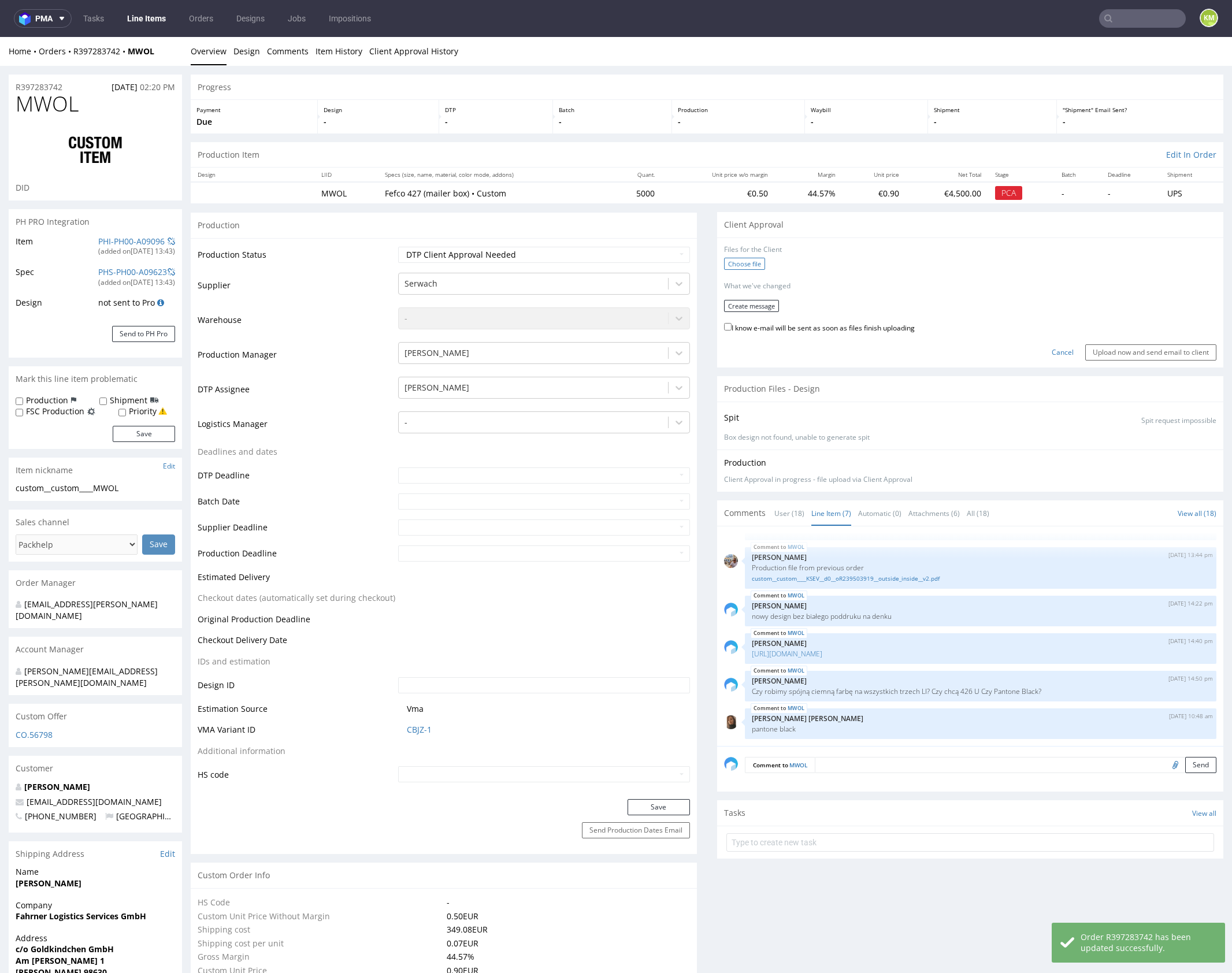
click at [727, 262] on label "Choose file" at bounding box center [745, 264] width 41 height 12
click at [0, 37] on input "Choose file" at bounding box center [0, 37] width 0 height 0
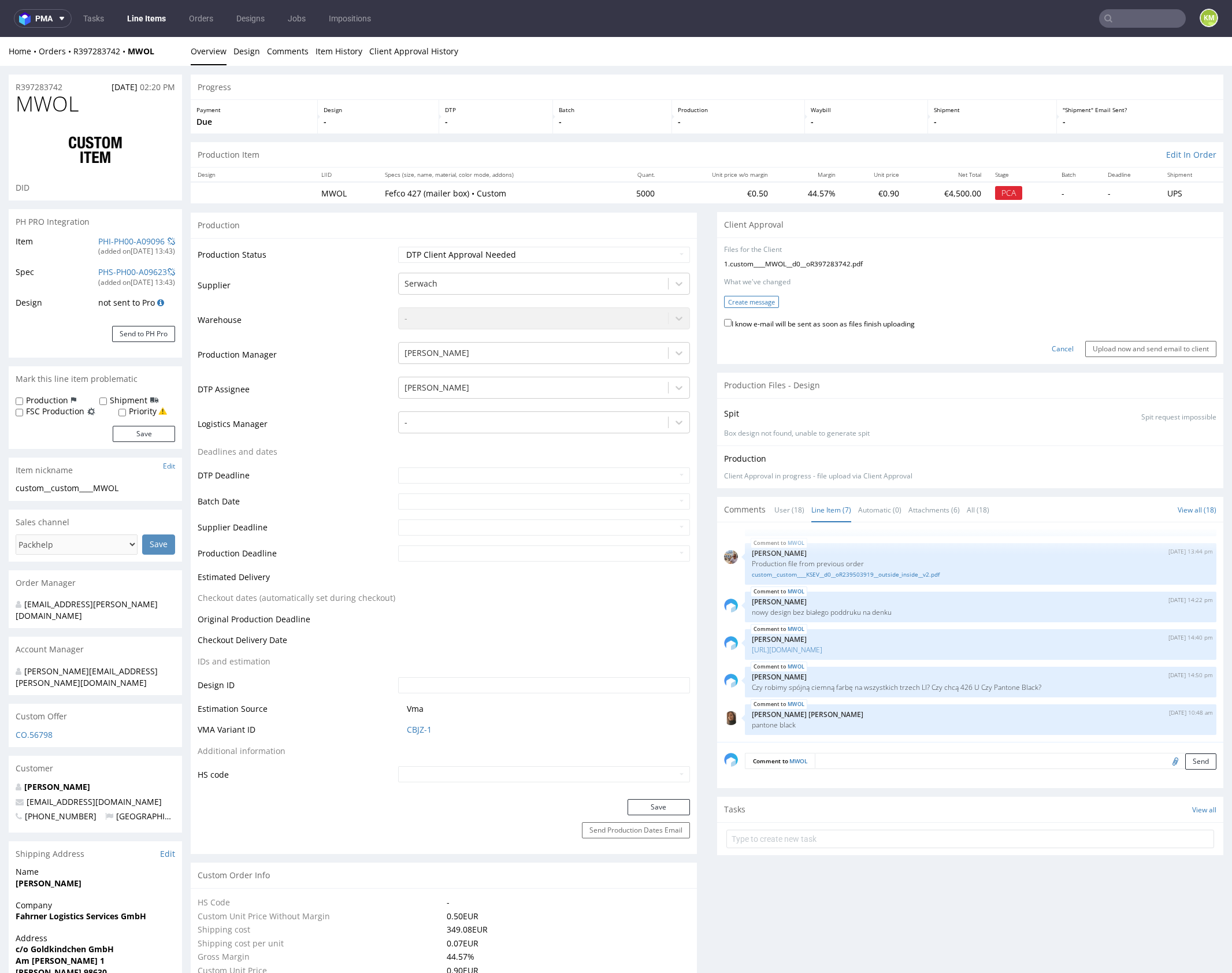
click at [753, 301] on button "Create message" at bounding box center [752, 302] width 55 height 12
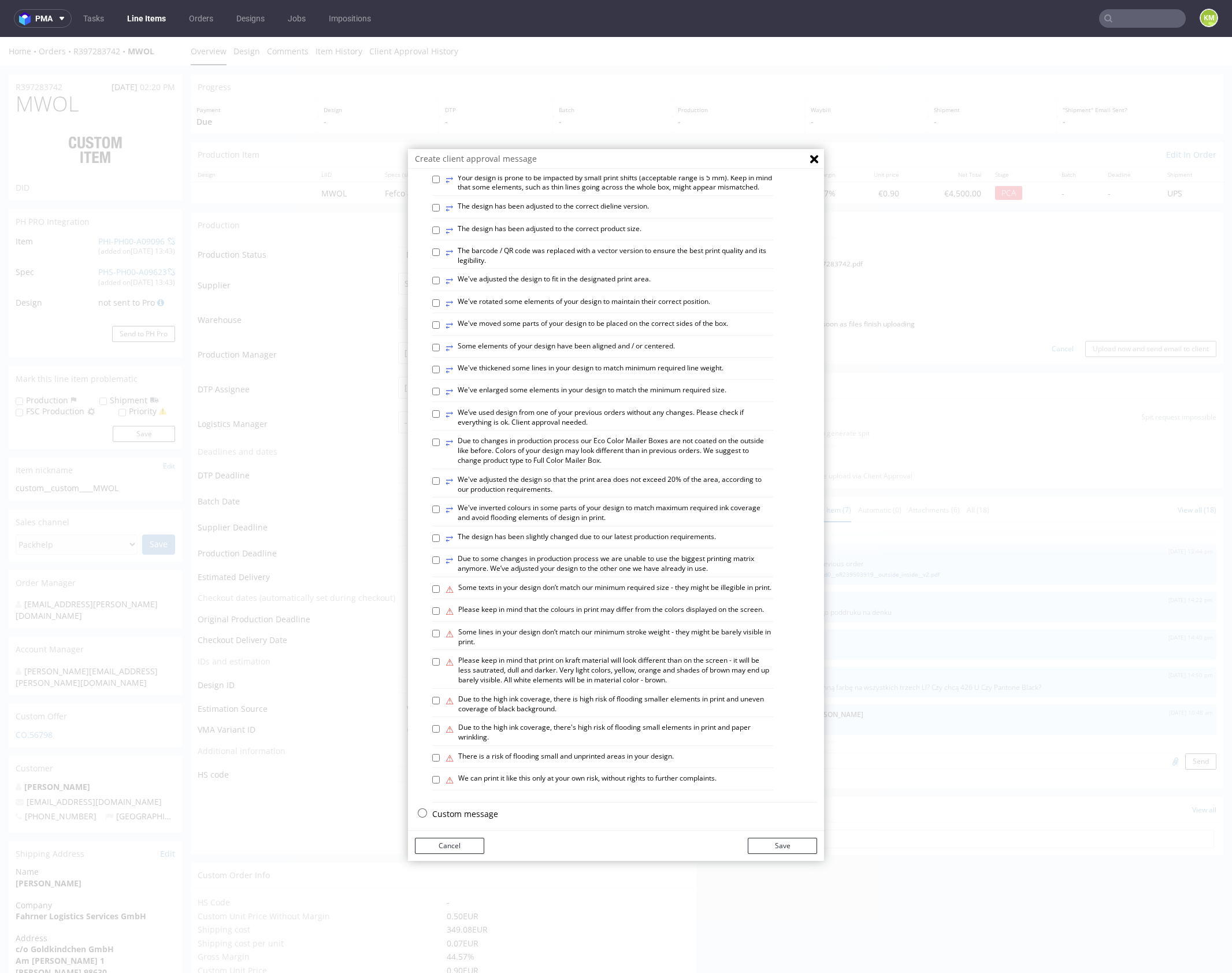
scroll to position [320, 0]
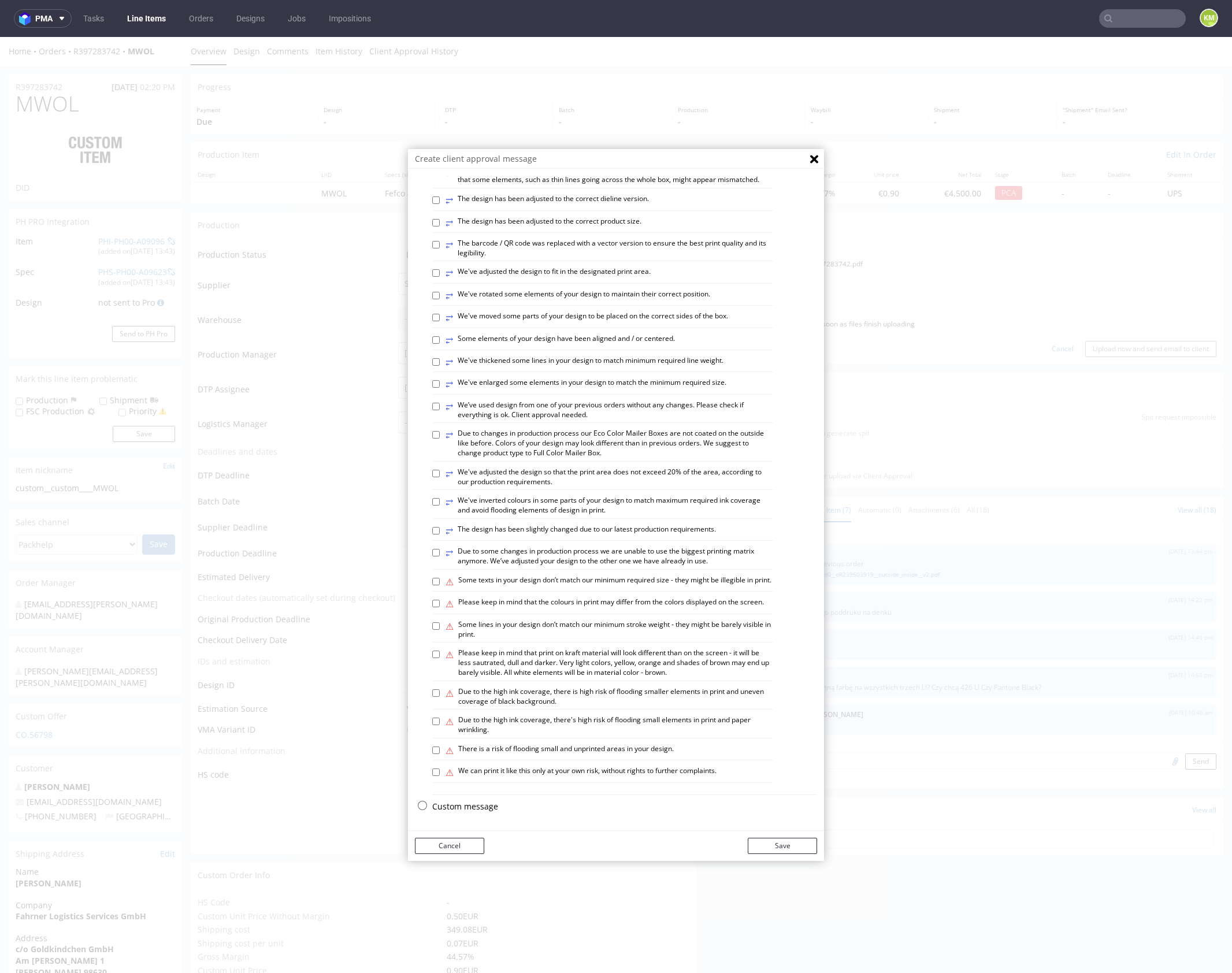
click at [477, 809] on p "Custom message" at bounding box center [624, 807] width 385 height 12
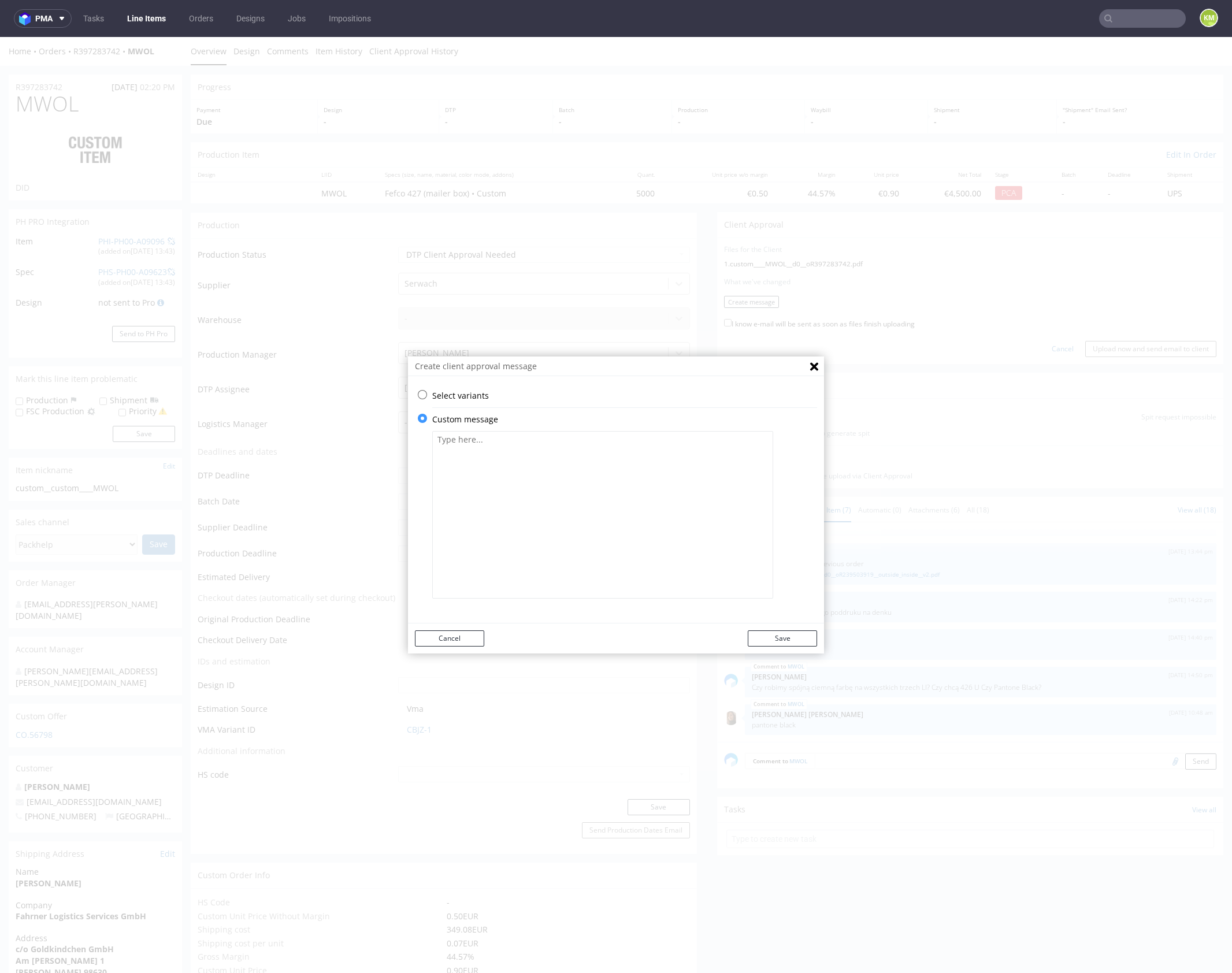
click at [540, 504] on textarea at bounding box center [603, 515] width 341 height 168
paste textarea "To maintain consistency, I worked on the file used in the previous production. …"
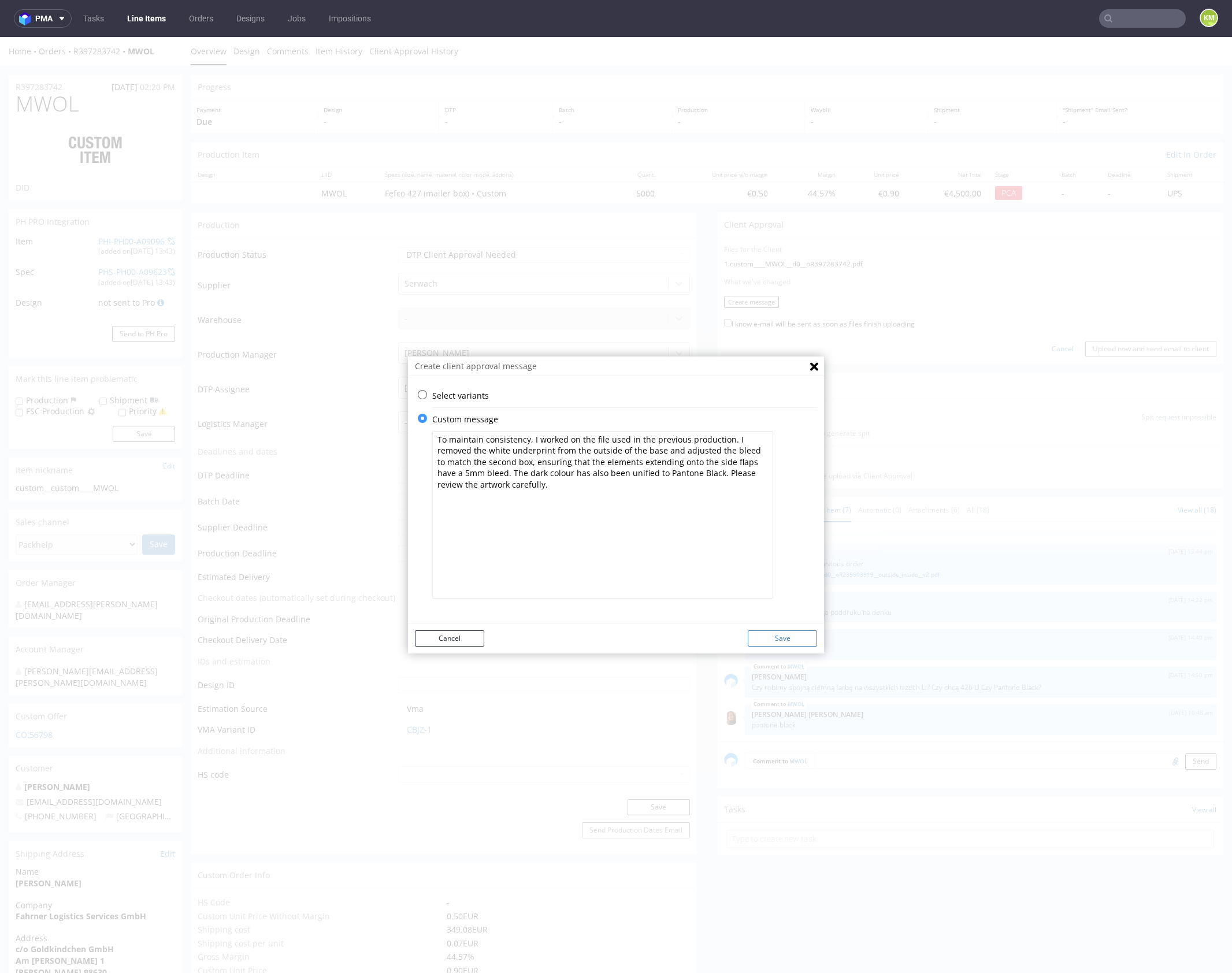
type textarea "To maintain consistency, I worked on the file used in the previous production. …"
click at [803, 636] on button "Save" at bounding box center [782, 638] width 69 height 17
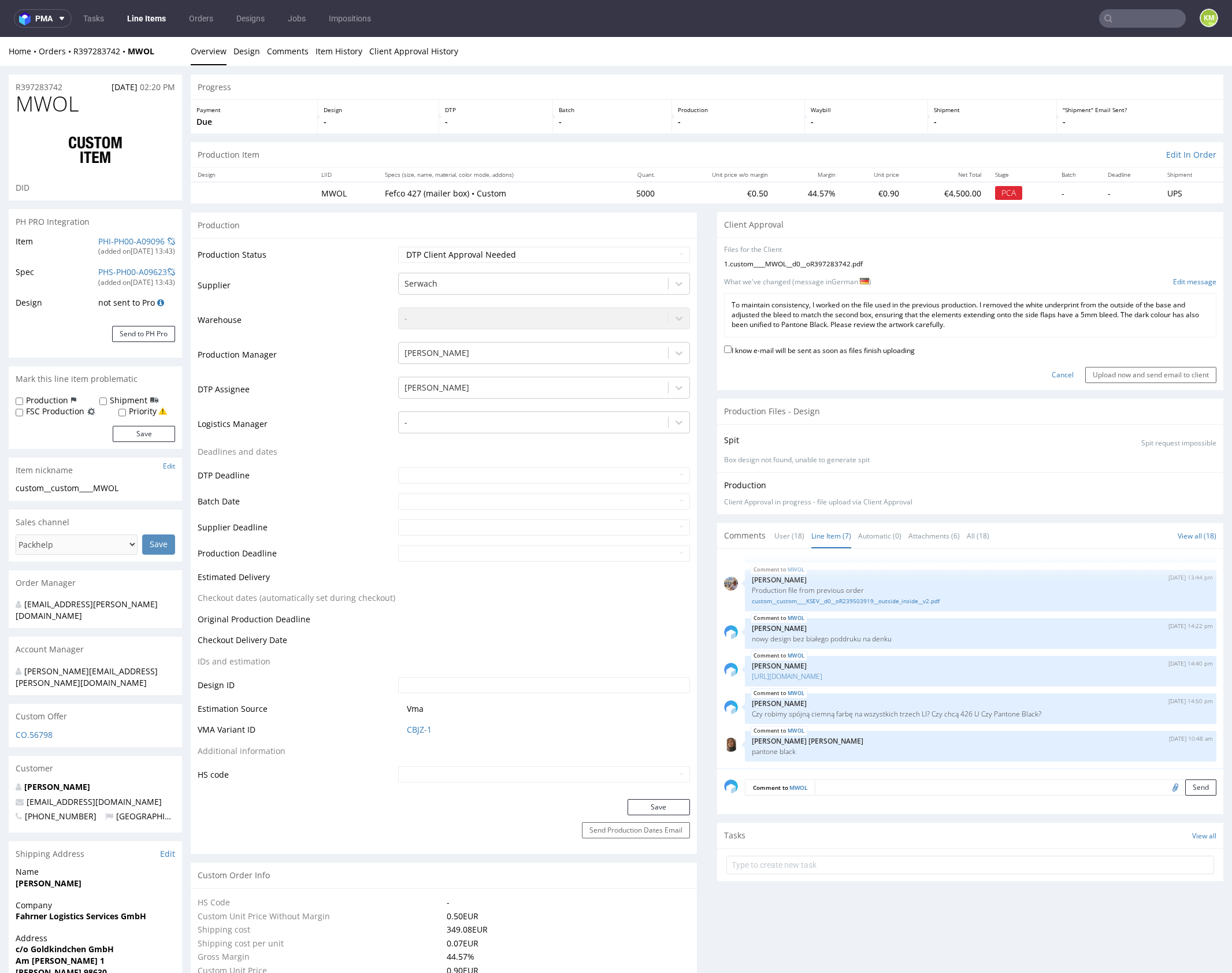
click at [888, 342] on form "Files for the Client 1 . custom____MWOL__d0__oR397283742.pdf Choose file What w…" at bounding box center [971, 315] width 493 height 138
click at [892, 351] on label "I know e-mail will be sent as soon as files finish uploading" at bounding box center [820, 350] width 191 height 13
click at [731, 351] on input "I know e-mail will be sent as soon as files finish uploading" at bounding box center [728, 350] width 8 height 8
checkbox input "true"
click at [1114, 376] on input "Upload now and send email to client" at bounding box center [1150, 375] width 131 height 17
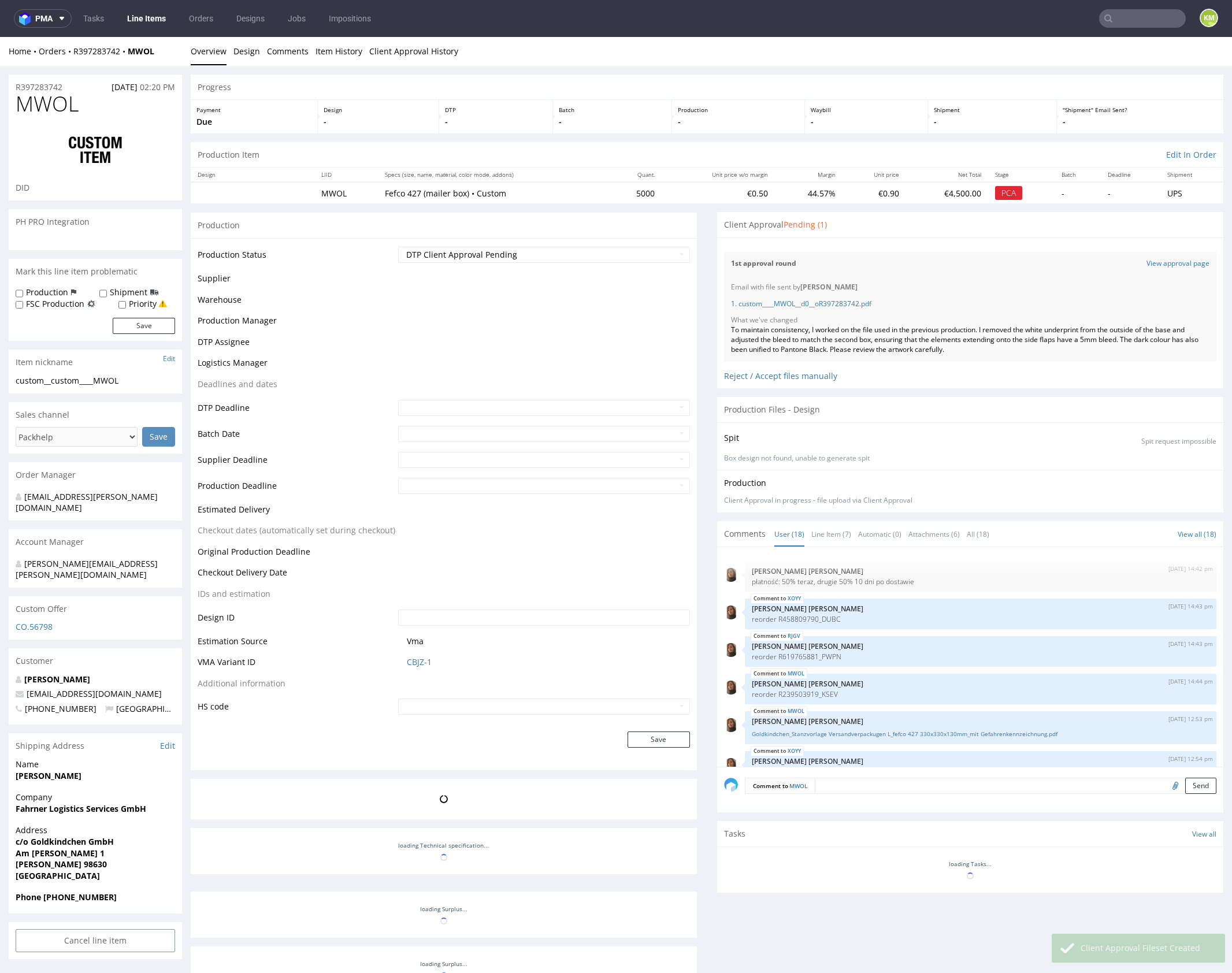
scroll to position [528, 0]
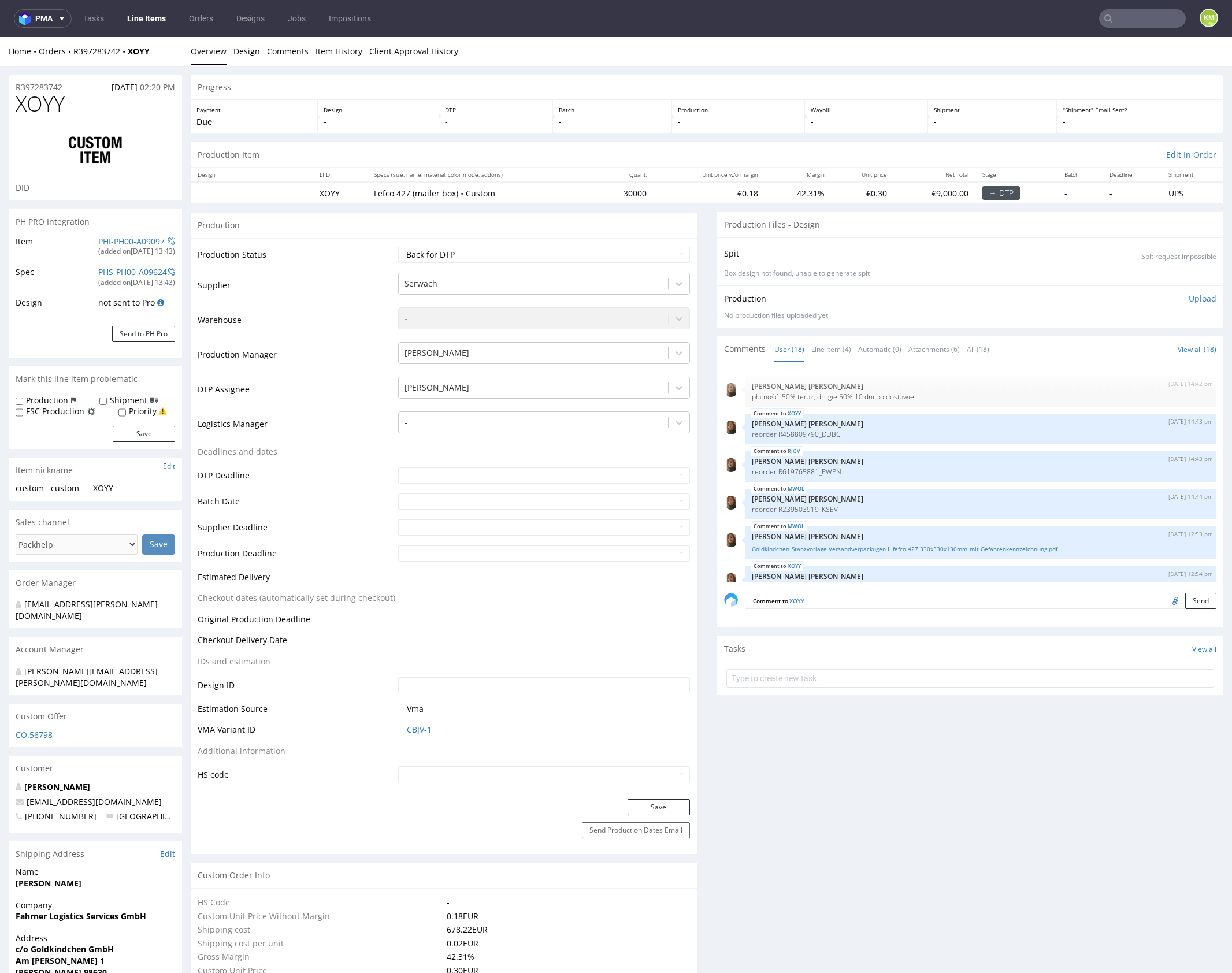
scroll to position [528, 0]
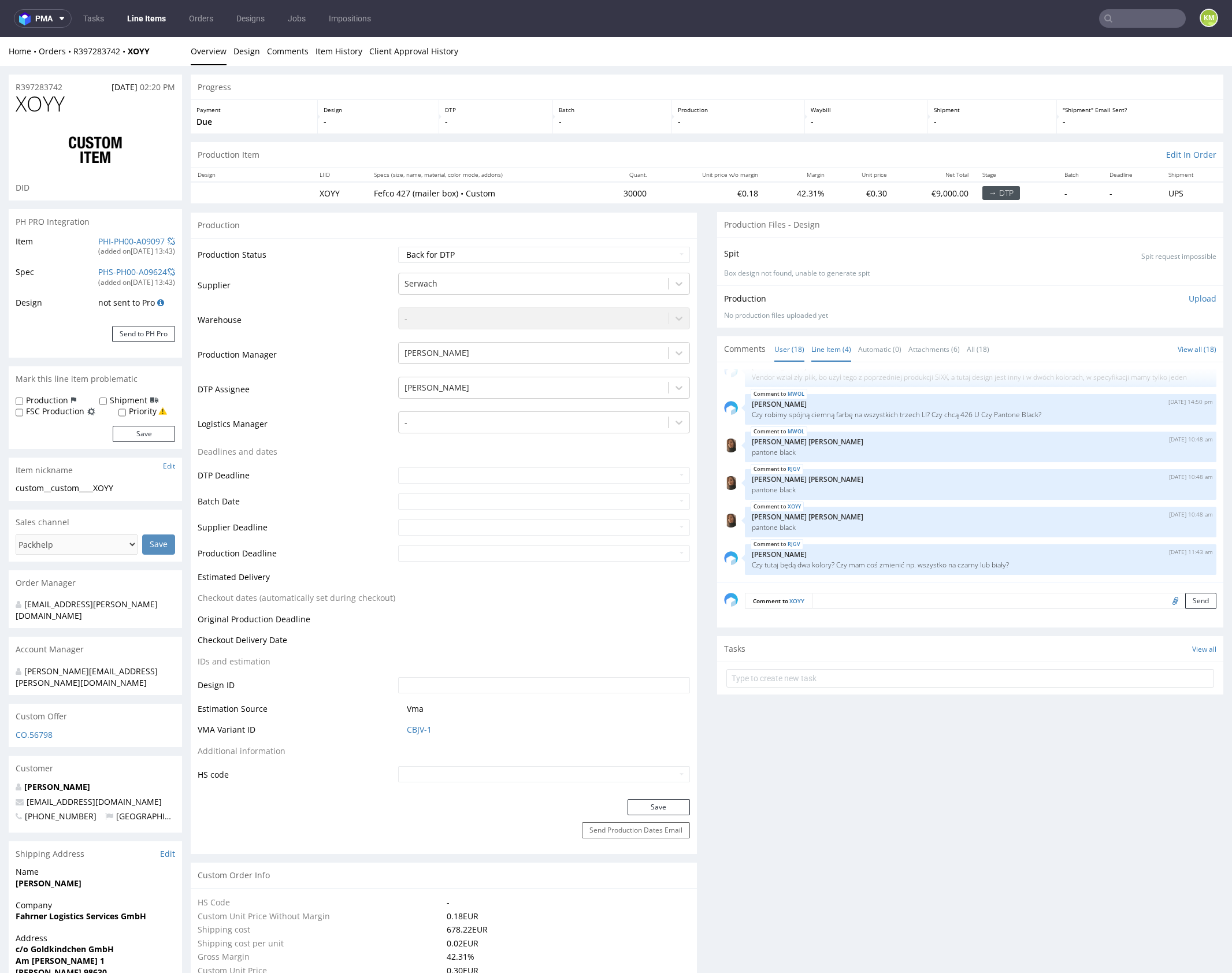
click at [822, 353] on link "Line Item (4)" at bounding box center [831, 350] width 40 height 25
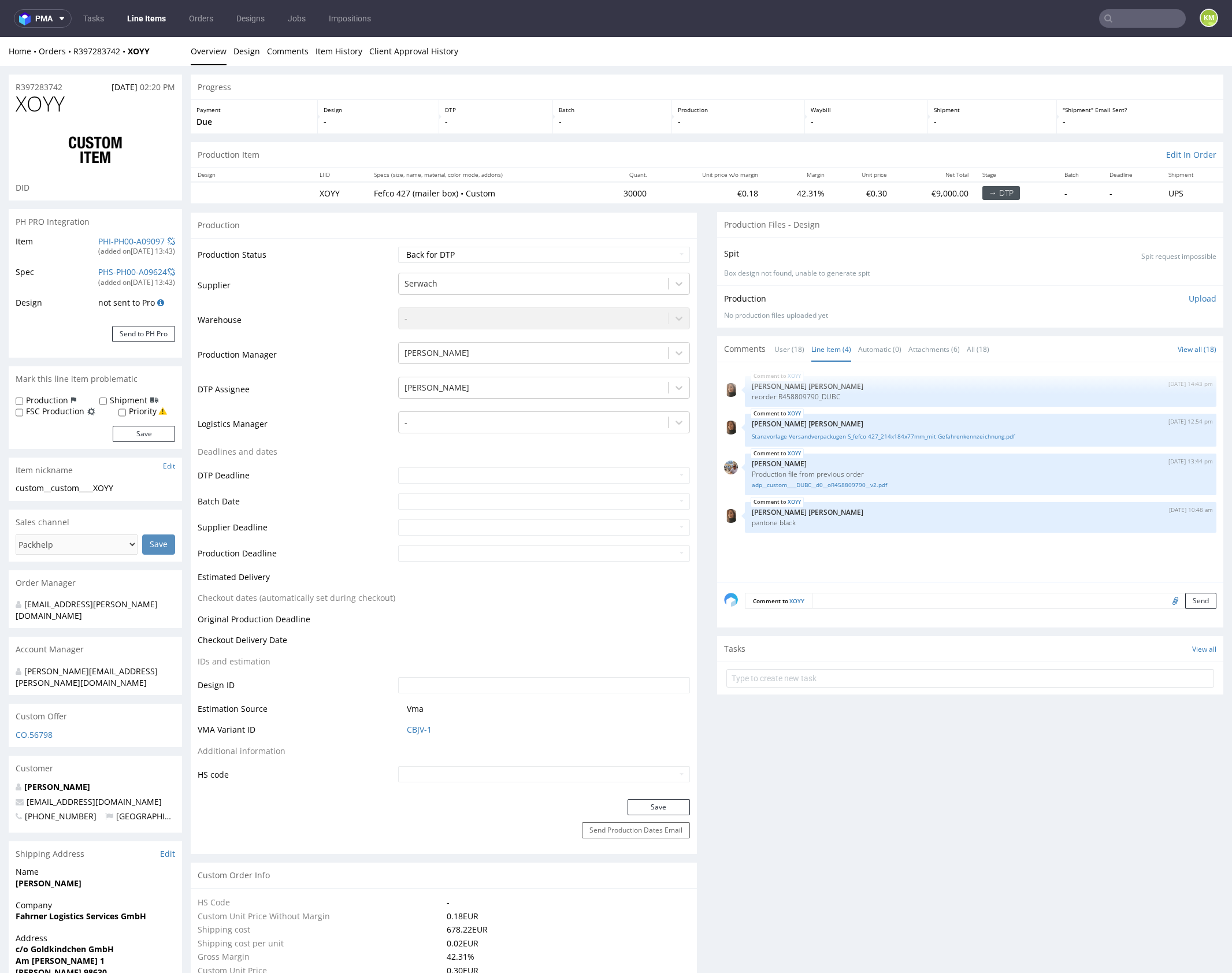
click at [880, 548] on div "XOYY 15th Sep 25 | 14:43 pm Angelina Marć reorder R458809790_DUBC XOYY 16th Sep…" at bounding box center [974, 475] width 500 height 212
click at [858, 548] on div "XOYY 15th Sep 25 | 14:43 pm Angelina Marć reorder R458809790_DUBC XOYY 16th Sep…" at bounding box center [974, 475] width 500 height 212
click at [853, 485] on link "adp__custom____DUBC__d0__oR458809790__v2.pdf" at bounding box center [981, 485] width 458 height 9
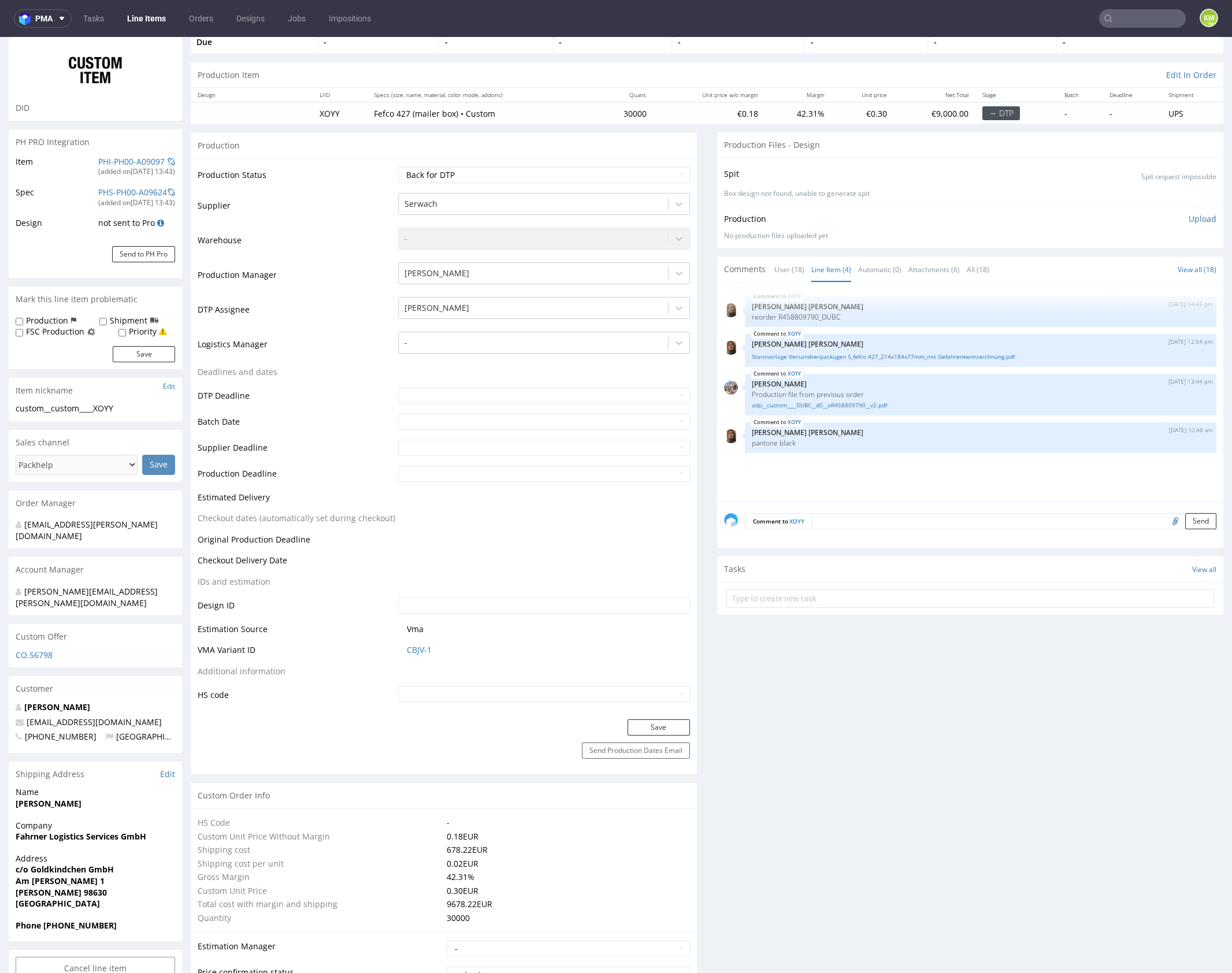
scroll to position [0, 0]
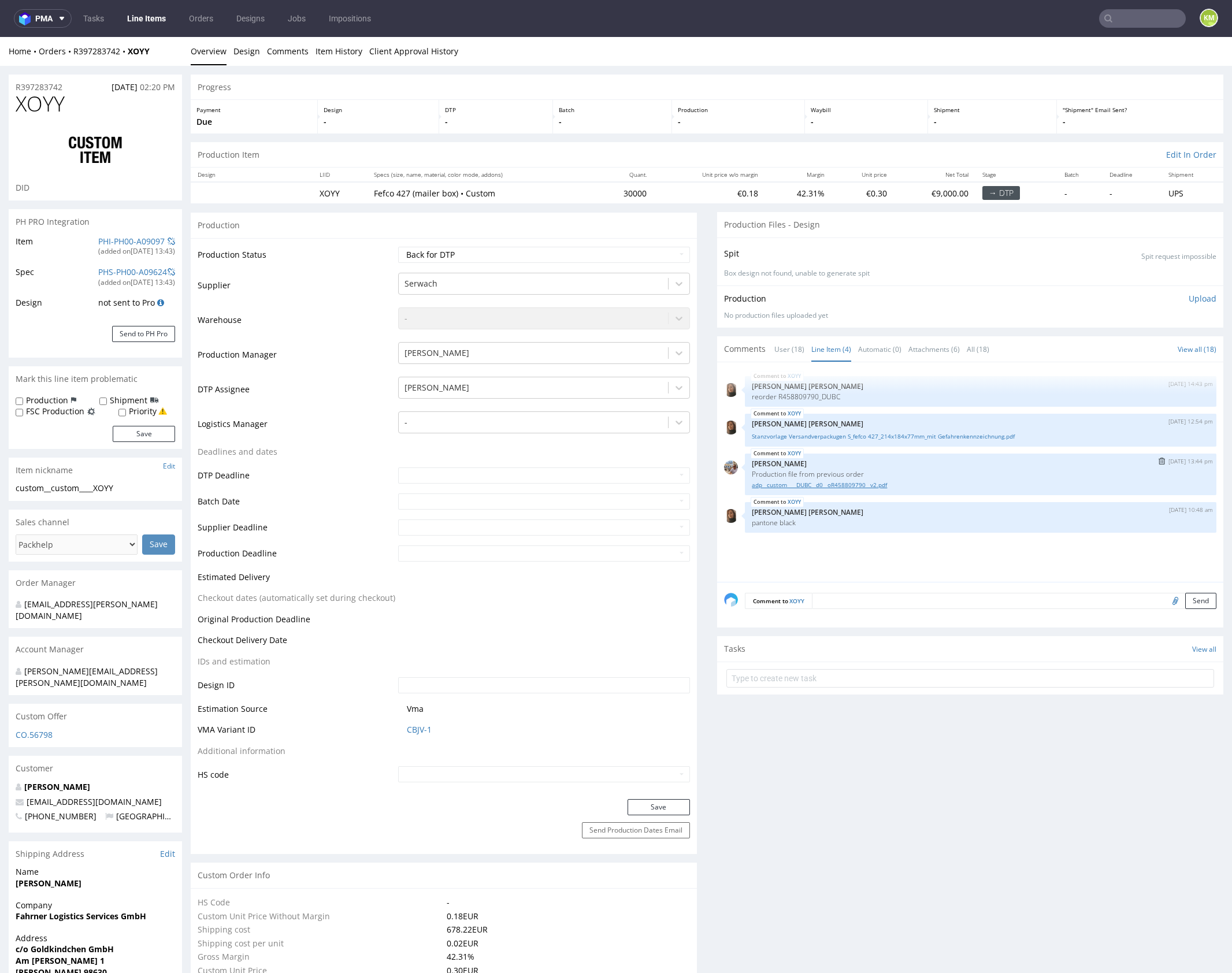
click at [859, 483] on link "adp__custom____DUBC__d0__oR458809790__v2.pdf" at bounding box center [981, 485] width 458 height 9
click at [882, 433] on link "Stanzvorlage Versandverpackugen S_fefco 427_214x184x77mm_mit Gefahrenkennzeichn…" at bounding box center [981, 436] width 458 height 9
click at [1048, 574] on div "XOYY 15th Sep 25 | 14:43 pm Angelina Marć reorder R458809790_DUBC XOYY 16th Sep…" at bounding box center [974, 475] width 500 height 212
drag, startPoint x: 97, startPoint y: 490, endPoint x: 78, endPoint y: 492, distance: 19.1
click at [97, 490] on div "custom__custom____XOYY" at bounding box center [95, 489] width 160 height 12
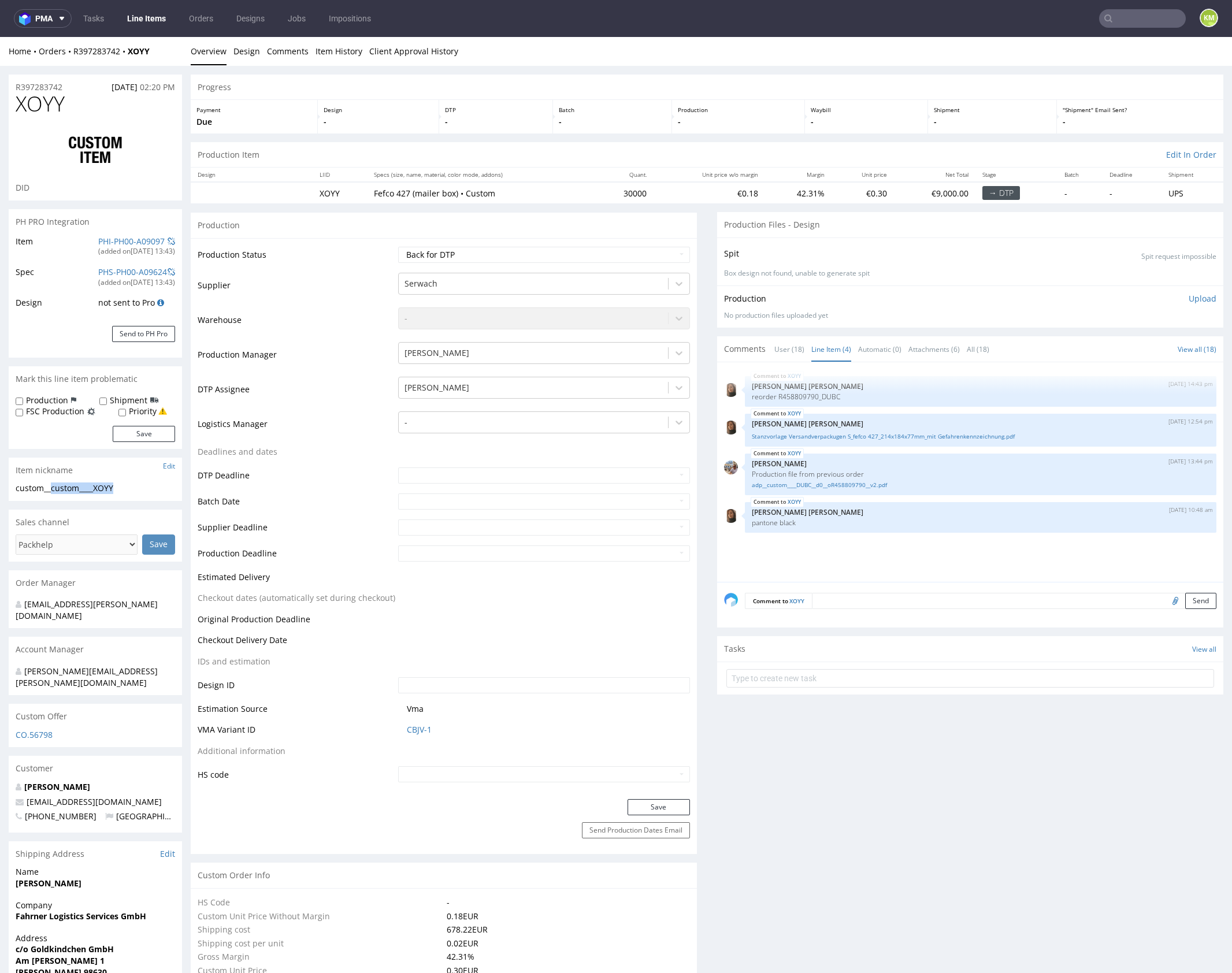
drag, startPoint x: 53, startPoint y: 488, endPoint x: 139, endPoint y: 485, distance: 86.1
click at [139, 485] on div "custom__custom____XOYY" at bounding box center [95, 489] width 160 height 12
copy div "custom____XOYY"
copy link "R397283742"
click at [838, 554] on div "XOYY 15th Sep 25 | 14:43 pm Angelina Marć reorder R458809790_DUBC XOYY 16th Sep…" at bounding box center [974, 475] width 500 height 212
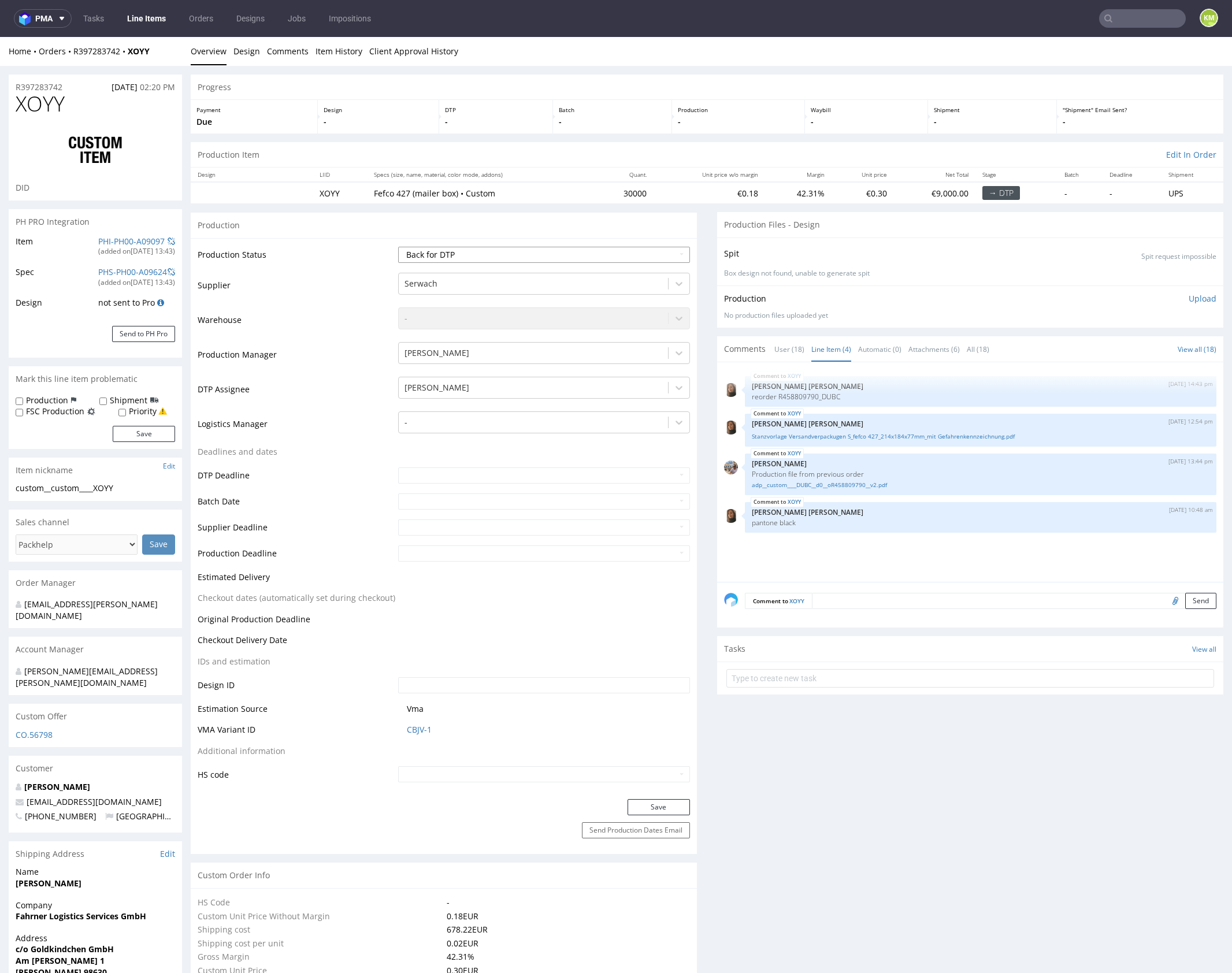
click at [590, 259] on select "Waiting for Artwork Waiting for Diecut Waiting for Mockup Waiting for DTP Waiti…" at bounding box center [544, 254] width 292 height 17
select select "dtp_ca_needed"
click at [398, 246] on select "Waiting for Artwork Waiting for Diecut Waiting for Mockup Waiting for DTP Waiti…" at bounding box center [544, 254] width 292 height 17
click at [645, 801] on button "Save" at bounding box center [658, 807] width 62 height 17
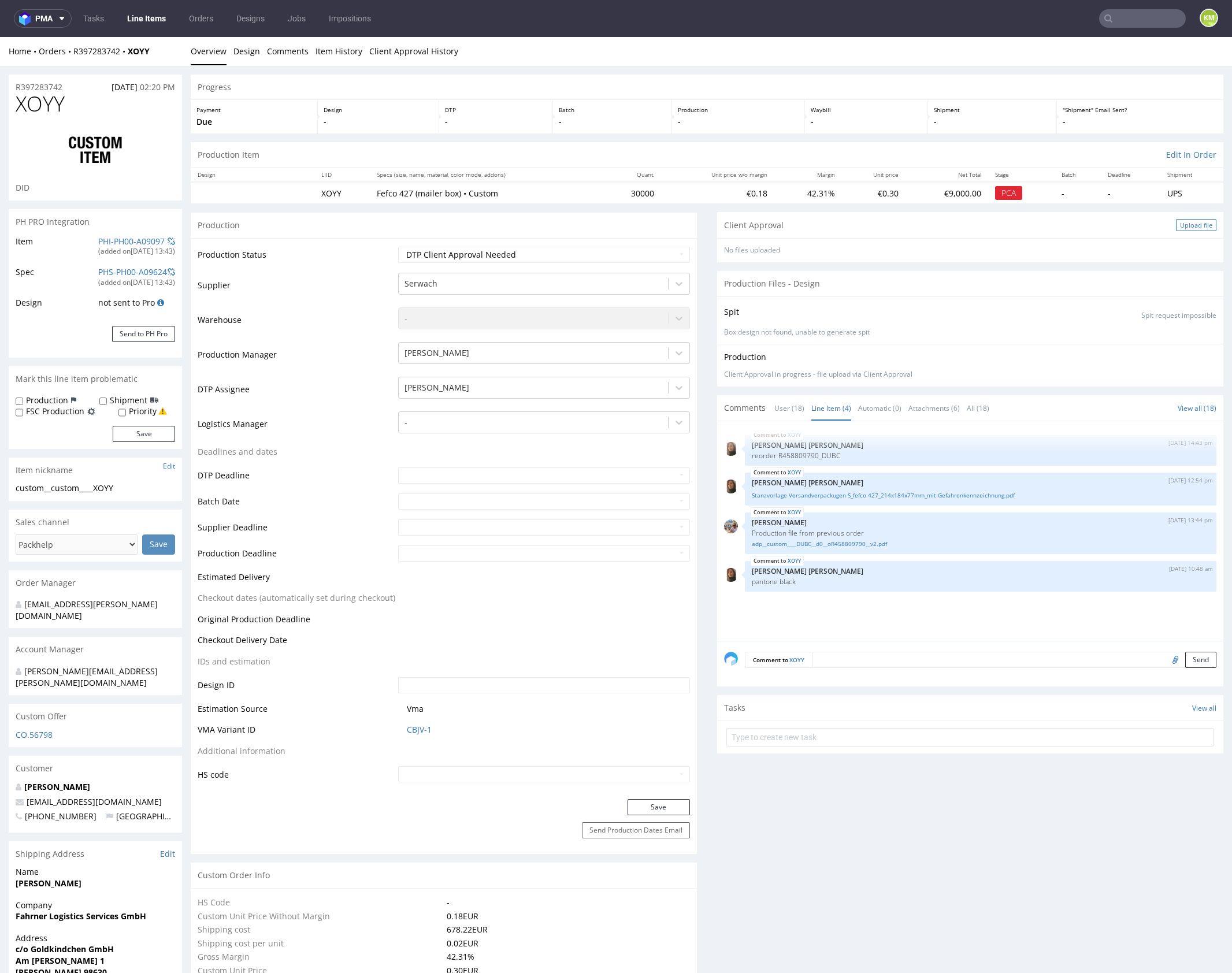
click at [1176, 224] on div "Upload file" at bounding box center [1197, 225] width 41 height 12
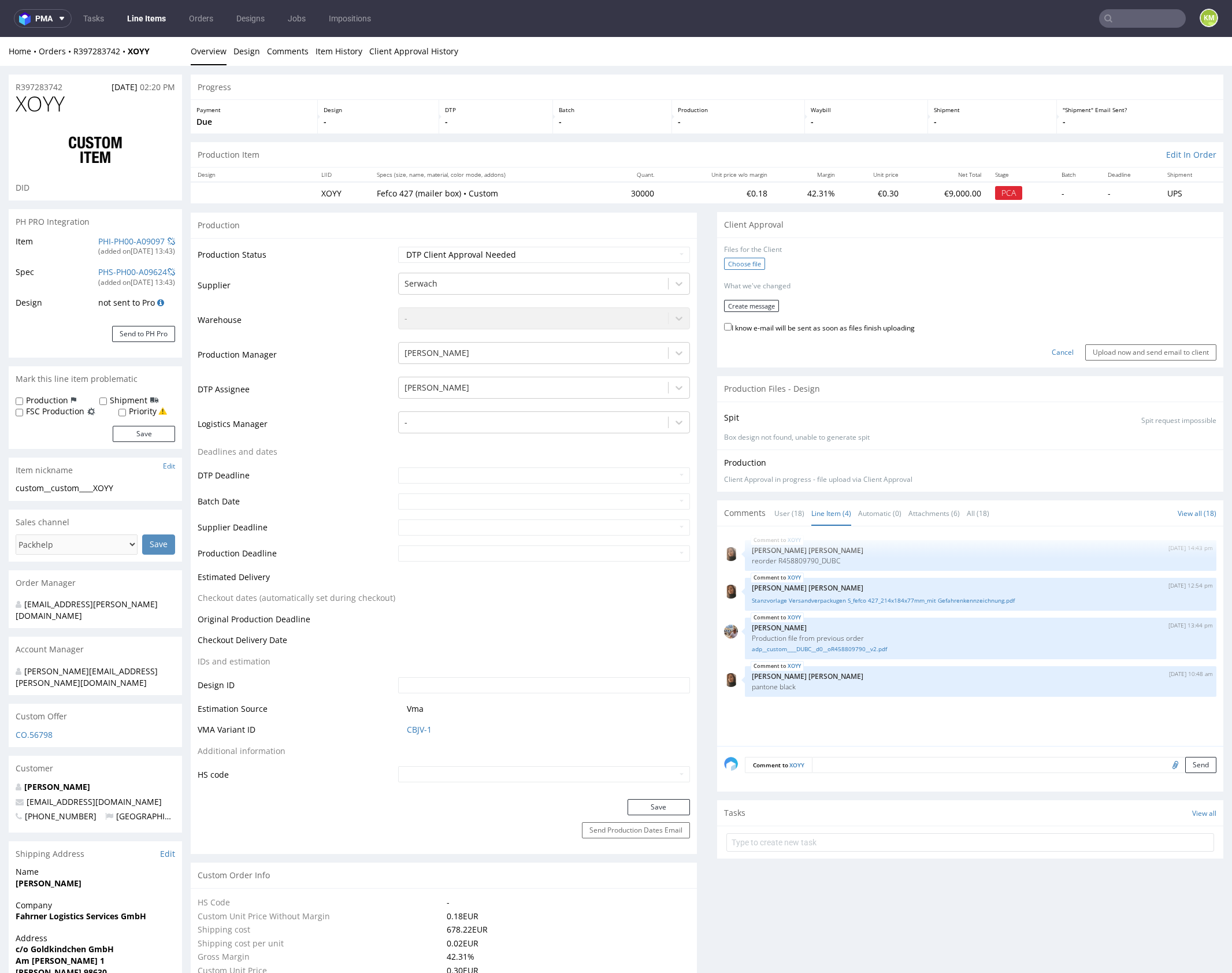
click at [728, 268] on label "Choose file" at bounding box center [745, 264] width 41 height 12
click at [0, 37] on input "Choose file" at bounding box center [0, 37] width 0 height 0
click at [752, 307] on button "Create message" at bounding box center [752, 302] width 55 height 12
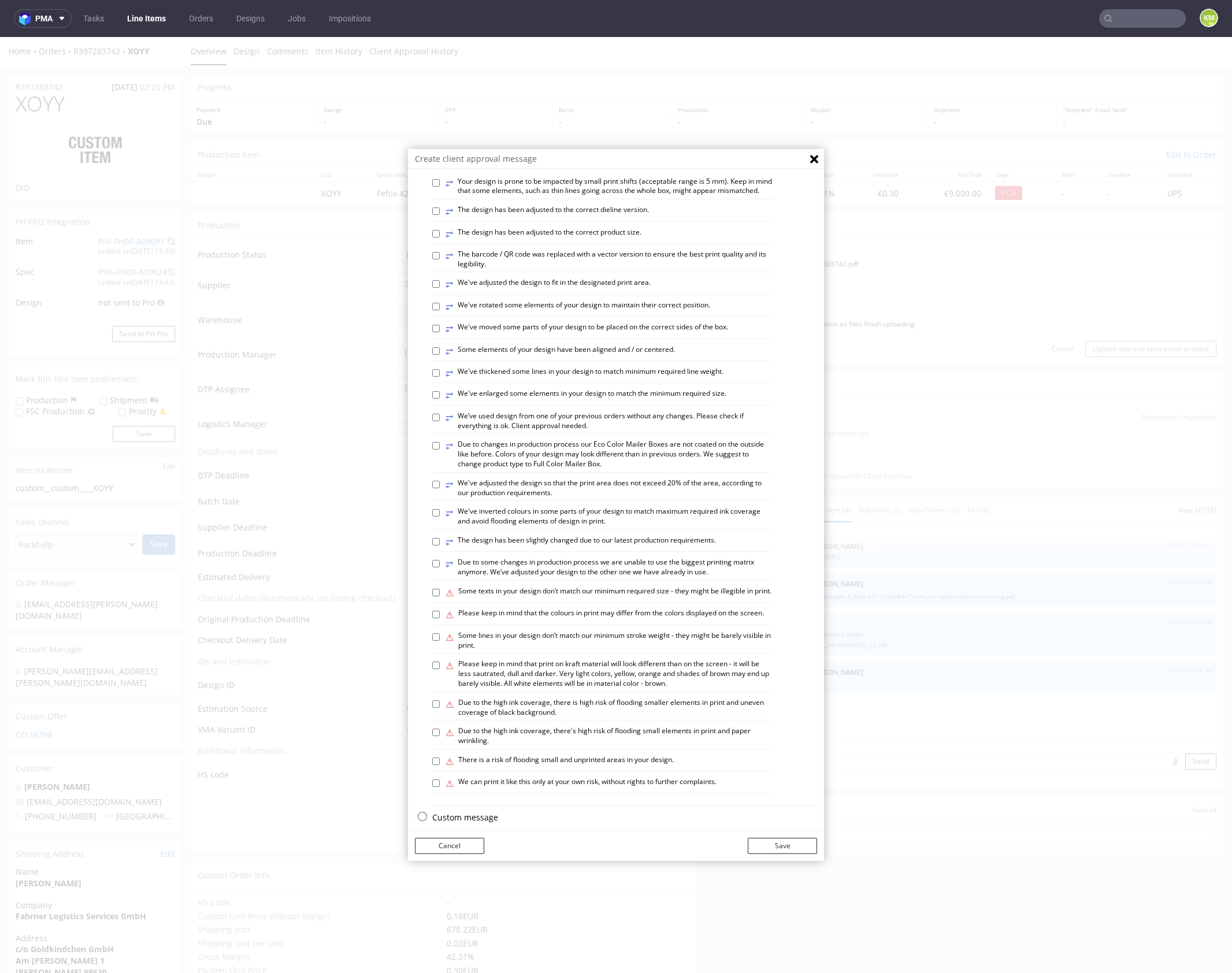
scroll to position [320, 0]
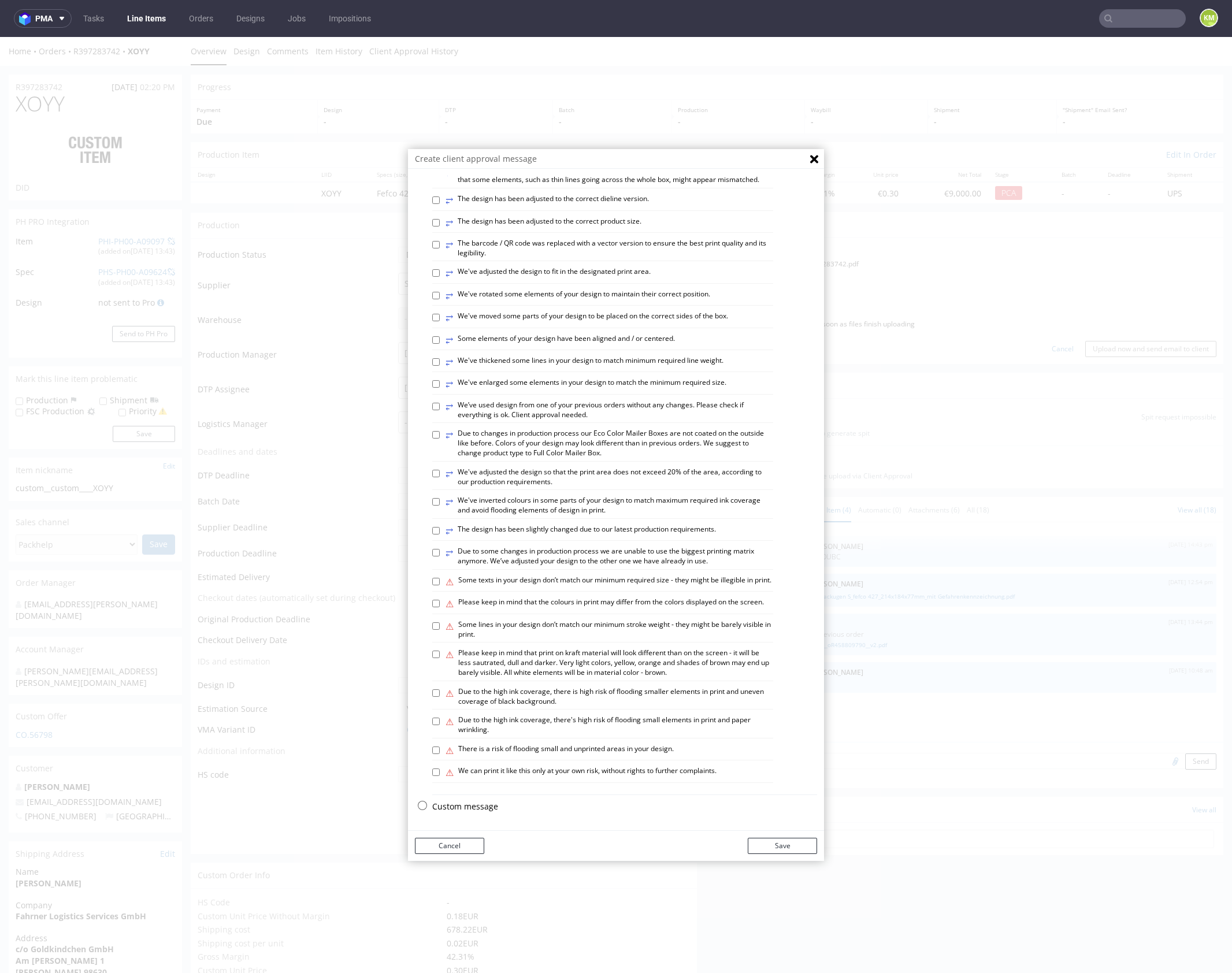
click at [480, 806] on p "Custom message" at bounding box center [624, 807] width 385 height 12
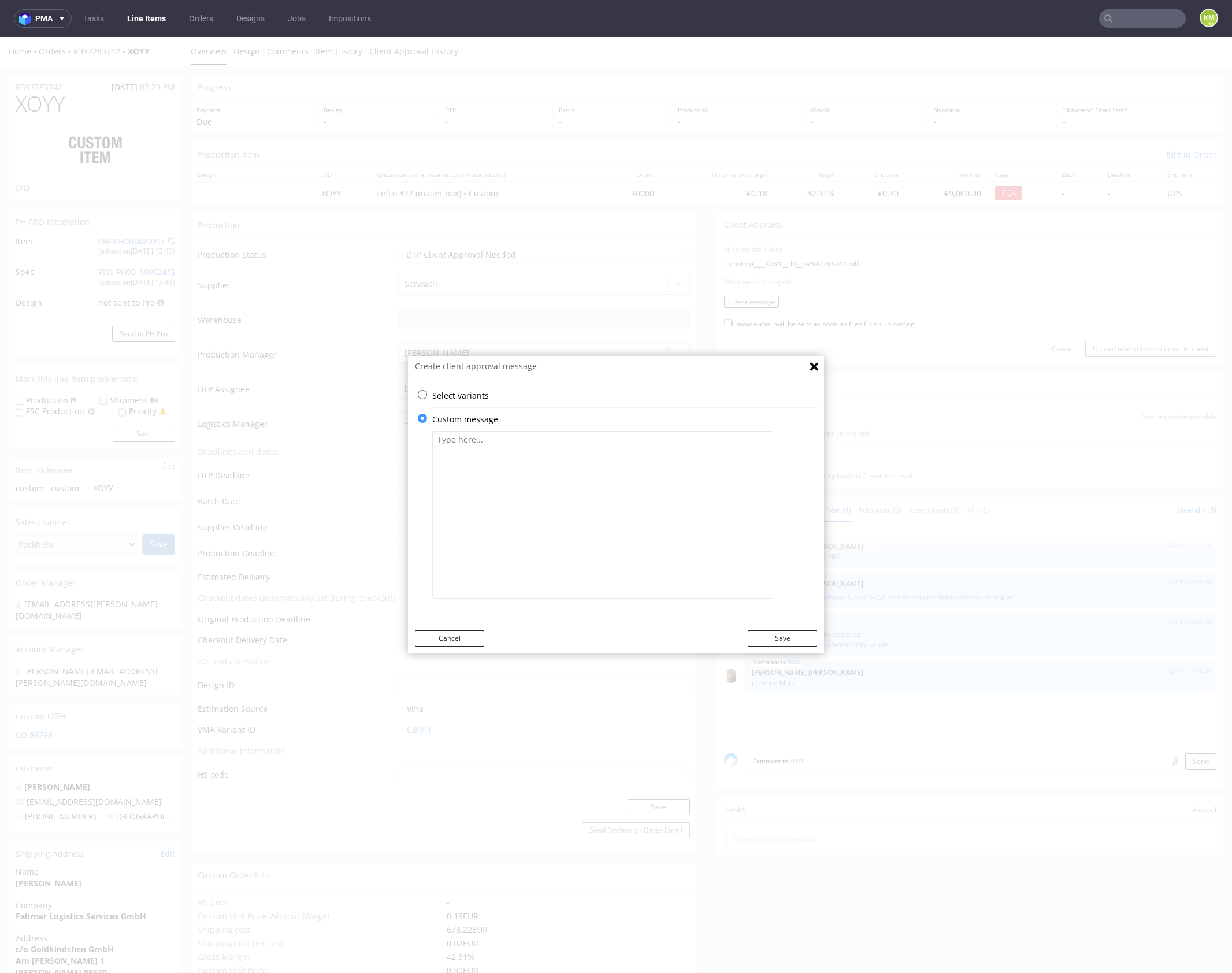
click at [518, 530] on textarea at bounding box center [603, 515] width 341 height 168
paste textarea "To maintain consistency, I used the file from the previous production."
type textarea "To maintain consistency, I used the file from the previous production."
click at [786, 641] on button "Save" at bounding box center [782, 638] width 69 height 17
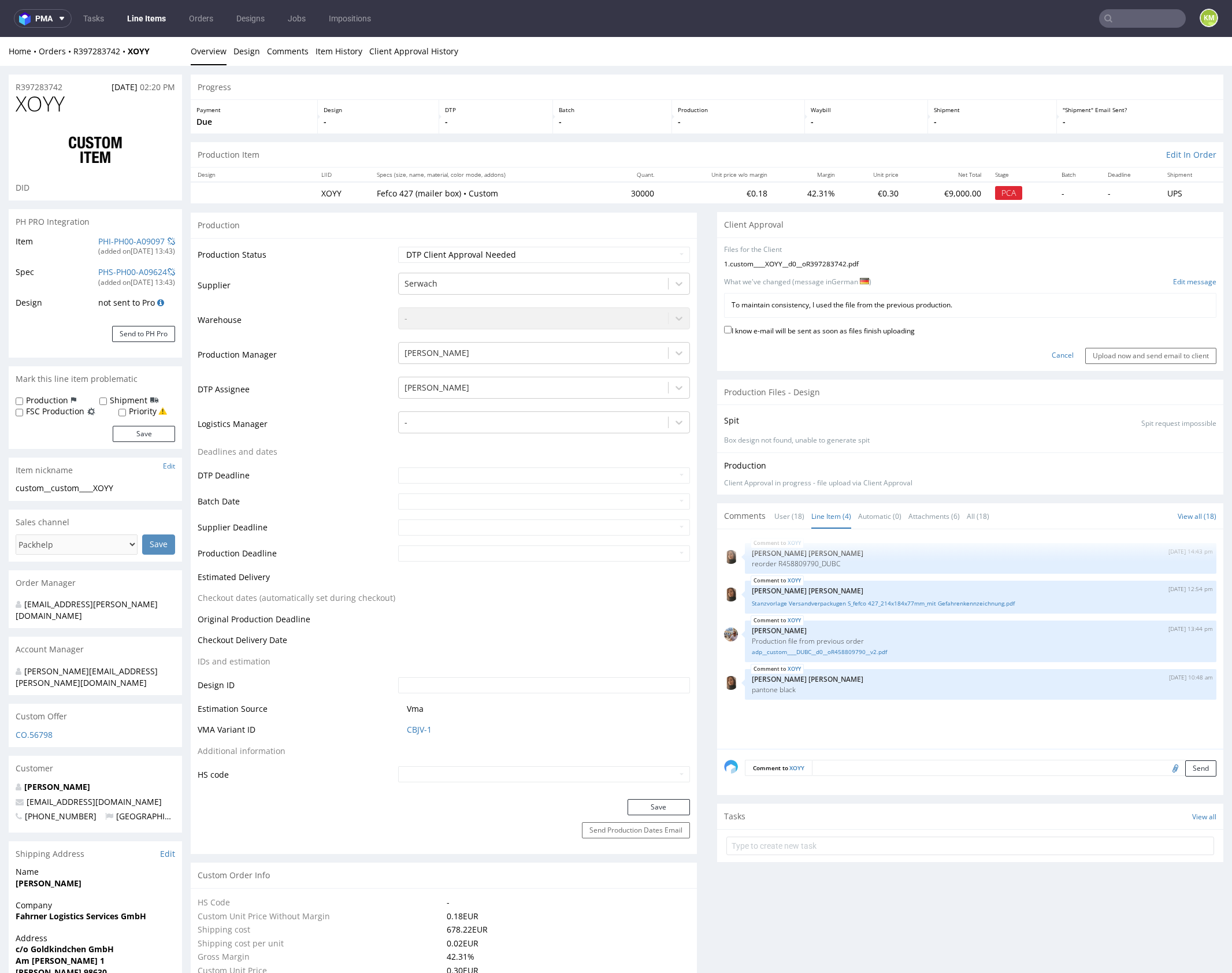
click at [848, 333] on label "I know e-mail will be sent as soon as files finish uploading" at bounding box center [820, 329] width 191 height 13
click at [731, 333] on input "I know e-mail will be sent as soon as files finish uploading" at bounding box center [728, 330] width 8 height 8
checkbox input "true"
click at [1121, 356] on input "Upload now and send email to client" at bounding box center [1150, 356] width 131 height 17
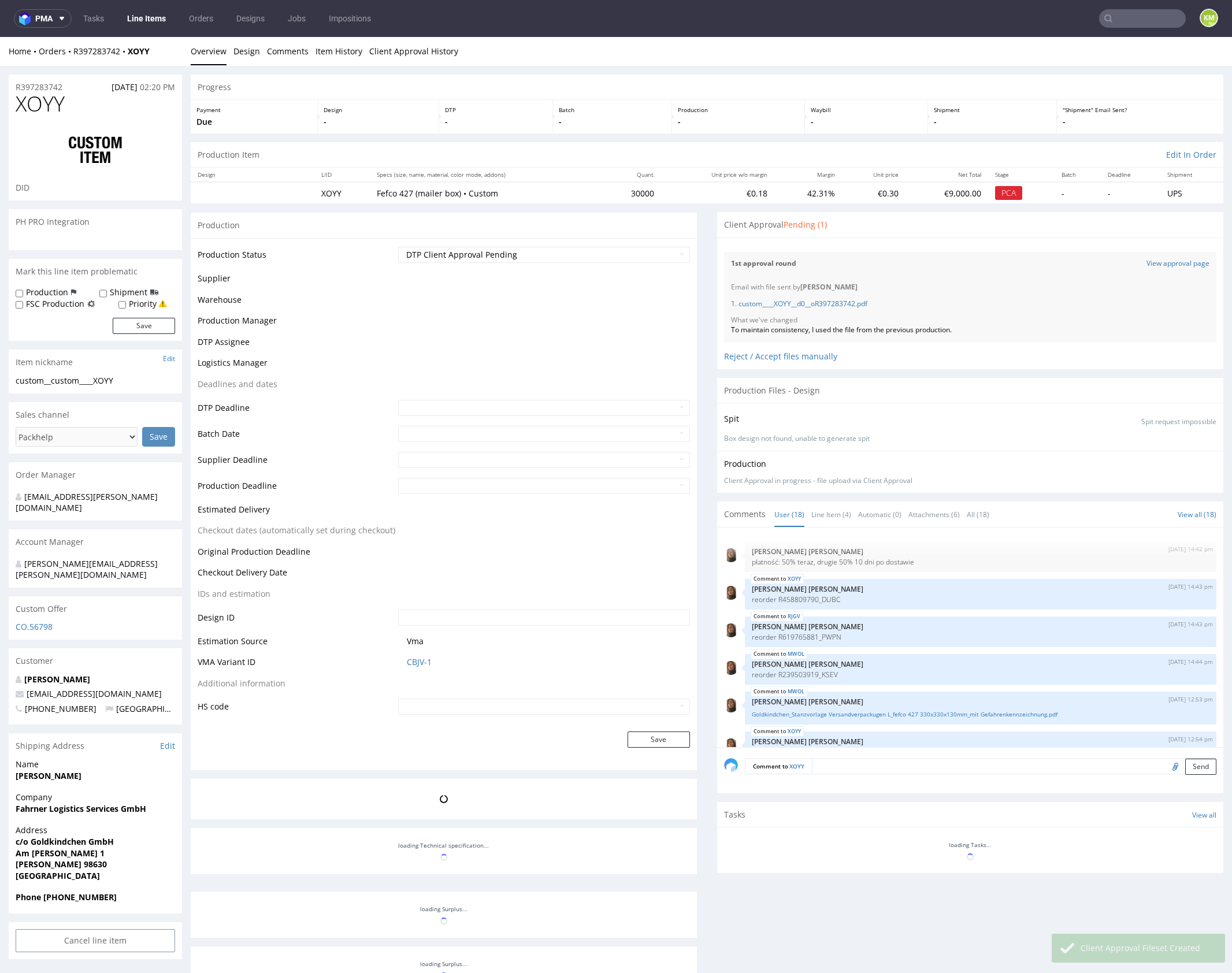
scroll to position [528, 0]
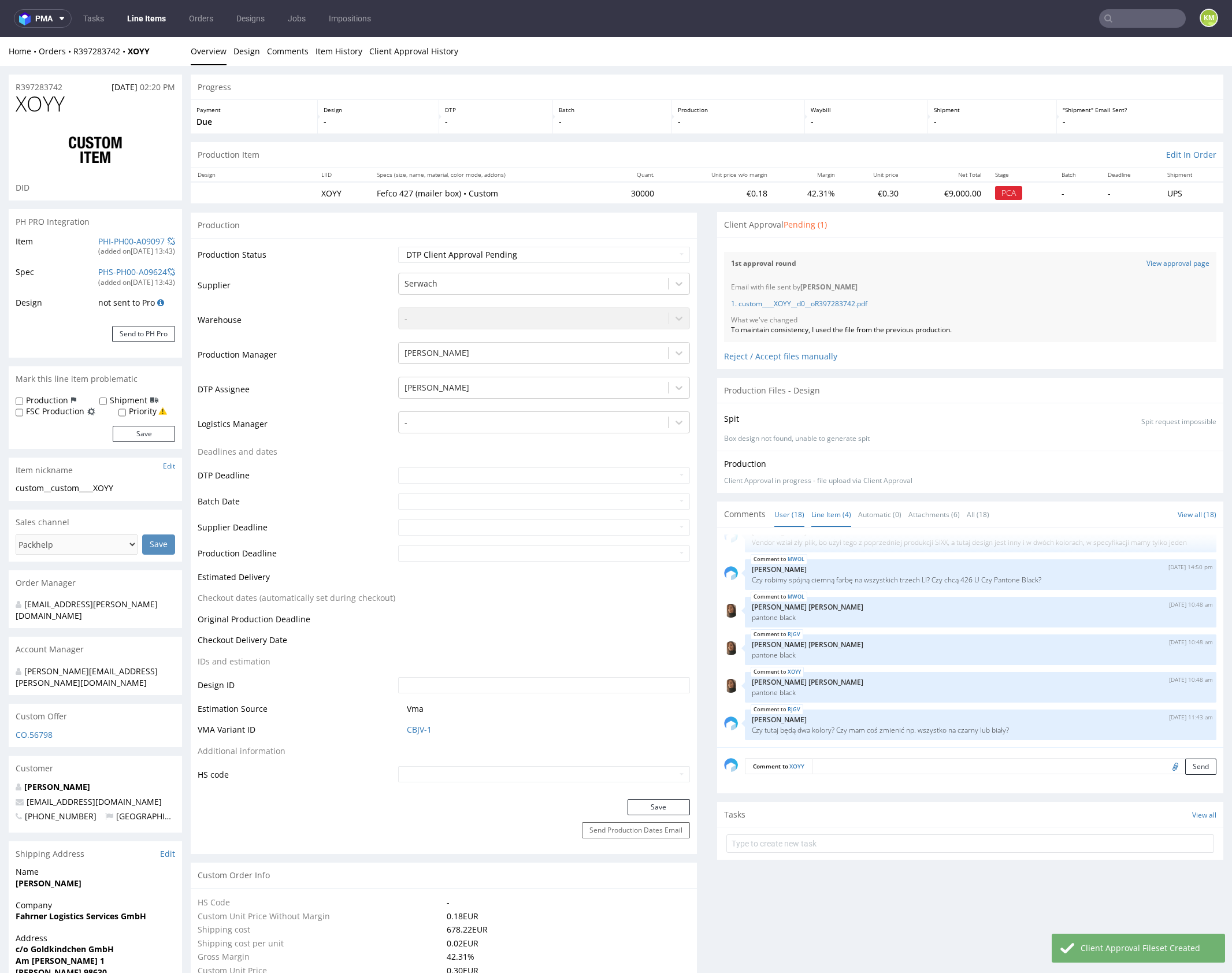
click at [831, 517] on link "Line Item (4)" at bounding box center [831, 515] width 40 height 25
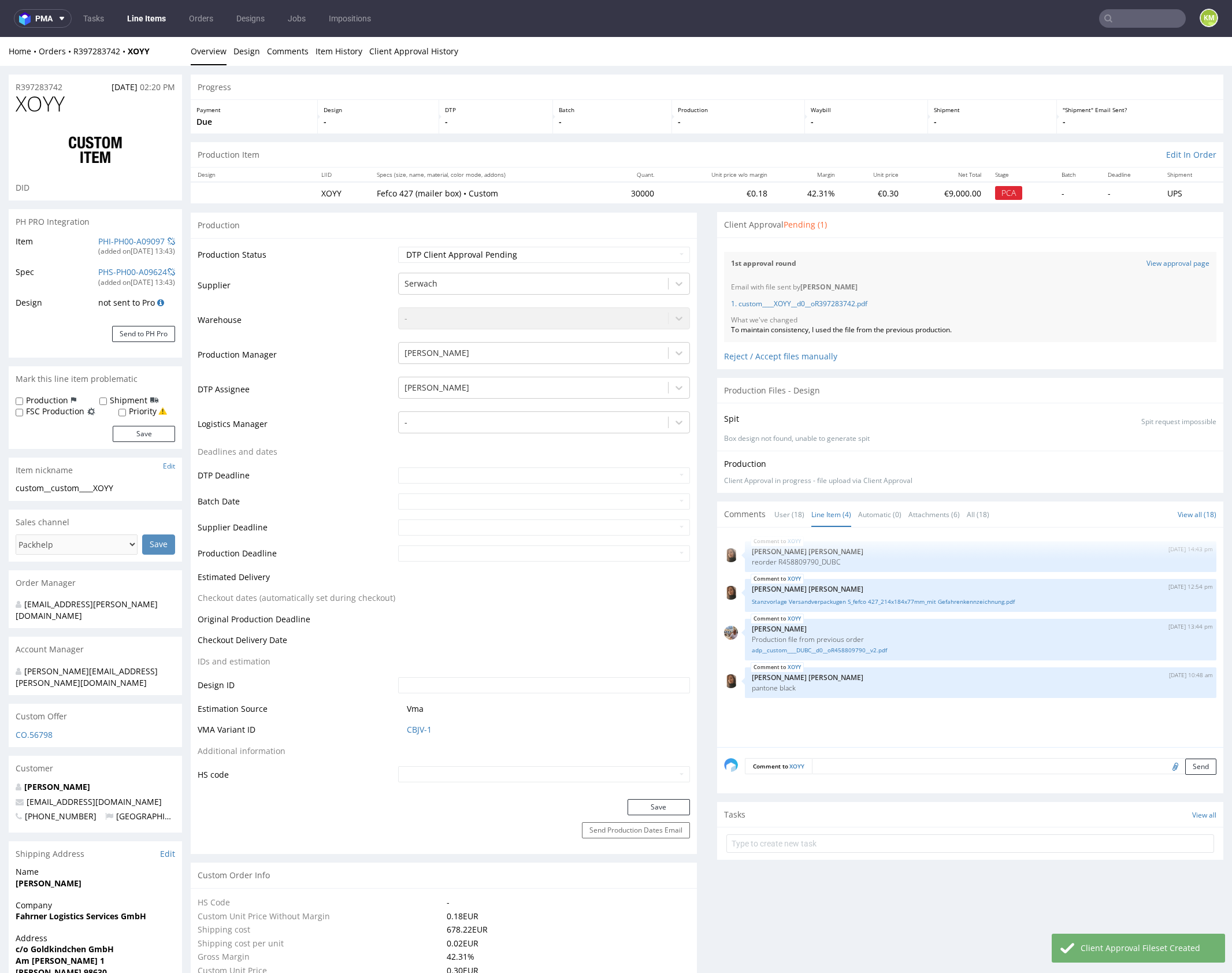
click at [831, 713] on div "XOYY 15th Sep 25 | 14:43 pm Angelina Marć reorder R458809790_DUBC XOYY 16th Sep…" at bounding box center [974, 641] width 500 height 212
click at [872, 709] on div "XOYY 15th Sep 25 | 14:43 pm Angelina Marć reorder R458809790_DUBC XOYY 16th Sep…" at bounding box center [974, 641] width 500 height 212
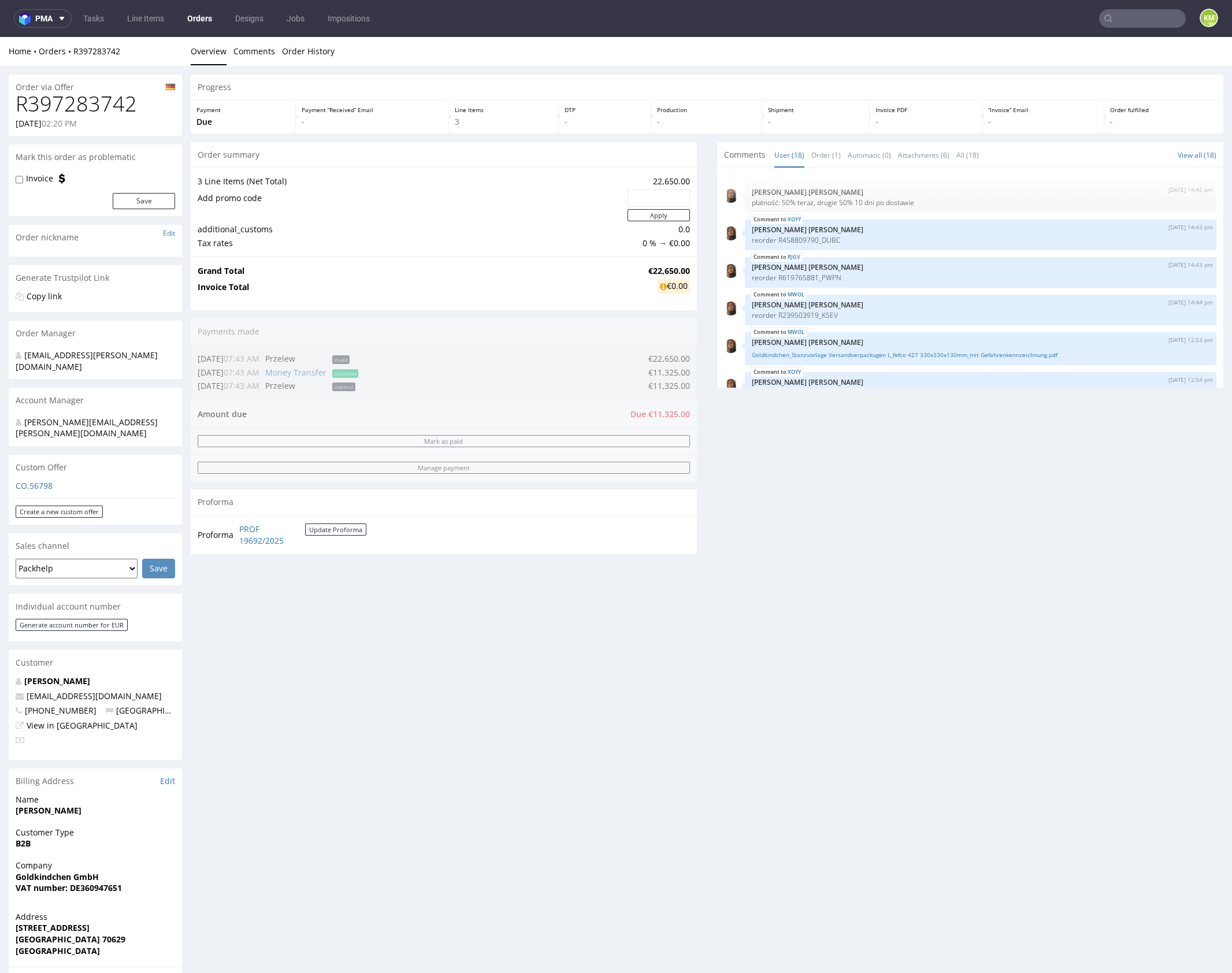
scroll to position [528, 0]
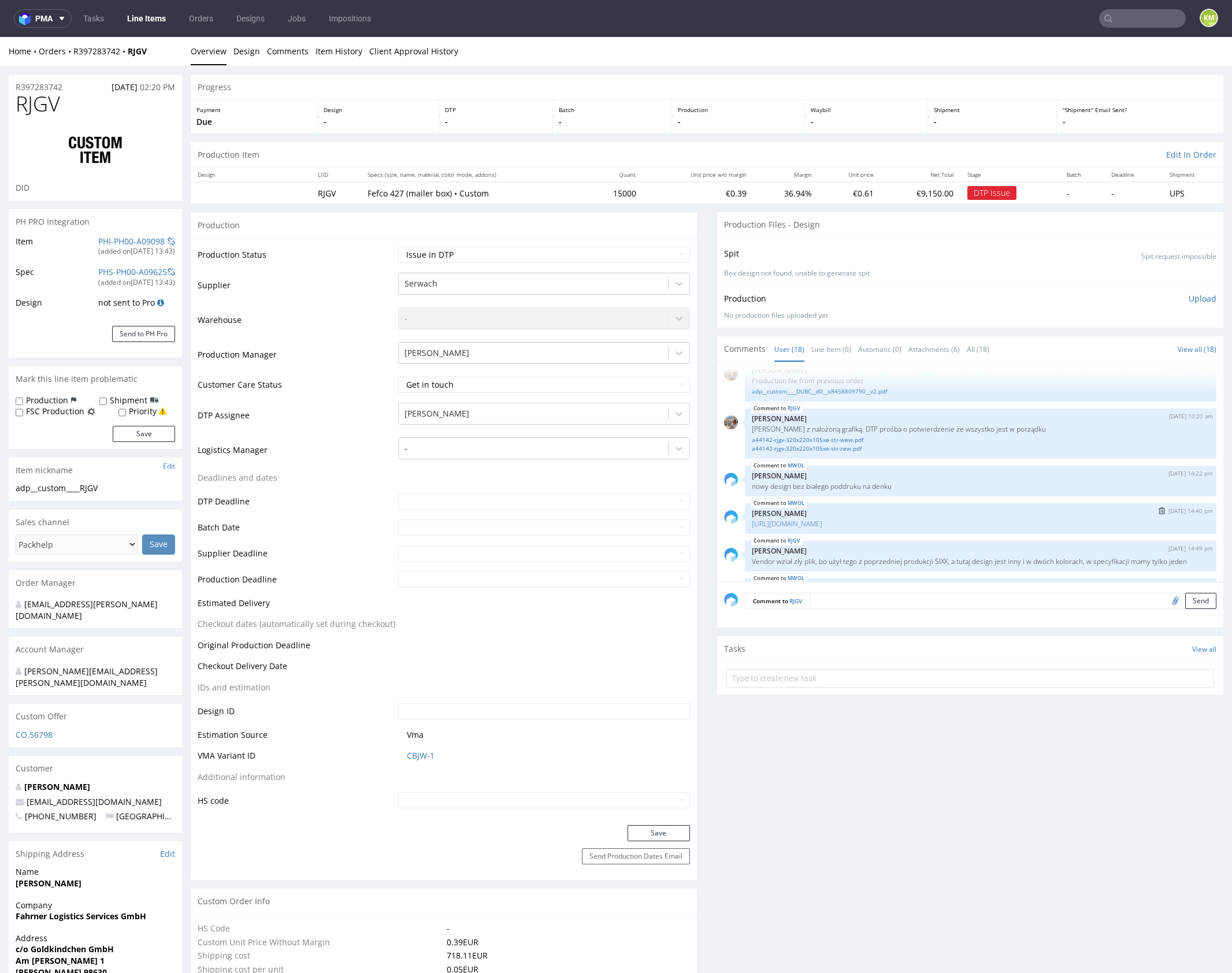
scroll to position [313, 0]
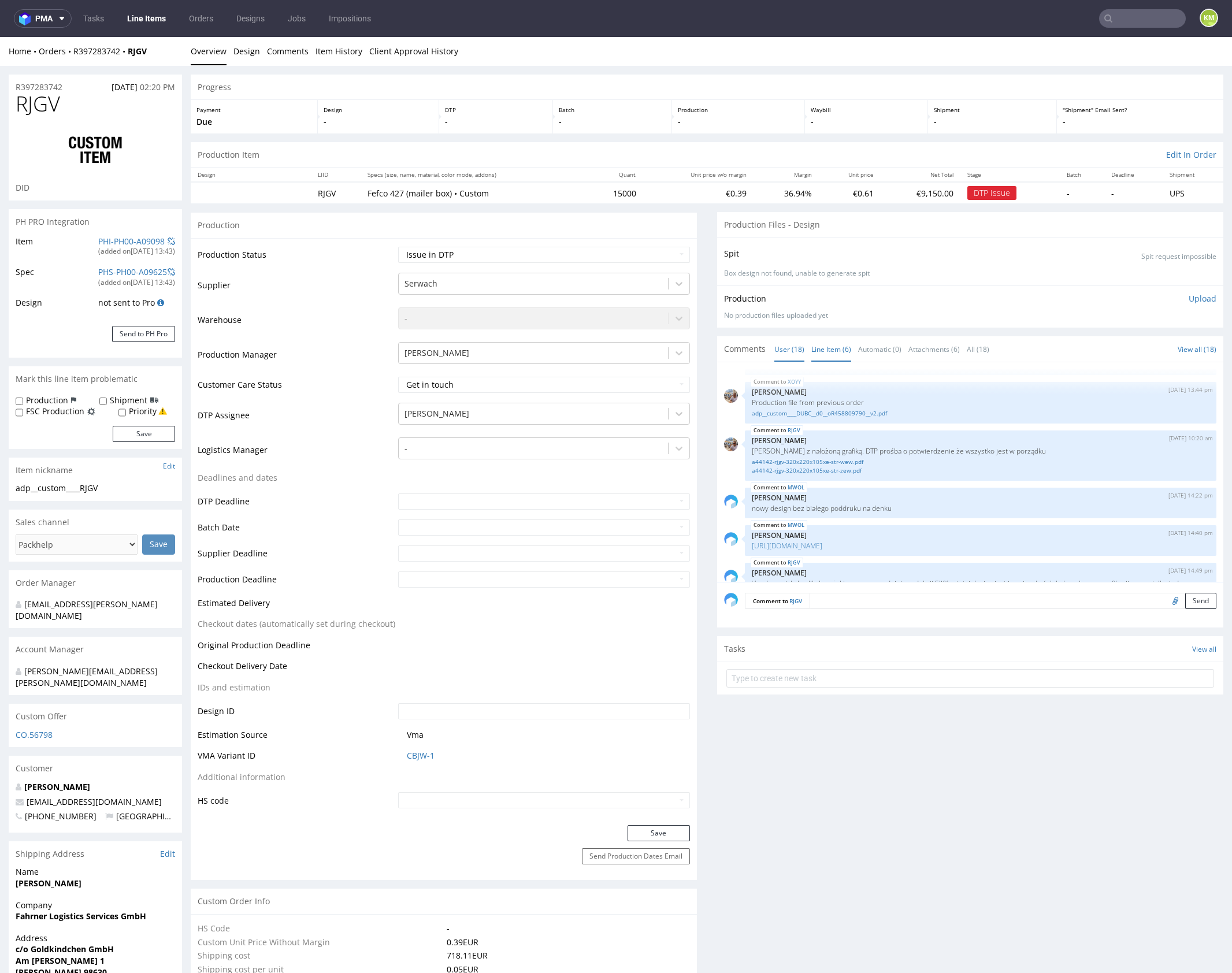
click at [836, 344] on link "Line Item (6)" at bounding box center [831, 350] width 40 height 25
click at [893, 413] on link "Stanzvorlage Versandverpackung M _fefco427_320x220x105mm_mit Gefahrenkennzeichn…" at bounding box center [981, 414] width 458 height 9
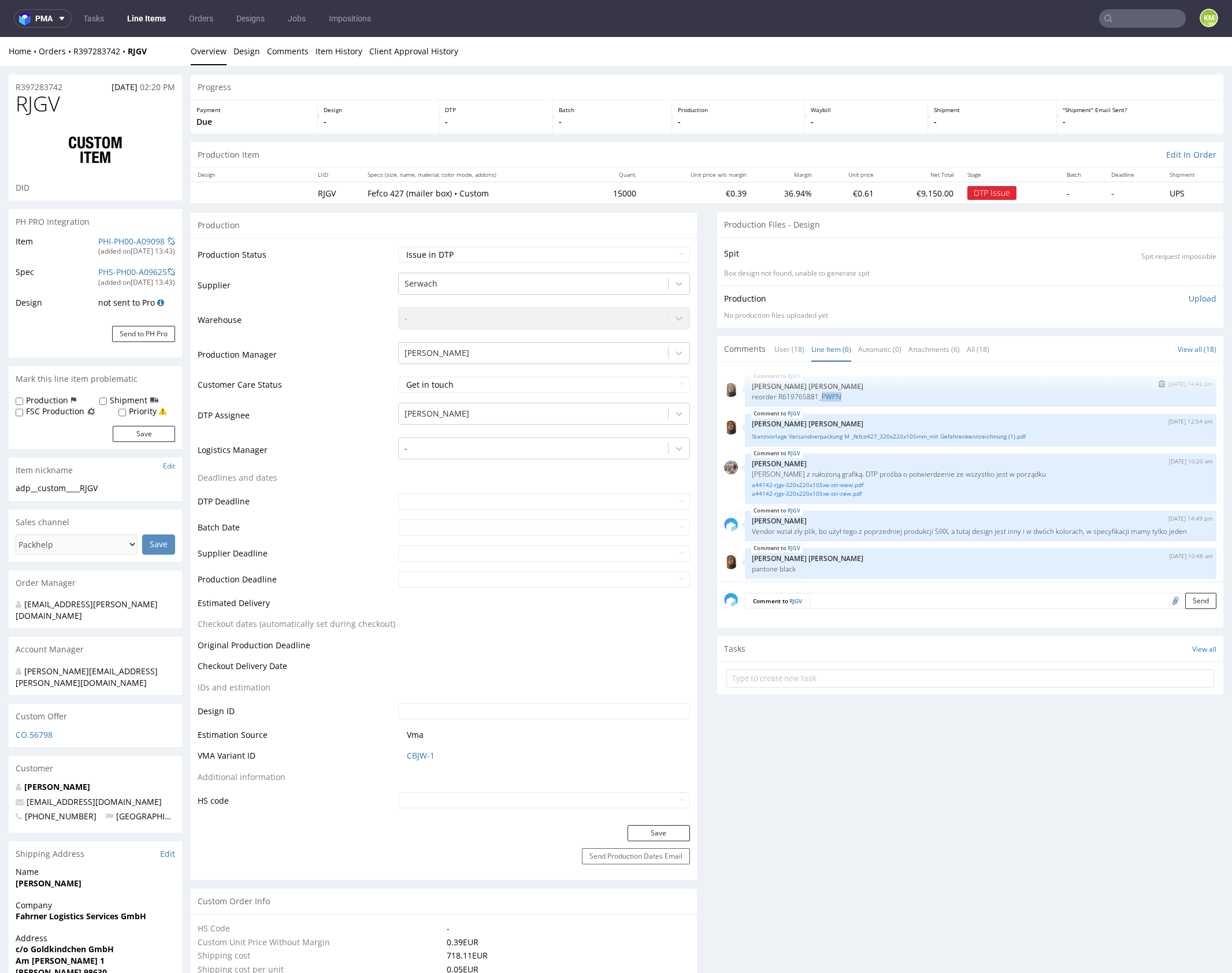
drag, startPoint x: 816, startPoint y: 395, endPoint x: 837, endPoint y: 397, distance: 21.1
click at [837, 397] on p "reorder R619765881_PWPN" at bounding box center [981, 396] width 458 height 9
copy p "PWPN"
click at [905, 506] on div "RJGV 15th Sep 25 | 14:43 pm Angelina Marć reorder R619765881_PWPN RJGV 16th Sep…" at bounding box center [974, 475] width 500 height 212
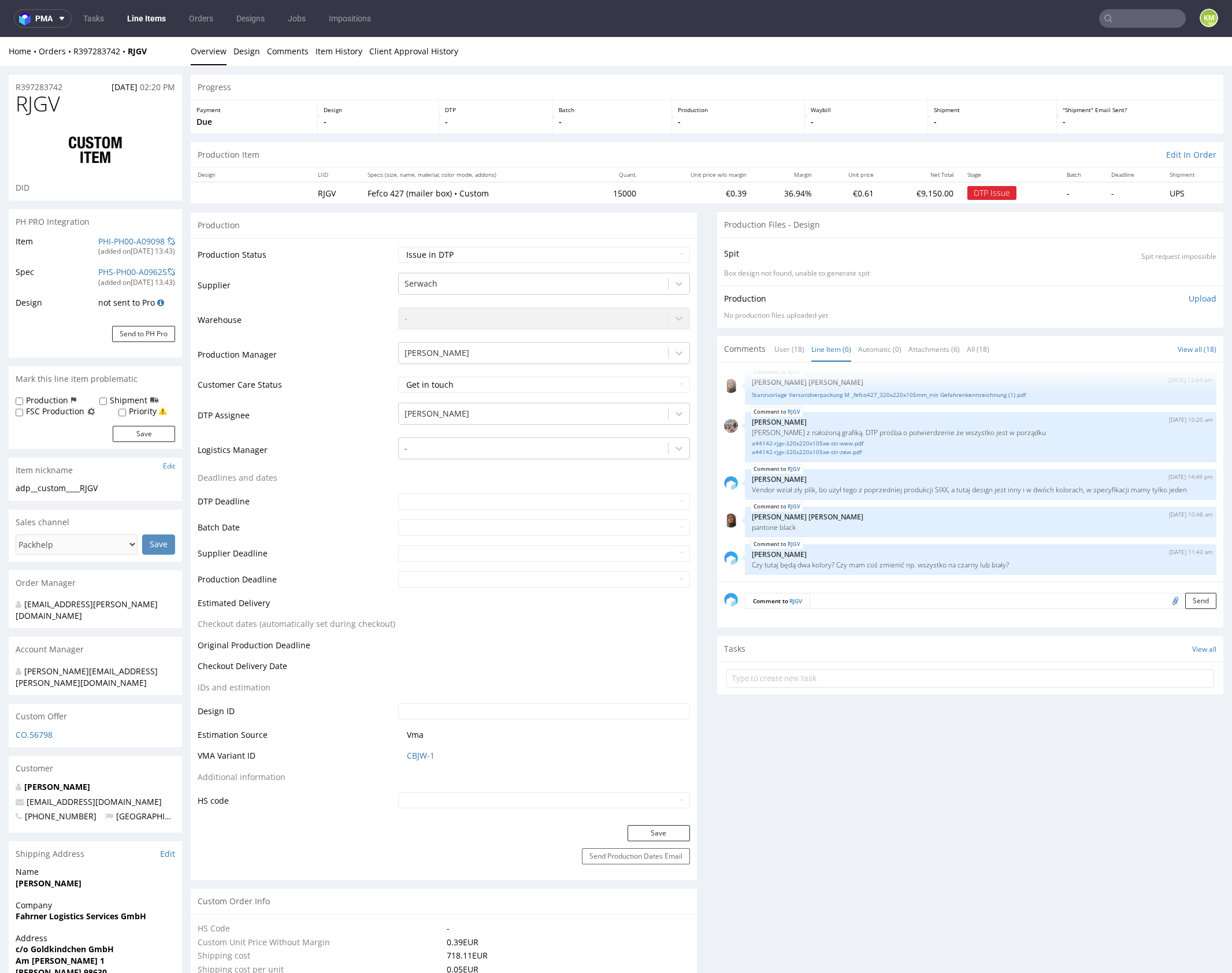
scroll to position [51, 0]
click at [970, 551] on p "[PERSON_NAME]" at bounding box center [981, 554] width 458 height 9
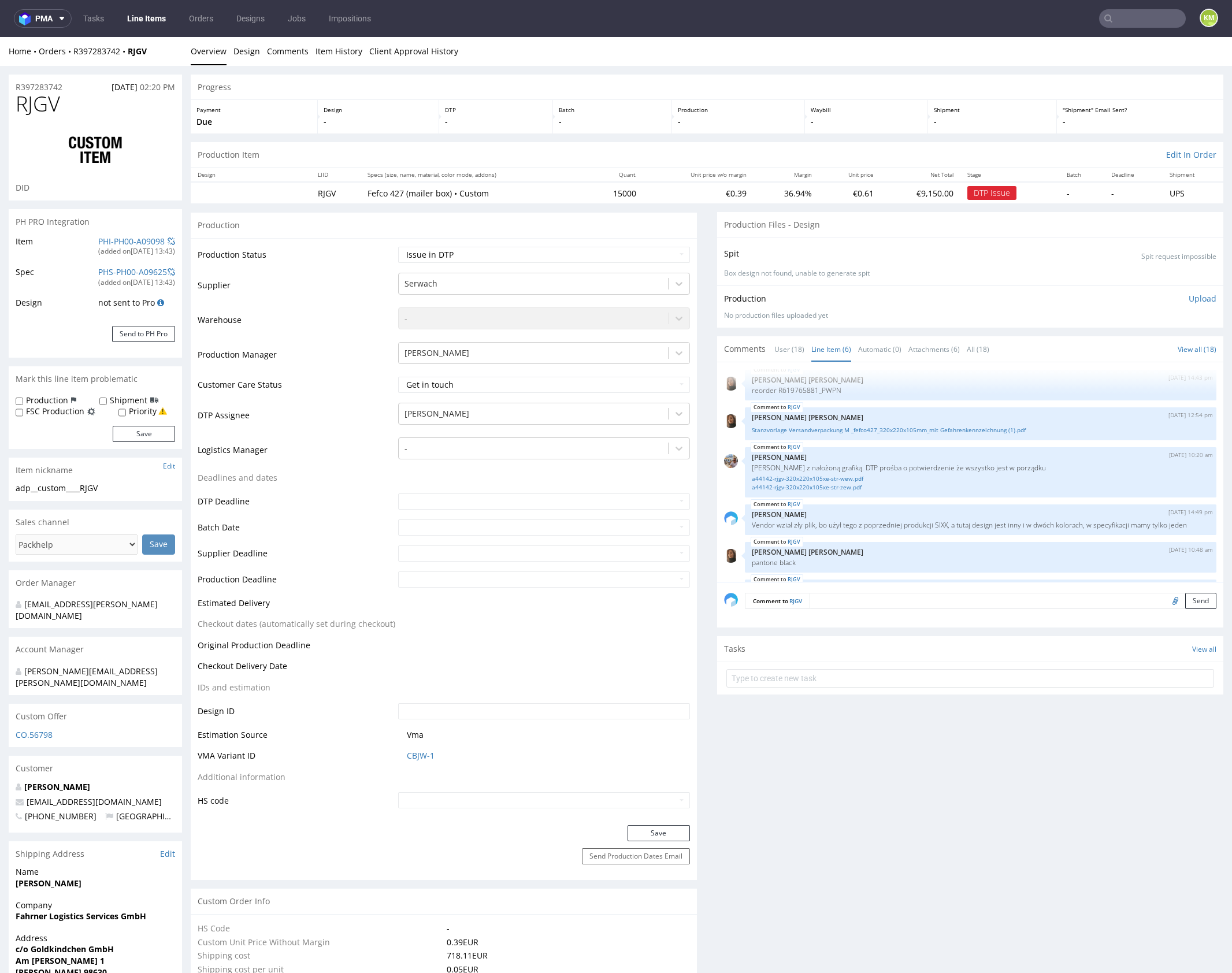
scroll to position [0, 0]
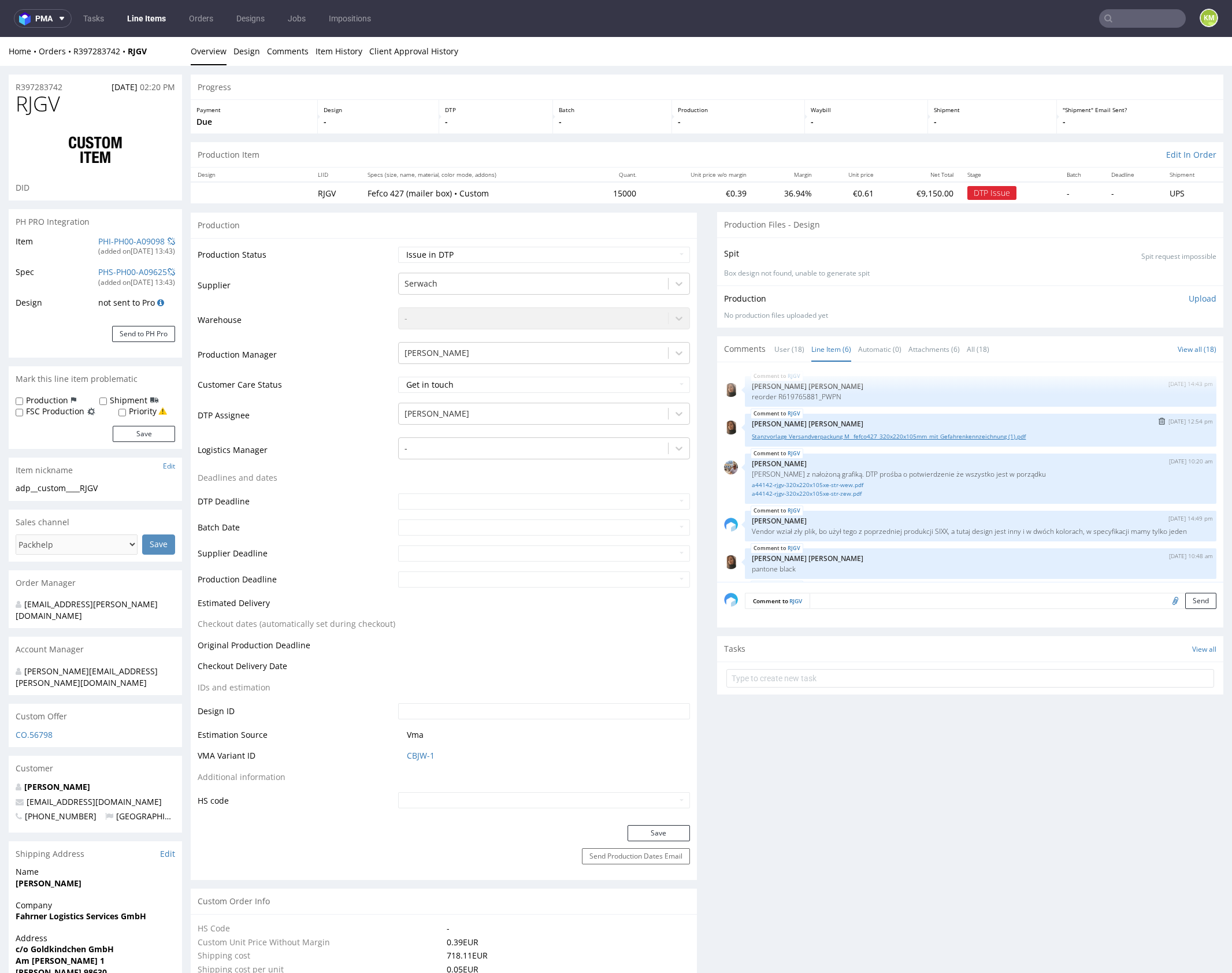
click at [951, 435] on link "Stanzvorlage Versandverpackung M _fefco427_320x220x105mm_mit Gefahrenkennzeichn…" at bounding box center [981, 436] width 458 height 9
click at [915, 412] on div "RJGV 15th Sep 25 | 14:43 pm Angelina Marć reorder R619765881_PWPN RJGV 16th Sep…" at bounding box center [974, 475] width 500 height 212
click at [876, 411] on div "RJGV 15th Sep 25 | 14:43 pm Angelina Marć reorder R619765881_PWPN RJGV 16th Sep…" at bounding box center [974, 475] width 500 height 212
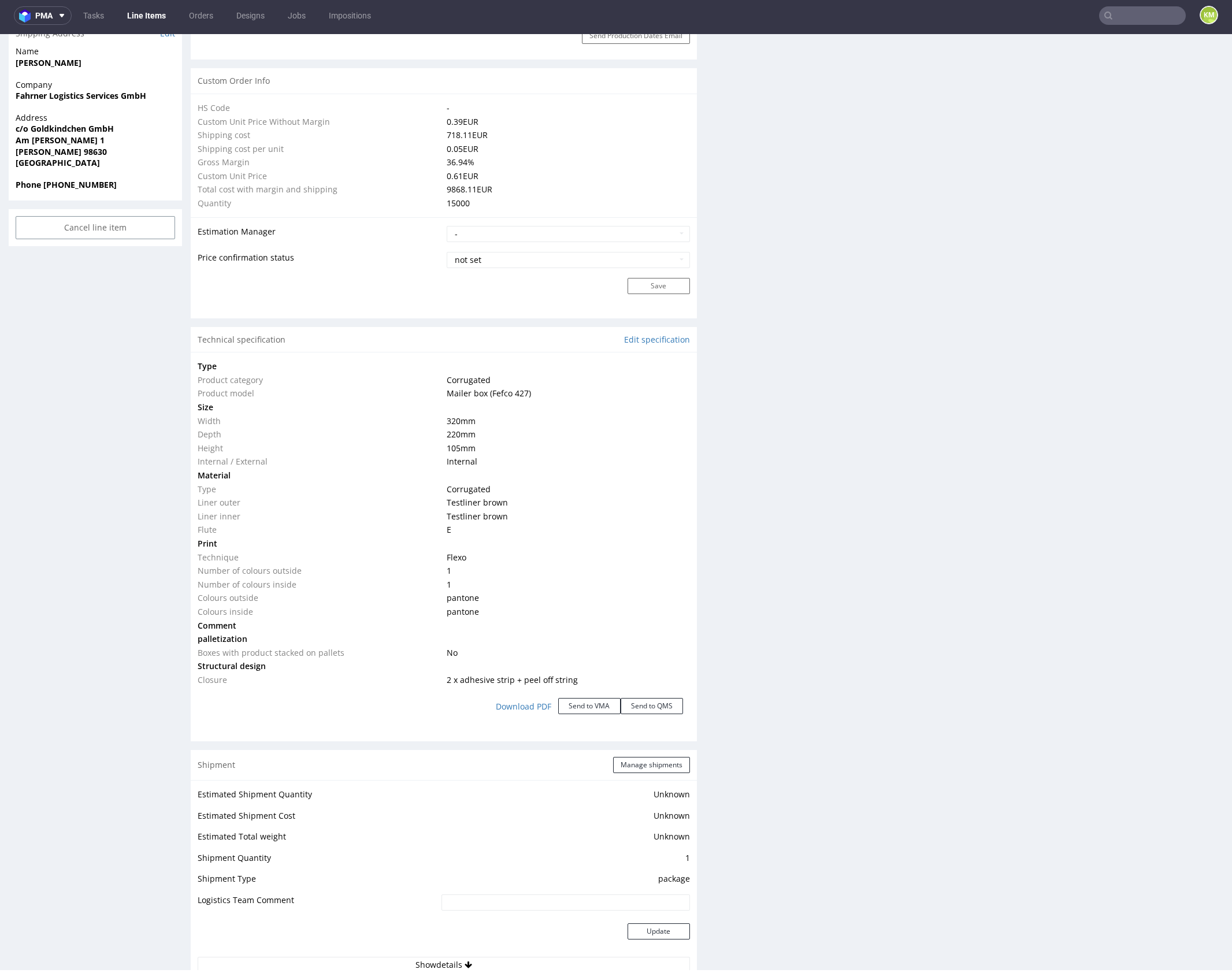
scroll to position [821, 0]
click at [1047, 389] on div "Production Files - Design Spit Spit request impossible Box design not found, un…" at bounding box center [970, 477] width 506 height 2179
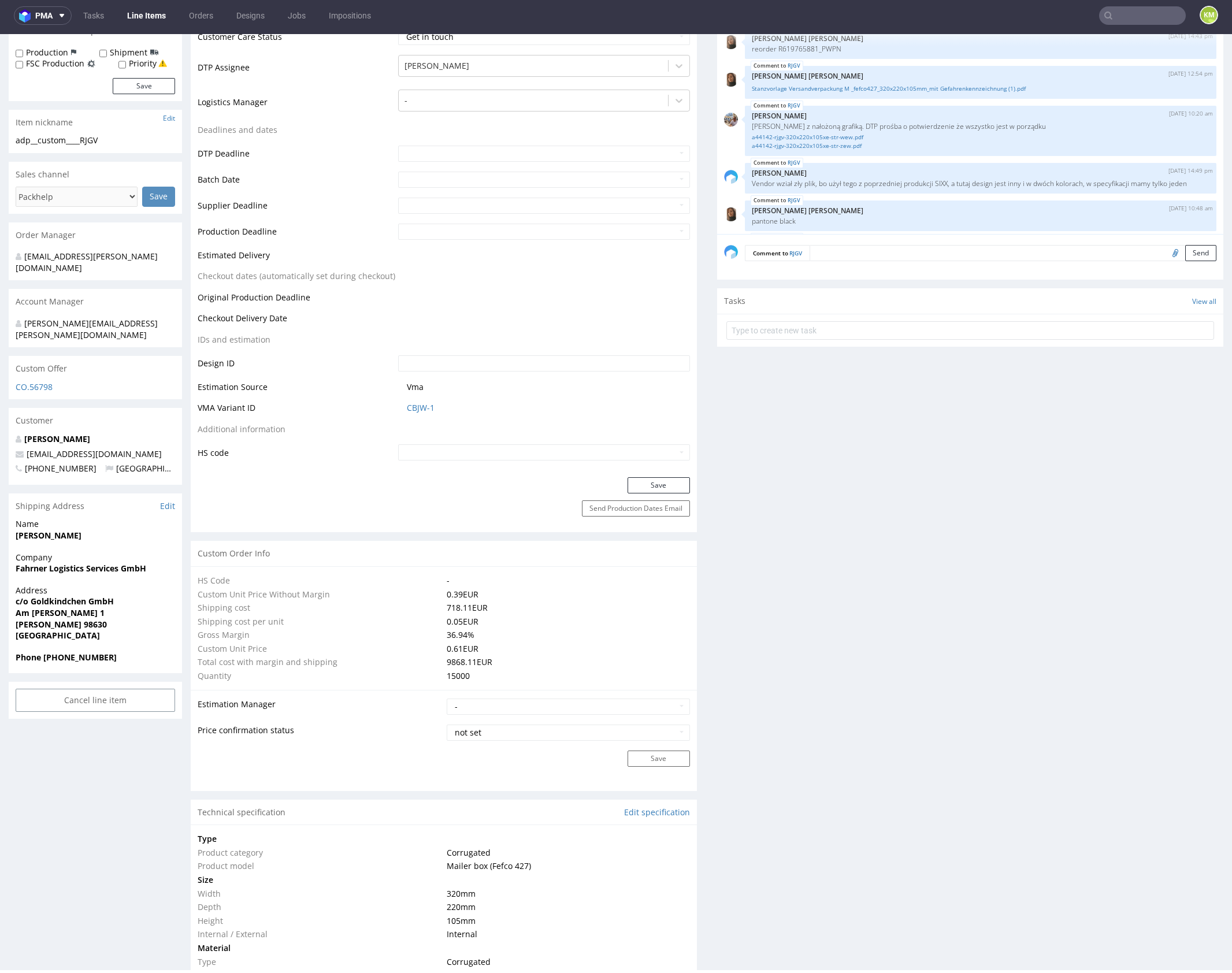
scroll to position [0, 0]
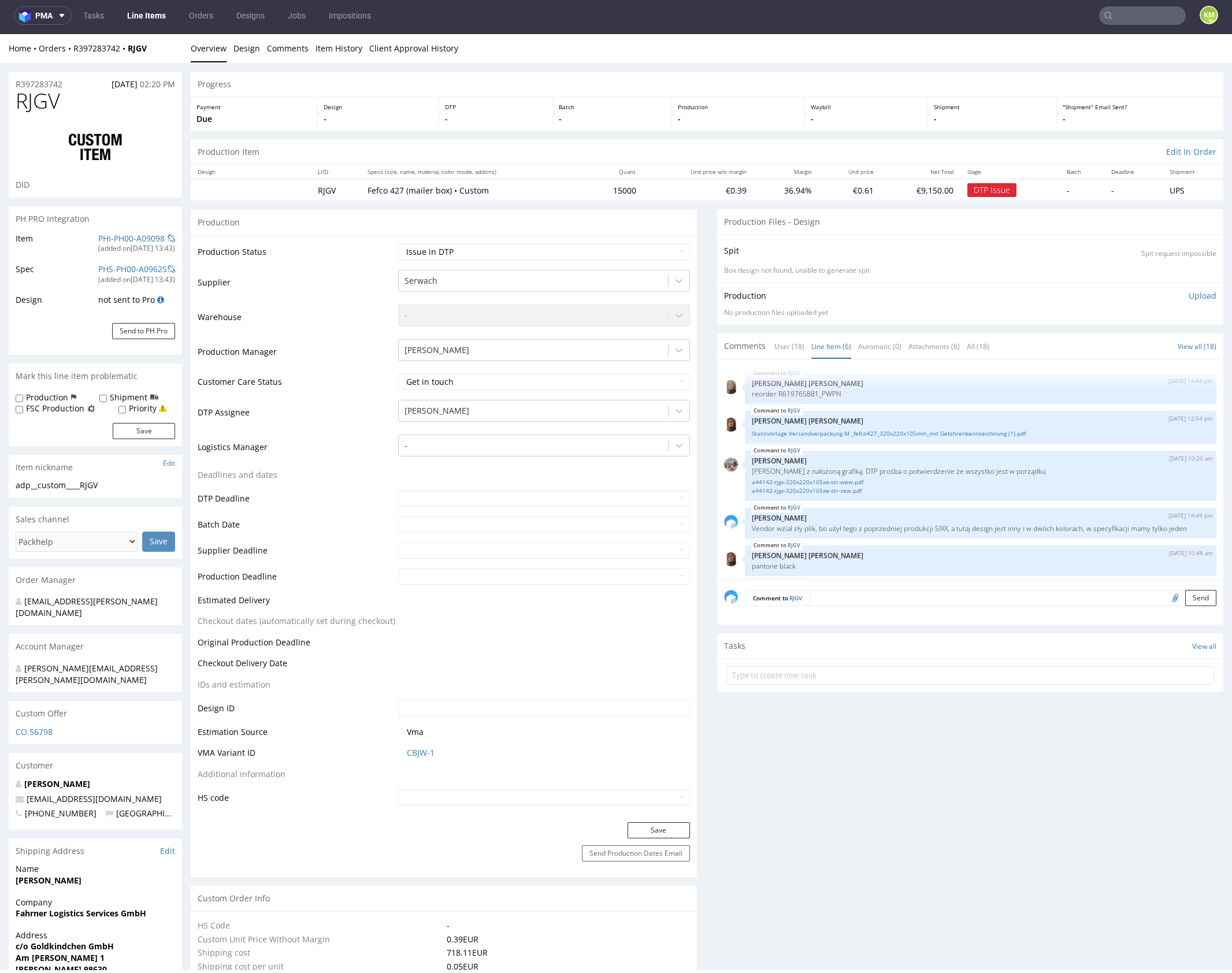
click at [893, 406] on div "RJGV 15th Sep 25 | 14:43 pm Angelina Marć reorder R619765881_PWPN RJGV 16th Sep…" at bounding box center [974, 472] width 500 height 212
click at [885, 539] on div "RJGV 23rd Sep 25 | 14:49 pm Karol Markowski Vendor wział zły plik, bo użył tego…" at bounding box center [981, 523] width 471 height 30
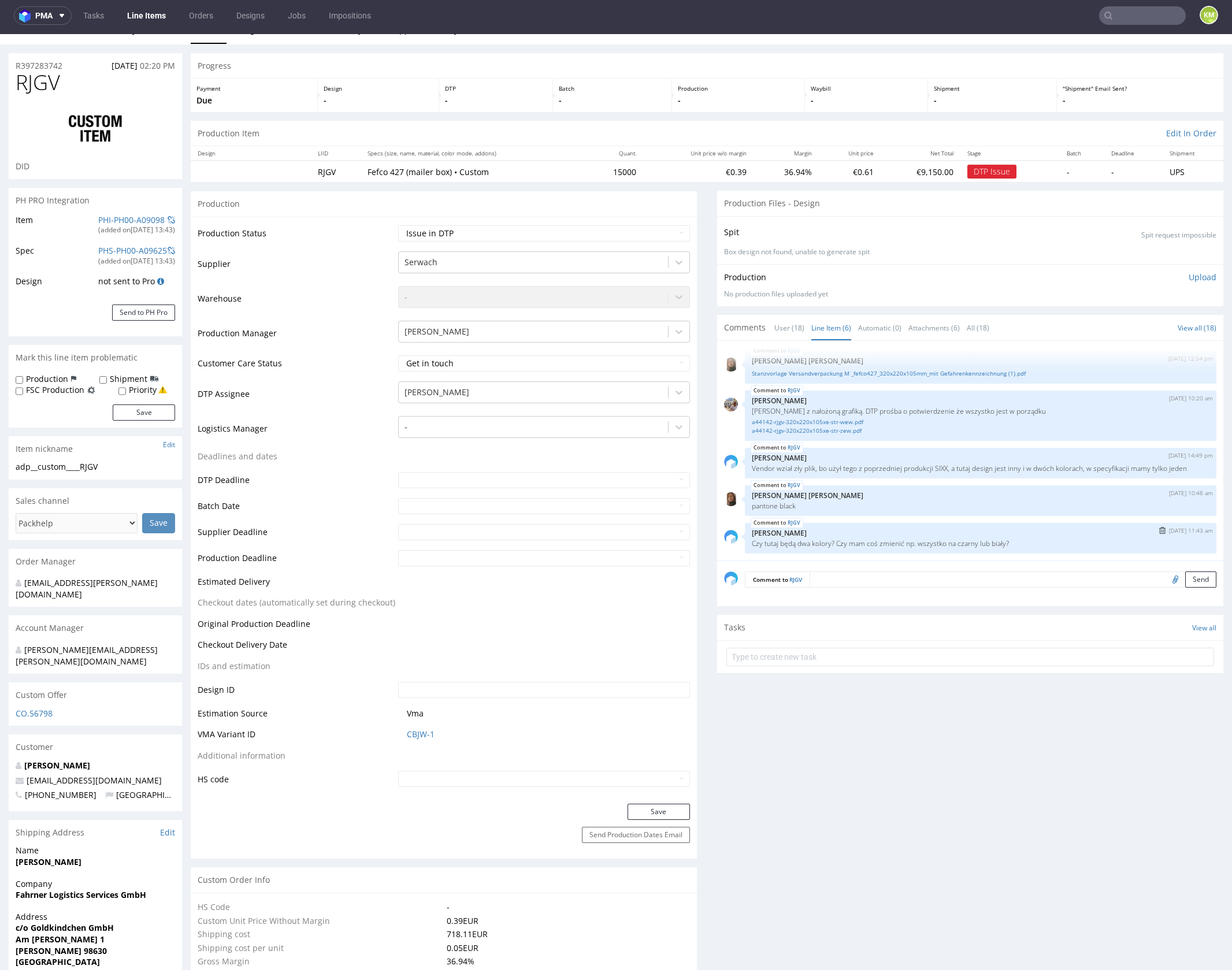
scroll to position [19, 0]
click at [902, 513] on div "RJGV 15th Sep 25 | 14:43 pm Angelina Marć reorder R619765881_PWPN RJGV 16th Sep…" at bounding box center [974, 453] width 500 height 212
click at [915, 477] on div "RJGV 15th Sep 25 | 14:43 pm Angelina Marć reorder R619765881_PWPN RJGV 16th Sep…" at bounding box center [974, 453] width 500 height 212
click at [917, 432] on div "RJGV 15th Sep 25 | 14:43 pm Angelina Marć reorder R619765881_PWPN RJGV 16th Sep…" at bounding box center [974, 453] width 500 height 212
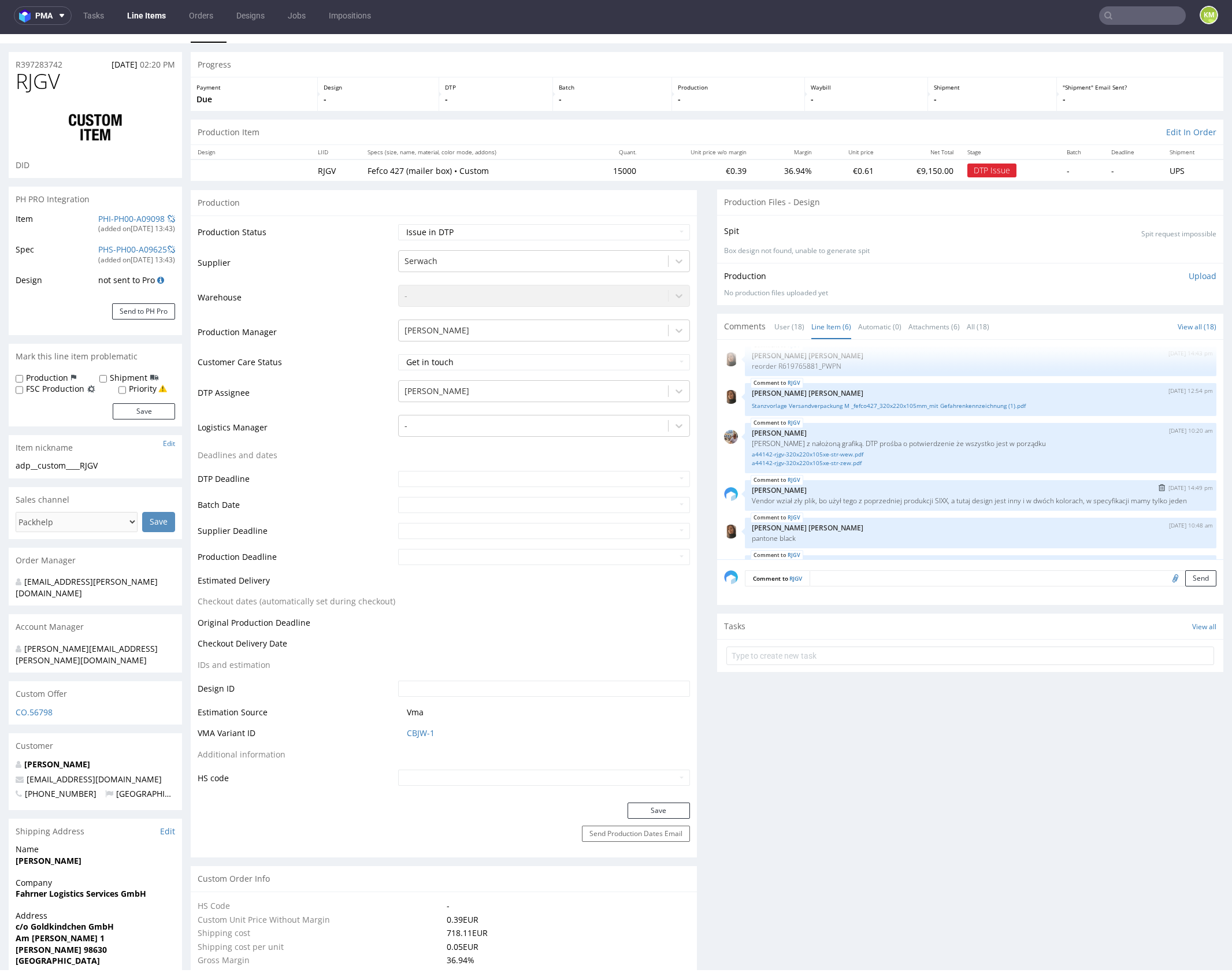
scroll to position [0, 0]
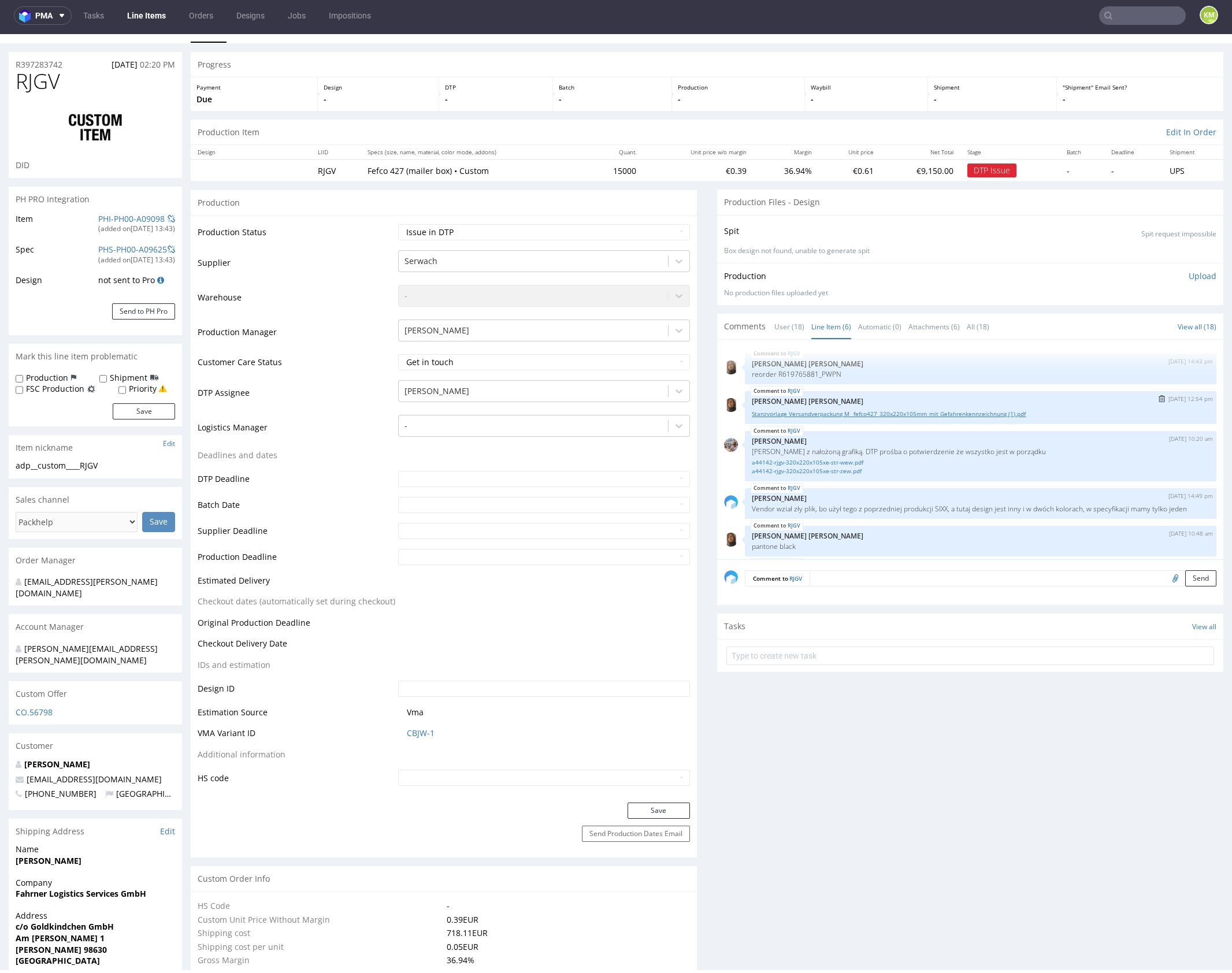
click at [889, 412] on link "Stanzvorlage Versandverpackung M _fefco427_320x220x105mm_mit Gefahrenkennzeichn…" at bounding box center [981, 414] width 458 height 9
click at [828, 373] on p "reorder R619765881_PWPN" at bounding box center [981, 374] width 458 height 9
click at [838, 376] on p "reorder R619765881_PWPN" at bounding box center [981, 374] width 458 height 9
drag, startPoint x: 817, startPoint y: 370, endPoint x: 838, endPoint y: 370, distance: 21.0
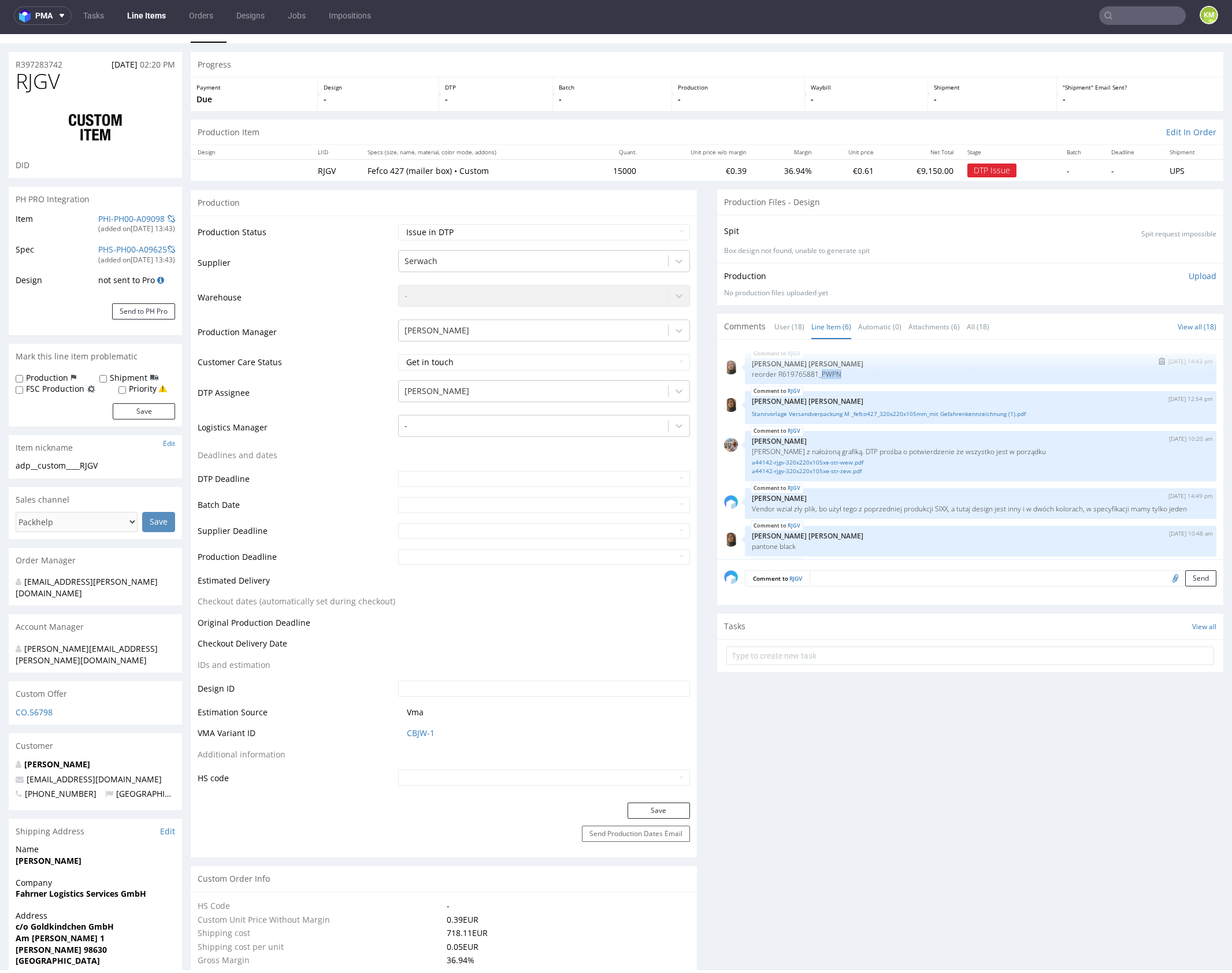
click at [838, 370] on p "reorder R619765881_PWPN" at bounding box center [981, 374] width 458 height 9
copy p "PWPN"
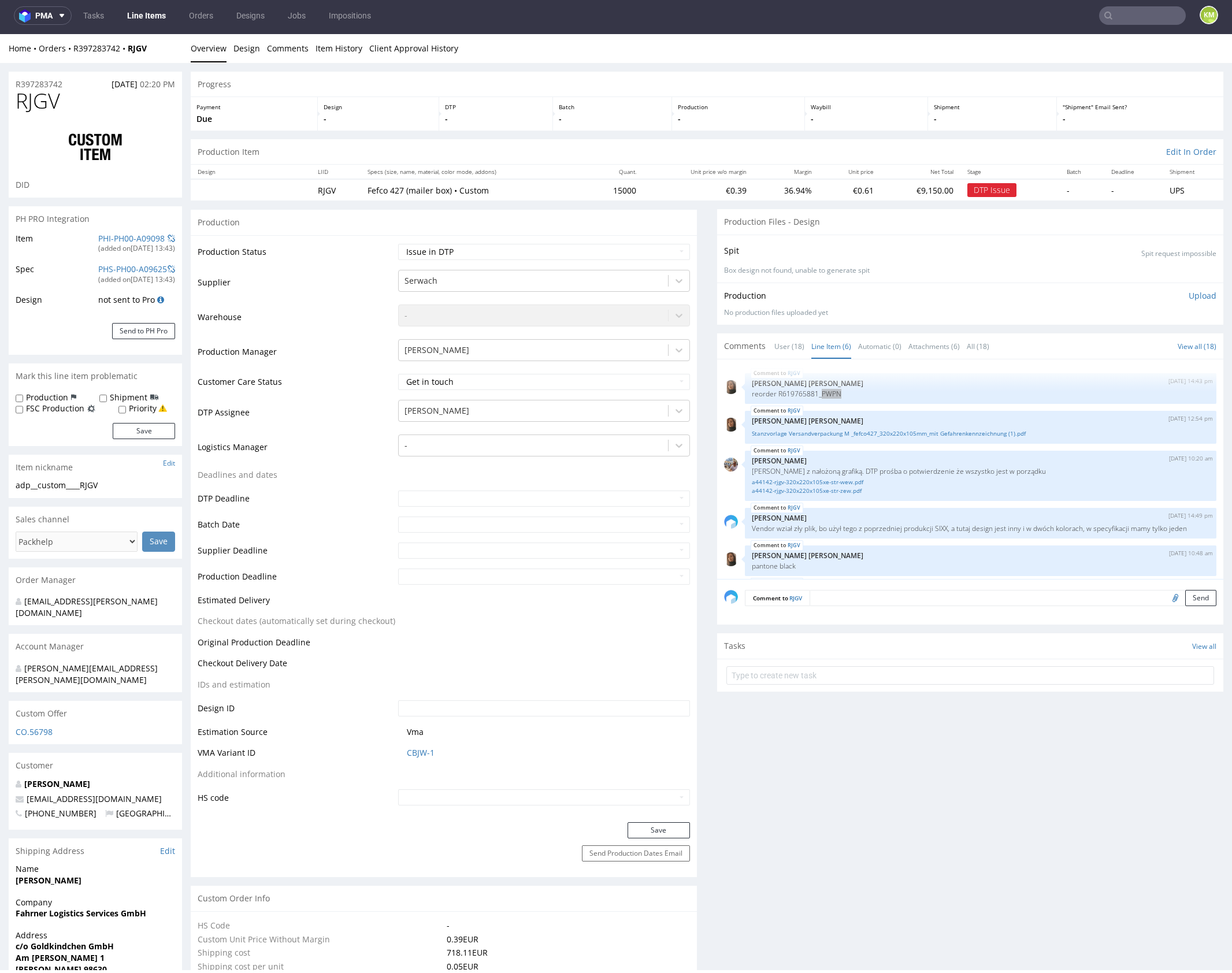
click at [923, 449] on div "RJGV 15th Sep 25 | 14:43 pm Angelina Marć reorder R619765881_PWPN RJGV 16th Sep…" at bounding box center [974, 472] width 500 height 212
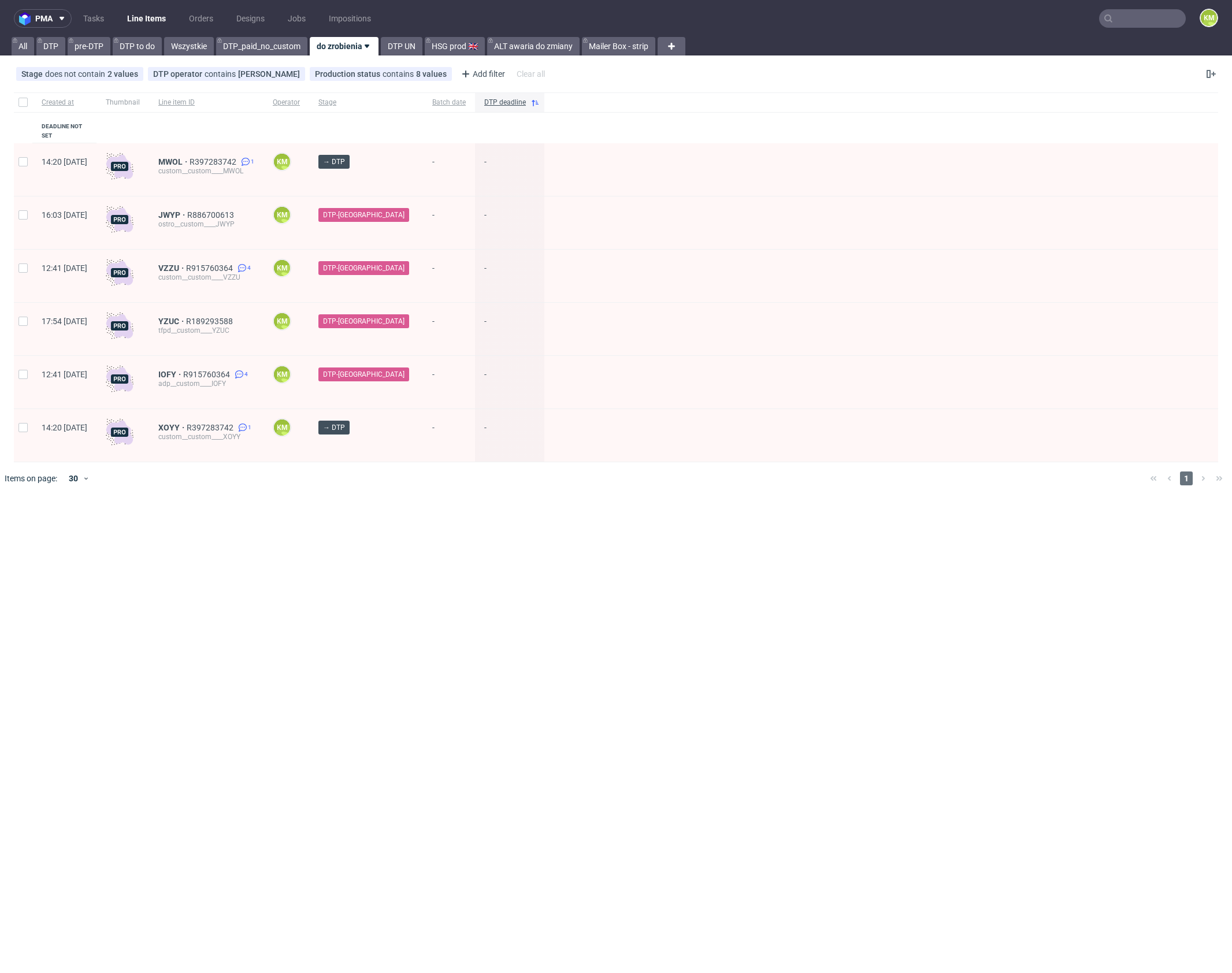
click at [1124, 14] on input "text" at bounding box center [1142, 18] width 87 height 19
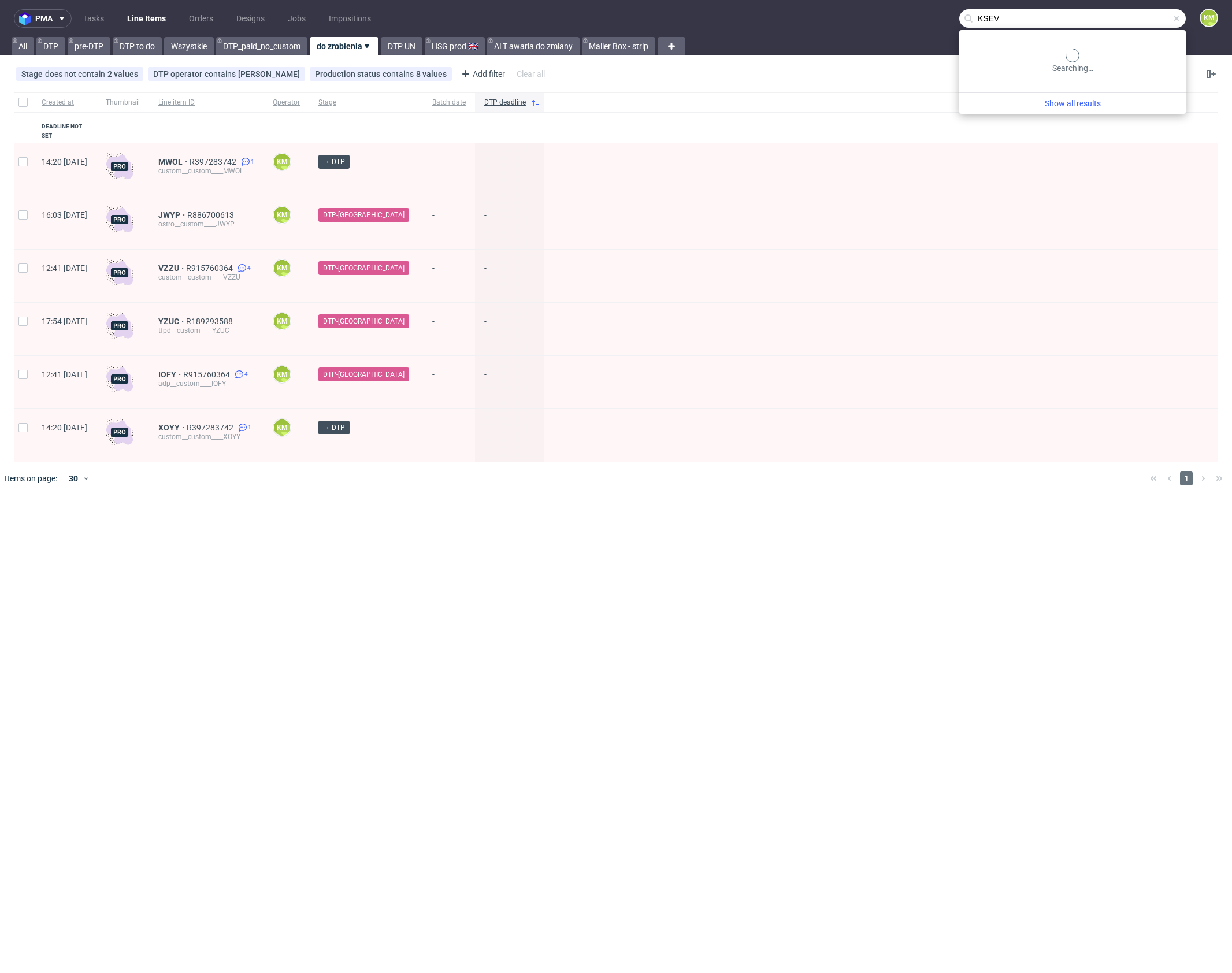
type input "KSEV"
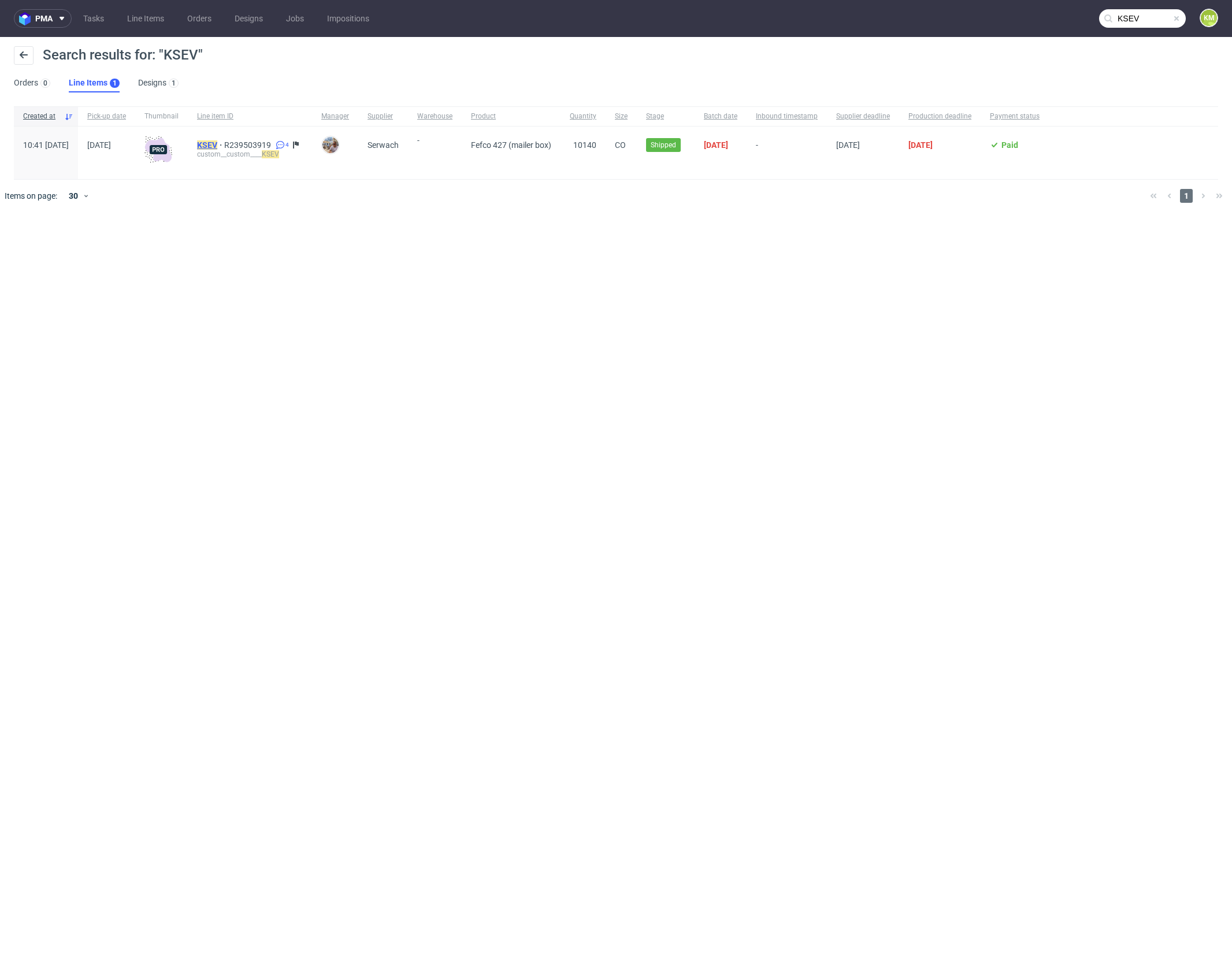
click at [217, 149] on mark "KSEV" at bounding box center [206, 144] width 20 height 9
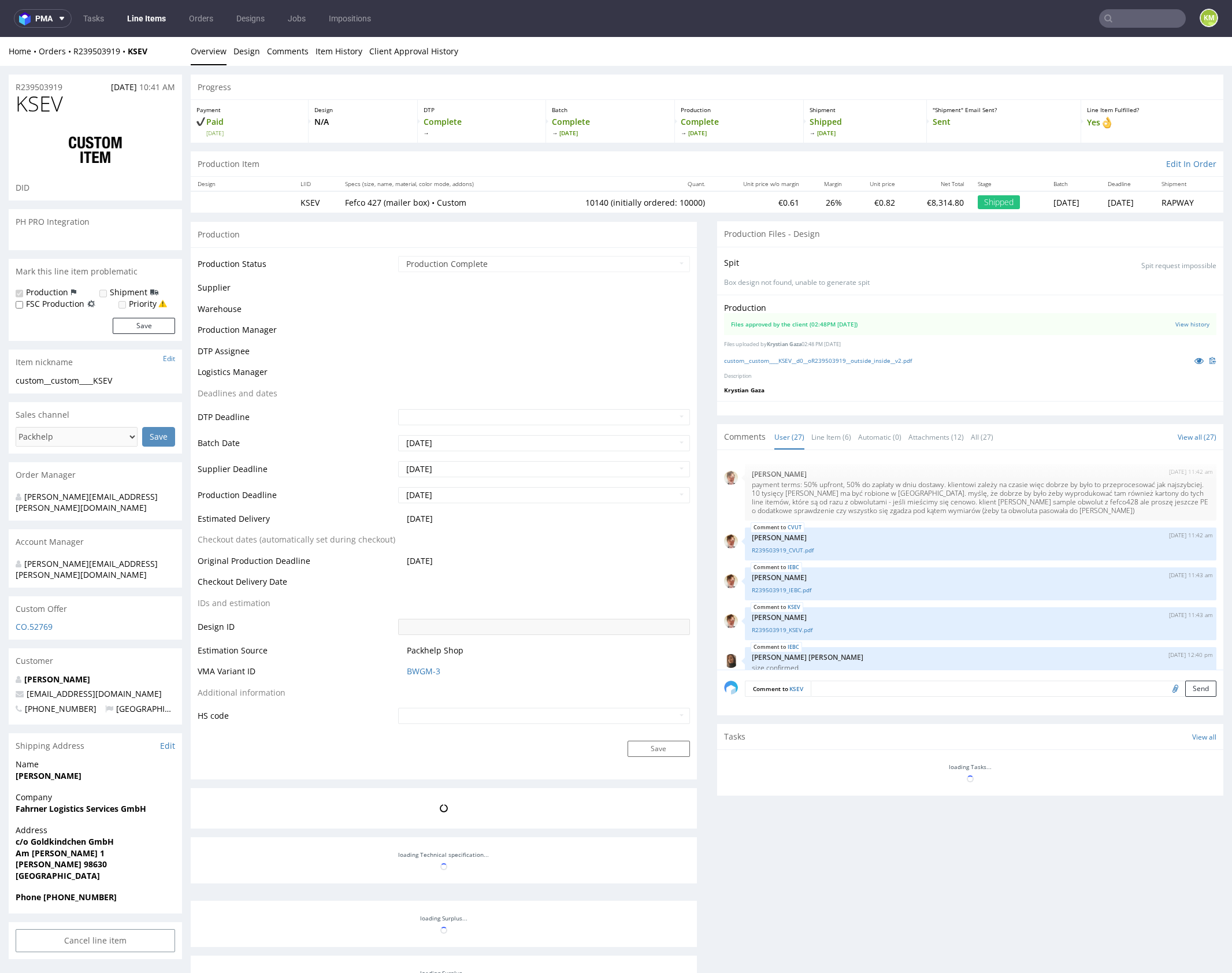
scroll to position [1143, 0]
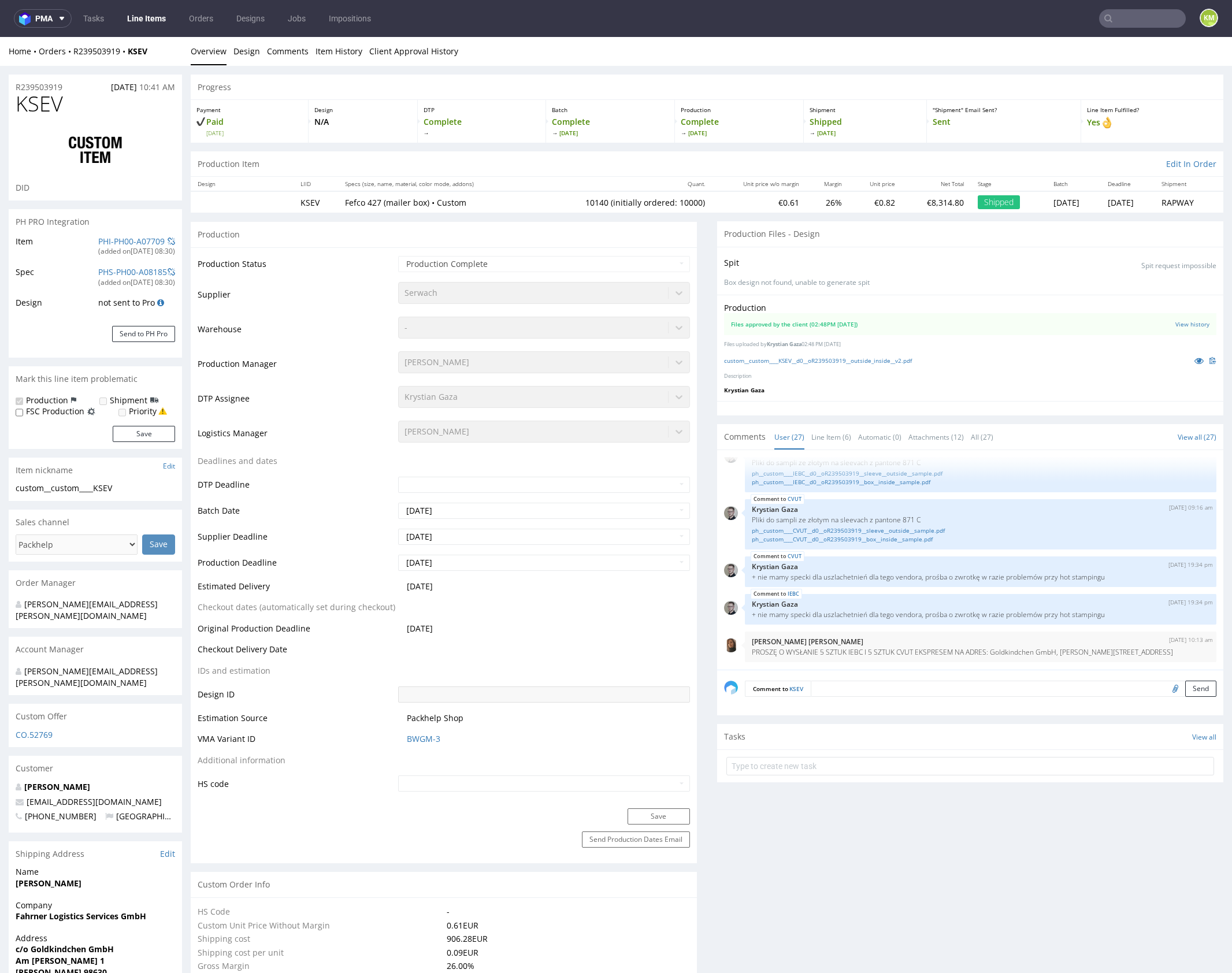
select select "in_progress"
click at [751, 48] on ul "Overview Design Comments Item History Client Approval History" at bounding box center [707, 52] width 1032 height 12
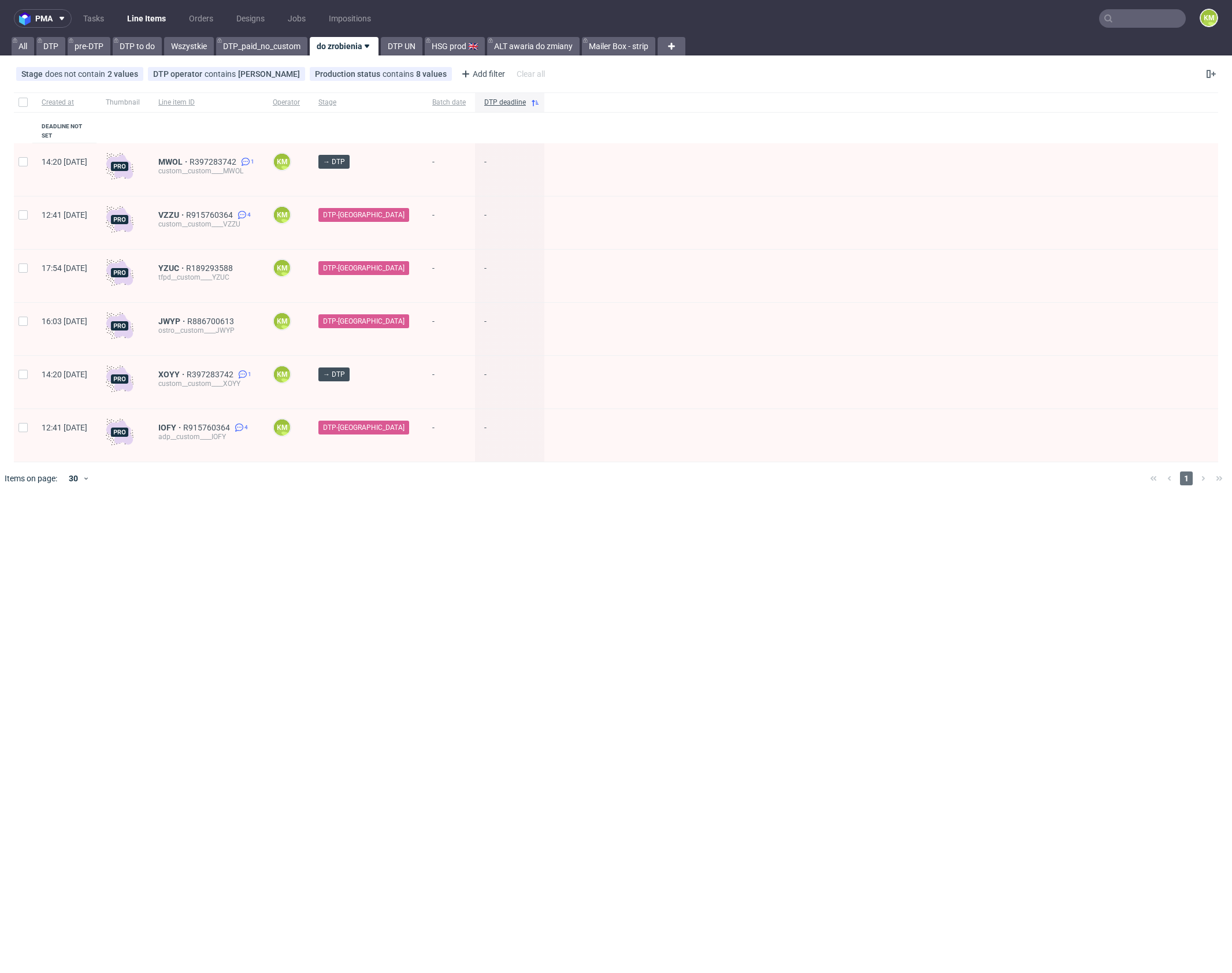
click at [1145, 19] on input "text" at bounding box center [1142, 18] width 87 height 19
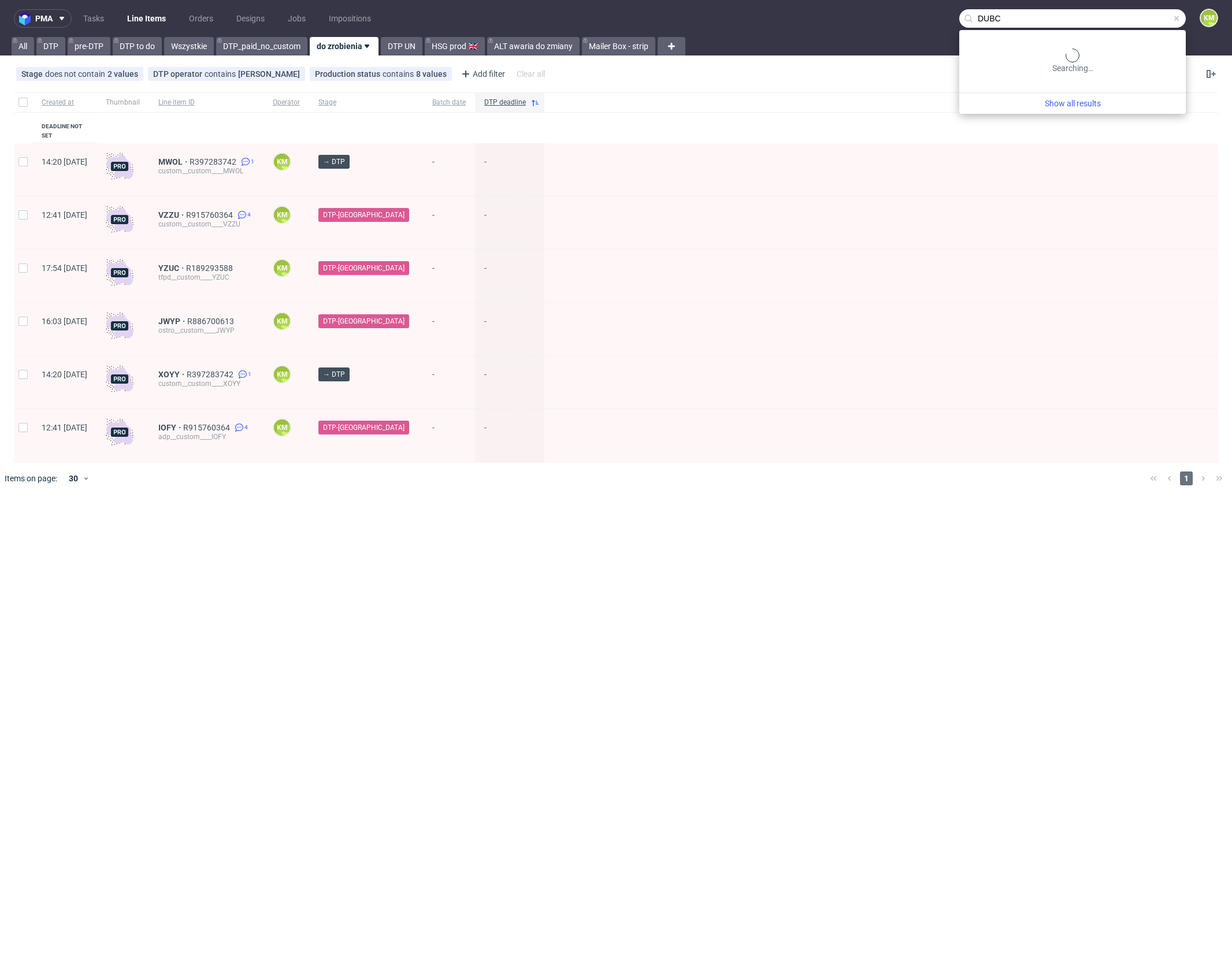
type input "DUBC"
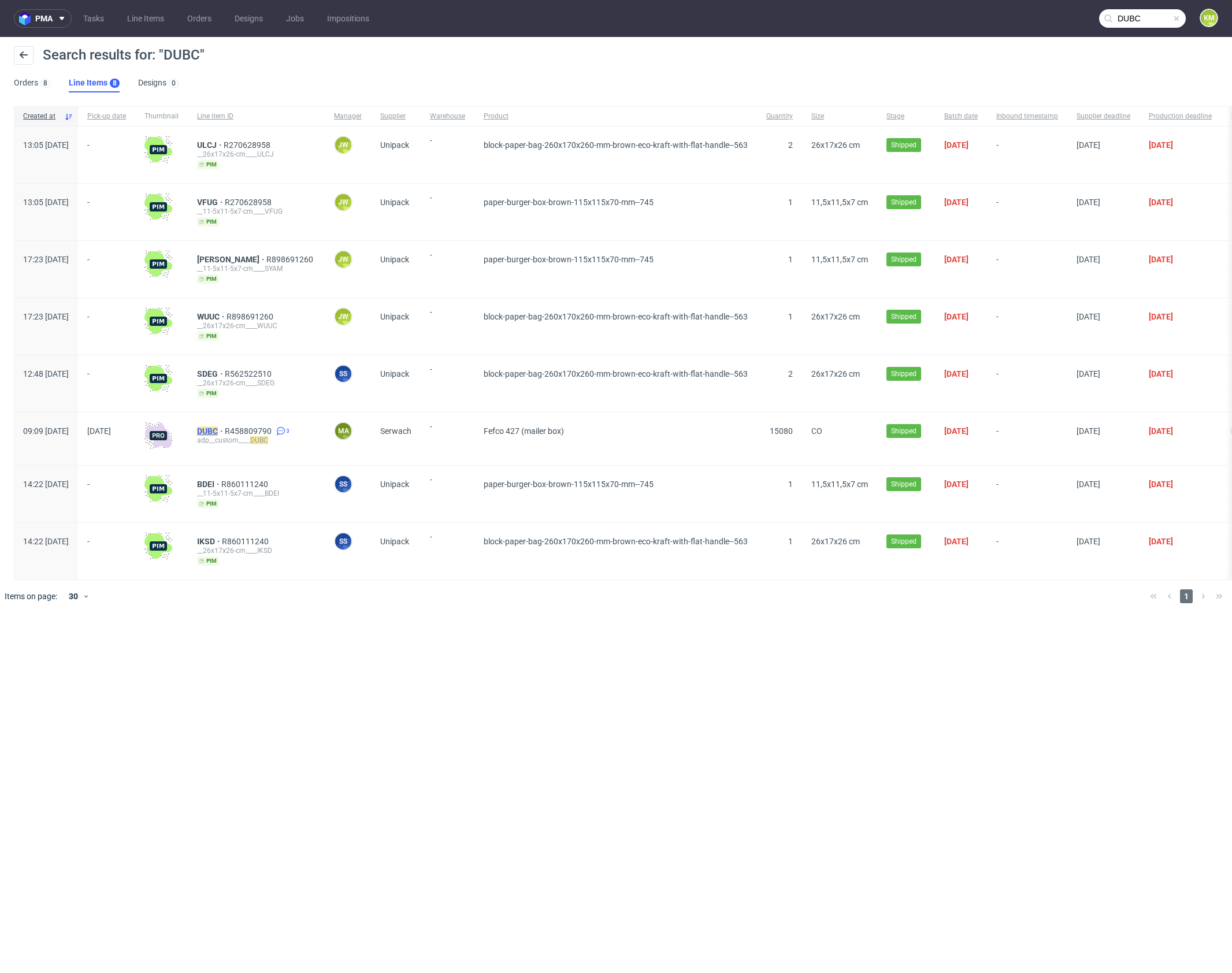
click at [218, 430] on mark "DUBC" at bounding box center [206, 430] width 20 height 9
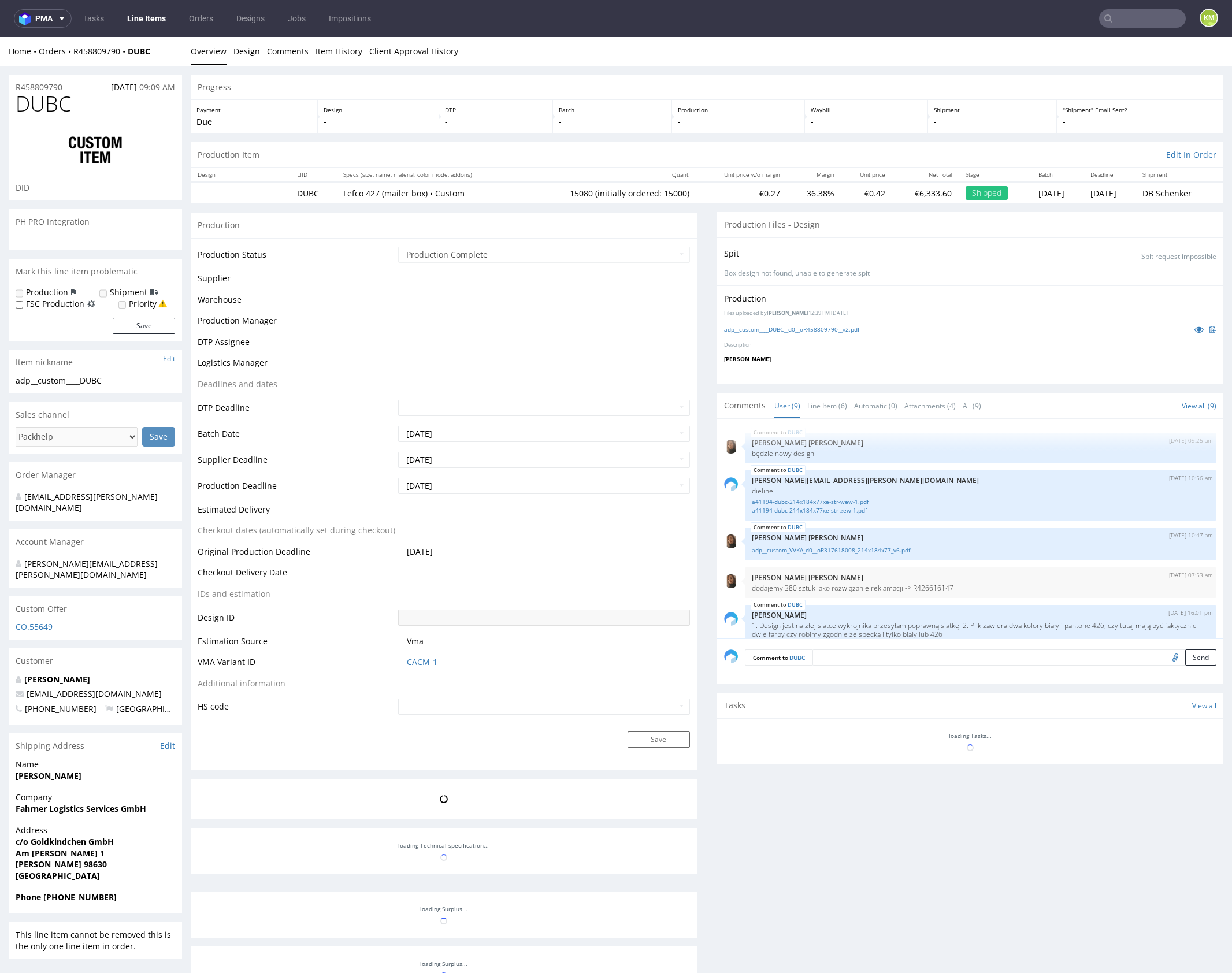
scroll to position [185, 0]
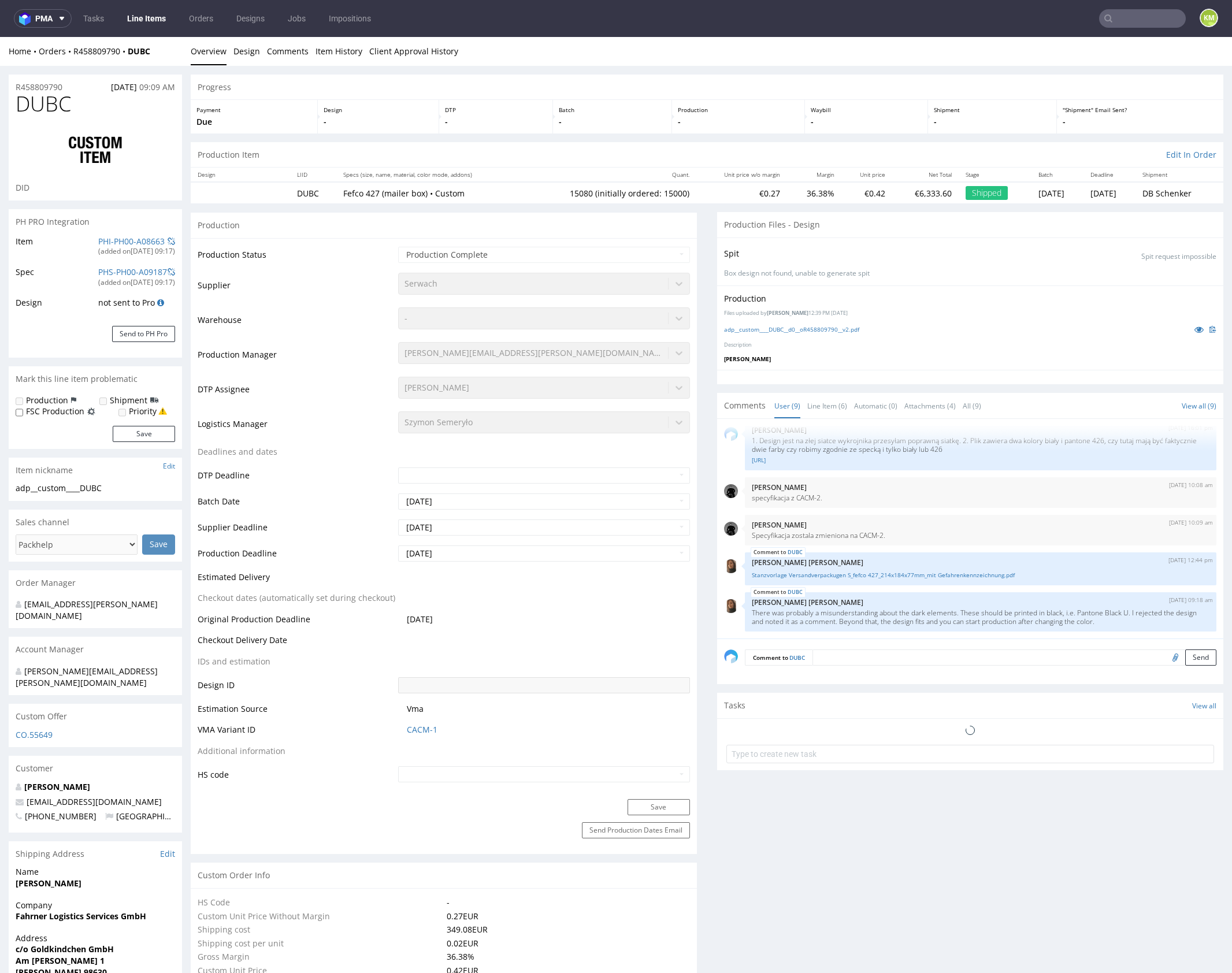
select select "in_progress"
click at [1195, 328] on icon at bounding box center [1199, 329] width 9 height 8
click at [842, 327] on link "adp__custom____DUBC__d0__oR458809790__v2.pdf" at bounding box center [792, 329] width 135 height 8
click at [650, 75] on div "Progress" at bounding box center [707, 88] width 1032 height 25
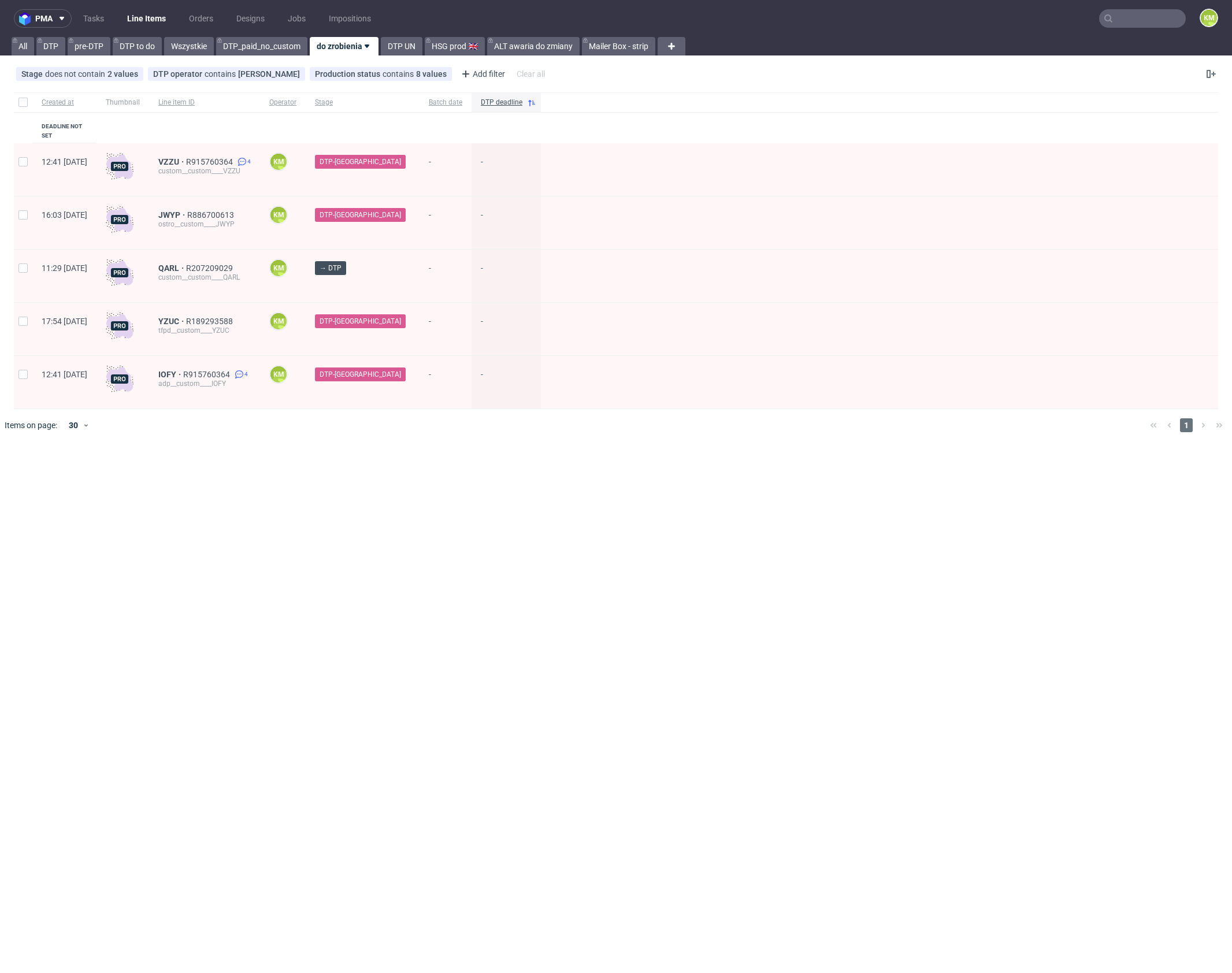
click at [1159, 19] on input "text" at bounding box center [1142, 18] width 87 height 19
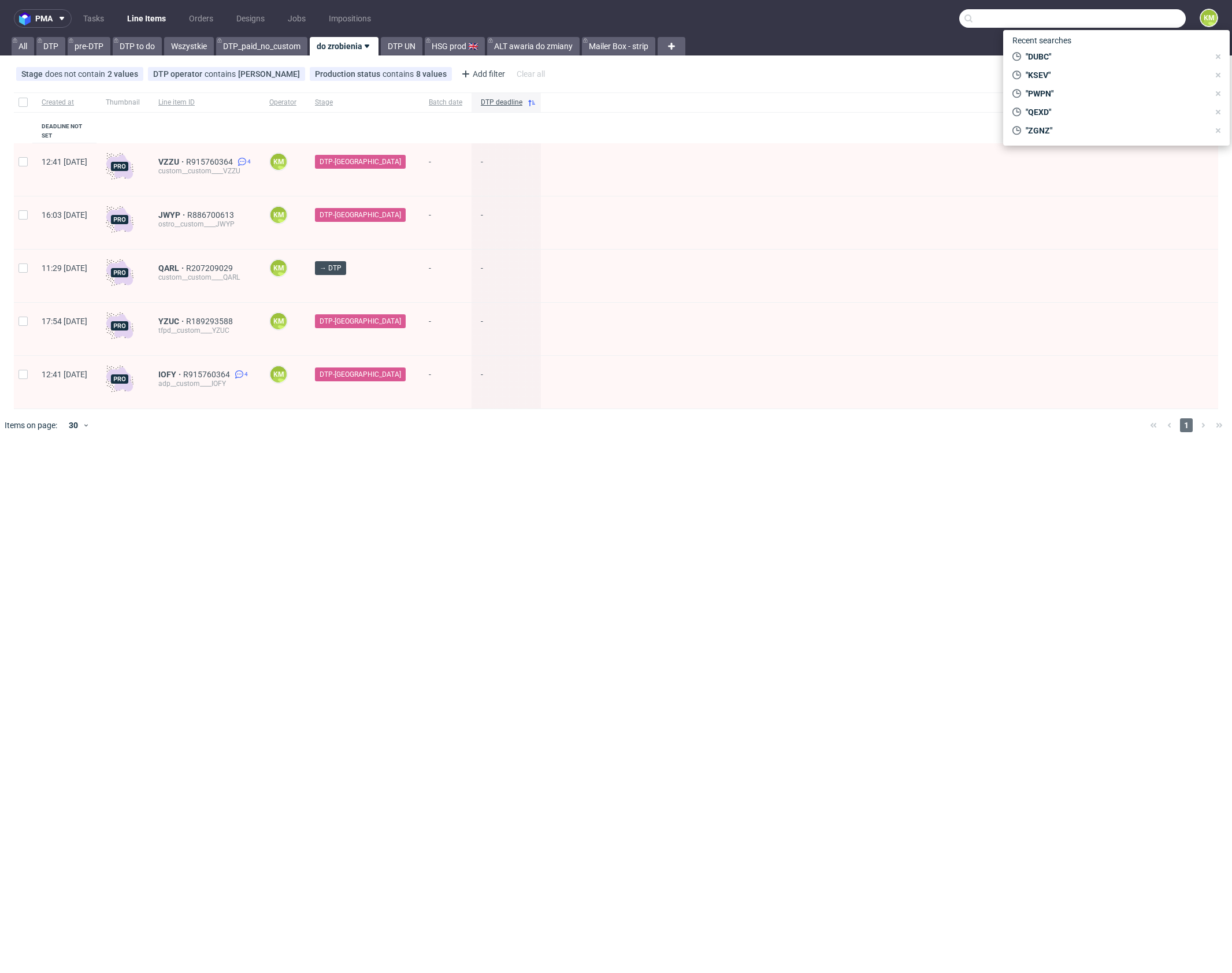
paste input "PWPN"
type input "PWPN"
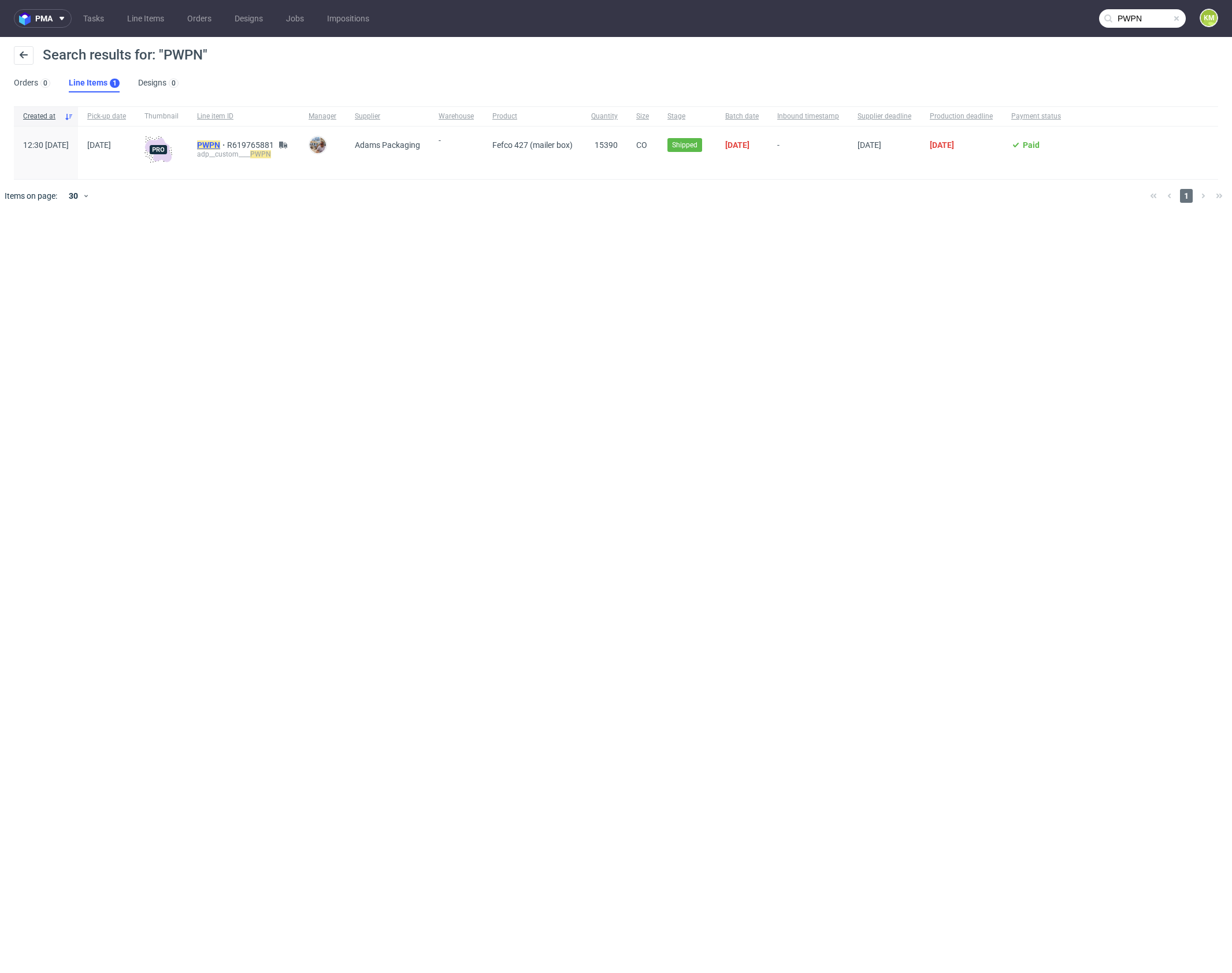
click at [220, 143] on mark "PWPN" at bounding box center [208, 144] width 23 height 9
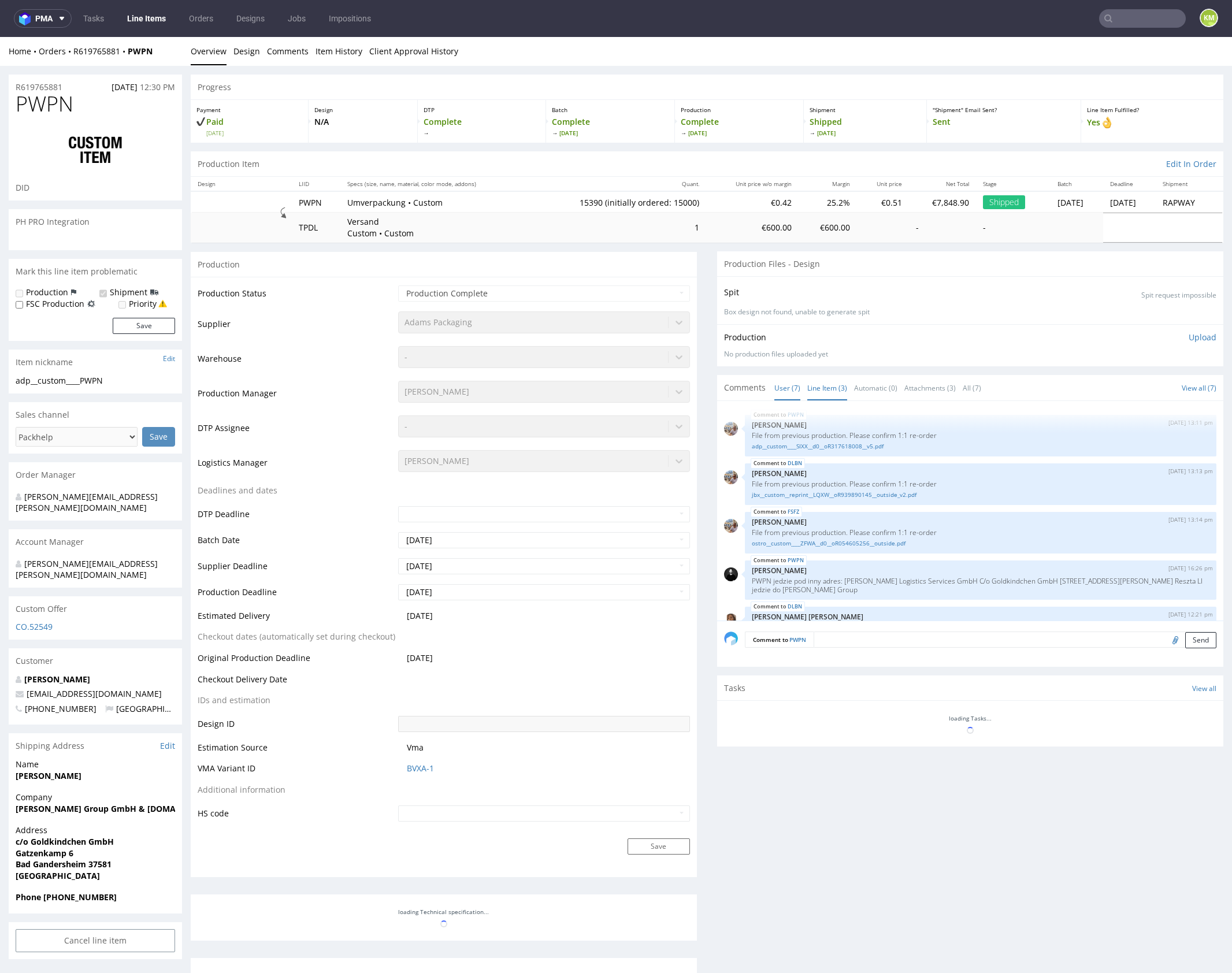
scroll to position [98, 0]
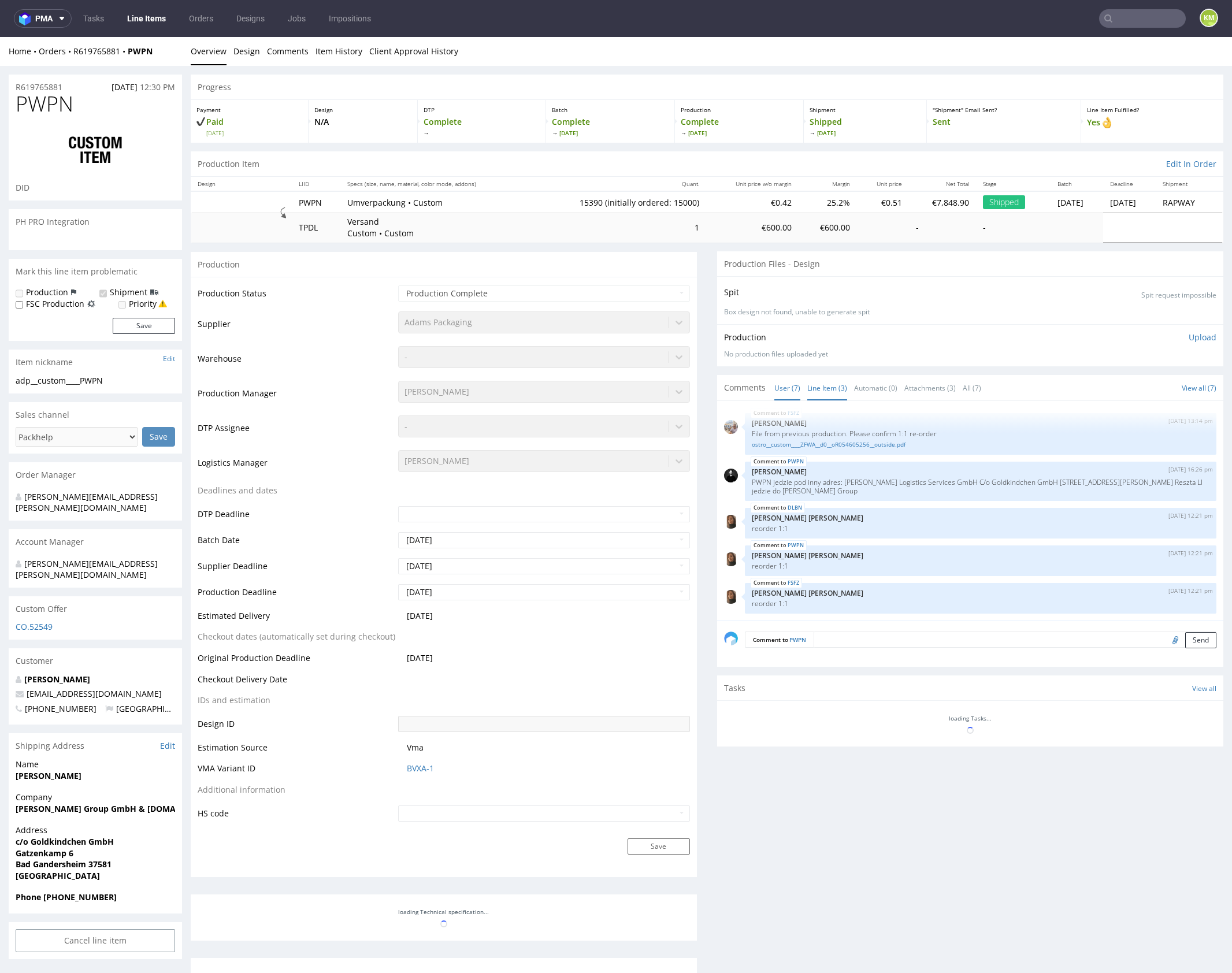
click at [819, 386] on link "Line Item (3)" at bounding box center [827, 389] width 40 height 25
select select "in_progress"
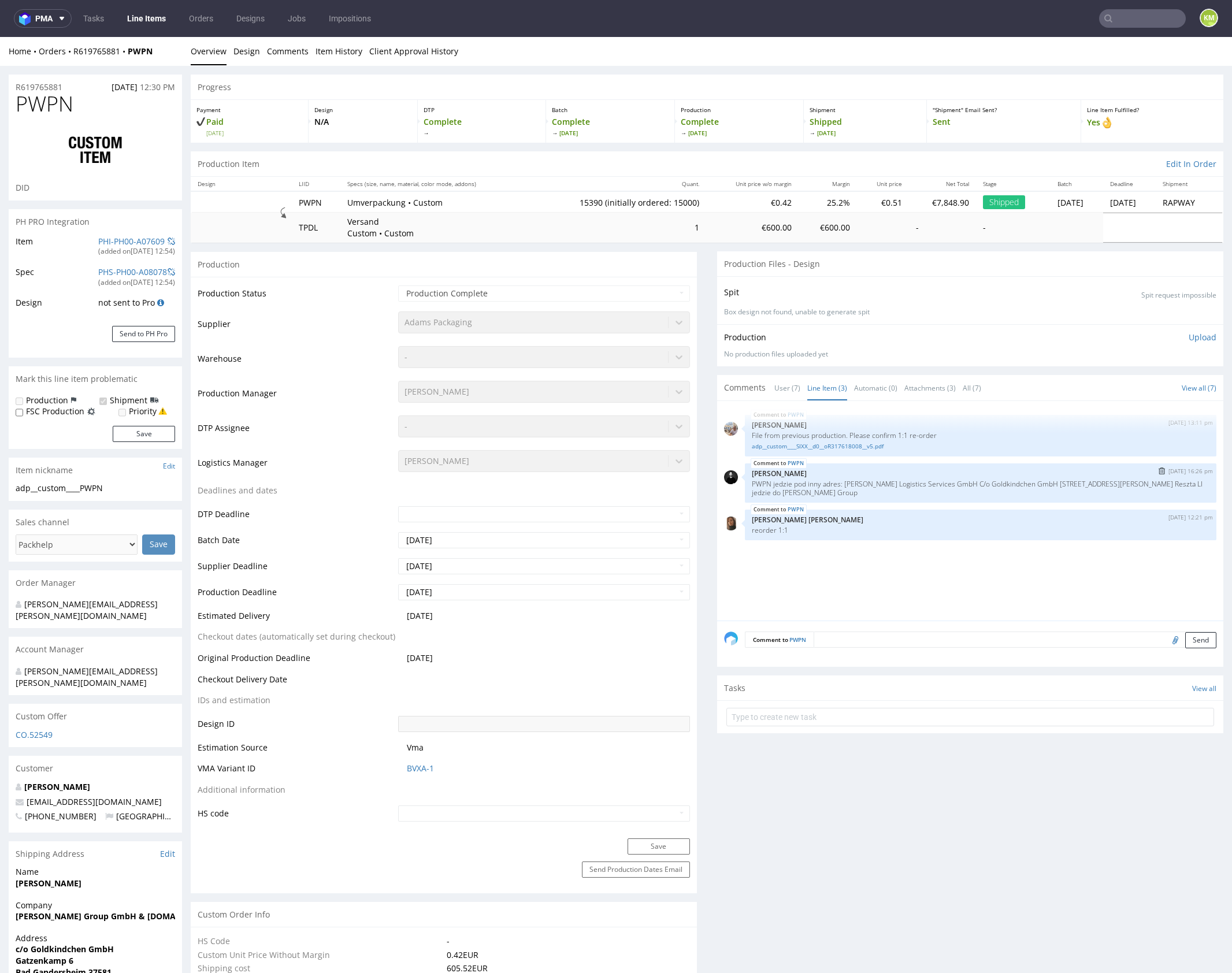
type input "15390"
click at [854, 446] on link "adp__custom____SIXX__d0__oR317618008__v5.pdf" at bounding box center [981, 446] width 458 height 9
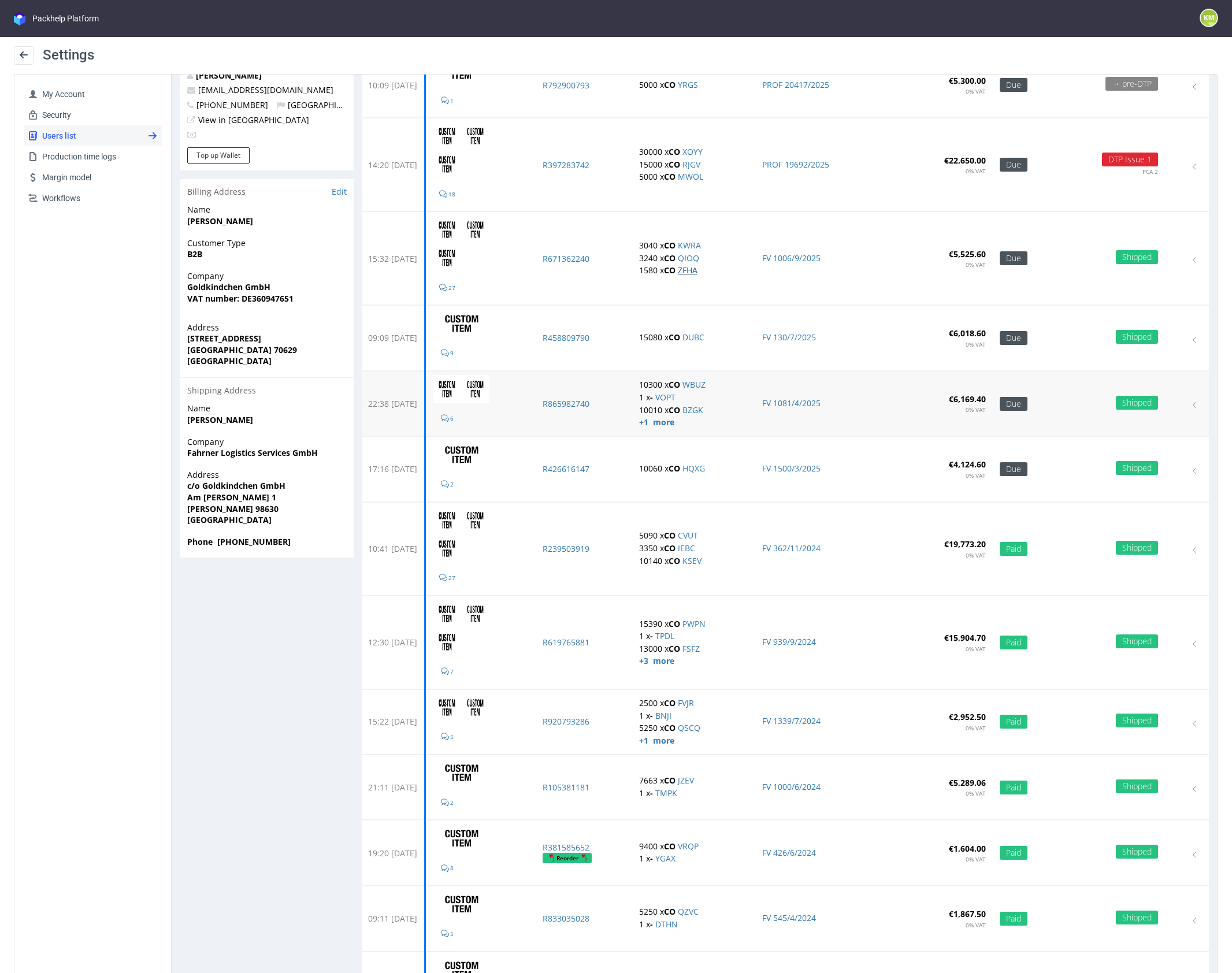
scroll to position [147, 0]
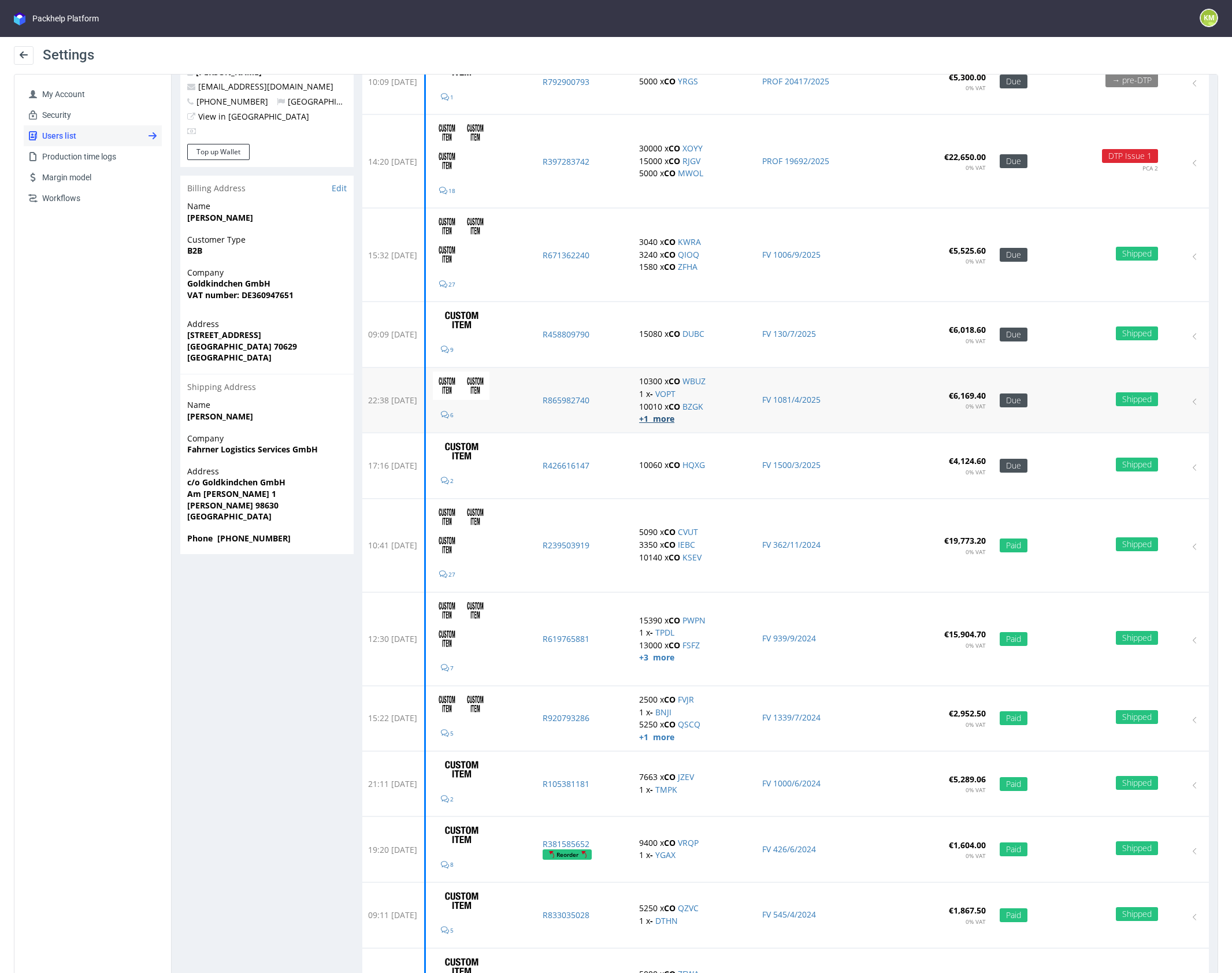
click at [675, 415] on strong "+1 more" at bounding box center [656, 418] width 35 height 11
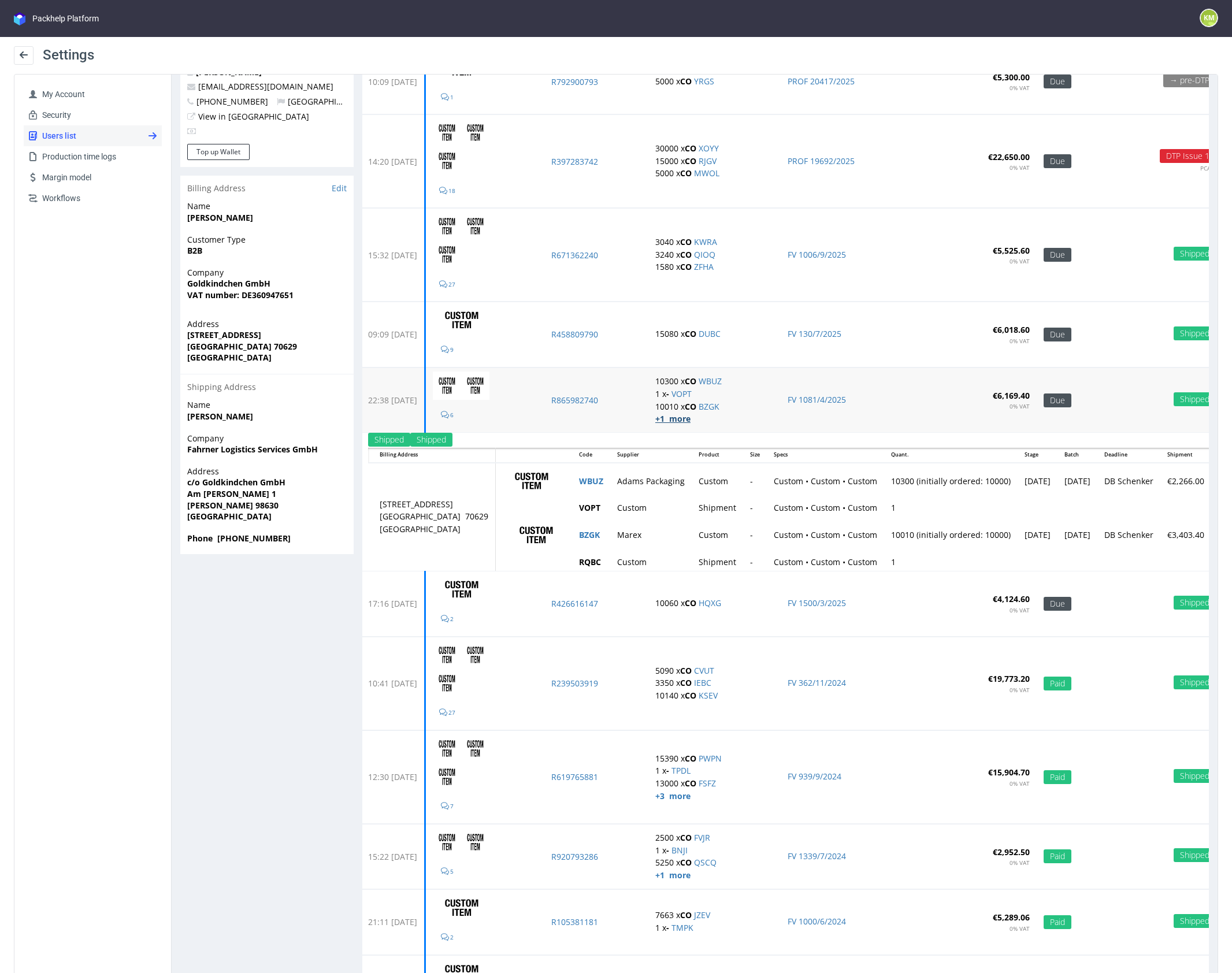
click at [691, 420] on strong "+1 more" at bounding box center [673, 418] width 35 height 11
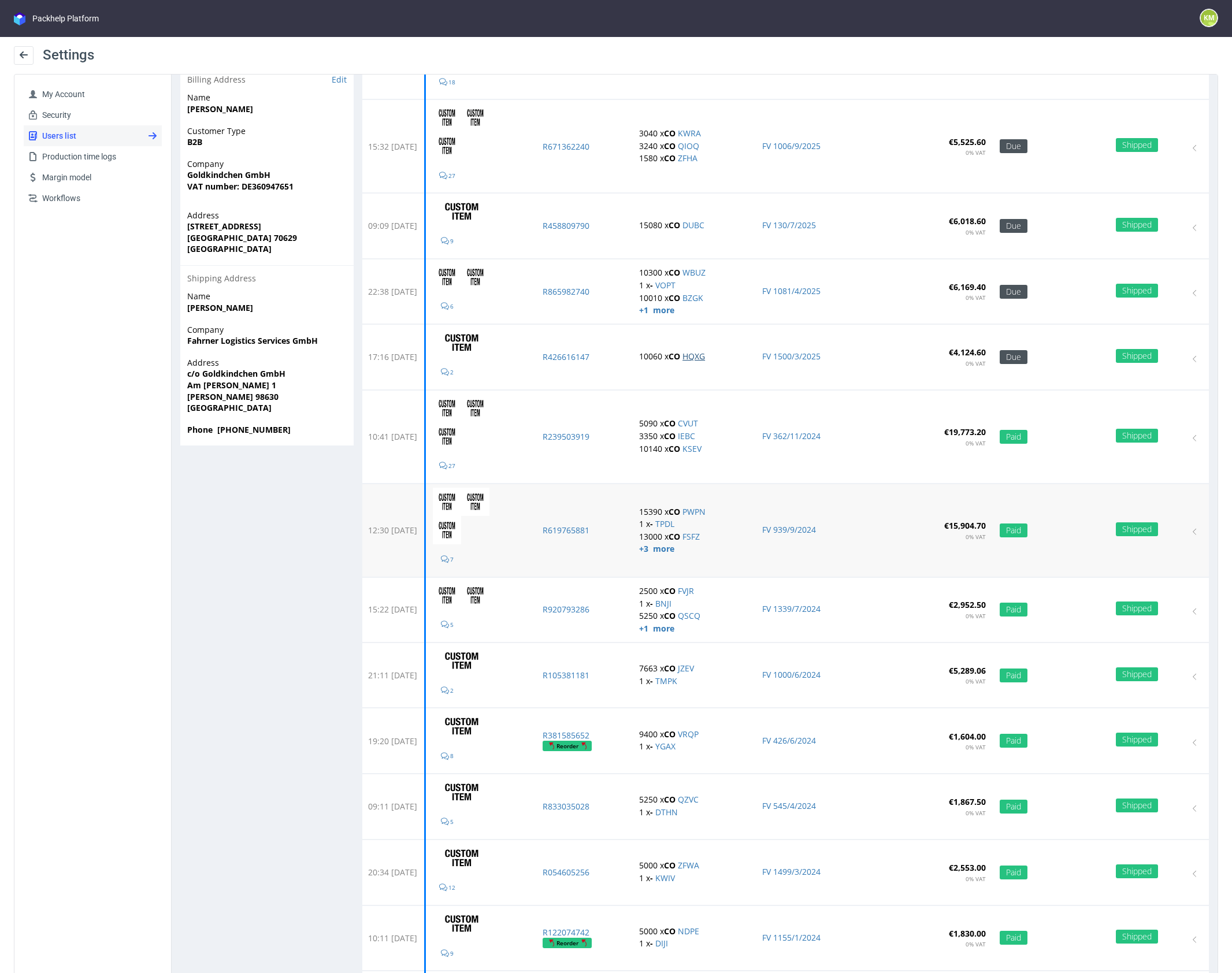
scroll to position [274, 0]
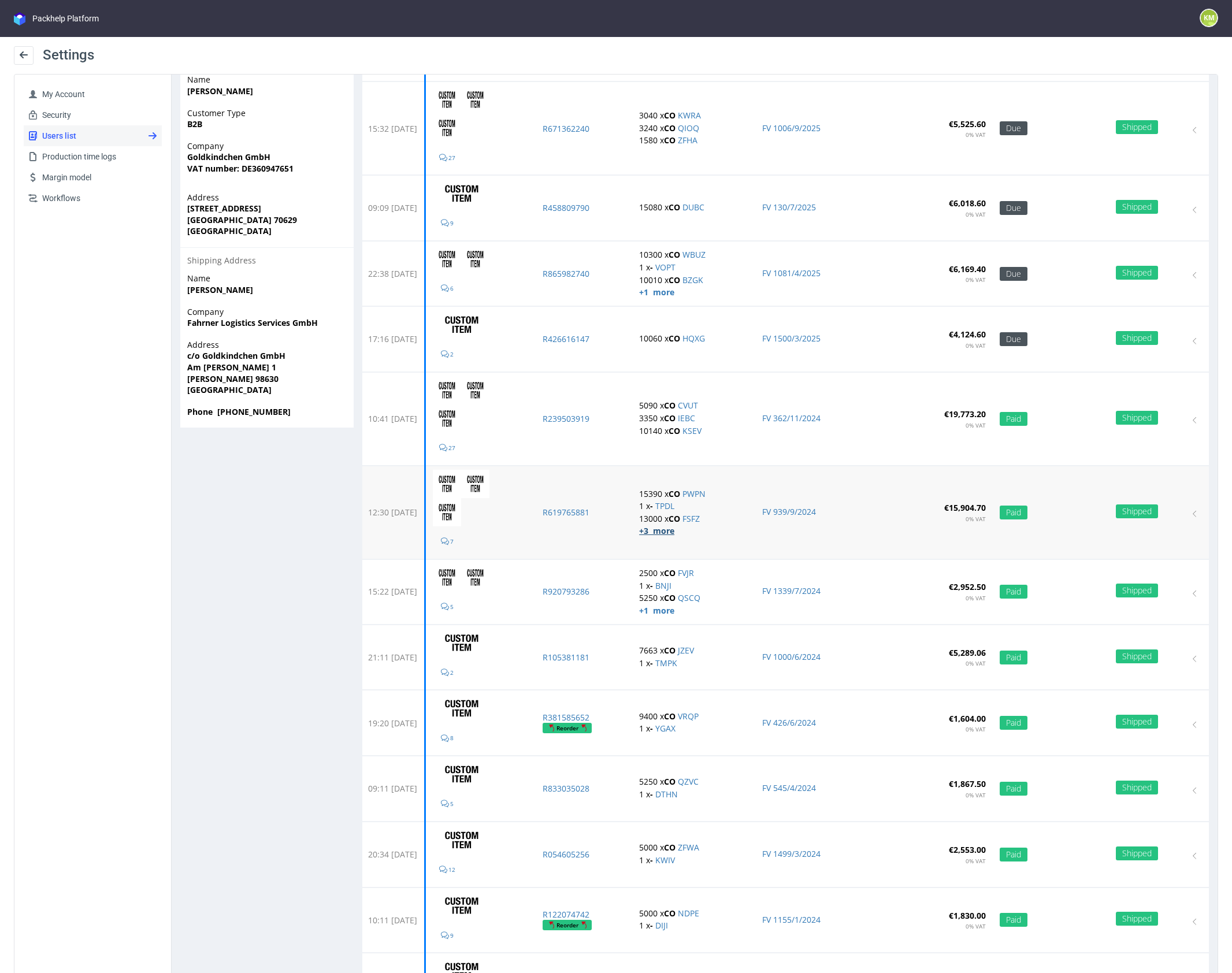
click at [675, 528] on strong "+3 more" at bounding box center [656, 530] width 35 height 11
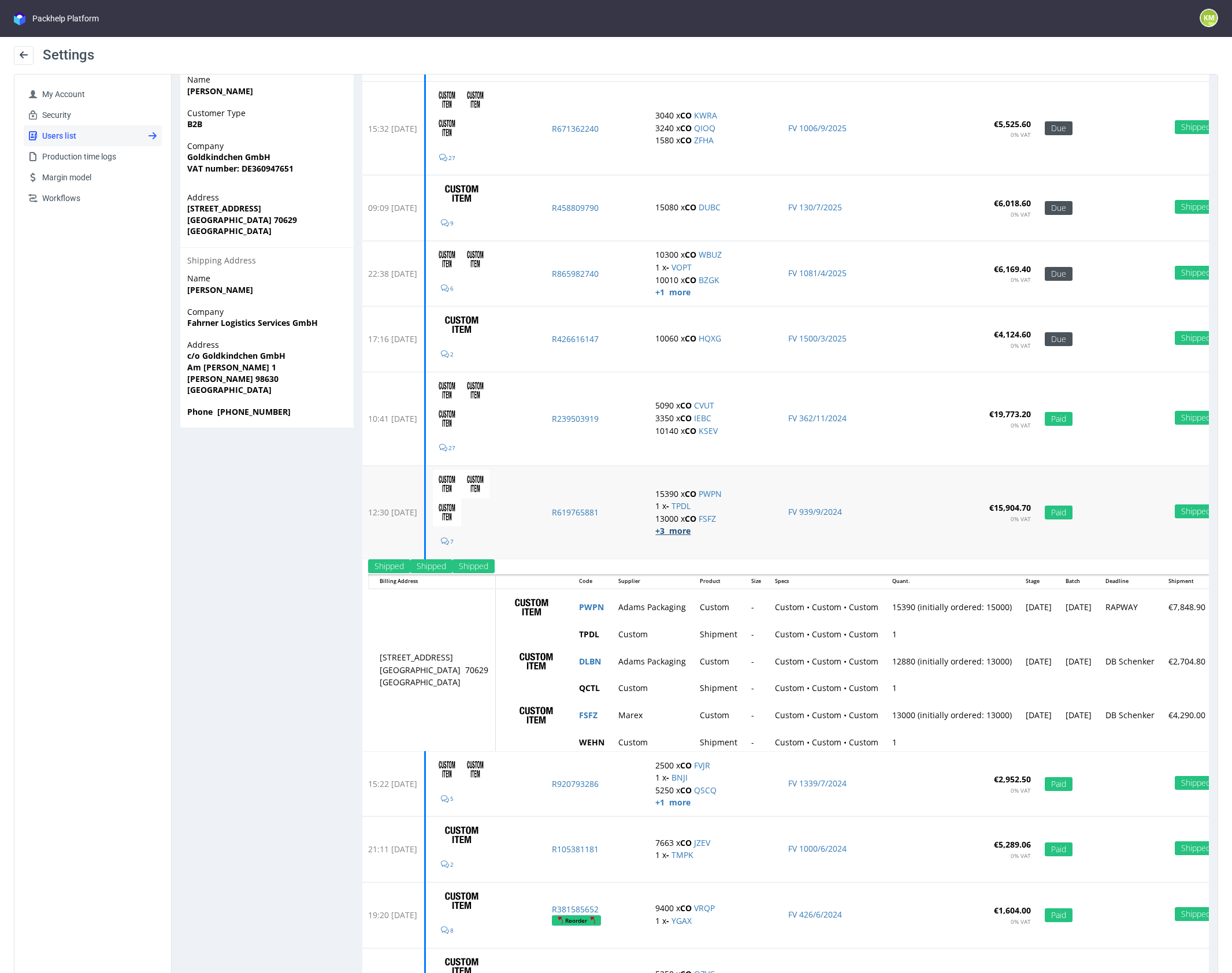
click at [691, 528] on strong "+3 more" at bounding box center [673, 530] width 35 height 11
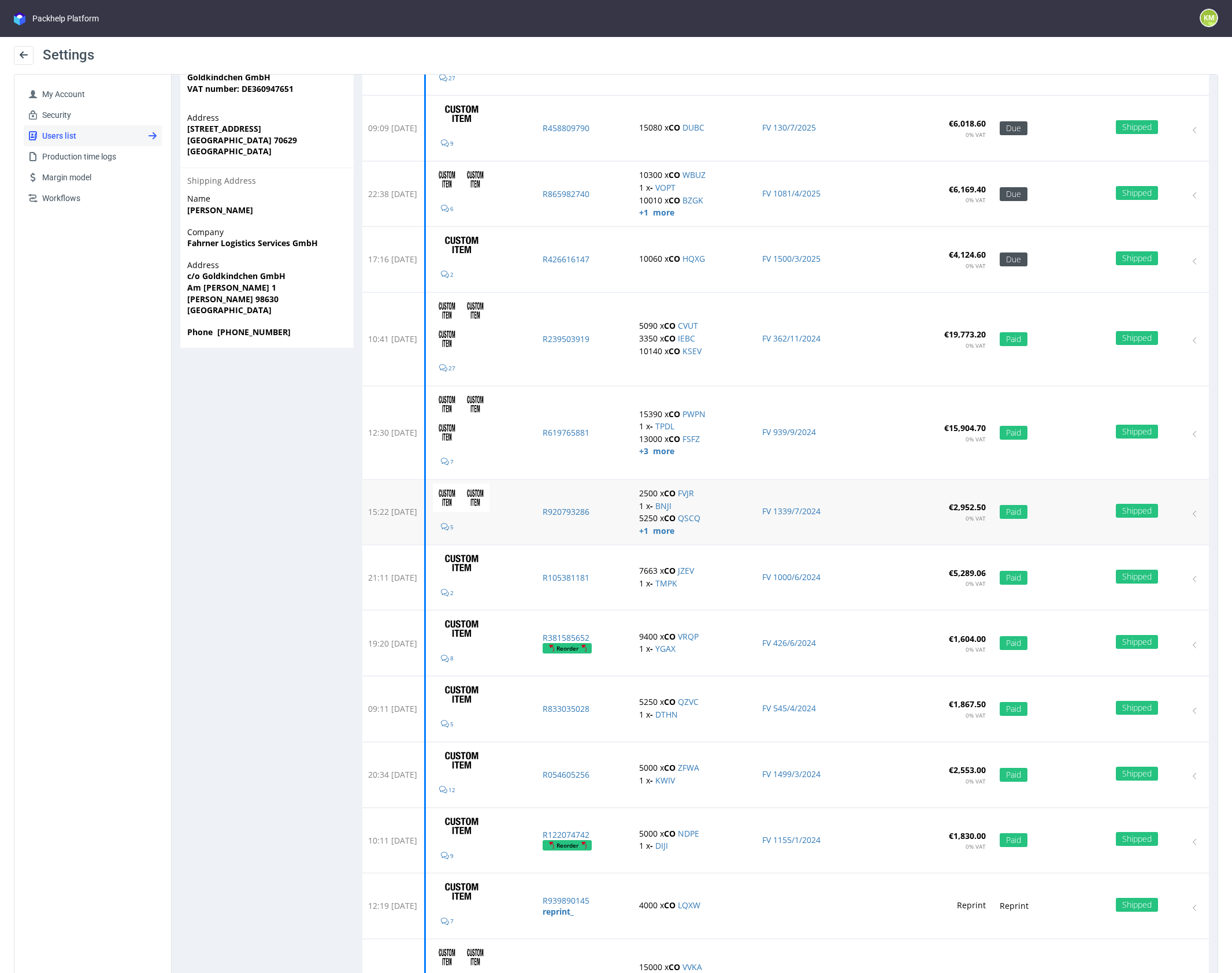
scroll to position [354, 0]
click at [675, 525] on strong "+1 more" at bounding box center [656, 530] width 35 height 11
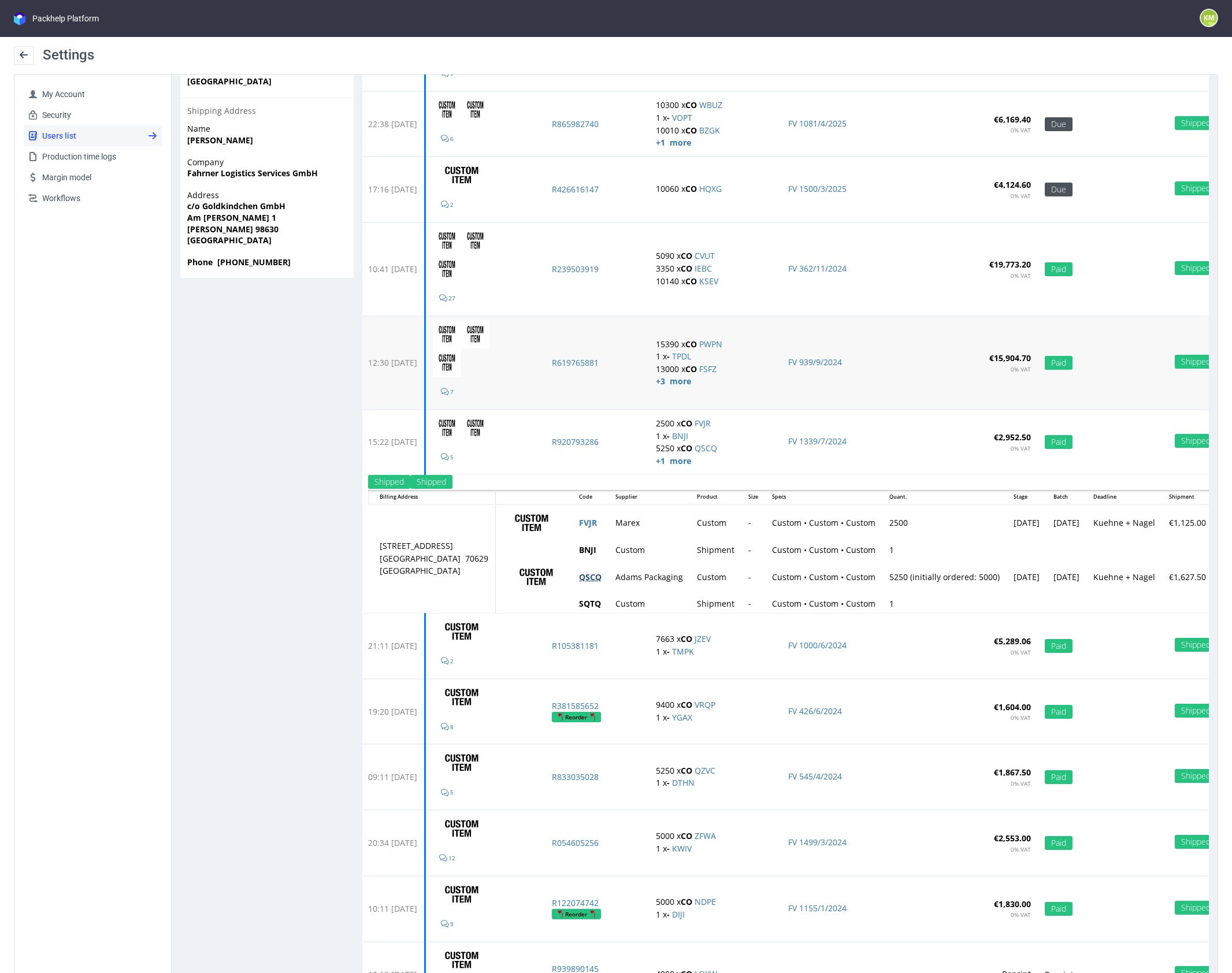
scroll to position [595, 0]
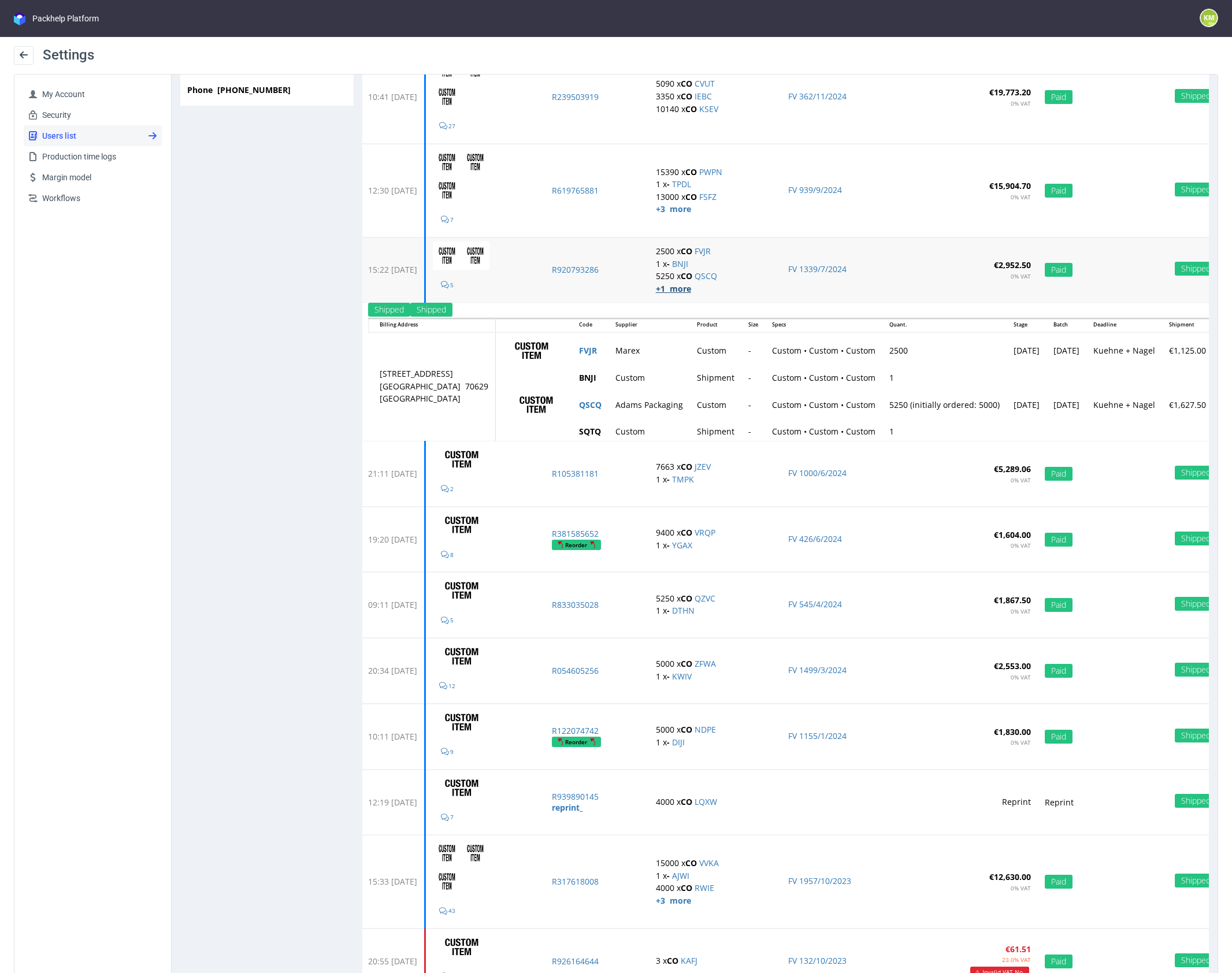
click at [691, 288] on strong "+1 more" at bounding box center [674, 288] width 35 height 11
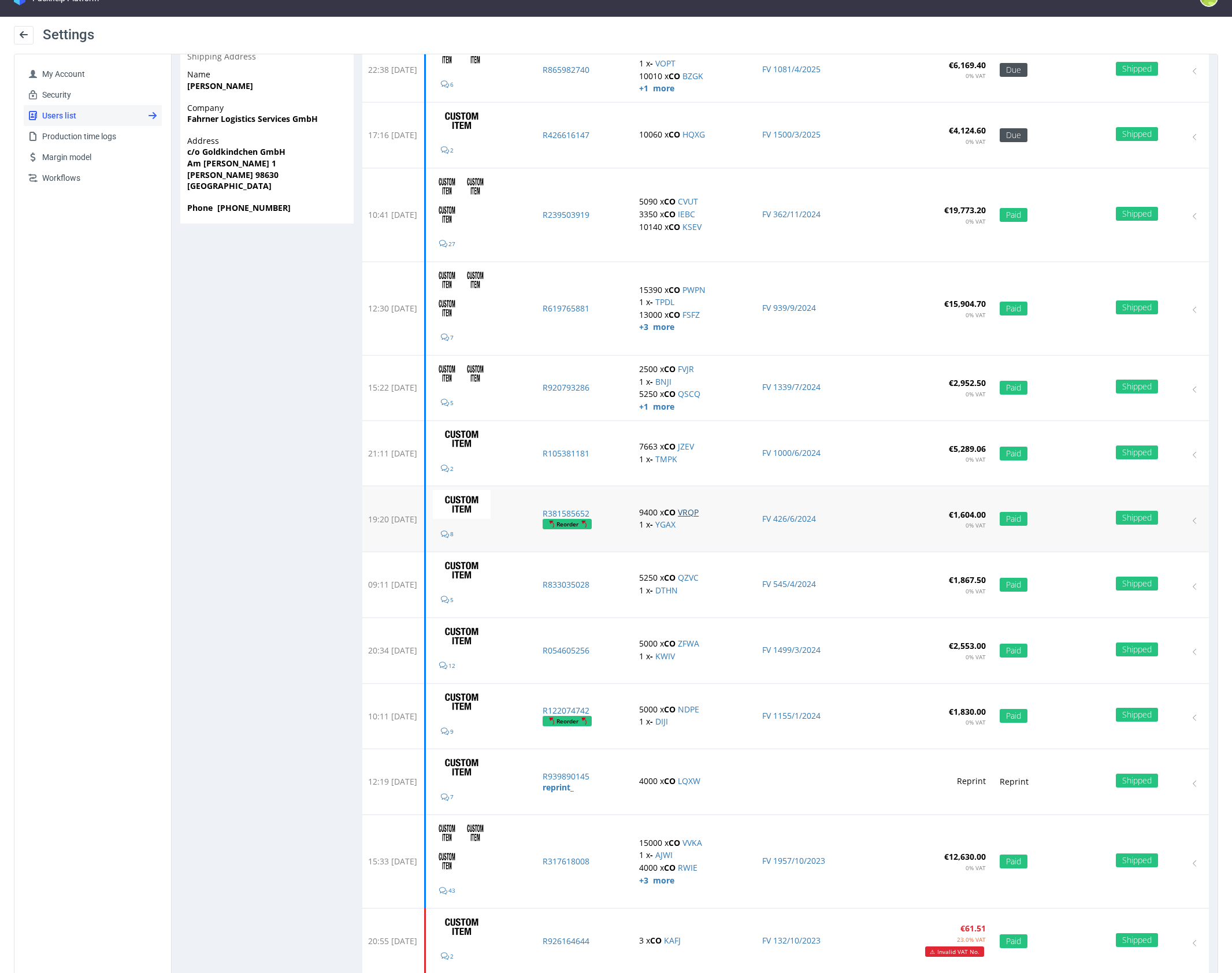
scroll to position [41, 0]
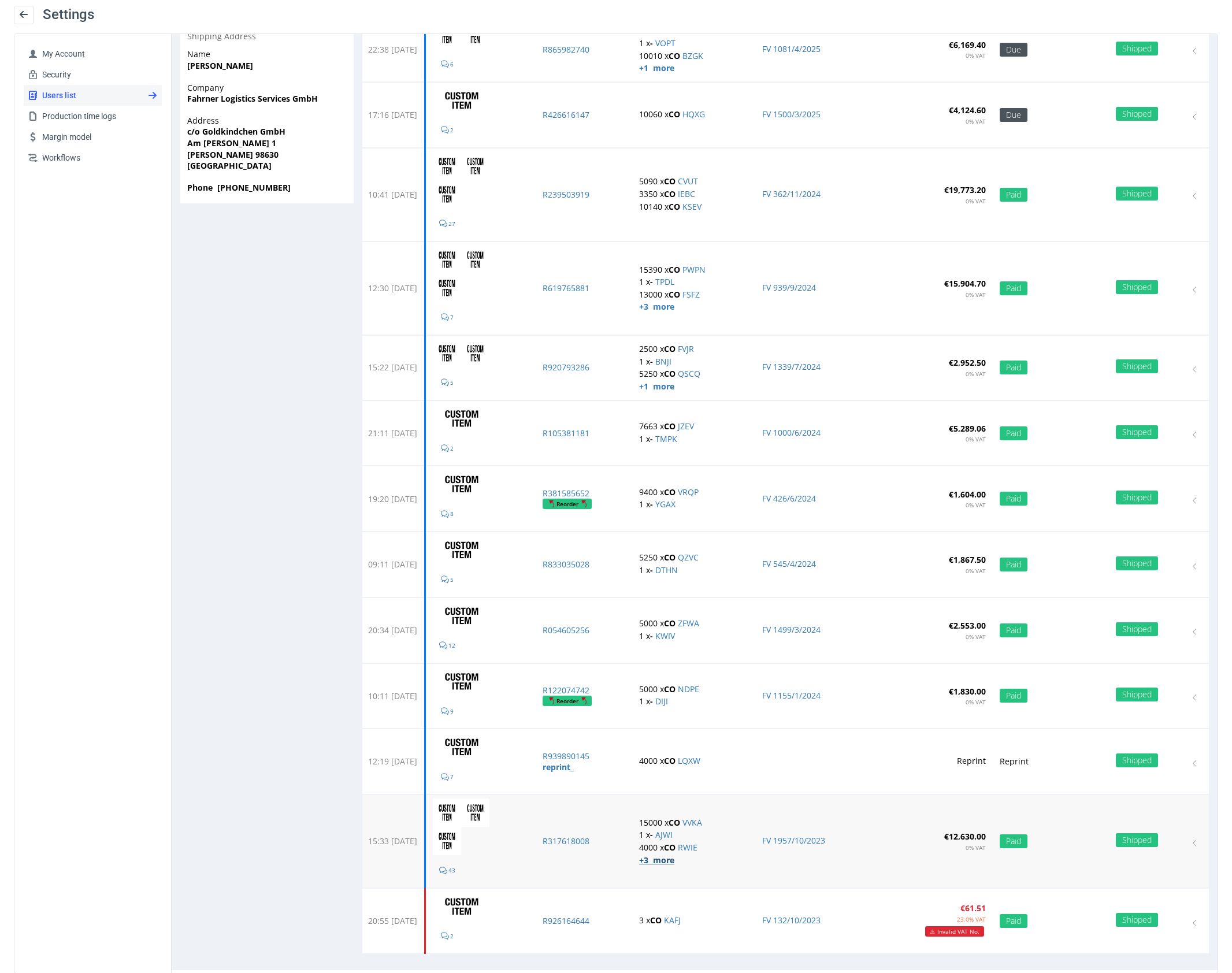
click at [675, 855] on strong "+3 more" at bounding box center [656, 860] width 35 height 11
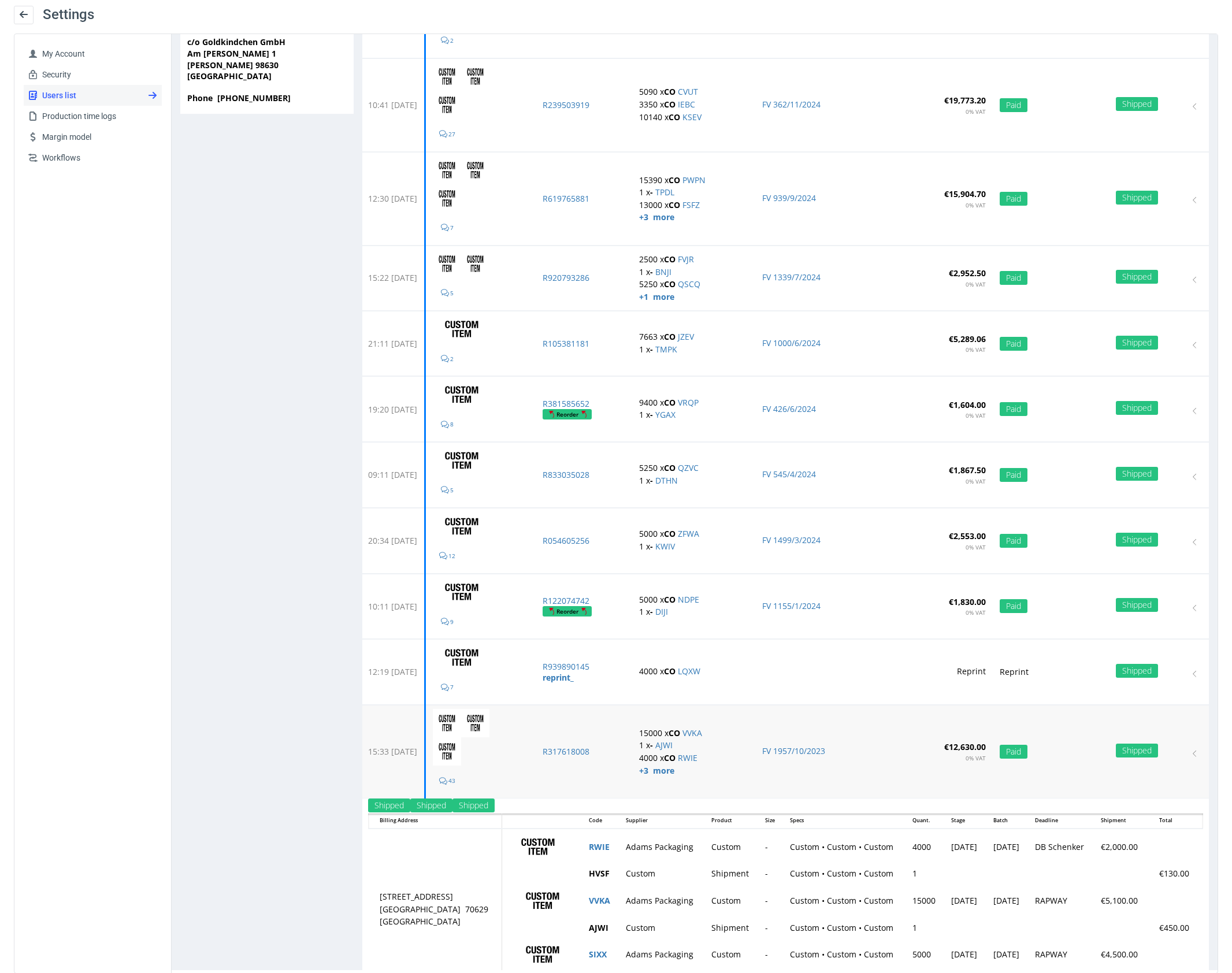
scroll to position [650, 0]
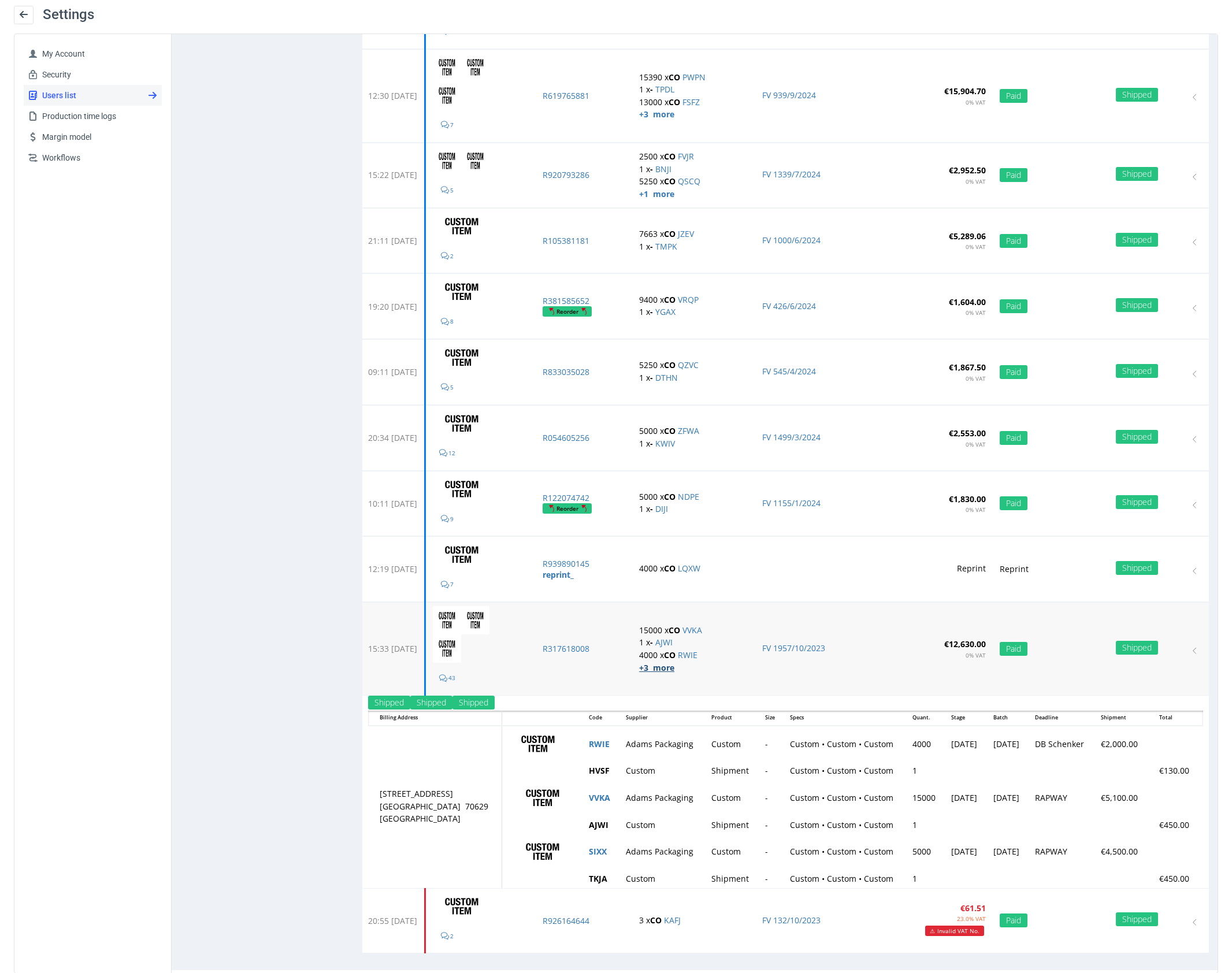
click at [675, 662] on strong "+3 more" at bounding box center [656, 667] width 35 height 11
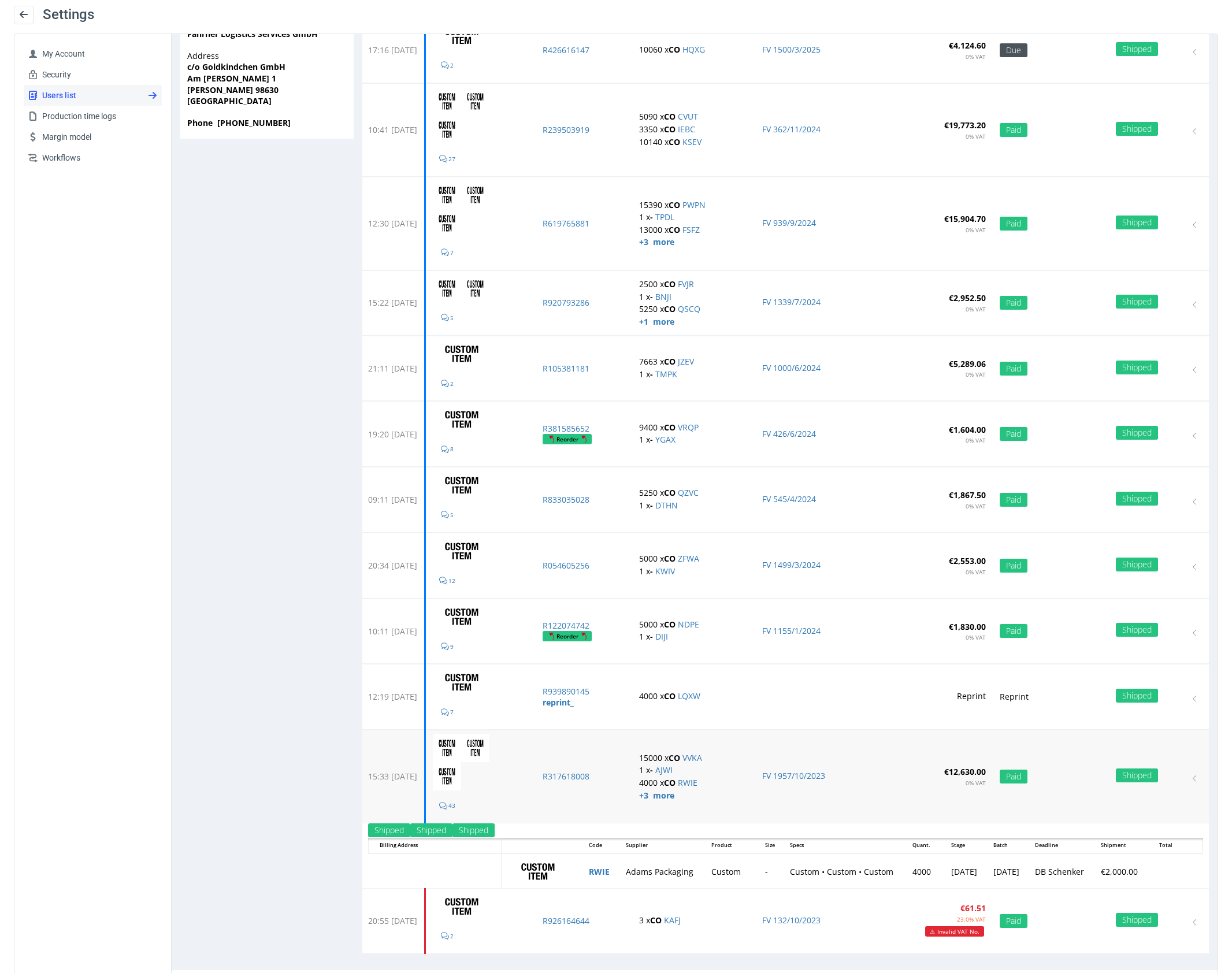
scroll to position [457, 0]
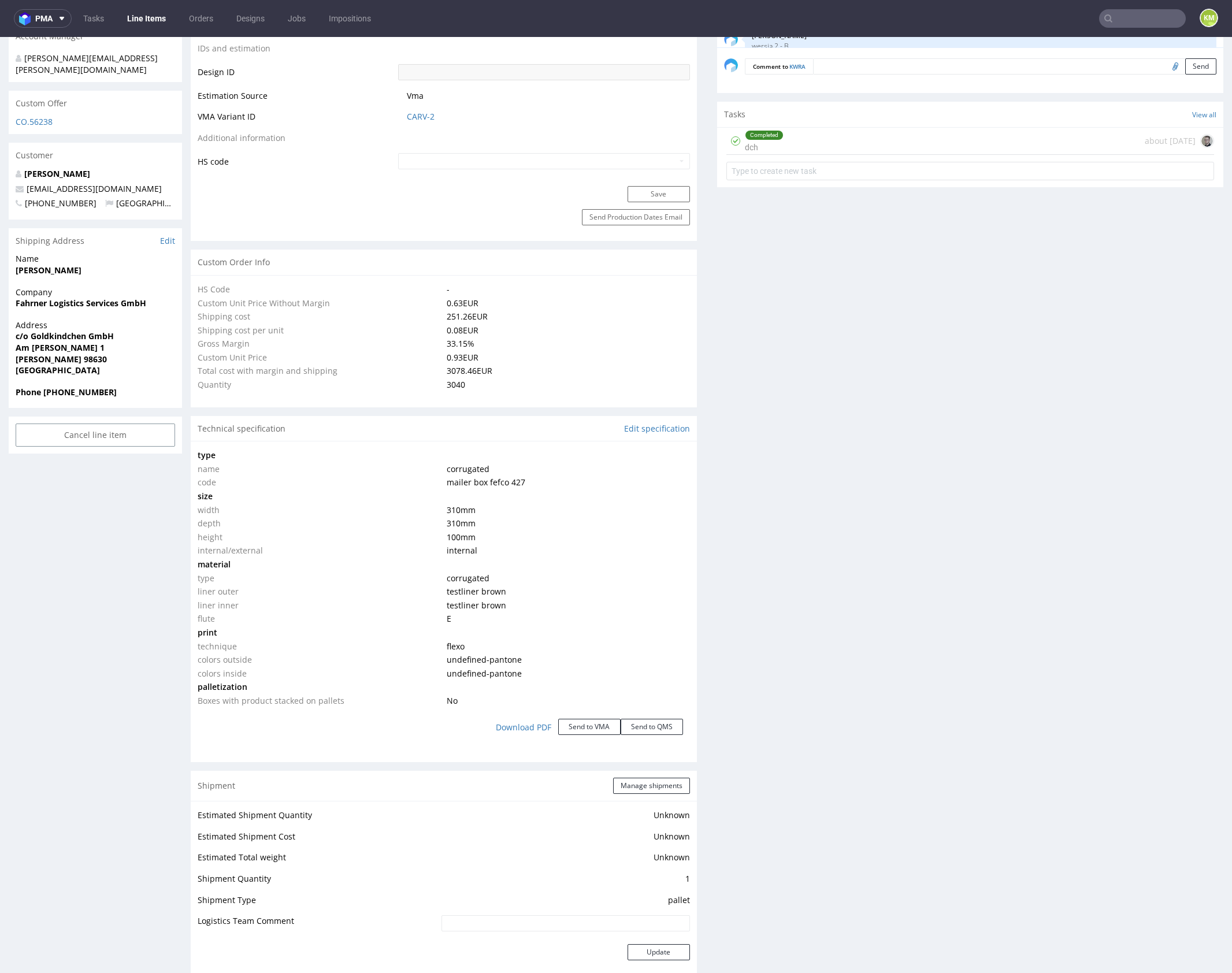
scroll to position [738, 0]
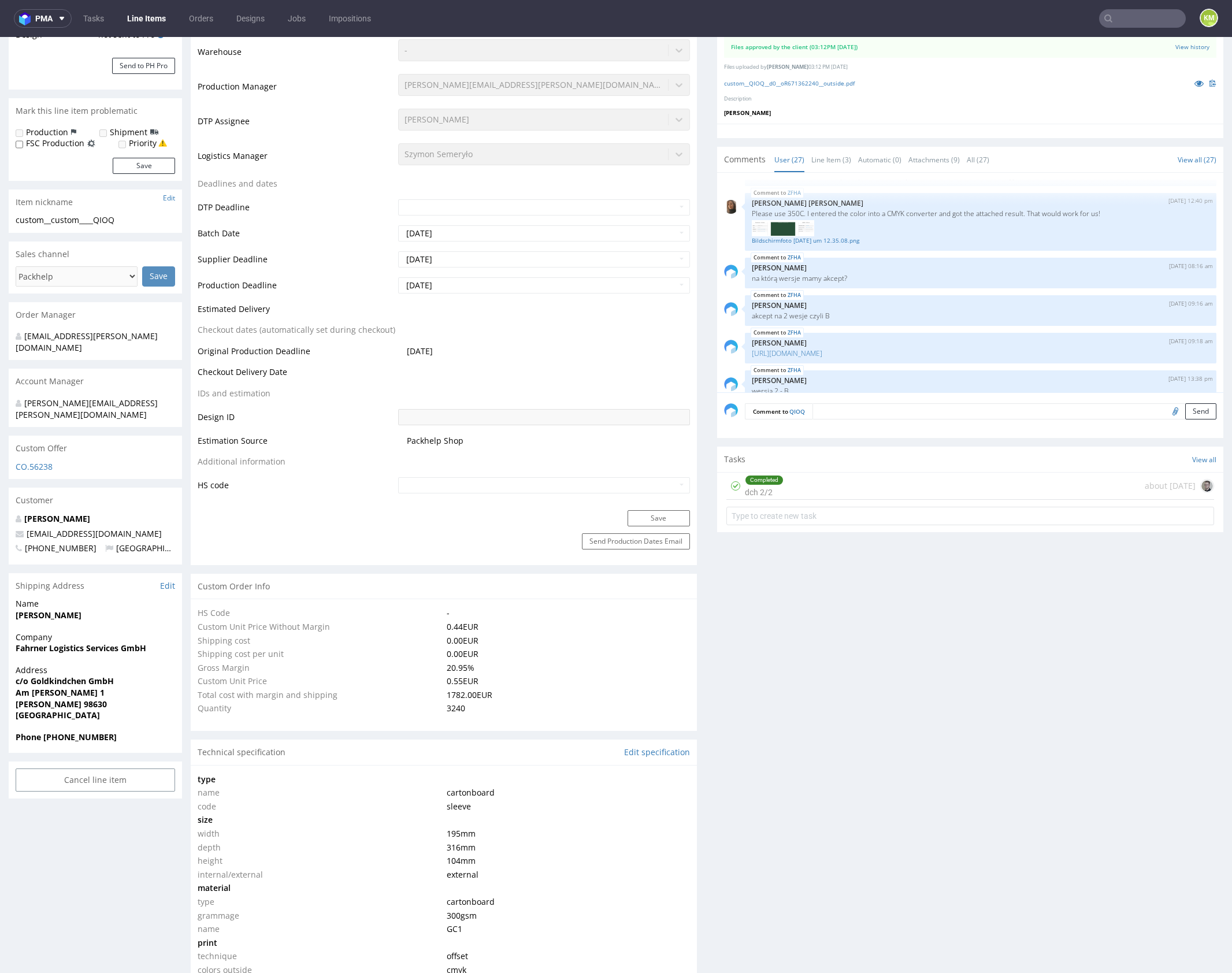
scroll to position [705, 0]
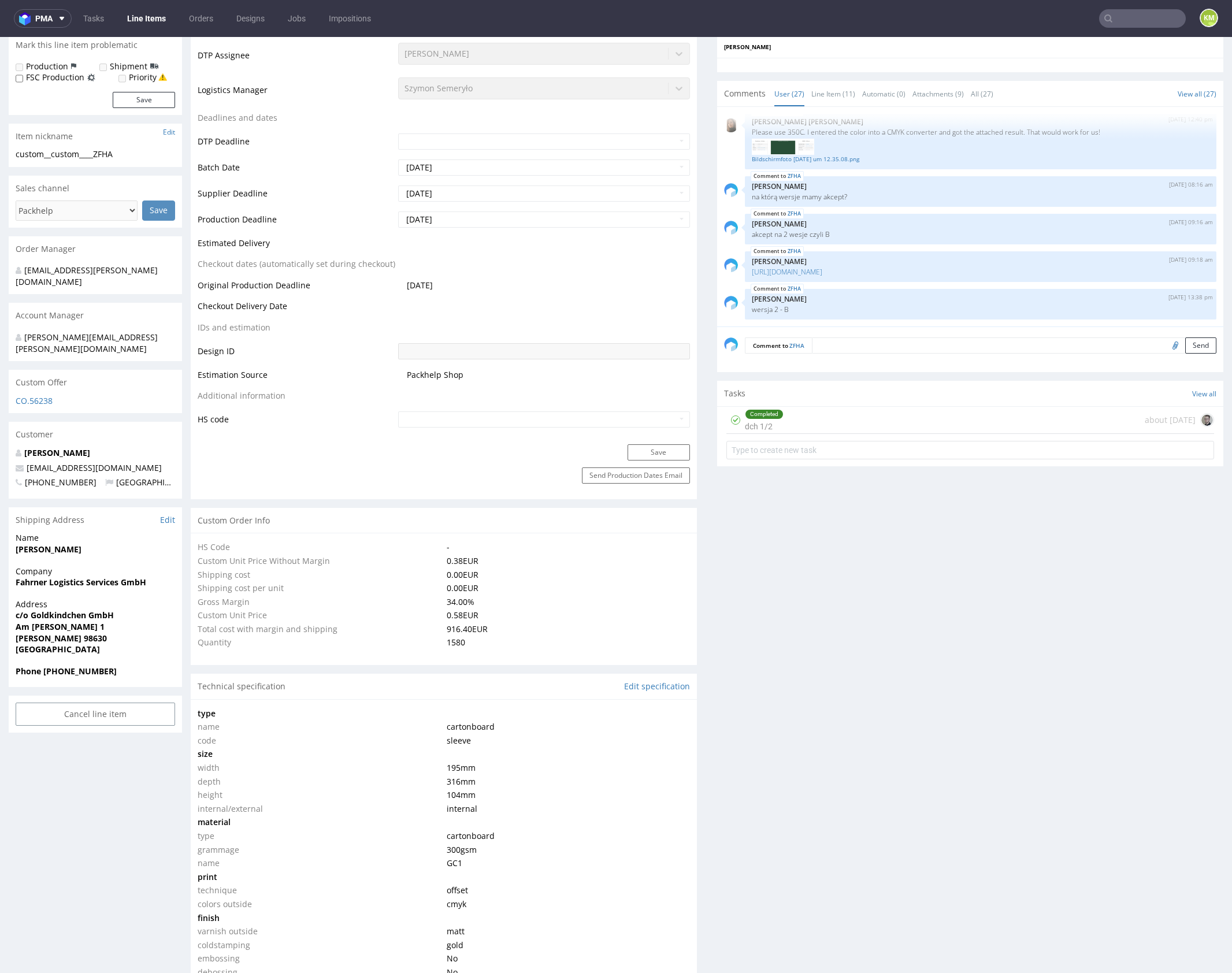
scroll to position [24, 0]
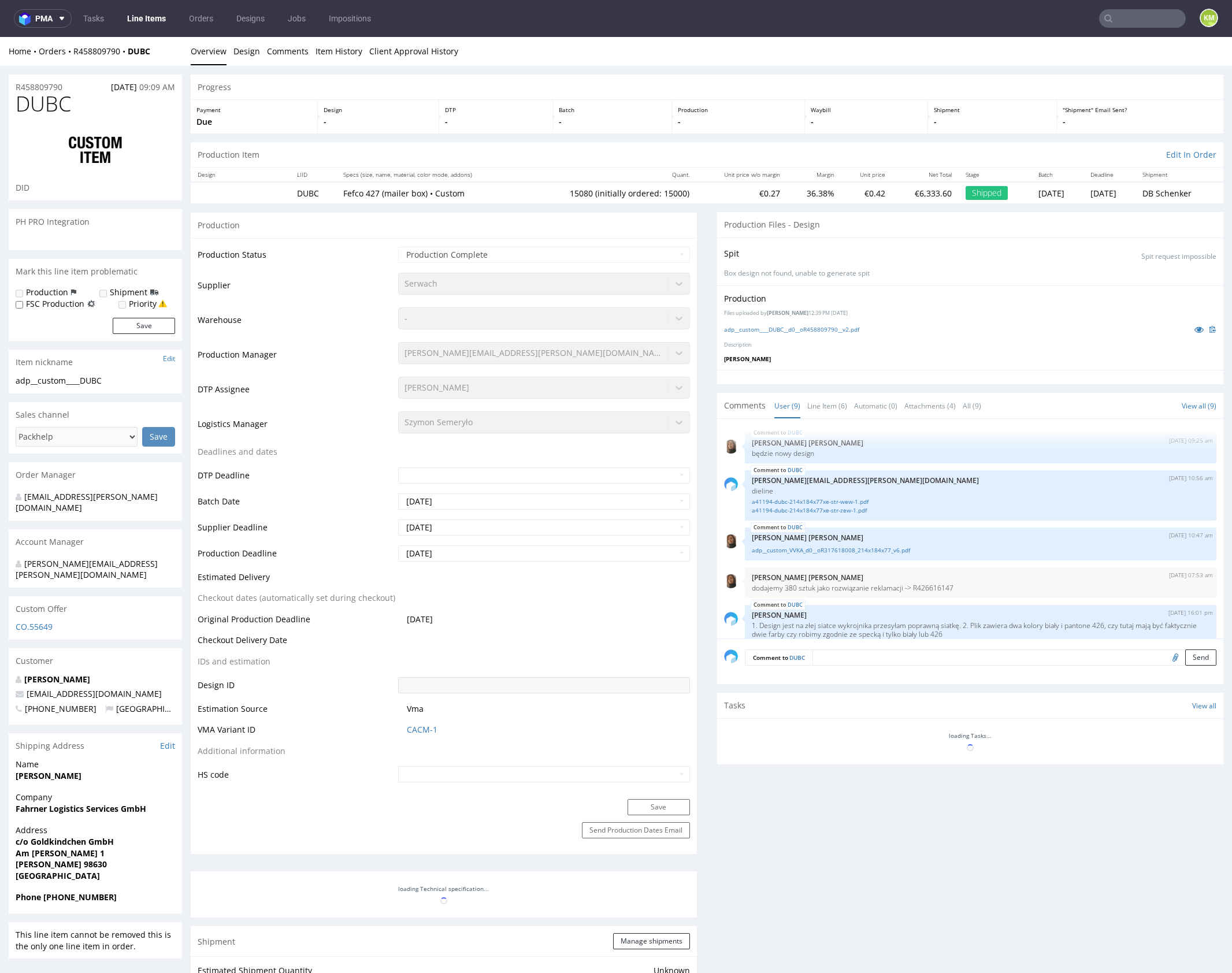
select select "in_progress"
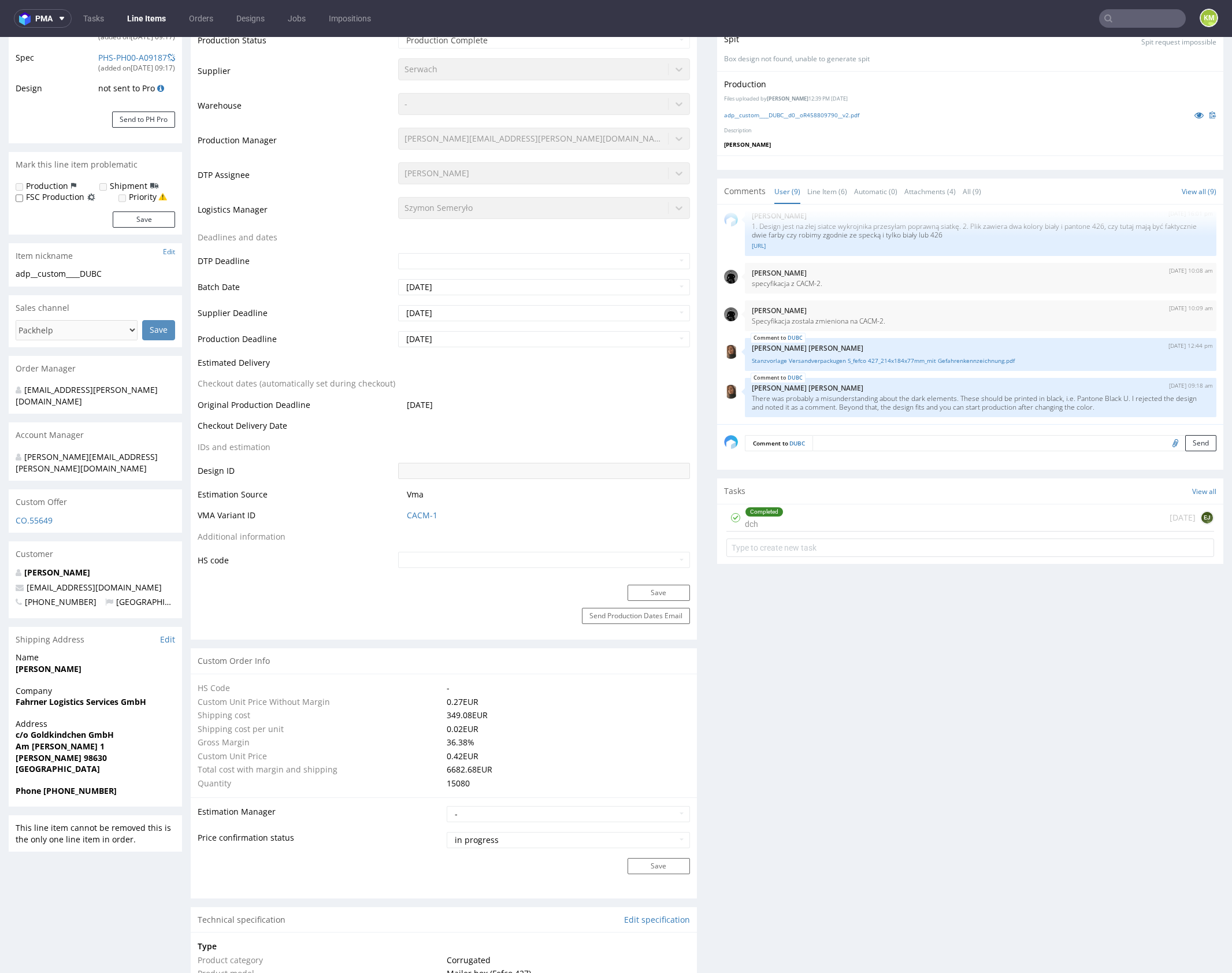
scroll to position [19, 0]
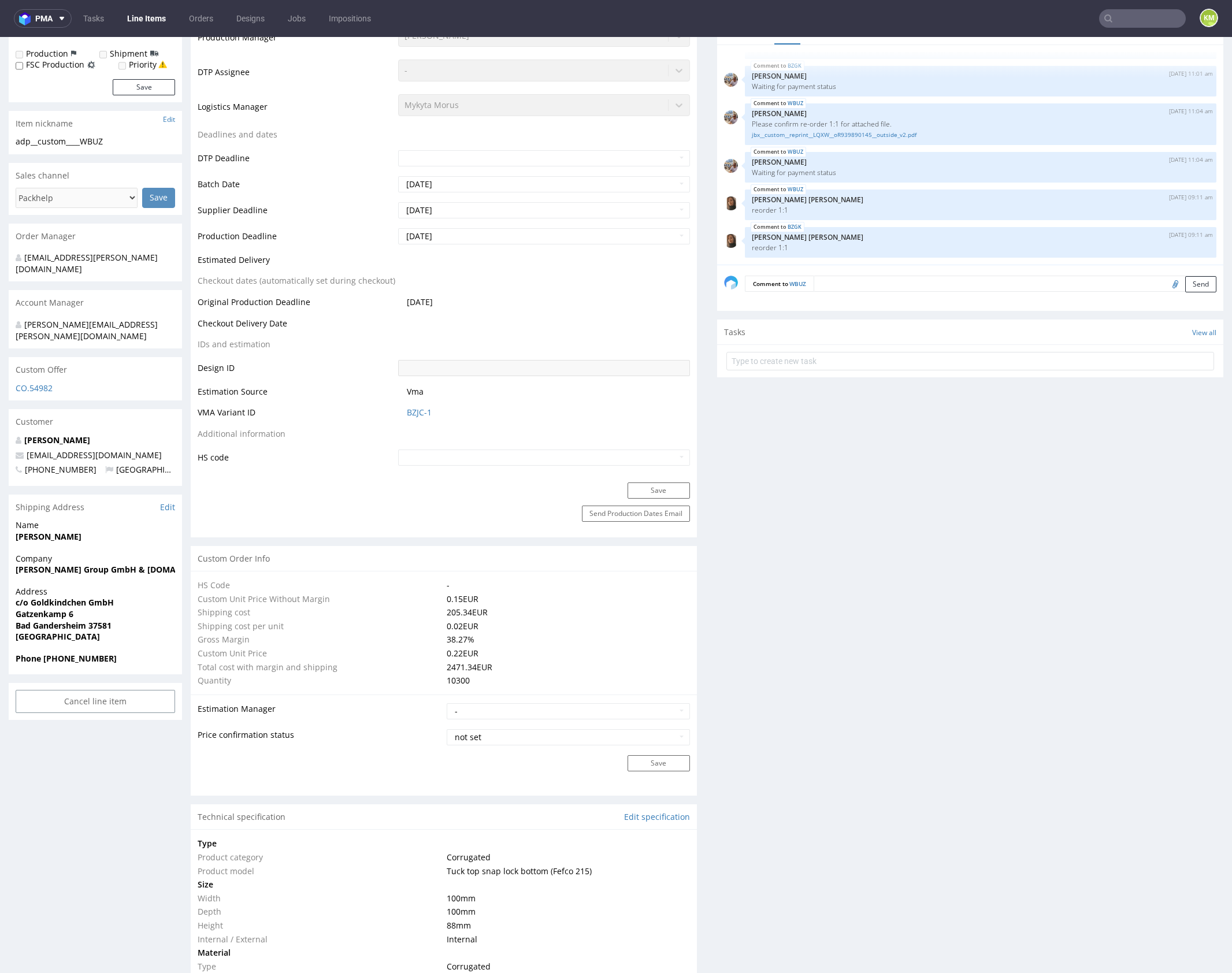
scroll to position [5, 0]
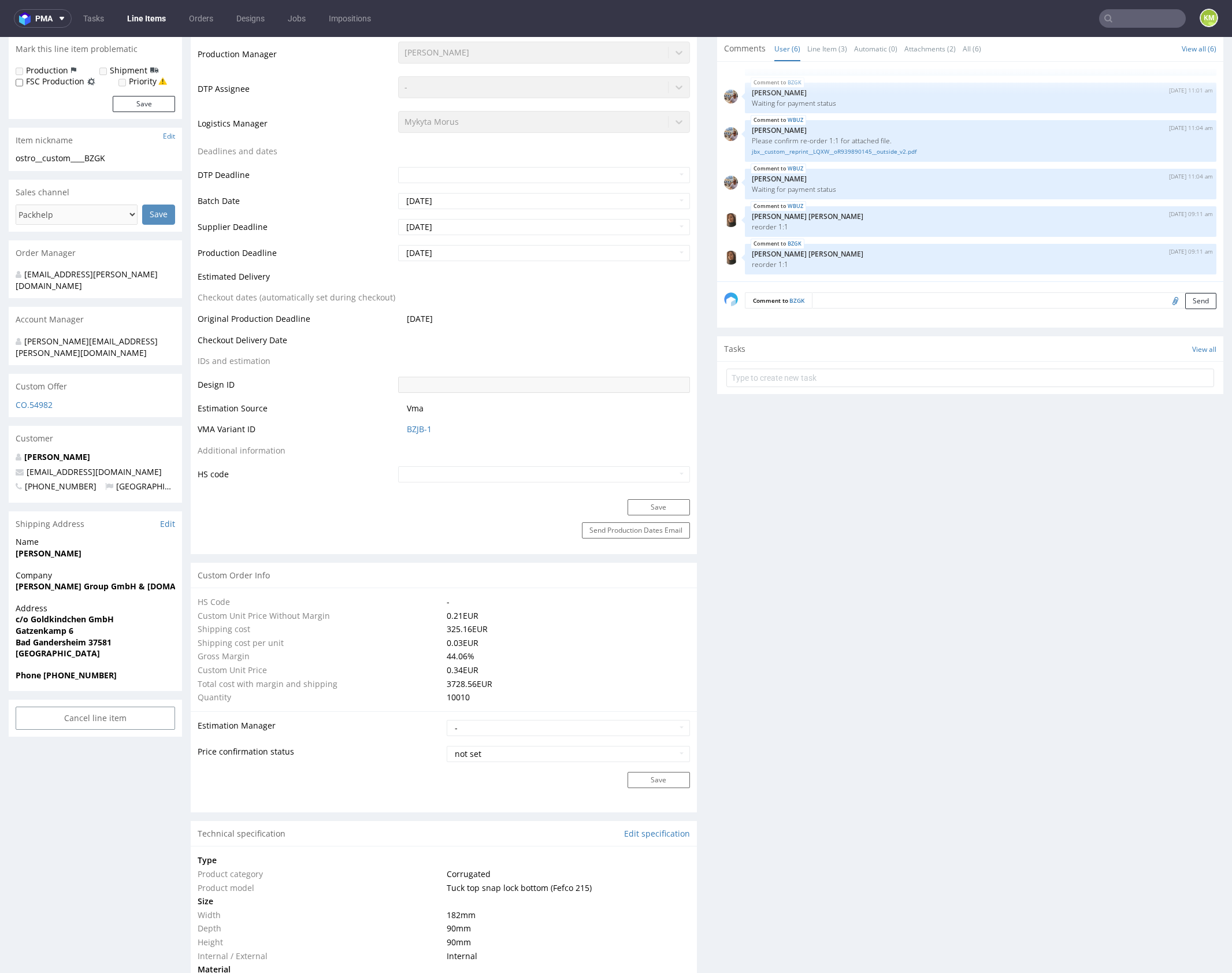
scroll to position [707, 0]
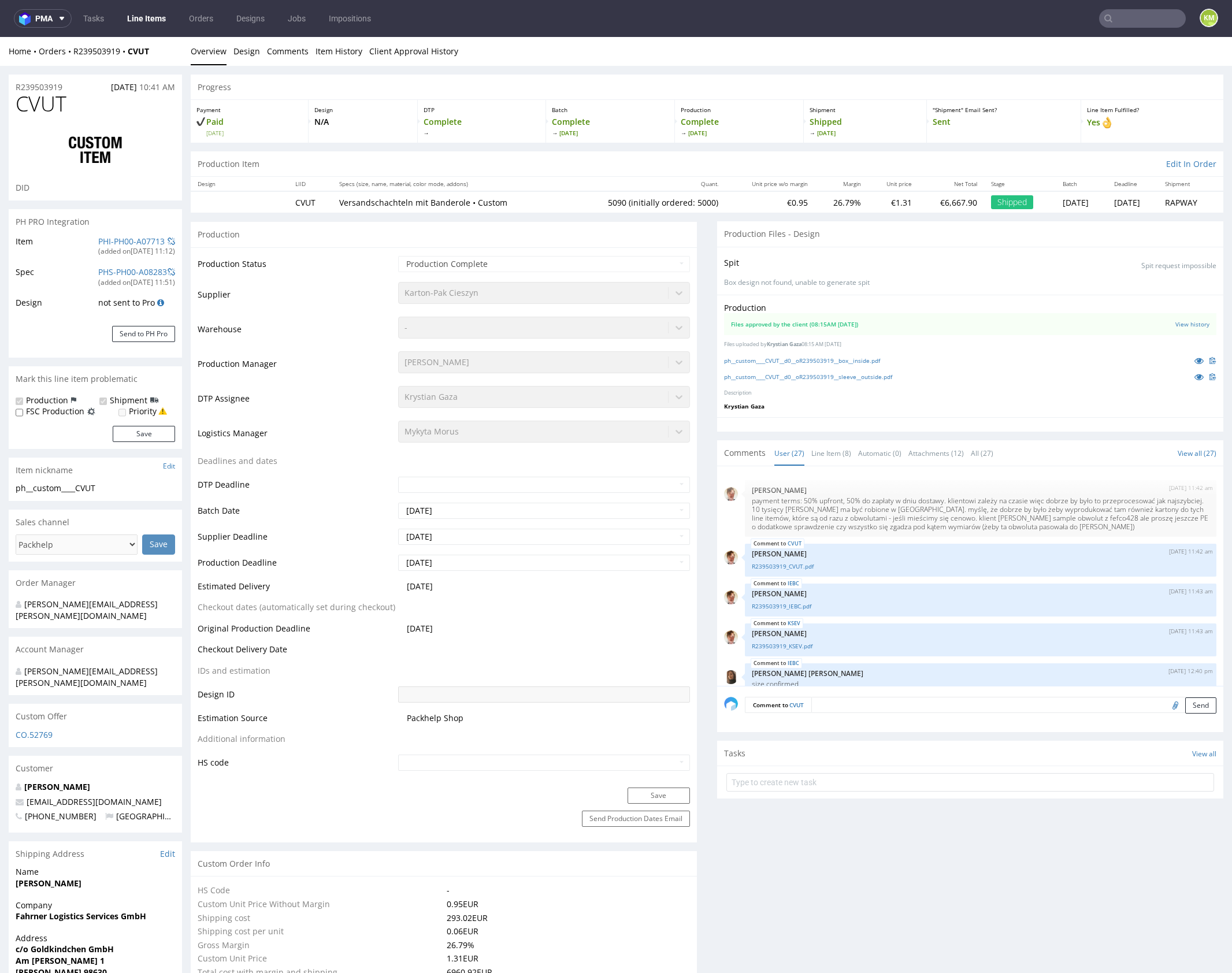
select select "in_progress"
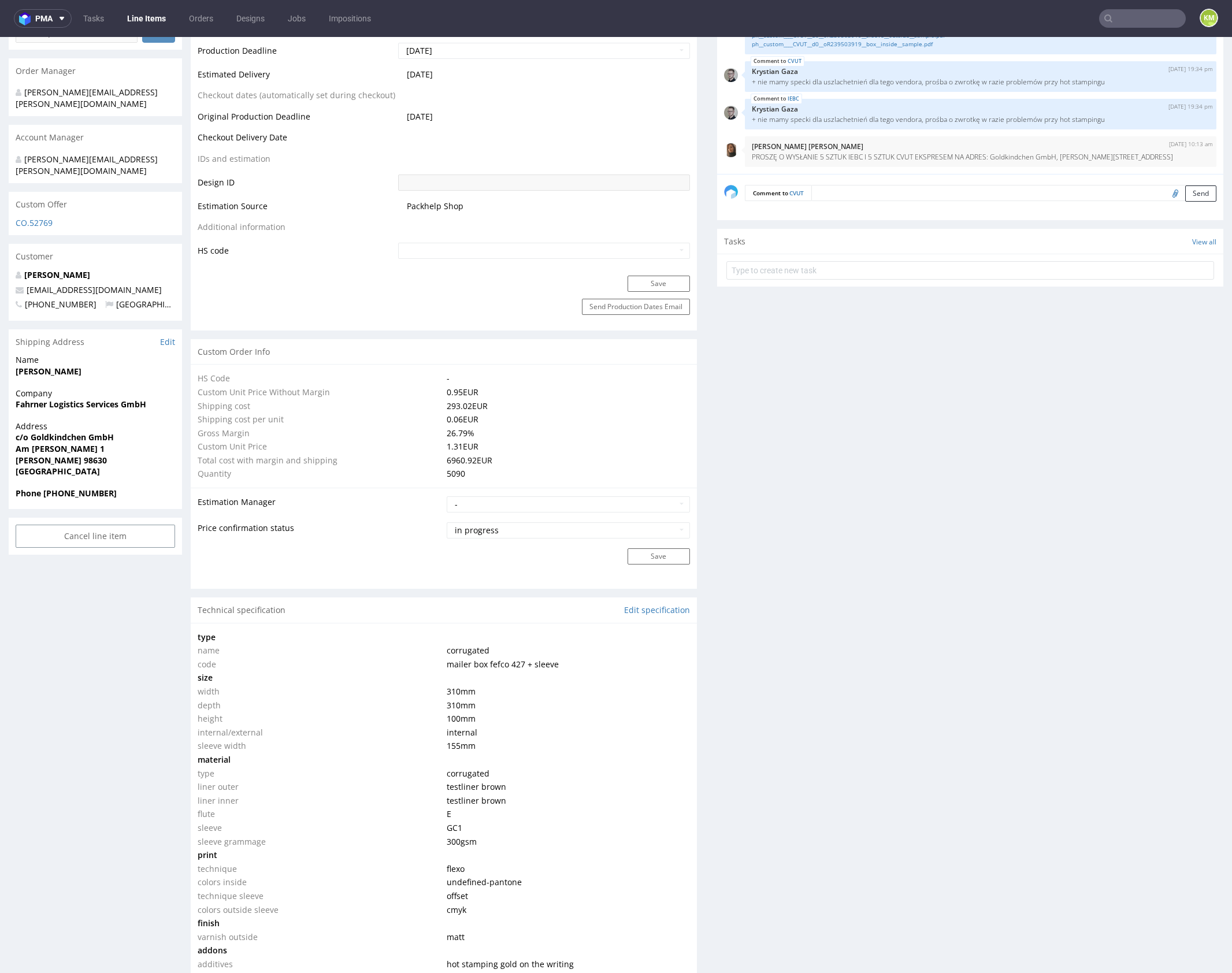
scroll to position [347, 0]
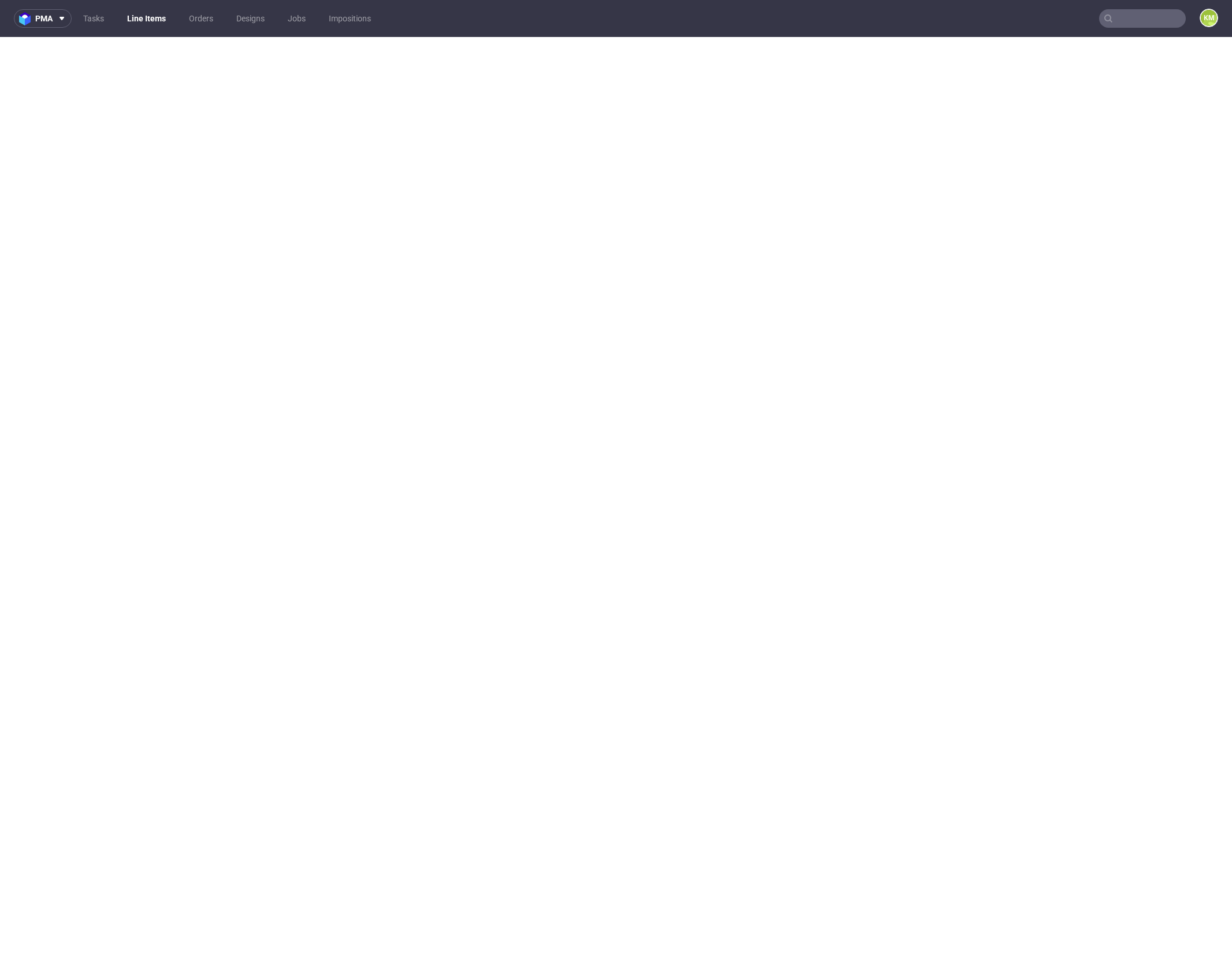
select select "in_progress"
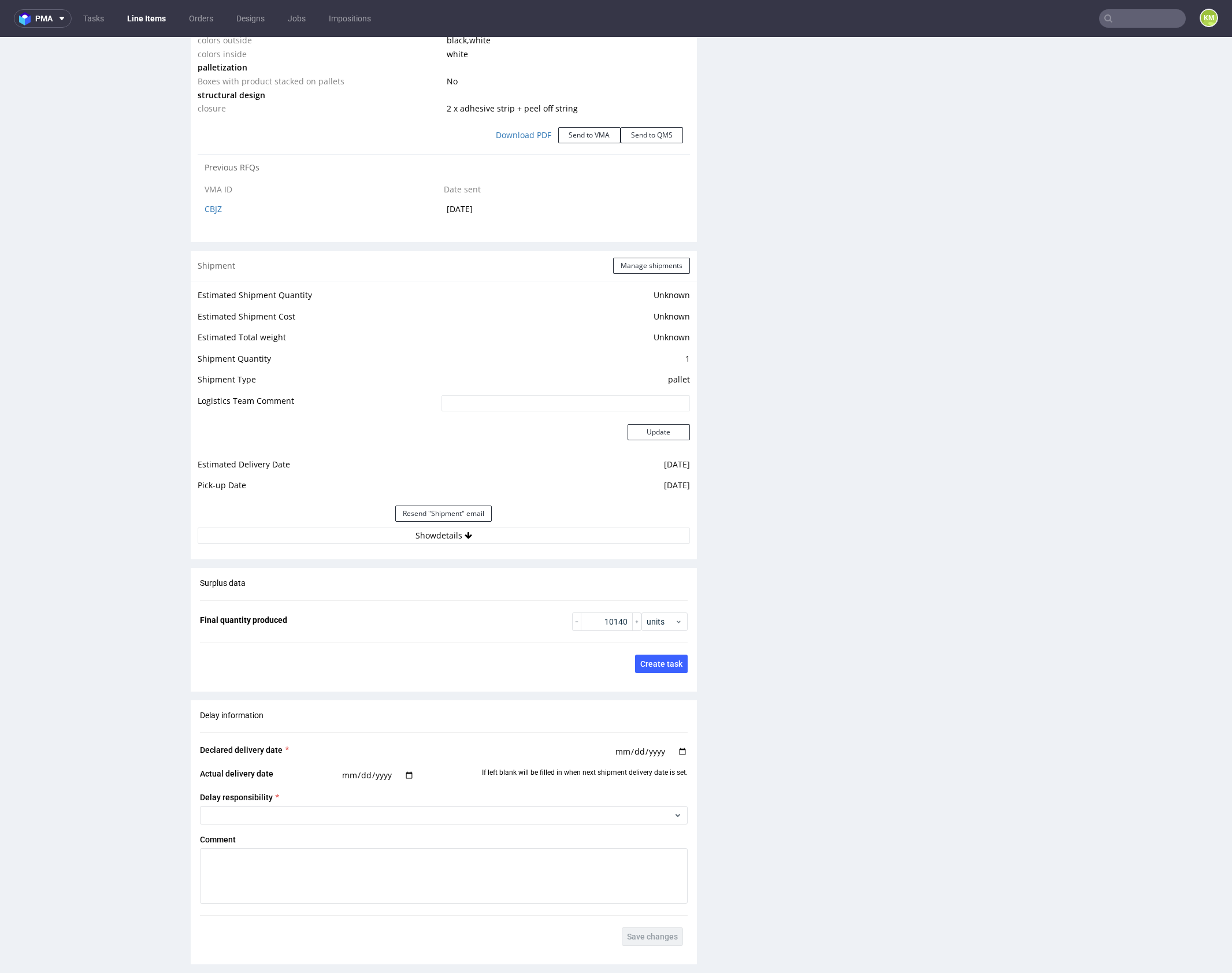
scroll to position [655, 0]
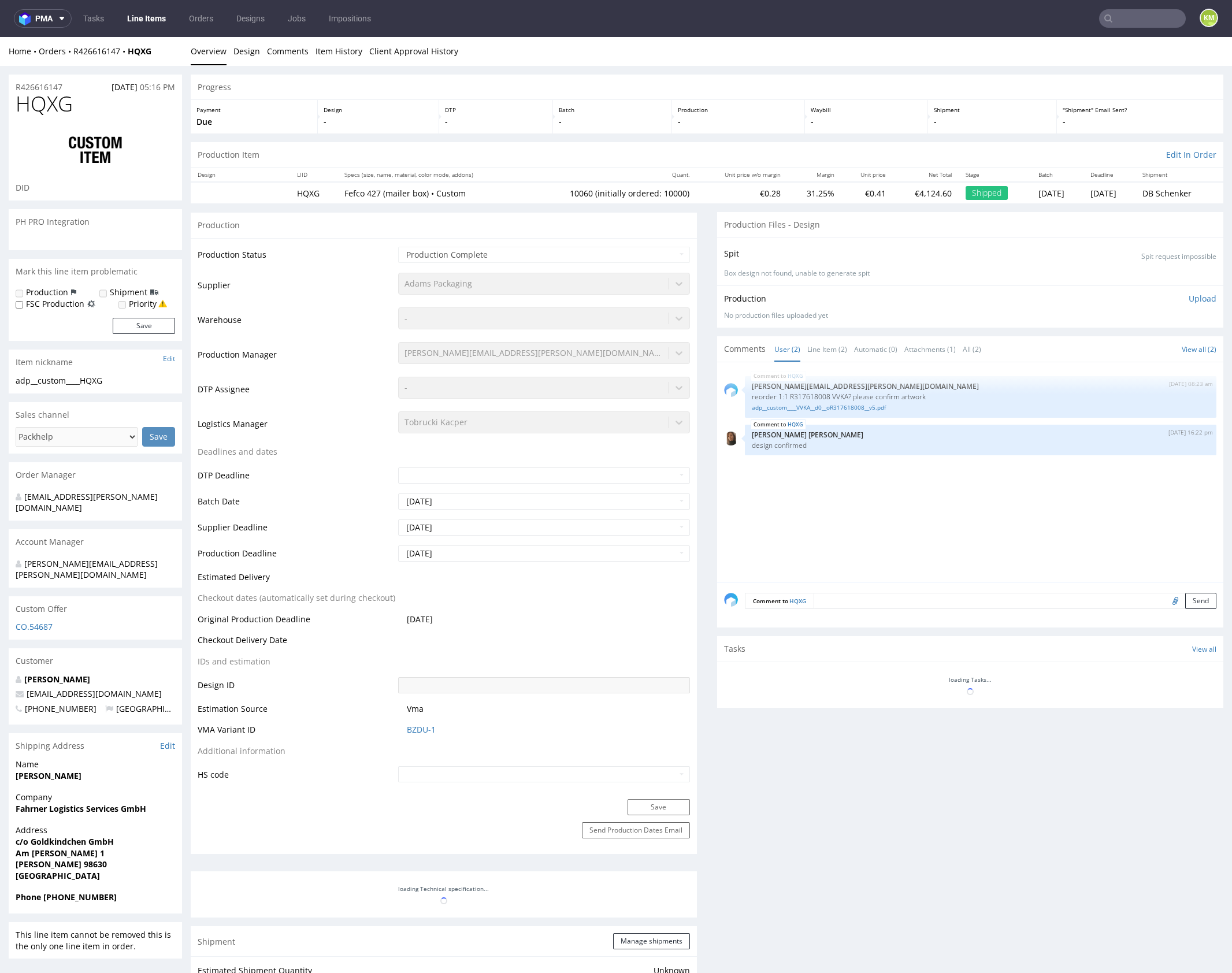
select select "in_progress"
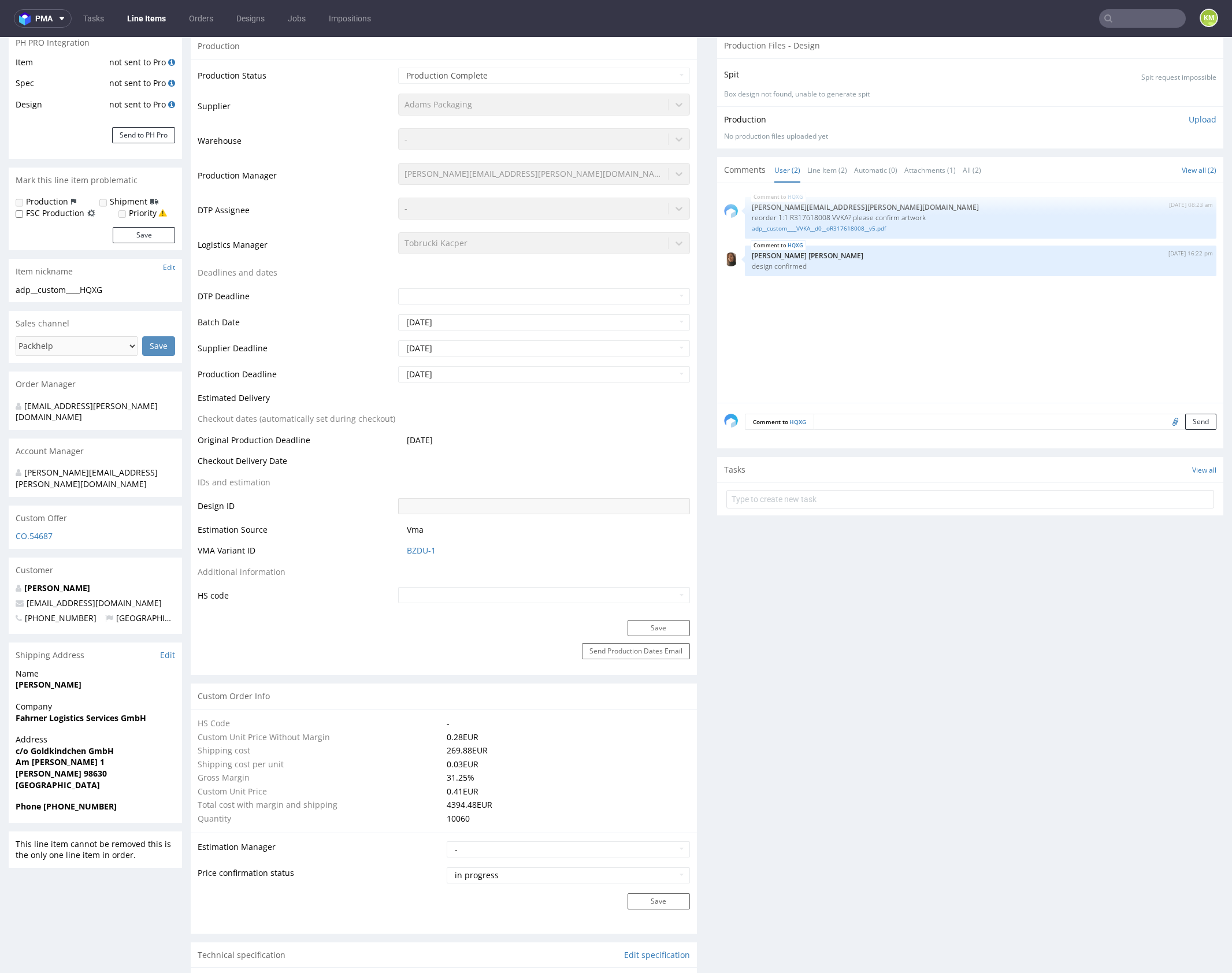
scroll to position [410, 0]
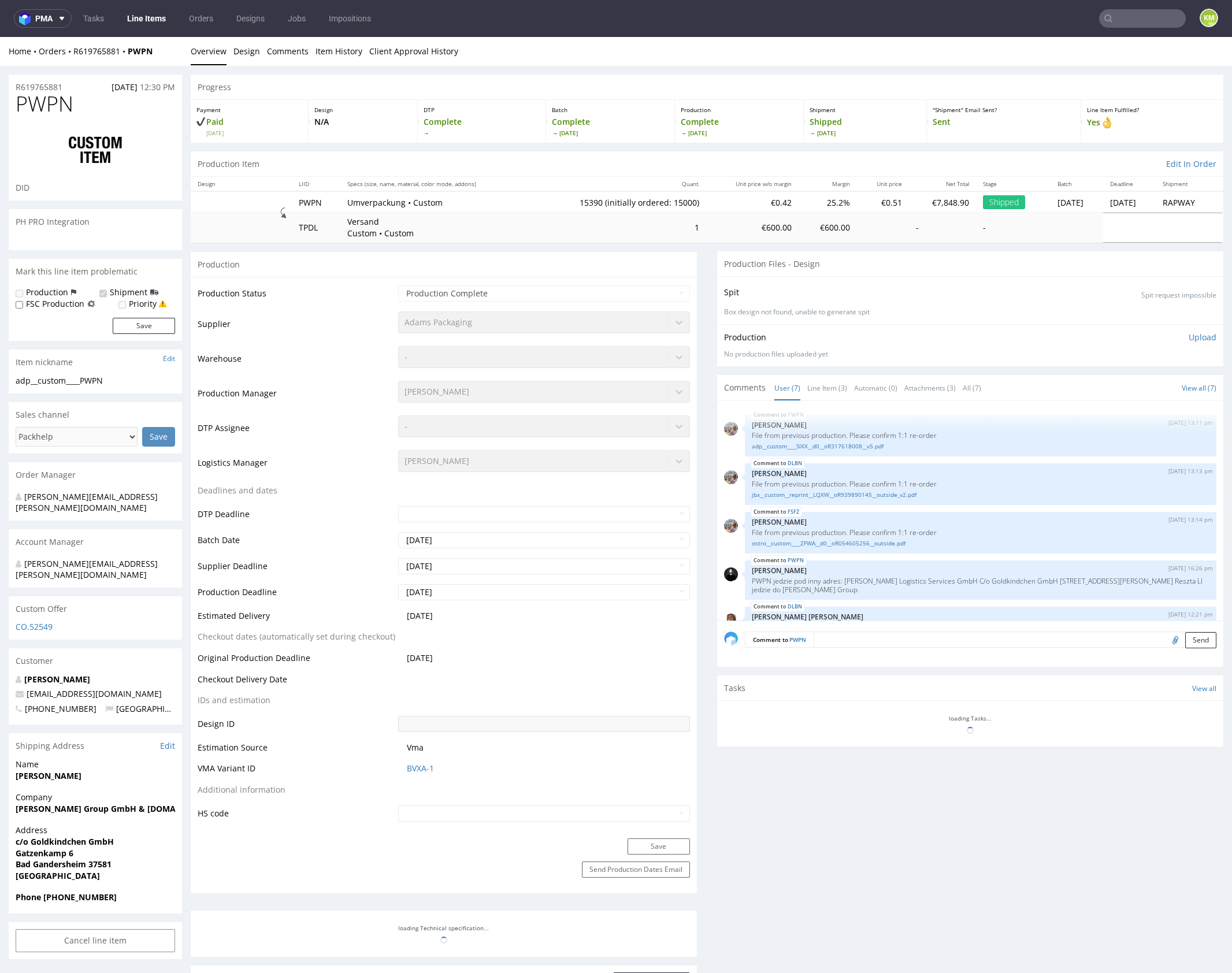
select select "in_progress"
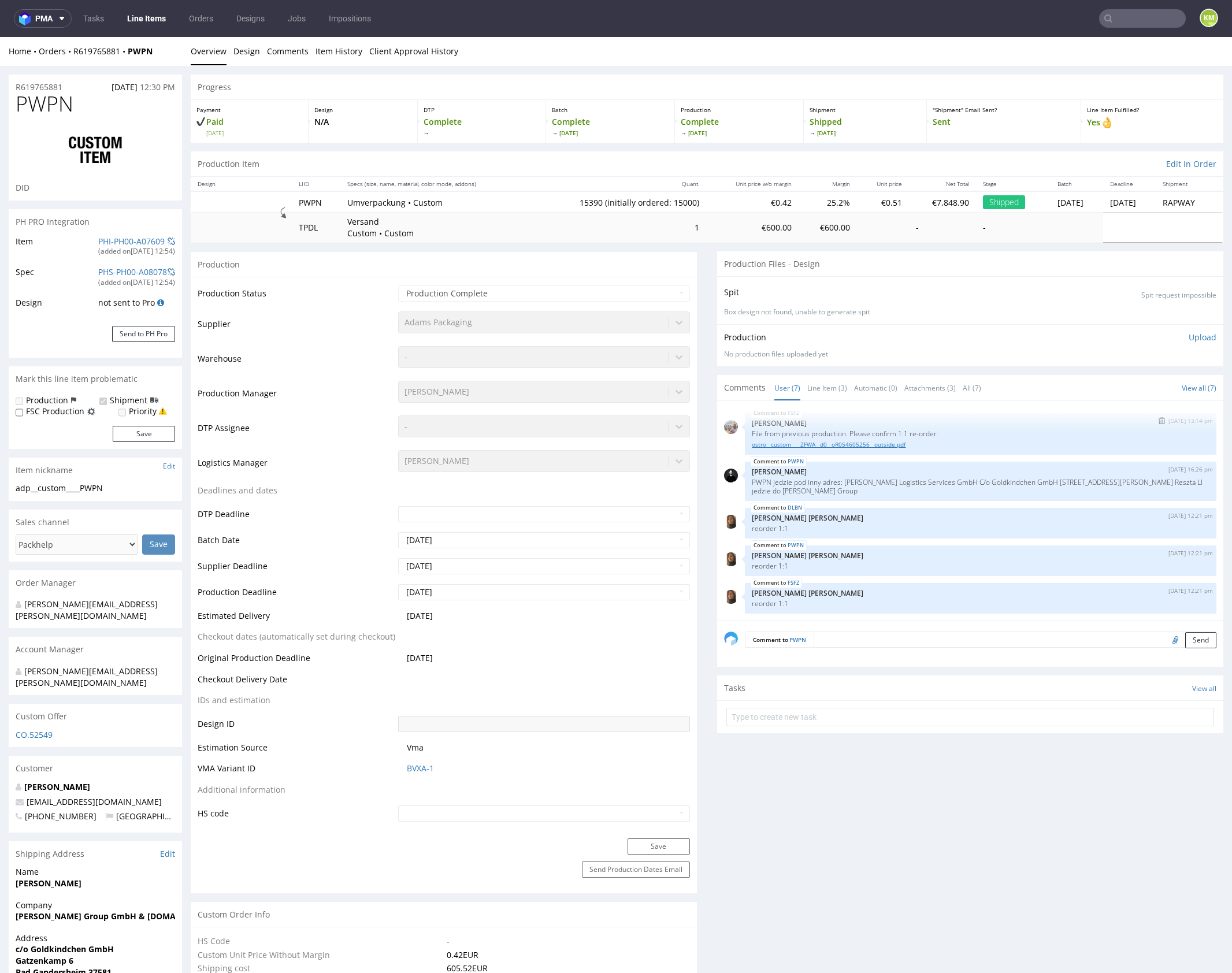
click at [899, 441] on link "ostro__custom____ZFWA__d0__oR054605256__outside.pdf" at bounding box center [981, 444] width 458 height 9
click at [830, 392] on link "Line Item (3)" at bounding box center [827, 389] width 40 height 25
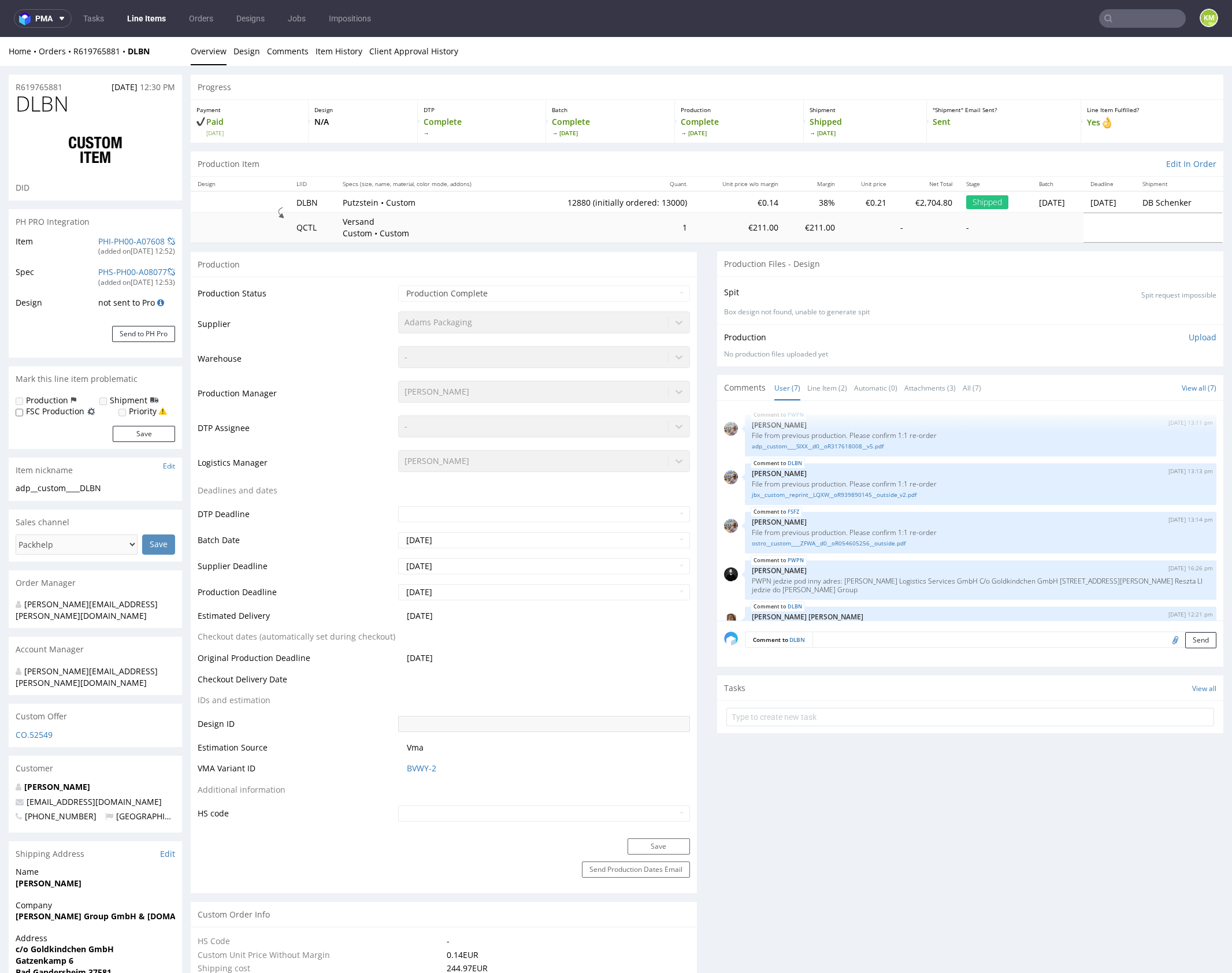
select select "in_progress"
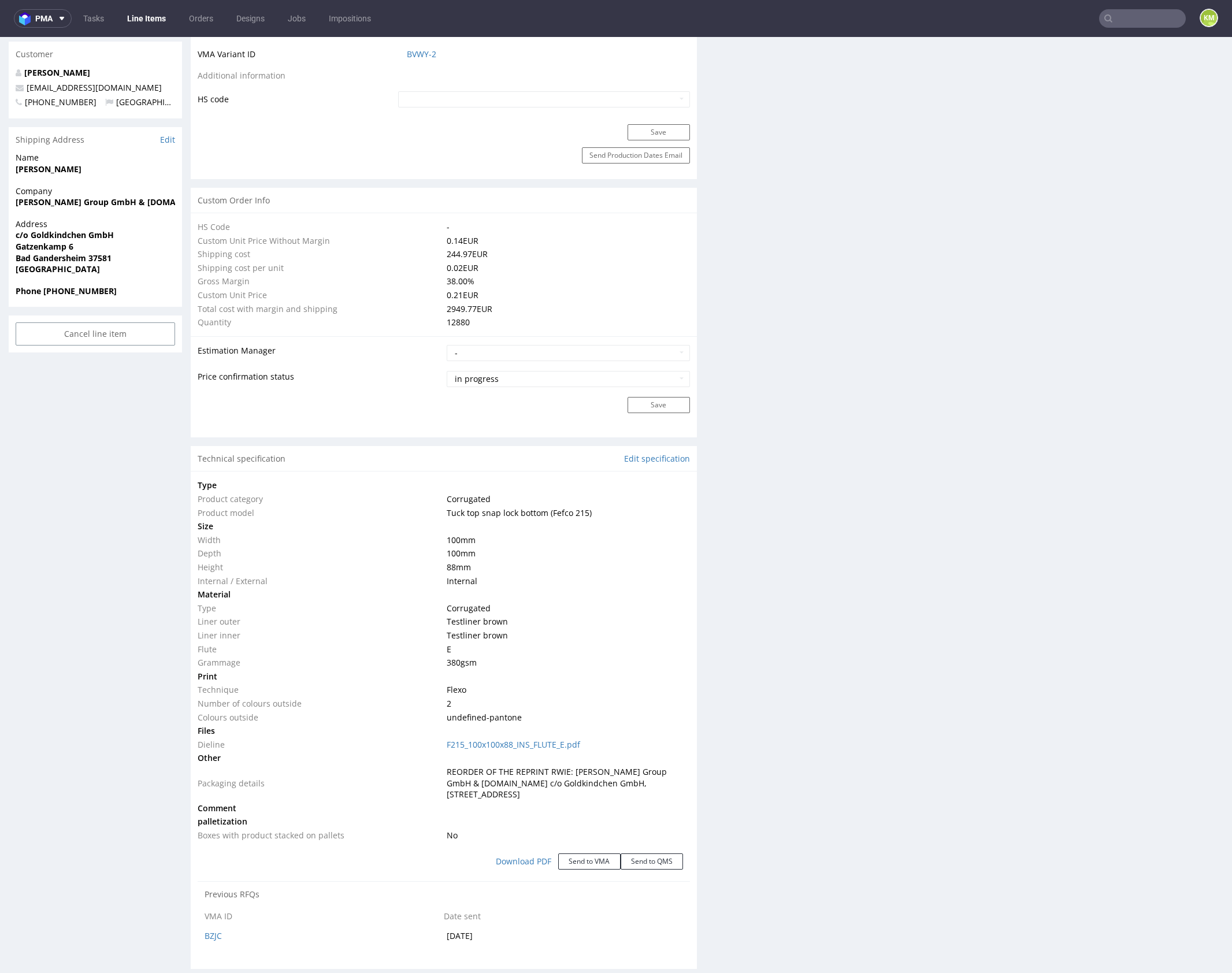
scroll to position [712, 0]
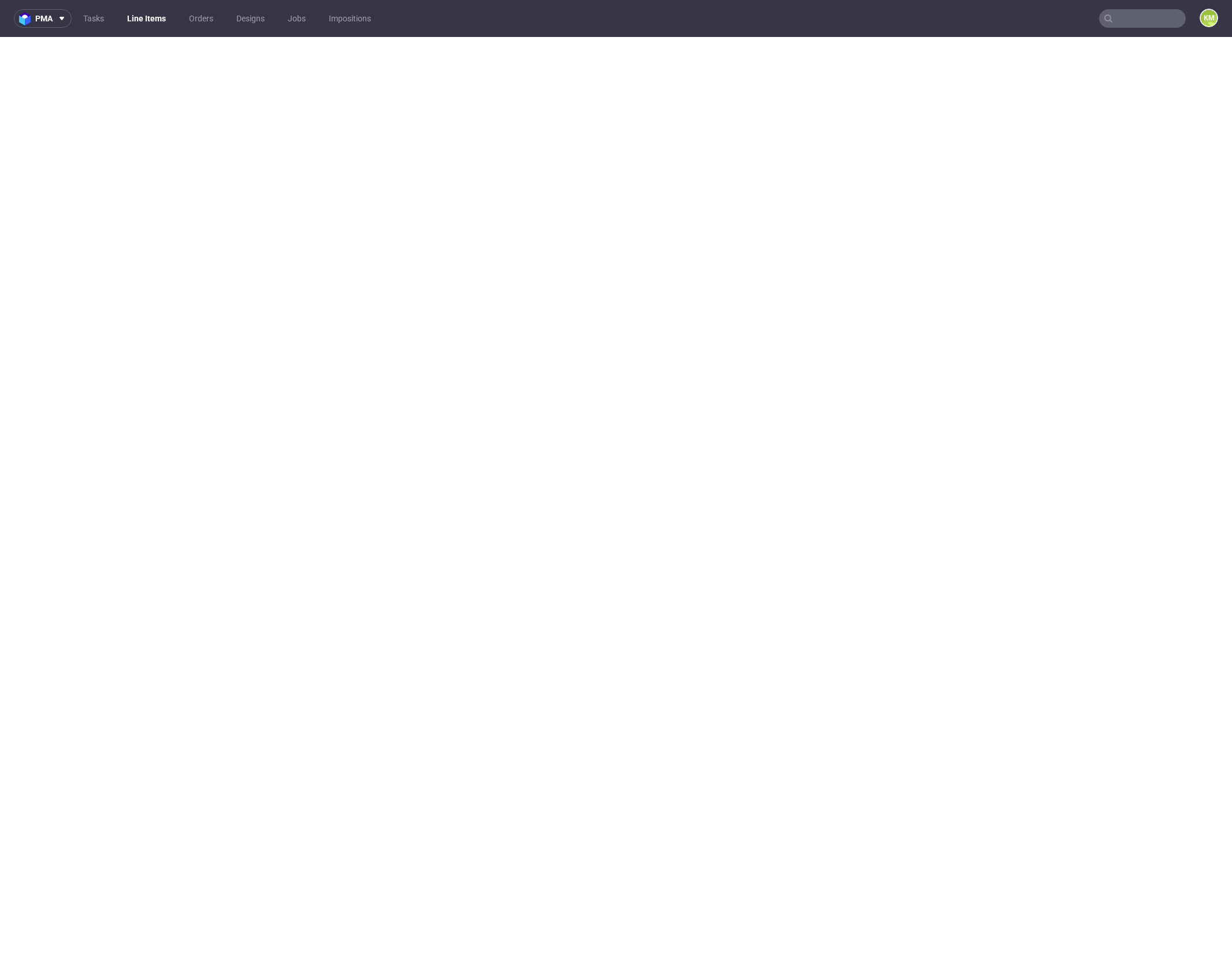
select select "in_progress"
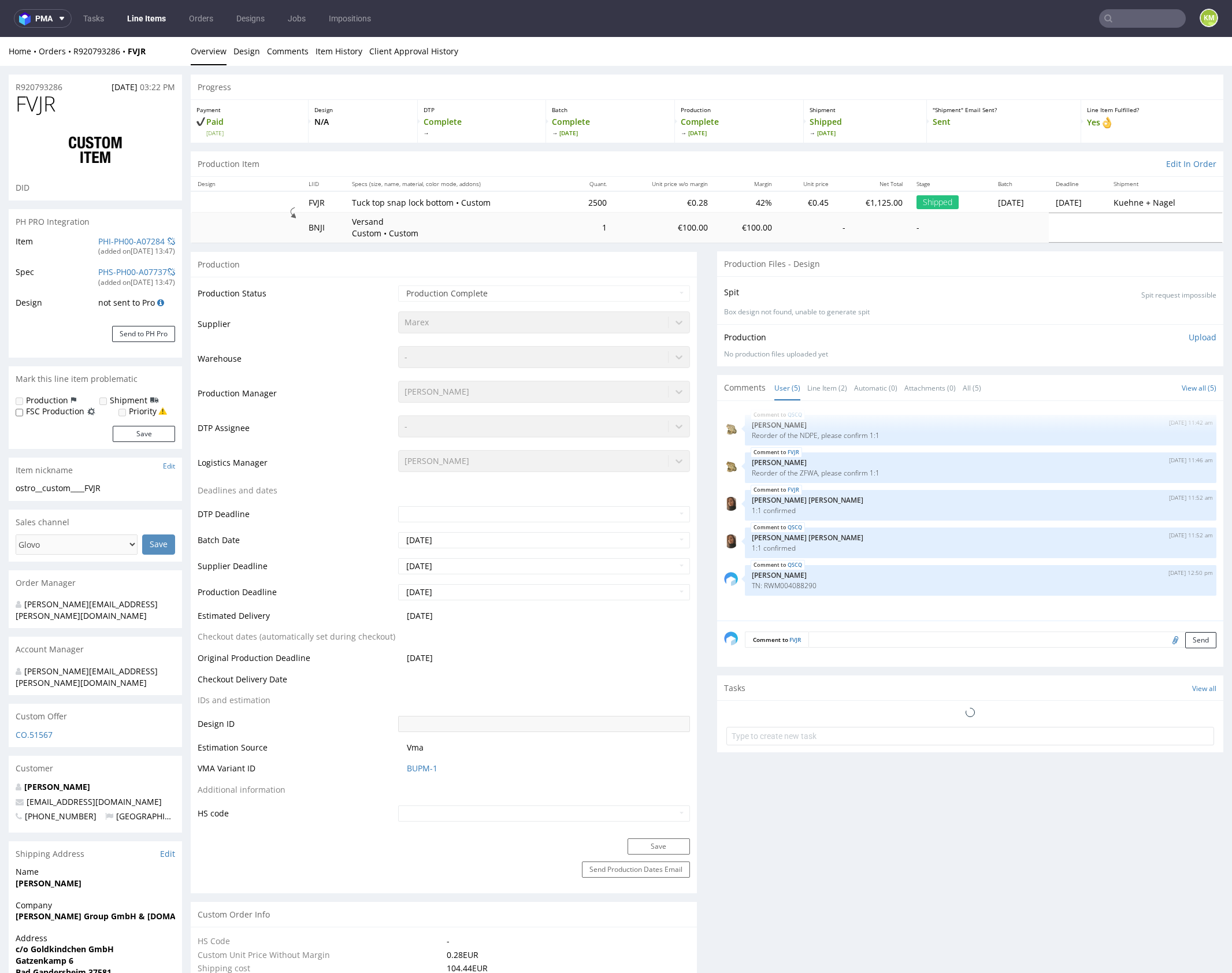
select select "in_progress"
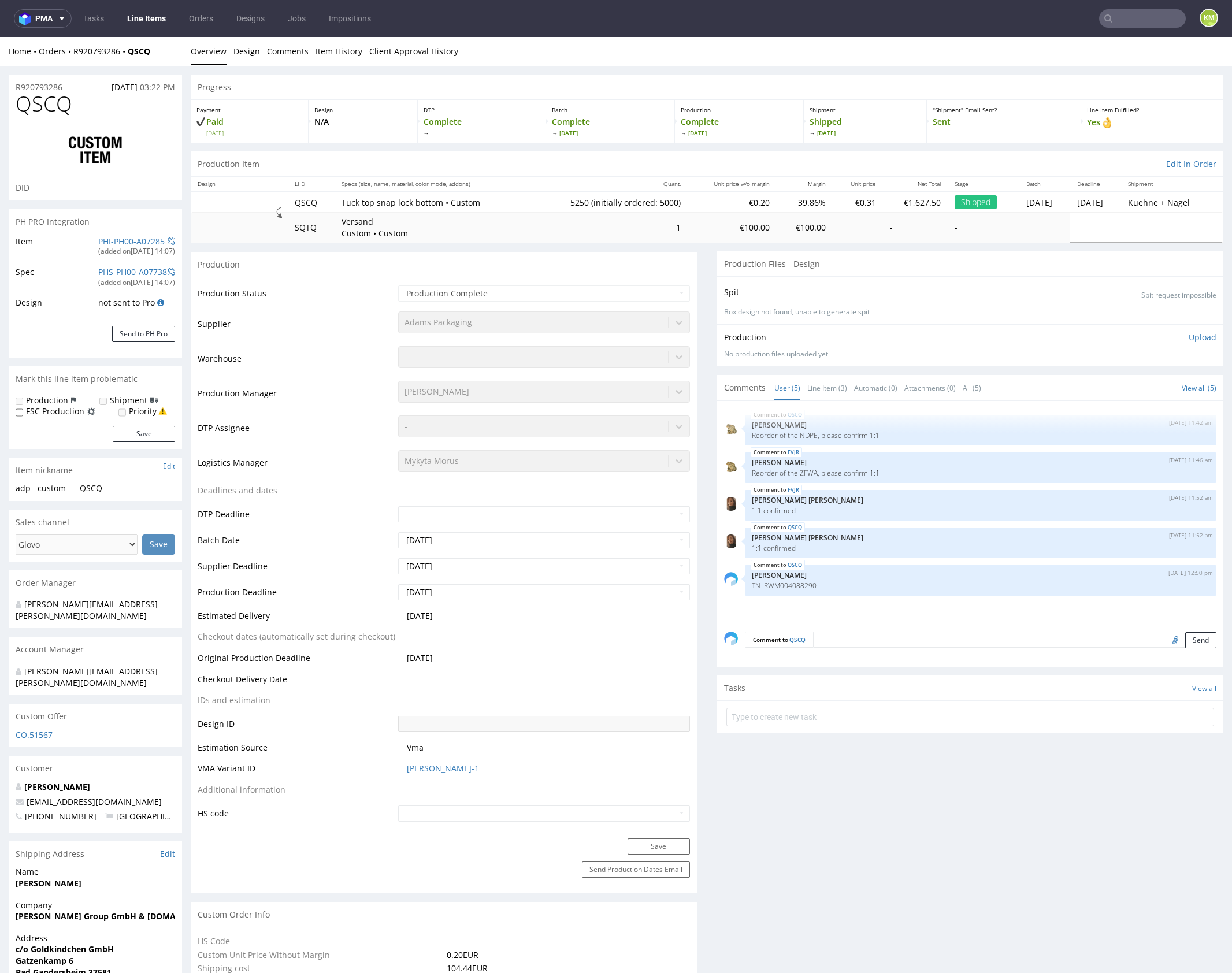
select select "in_progress"
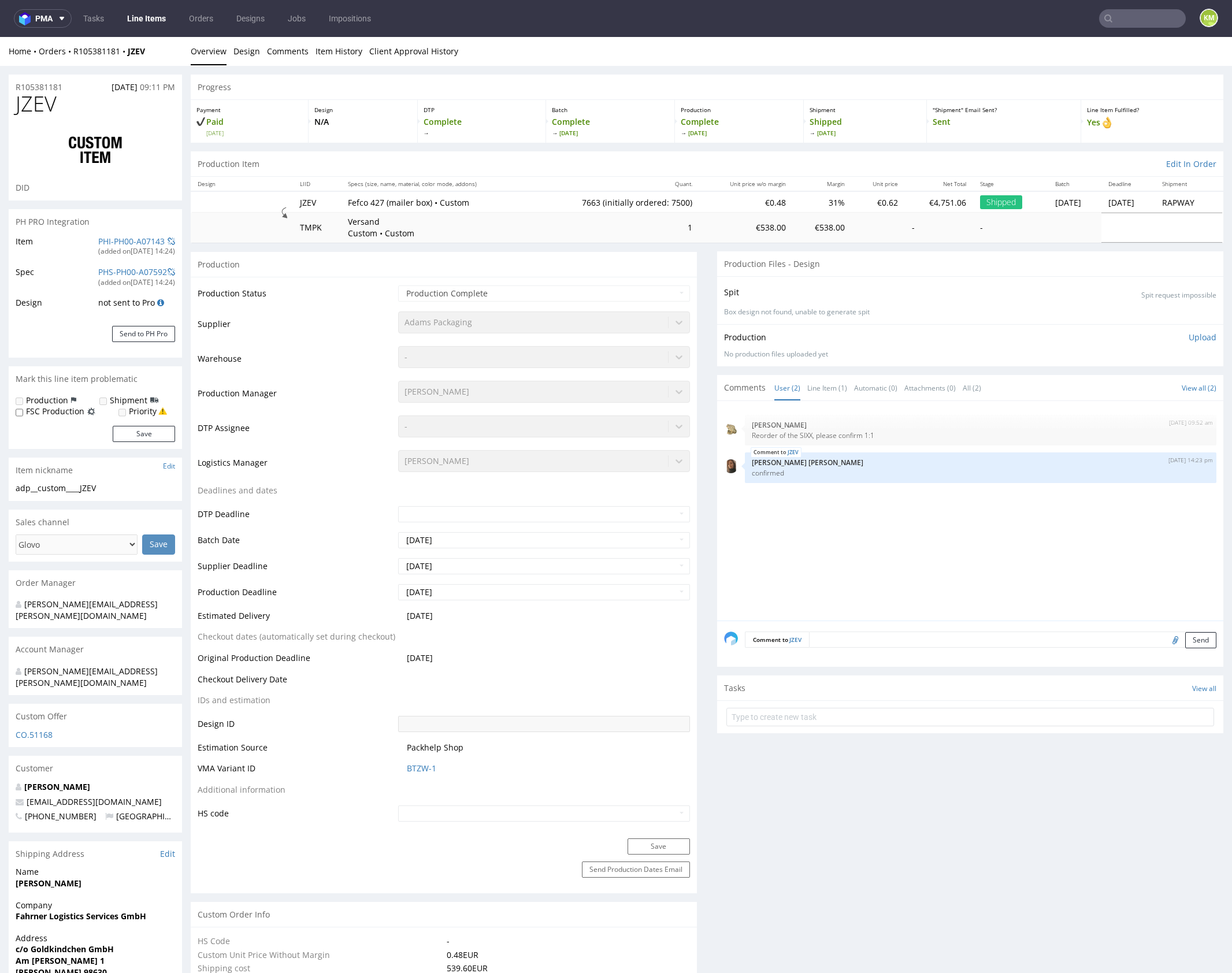
type input "7663"
select select "in_progress"
click at [833, 515] on div "[DATE] 09:52 am [PERSON_NAME] Reorder of the SIXX, please confirm 1:1 JZEV [DAT…" at bounding box center [974, 514] width 500 height 212
click at [830, 389] on link "Line Item (1)" at bounding box center [827, 389] width 40 height 25
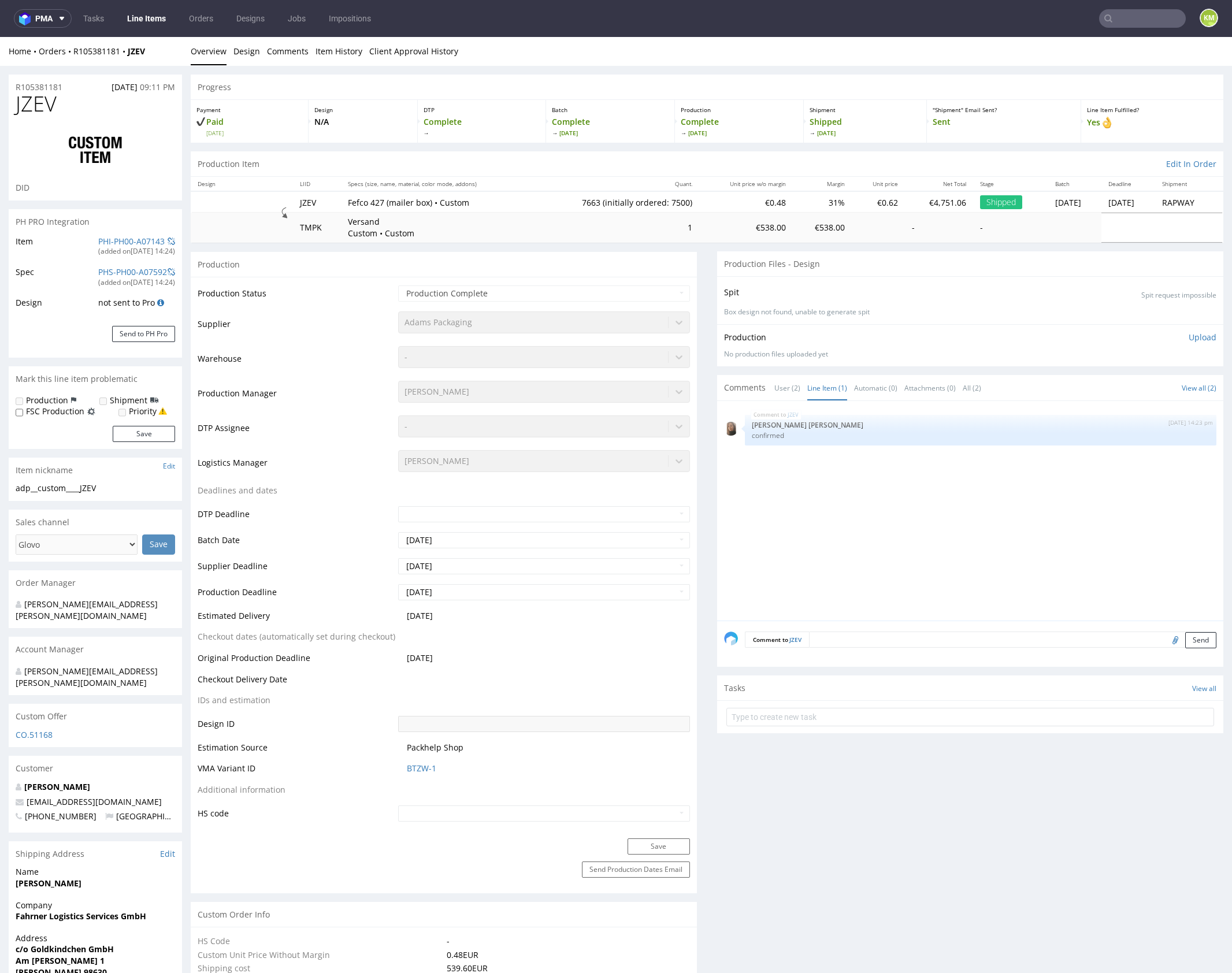
click at [780, 498] on div "JZEV [DATE] 14:23 pm [PERSON_NAME] [PERSON_NAME] confirmed" at bounding box center [974, 514] width 500 height 212
click at [774, 383] on link "User (2)" at bounding box center [787, 389] width 26 height 25
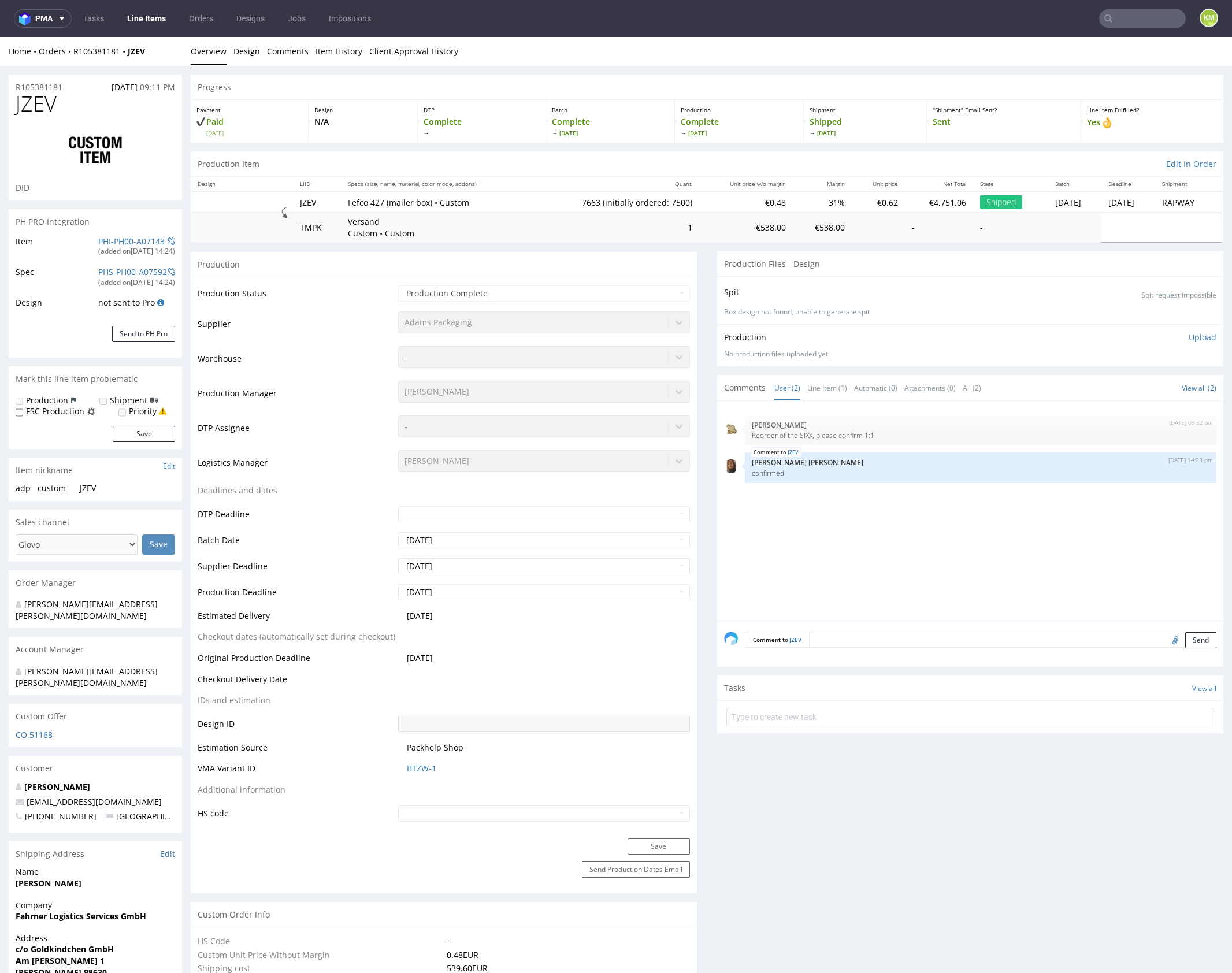
click at [842, 540] on div "[DATE] 09:52 am [PERSON_NAME] Reorder of the SIXX, please confirm 1:1 JZEV [DAT…" at bounding box center [974, 514] width 500 height 212
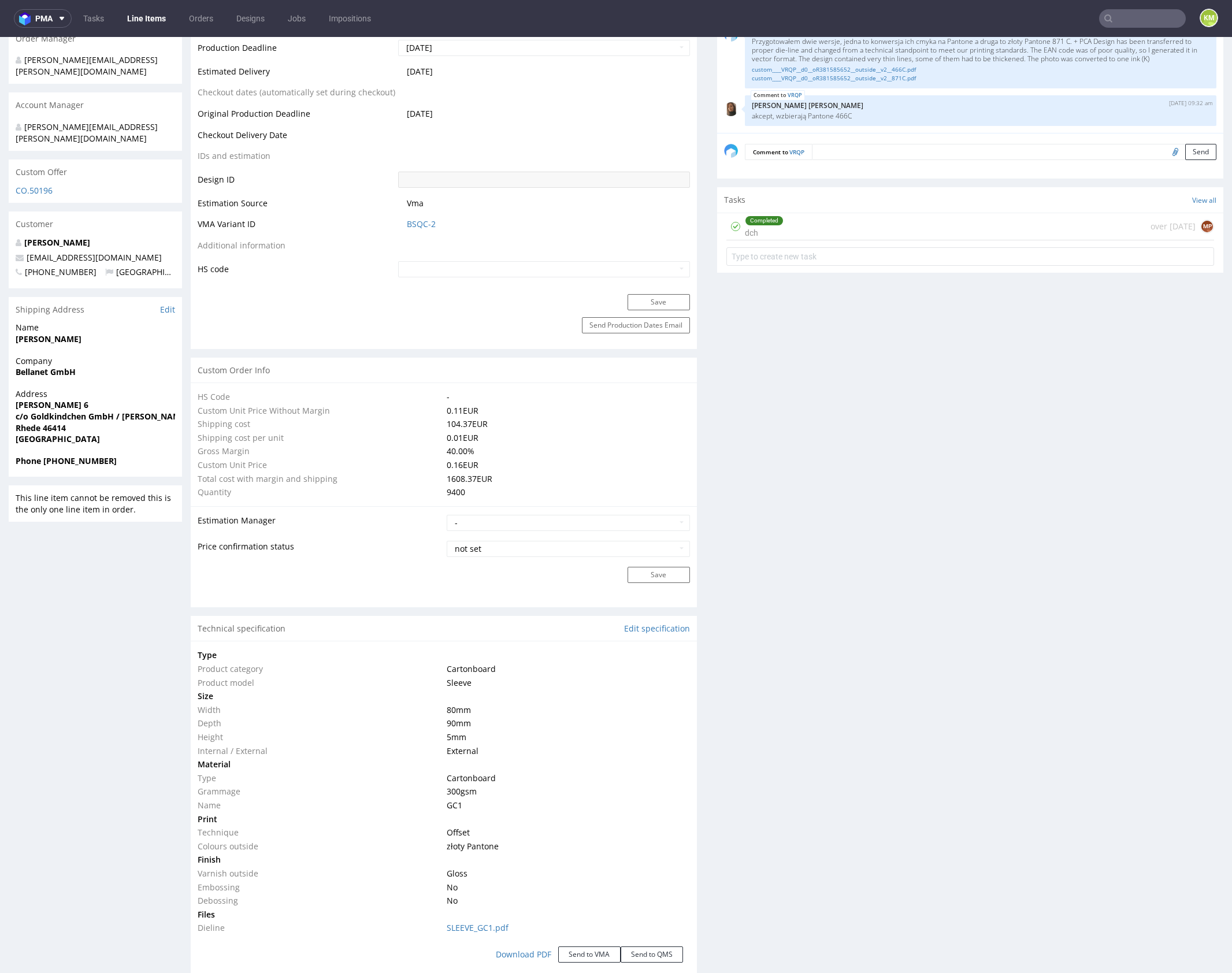
scroll to position [42, 0]
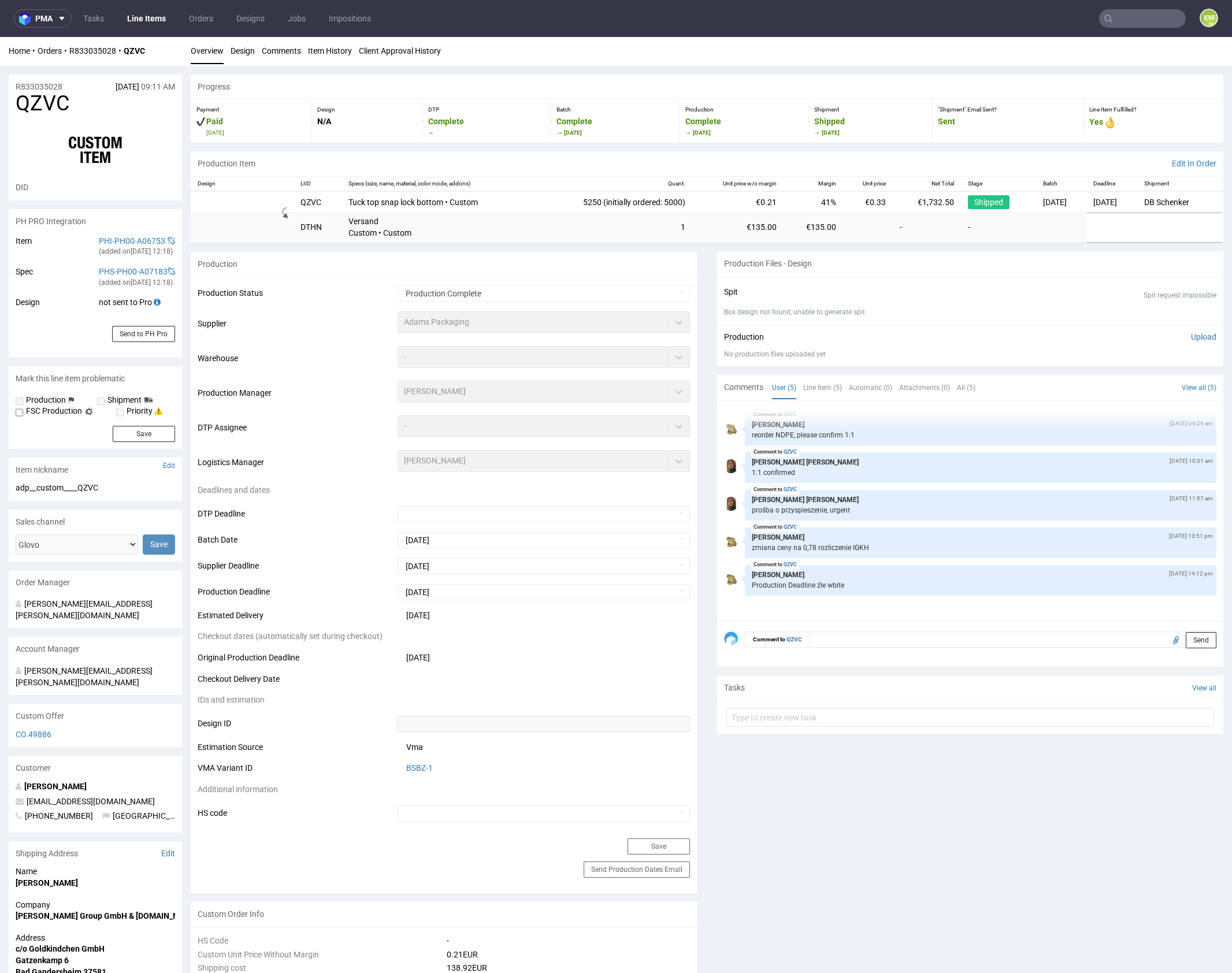
type input "5250"
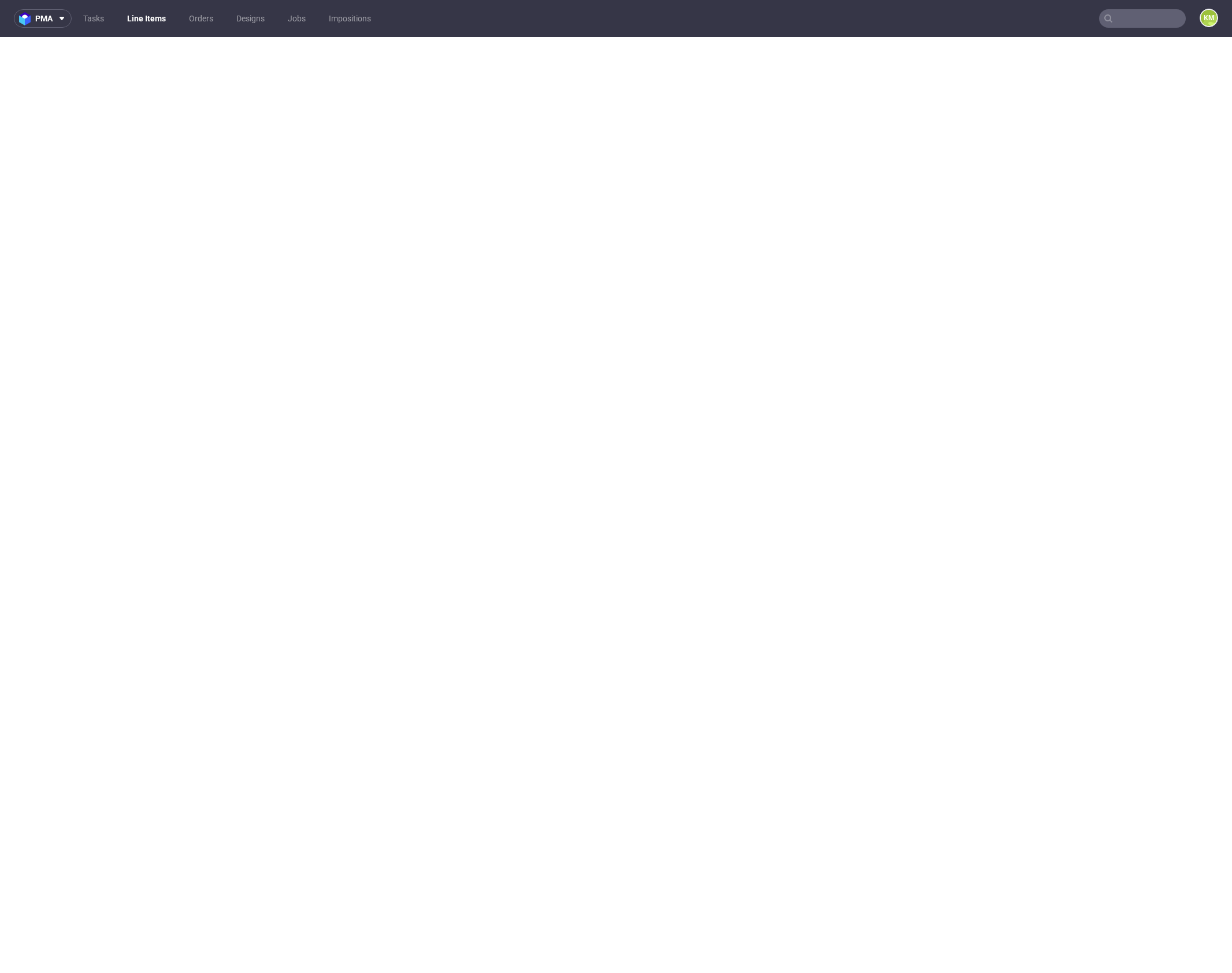
select select "in_progress"
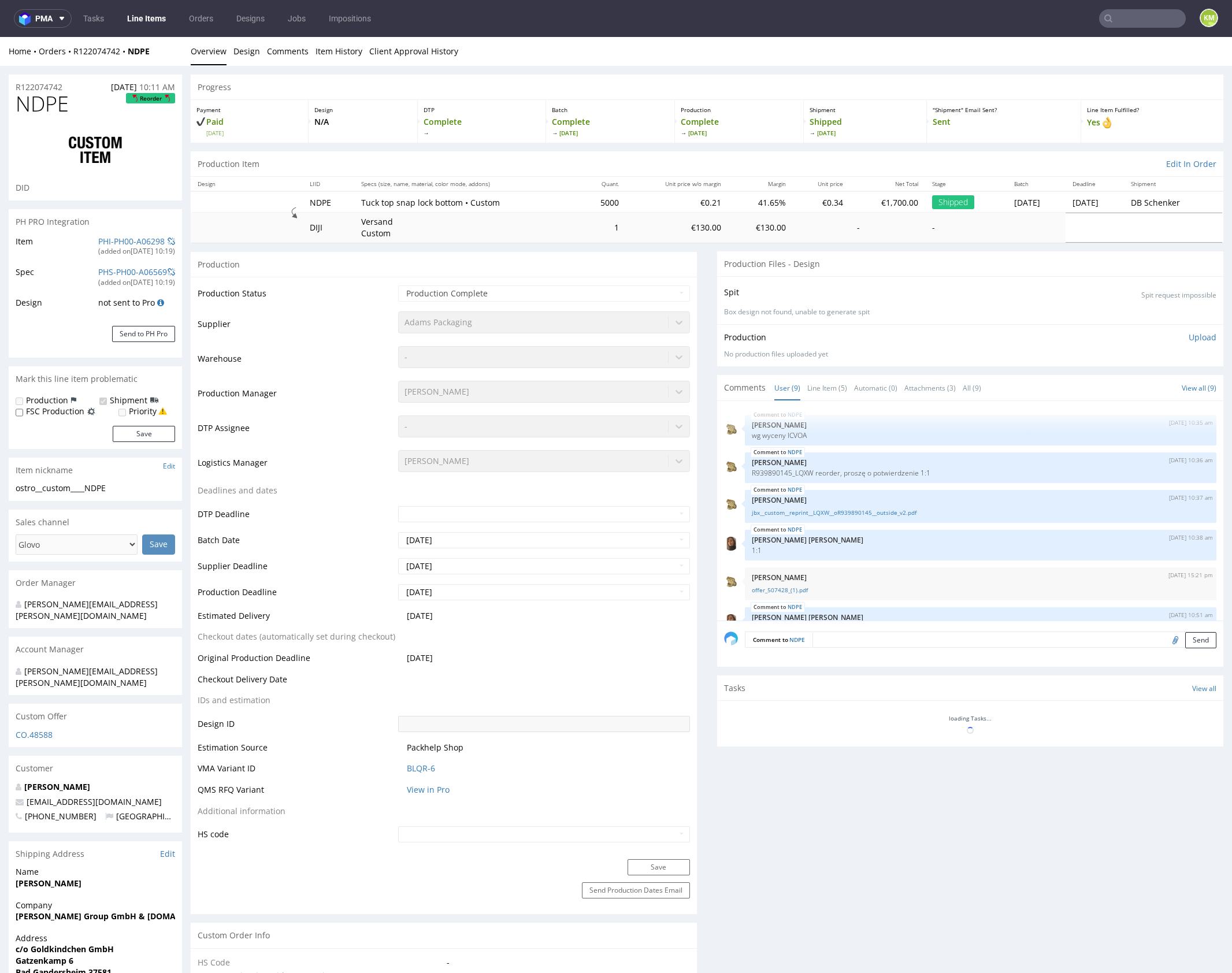
select select "in_progress"
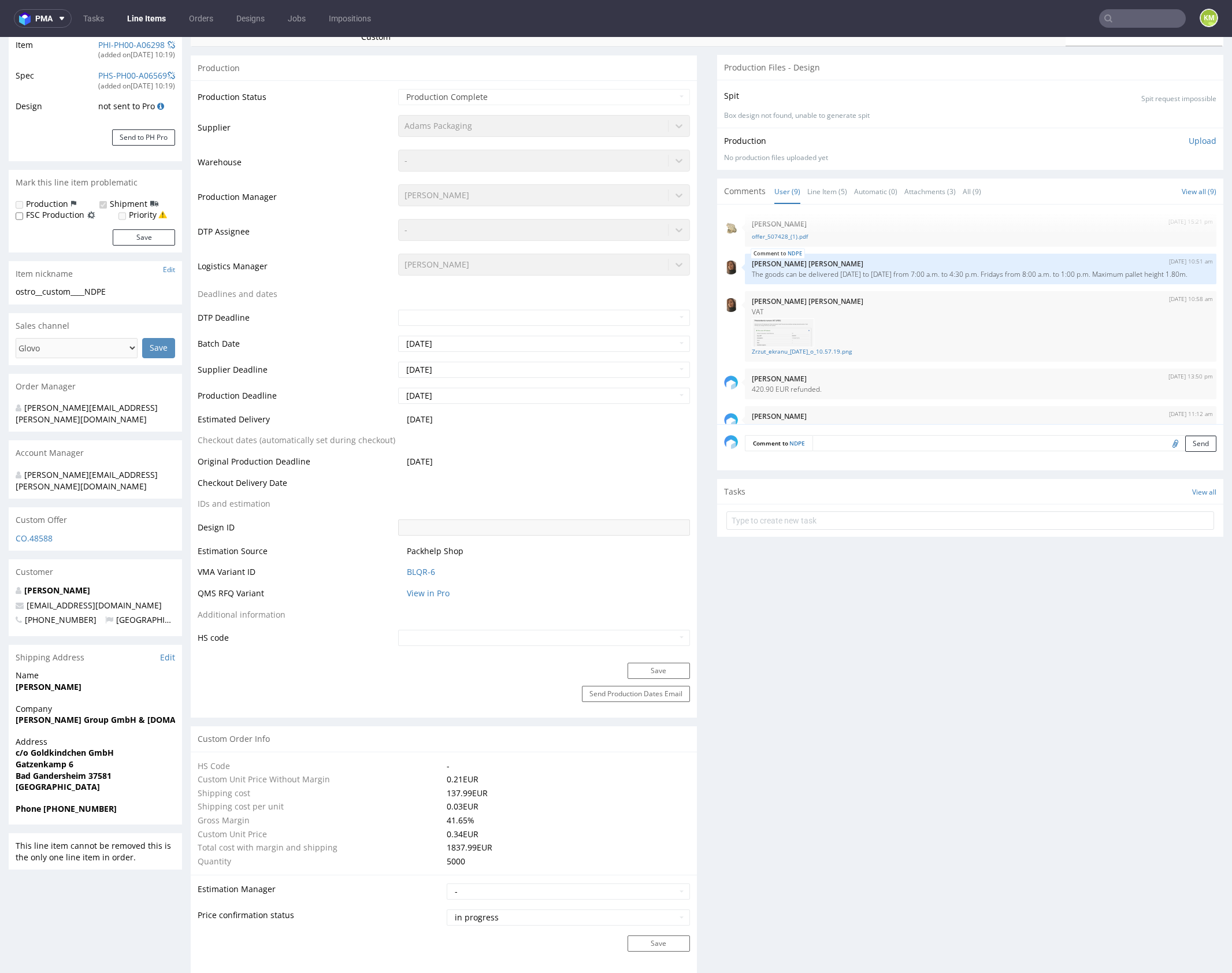
scroll to position [693, 0]
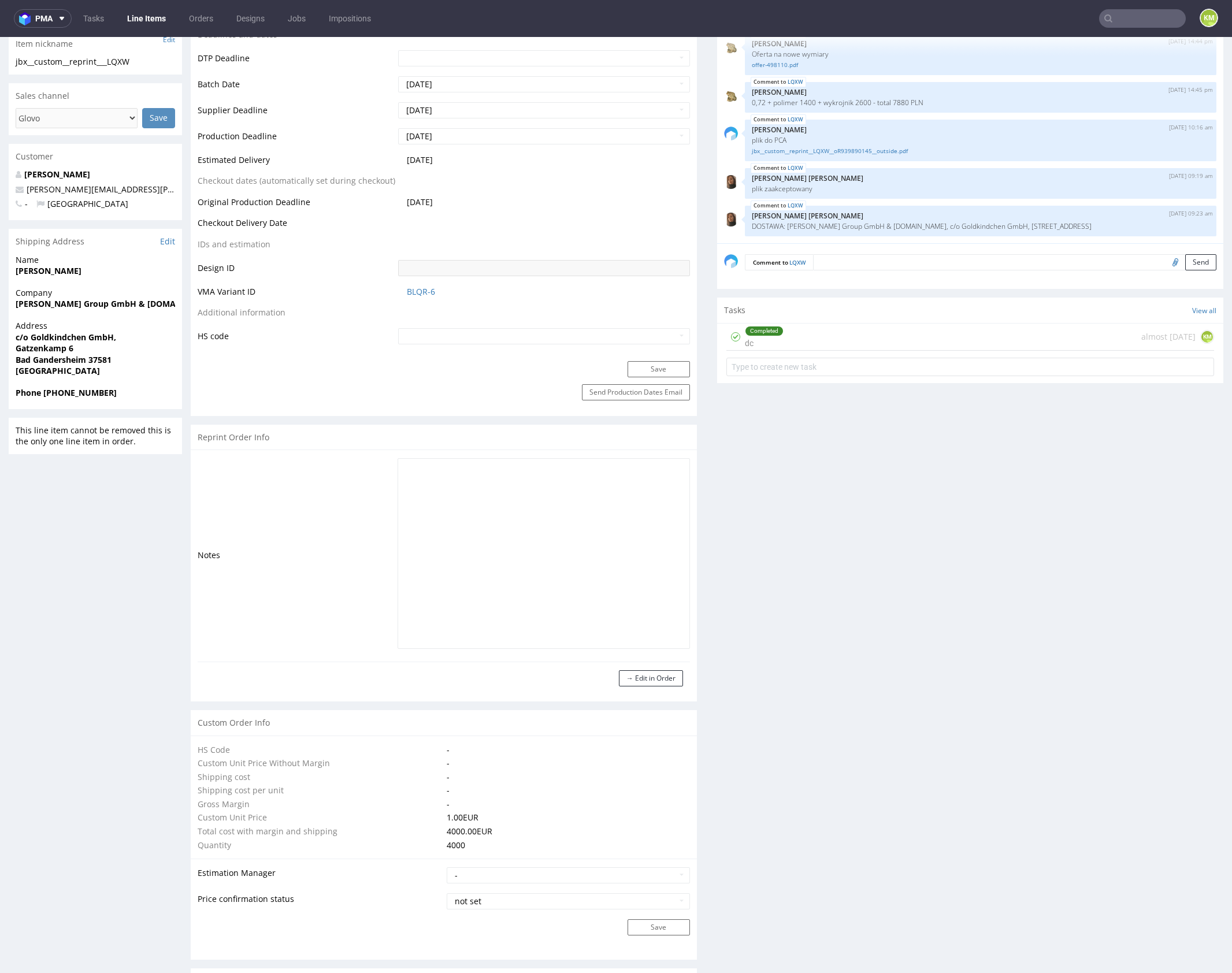
scroll to position [277, 0]
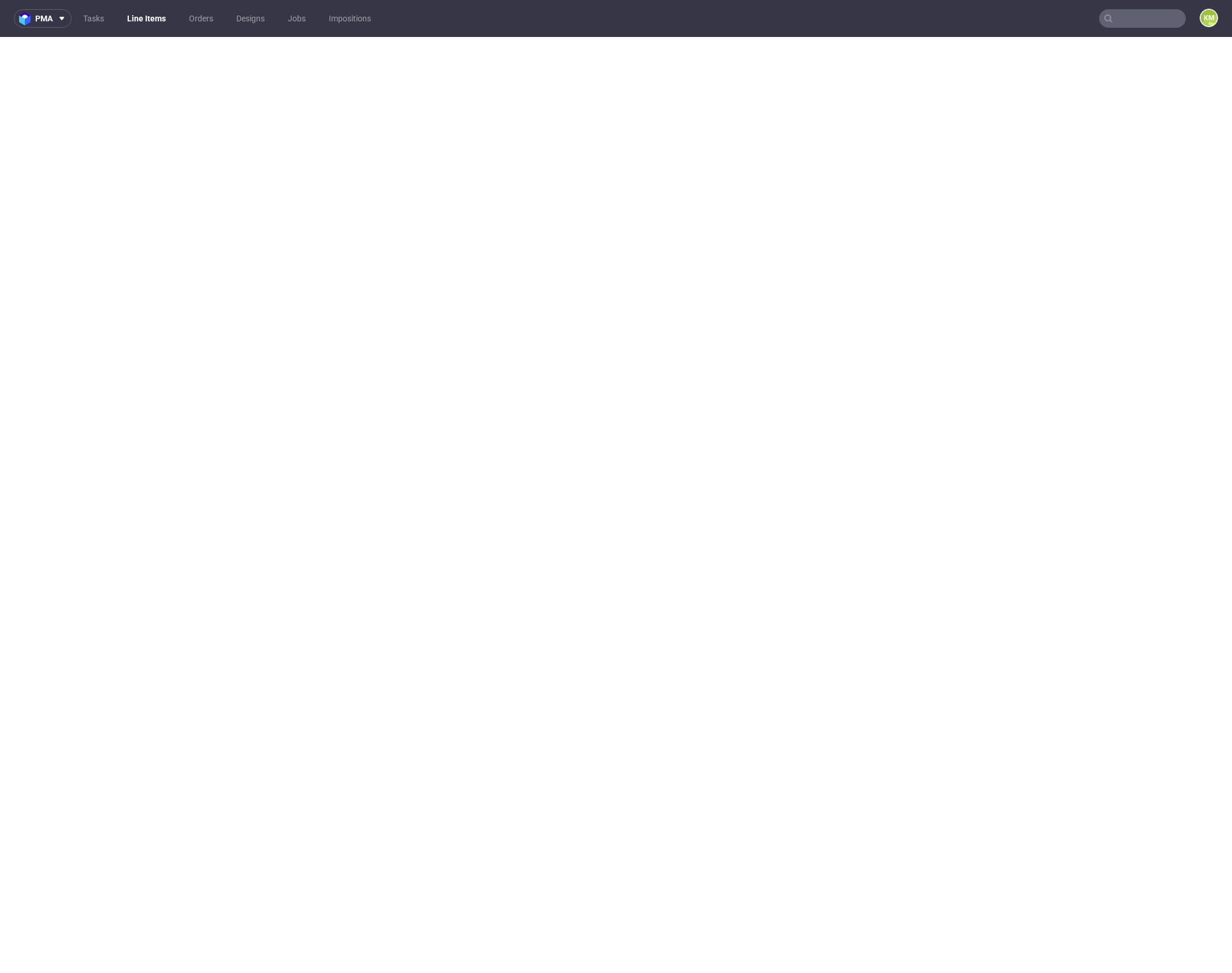
select select "in_progress"
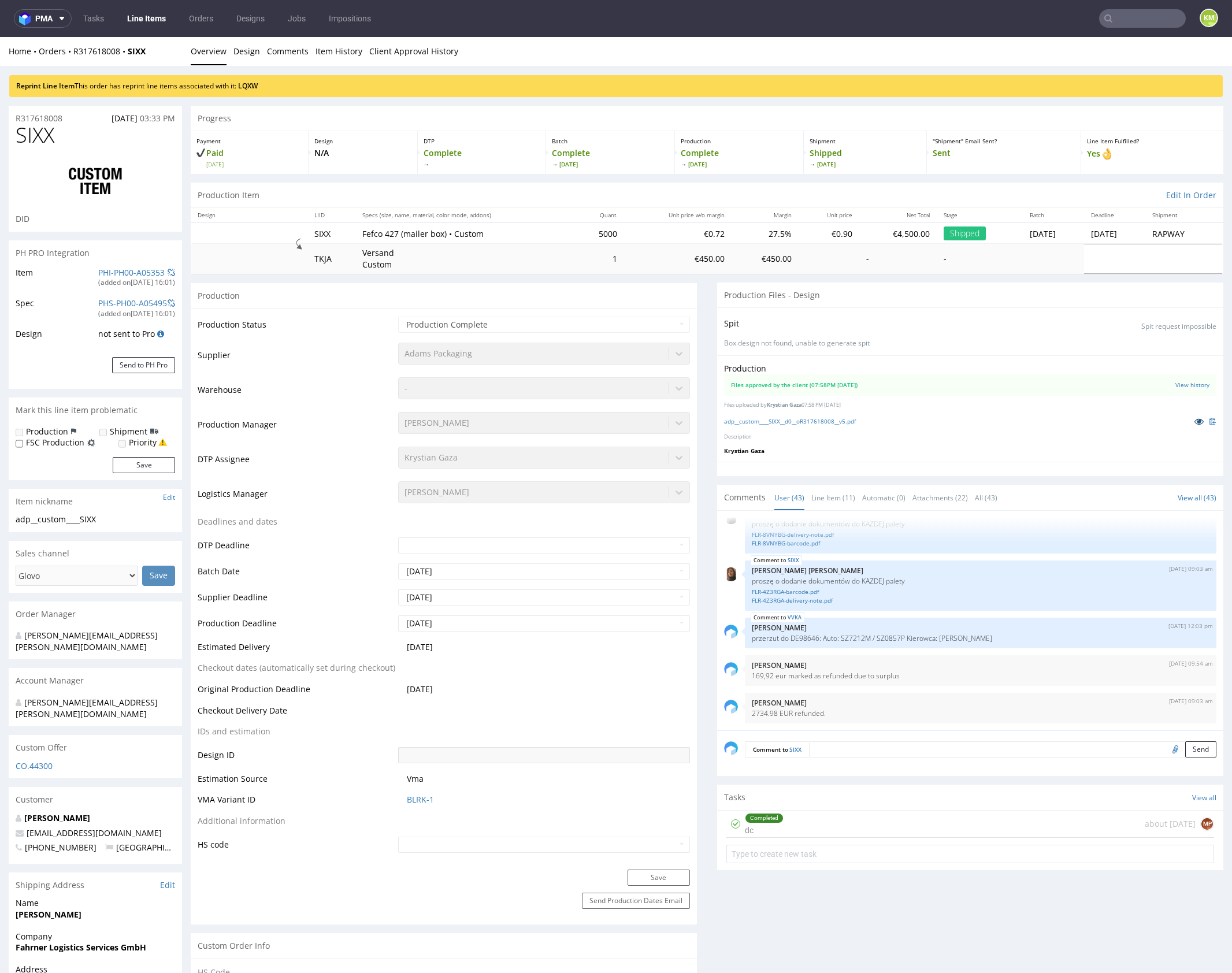
click at [1195, 422] on icon at bounding box center [1199, 421] width 9 height 8
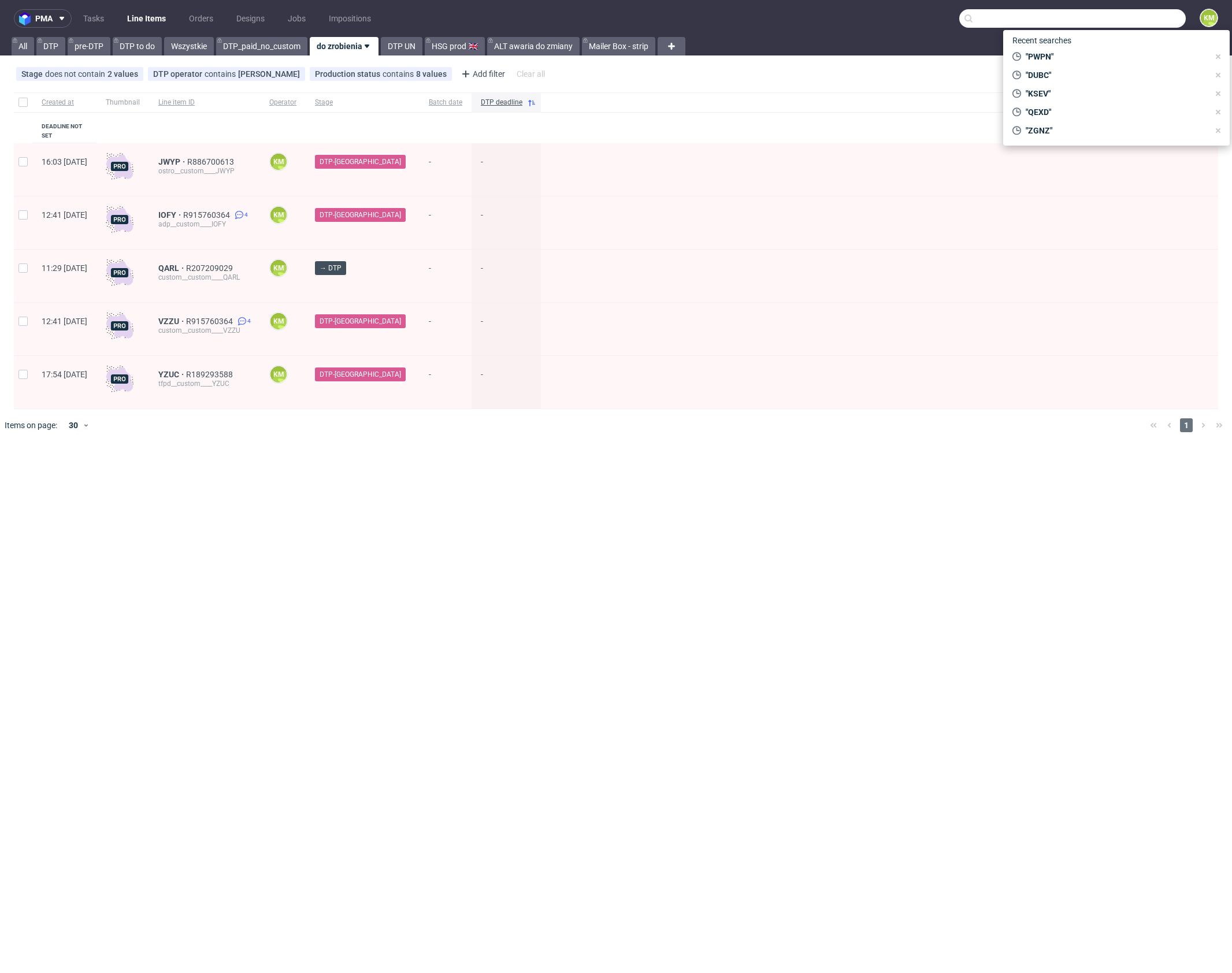
click at [1130, 22] on input "text" at bounding box center [1072, 18] width 227 height 19
paste input "PWPN"
type input "PWPN"
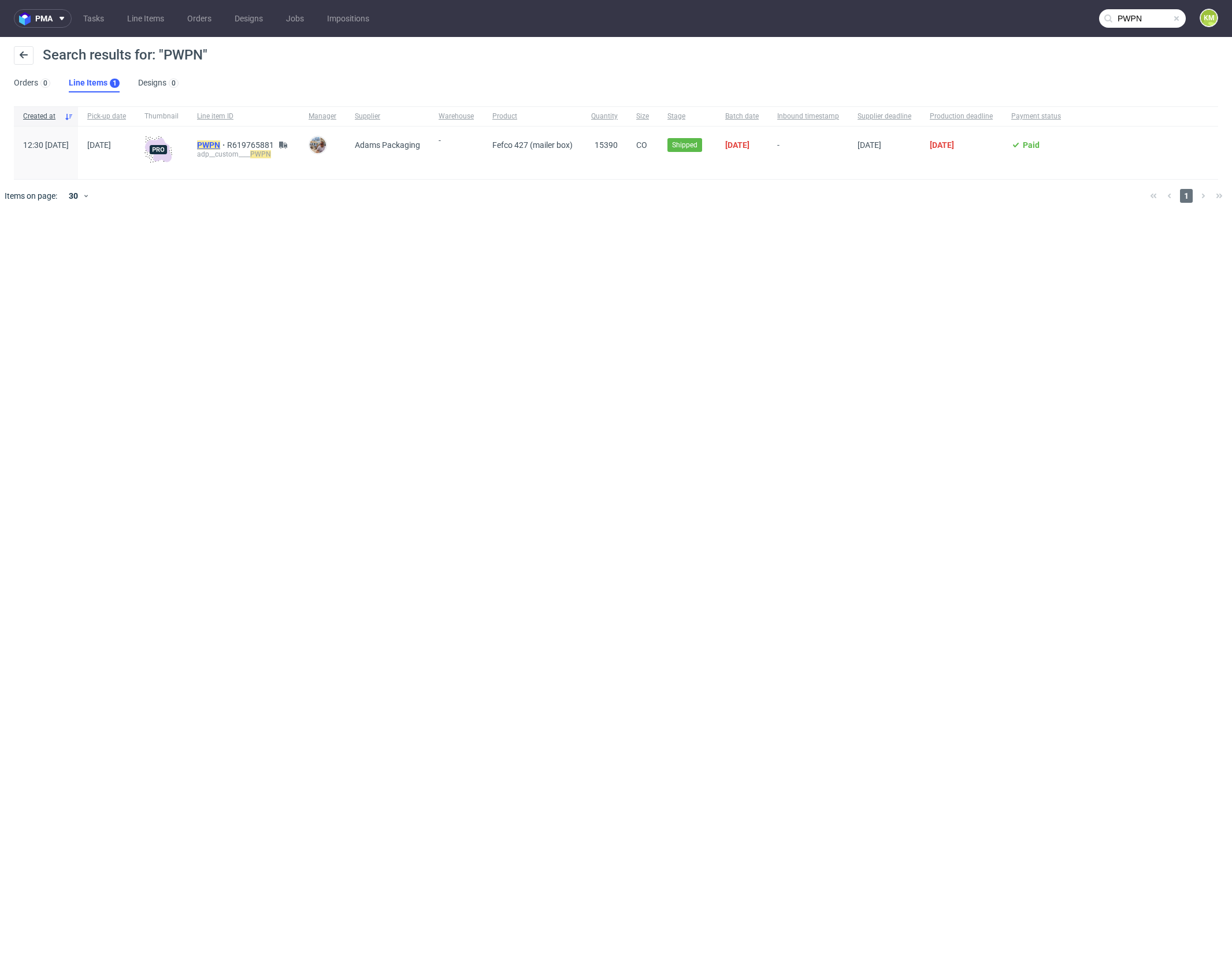
click at [220, 143] on mark "PWPN" at bounding box center [208, 144] width 23 height 9
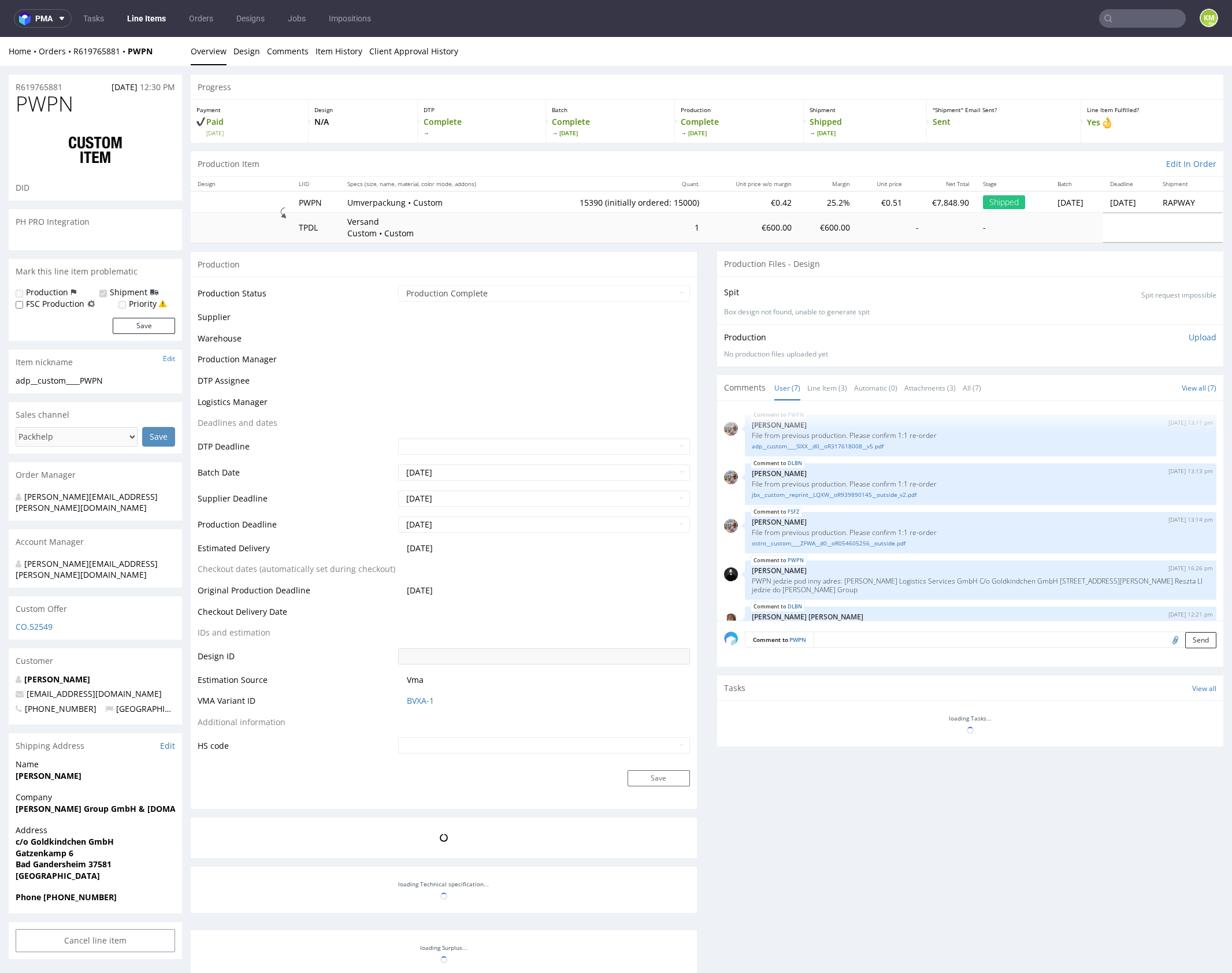
scroll to position [98, 0]
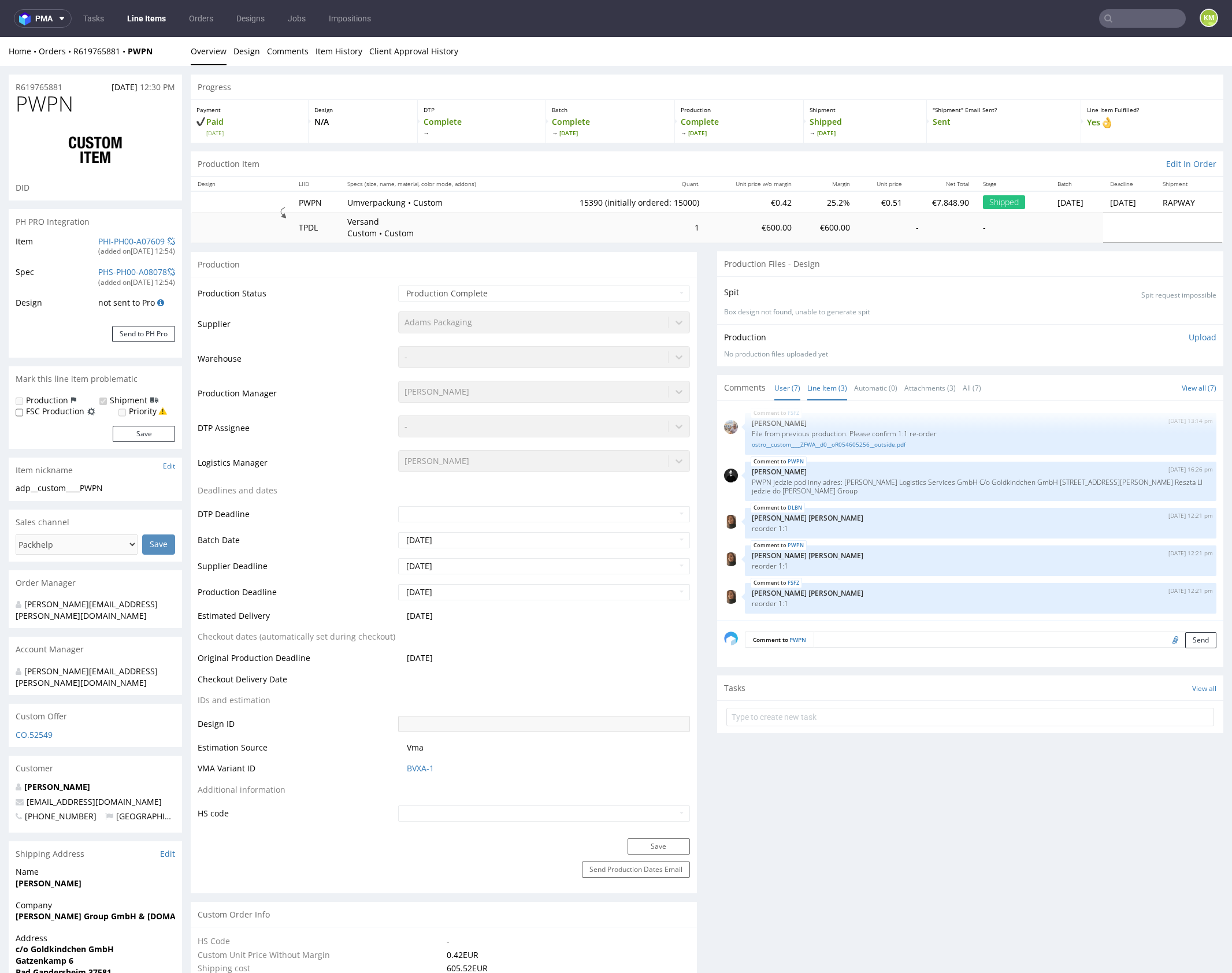
select select "in_progress"
click at [811, 387] on link "Line Item (3)" at bounding box center [827, 389] width 40 height 25
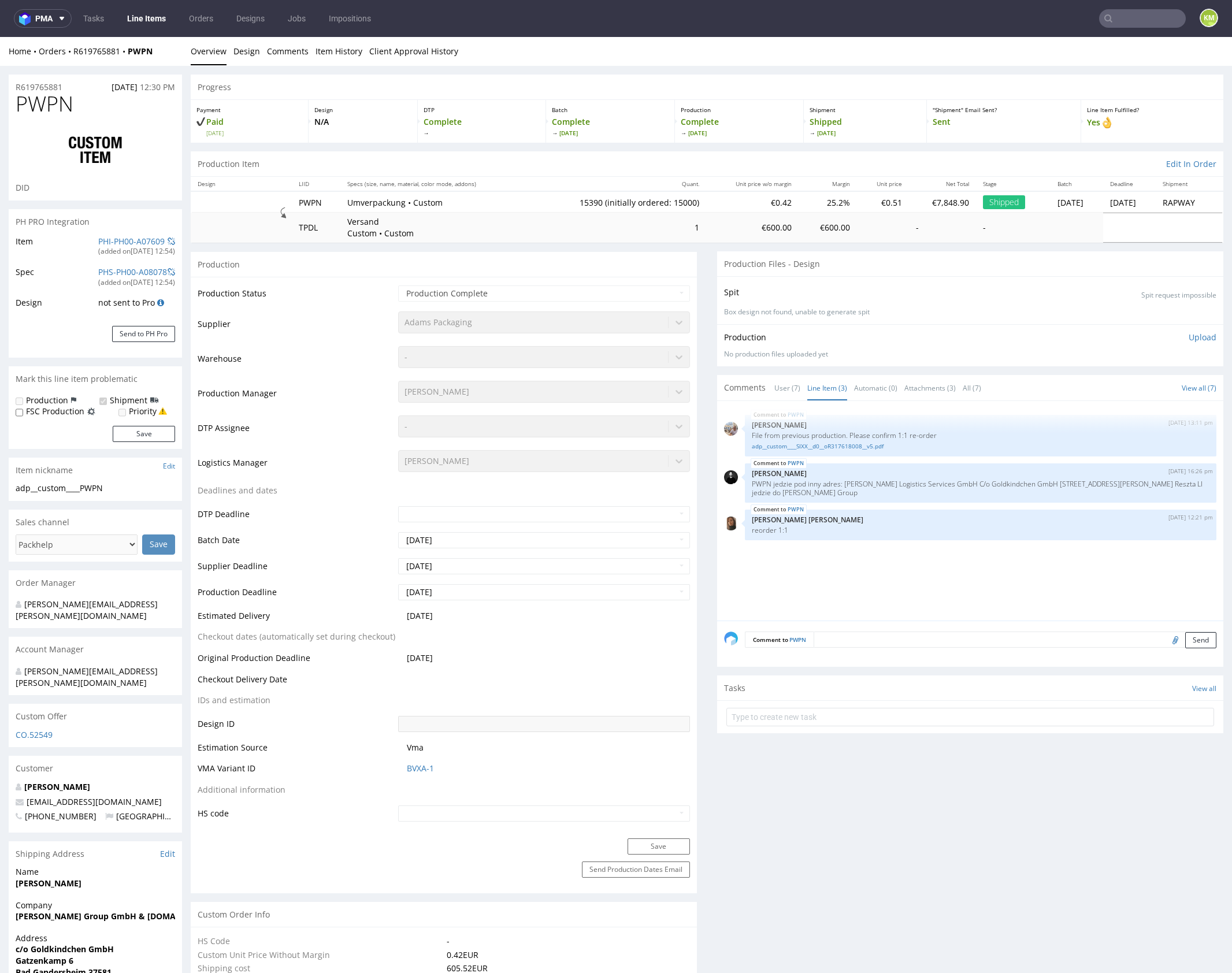
click at [1109, 25] on input "text" at bounding box center [1142, 18] width 87 height 19
type input "D"
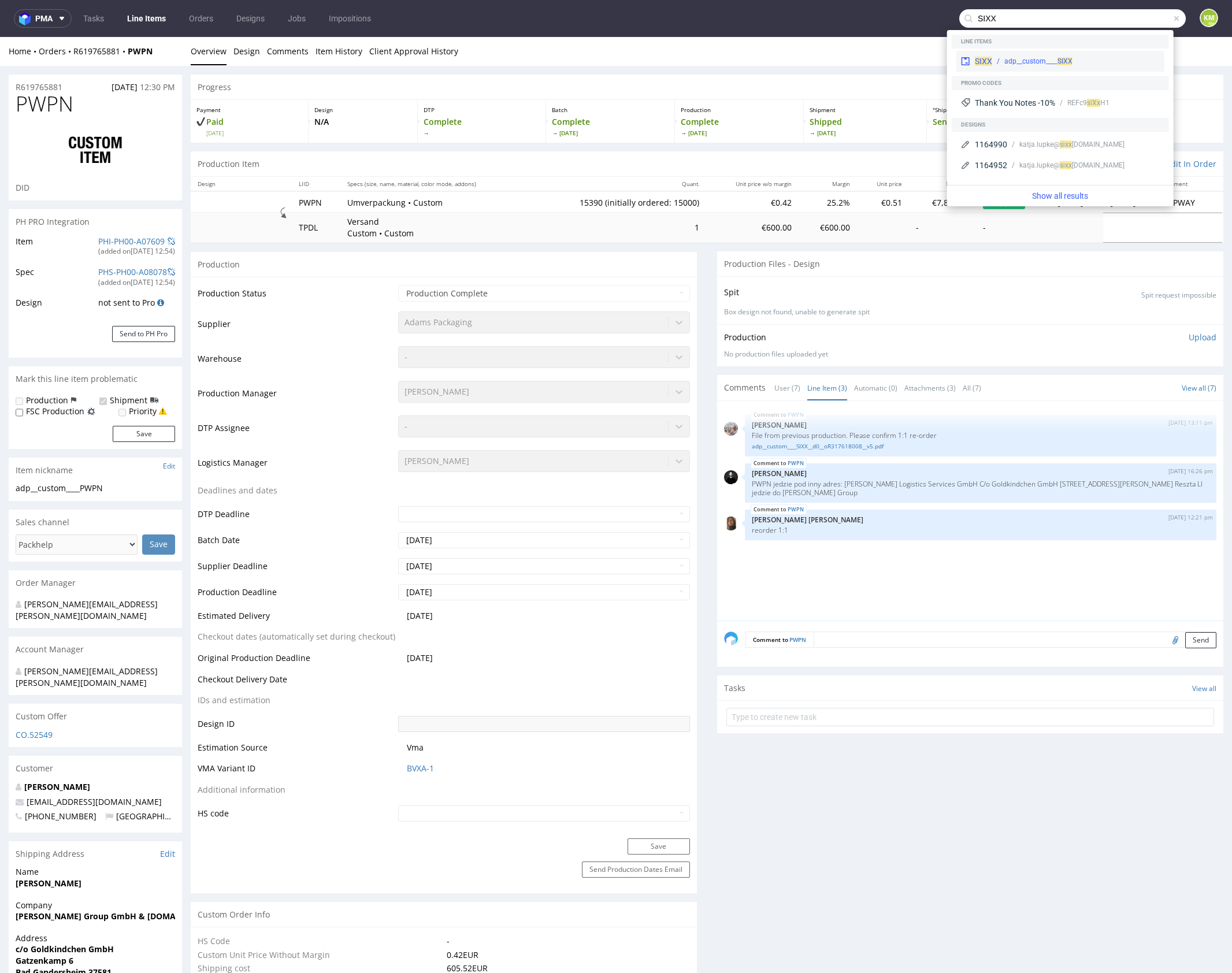
type input "SIXX"
click at [988, 59] on span "SIXX" at bounding box center [984, 60] width 18 height 9
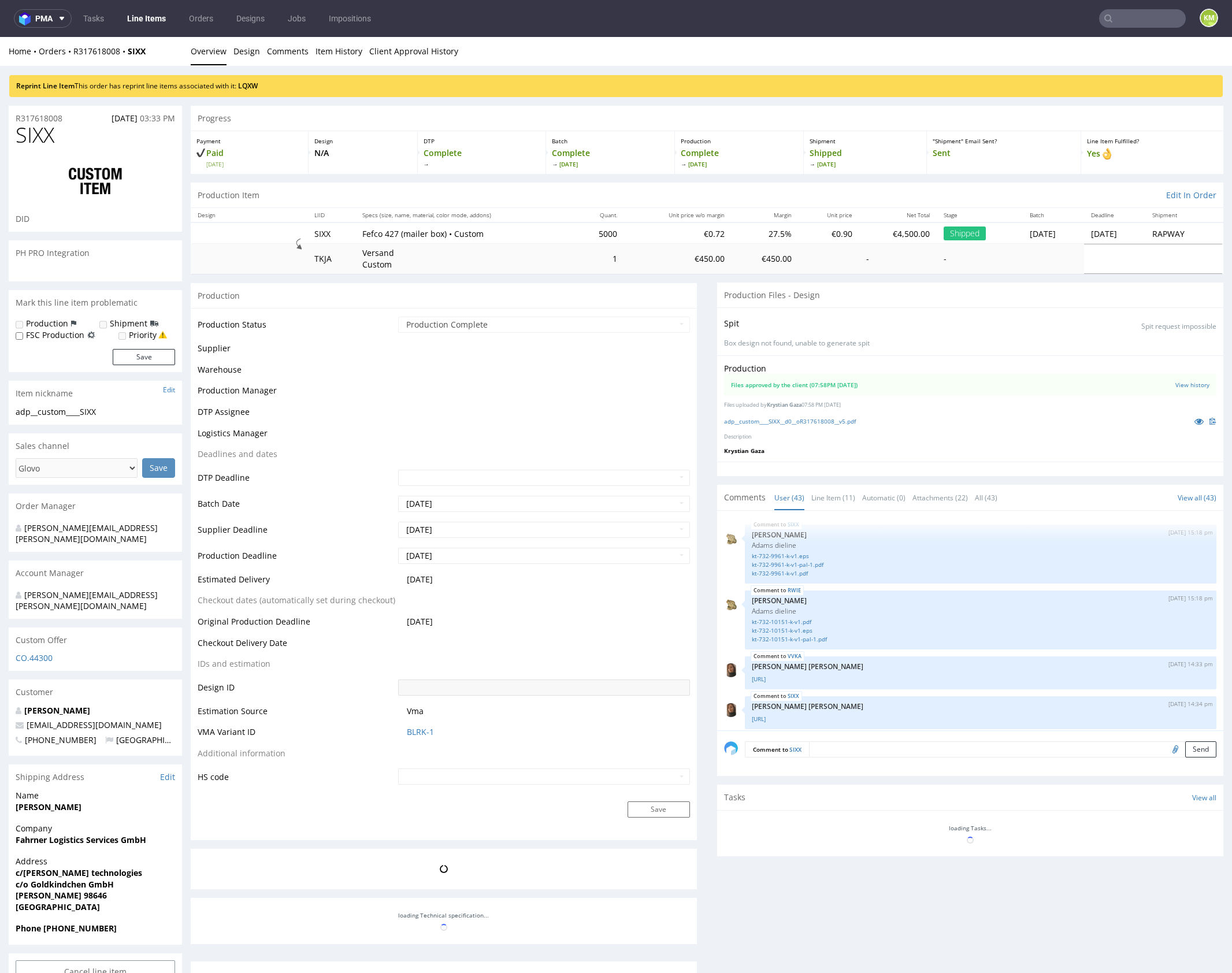
scroll to position [2136, 0]
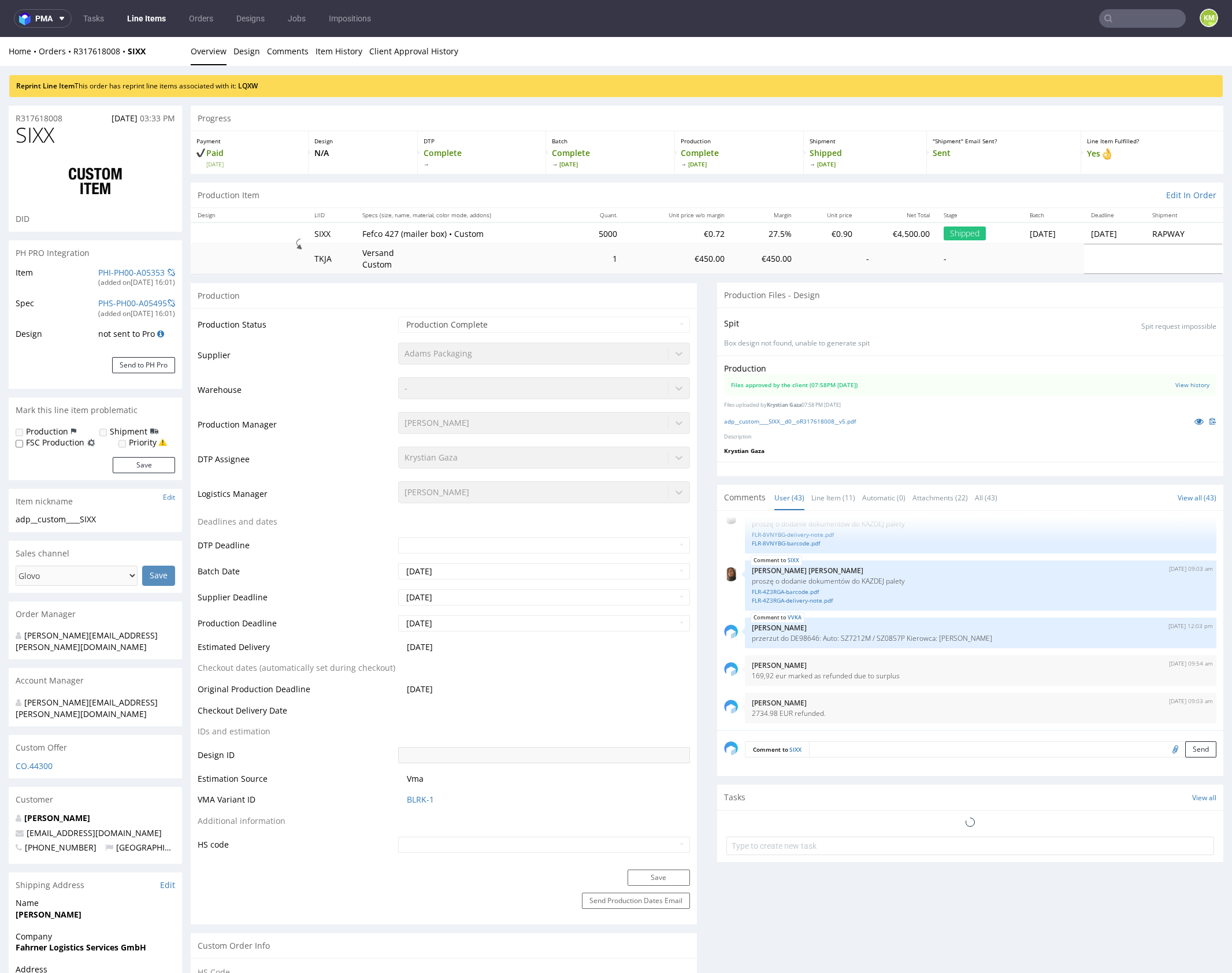
select select "in_progress"
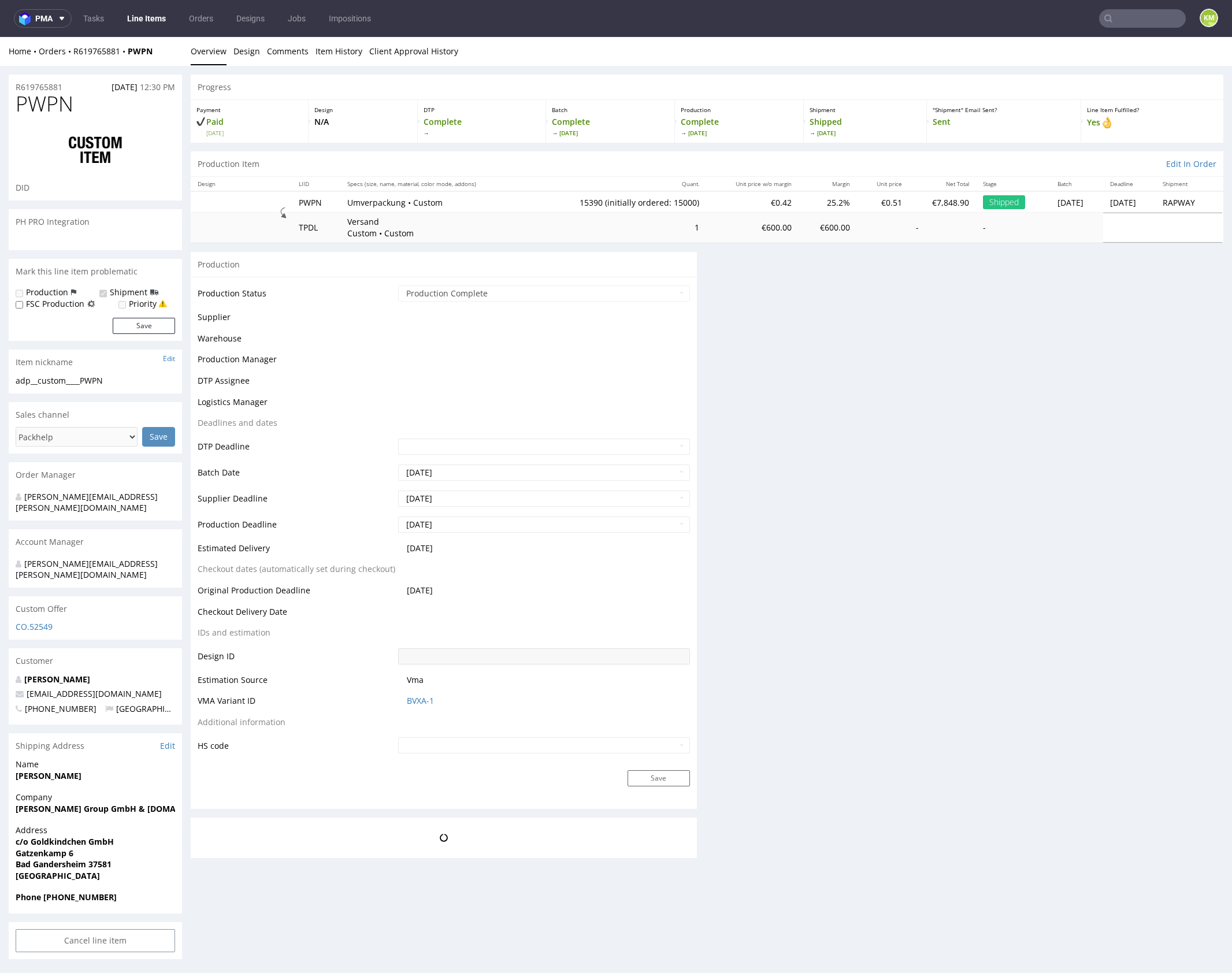
scroll to position [0, 0]
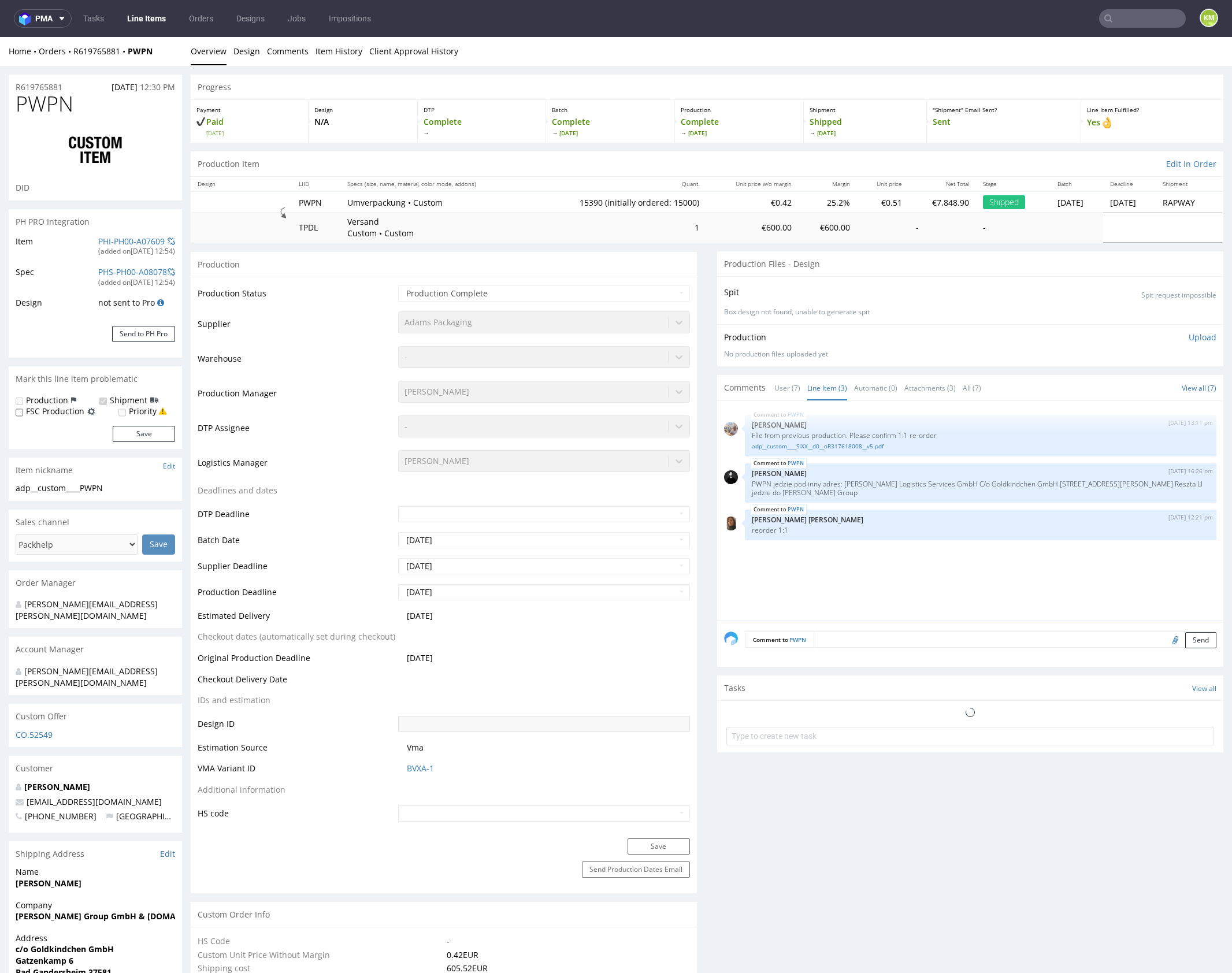
select select "in_progress"
click at [854, 446] on link "adp__custom____SIXX__d0__oR317618008__v5.pdf" at bounding box center [981, 446] width 458 height 9
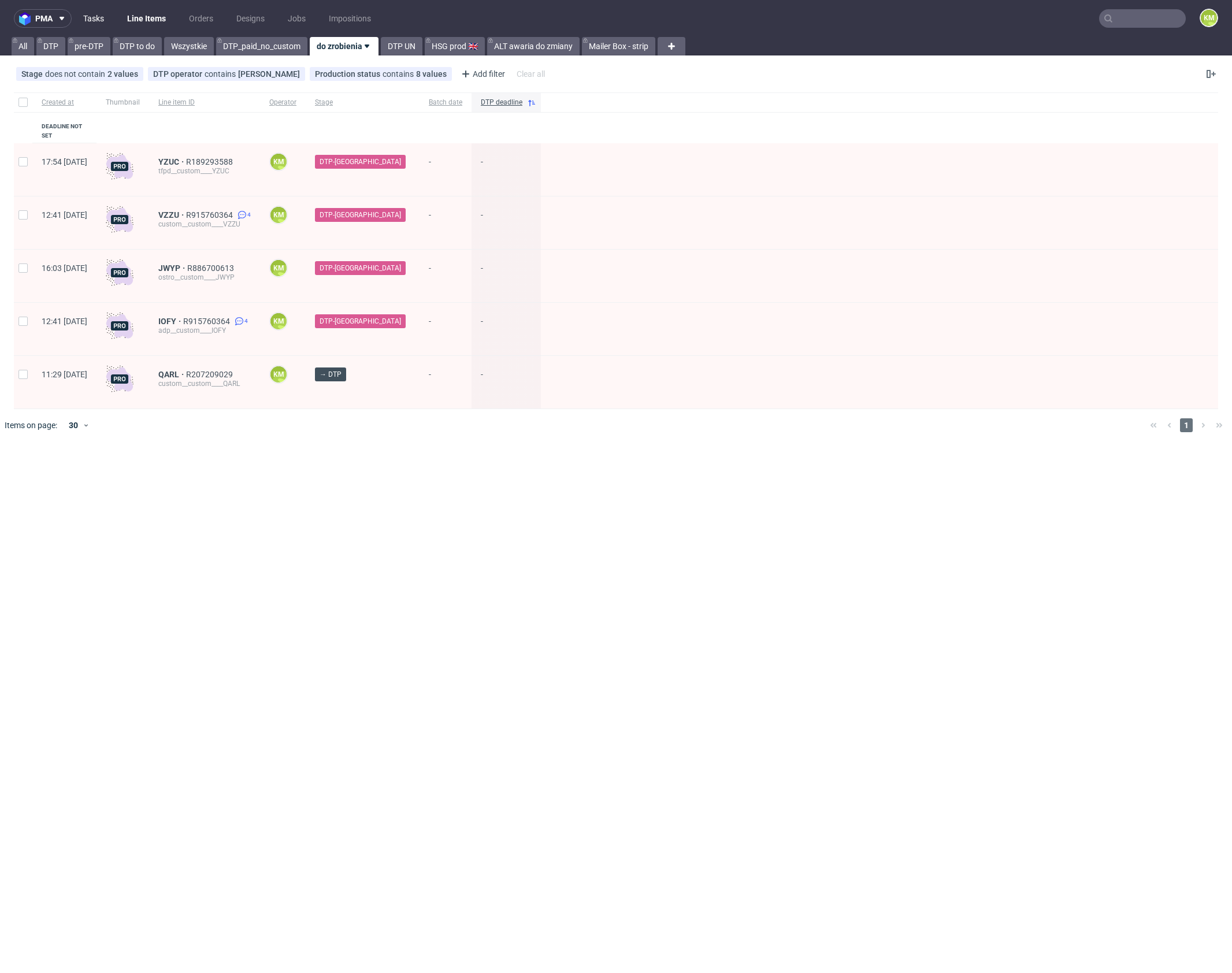
click at [95, 20] on link "Tasks" at bounding box center [93, 18] width 35 height 19
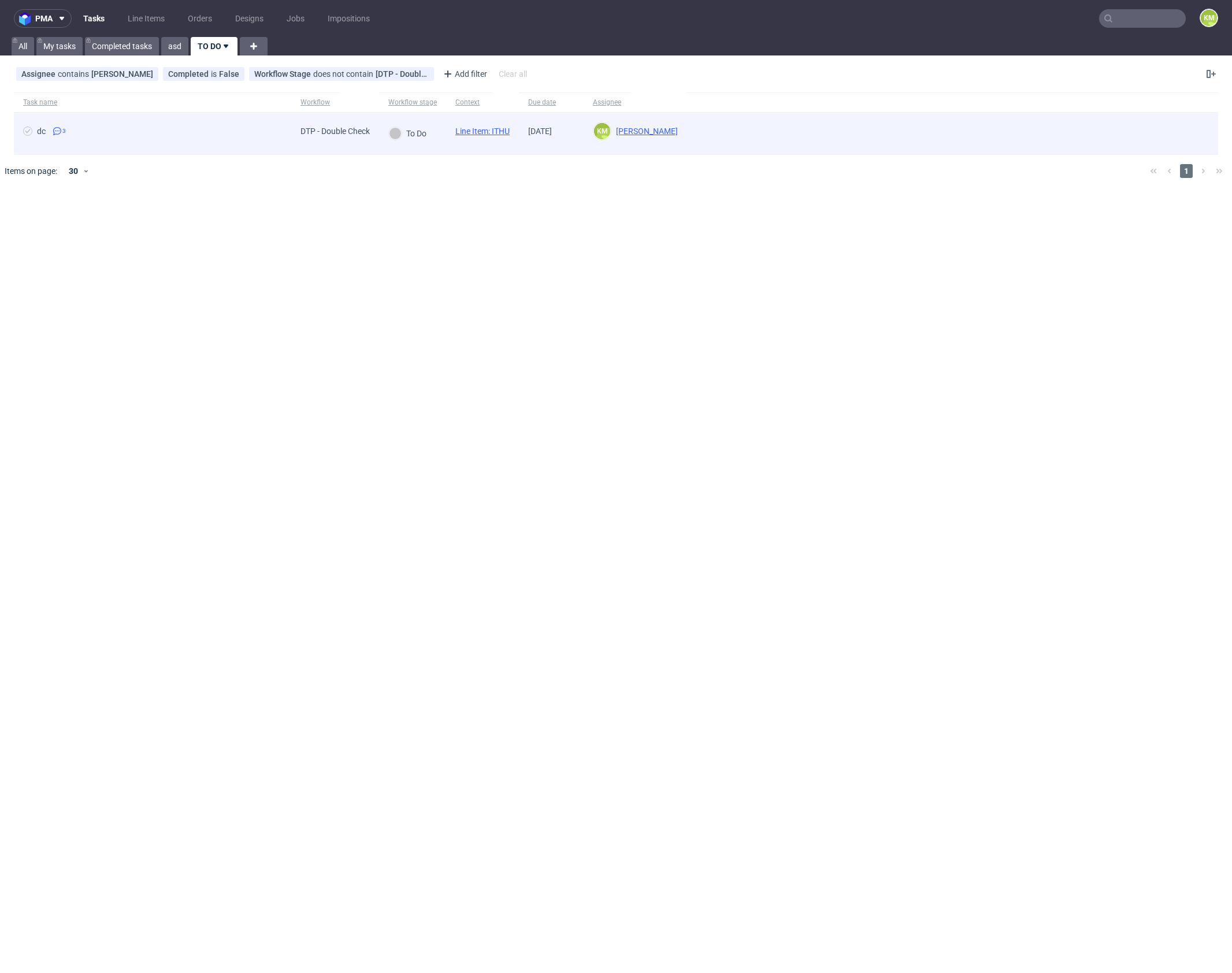
click at [504, 130] on link "Line Item: ITHU" at bounding box center [483, 131] width 55 height 9
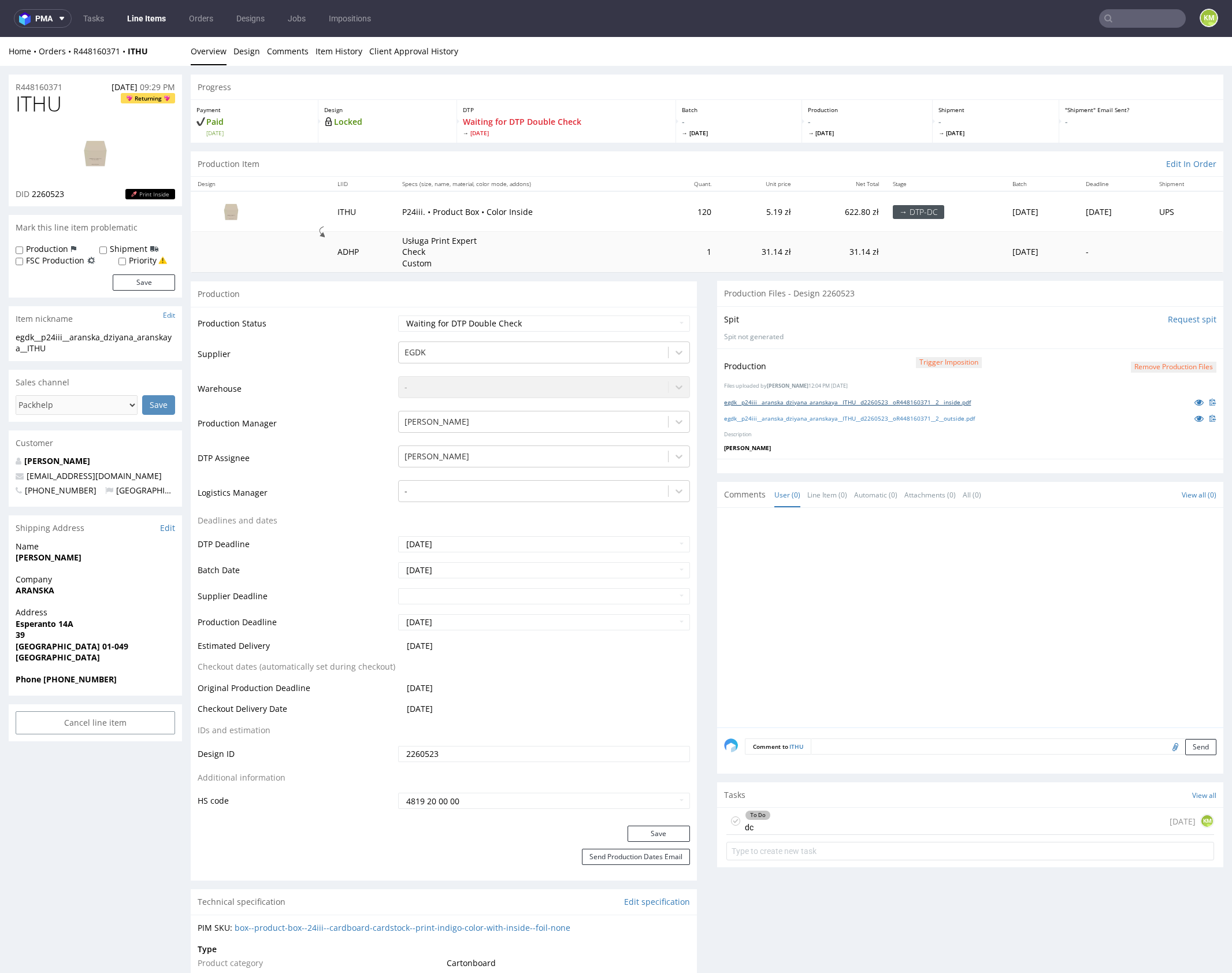
click at [887, 401] on link "egdk__p24iii__aranska_dziyana_aranskaya__ITHU__d2260523__oR448160371__2__inside…" at bounding box center [847, 402] width 246 height 8
click at [899, 414] on link "egdk__p24iii__aranska_dziyana_aranskaya__ITHU__d2260523__oR448160371__2__outsid…" at bounding box center [850, 418] width 251 height 8
click at [833, 822] on div "To Do dc 1 day ago KM" at bounding box center [970, 822] width 488 height 27
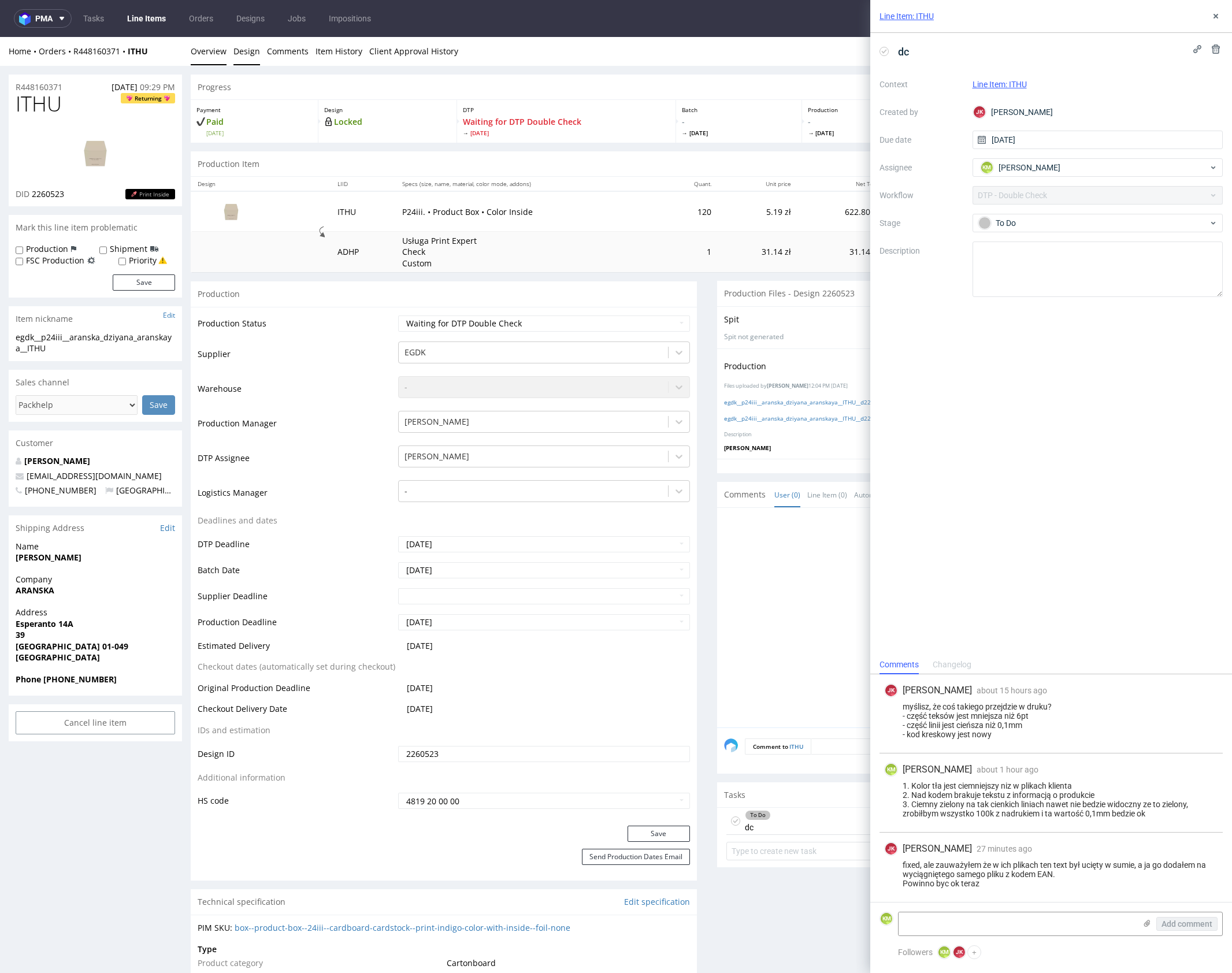
click at [250, 56] on link "Design" at bounding box center [246, 51] width 26 height 28
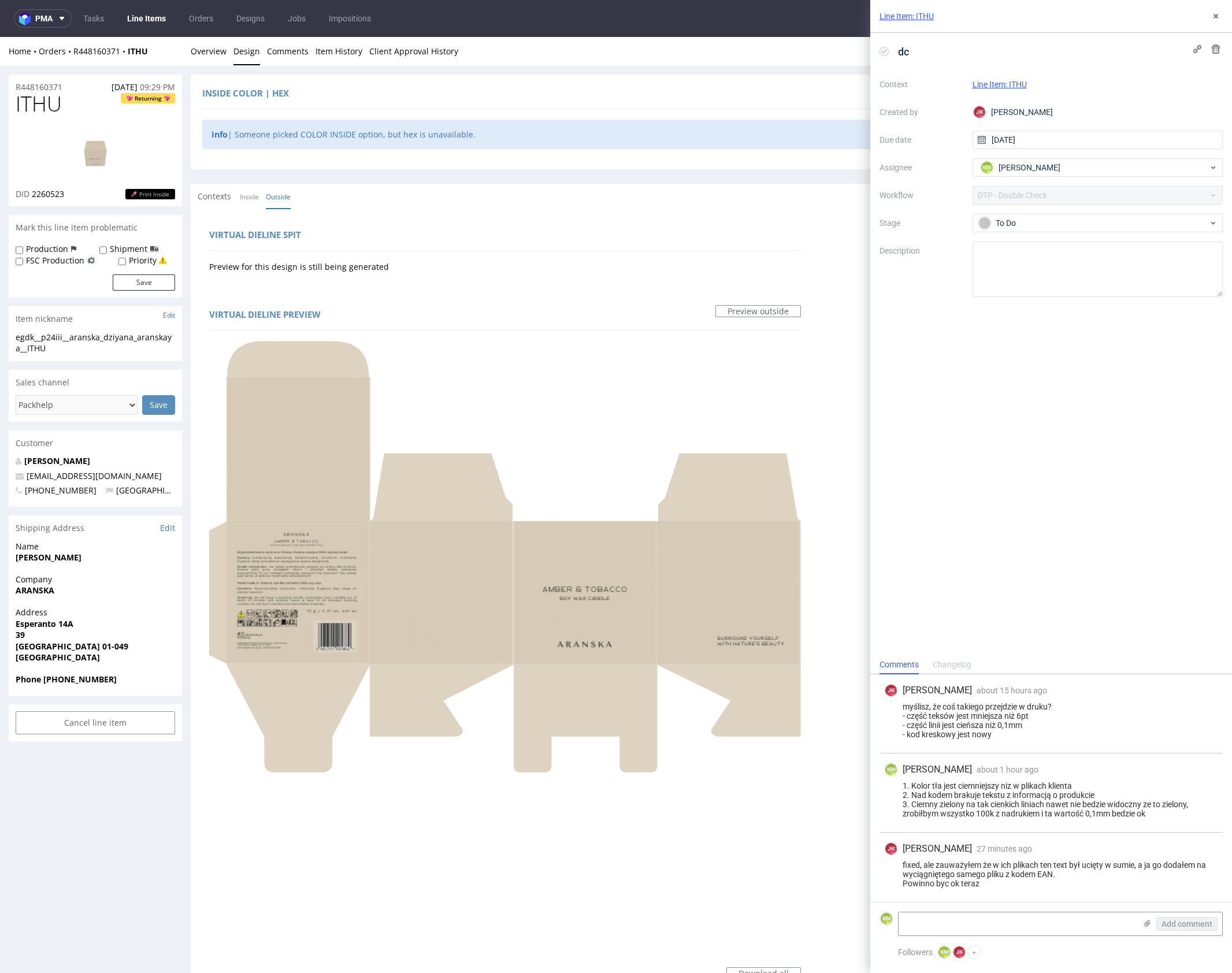
scroll to position [365, 0]
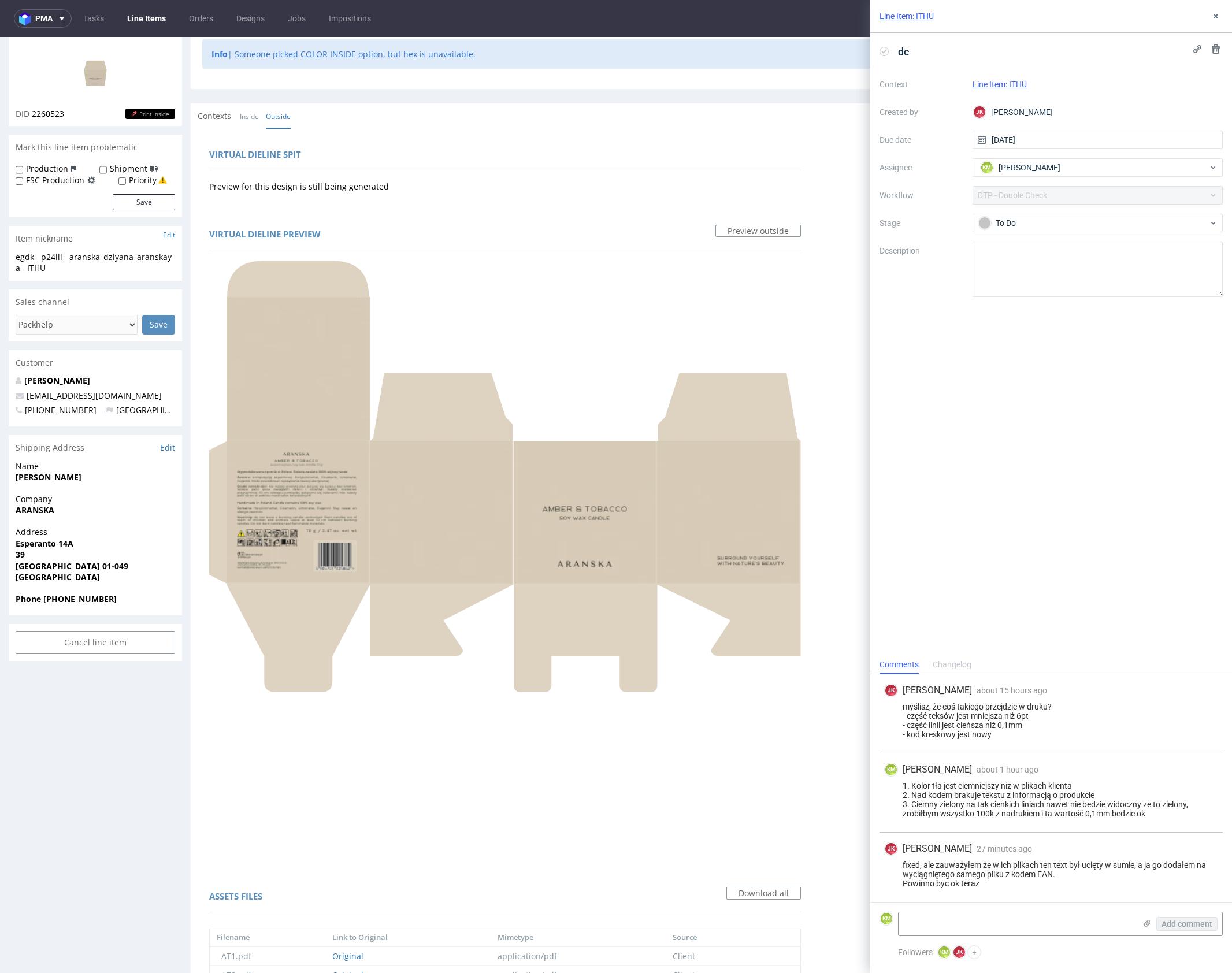
scroll to position [155, 0]
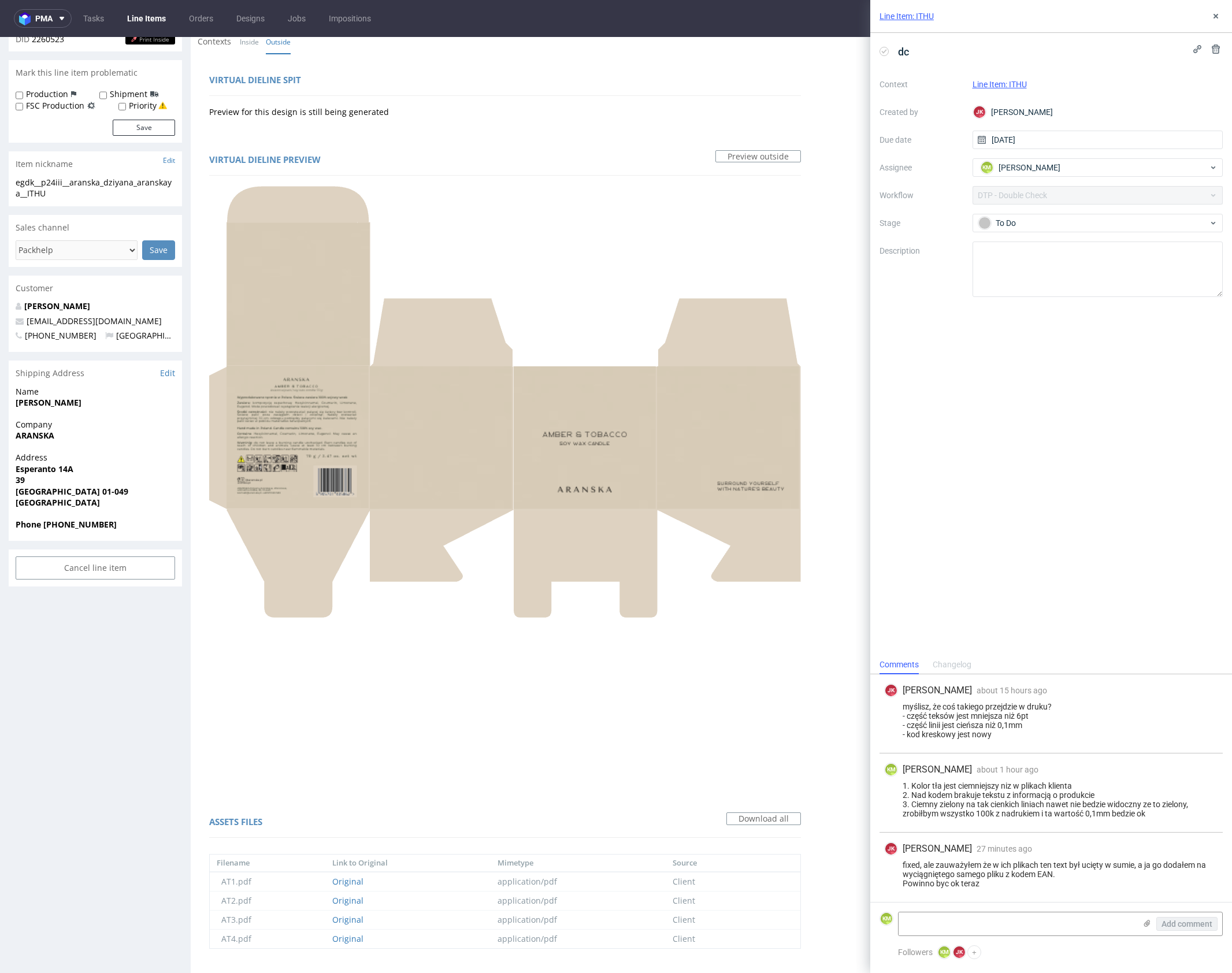
click at [964, 923] on textarea at bounding box center [1017, 924] width 237 height 23
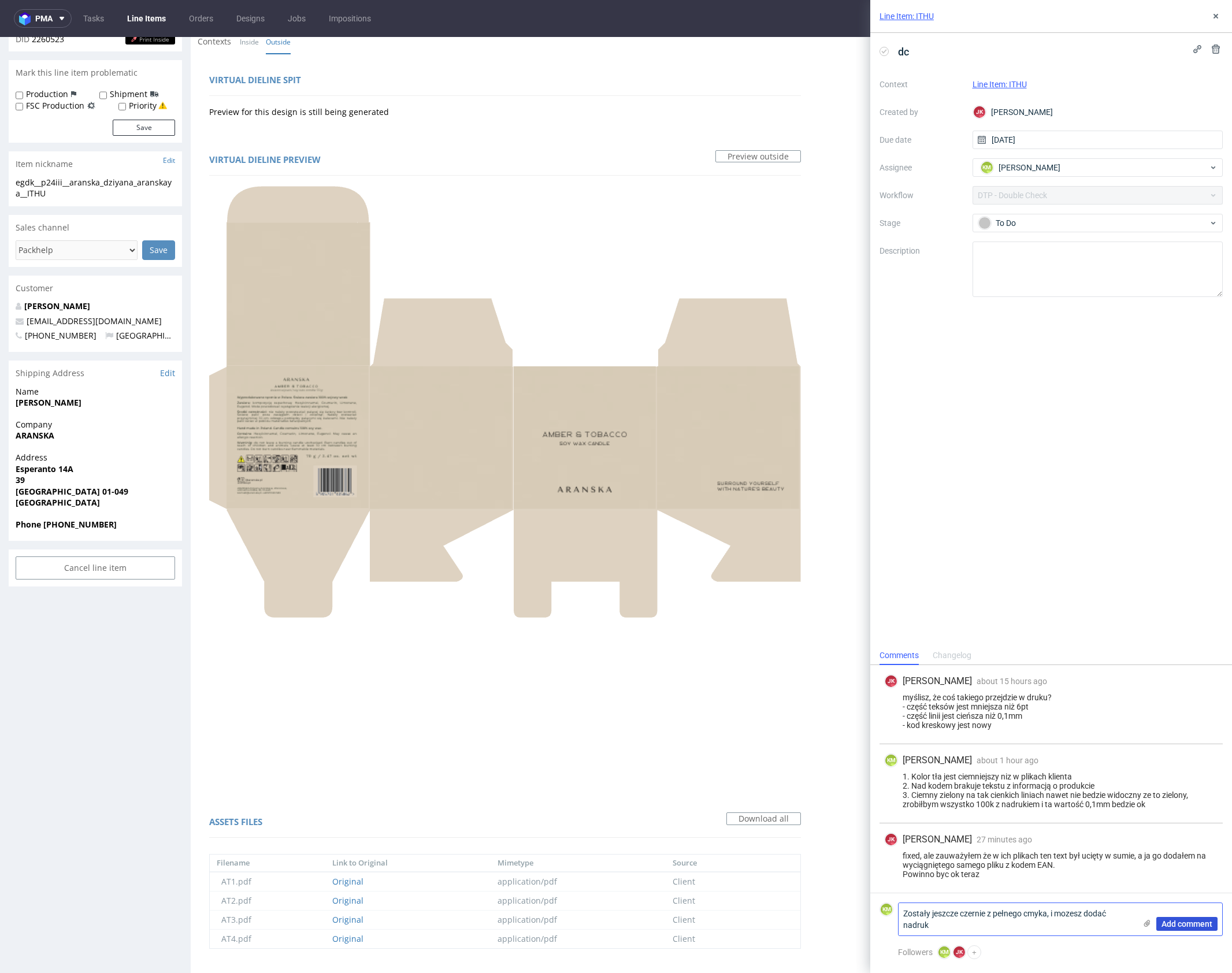
type textarea "Zostały jeszcze czernie z pełnego cmyka, i mozesz dodać nadruk"
click at [1202, 921] on span "Add comment" at bounding box center [1187, 924] width 51 height 8
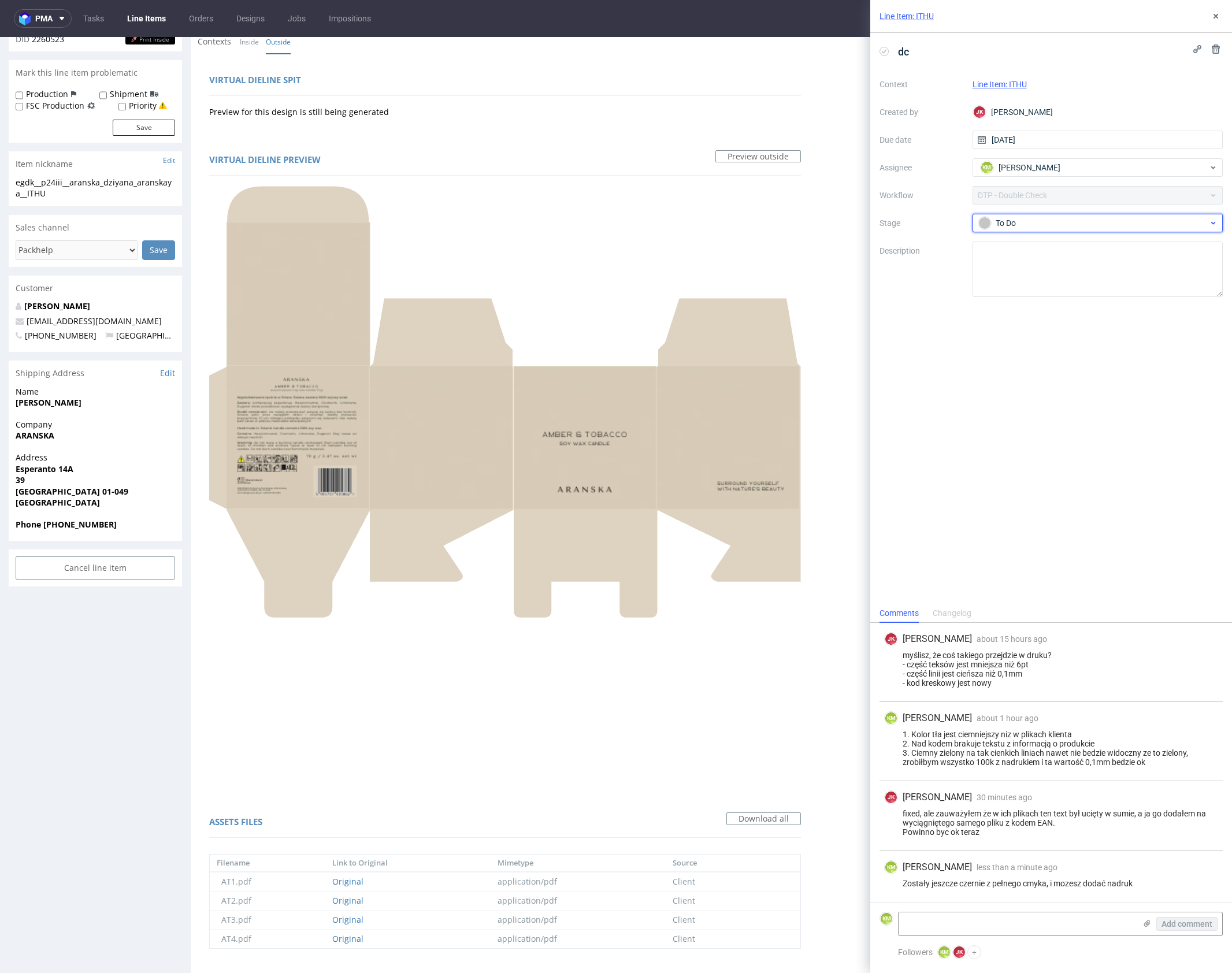
click at [1041, 217] on div "To Do" at bounding box center [1094, 223] width 230 height 13
click at [1056, 286] on div "Needs fixes" at bounding box center [1098, 297] width 241 height 23
drag, startPoint x: 1216, startPoint y: 18, endPoint x: 975, endPoint y: 49, distance: 243.0
click at [1216, 18] on use at bounding box center [1215, 16] width 5 height 5
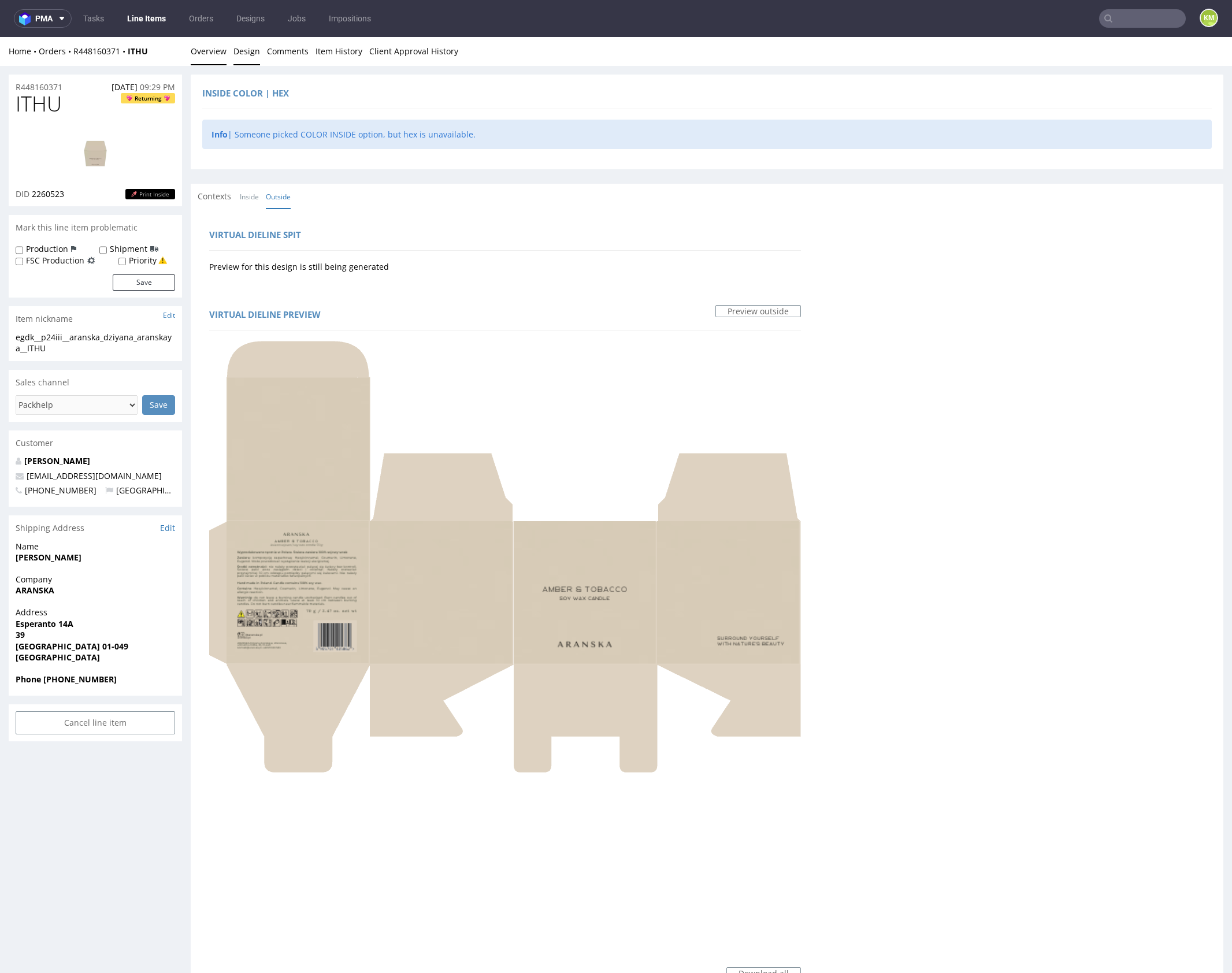
click at [207, 48] on link "Overview" at bounding box center [208, 51] width 36 height 28
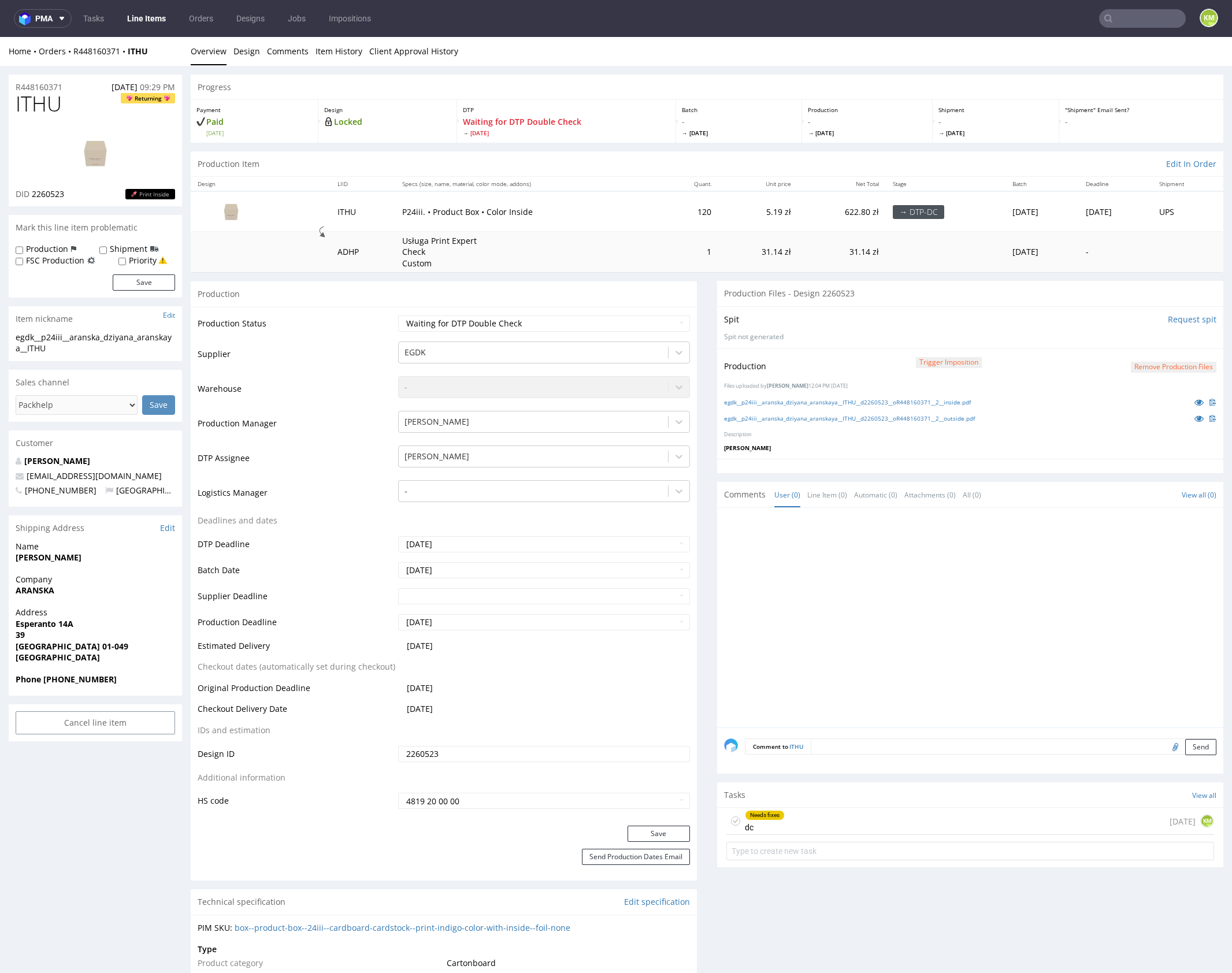
click at [866, 556] on div at bounding box center [974, 621] width 500 height 212
click at [544, 325] on select "Waiting for Artwork Waiting for Diecut Waiting for Mockup Waiting for DTP Waiti…" at bounding box center [544, 323] width 292 height 17
select select "dtp_dc_done"
click at [398, 316] on select "Waiting for Artwork Waiting for Diecut Waiting for Mockup Waiting for DTP Waiti…" at bounding box center [544, 323] width 292 height 17
click at [660, 827] on button "Save" at bounding box center [658, 834] width 62 height 17
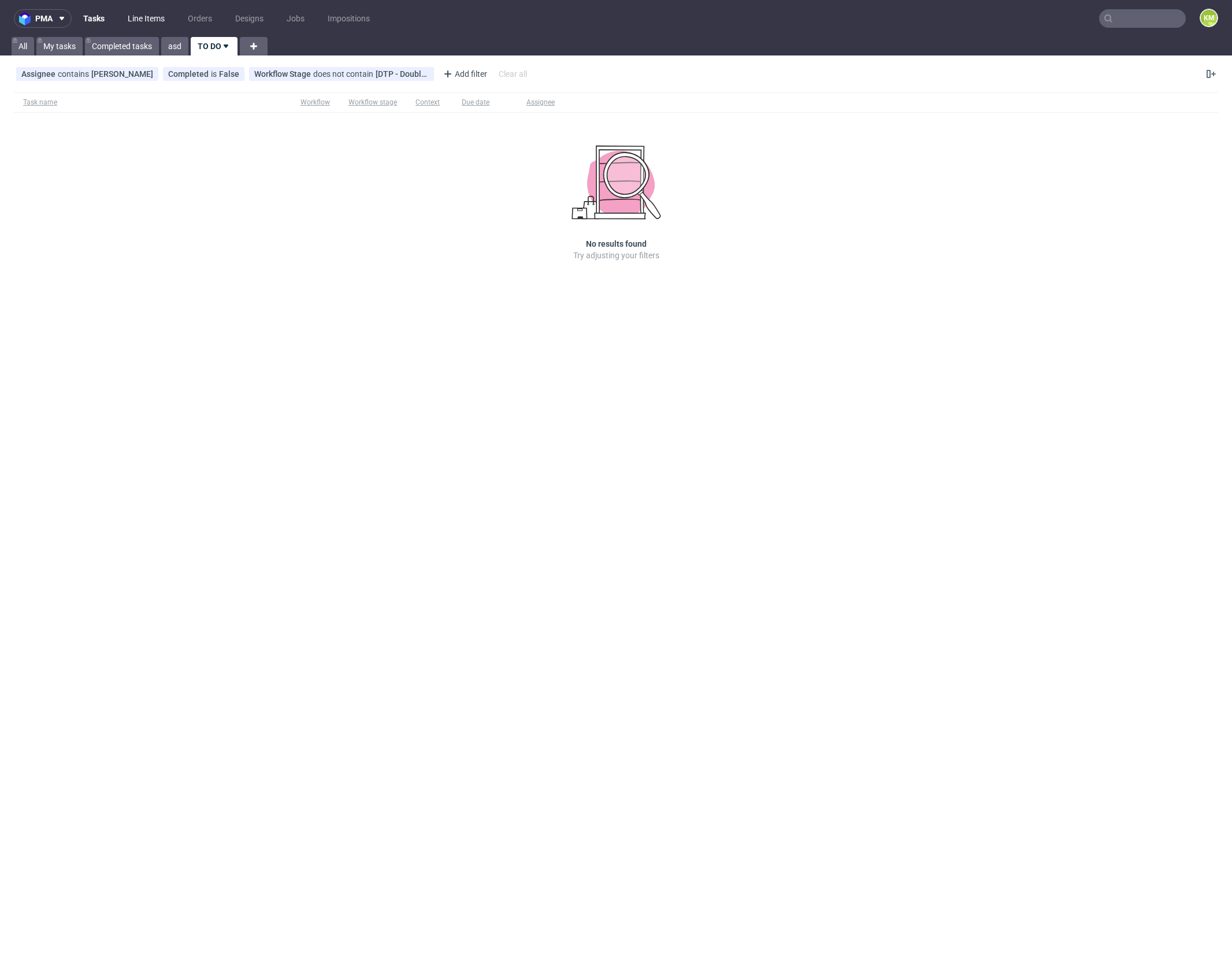
click at [143, 18] on link "Line Items" at bounding box center [146, 18] width 51 height 19
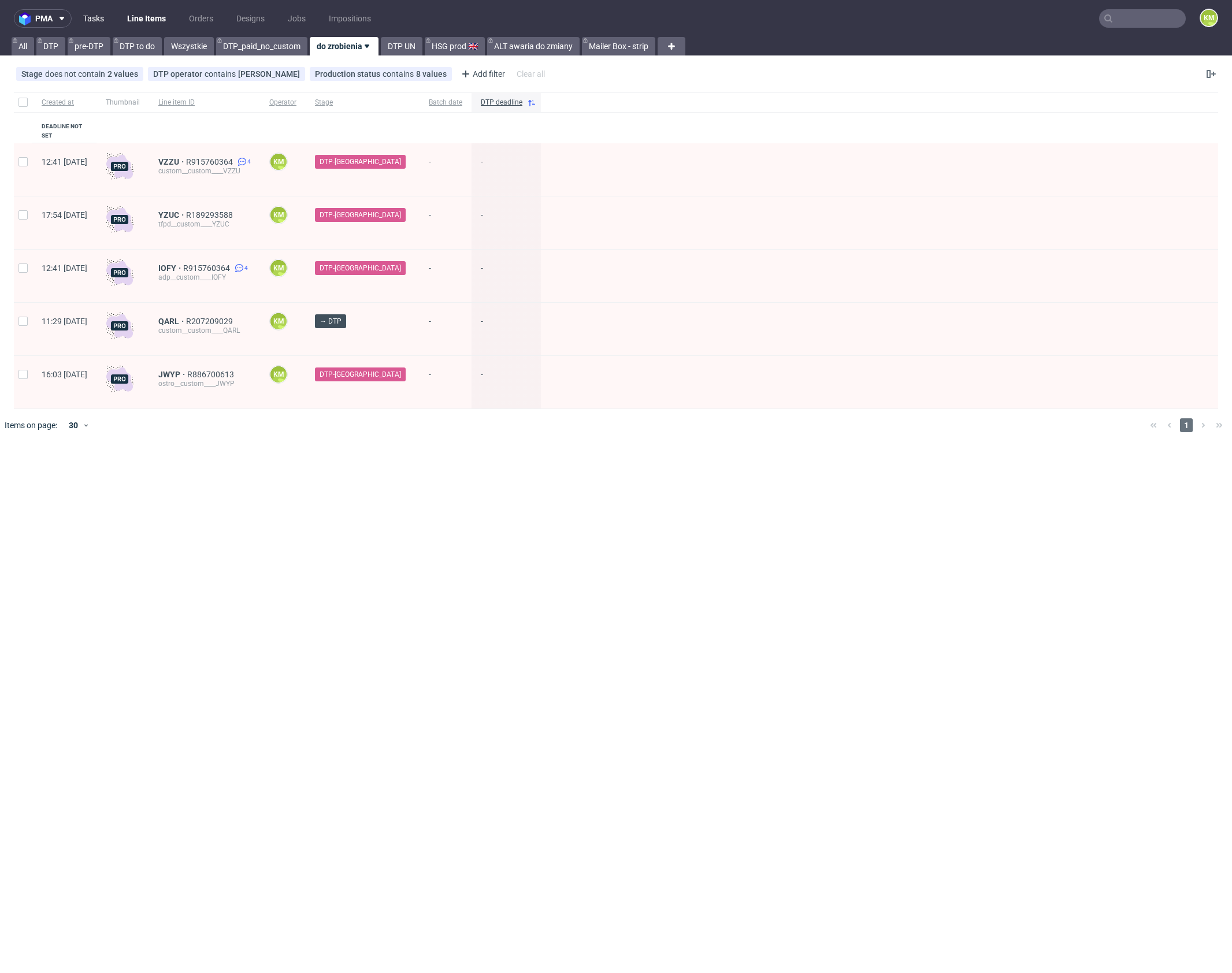
click at [89, 22] on link "Tasks" at bounding box center [93, 18] width 35 height 19
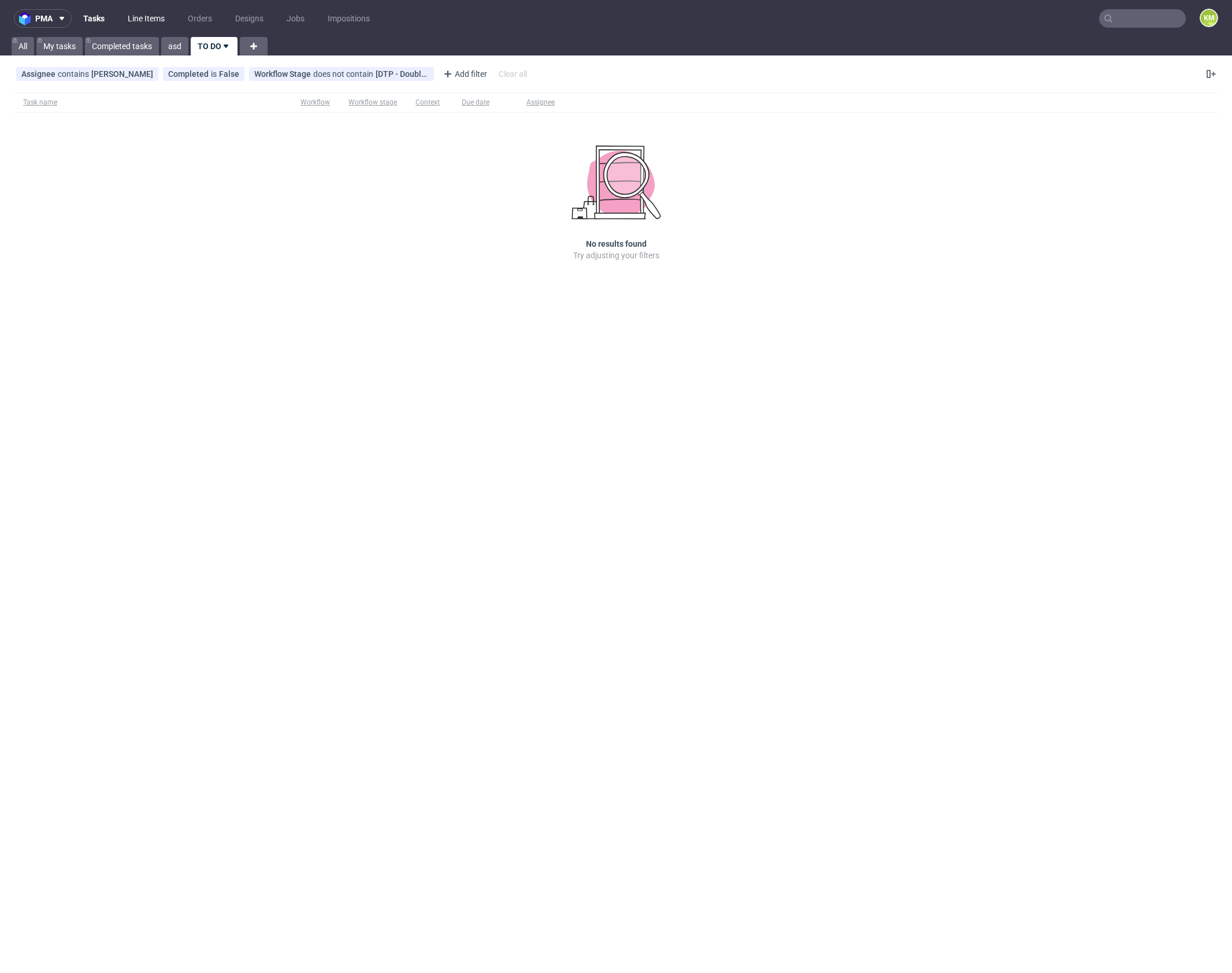
click at [155, 19] on link "Line Items" at bounding box center [146, 18] width 51 height 19
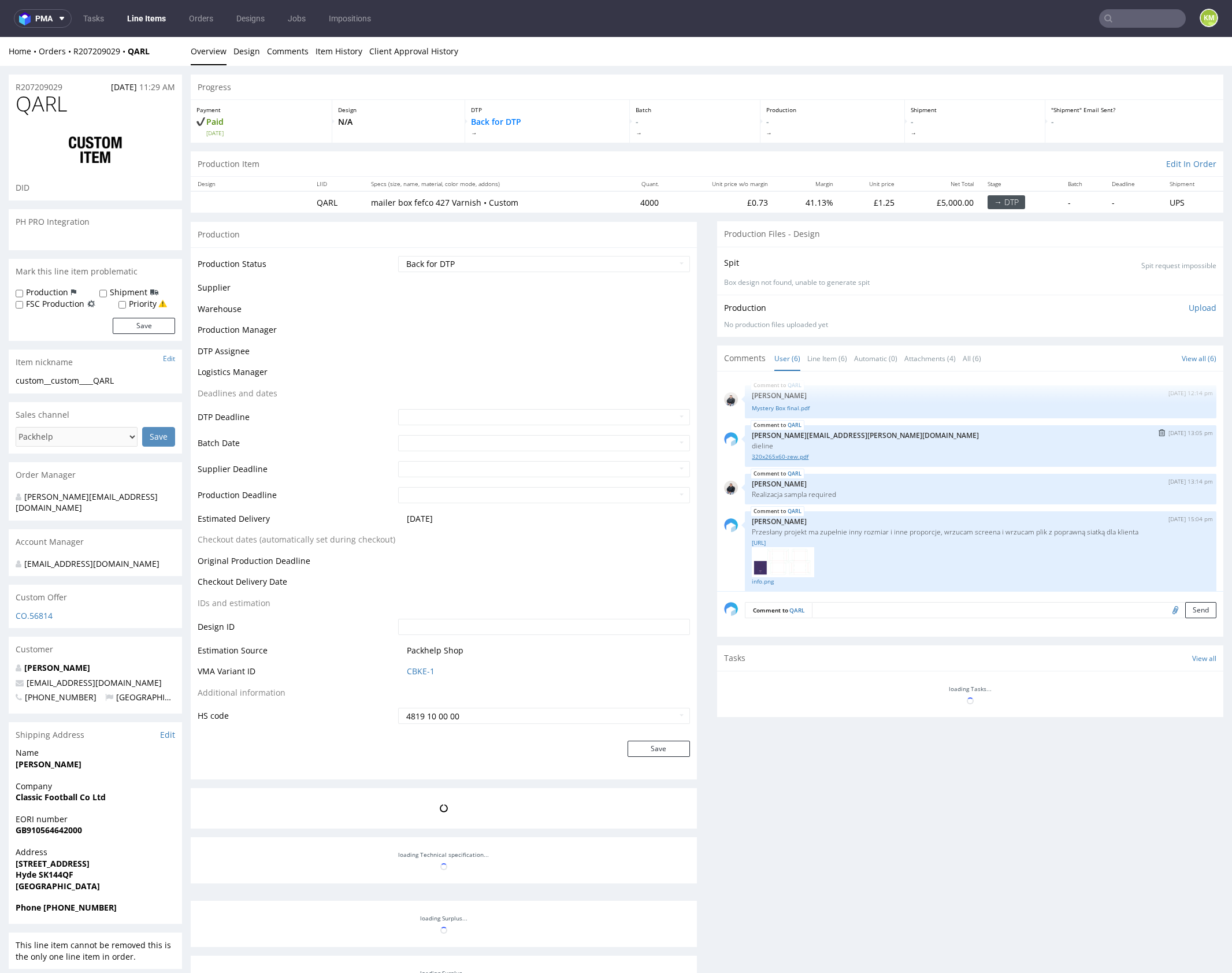
scroll to position [64, 0]
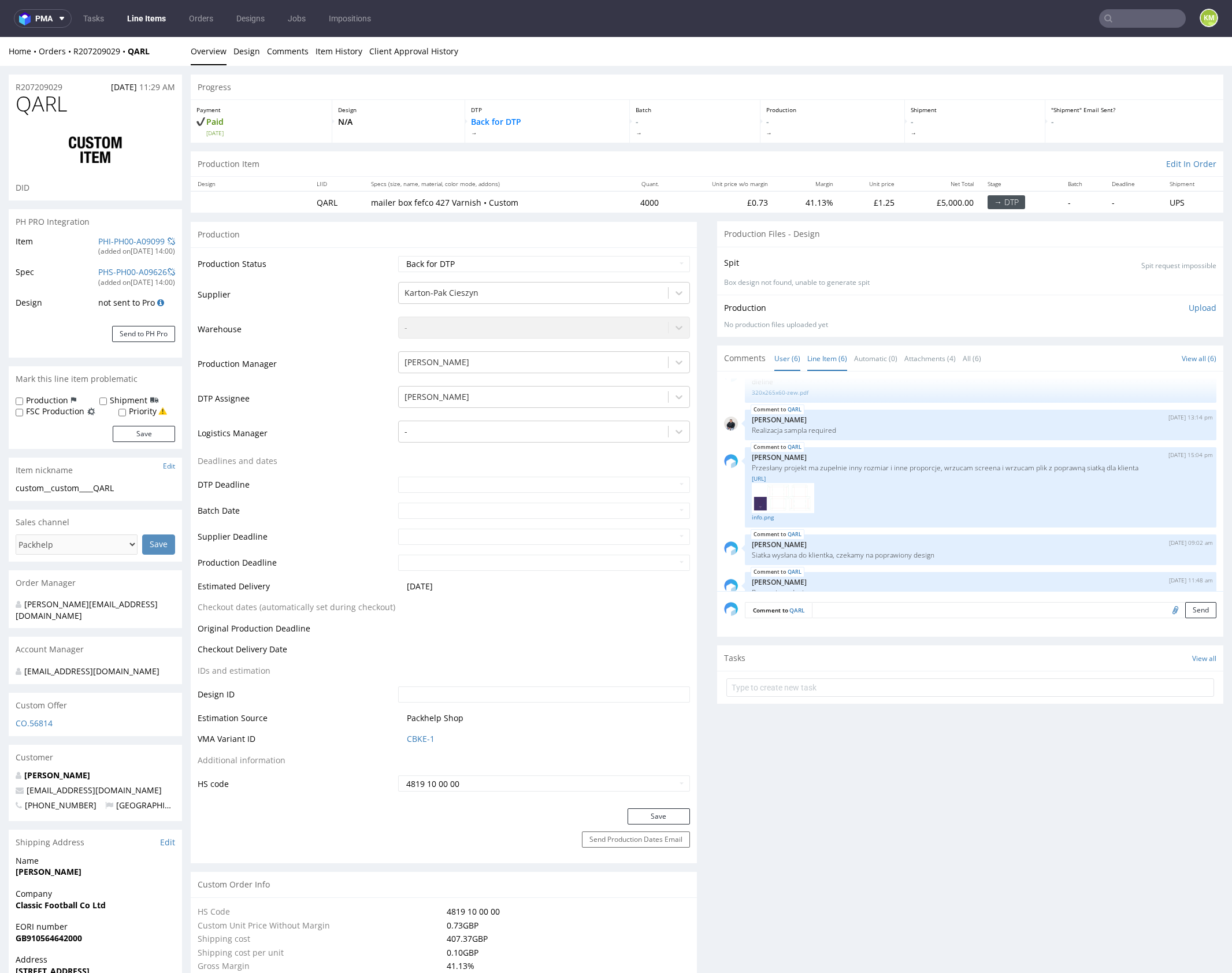
click at [837, 361] on link "Line Item (6)" at bounding box center [827, 358] width 40 height 25
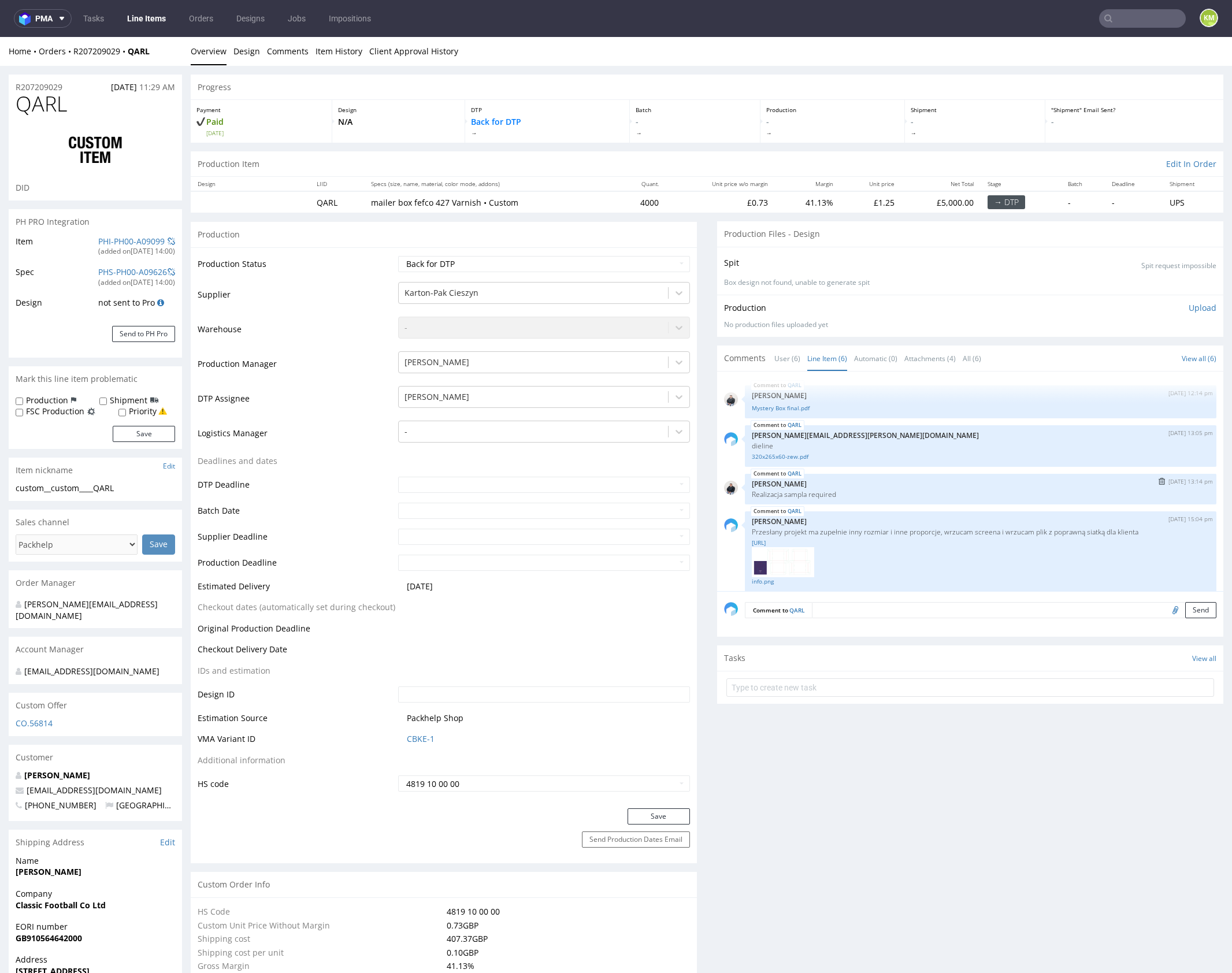
scroll to position [94, 0]
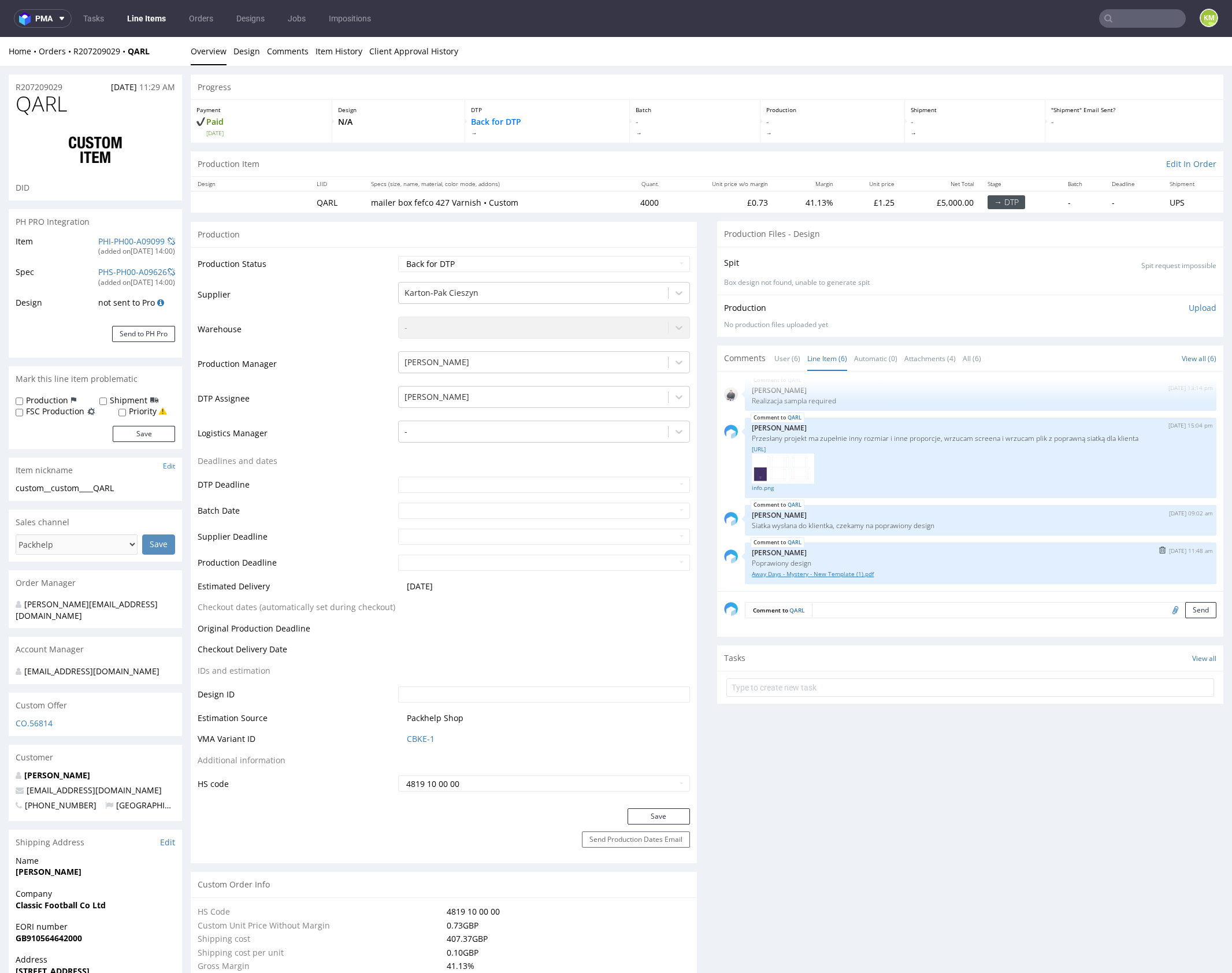
click at [822, 575] on link "Away Days - Mystery - New Template (1).pdf" at bounding box center [981, 574] width 458 height 9
click at [762, 487] on link "info.png" at bounding box center [981, 488] width 458 height 9
click at [849, 450] on link "custom____QARL__d0__oR207209029__dieline.ai" at bounding box center [981, 449] width 458 height 9
click at [789, 356] on link "User (6)" at bounding box center [787, 358] width 26 height 25
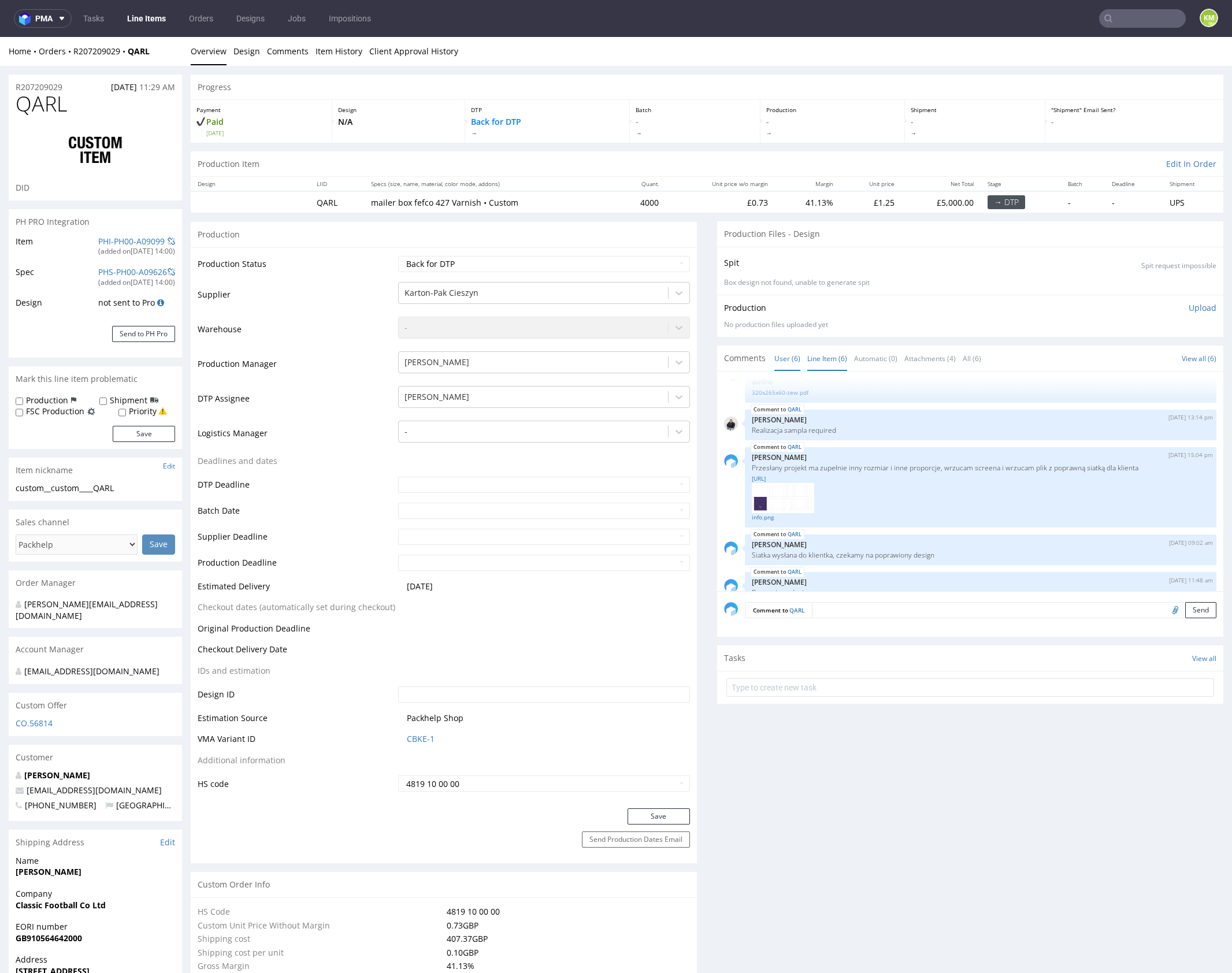
click at [833, 356] on link "Line Item (6)" at bounding box center [827, 358] width 40 height 25
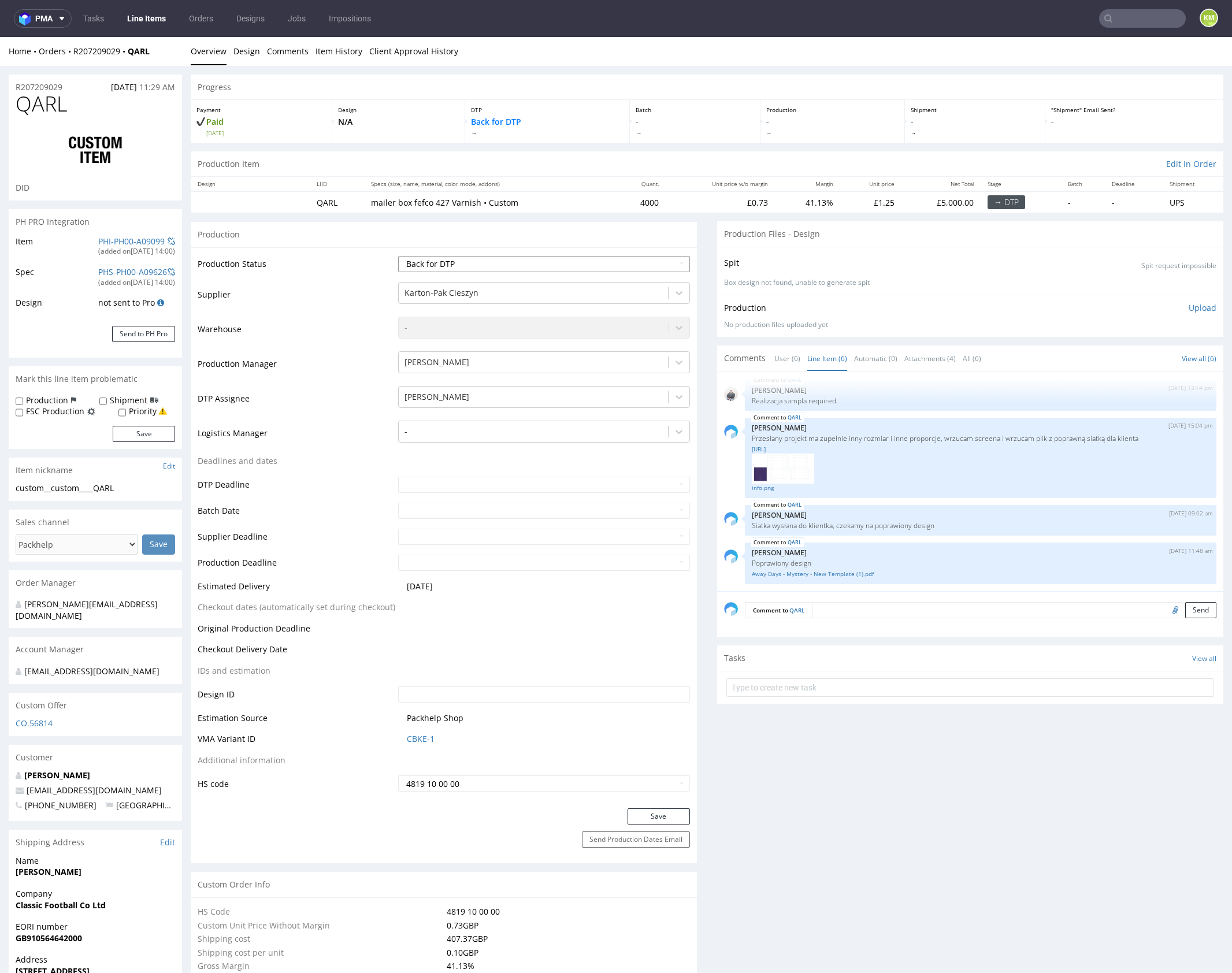
click at [634, 261] on select "Waiting for Artwork Waiting for Diecut Waiting for Mockup Waiting for DTP Waiti…" at bounding box center [544, 264] width 292 height 17
select select "dtp_ca_needed"
click at [398, 256] on select "Waiting for Artwork Waiting for Diecut Waiting for Mockup Waiting for DTP Waiti…" at bounding box center [544, 264] width 292 height 17
click at [651, 817] on button "Save" at bounding box center [658, 816] width 62 height 17
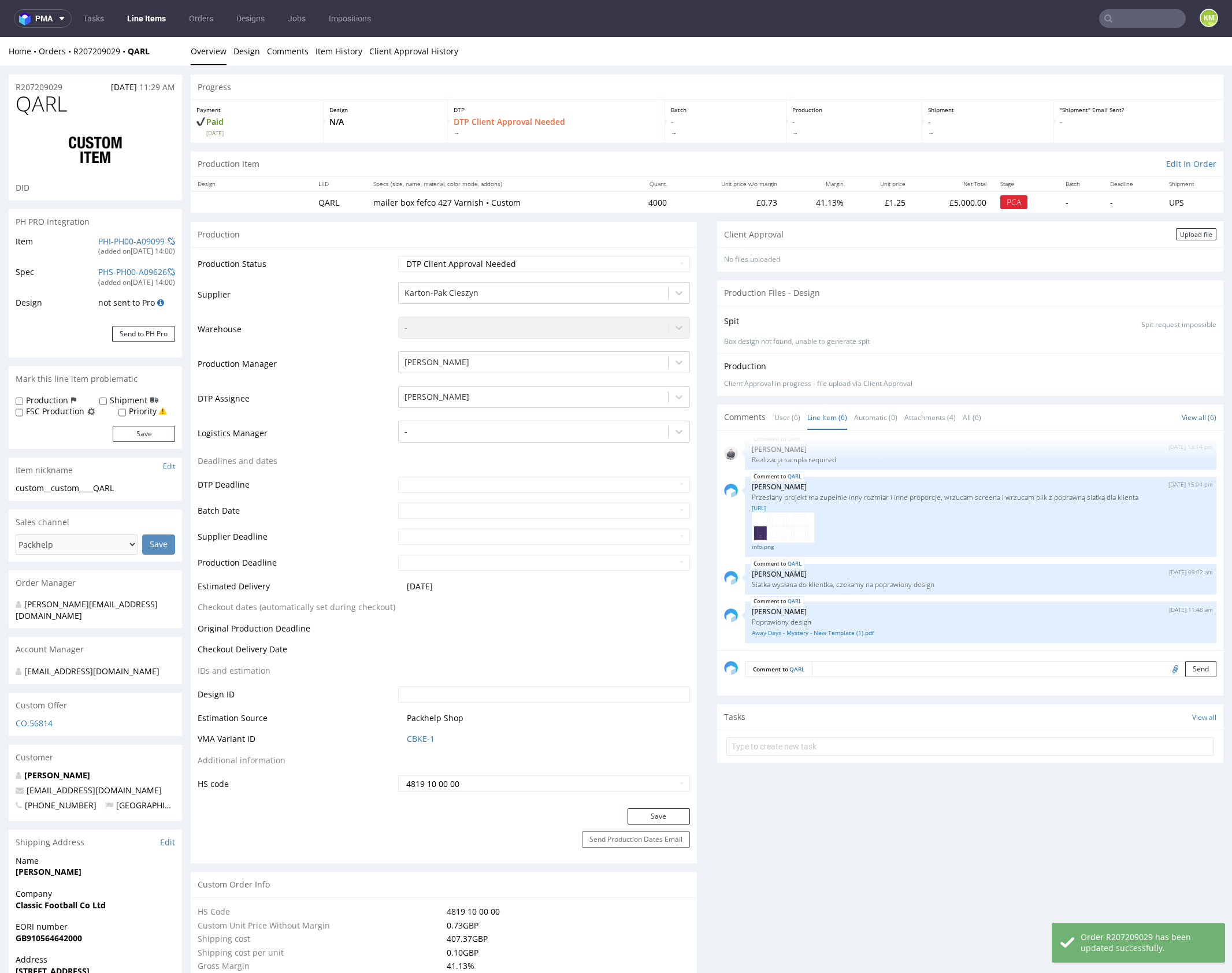
click at [1195, 232] on div "Upload file" at bounding box center [1197, 234] width 41 height 12
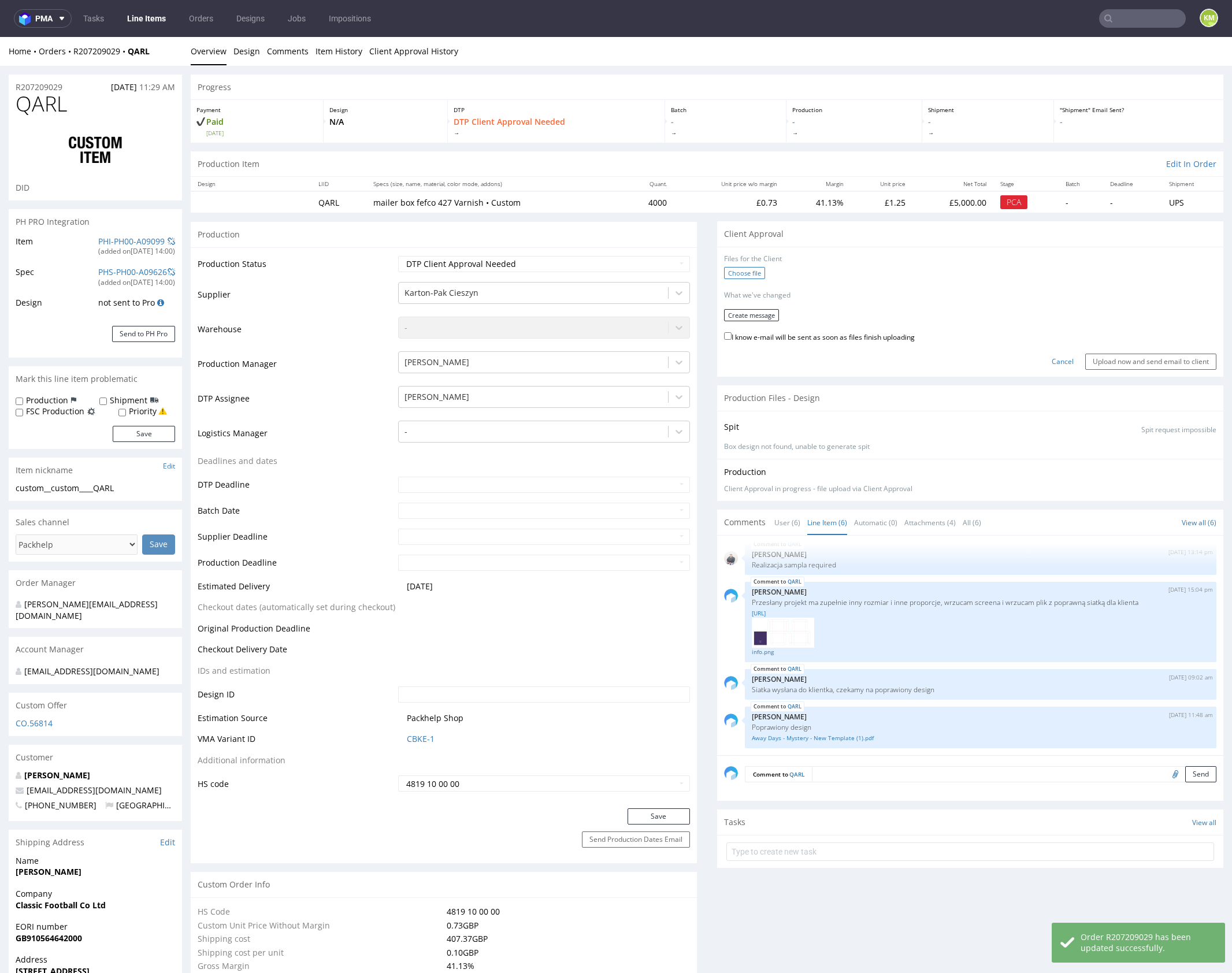
click at [743, 273] on label "Choose file" at bounding box center [745, 273] width 41 height 12
click at [0, 37] on input "Choose file" at bounding box center [0, 37] width 0 height 0
click at [760, 311] on button "Create message" at bounding box center [752, 311] width 55 height 12
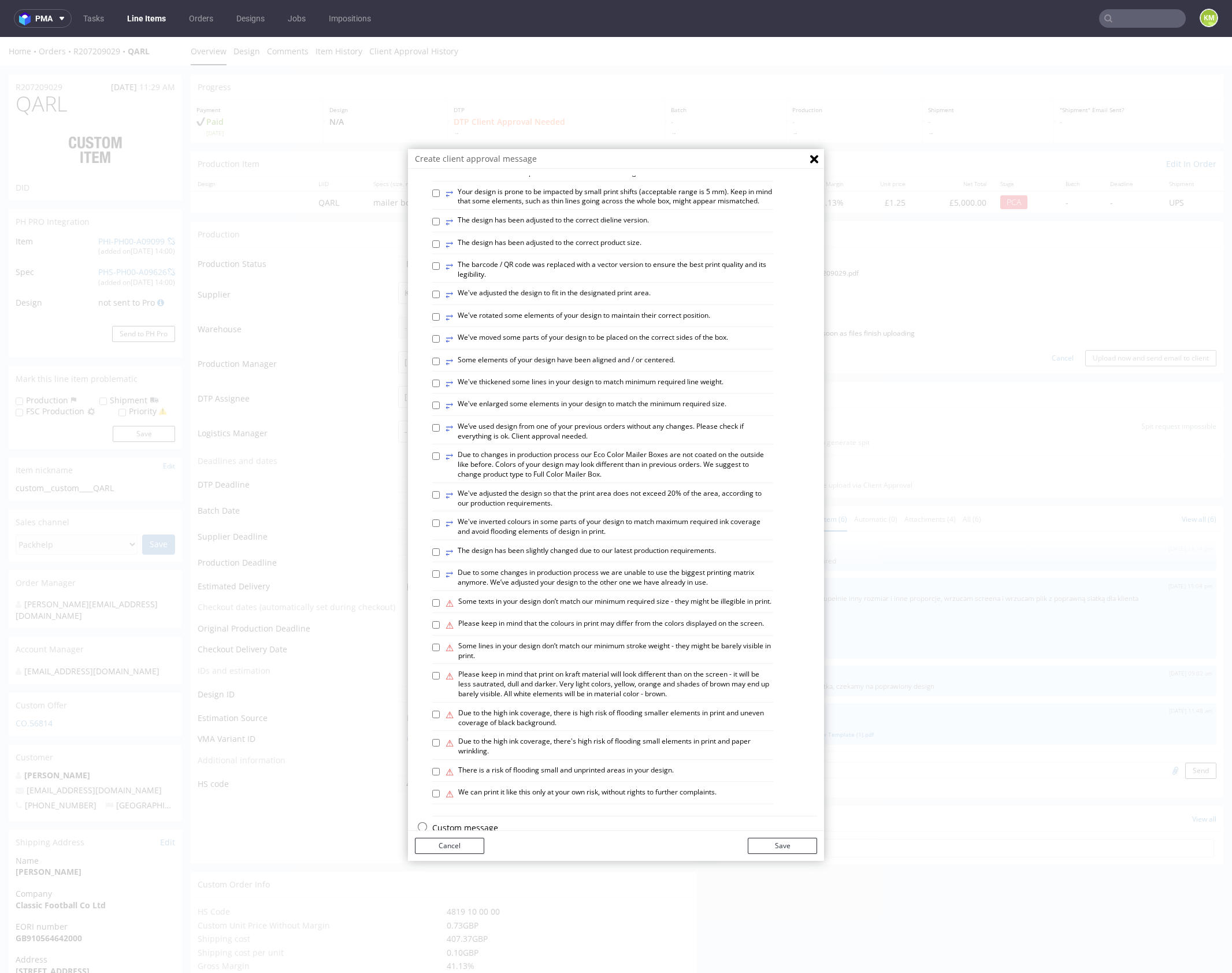
scroll to position [320, 0]
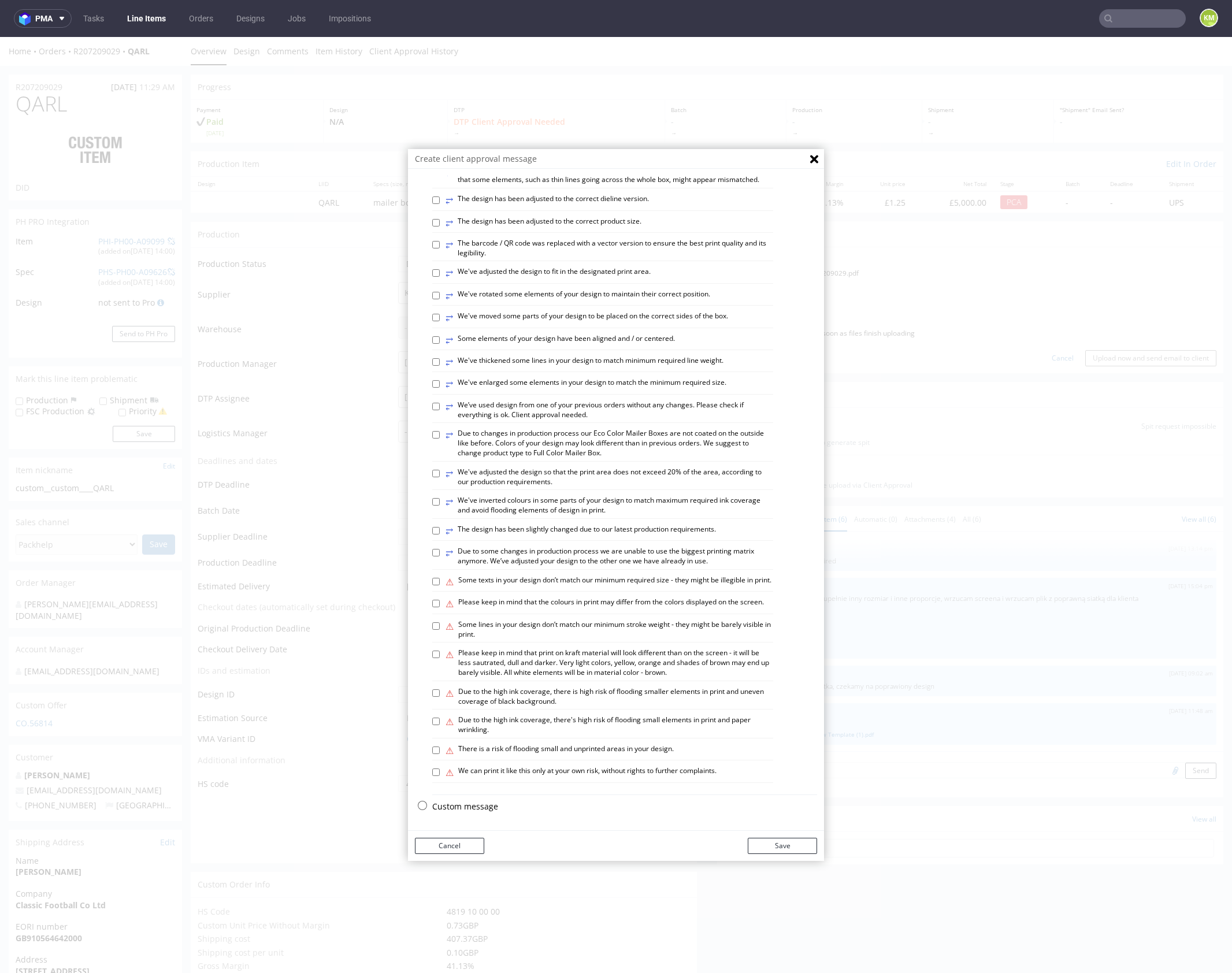
click at [474, 805] on p "Custom message" at bounding box center [624, 807] width 385 height 12
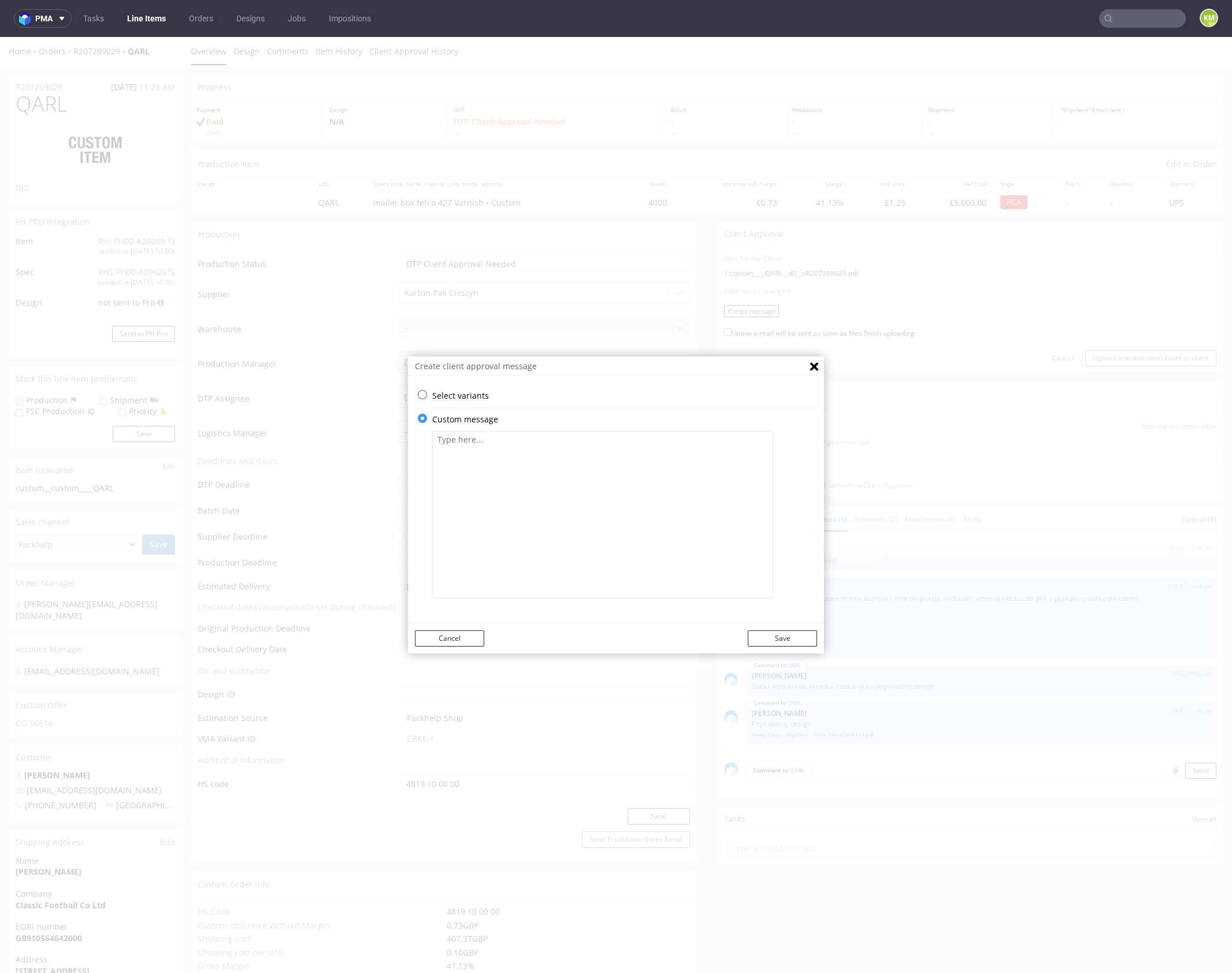
scroll to position [0, 0]
click at [546, 503] on textarea at bounding box center [603, 515] width 341 height 168
paste textarea "The design has been changed from a technical standpoint. All transparencies hav…"
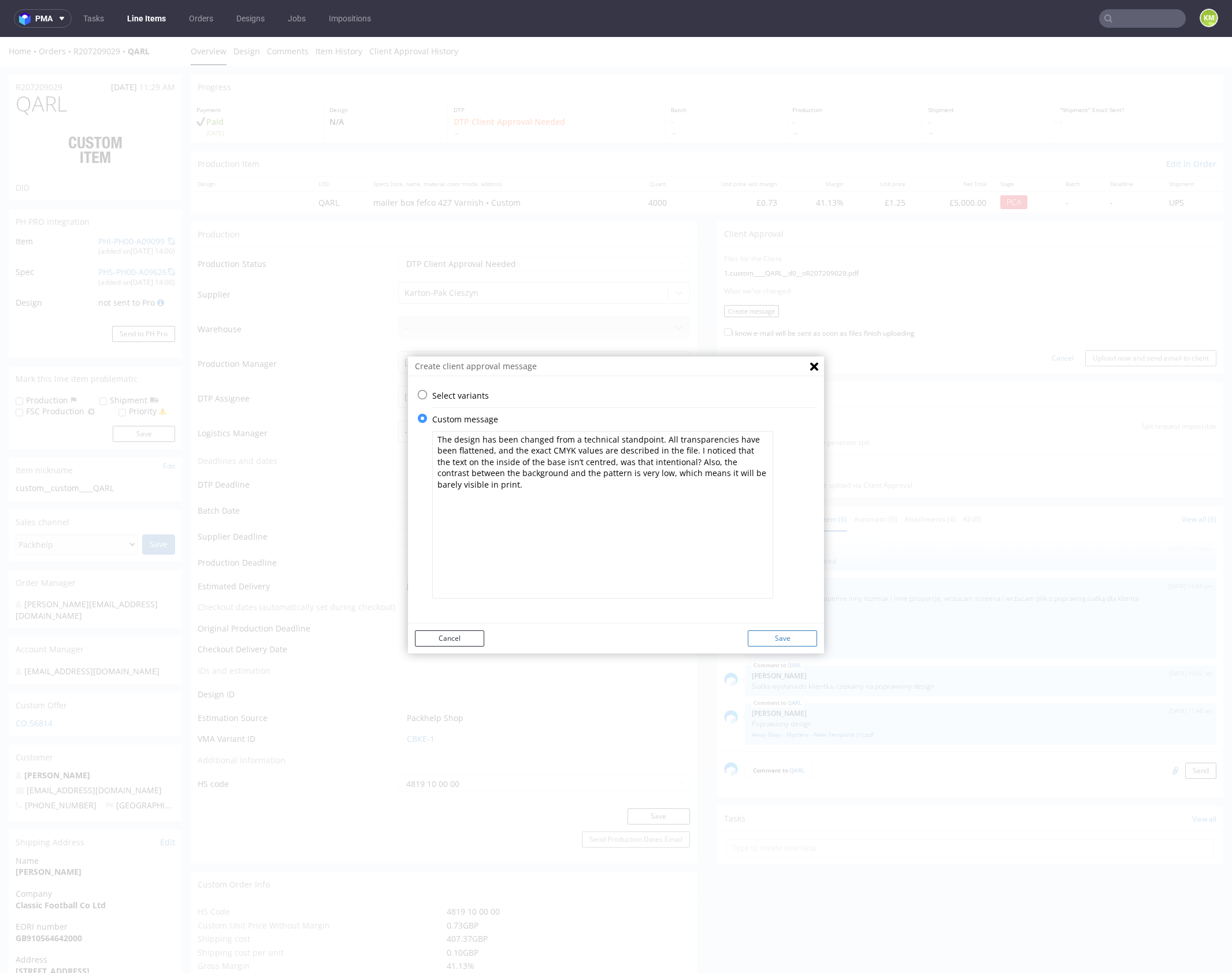
type textarea "The design has been changed from a technical standpoint. All transparencies hav…"
click at [788, 636] on button "Save" at bounding box center [782, 638] width 69 height 17
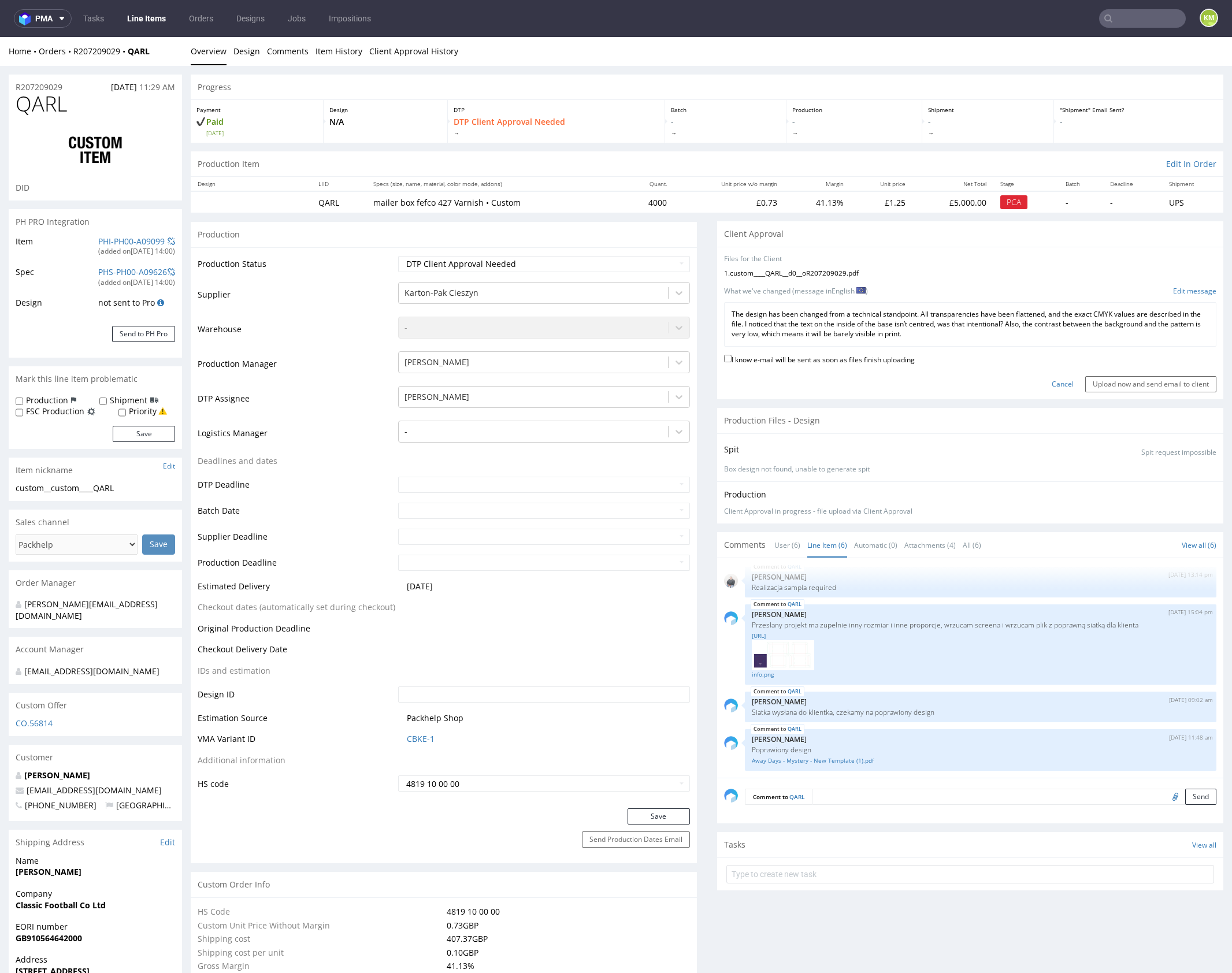
click at [912, 356] on label "I know e-mail will be sent as soon as files finish uploading" at bounding box center [820, 358] width 191 height 13
click at [731, 356] on input "I know e-mail will be sent as soon as files finish uploading" at bounding box center [728, 358] width 8 height 8
checkbox input "true"
click at [1140, 388] on input "Upload now and send email to client" at bounding box center [1150, 384] width 131 height 17
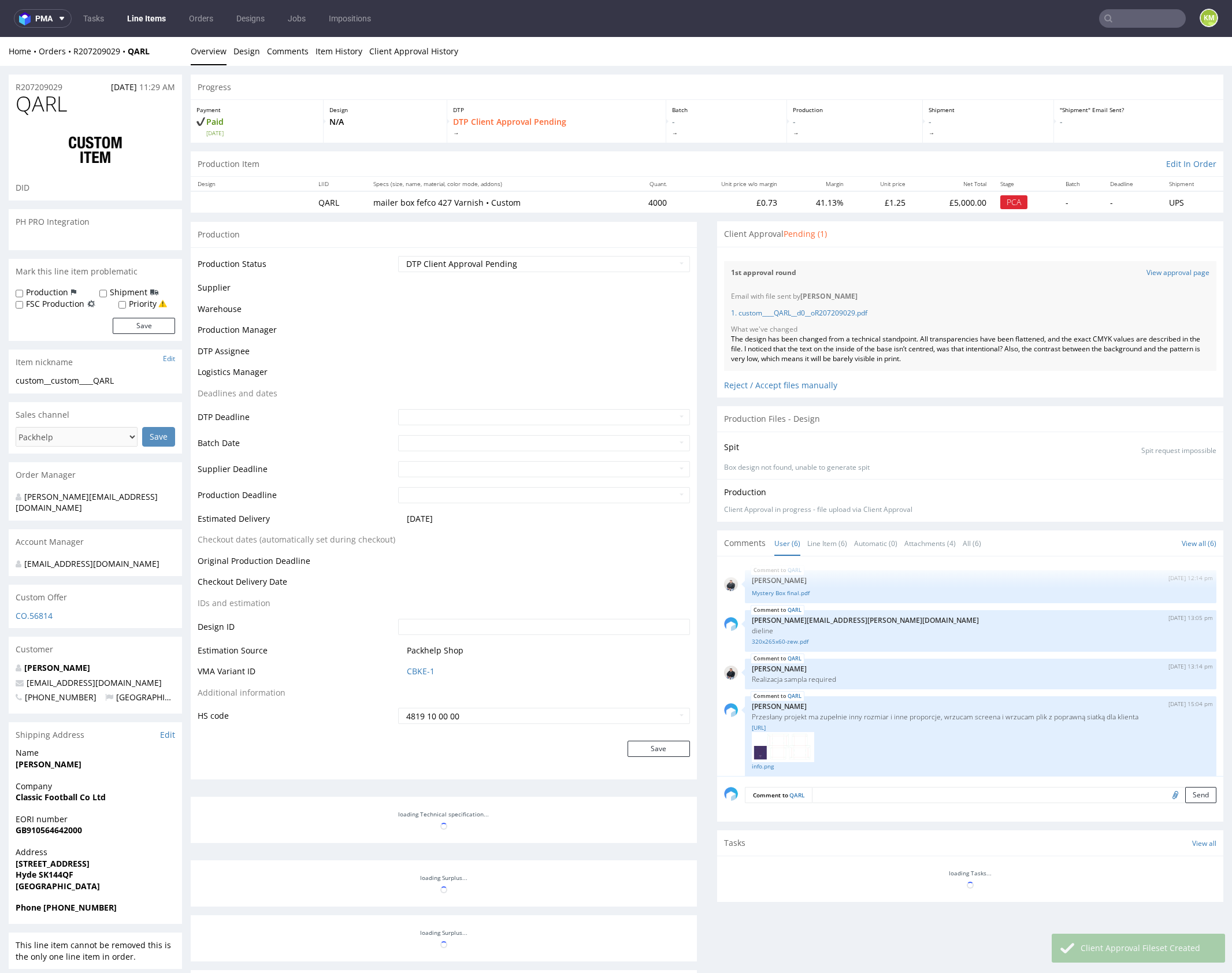
scroll to position [94, 0]
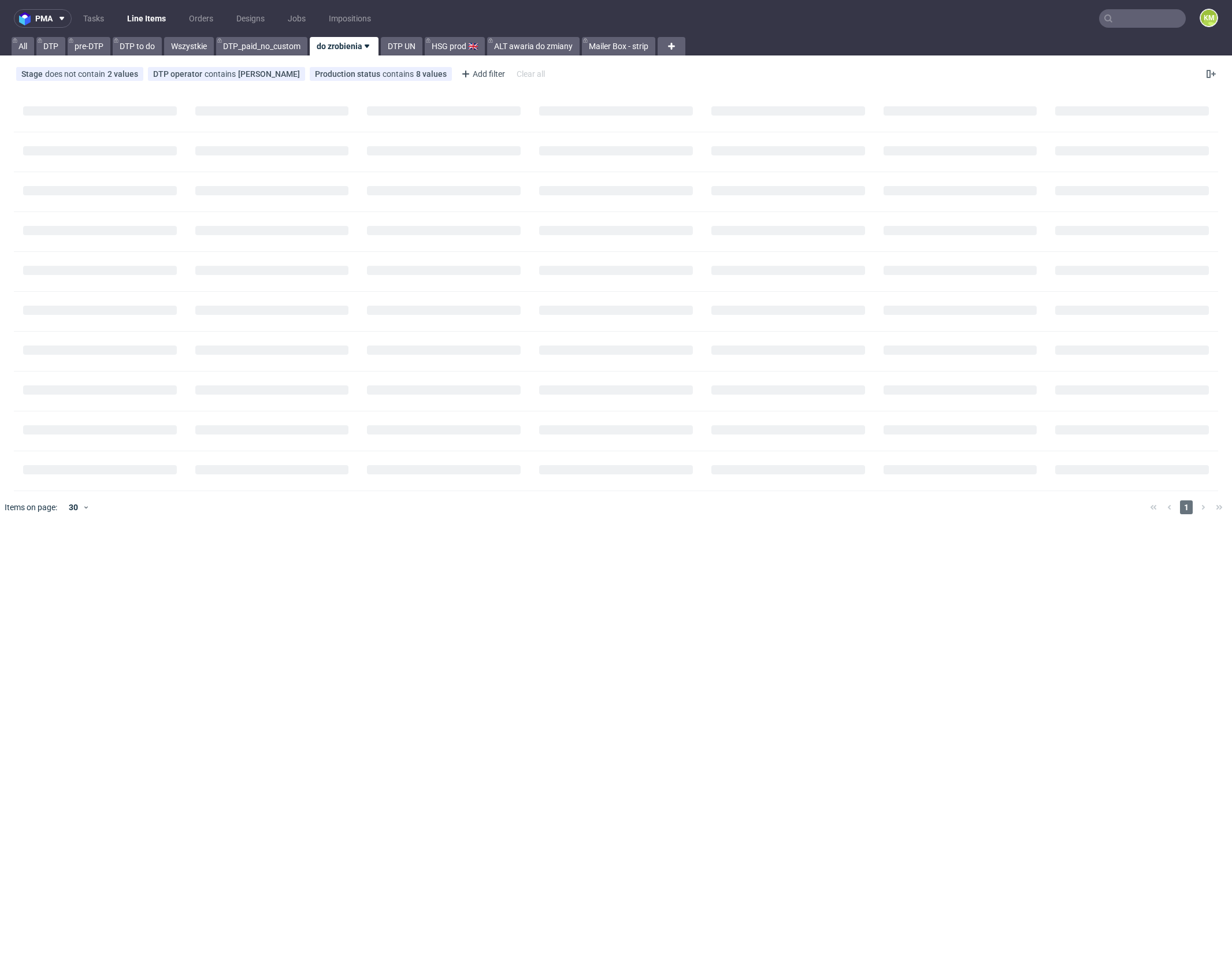
click at [551, 570] on div "pma Tasks Line Items Orders Designs Jobs Impositions KM All DTP pre-DTP DTP to …" at bounding box center [616, 486] width 1232 height 973
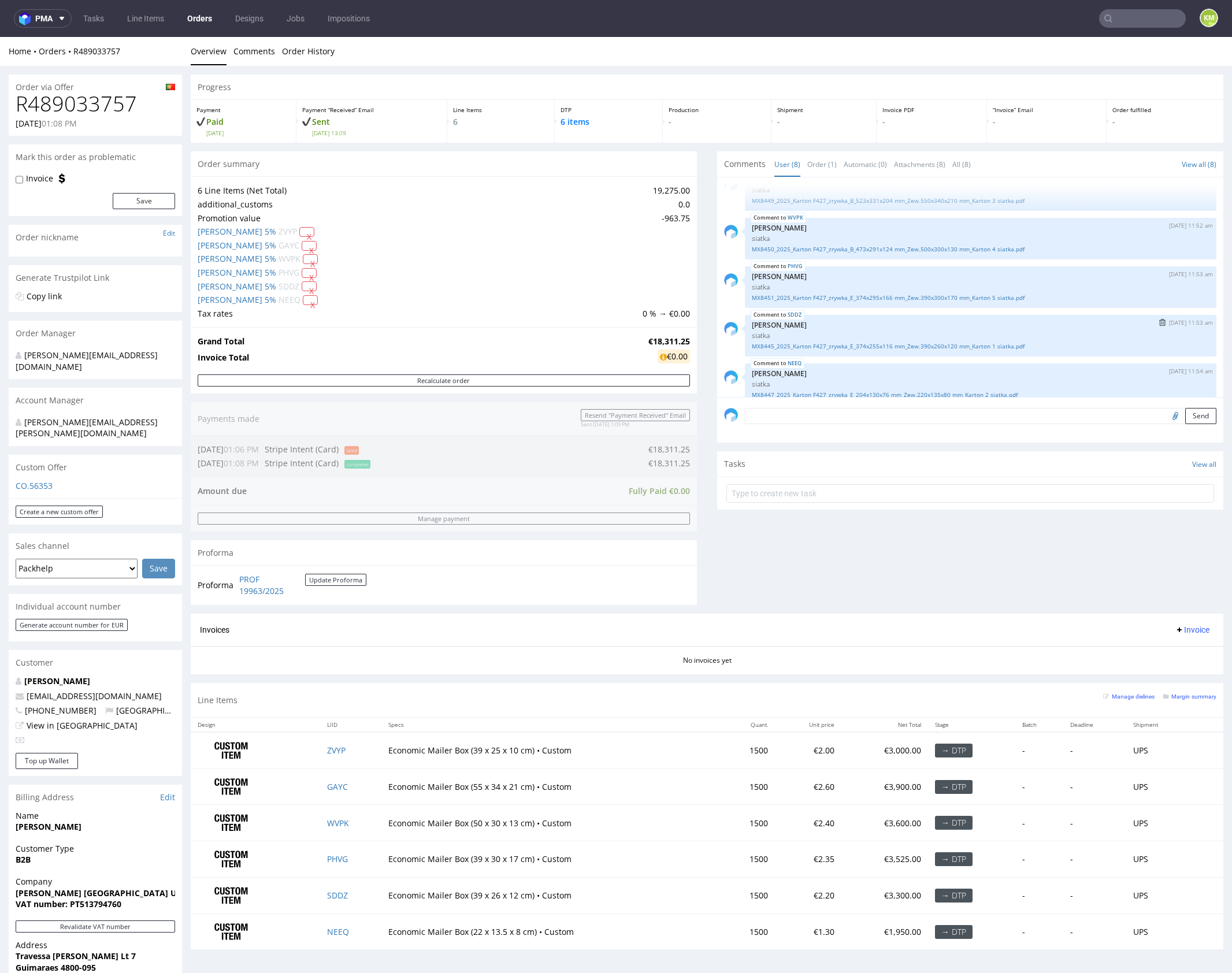
scroll to position [173, 0]
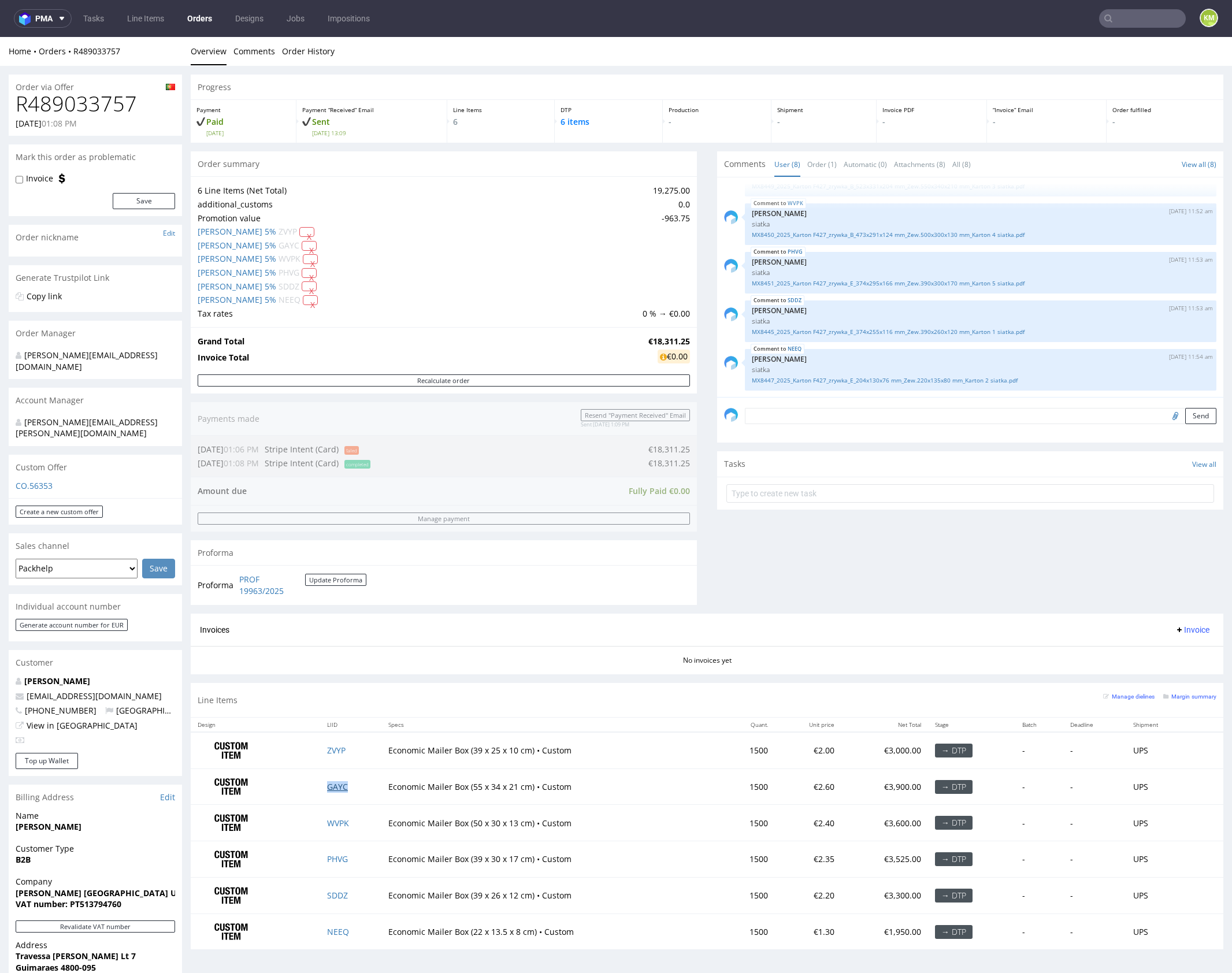
drag, startPoint x: 335, startPoint y: 784, endPoint x: 342, endPoint y: 781, distance: 7.6
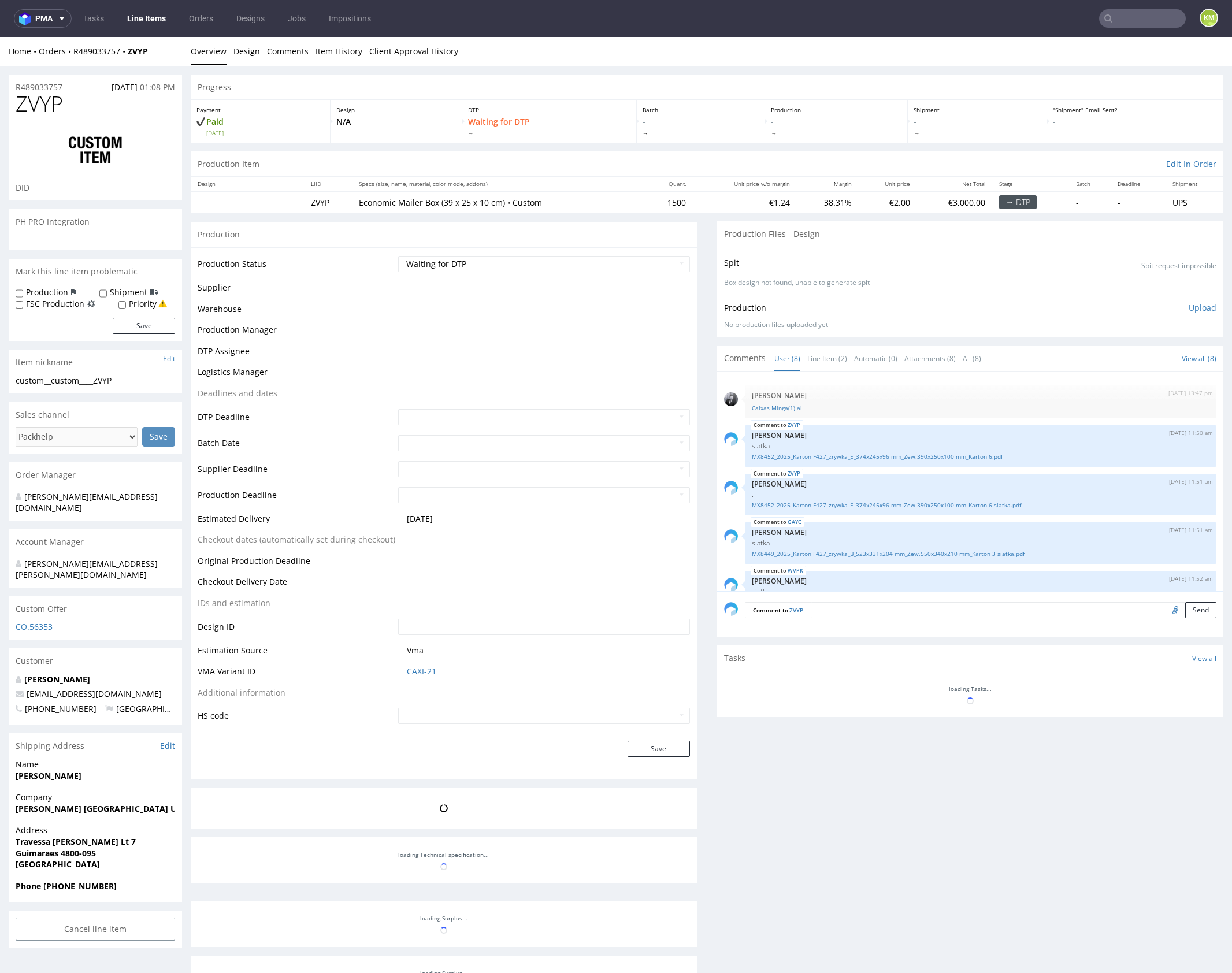
scroll to position [174, 0]
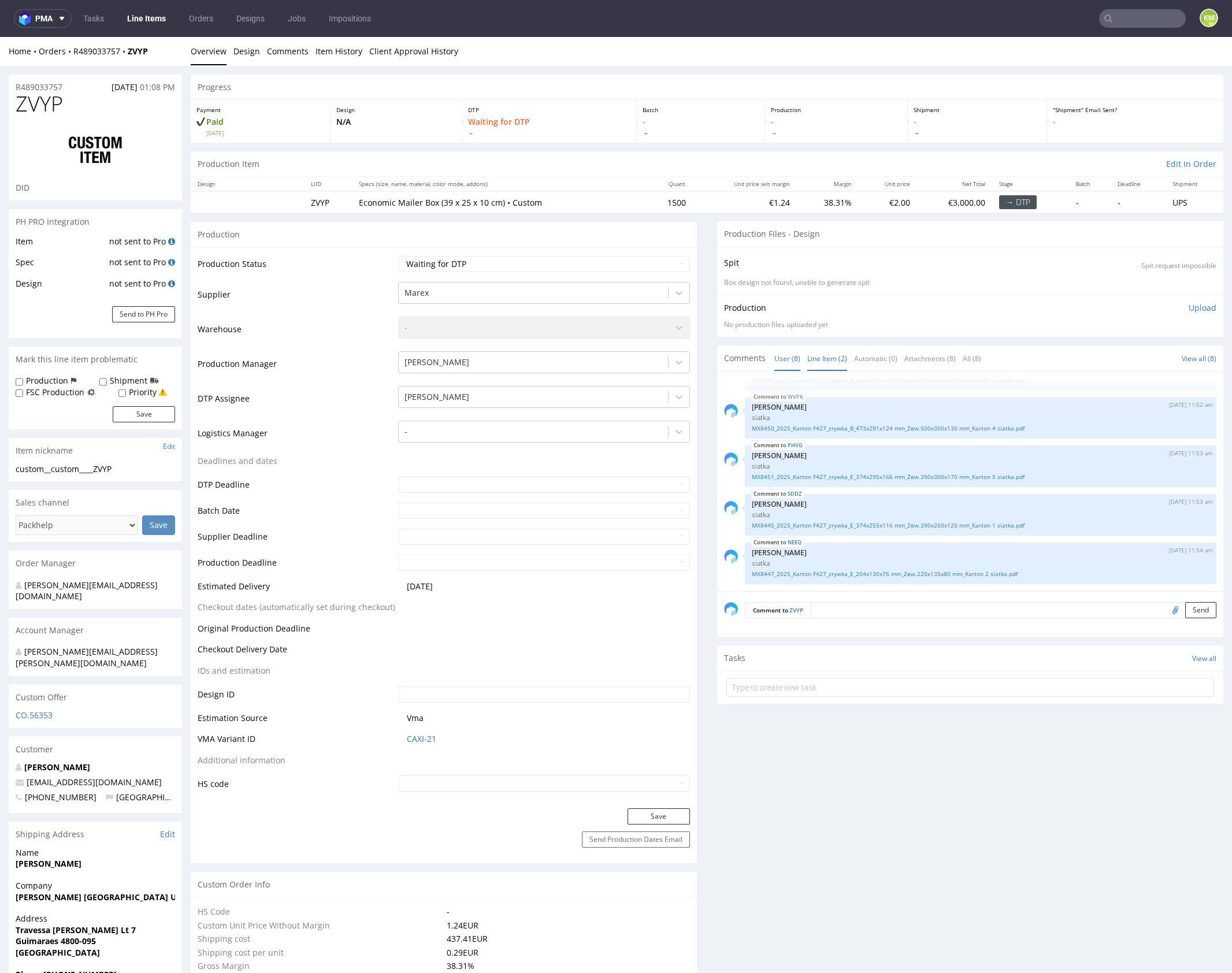
click at [825, 364] on link "Line Item (2)" at bounding box center [827, 358] width 40 height 25
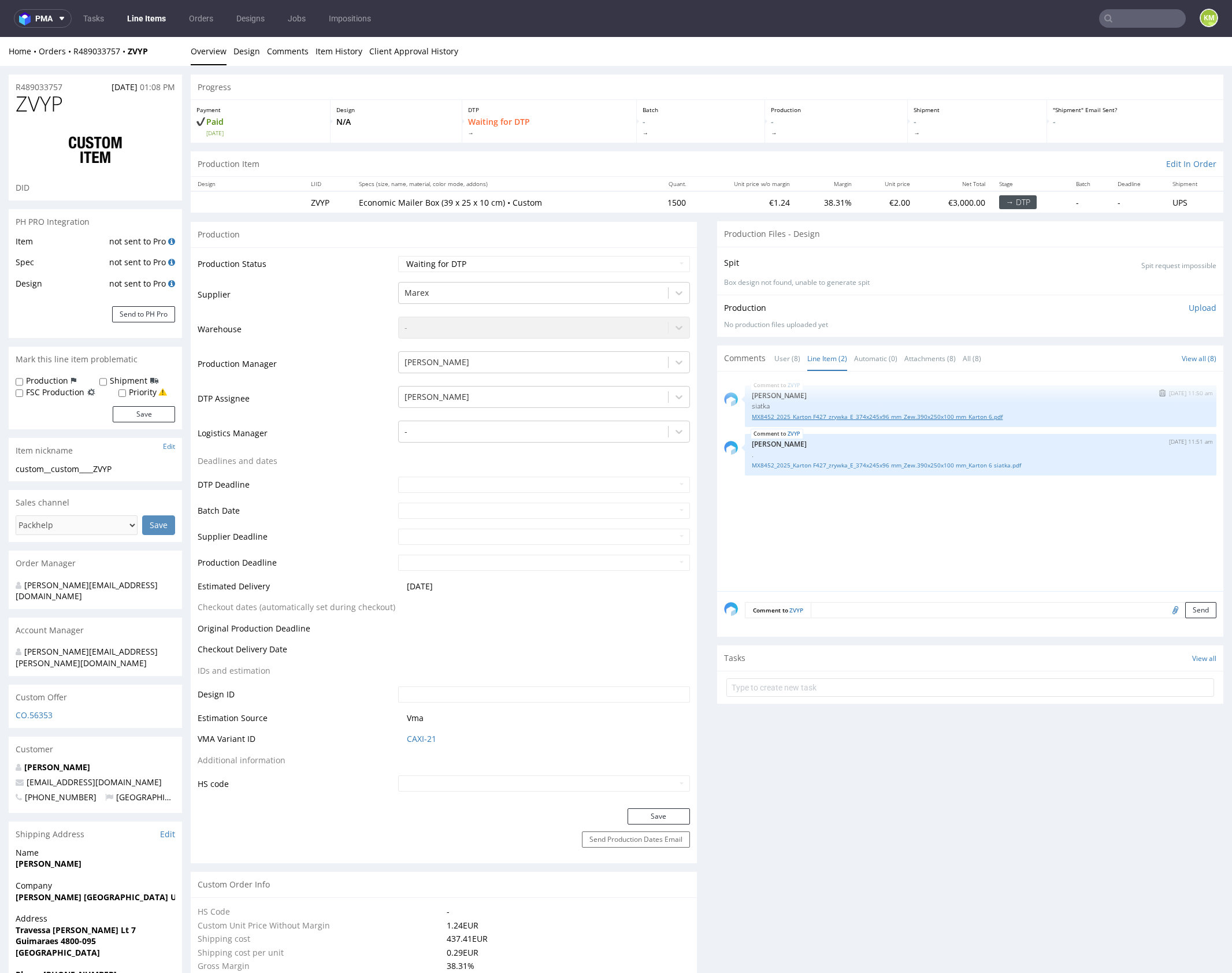
click at [853, 419] on link "MX8452_2025_Karton F427_zrywka_E_374x245x96 mm_Zew.390x250x100 mm_Karton 6.pdf" at bounding box center [981, 417] width 458 height 9
click at [879, 466] on link "MX8452_2025_Karton F427_zrywka_E_374x245x96 mm_Zew.390x250x100 mm_Karton 6 siat…" at bounding box center [981, 466] width 458 height 9
click at [777, 359] on link "User (8)" at bounding box center [787, 358] width 26 height 25
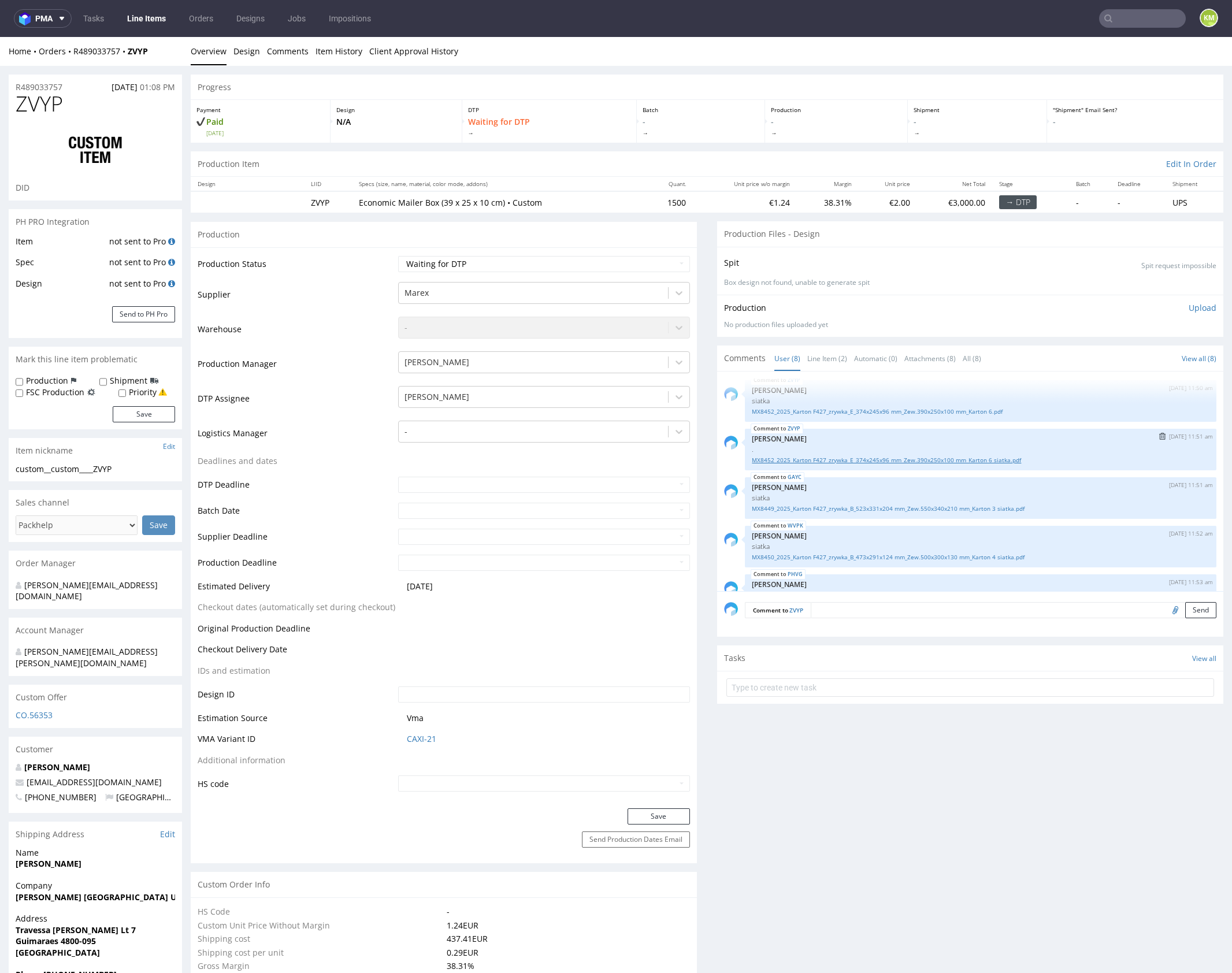
scroll to position [0, 0]
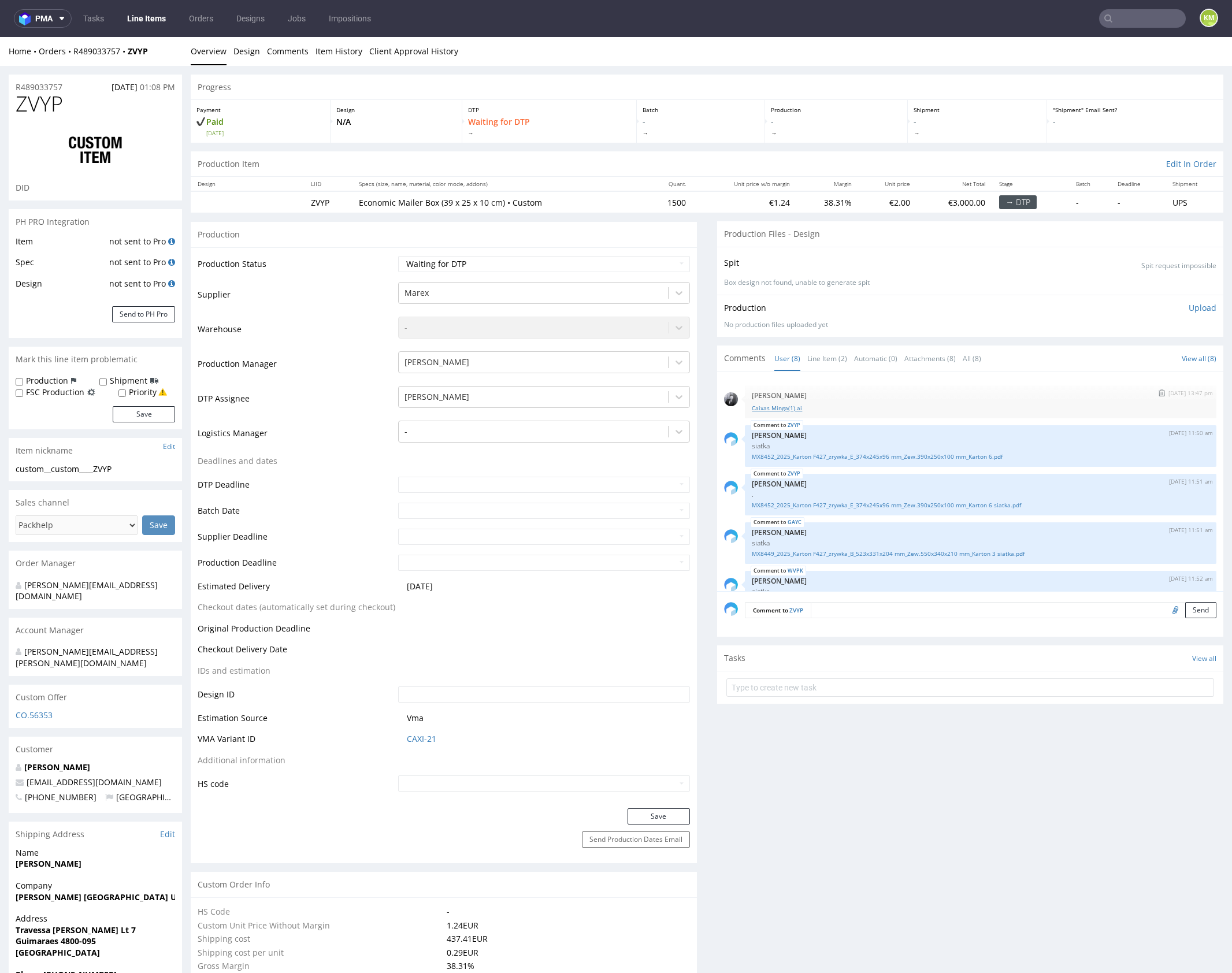
click at [772, 408] on link "Caixas Minga(1).ai" at bounding box center [981, 408] width 458 height 9
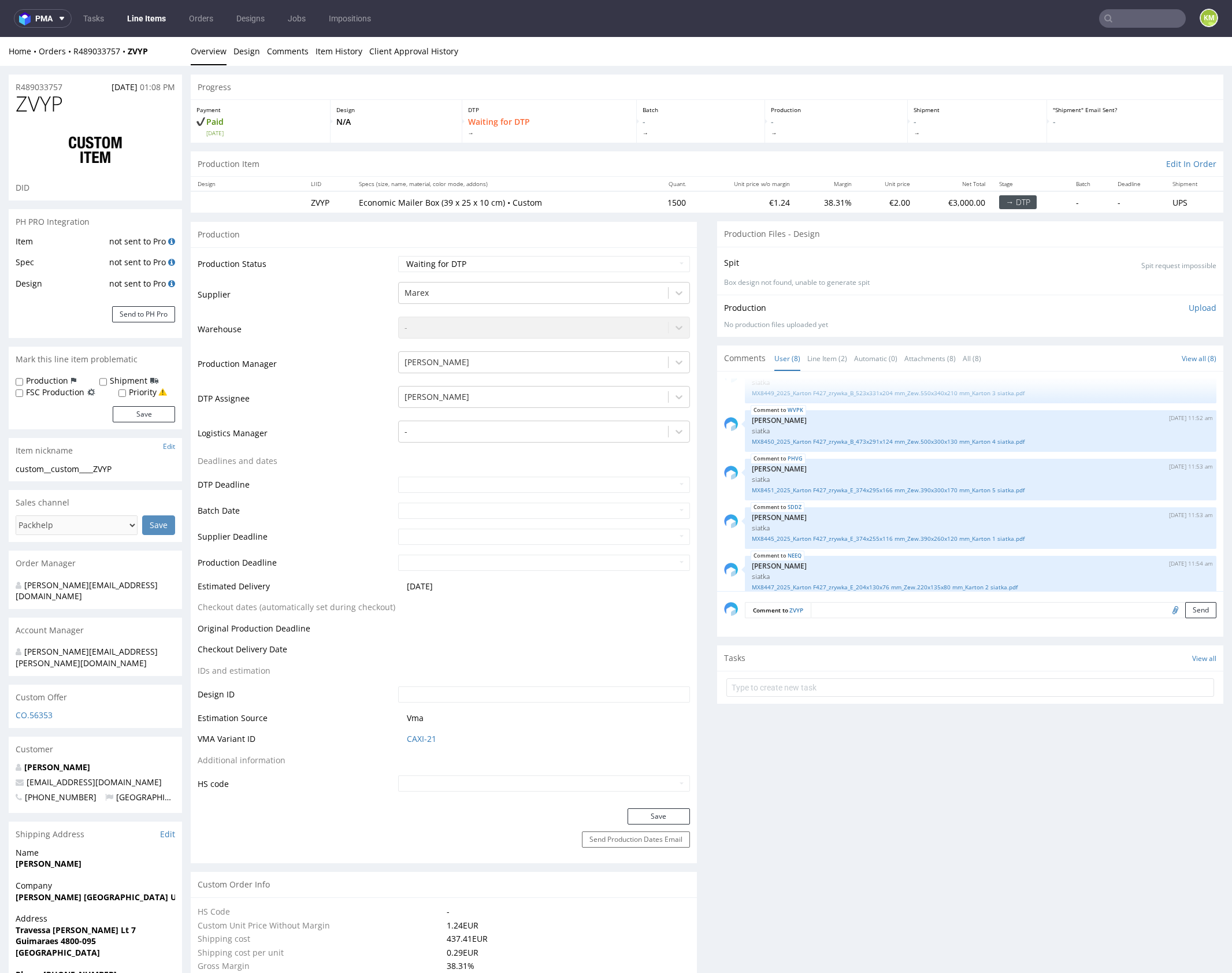
scroll to position [174, 0]
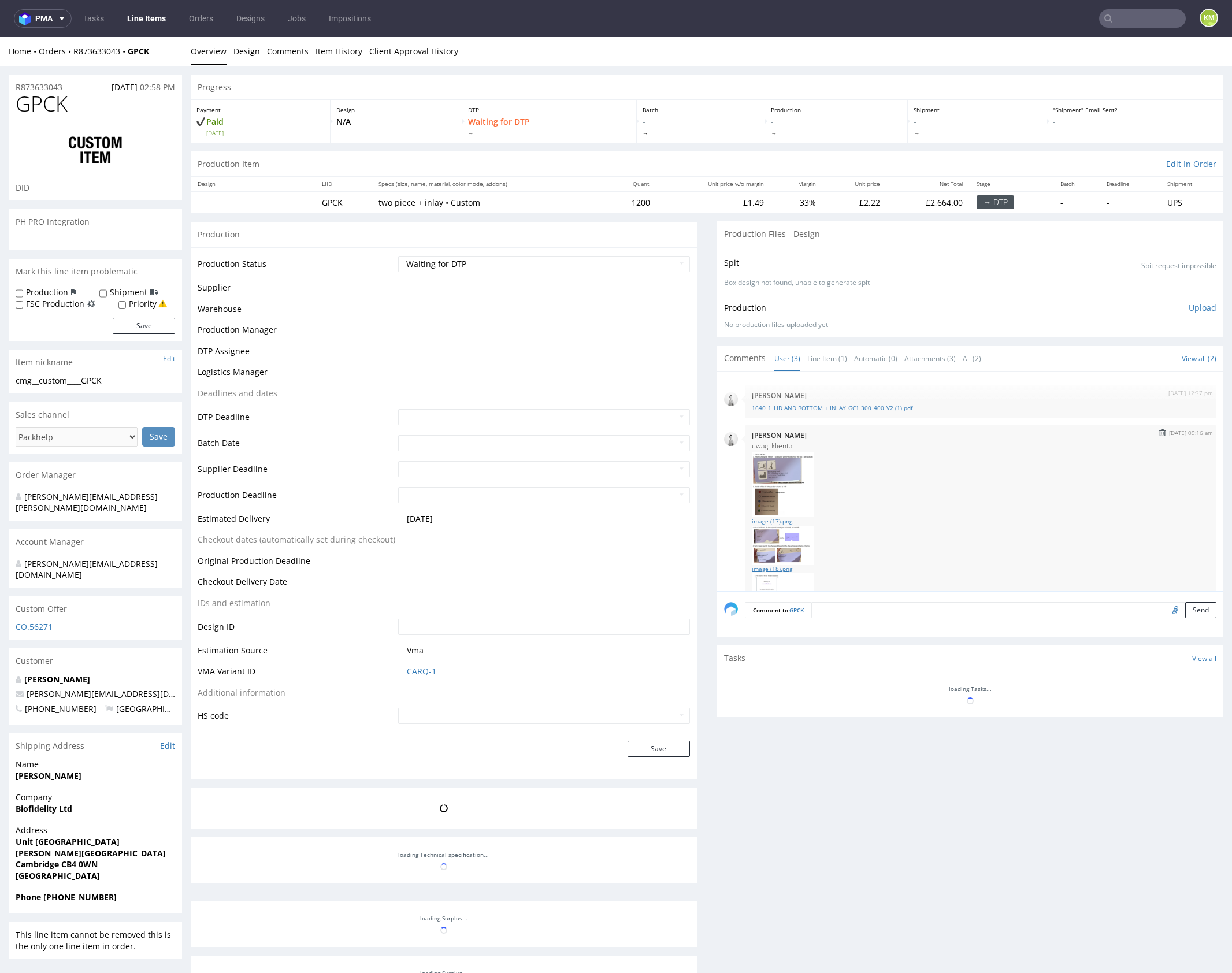
scroll to position [98, 0]
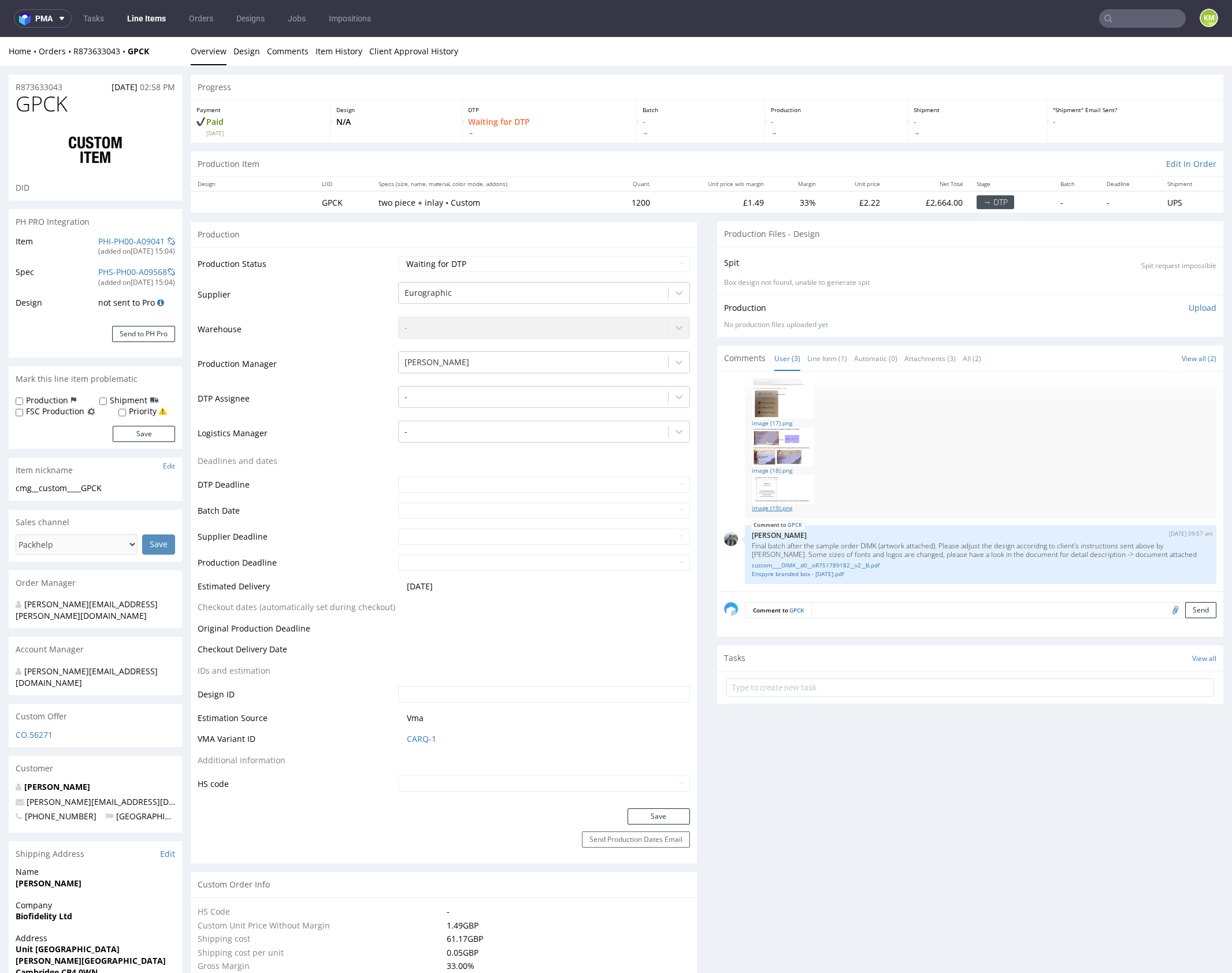
click at [770, 508] on link "image (19).png" at bounding box center [981, 507] width 458 height 9
click at [493, 398] on div at bounding box center [533, 397] width 258 height 14
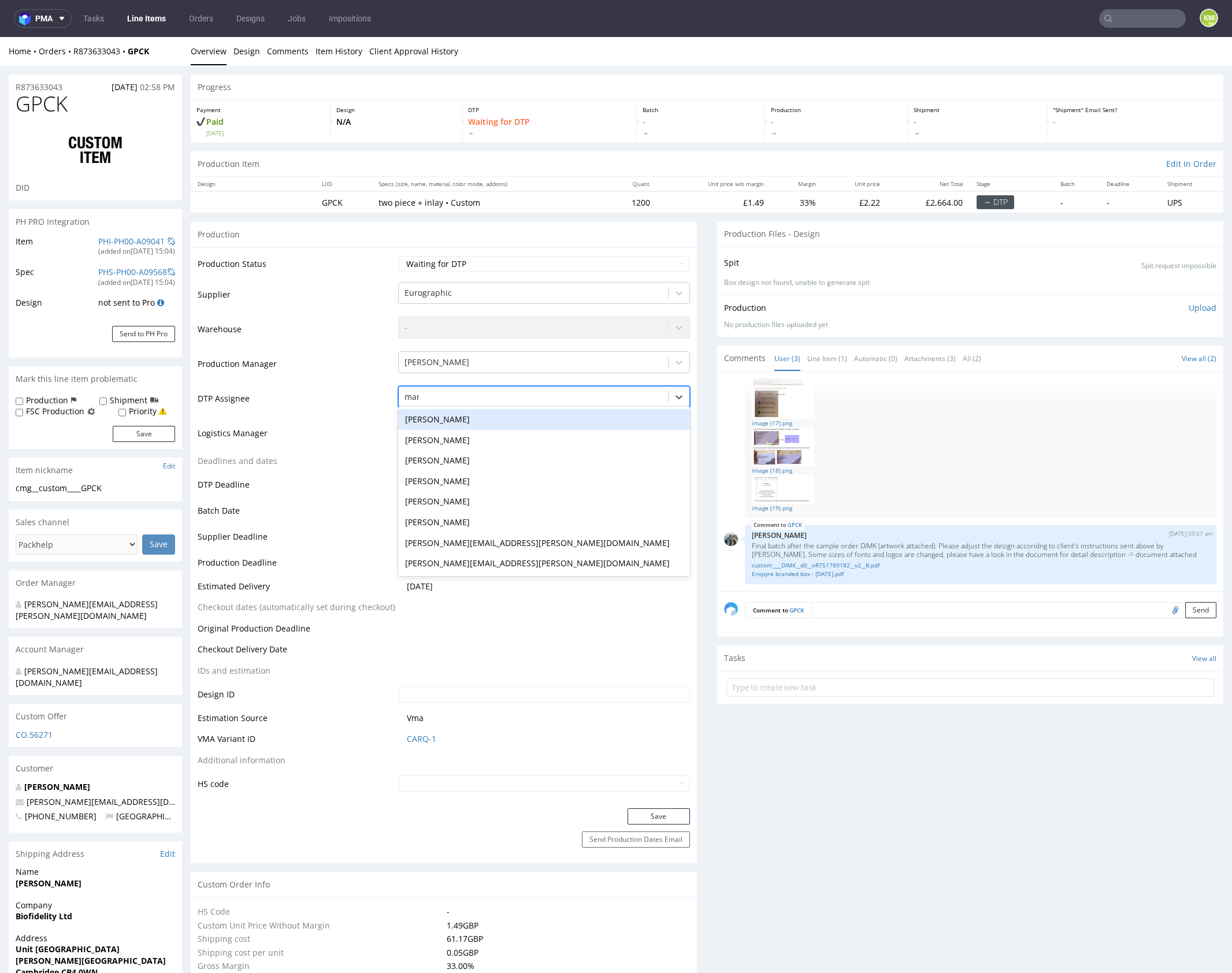
type input "mark"
click at [499, 412] on div "[PERSON_NAME]" at bounding box center [544, 419] width 292 height 20
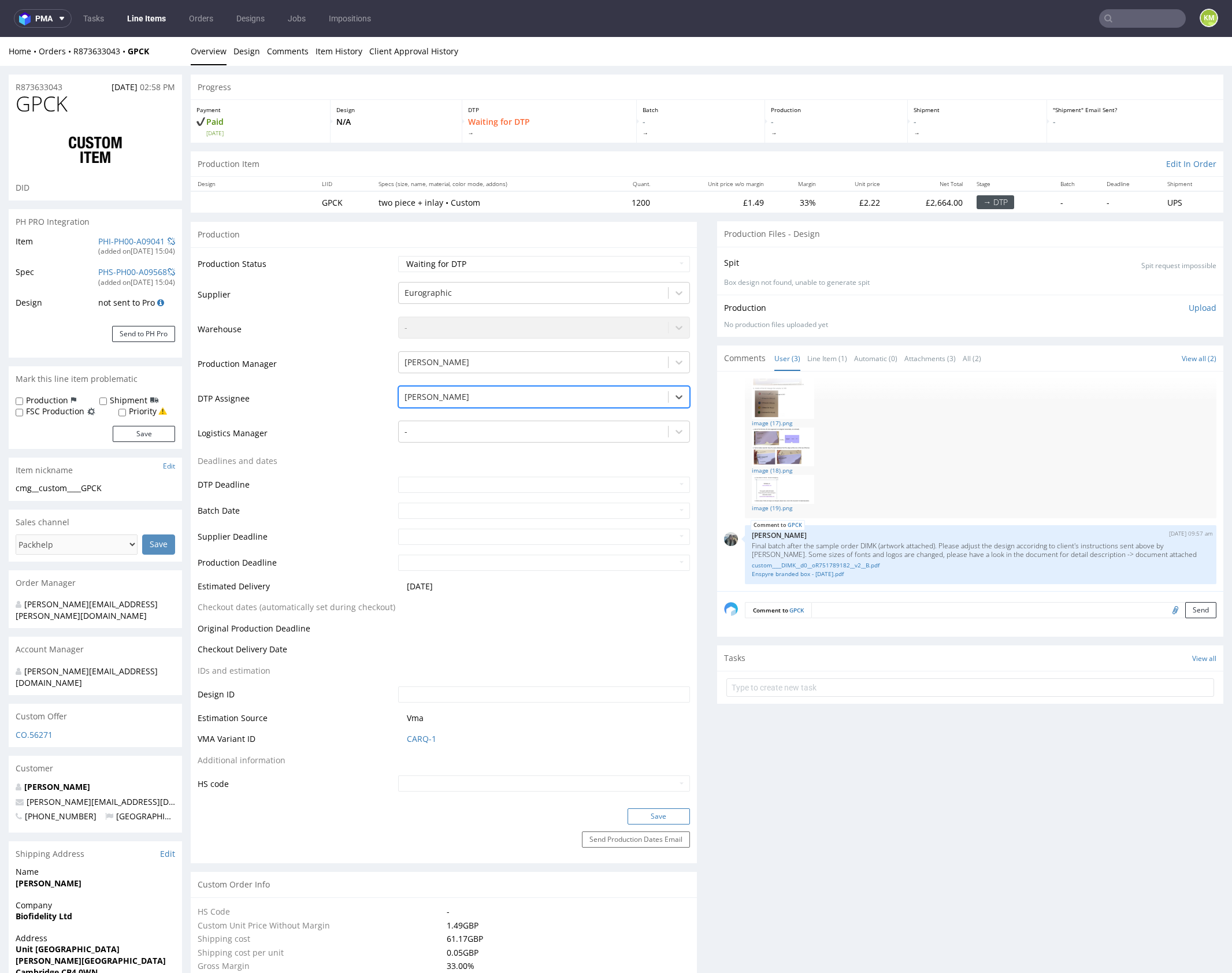
click at [666, 810] on button "Save" at bounding box center [658, 816] width 62 height 17
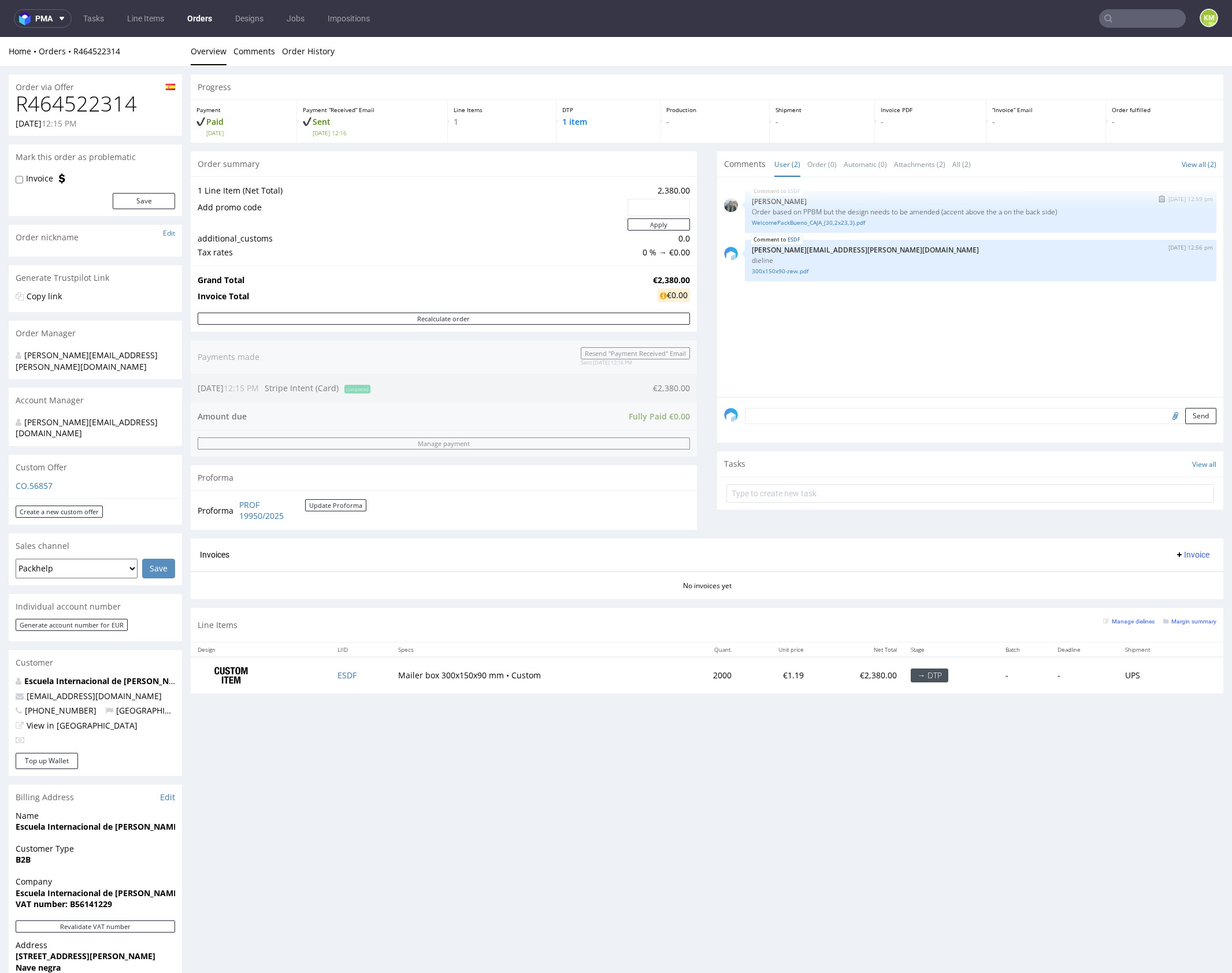
click at [814, 228] on div "ESDF [DATE] 12:59 pm [PERSON_NAME] Order based on PPBM but the design needs to …" at bounding box center [981, 211] width 471 height 42
click at [820, 224] on link "WelcomePackBueno_CAJA_(30,2x23,3).pdf" at bounding box center [981, 222] width 458 height 9
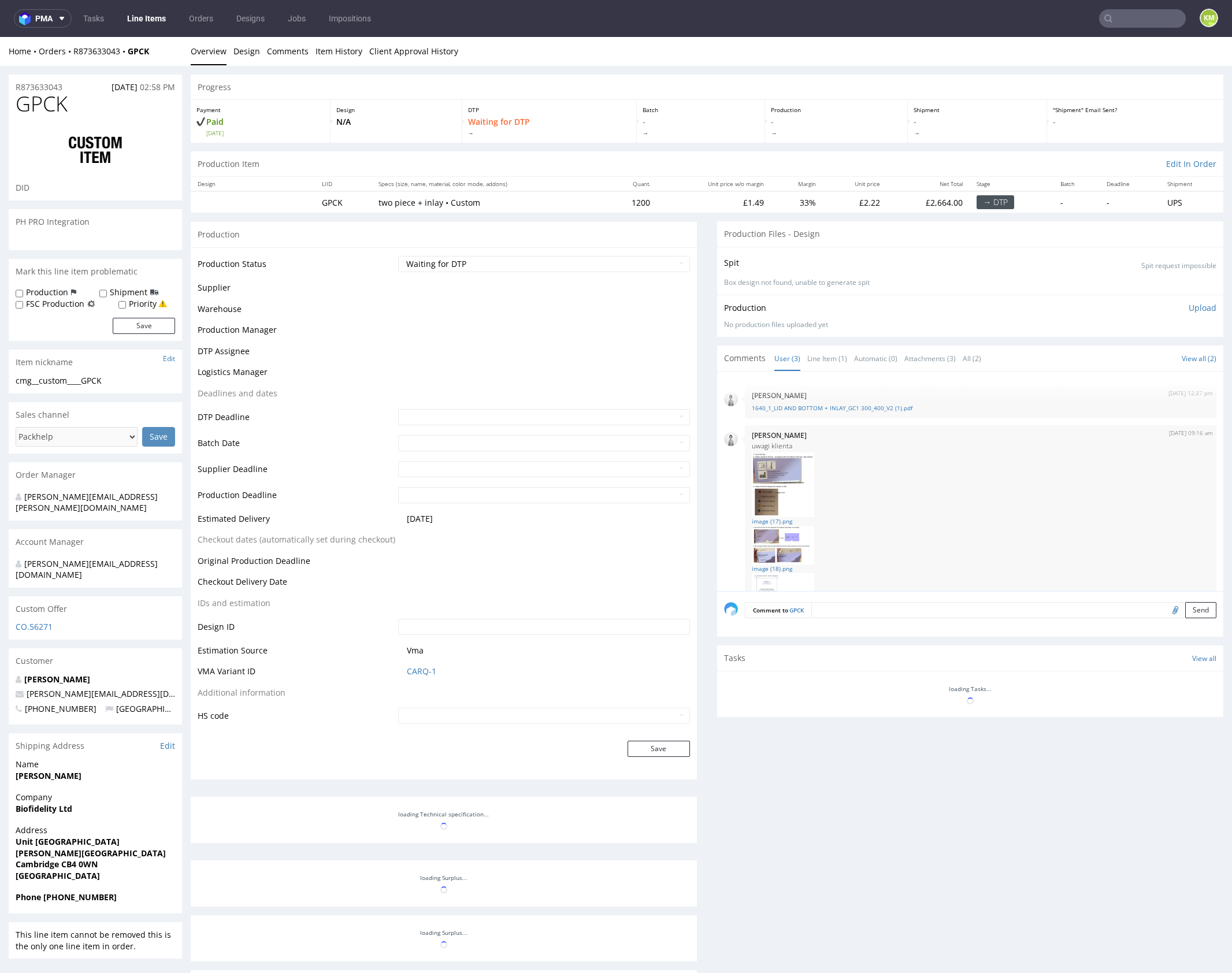
scroll to position [98, 0]
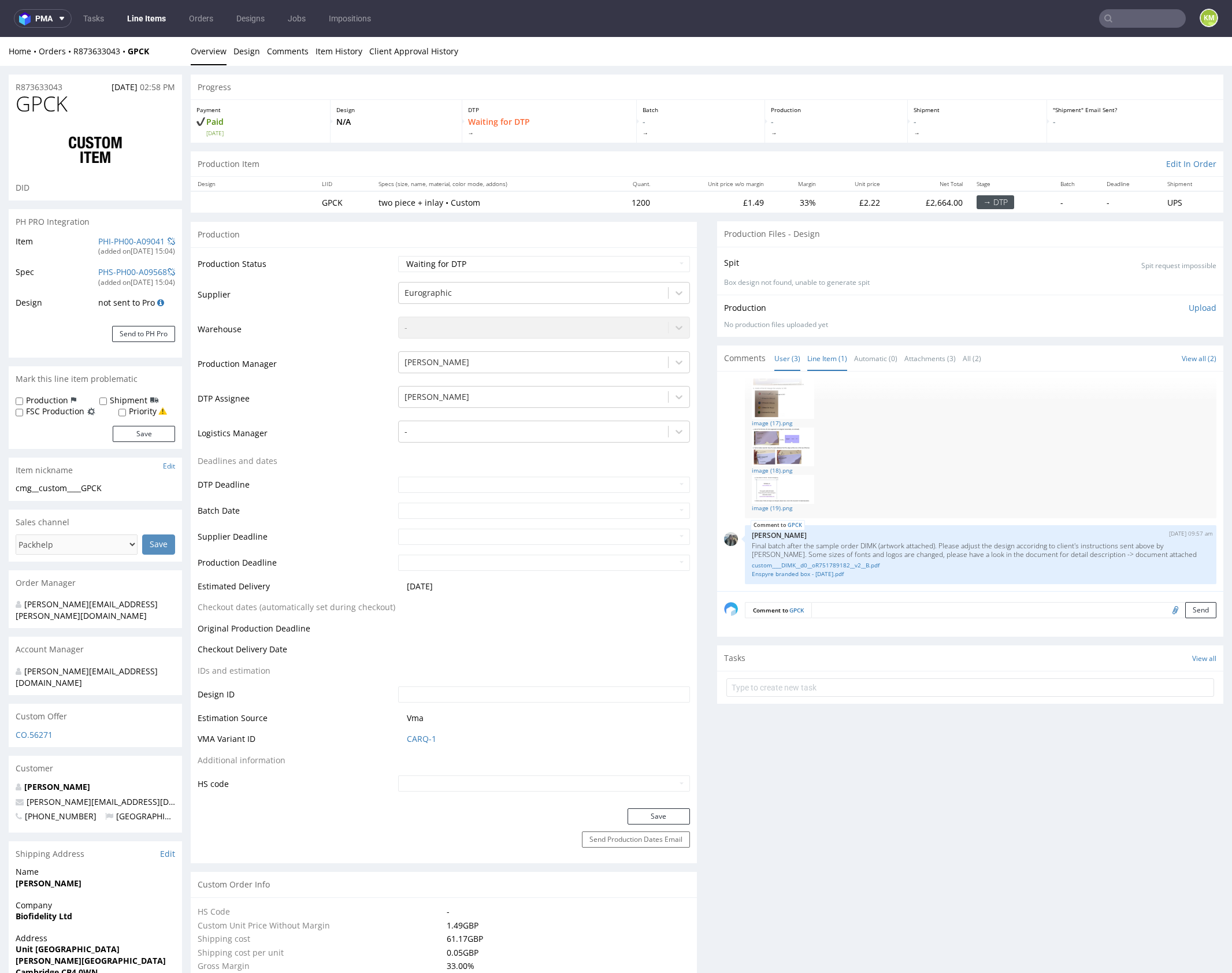
click at [827, 357] on link "Line Item (1)" at bounding box center [827, 358] width 40 height 25
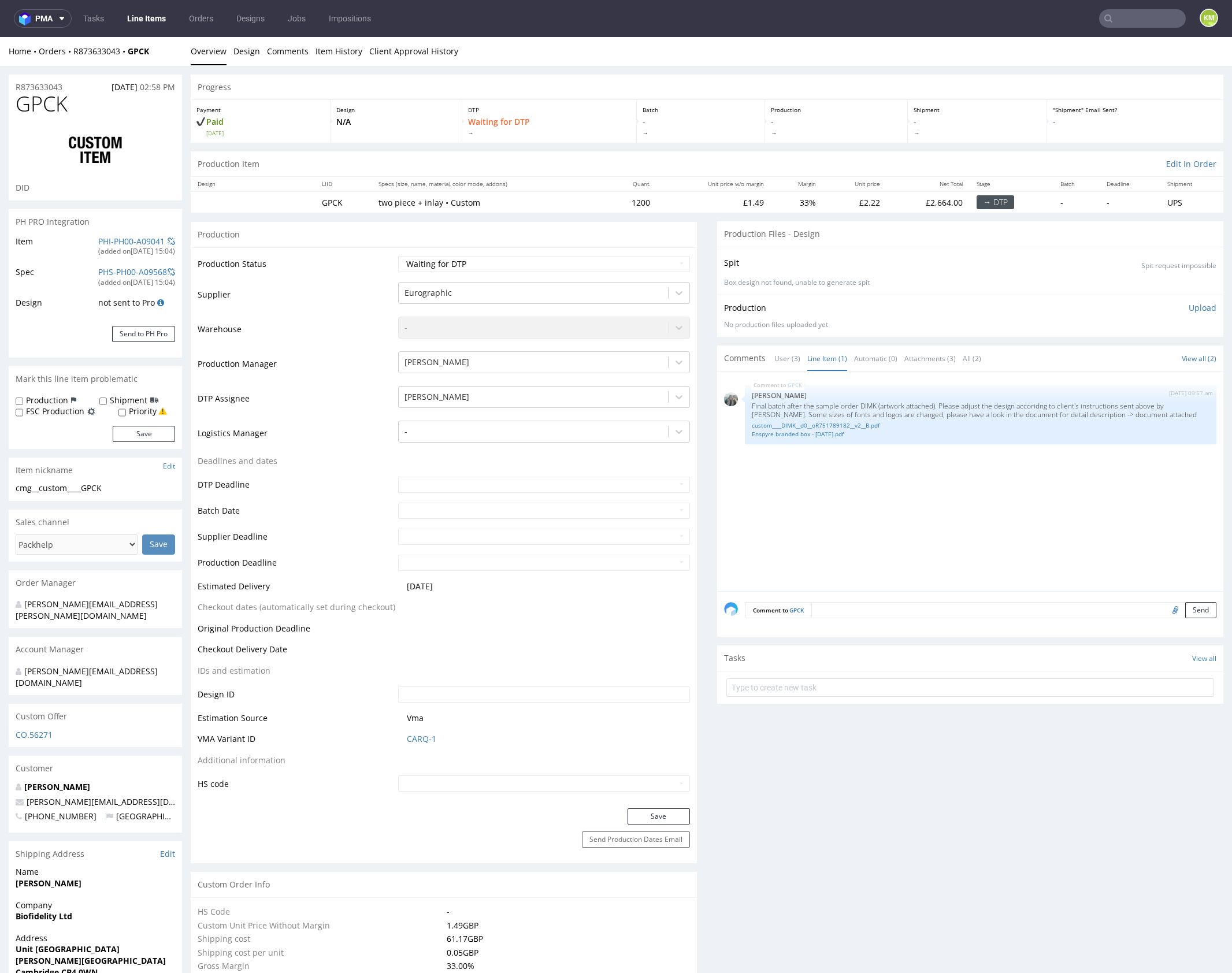
click at [896, 492] on div "GPCK [DATE] 09:57 am [PERSON_NAME] Final batch after the sample order DIMK (art…" at bounding box center [974, 485] width 500 height 212
click at [864, 406] on p "Final batch after the sample order DIMK (artwork attached). Please adjust the d…" at bounding box center [981, 410] width 458 height 18
copy p "DIMK"
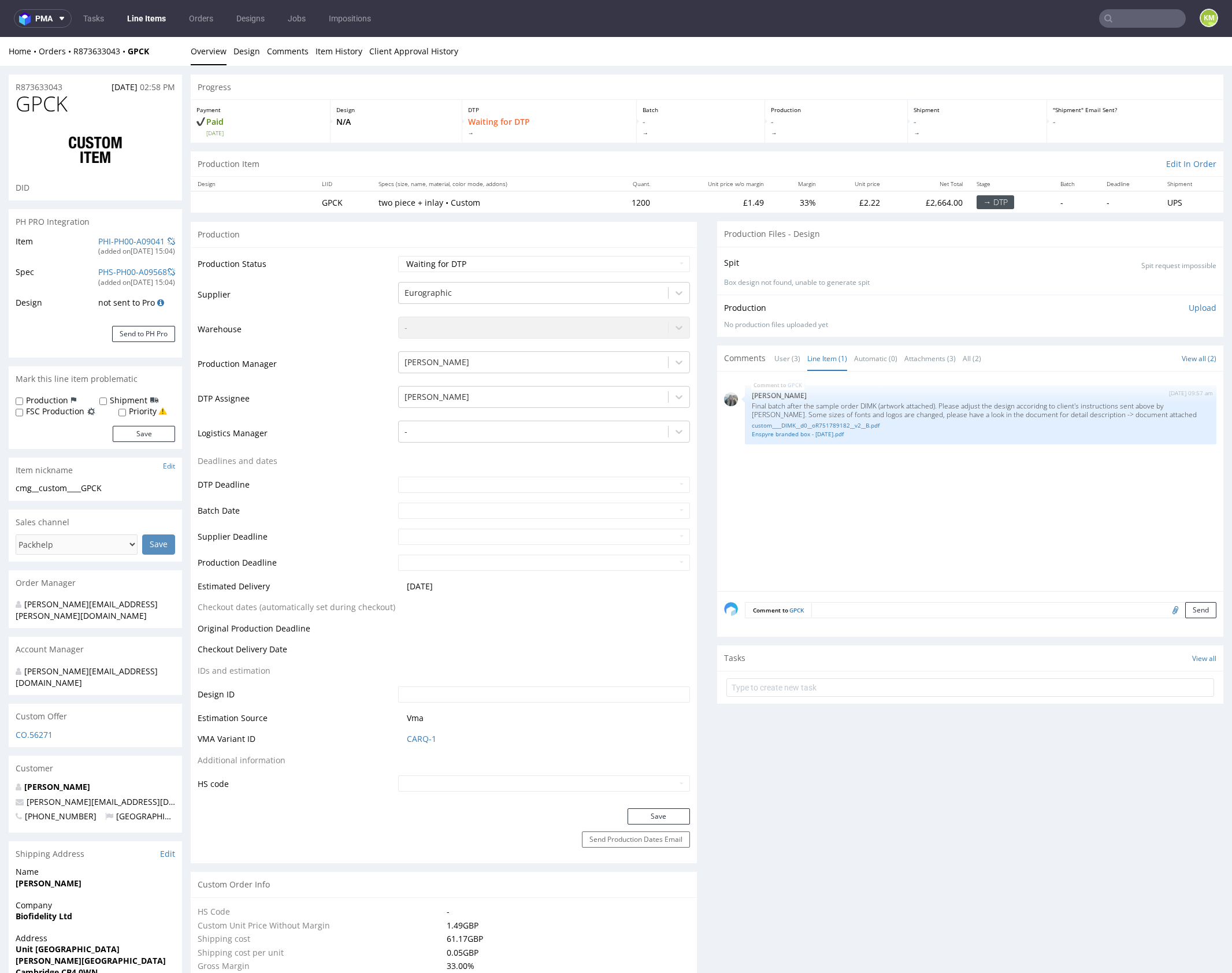
click at [884, 462] on div "GPCK [DATE] 09:57 am [PERSON_NAME] Final batch after the sample order DIMK (art…" at bounding box center [974, 485] width 500 height 212
click at [873, 423] on link "custom____DIMK__d0__oR751789182__v2__B.pdf" at bounding box center [981, 426] width 458 height 9
click at [864, 404] on p "Final batch after the sample order DIMK (artwork attached). Please adjust the d…" at bounding box center [981, 410] width 458 height 18
copy p "DIMK"
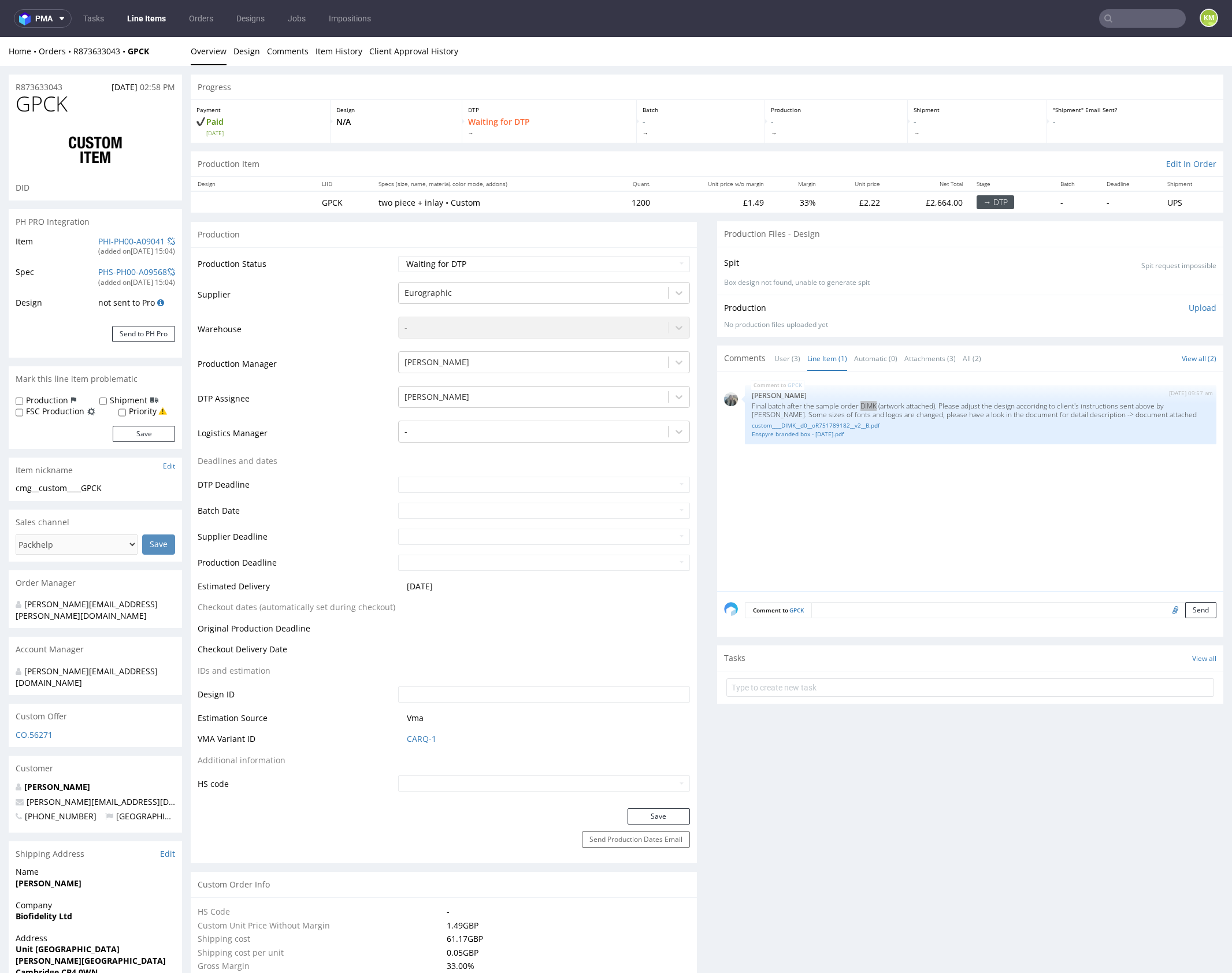
click at [998, 478] on div "GPCK [DATE] 09:57 am [PERSON_NAME] Final batch after the sample order DIMK (art…" at bounding box center [974, 485] width 500 height 212
click at [997, 534] on div "GPCK [DATE] 09:57 am [PERSON_NAME] Final batch after the sample order DIMK (art…" at bounding box center [974, 485] width 500 height 212
click at [936, 492] on div "GPCK [DATE] 09:57 am [PERSON_NAME] Final batch after the sample order DIMK (art…" at bounding box center [974, 485] width 500 height 212
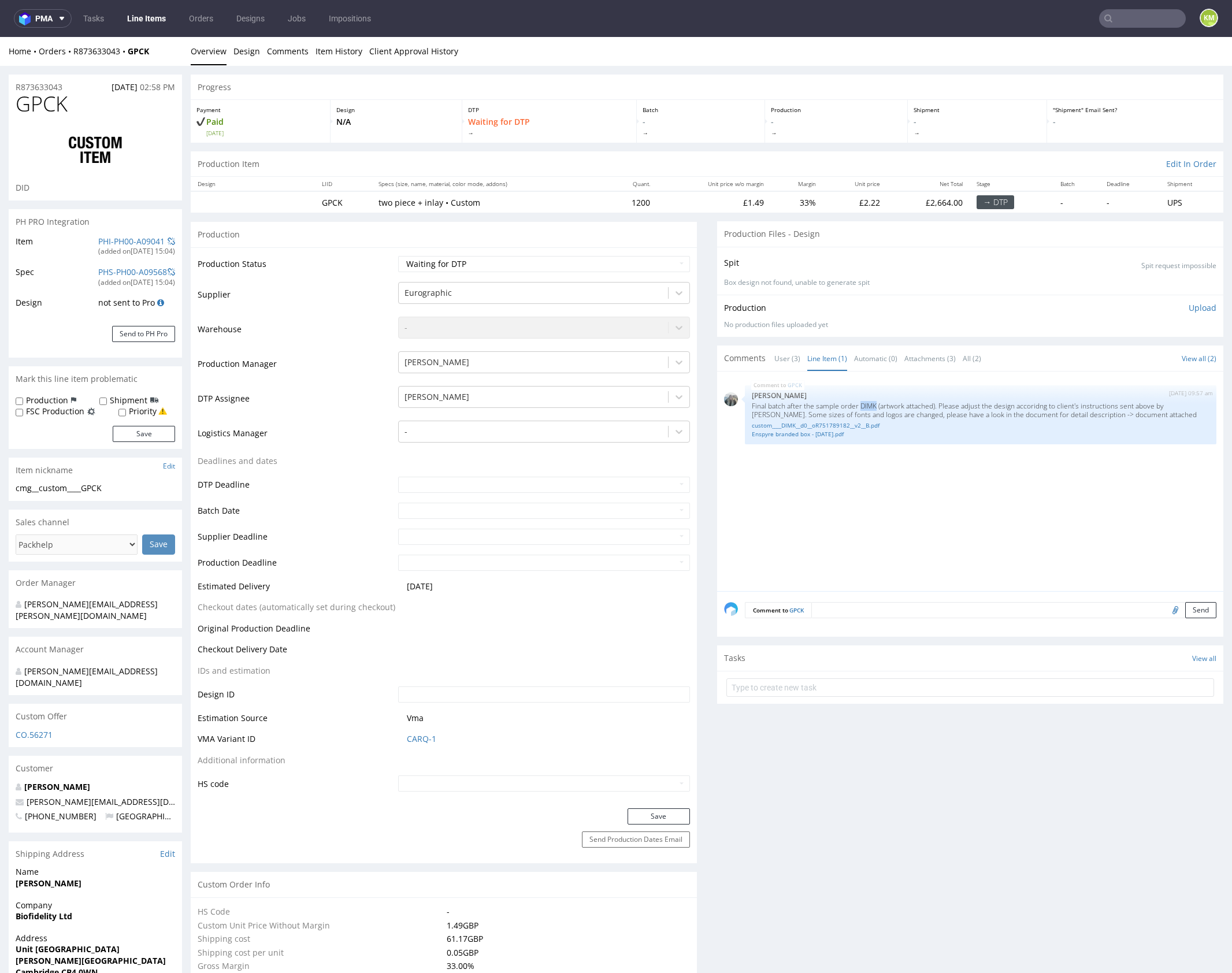
click at [937, 492] on div "GPCK [DATE] 09:57 am [PERSON_NAME] Final batch after the sample order DIMK (art…" at bounding box center [974, 485] width 500 height 212
click at [837, 426] on link "custom____DIMK__d0__oR751789182__v2__B.pdf" at bounding box center [981, 426] width 458 height 9
click at [845, 425] on link "custom____DIMK__d0__oR751789182__v2__B.pdf" at bounding box center [981, 426] width 458 height 9
click at [840, 431] on link "Enspyre branded box - [DATE].pdf" at bounding box center [981, 434] width 458 height 9
click at [960, 511] on div "GPCK [DATE] 09:57 am [PERSON_NAME] Final batch after the sample order DIMK (art…" at bounding box center [974, 485] width 500 height 212
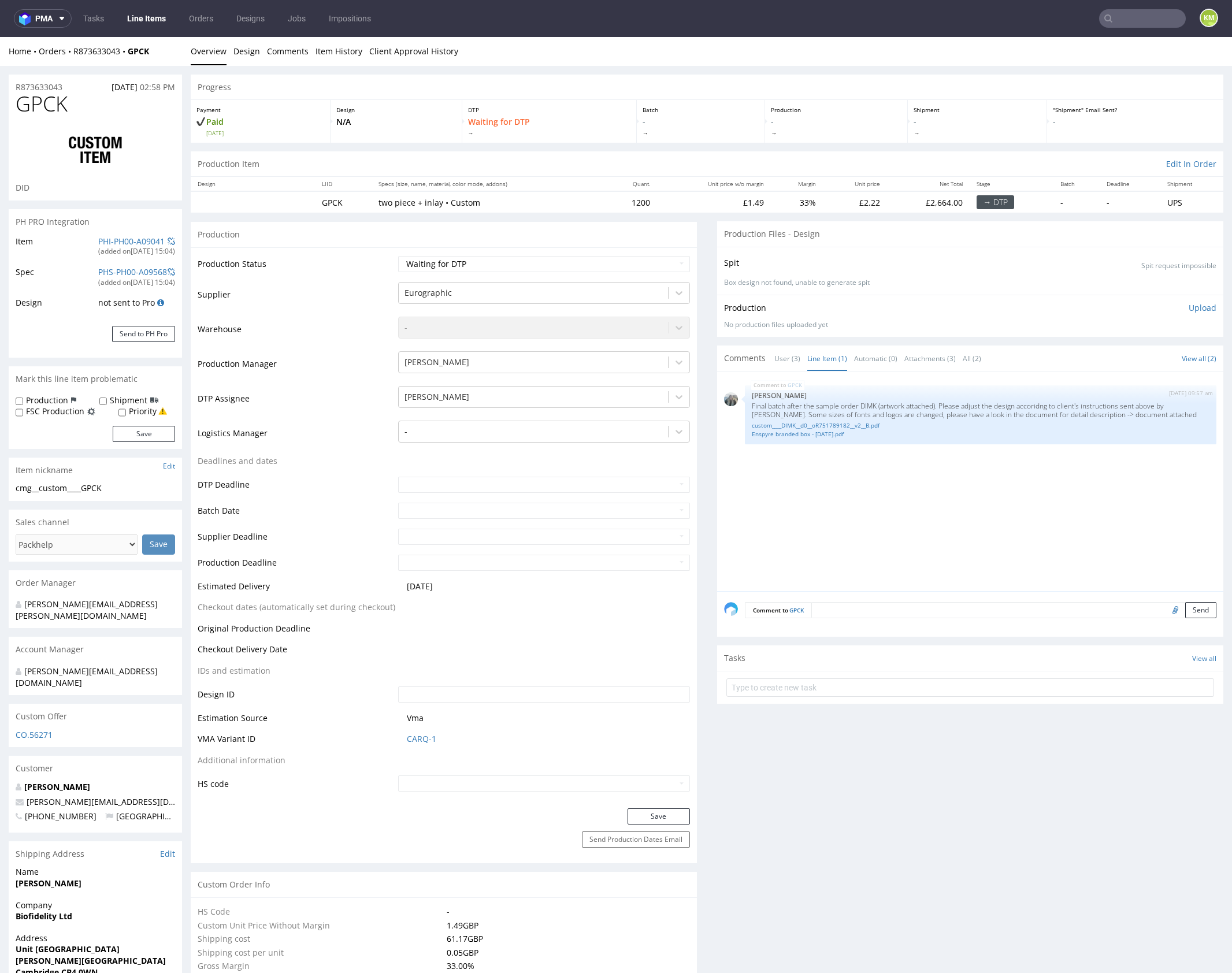
click at [960, 511] on div "GPCK [DATE] 09:57 am [PERSON_NAME] Final batch after the sample order DIMK (art…" at bounding box center [974, 485] width 500 height 212
click at [774, 361] on link "User (3)" at bounding box center [787, 358] width 26 height 25
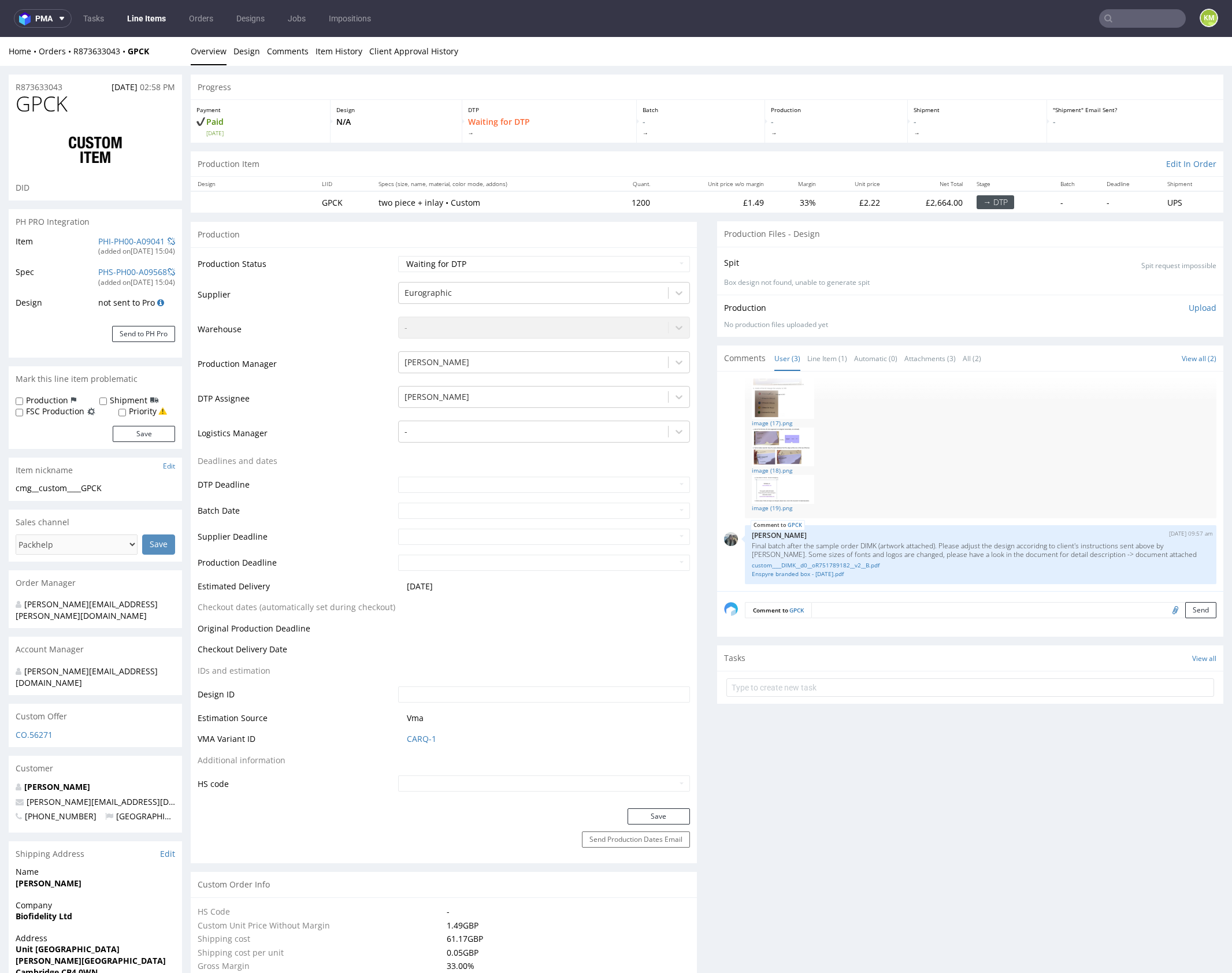
click at [972, 477] on div at bounding box center [981, 490] width 458 height 29
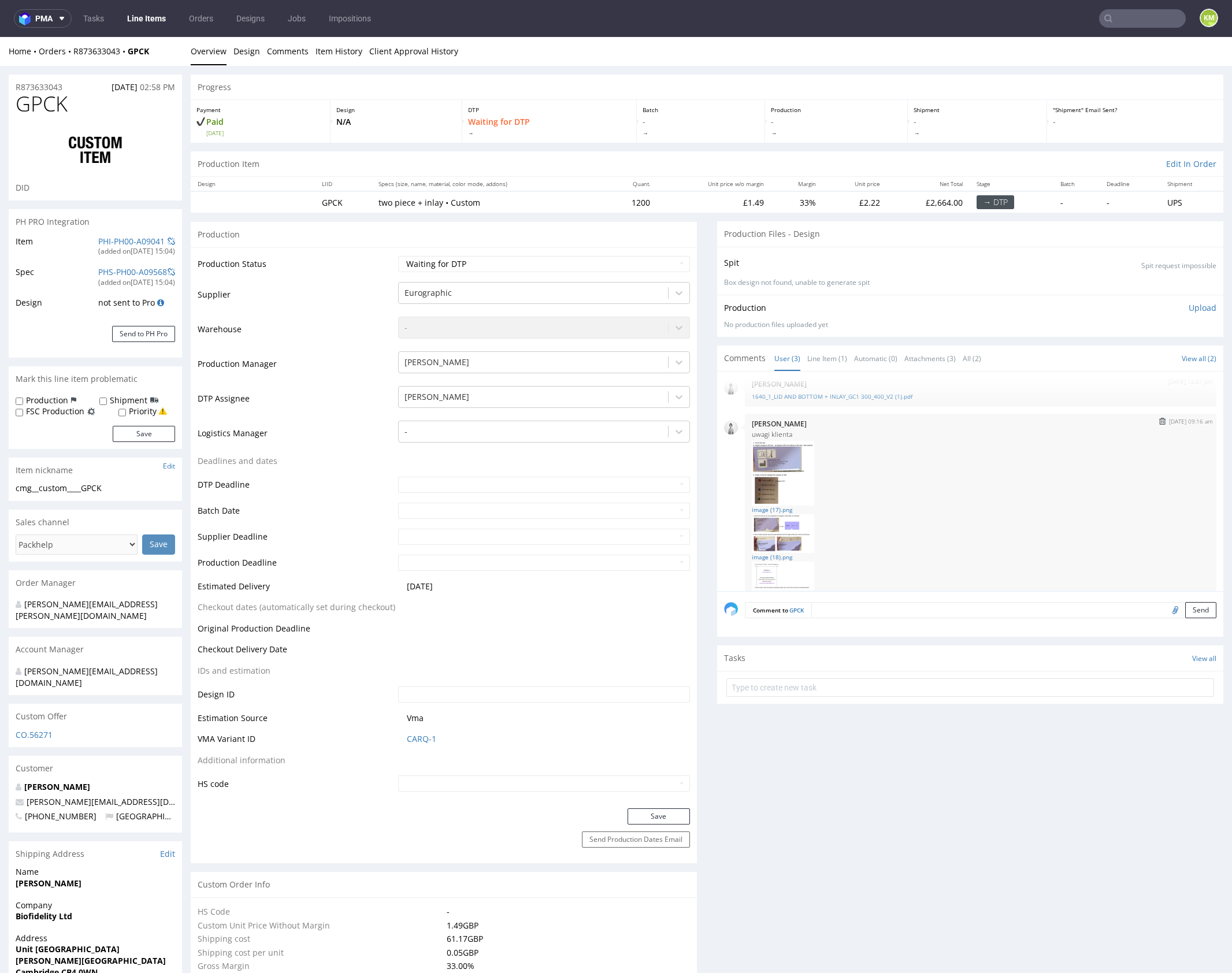
scroll to position [0, 0]
click at [826, 361] on link "Line Item (1)" at bounding box center [827, 358] width 40 height 25
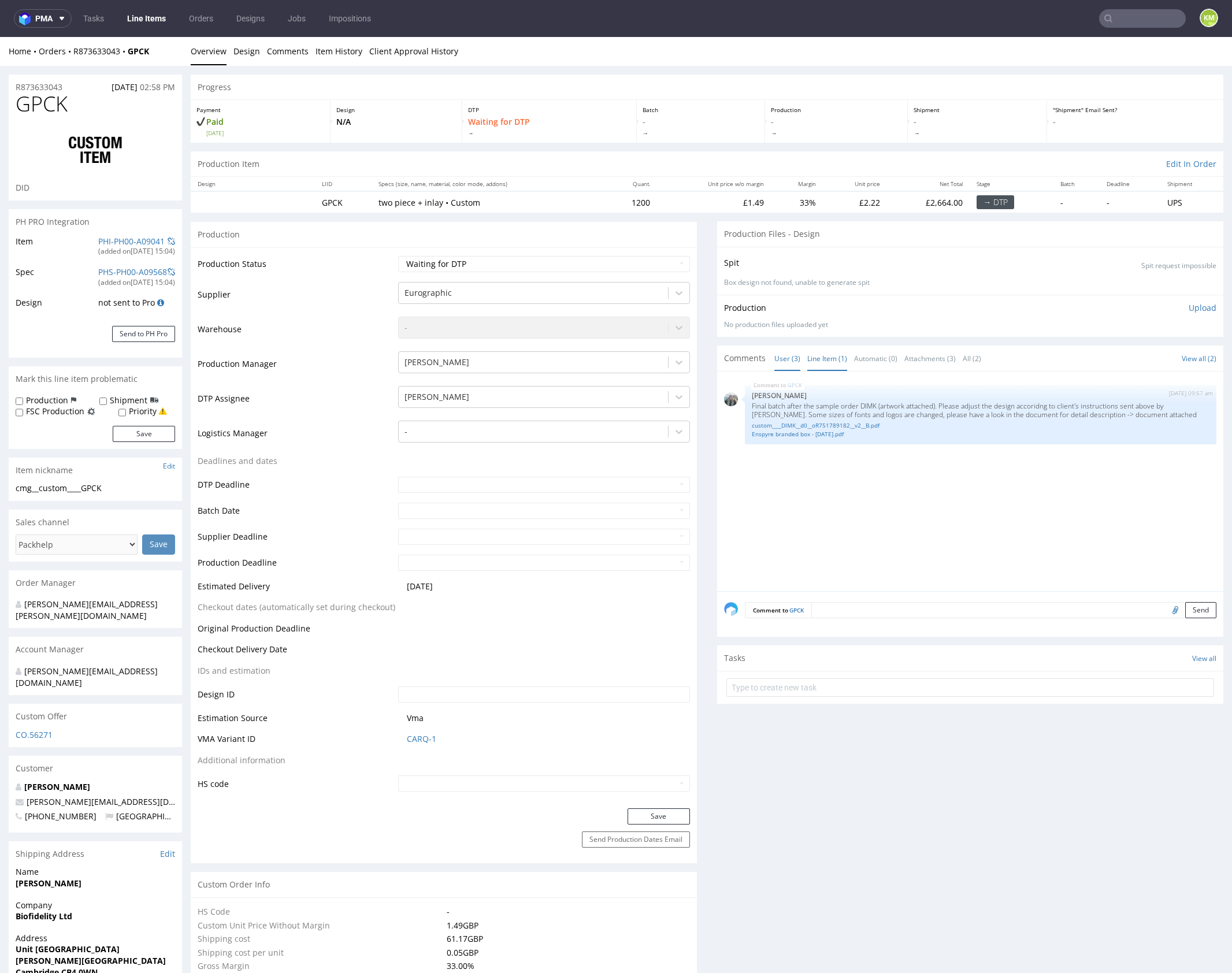
click link "User (3)"
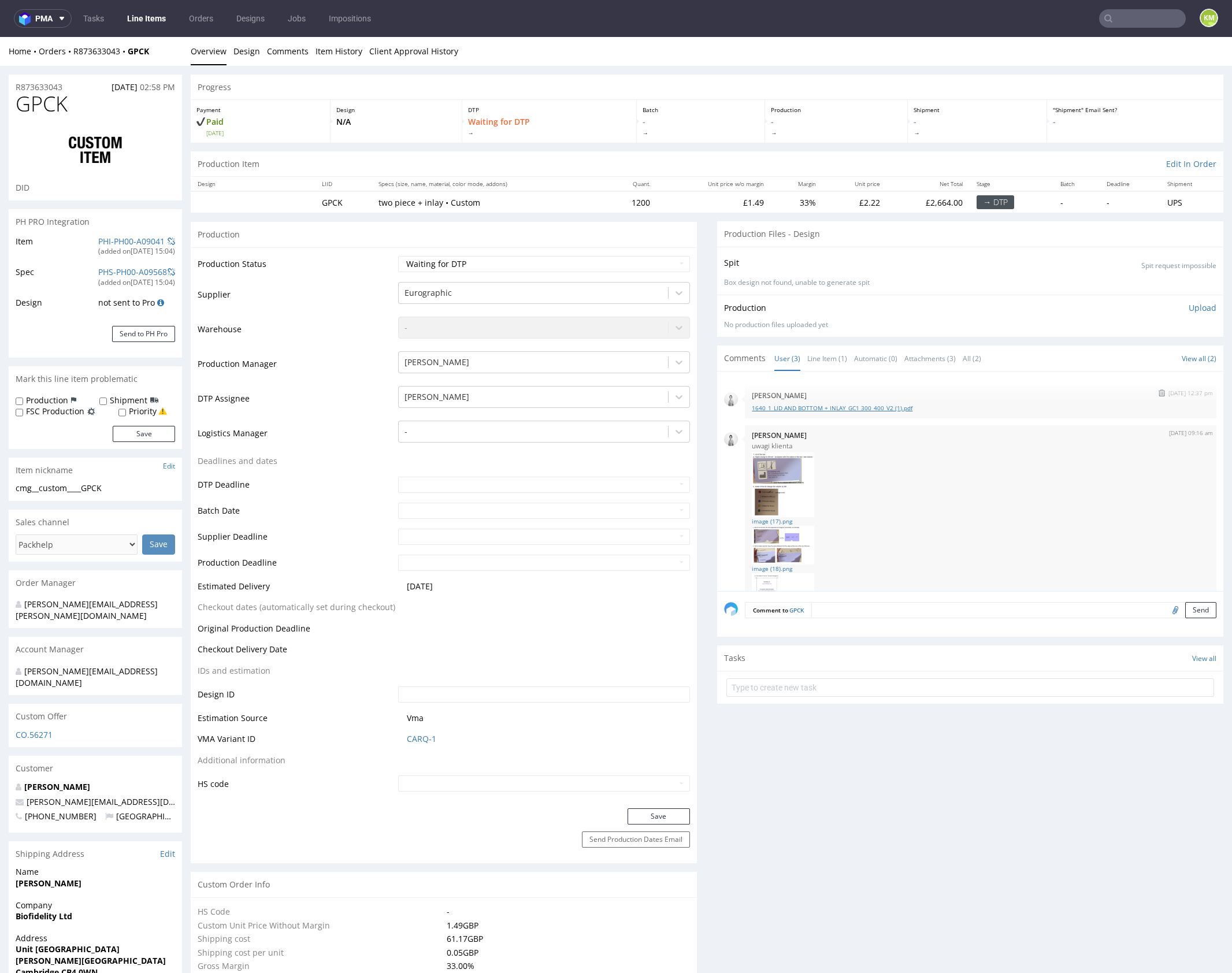
click link "1640_1_LID AND BOTTOM + INLAY_GC1 300_400_V2 (1).pdf"
drag, startPoint x: 845, startPoint y: 413, endPoint x: 803, endPoint y: 426, distance: 44.0
click div "image (17).png image (18).png image (19).png"
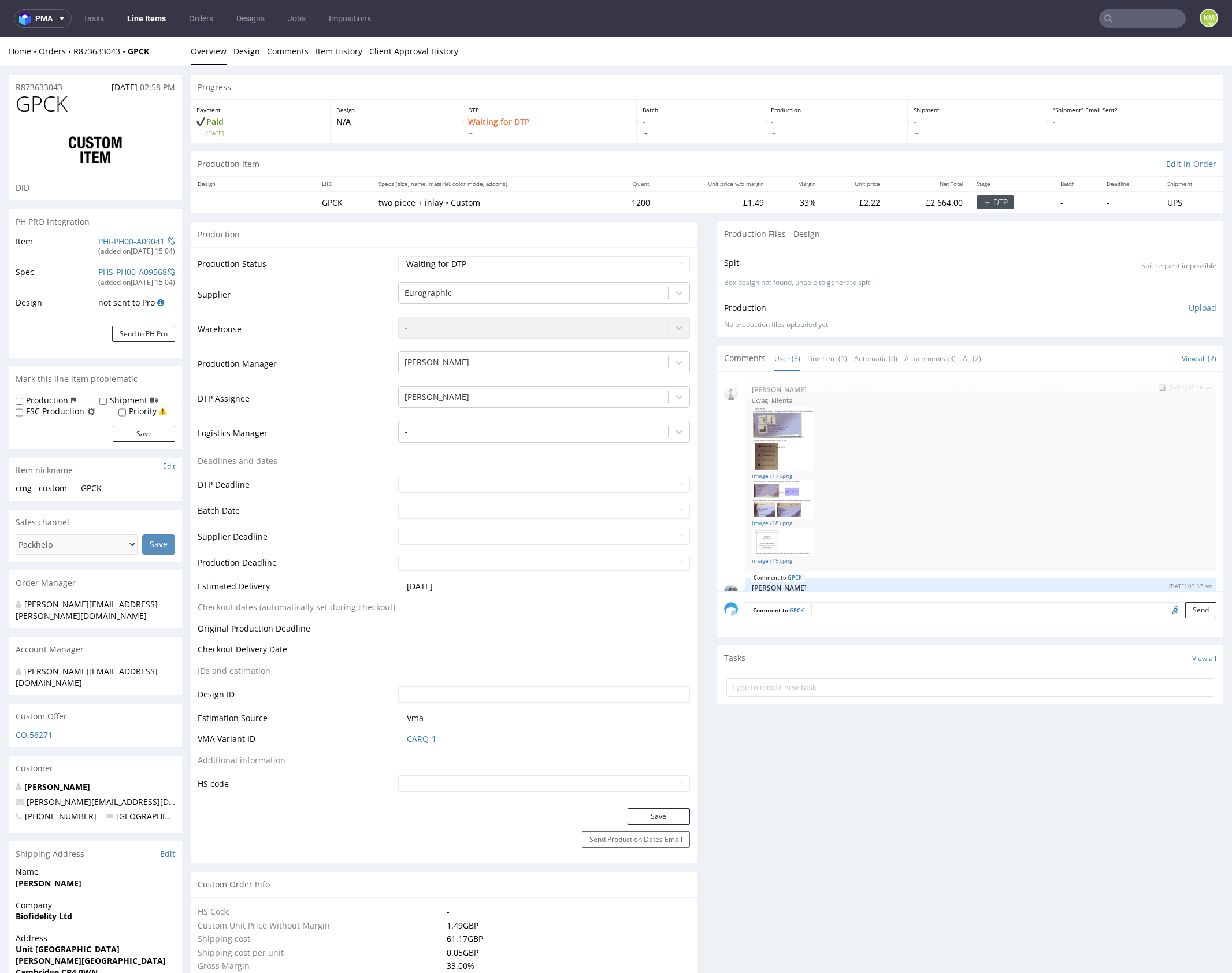
scroll to position [75, 0]
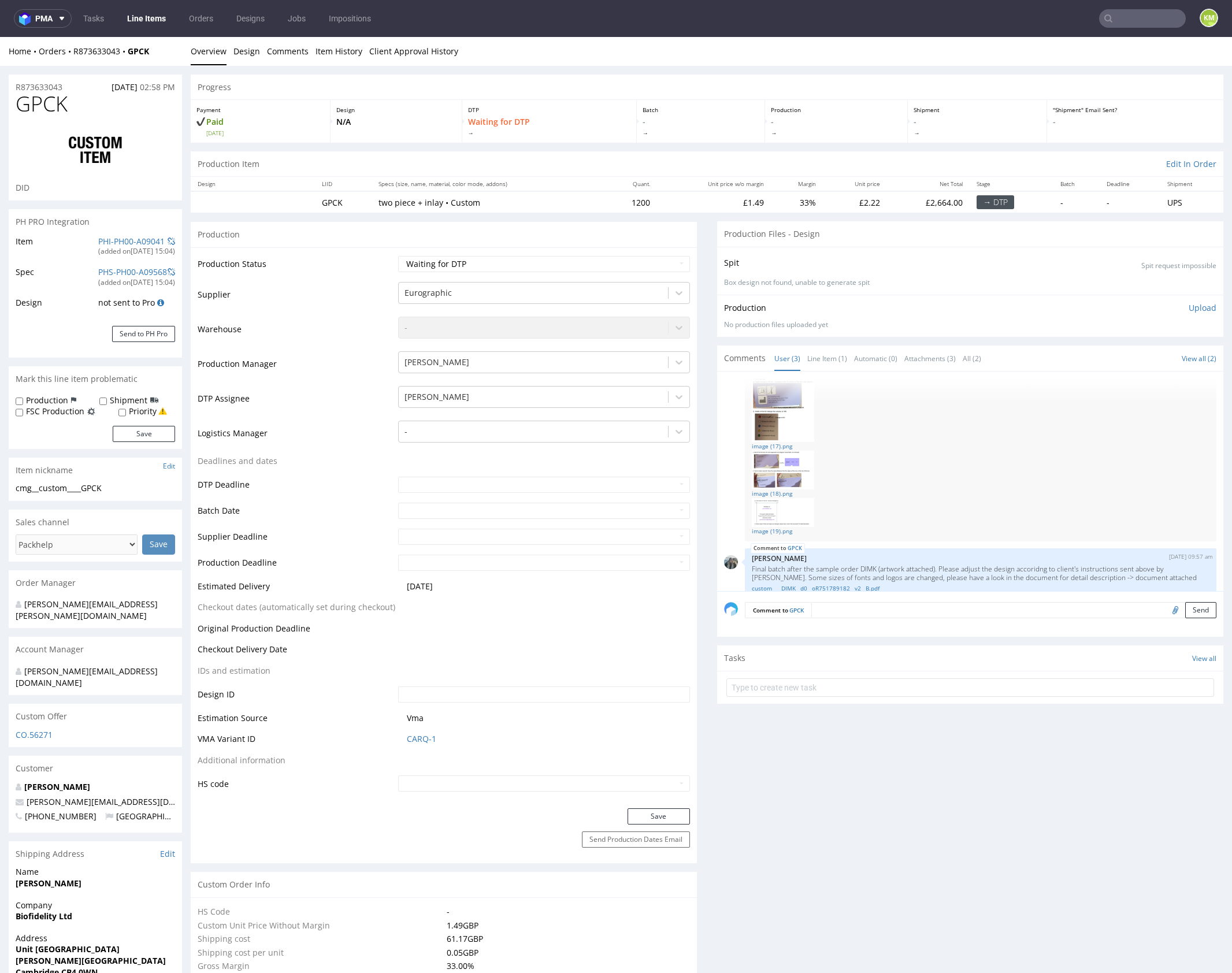
drag, startPoint x: 870, startPoint y: 441, endPoint x: 799, endPoint y: 435, distance: 71.3
click div
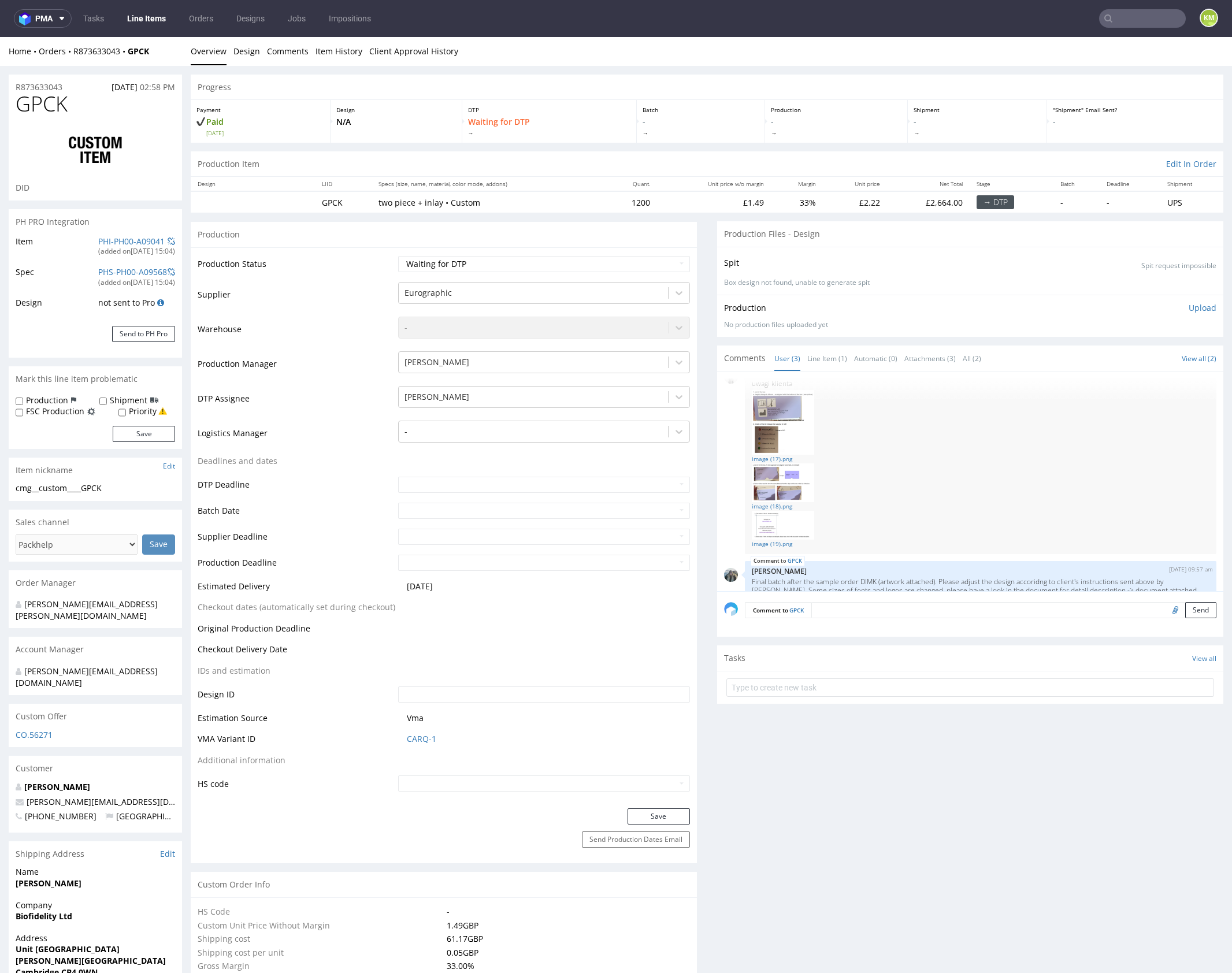
scroll to position [44, 0]
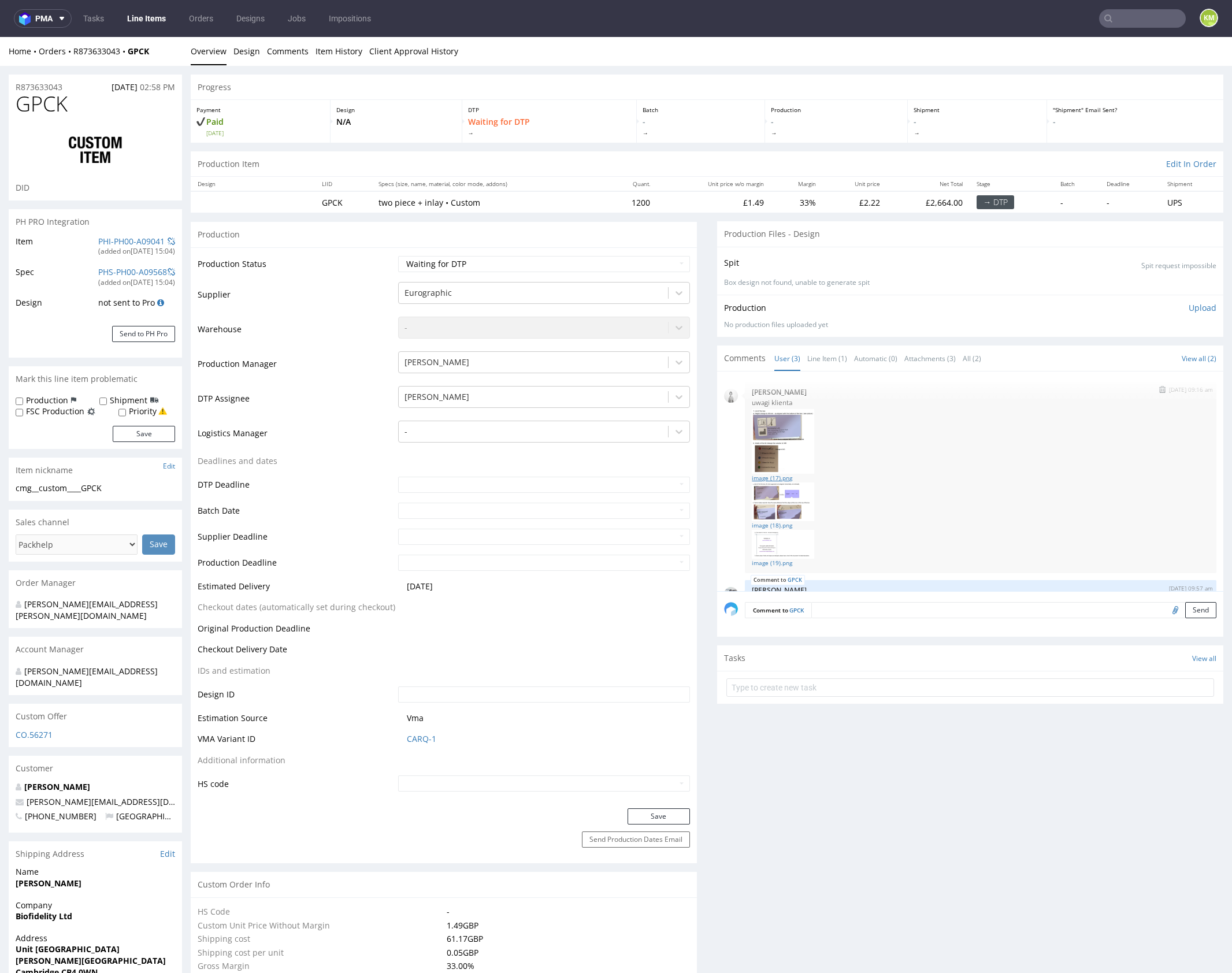
click link "image (17).png"
click link "image (18).png"
click link "image (19).png"
click span "GPCK"
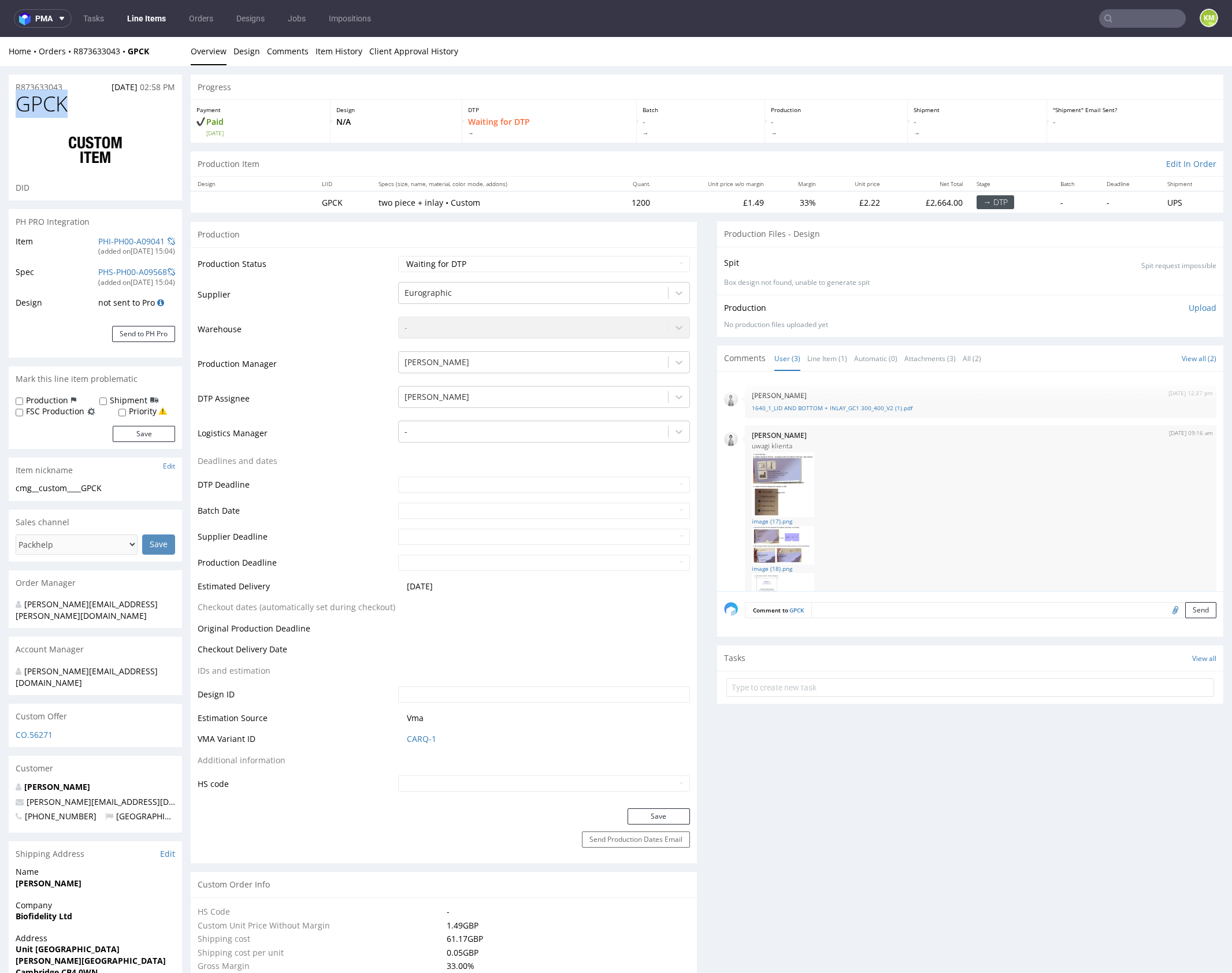
click span "GPCK"
copy span "GPCK"
click link "Line Item (1)"
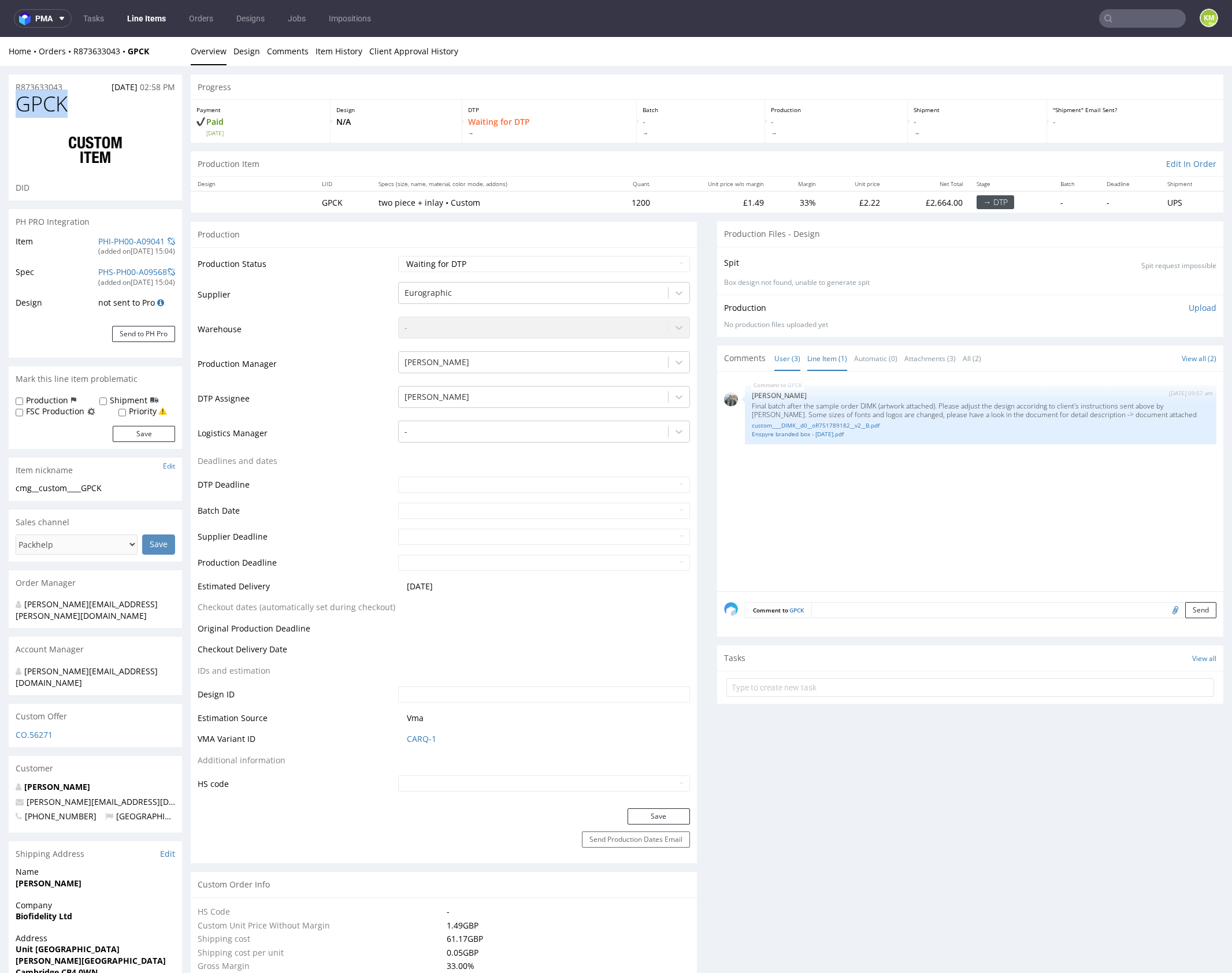
click link "User (3)"
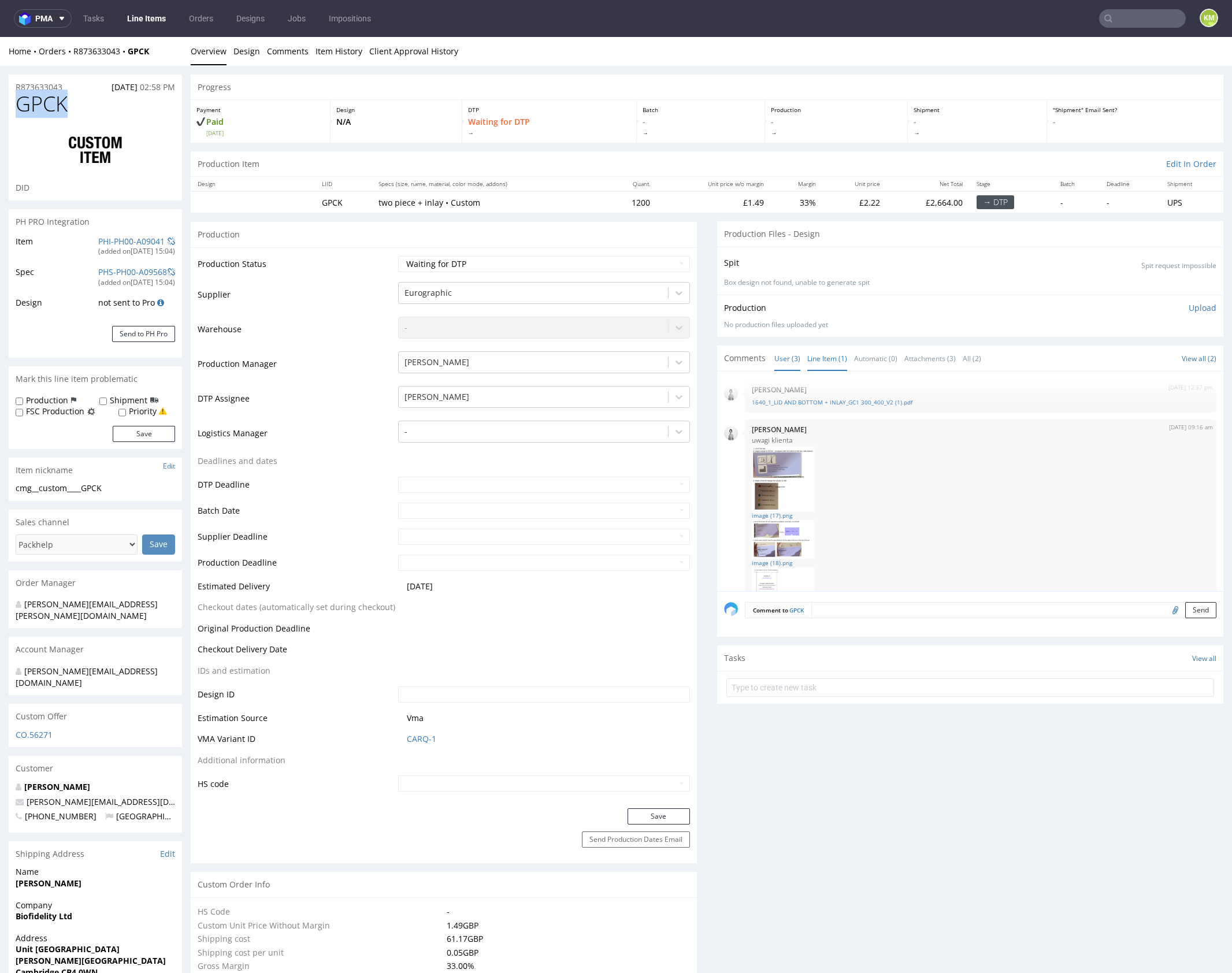
click link "Line Item (1)"
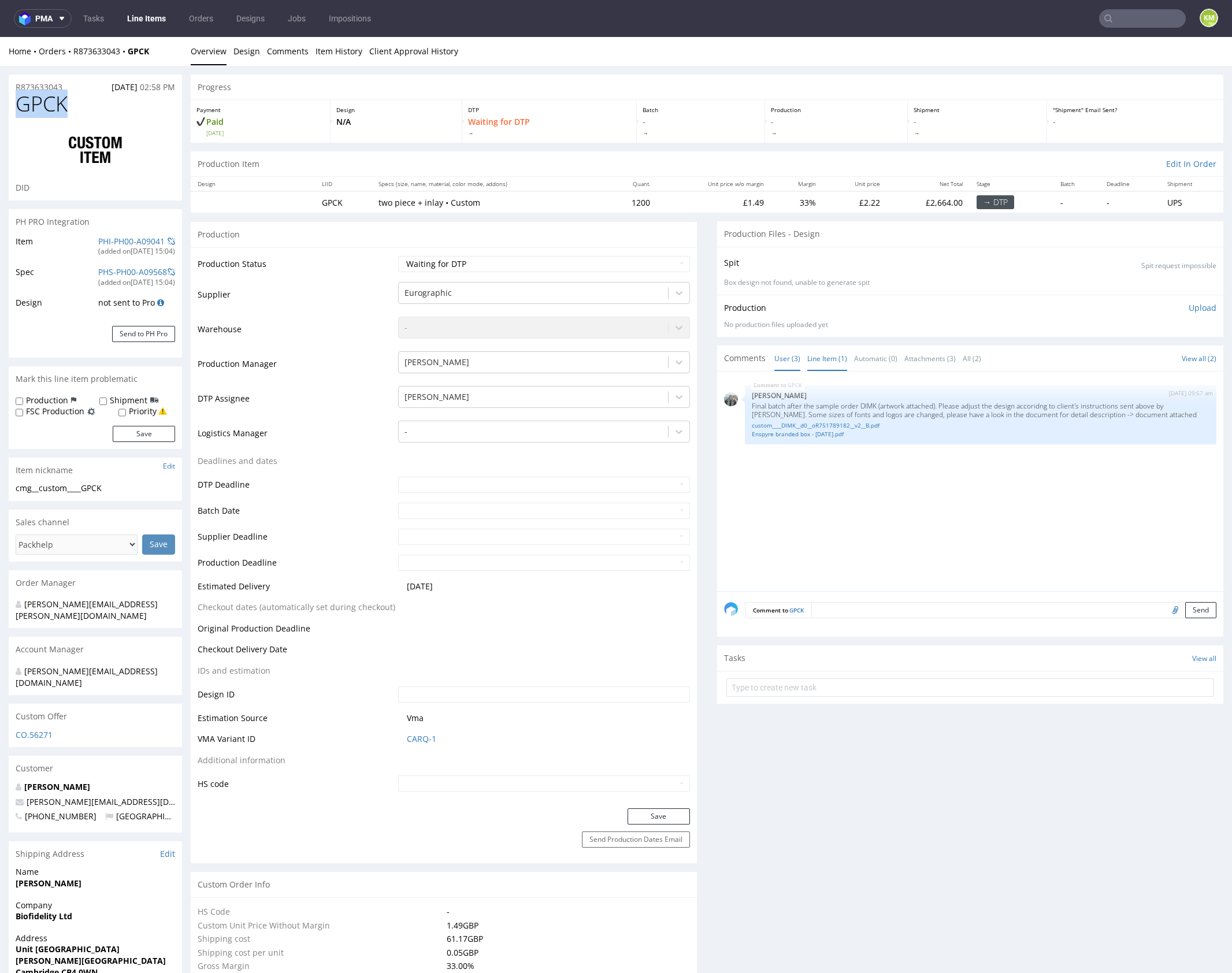
click link "User (3)"
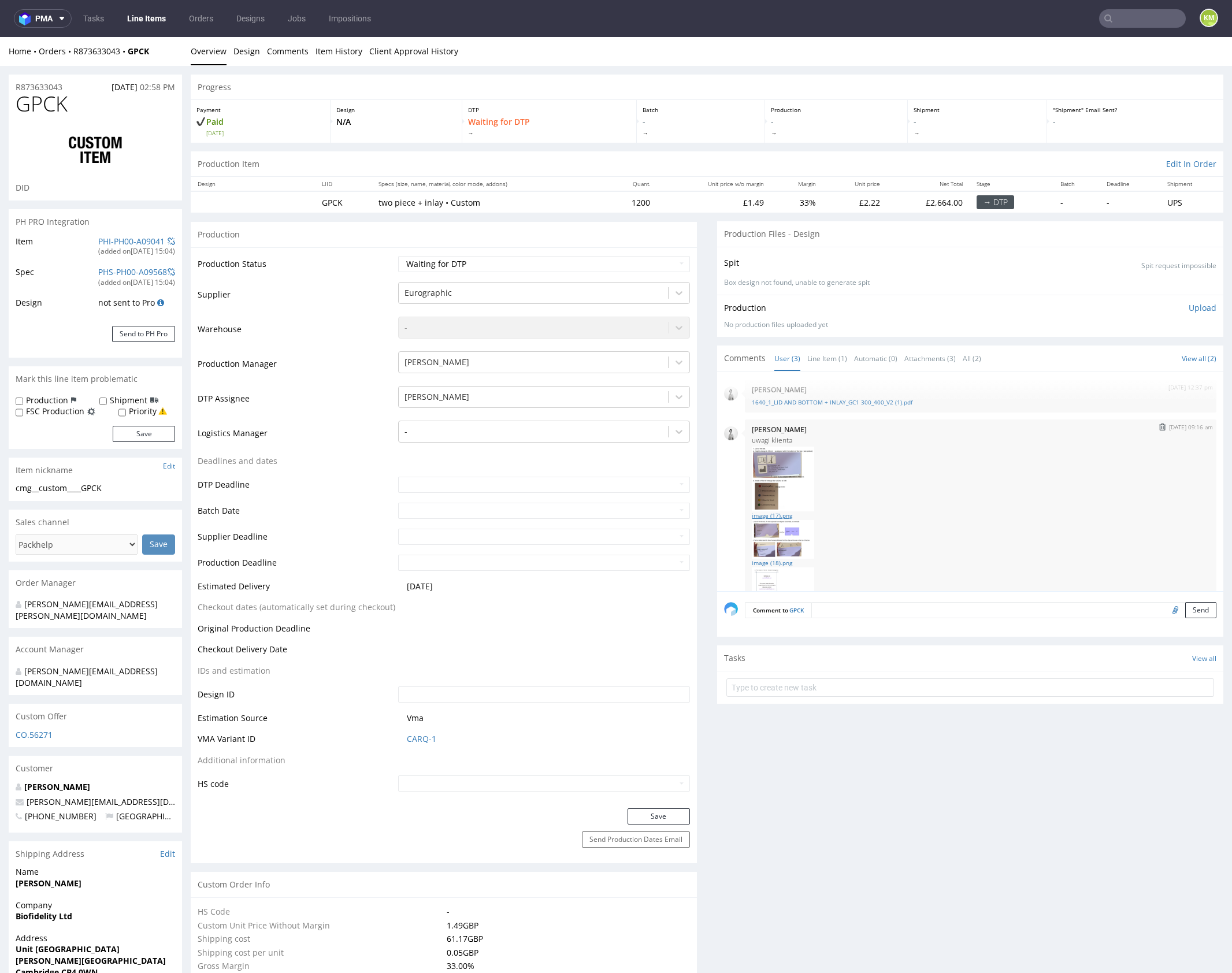
click link "image (17).png"
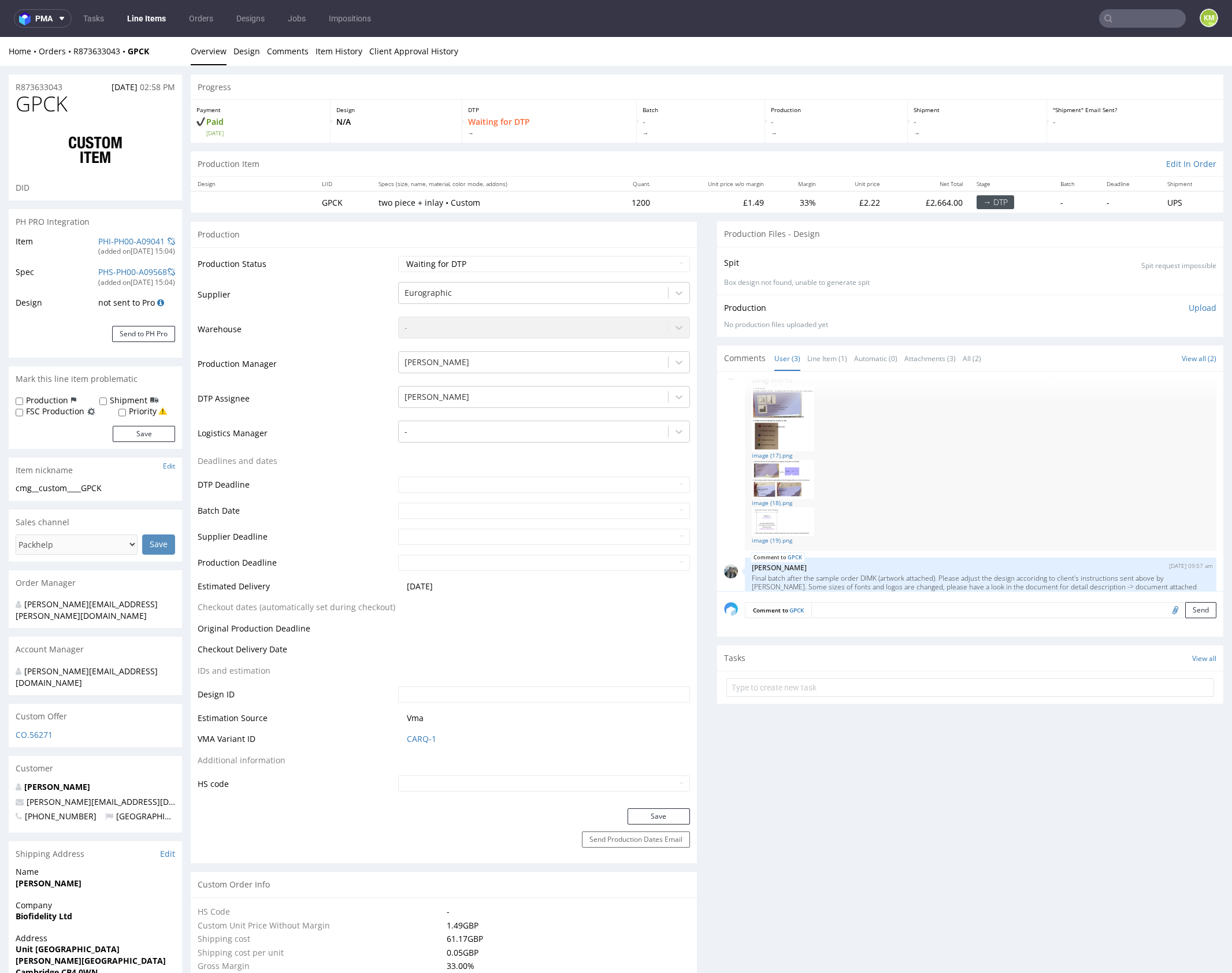
scroll to position [97, 0]
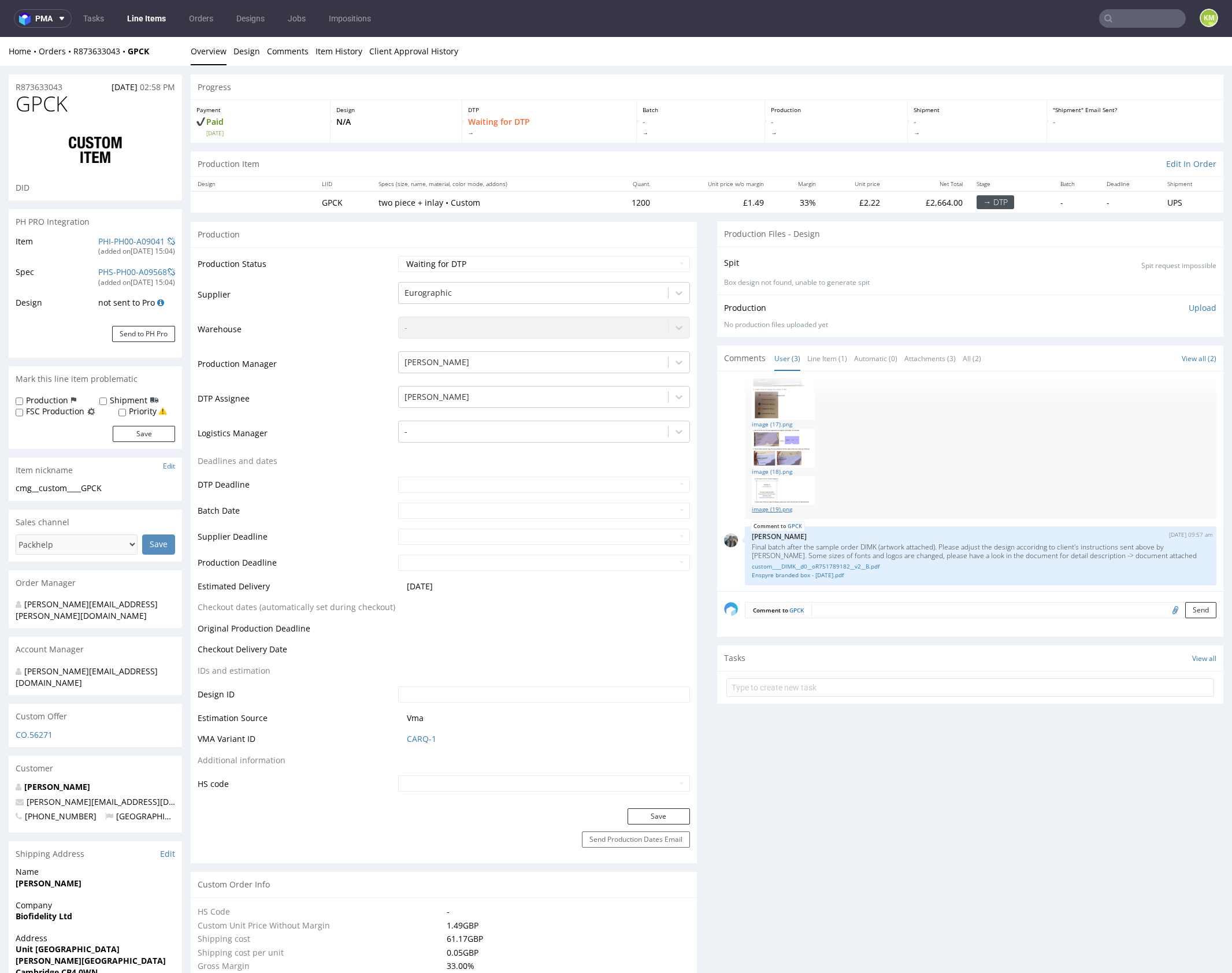
click link "image (19).png"
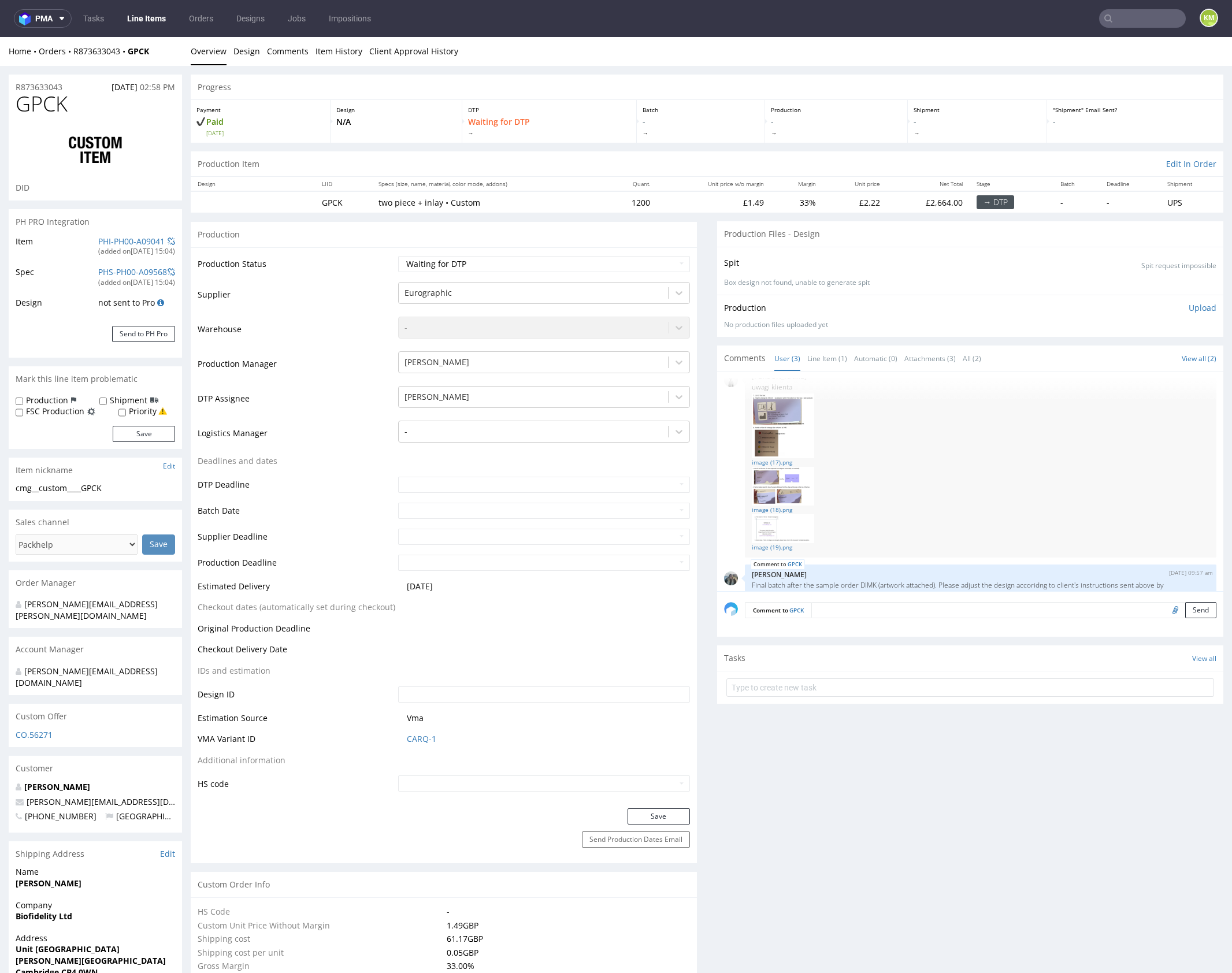
scroll to position [55, 0]
click link "image (17).png"
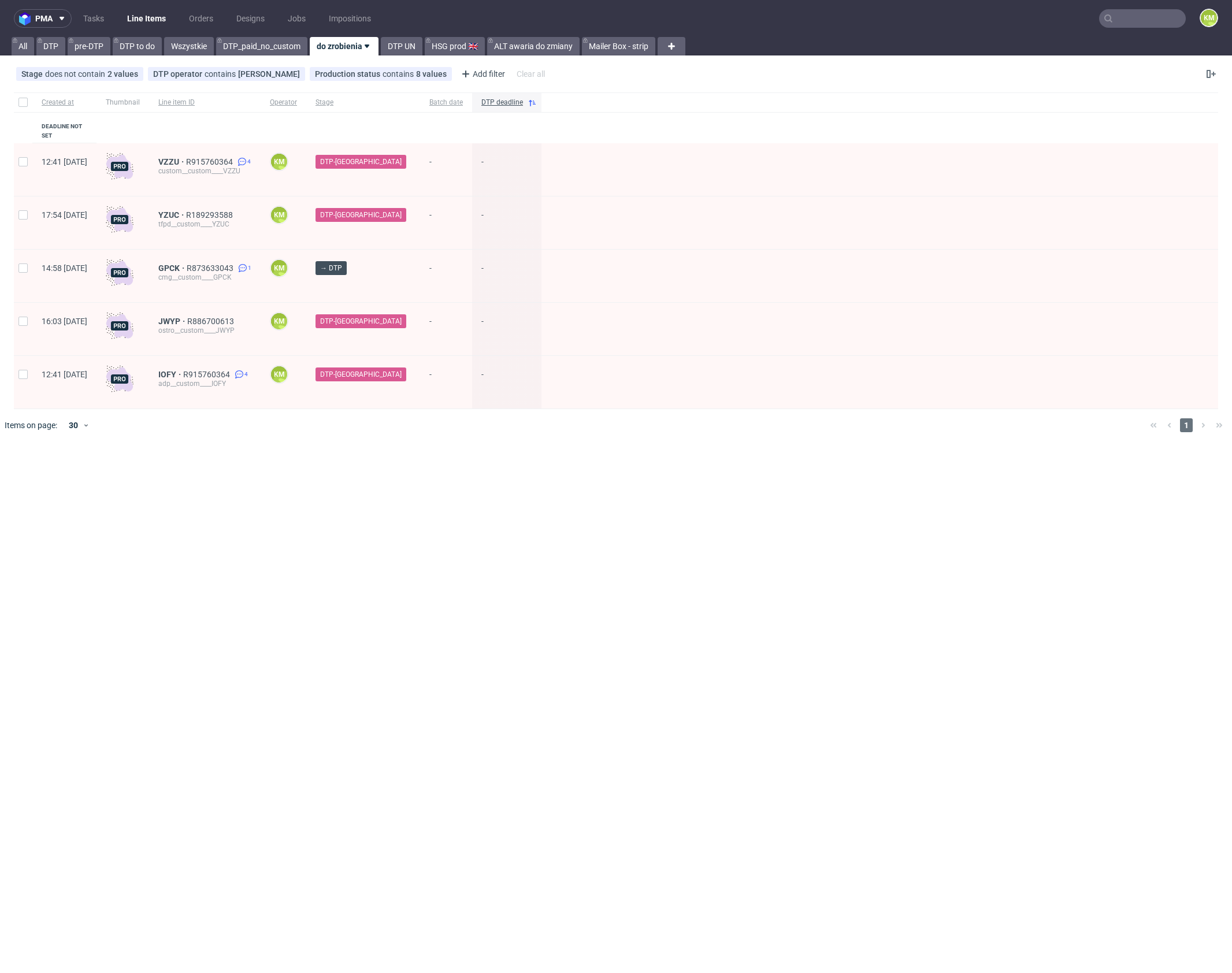
click at [1160, 16] on input "text" at bounding box center [1142, 18] width 87 height 19
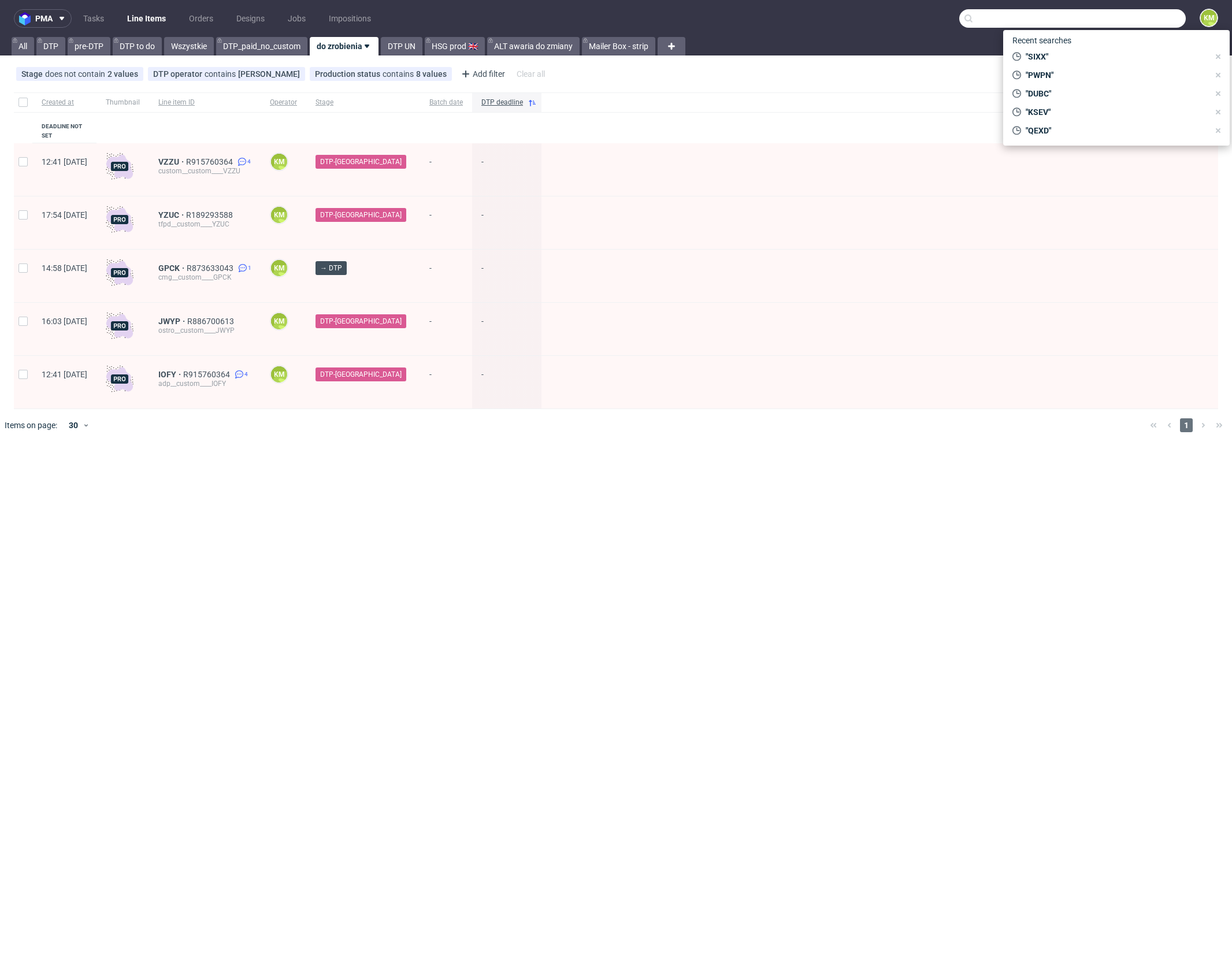
paste input "DIMK"
type input "DIMK"
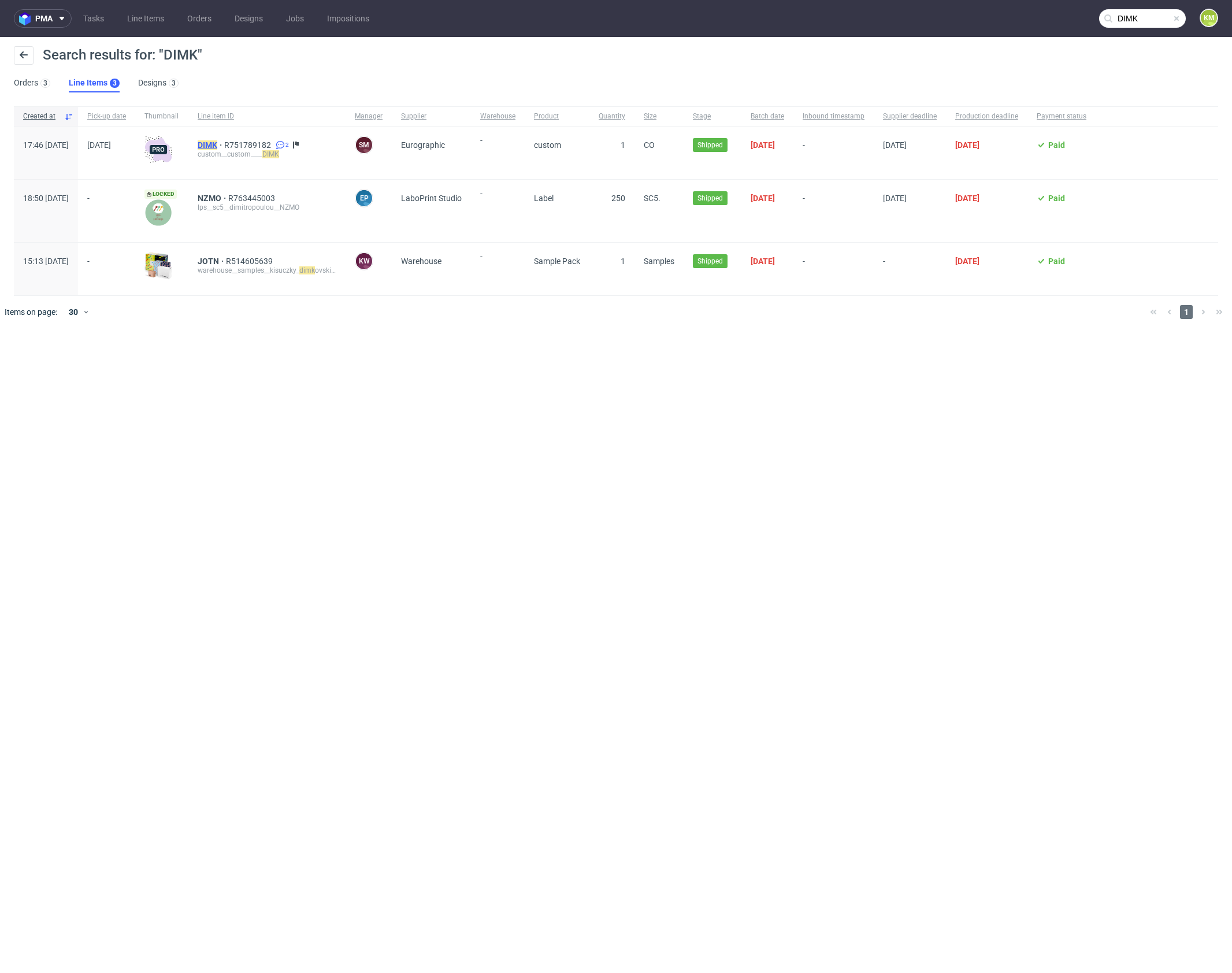
click at [217, 147] on mark "DIMK" at bounding box center [207, 144] width 19 height 9
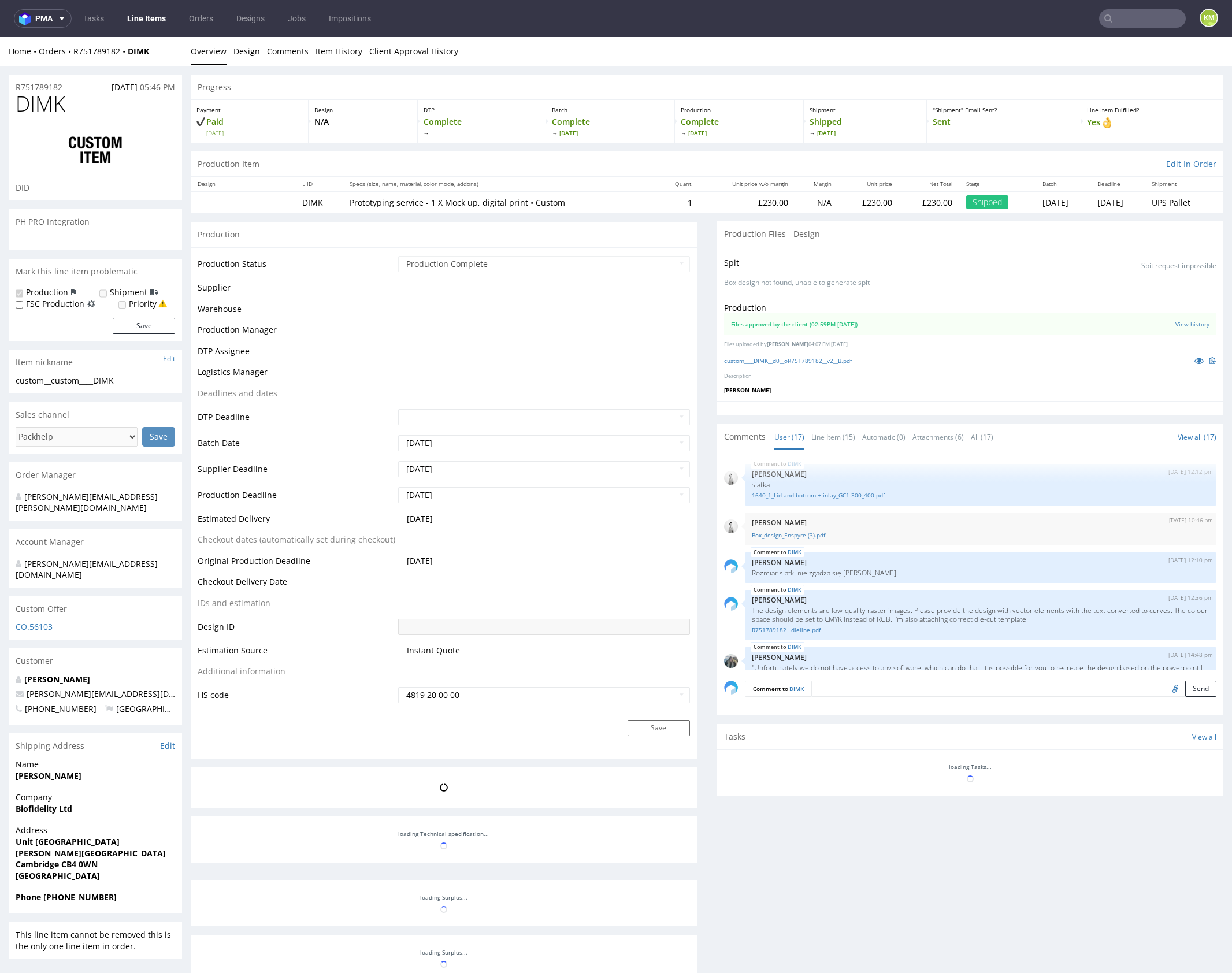
scroll to position [875, 0]
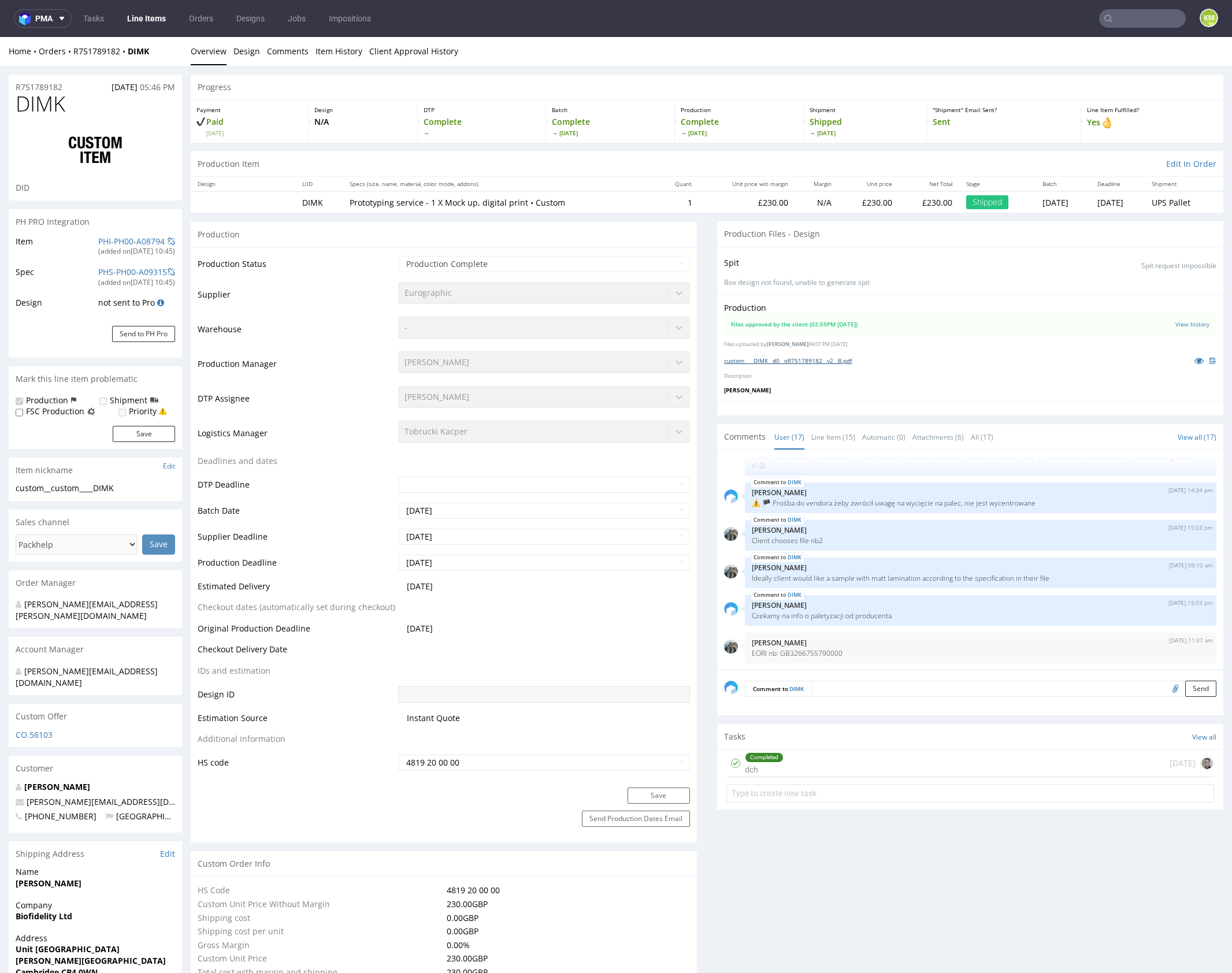
click at [823, 359] on link "custom____DIMK__d0__oR751789182__v2__B.pdf" at bounding box center [788, 360] width 128 height 8
click at [827, 444] on link "Line Item (15)" at bounding box center [833, 437] width 44 height 25
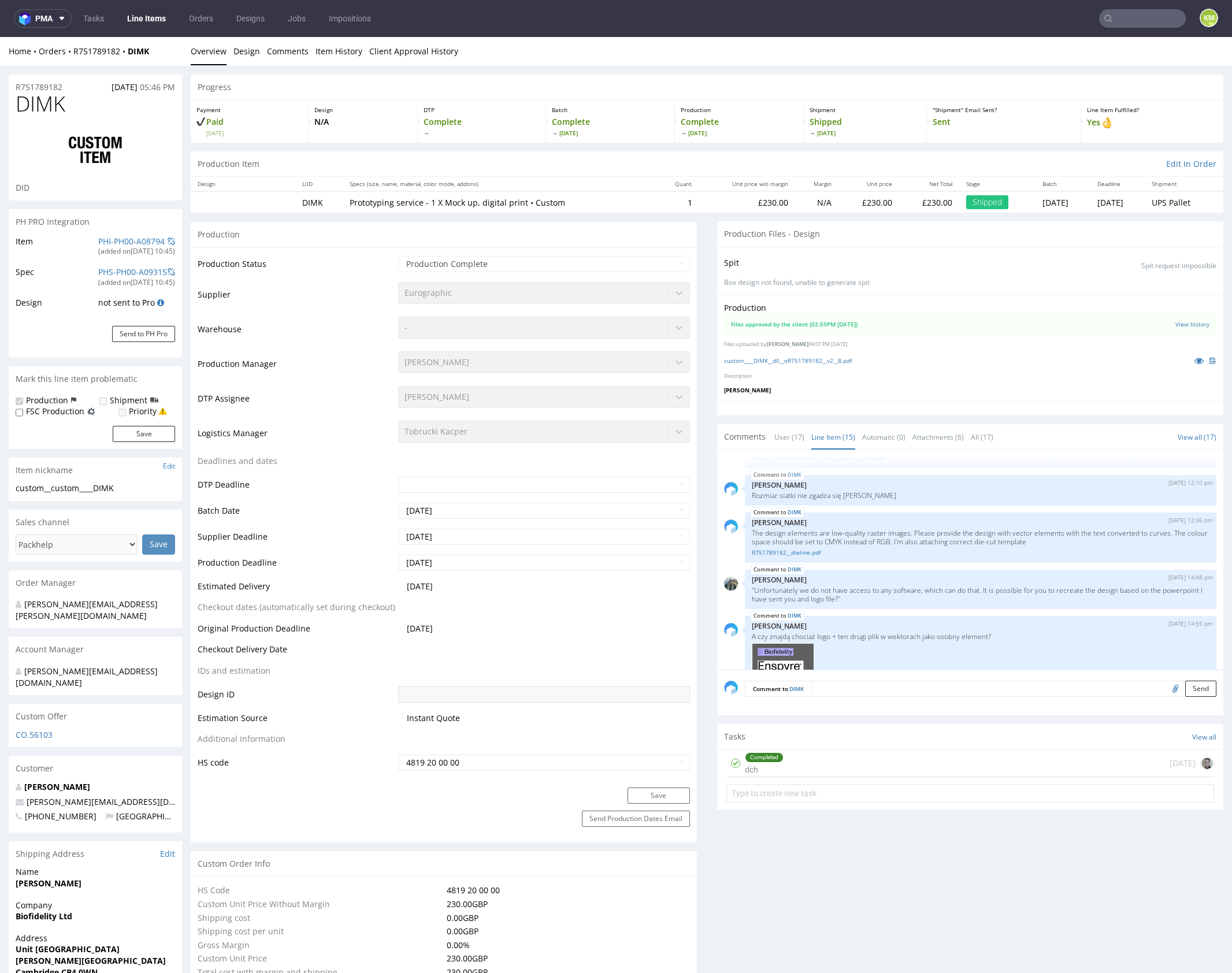
scroll to position [0, 0]
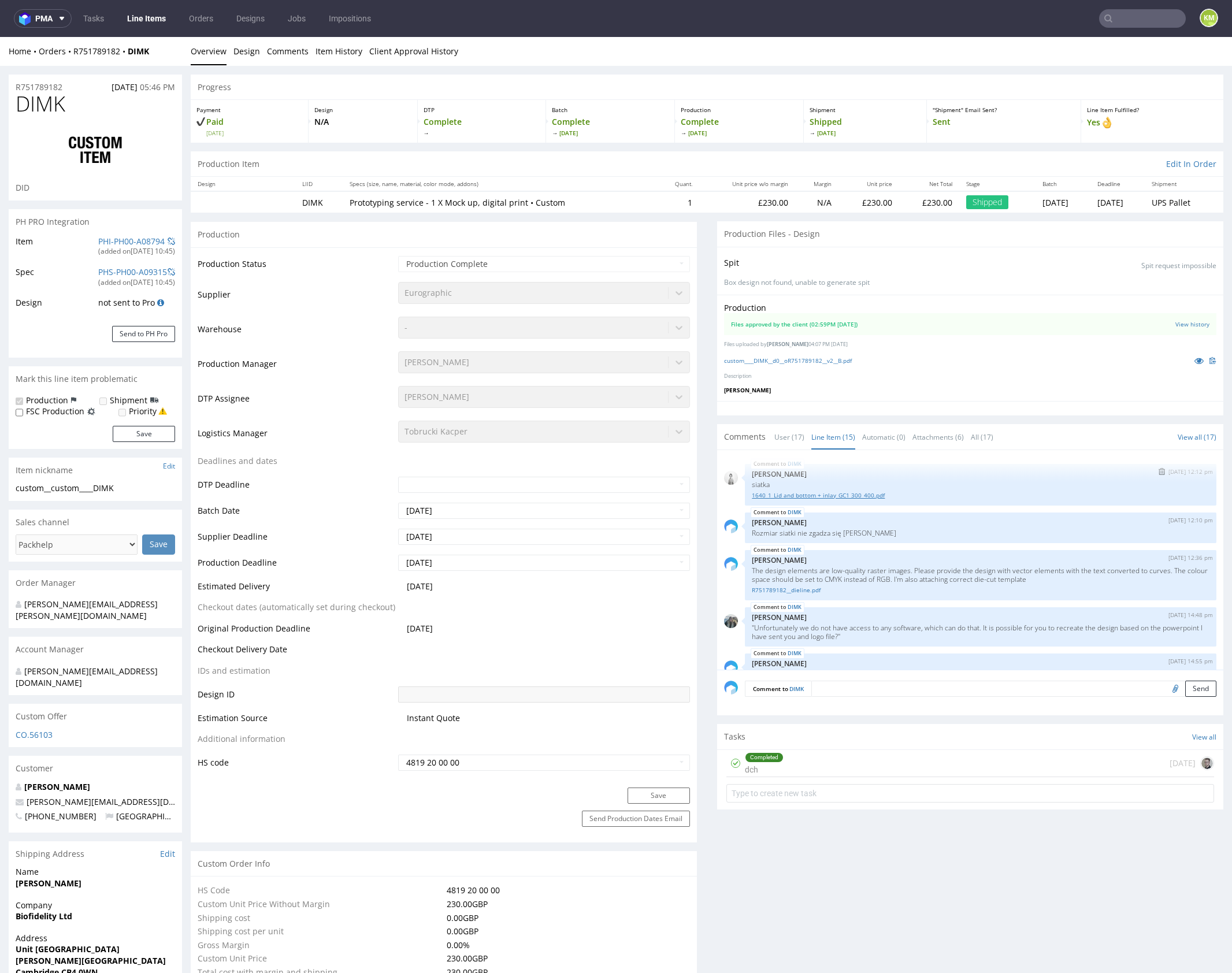
click at [840, 493] on link "1640_1_Lid and bottom + inlay_GC1 300_400.pdf" at bounding box center [981, 495] width 458 height 9
click at [779, 432] on link "User (17)" at bounding box center [789, 437] width 30 height 25
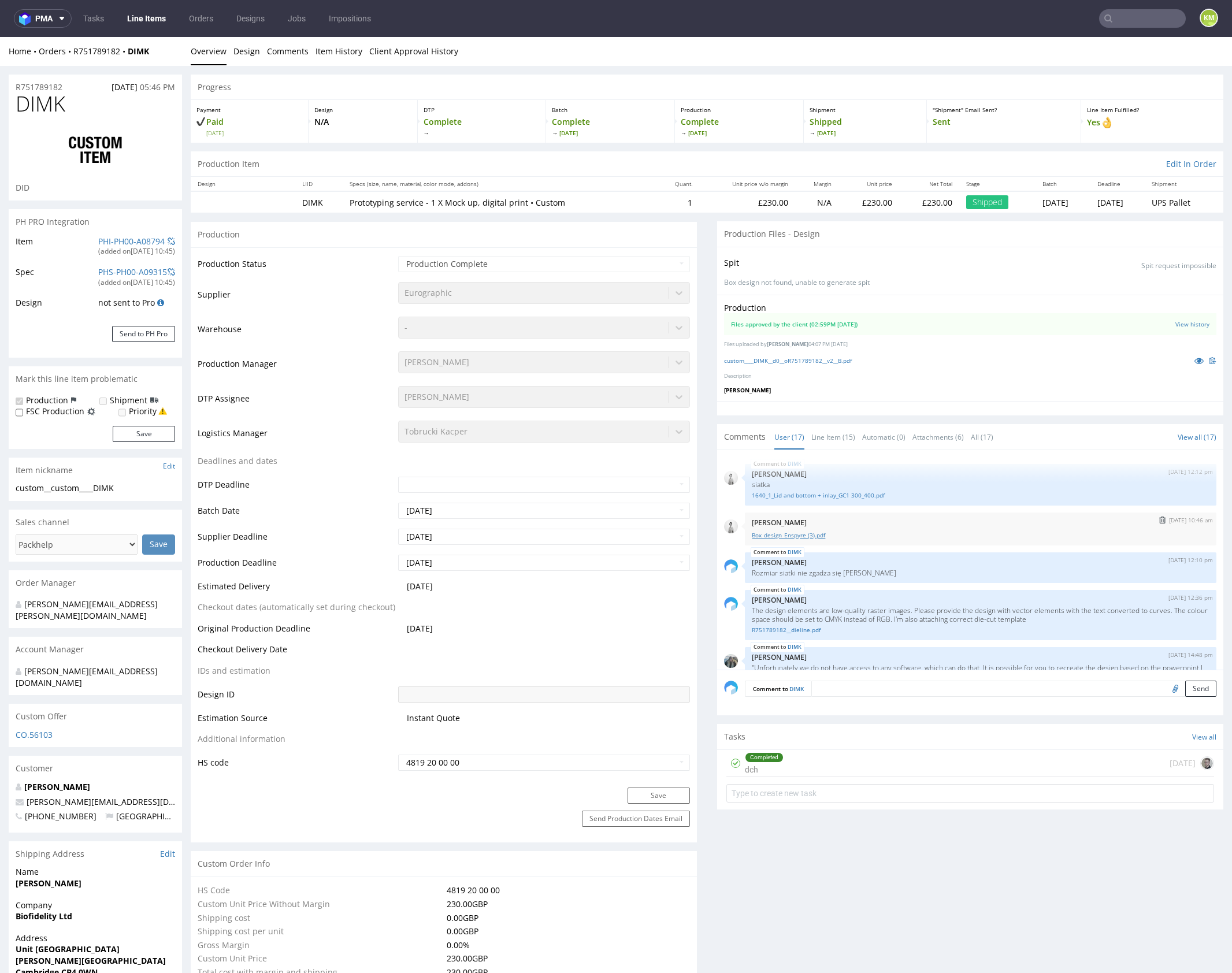
click at [811, 534] on link "Box_design_Enspyre (3).pdf" at bounding box center [981, 535] width 458 height 9
click at [809, 534] on link "Box_design_Enspyre (3).pdf" at bounding box center [981, 535] width 458 height 9
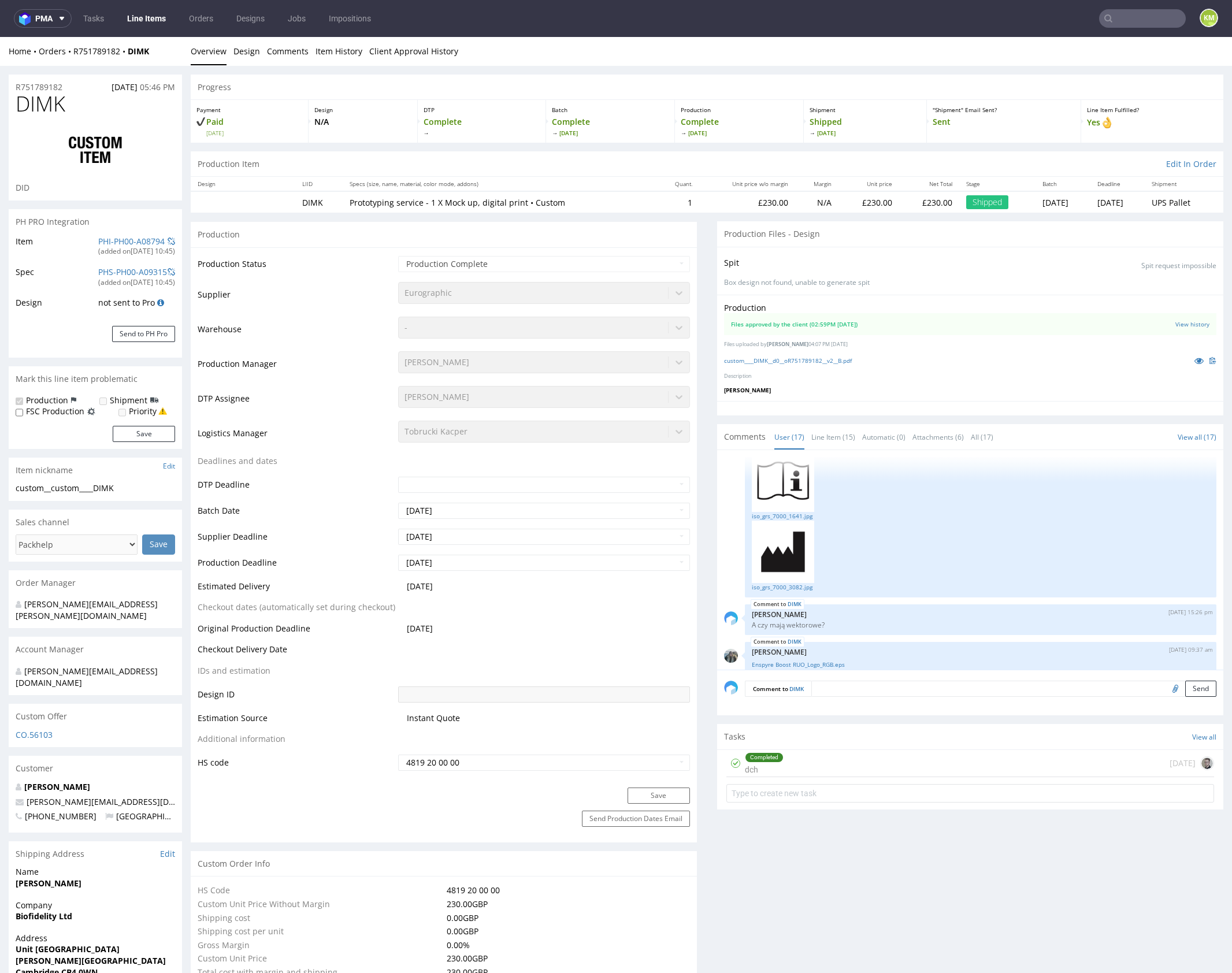
scroll to position [491, 0]
click at [394, 49] on link "Client Approval History" at bounding box center [413, 51] width 89 height 28
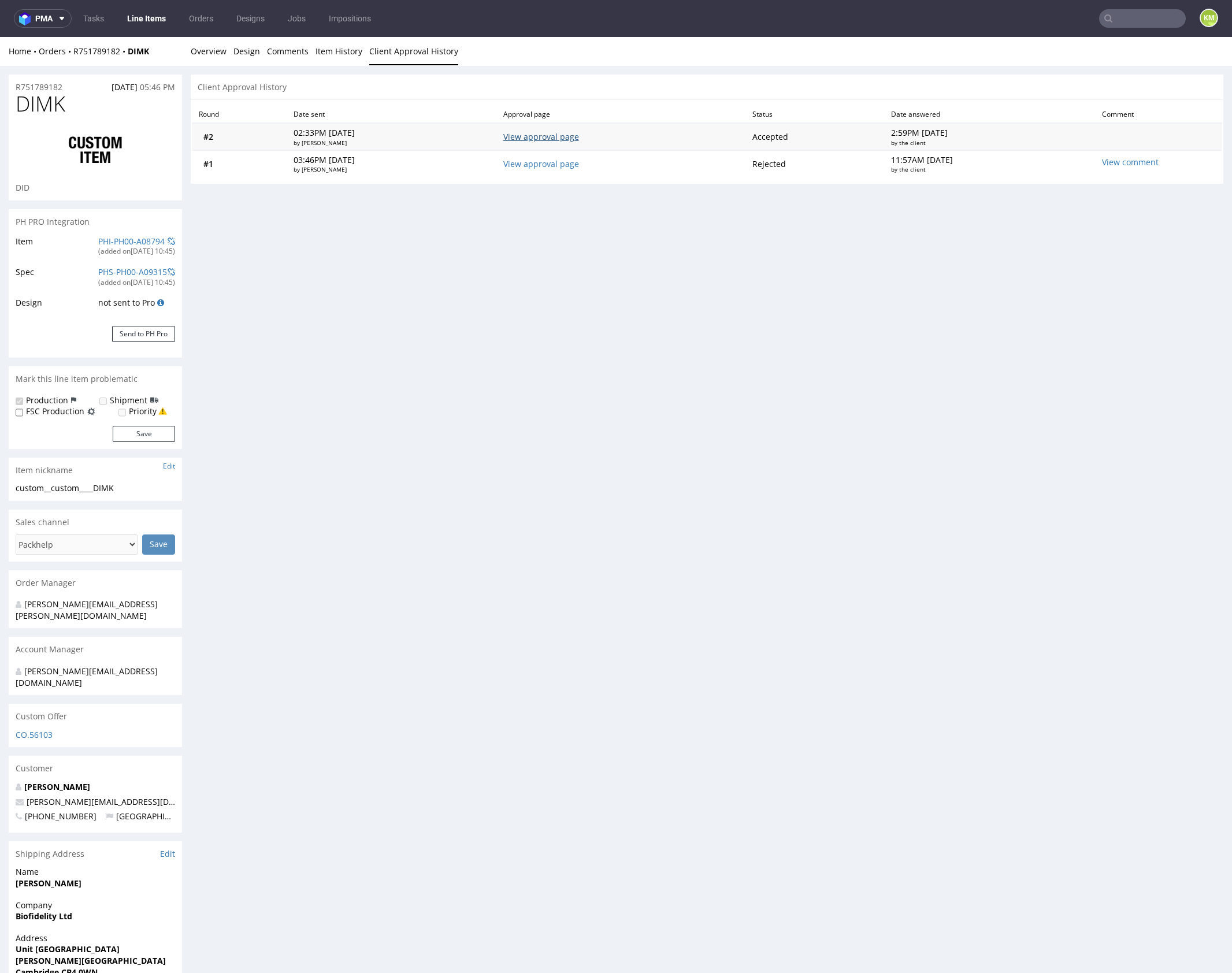
click at [574, 132] on link "View approval page" at bounding box center [541, 136] width 76 height 11
